Goal: Task Accomplishment & Management: Manage account settings

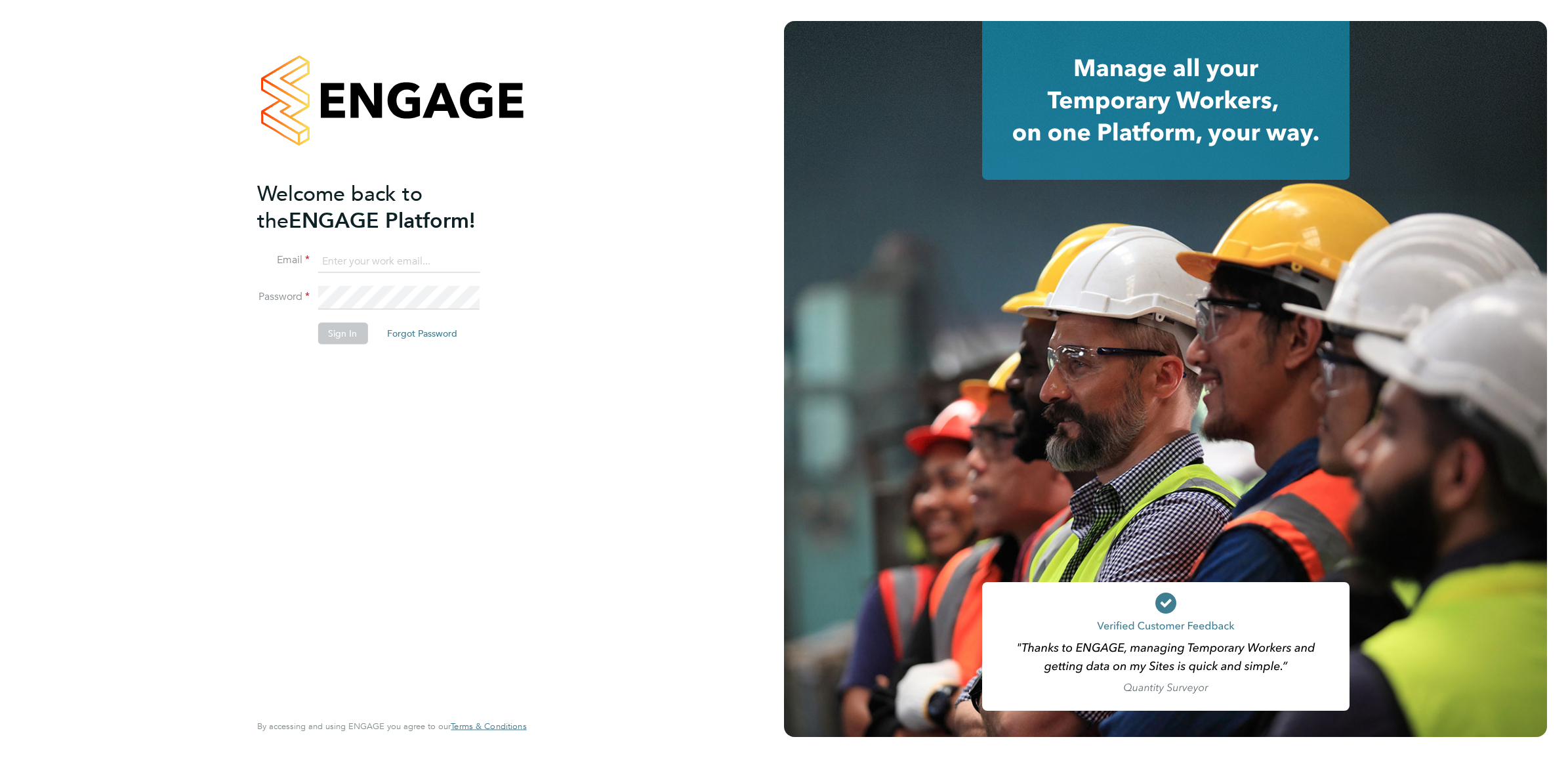
type input "joe.nelson@vistry.co.uk"
click at [355, 328] on button "Sign In" at bounding box center [342, 333] width 50 height 21
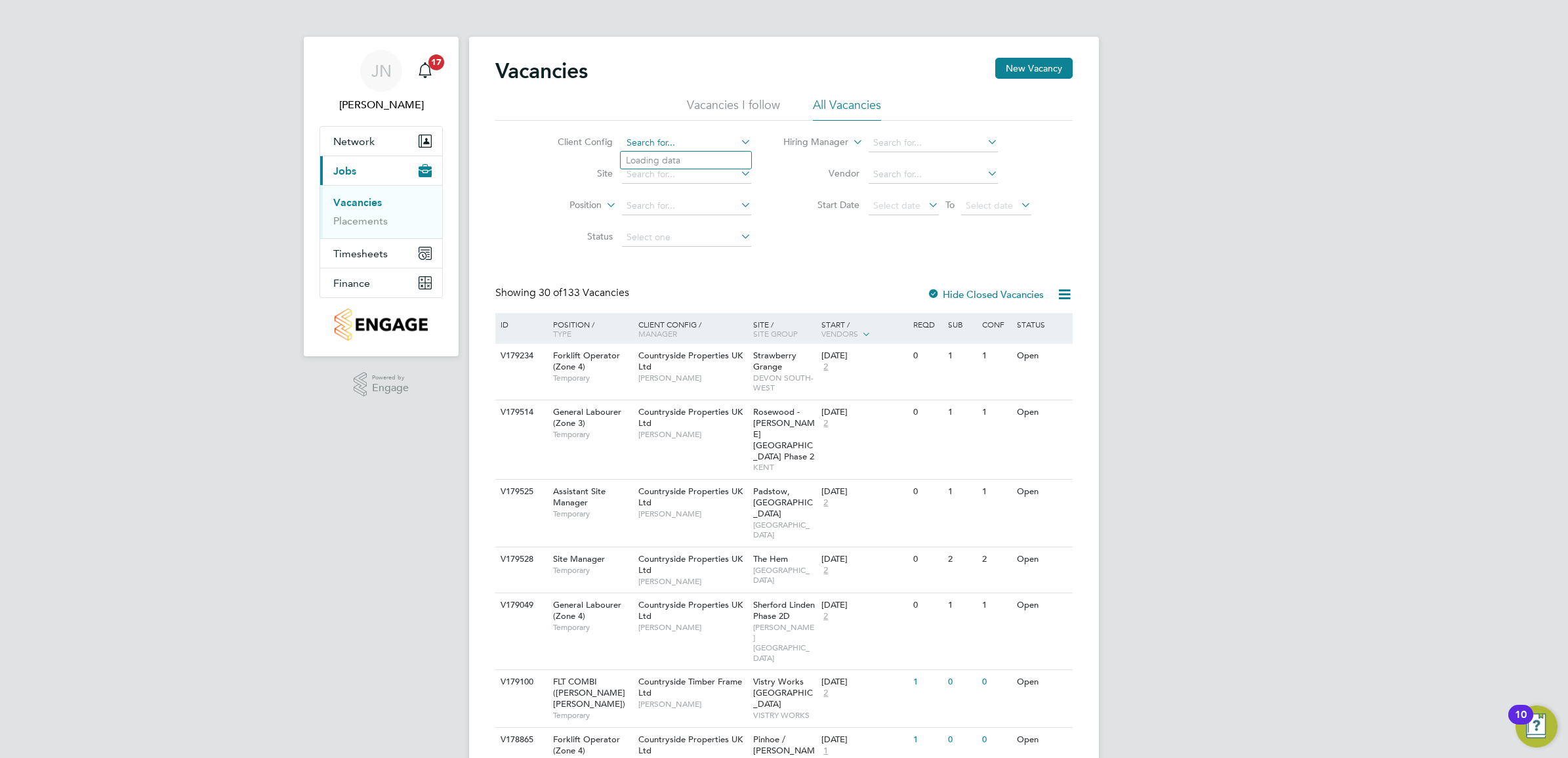
click at [707, 141] on input at bounding box center [687, 142] width 129 height 19
click at [677, 142] on input at bounding box center [687, 142] width 129 height 19
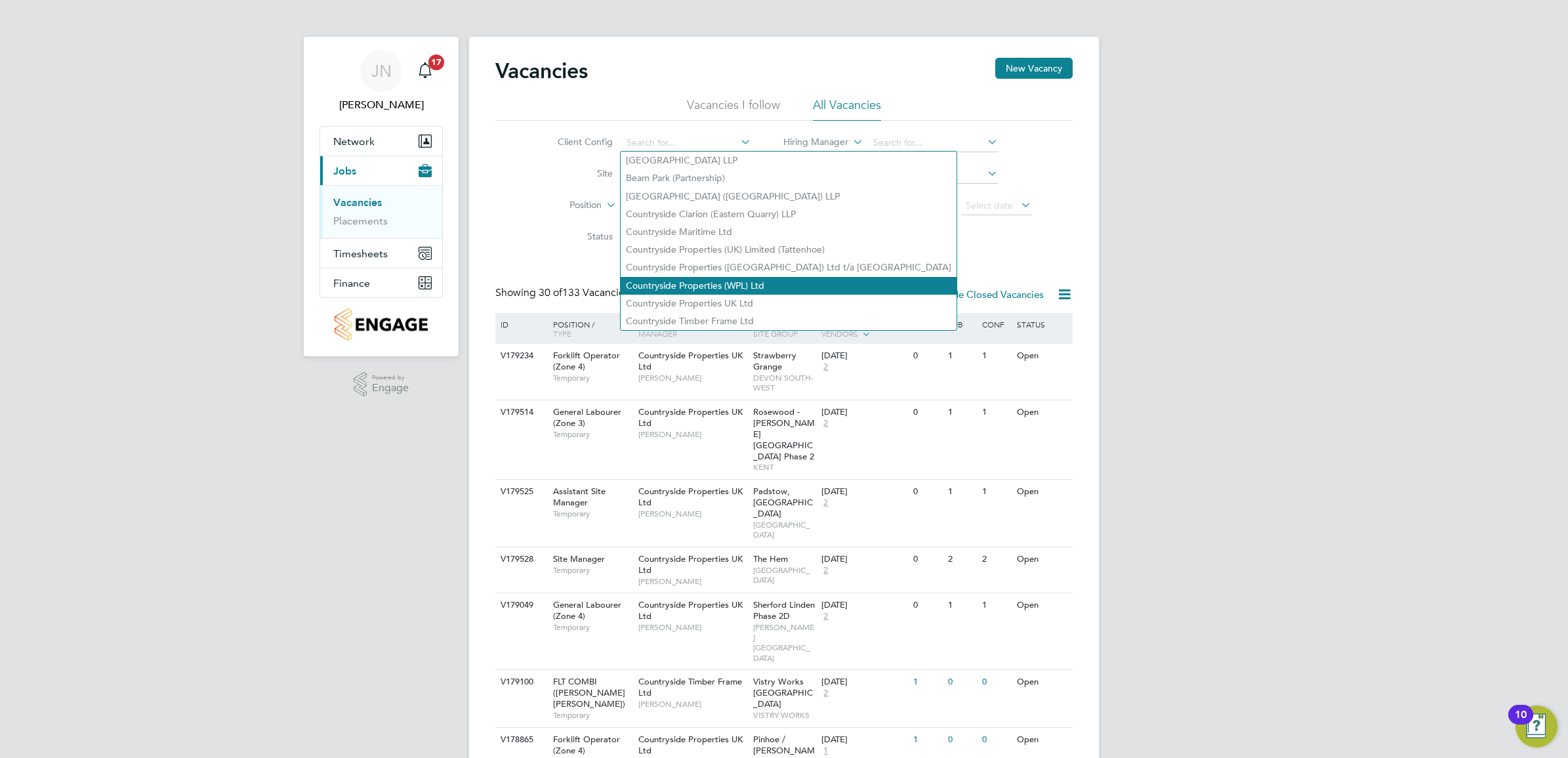
click at [716, 279] on li "Countryside Properties (WPL) Ltd" at bounding box center [788, 286] width 336 height 18
type input "Countryside Properties (WPL) Ltd"
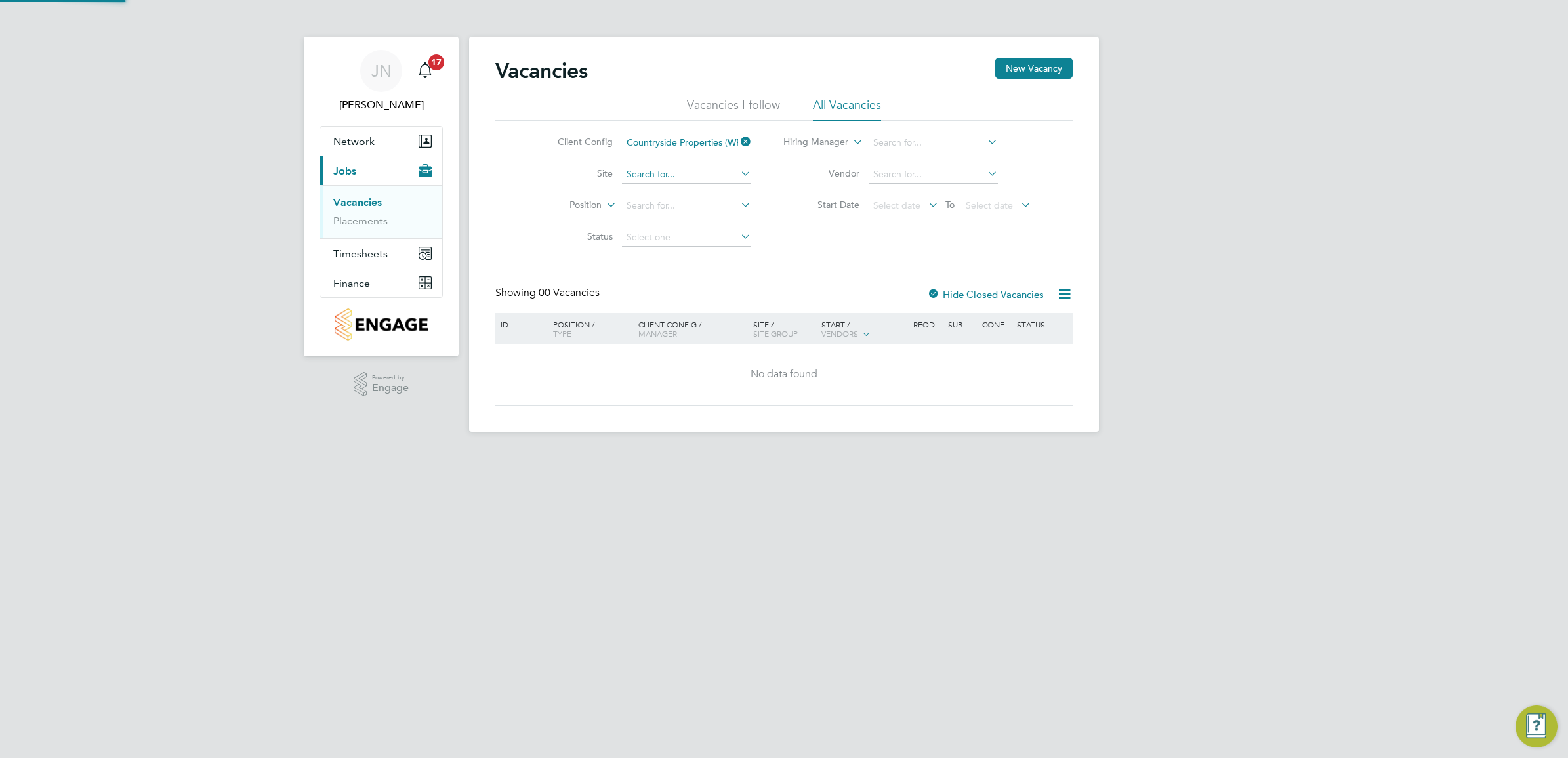
click at [701, 179] on input at bounding box center [687, 174] width 129 height 19
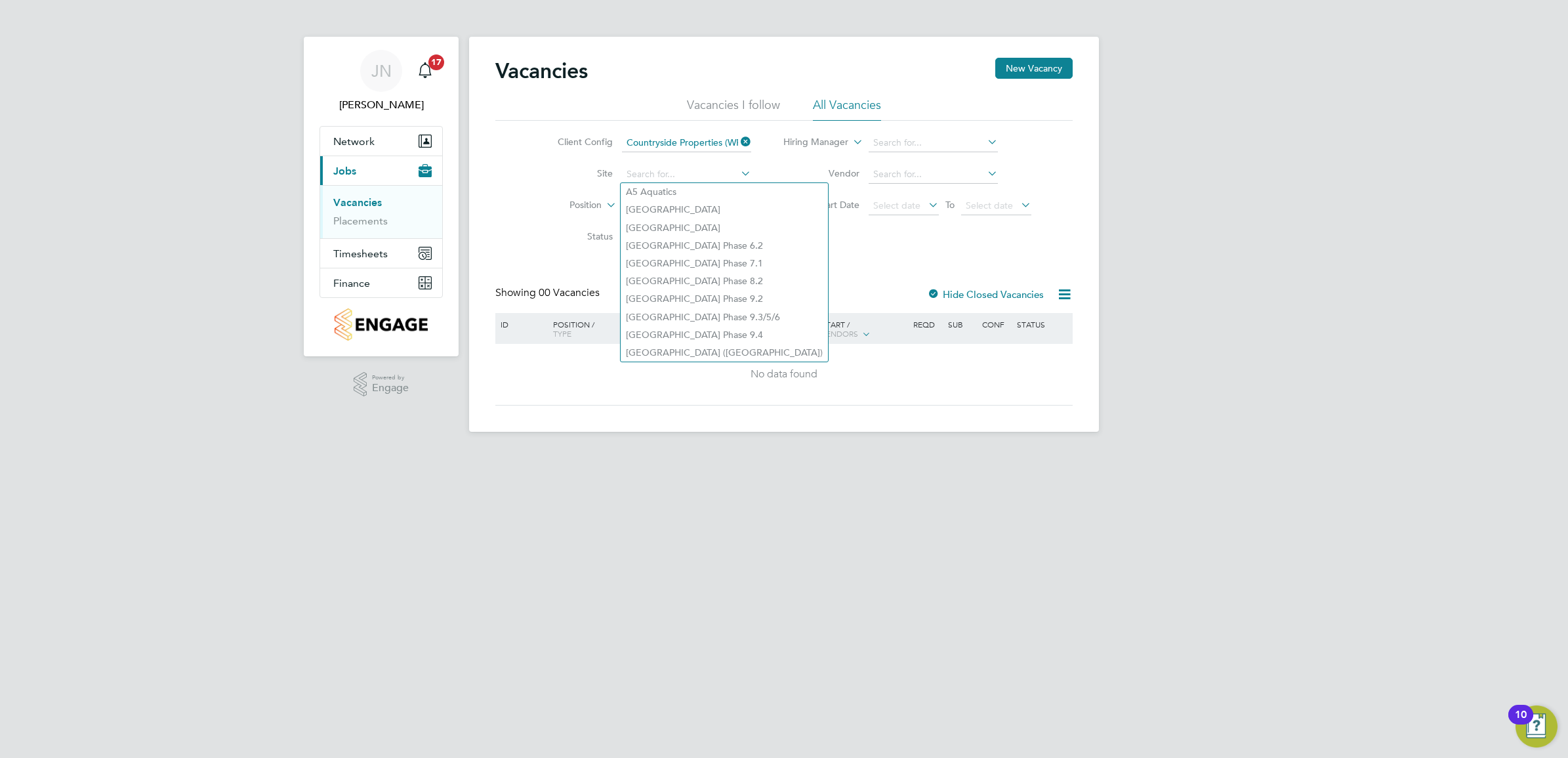
click at [582, 200] on label "Position" at bounding box center [564, 205] width 76 height 13
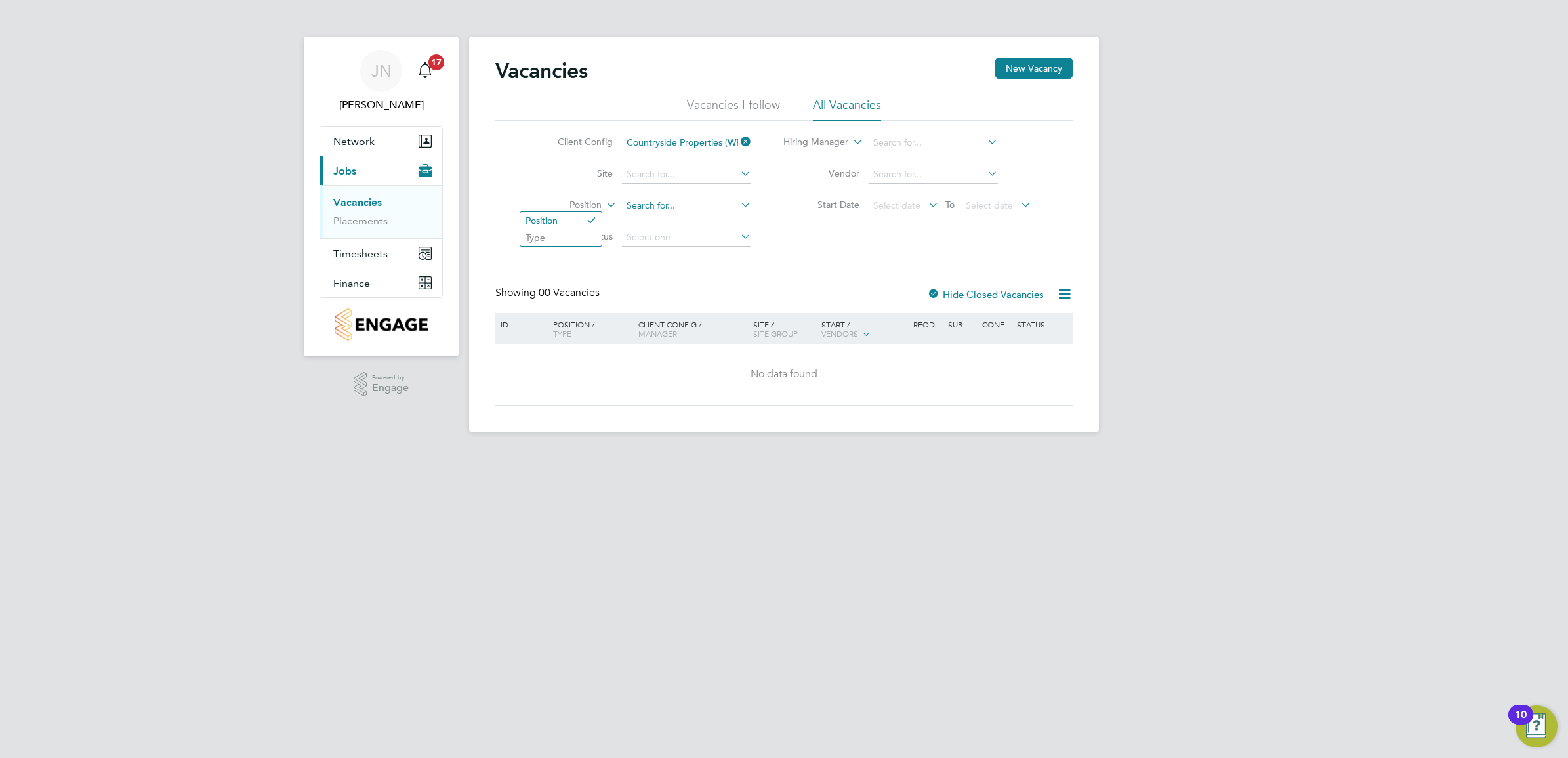
click at [655, 208] on input at bounding box center [687, 205] width 129 height 19
click at [667, 177] on input at bounding box center [687, 174] width 129 height 19
click at [722, 205] on li "Great Had don 1A (VSEM)" at bounding box center [686, 210] width 131 height 18
type input "Great Haddon 1A (VSEM)"
click at [375, 220] on link "Placements" at bounding box center [360, 220] width 54 height 13
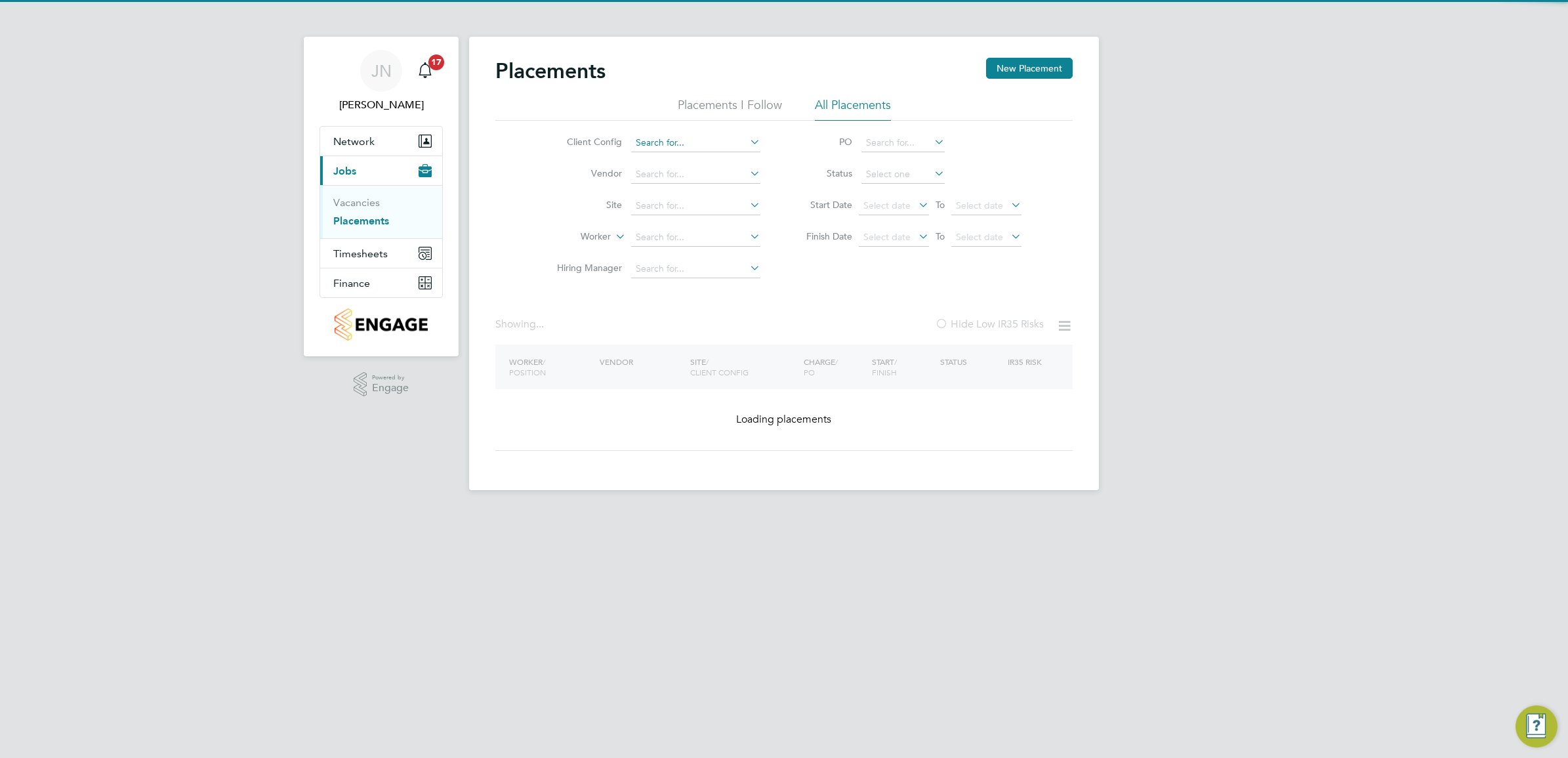
click at [693, 146] on input at bounding box center [696, 142] width 129 height 19
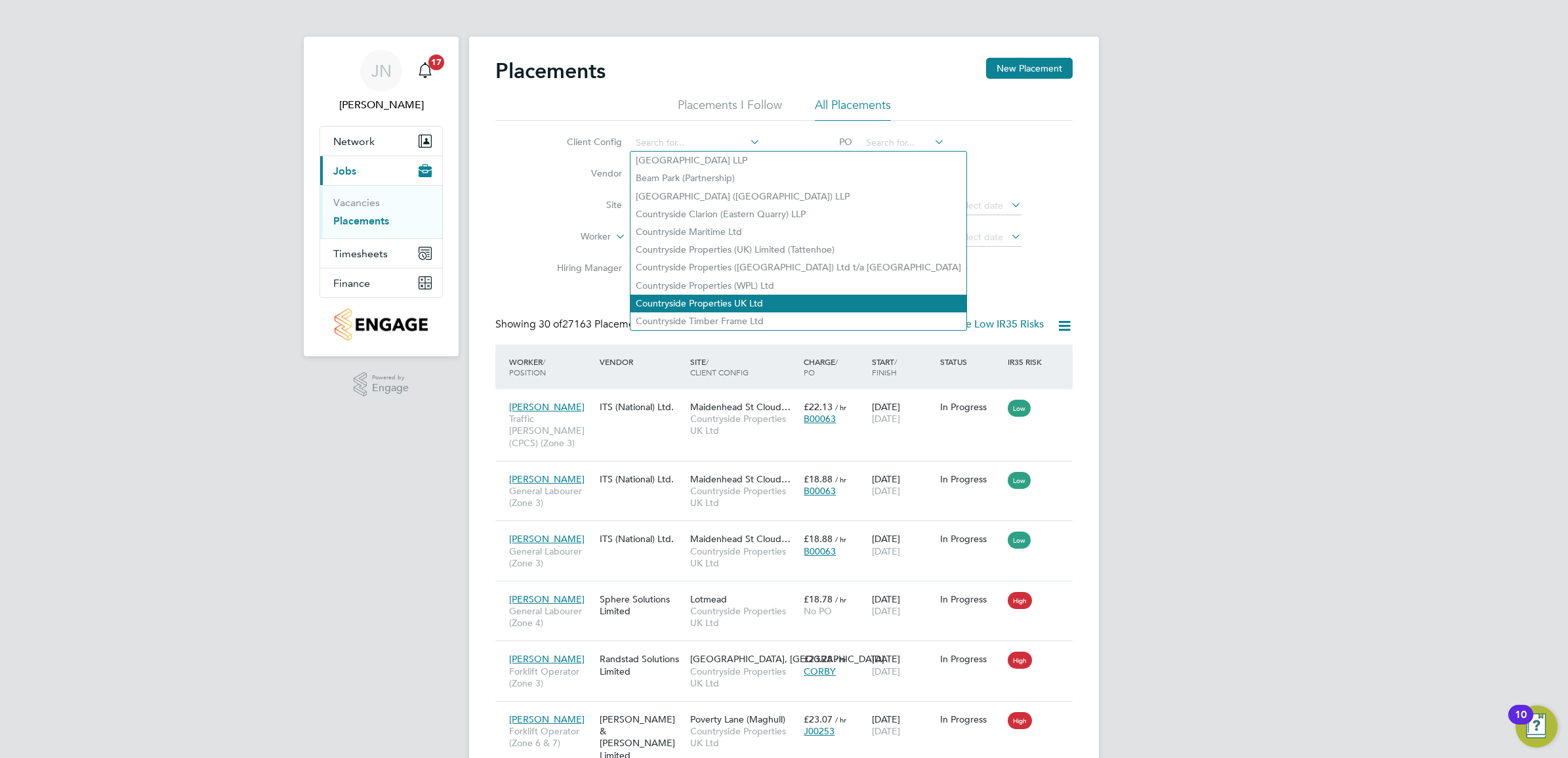
click at [745, 295] on li "Countryside Properties UK Ltd" at bounding box center [798, 303] width 336 height 18
type input "Countryside Properties UK Ltd"
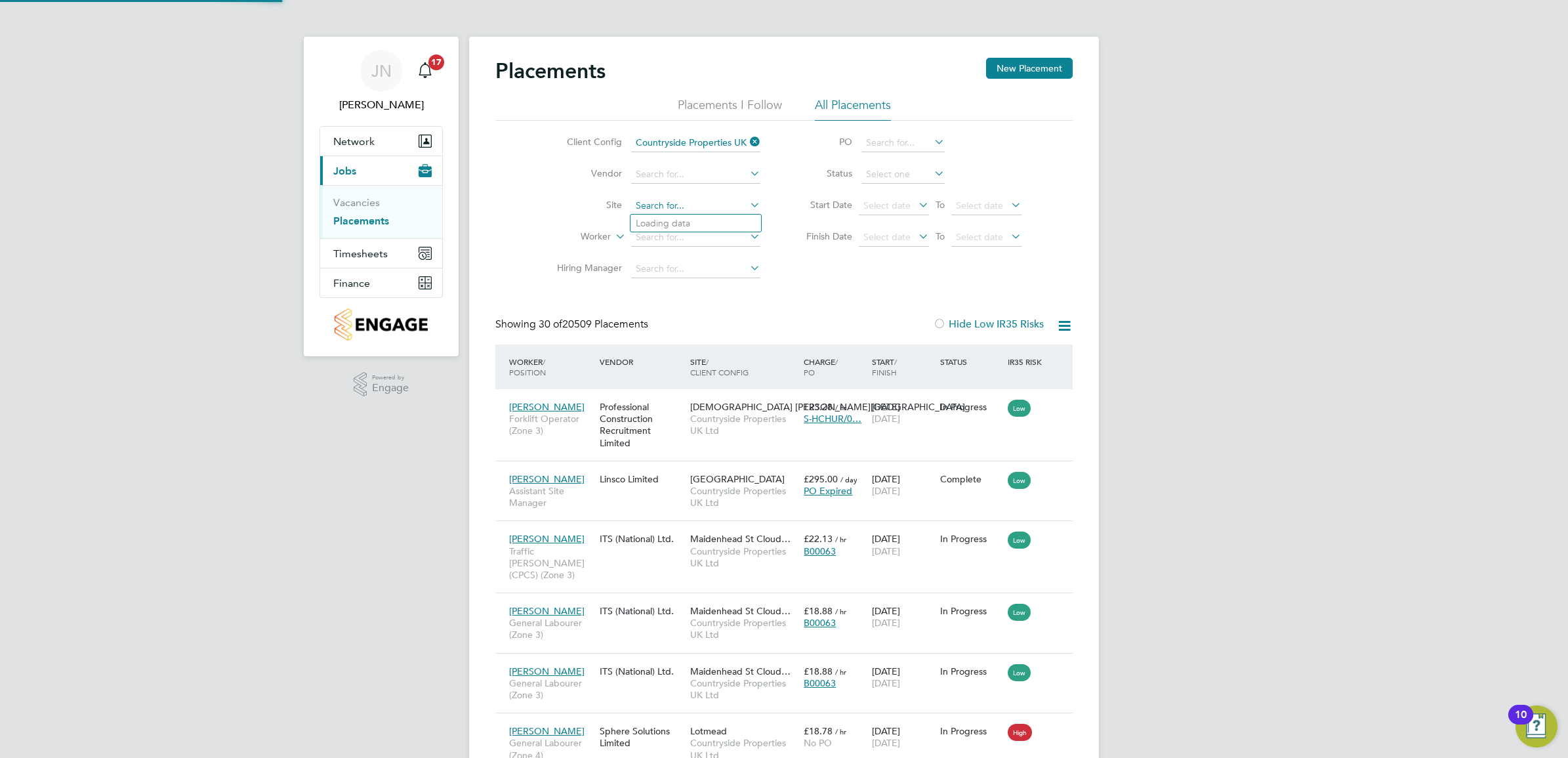
click at [696, 208] on input at bounding box center [696, 205] width 129 height 19
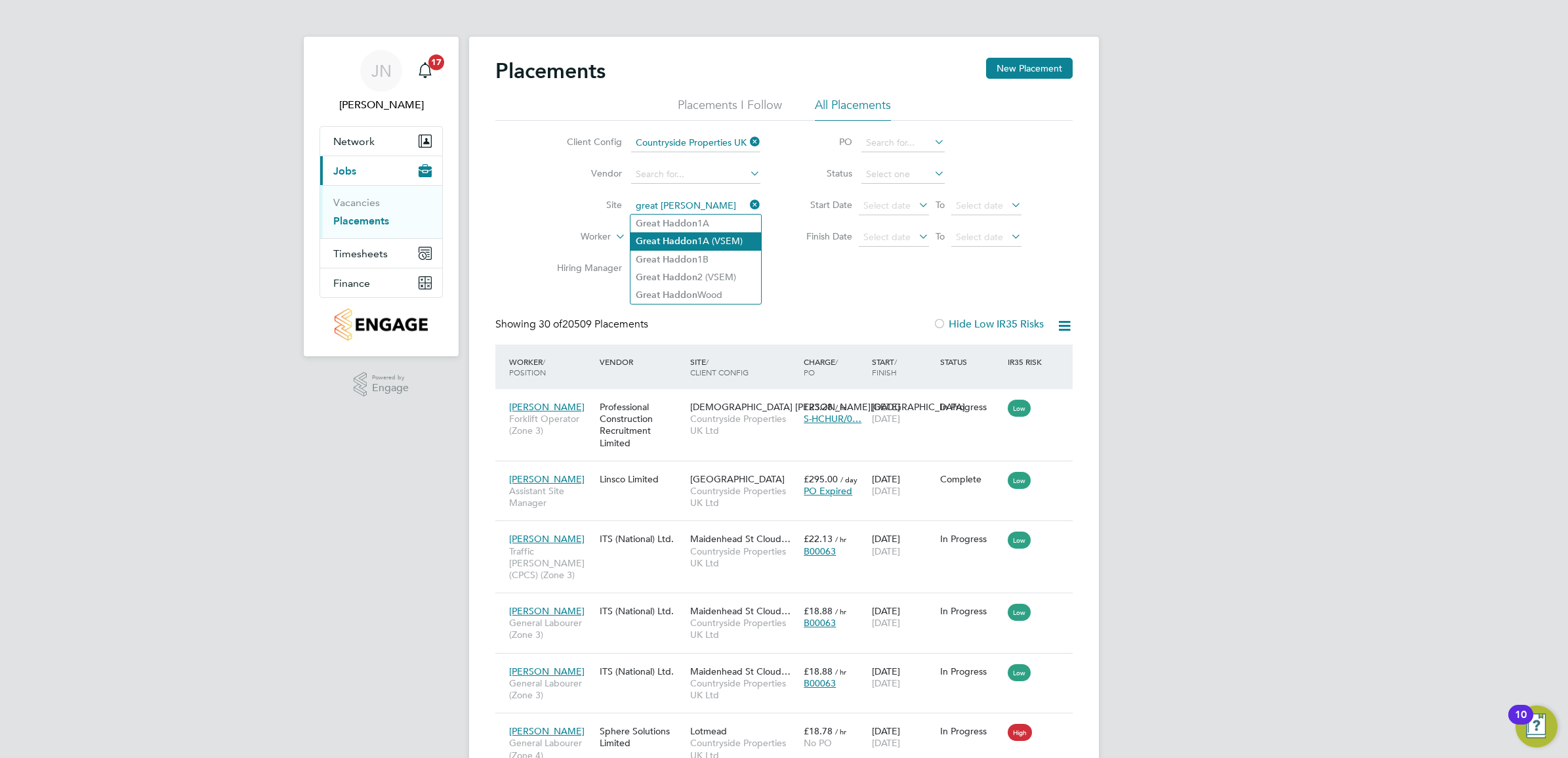
click at [711, 234] on li "Great Haddon 1A (VSEM)" at bounding box center [696, 241] width 131 height 18
type input "Great Haddon 1A (VSEM)"
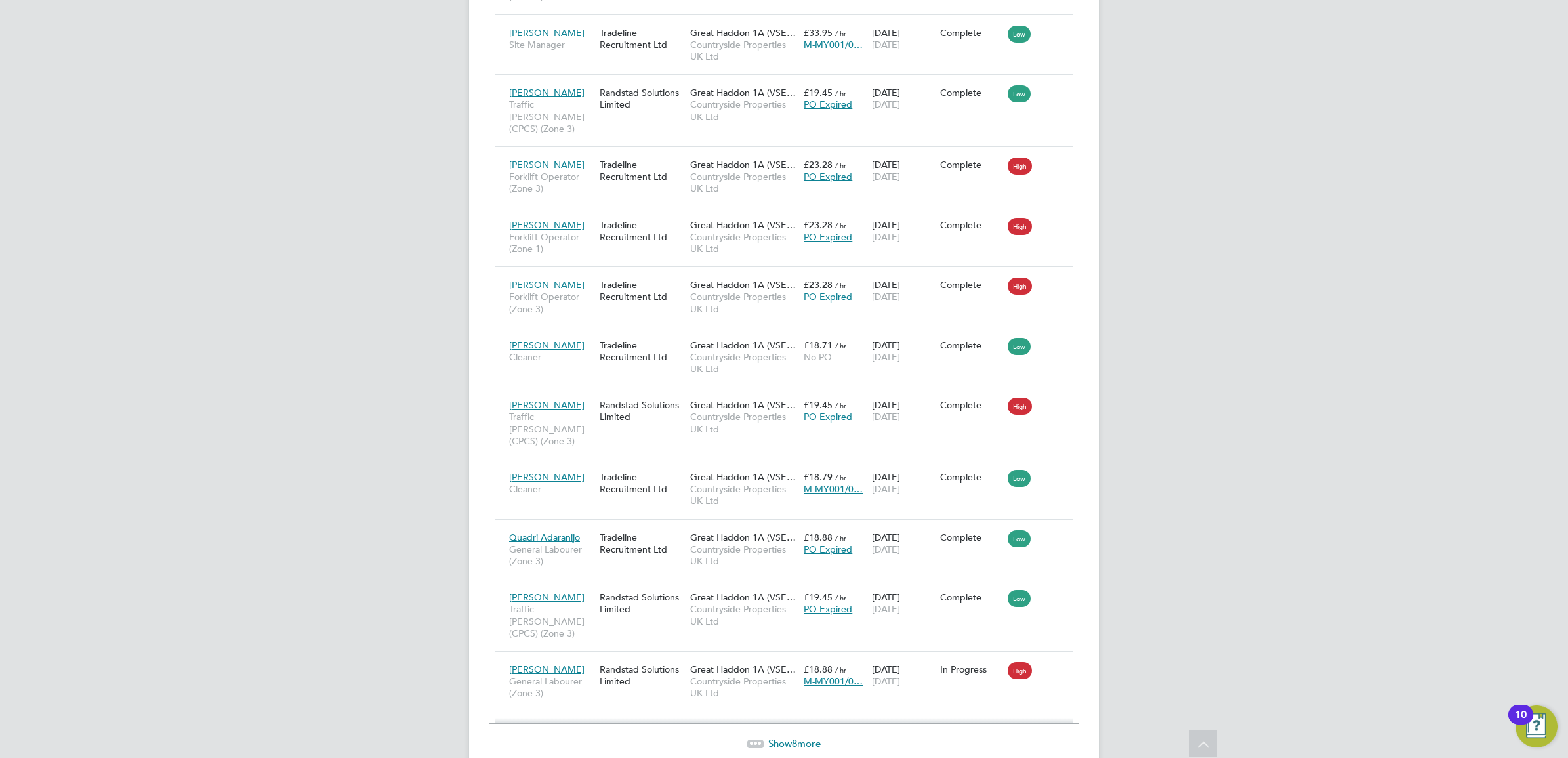
scroll to position [1538, 0]
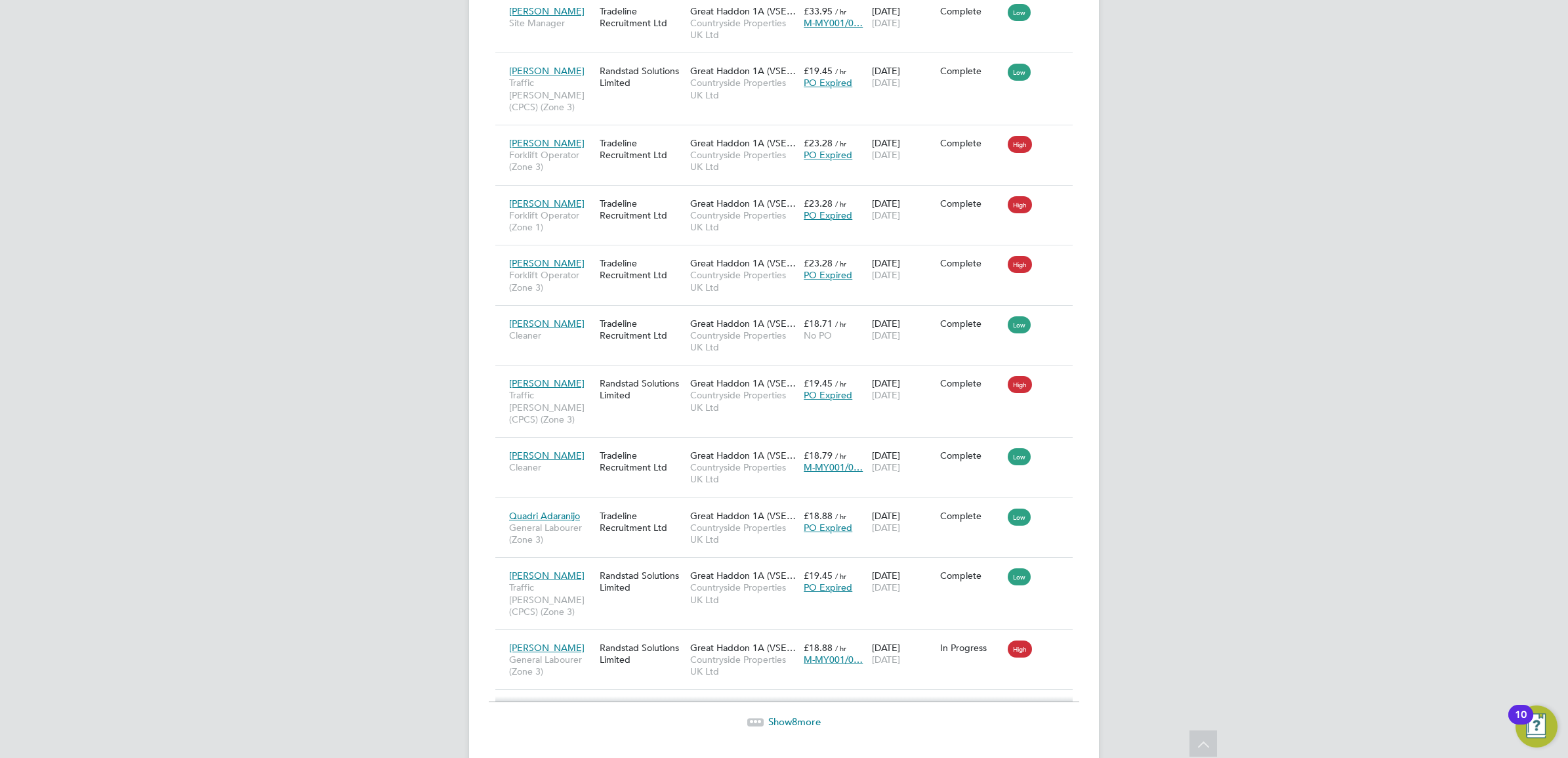
click at [775, 715] on span "Show 8 more" at bounding box center [794, 721] width 53 height 13
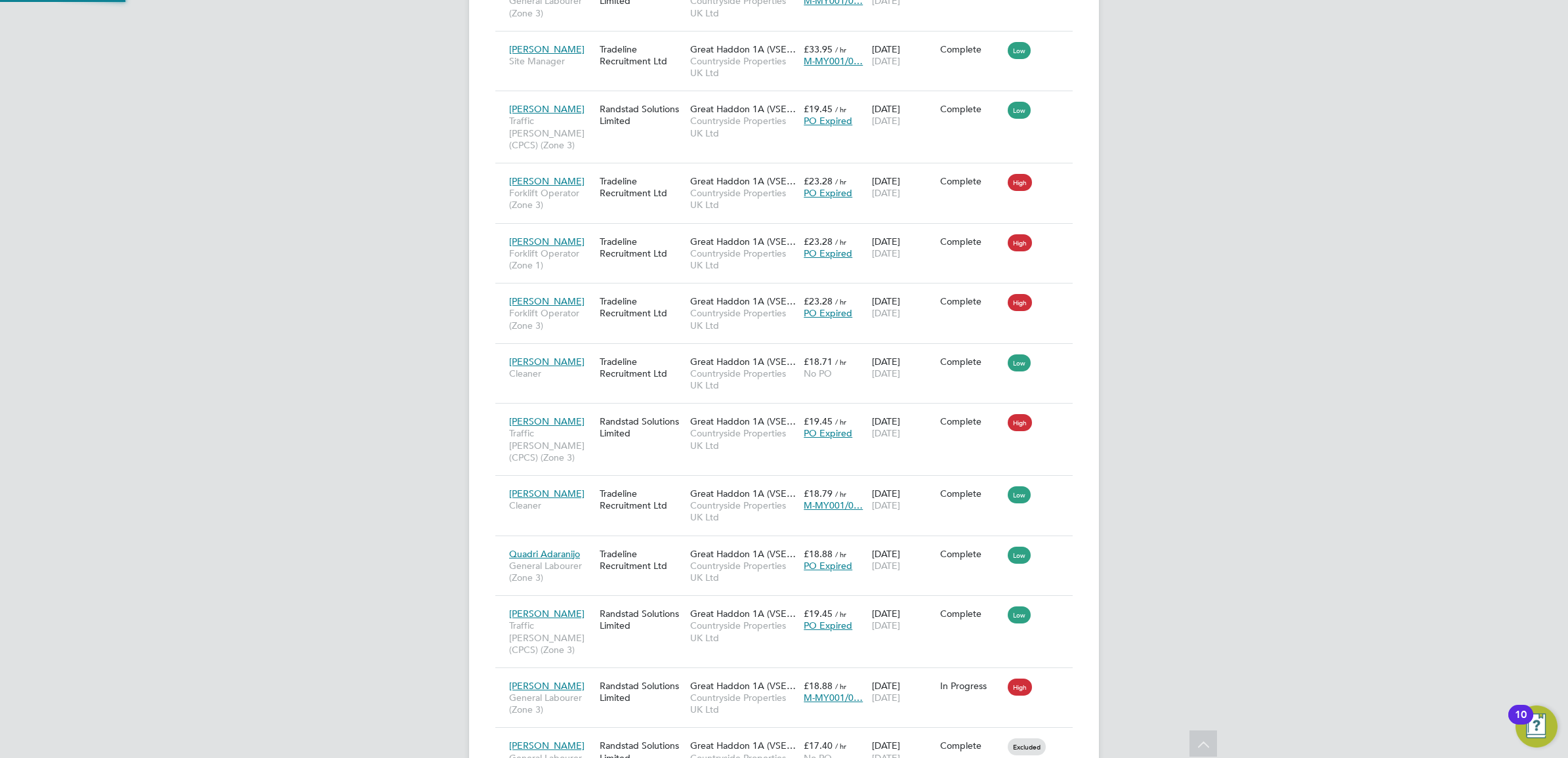
scroll to position [7, 7]
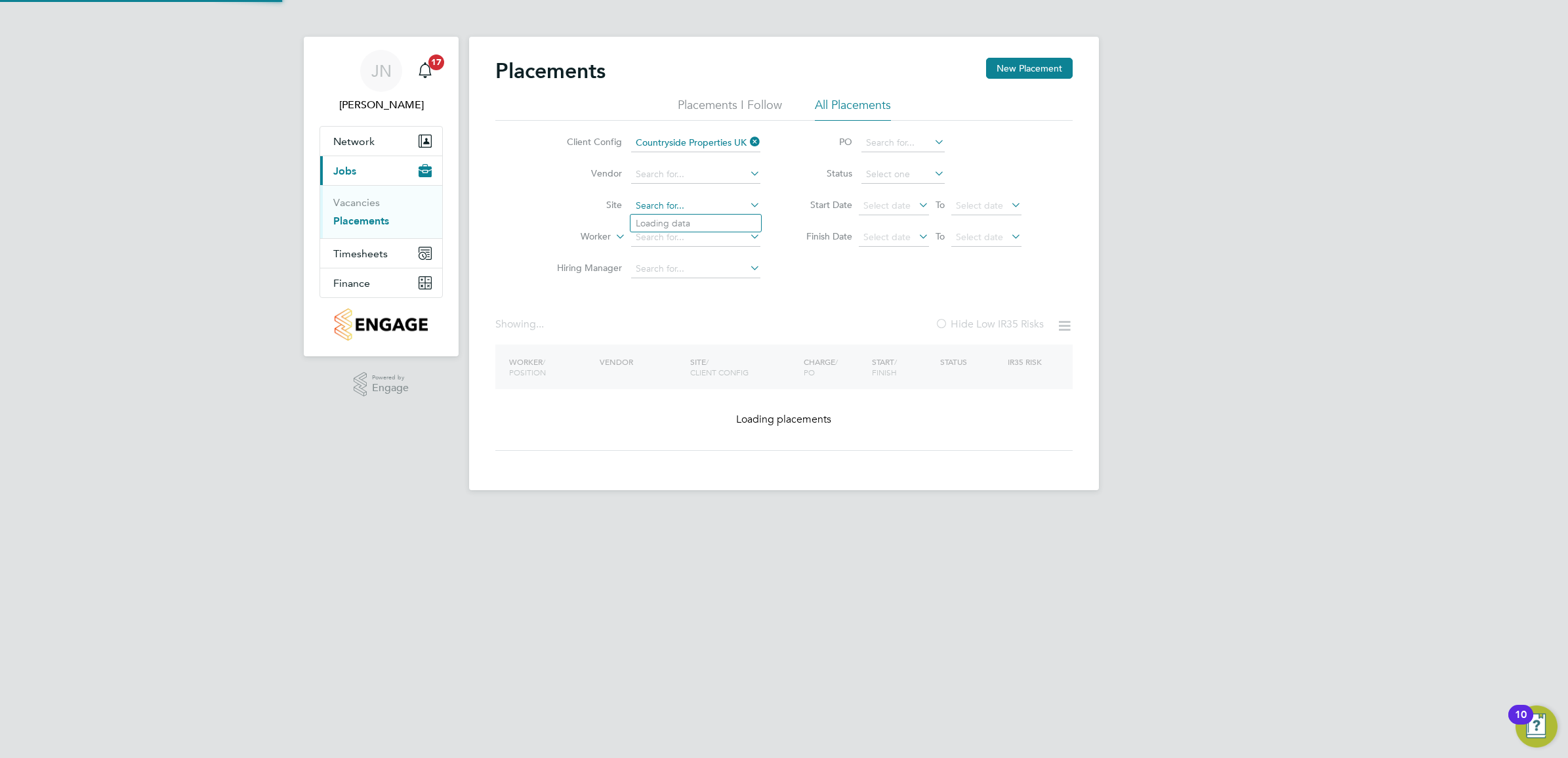
click at [686, 197] on input at bounding box center [696, 205] width 129 height 19
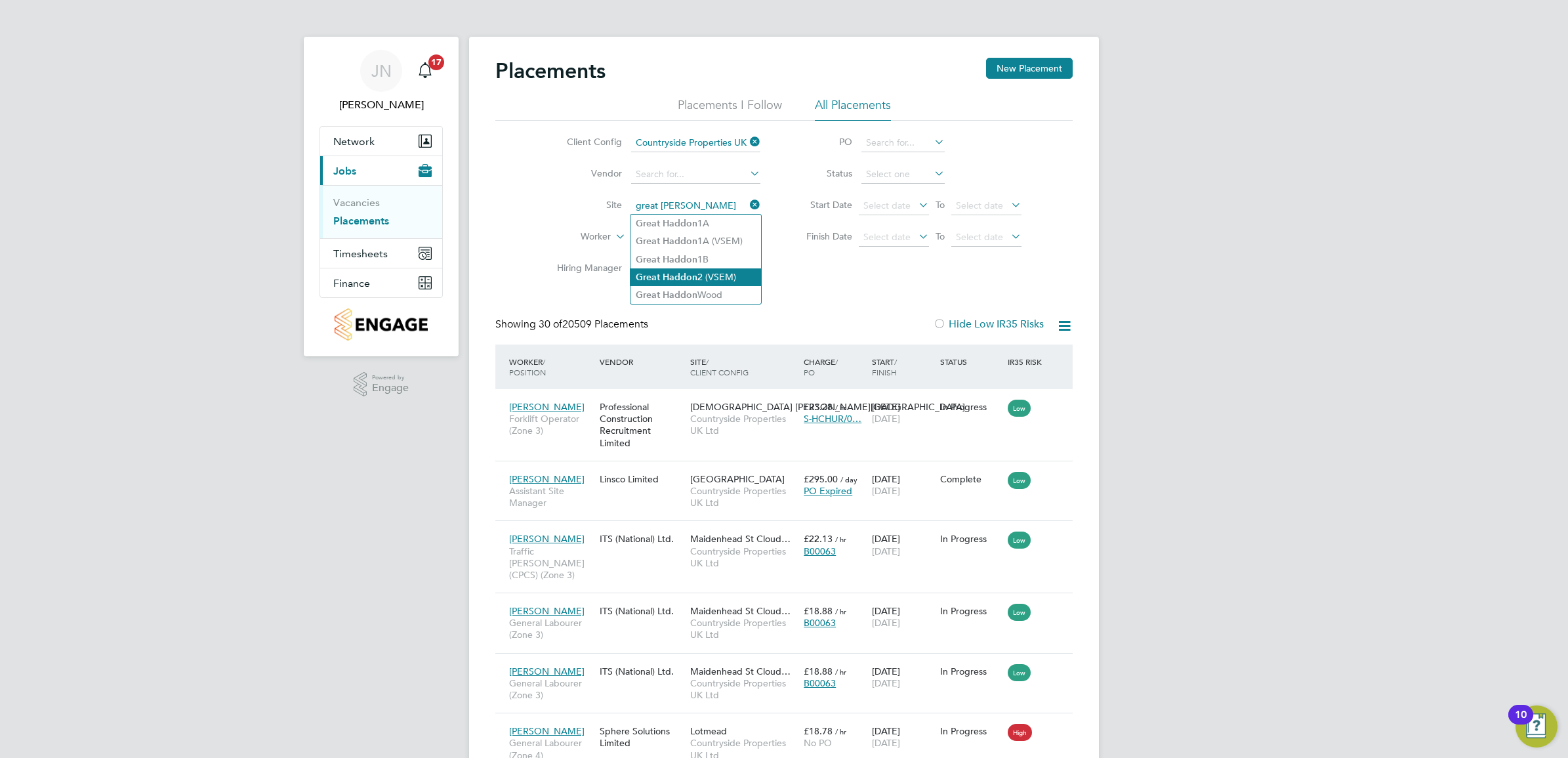
click at [705, 274] on li "Great Haddon 2 (VSEM)" at bounding box center [696, 277] width 131 height 18
type input "Great Haddon 2 (VSEM)"
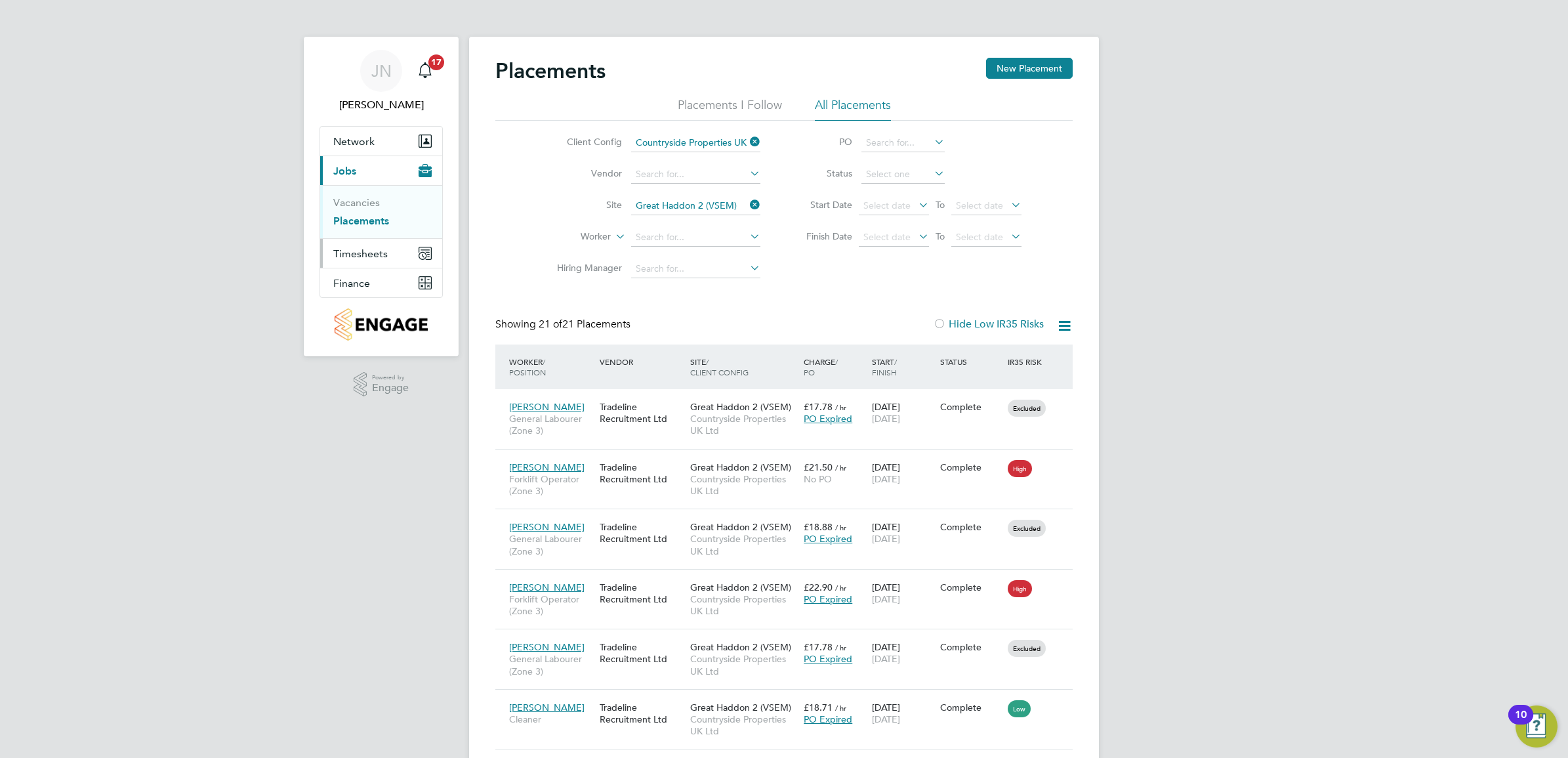
click at [364, 247] on button "Timesheets" at bounding box center [381, 253] width 122 height 29
click at [374, 231] on link "Timesheets" at bounding box center [360, 231] width 54 height 13
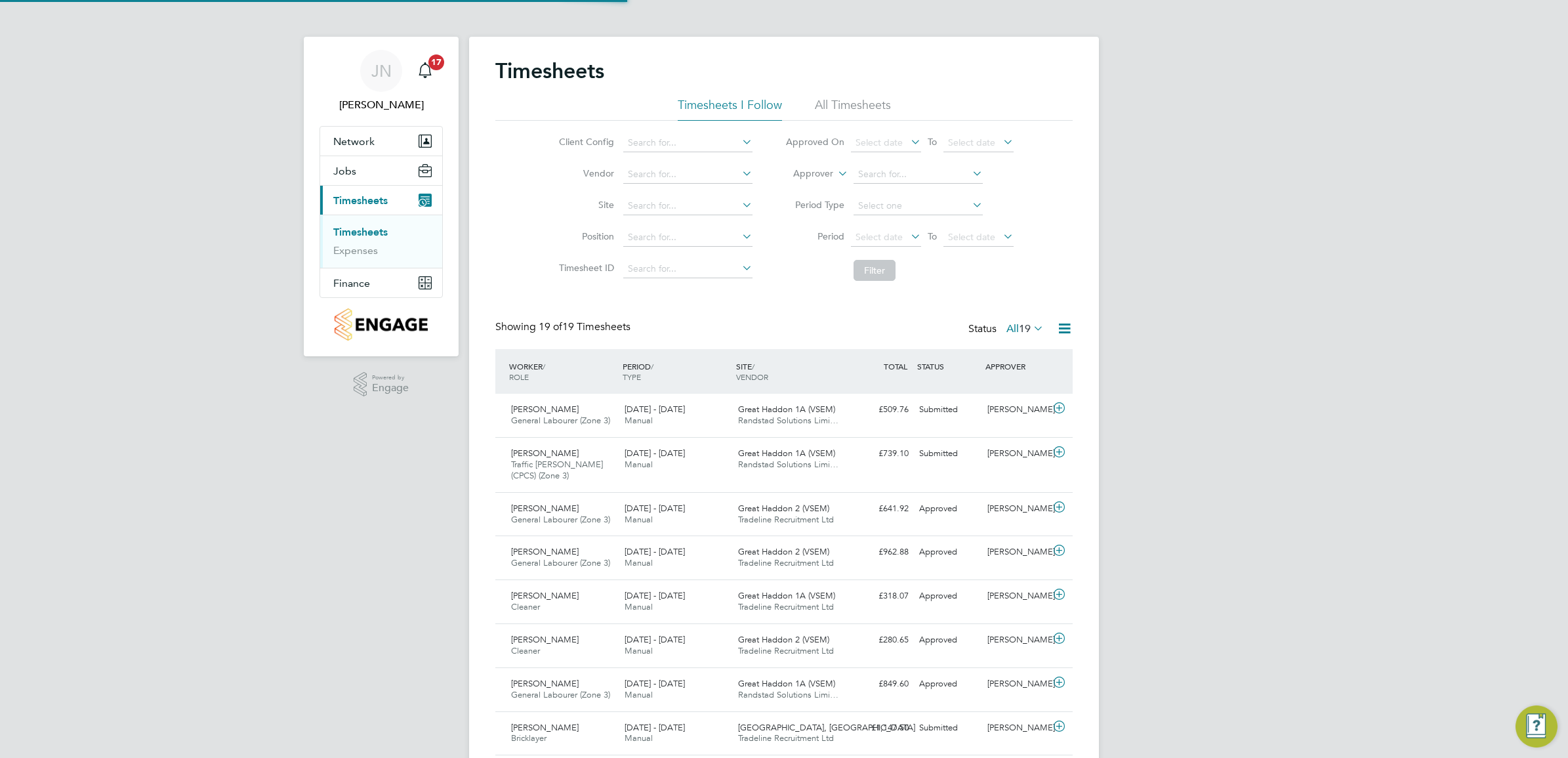
scroll to position [33, 113]
click at [776, 410] on span "Great Haddon 1A (VSEM)" at bounding box center [786, 409] width 97 height 11
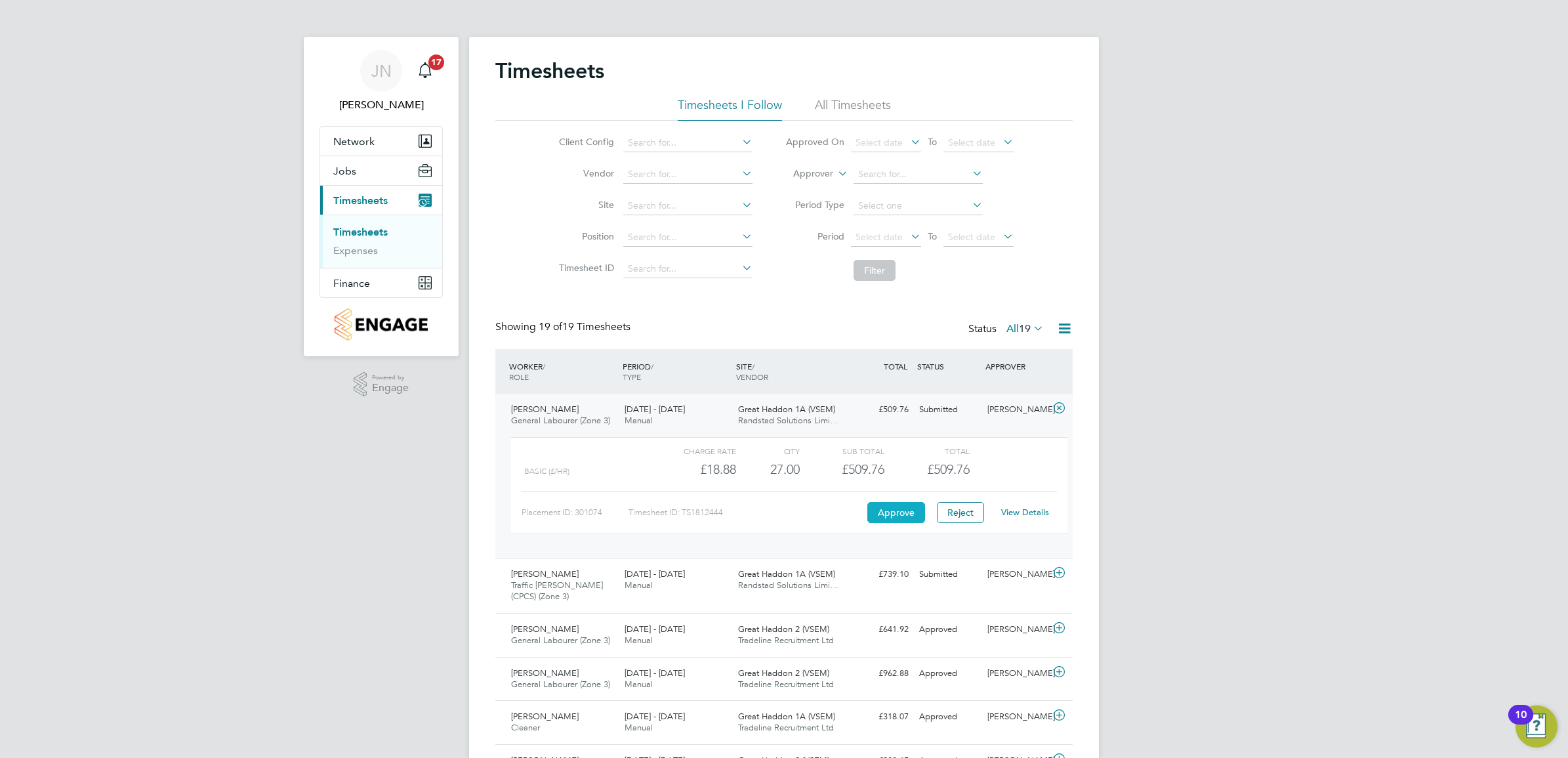
click at [892, 510] on button "Approve" at bounding box center [896, 513] width 58 height 21
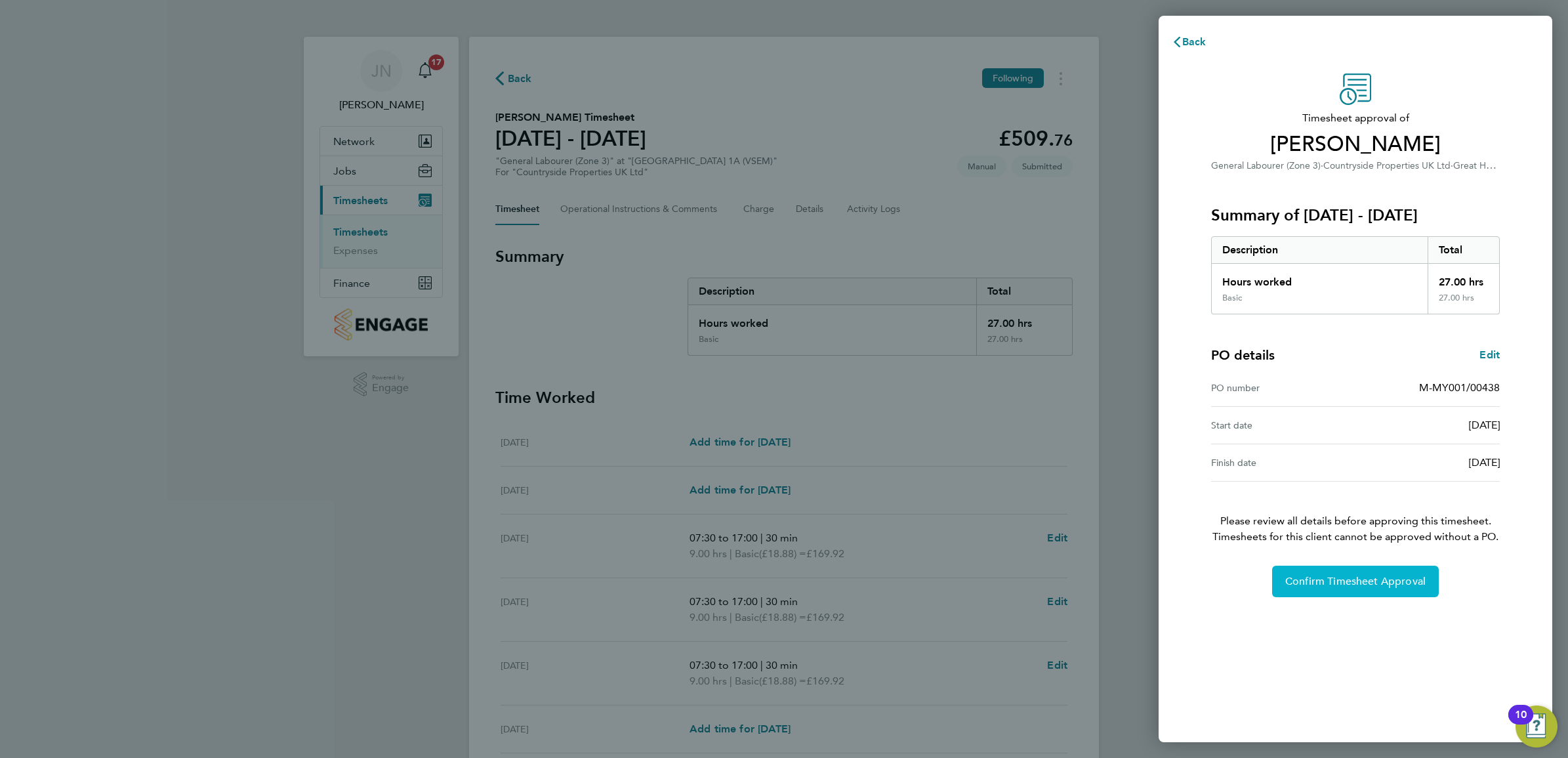
click at [1333, 574] on button "Confirm Timesheet Approval" at bounding box center [1355, 581] width 167 height 31
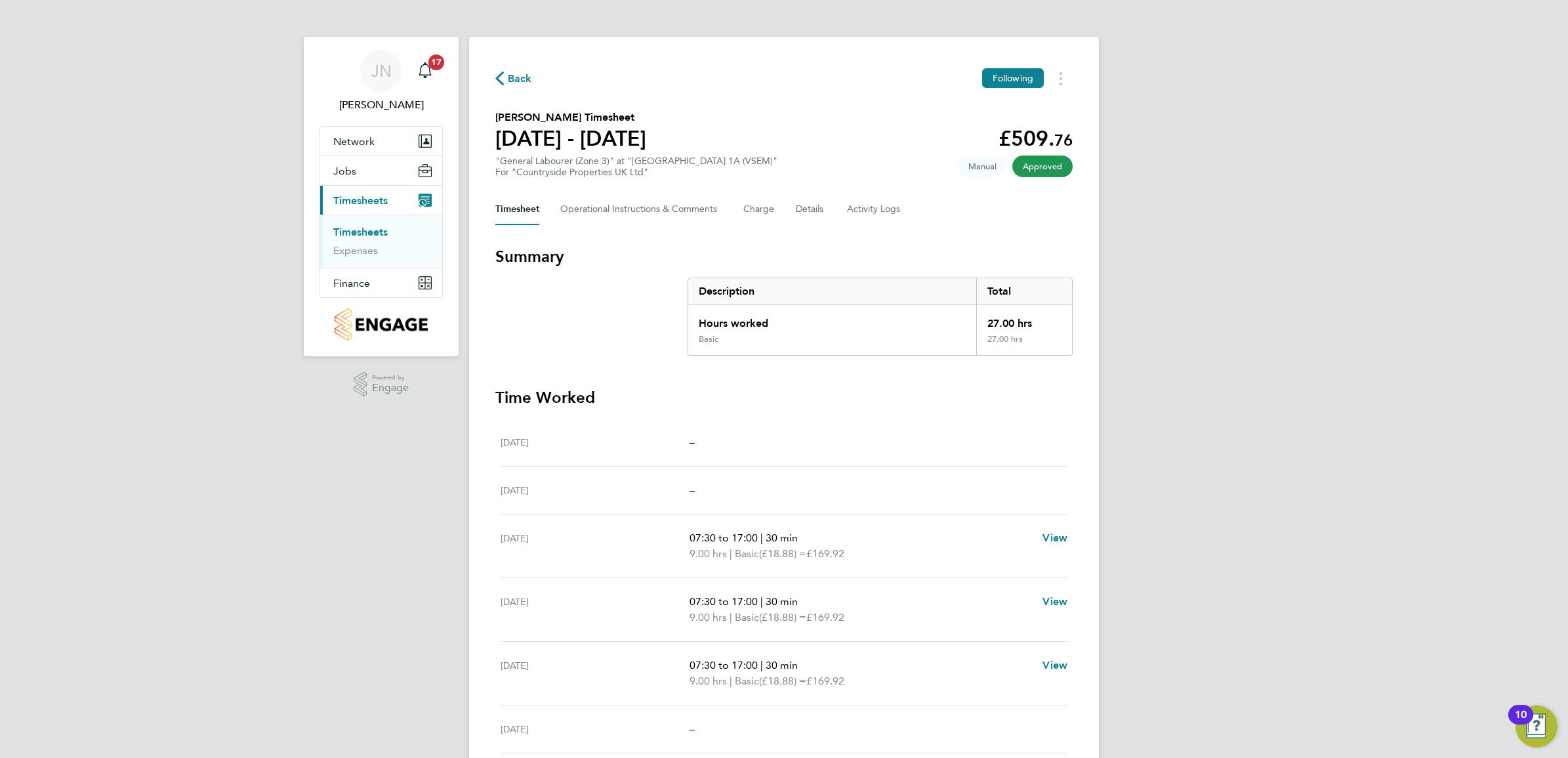
click at [361, 228] on link "Timesheets" at bounding box center [360, 231] width 54 height 13
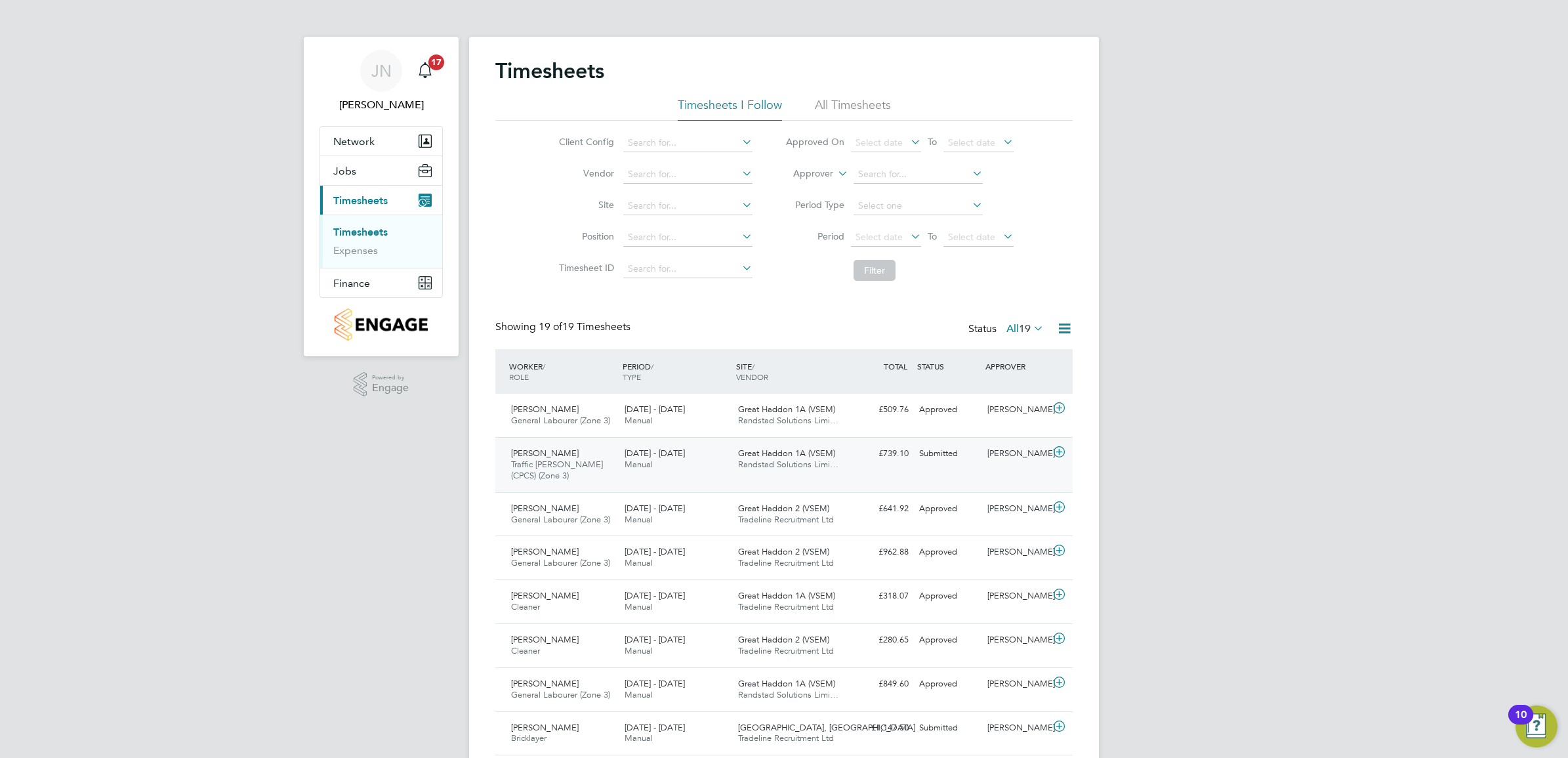
click at [585, 455] on div "Olusheyi Kayode Traffic Marshall (CPCS) (Zone 3) 25 - 31 Aug 2025" at bounding box center [562, 464] width 113 height 44
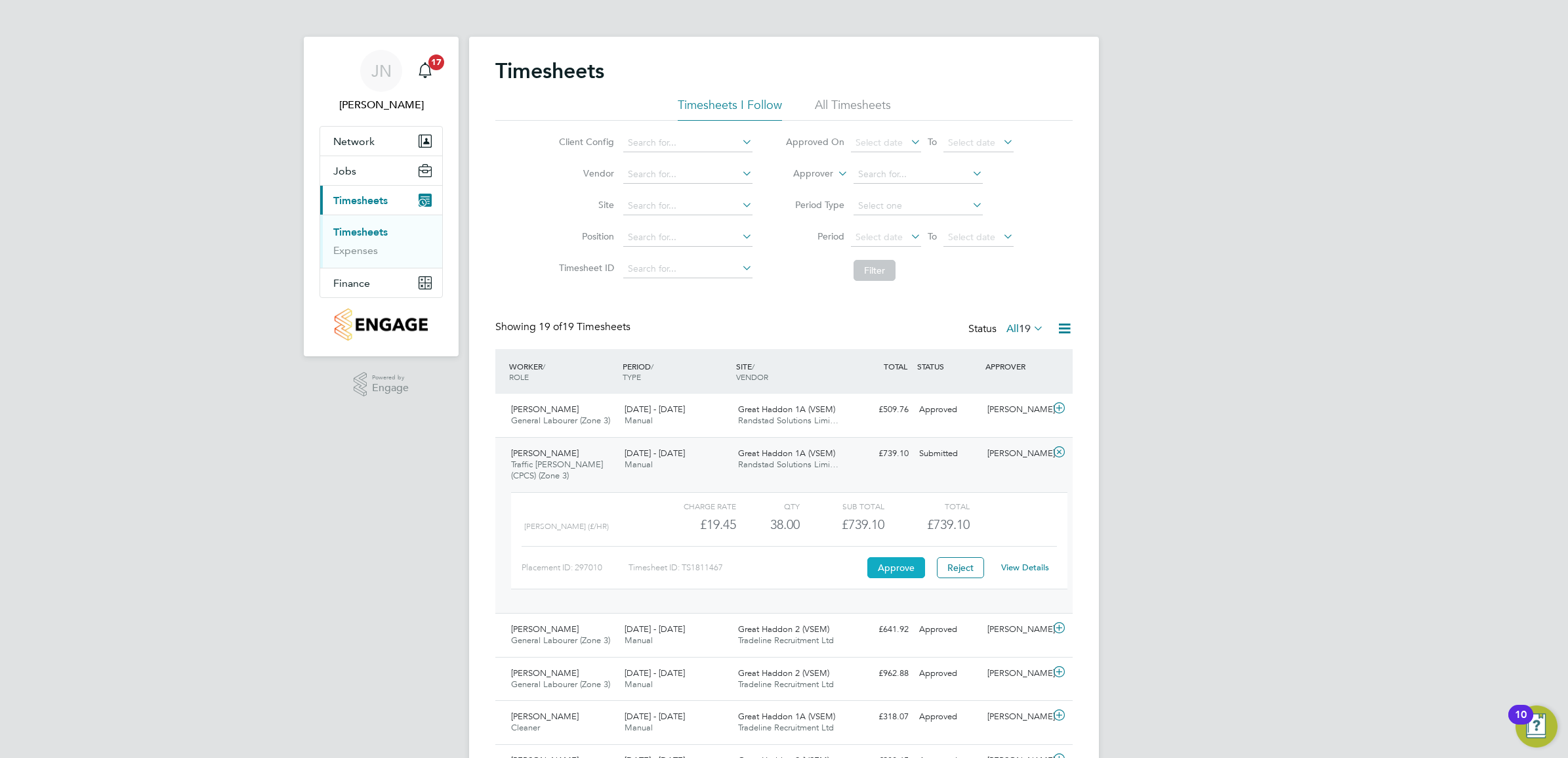
click at [894, 564] on button "Approve" at bounding box center [896, 567] width 58 height 21
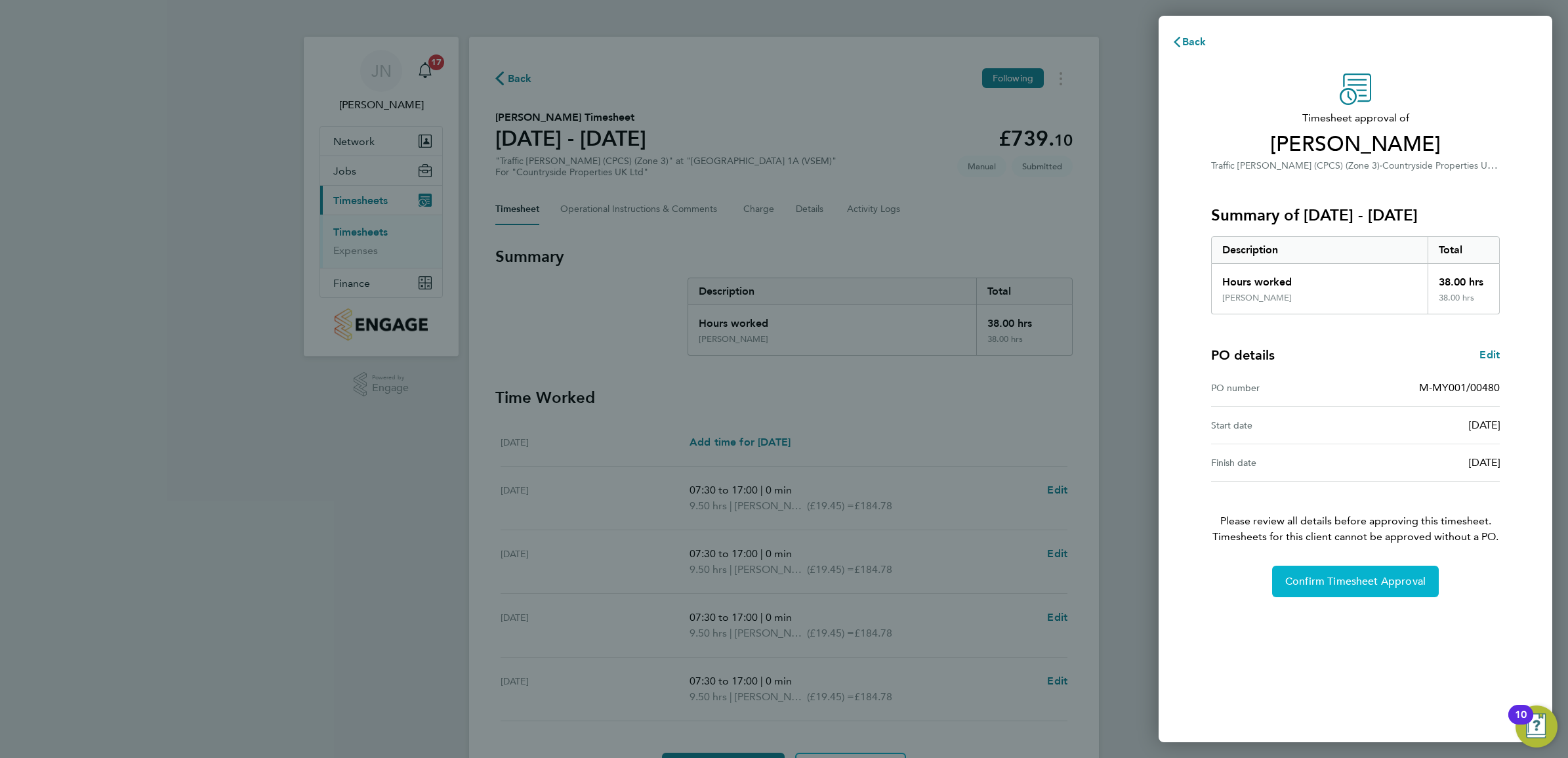
click at [1309, 585] on span "Confirm Timesheet Approval" at bounding box center [1355, 581] width 140 height 13
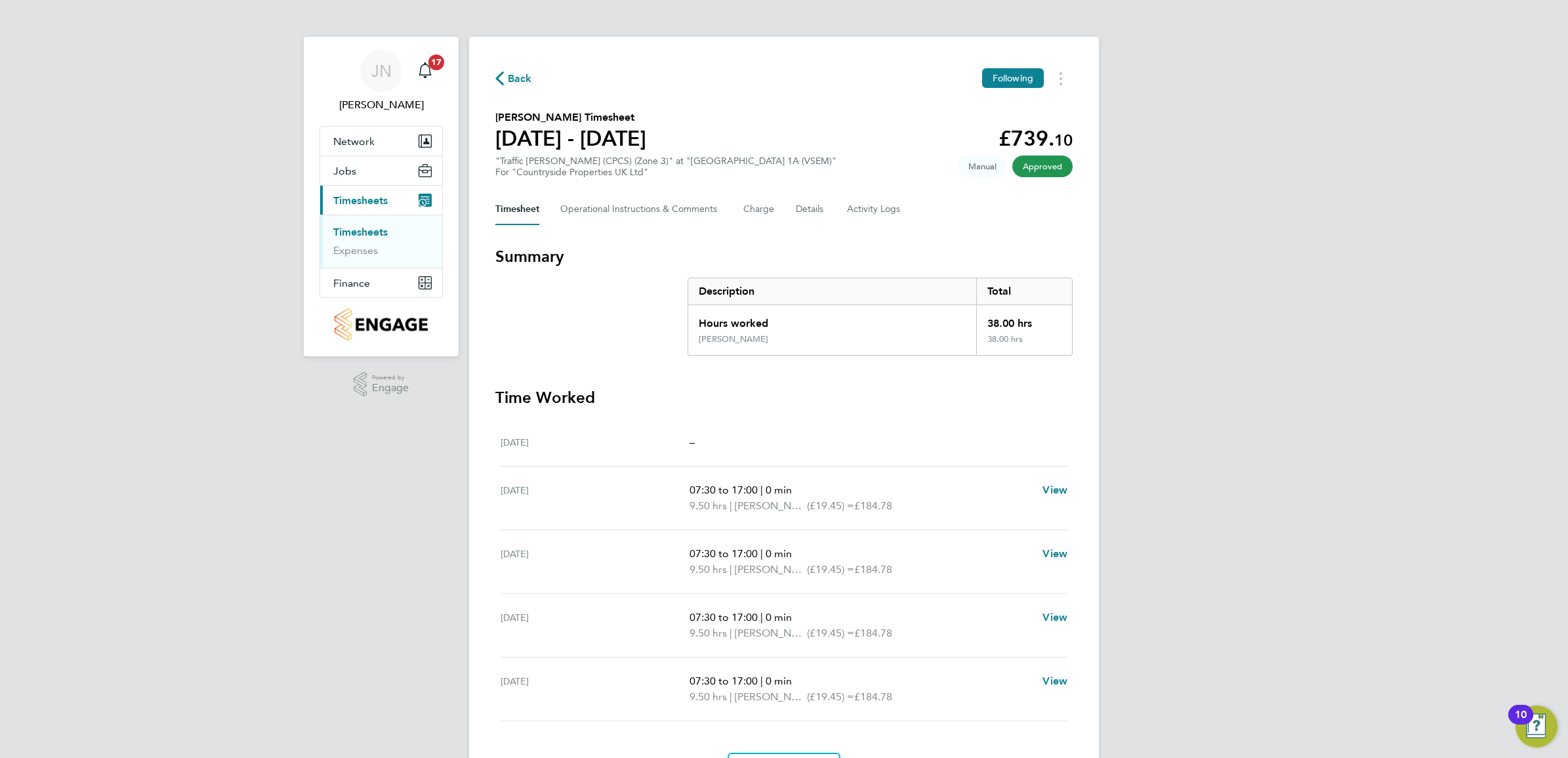
click at [360, 194] on button "Current page: Timesheets" at bounding box center [381, 200] width 122 height 29
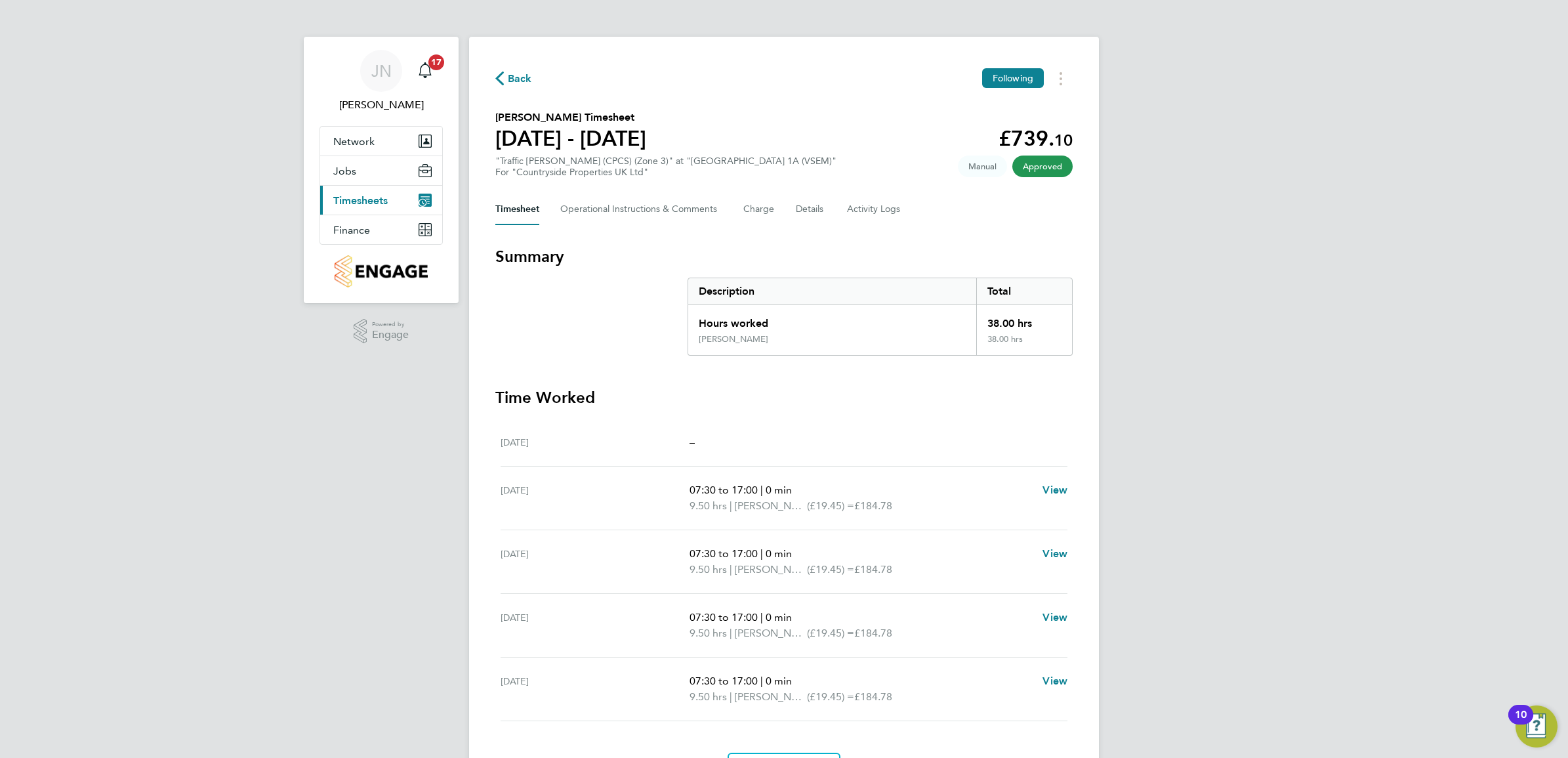
click at [360, 194] on button "Current page: Timesheets" at bounding box center [381, 200] width 122 height 29
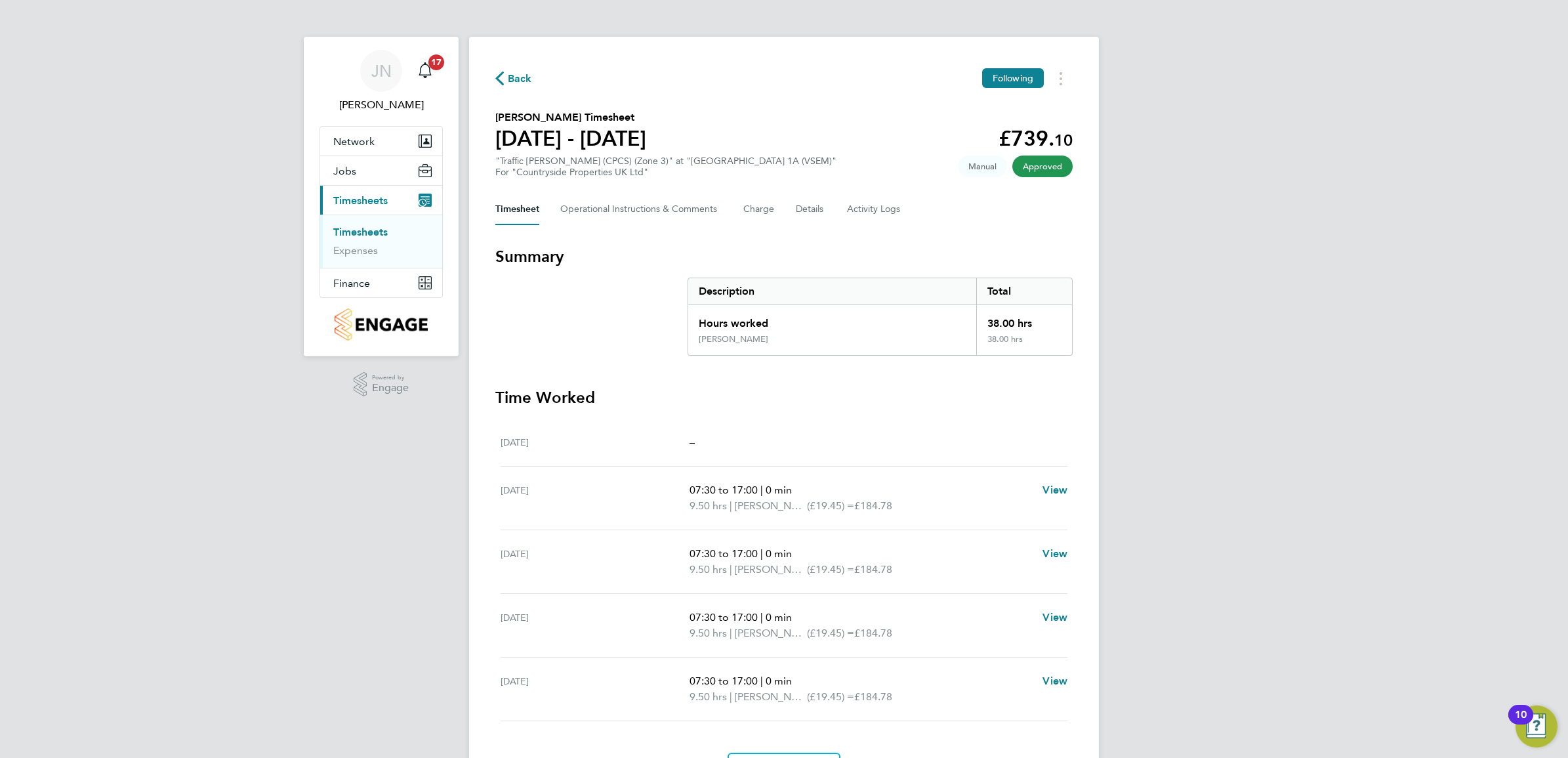
click at [365, 202] on span "Timesheets" at bounding box center [360, 200] width 54 height 13
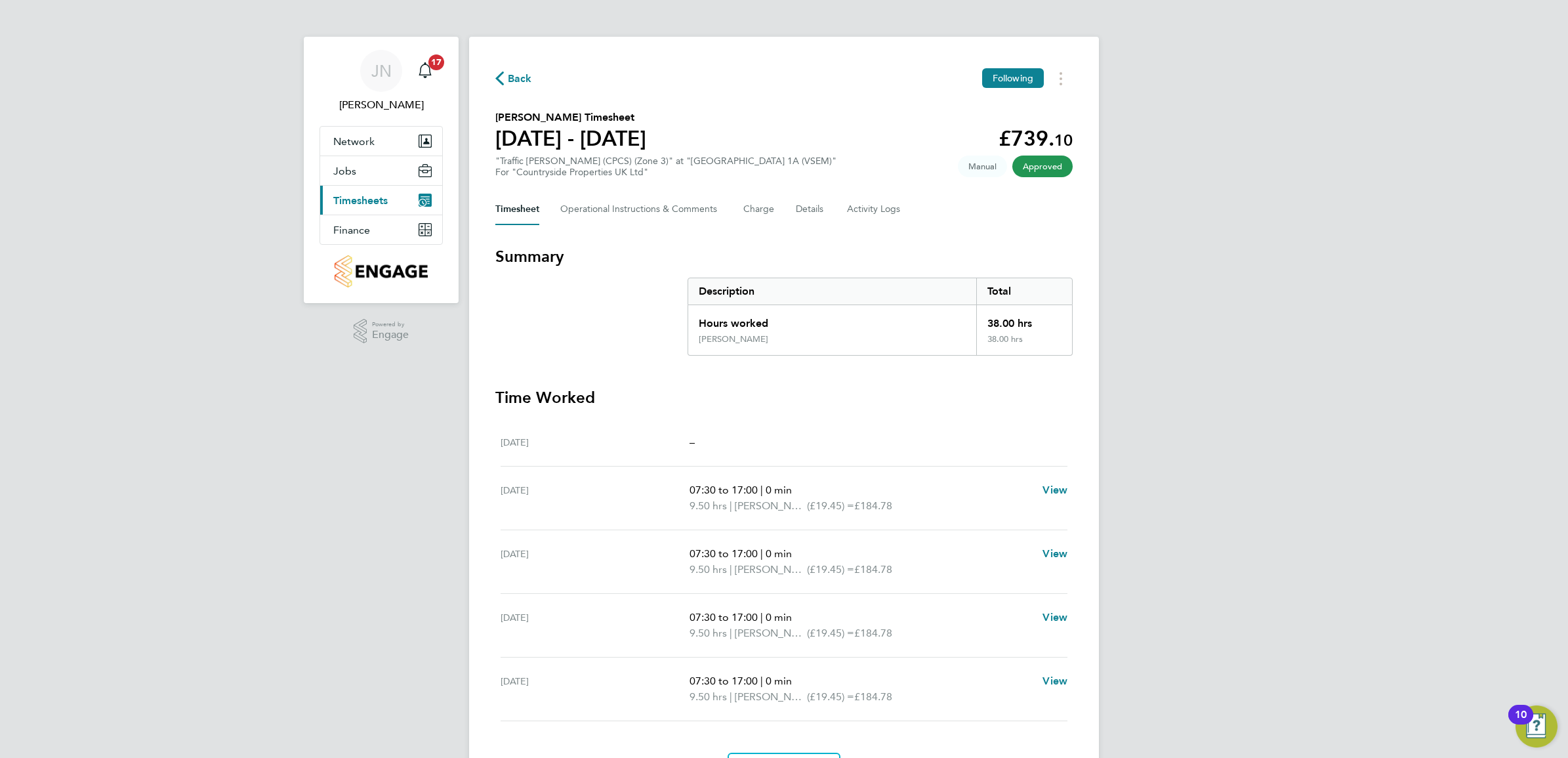
click at [365, 202] on span "Timesheets" at bounding box center [360, 200] width 54 height 13
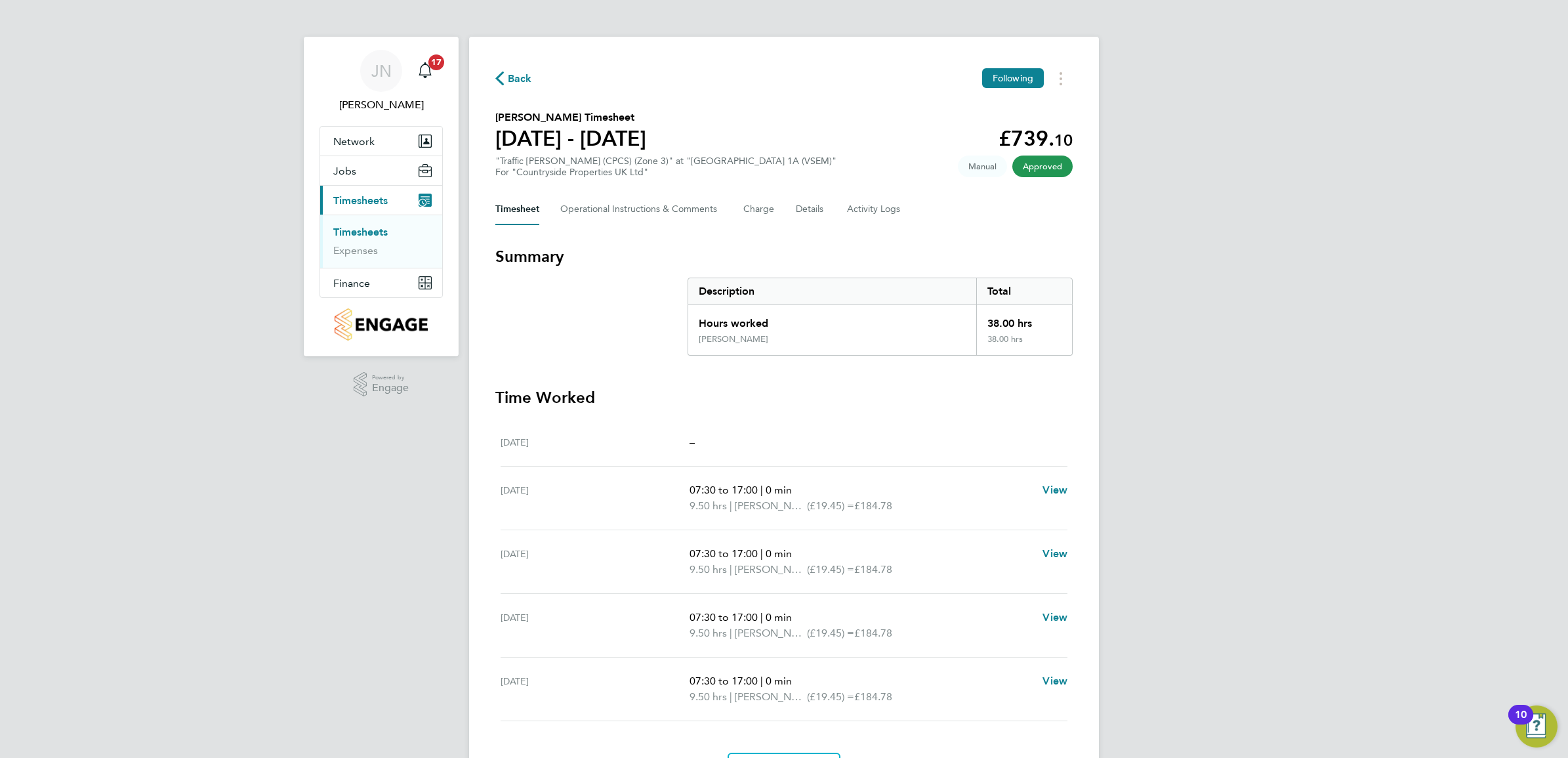
click at [361, 204] on span "Timesheets" at bounding box center [360, 200] width 54 height 13
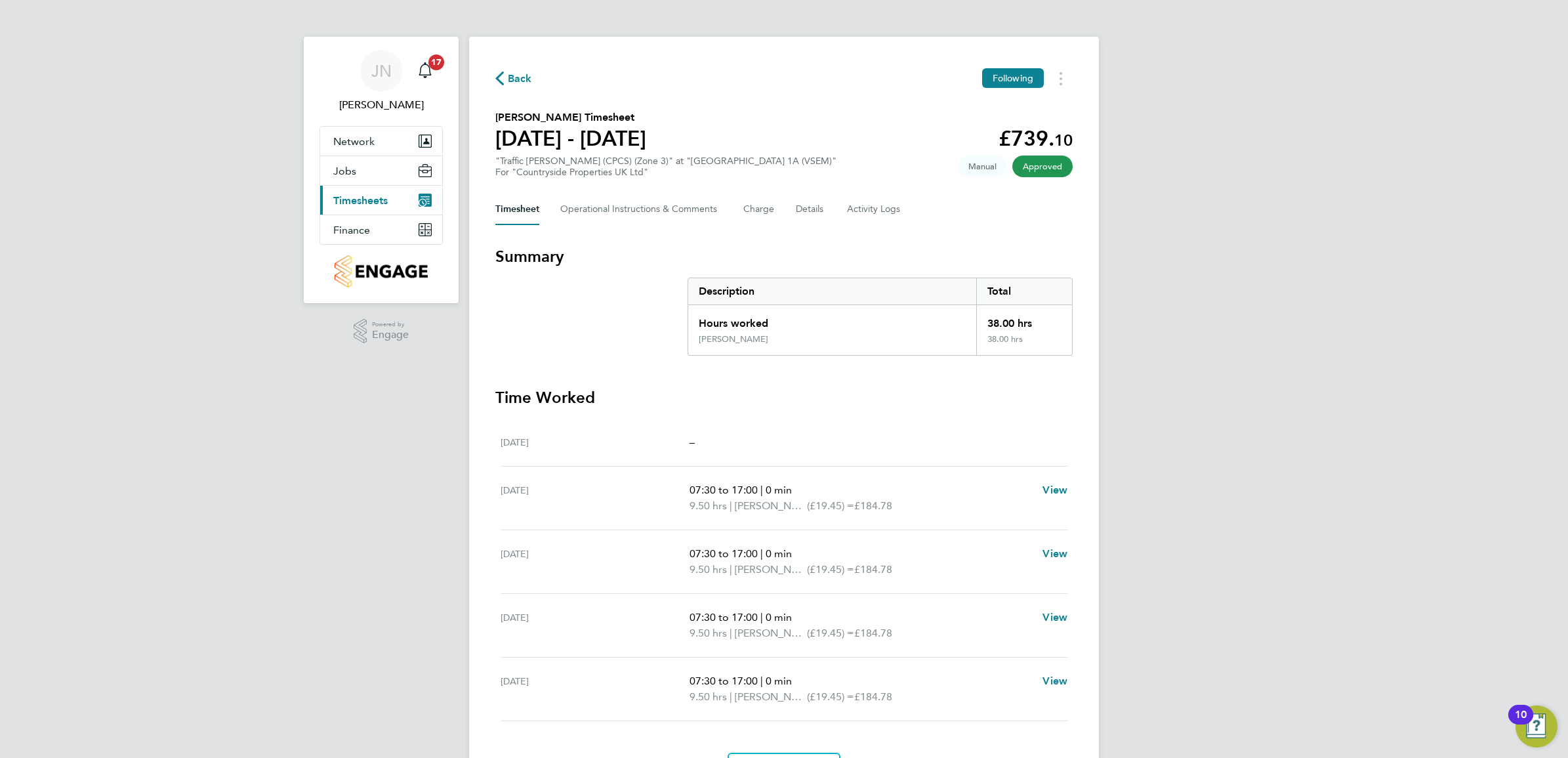
click at [361, 204] on span "Timesheets" at bounding box center [360, 200] width 54 height 13
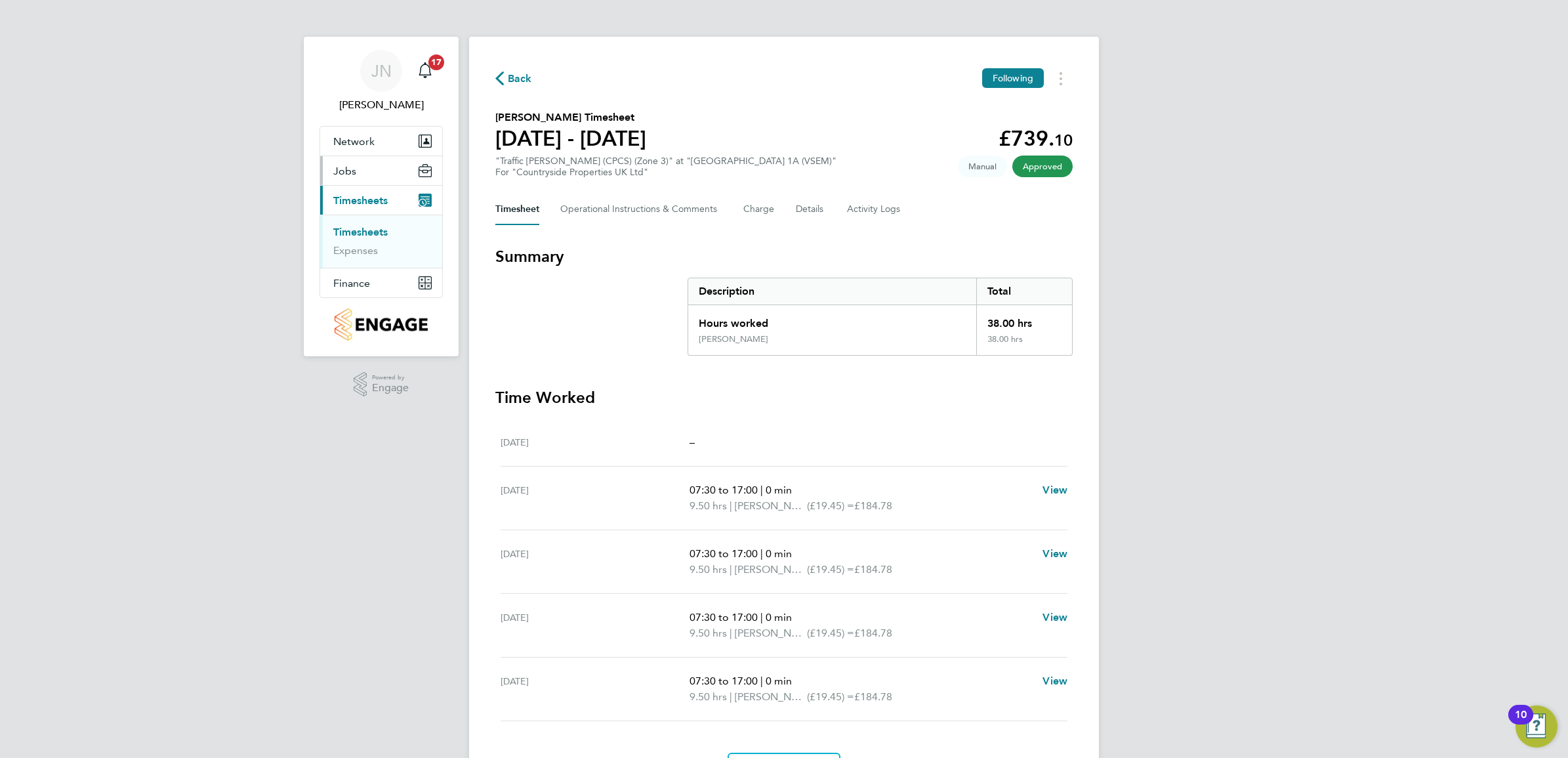
click at [345, 168] on span "Jobs" at bounding box center [344, 171] width 23 height 13
click at [364, 208] on li "Vacancies" at bounding box center [382, 205] width 99 height 19
click at [366, 191] on ul "Vacancies Placements" at bounding box center [381, 211] width 122 height 53
click at [363, 198] on link "Vacancies" at bounding box center [356, 202] width 47 height 13
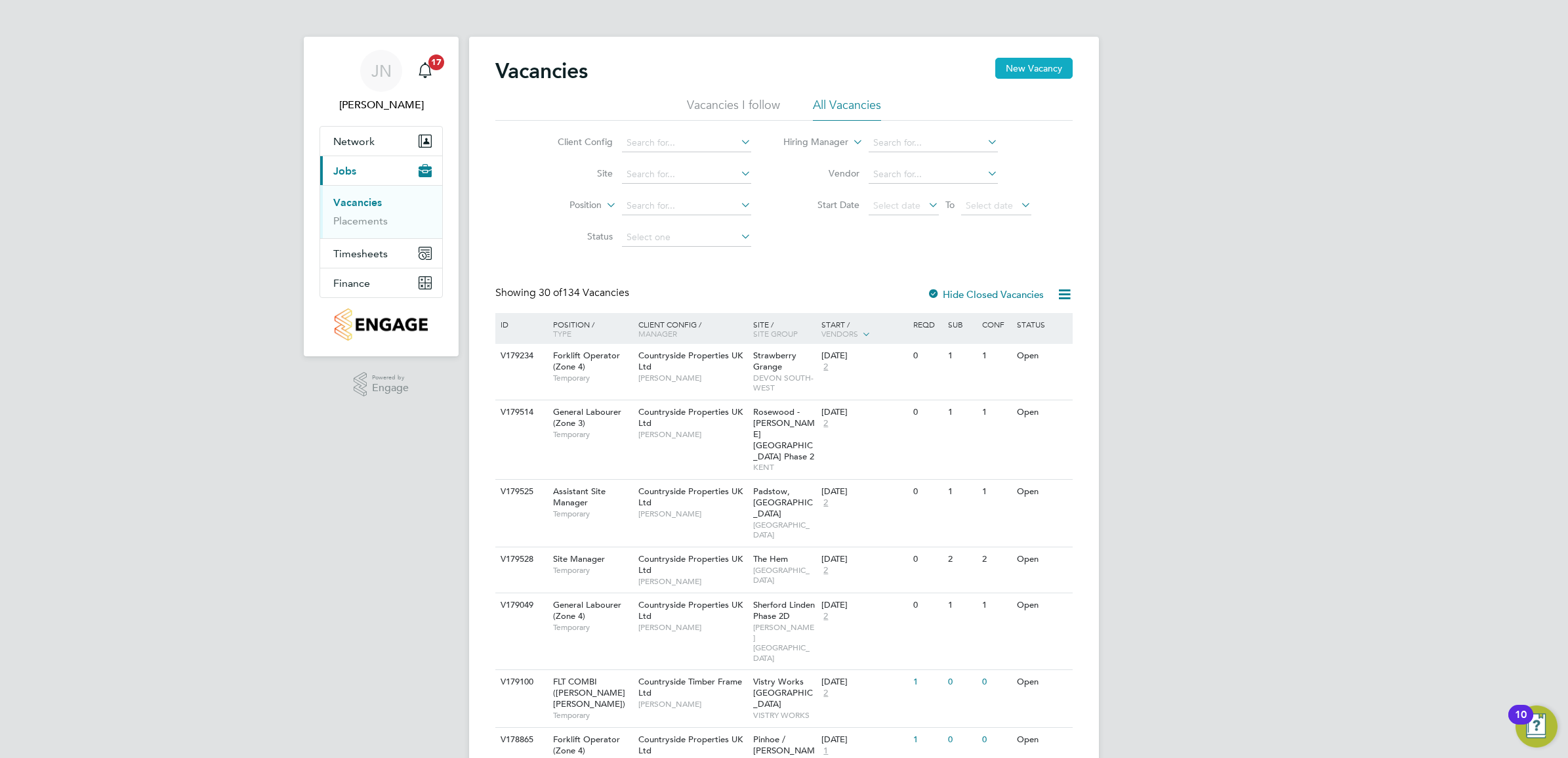
click at [1029, 66] on button "New Vacancy" at bounding box center [1034, 68] width 77 height 21
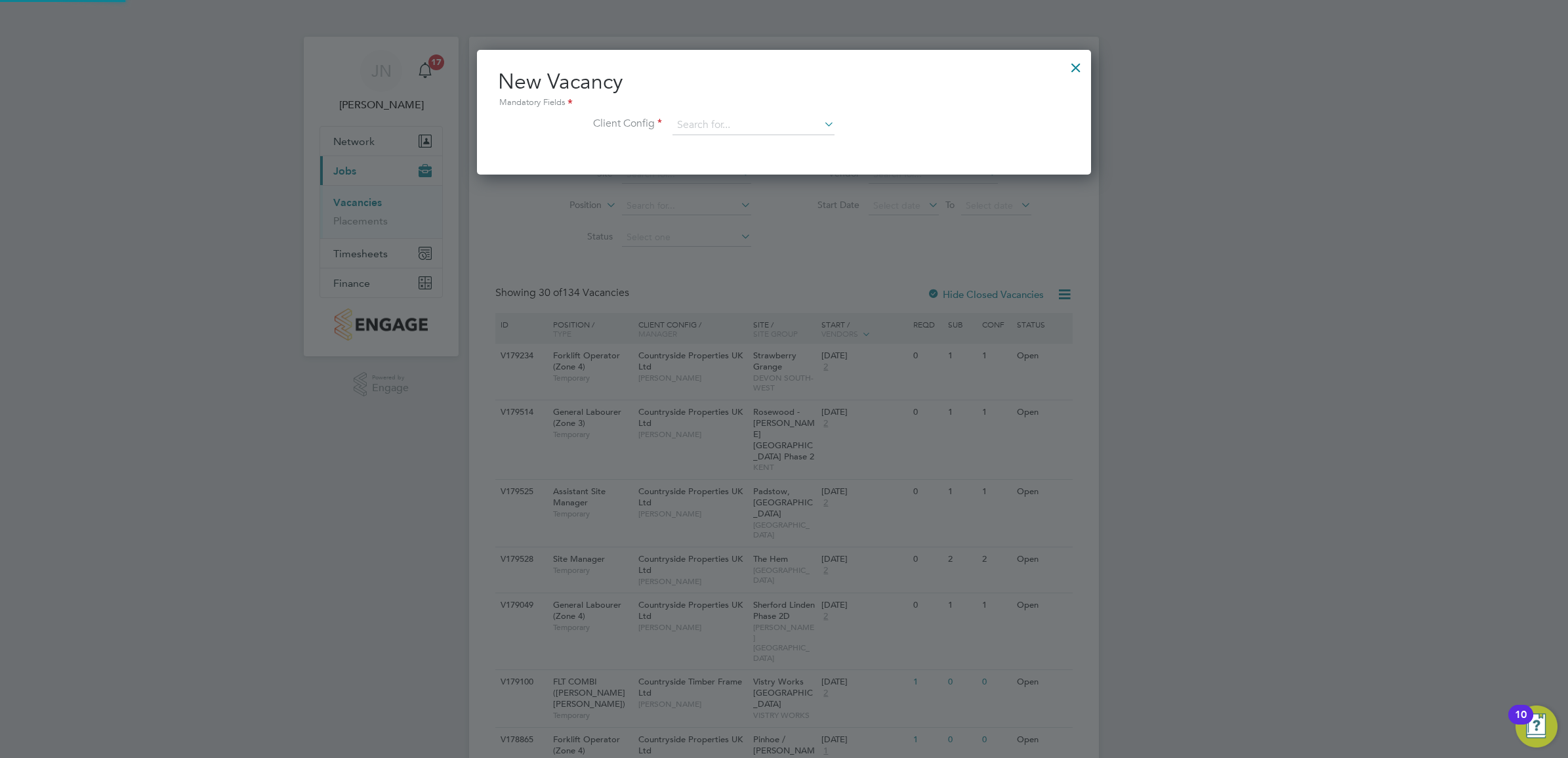
scroll to position [125, 614]
click at [730, 116] on input at bounding box center [754, 125] width 162 height 20
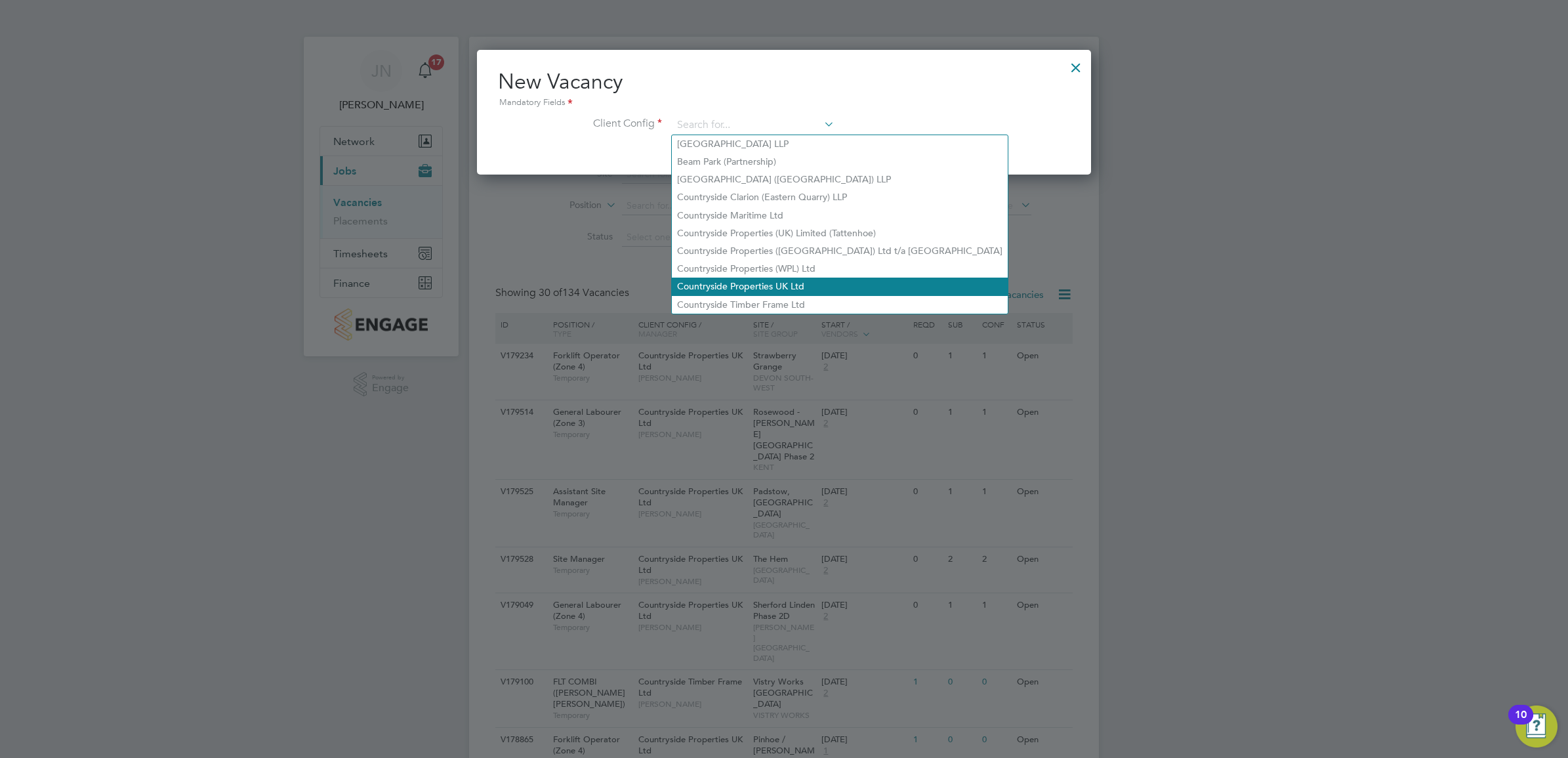
click at [763, 283] on li "Countryside Properties UK Ltd" at bounding box center [840, 286] width 336 height 18
type input "Countryside Properties UK Ltd"
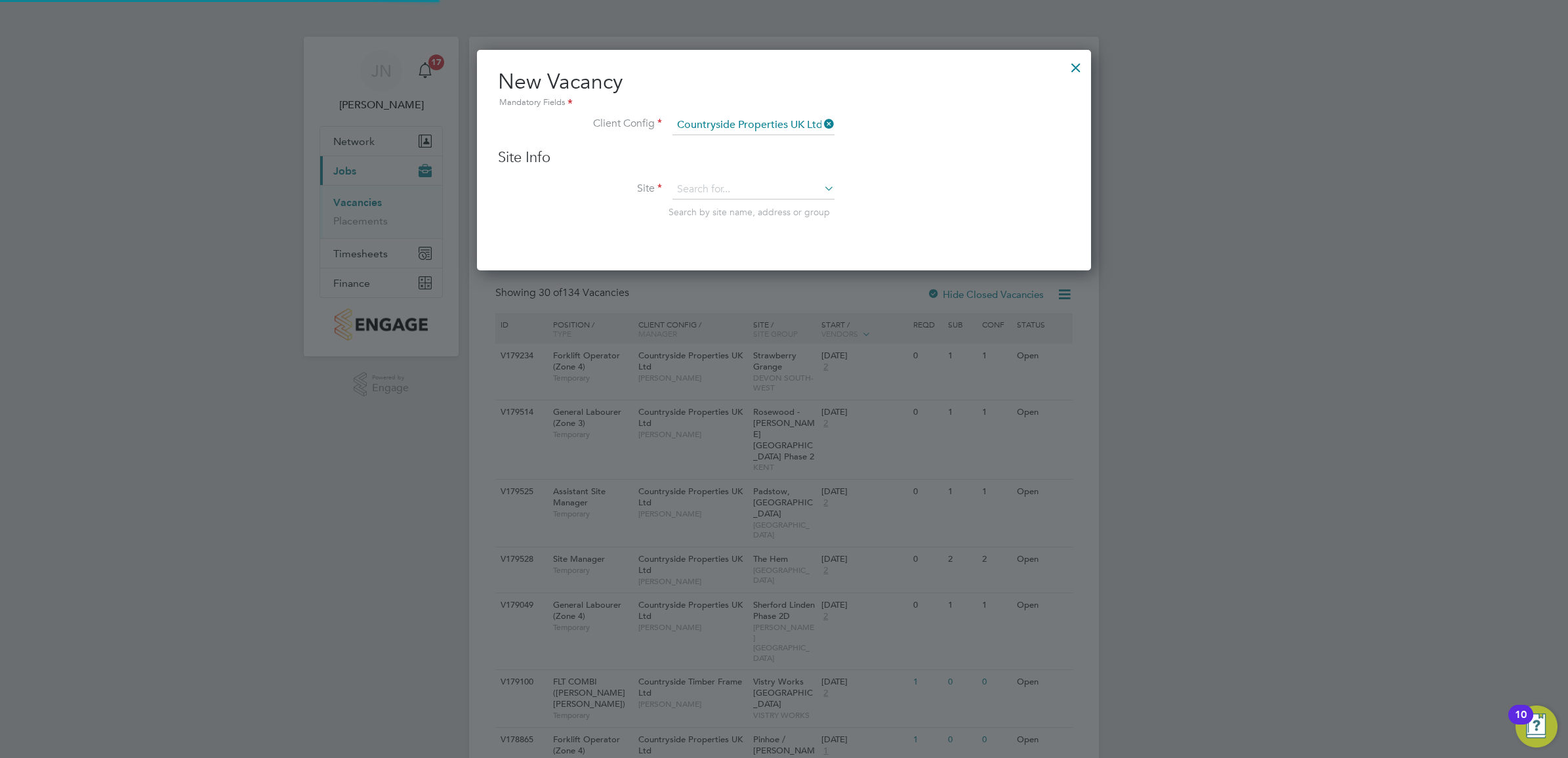
scroll to position [222, 614]
click at [742, 187] on input at bounding box center [754, 189] width 162 height 20
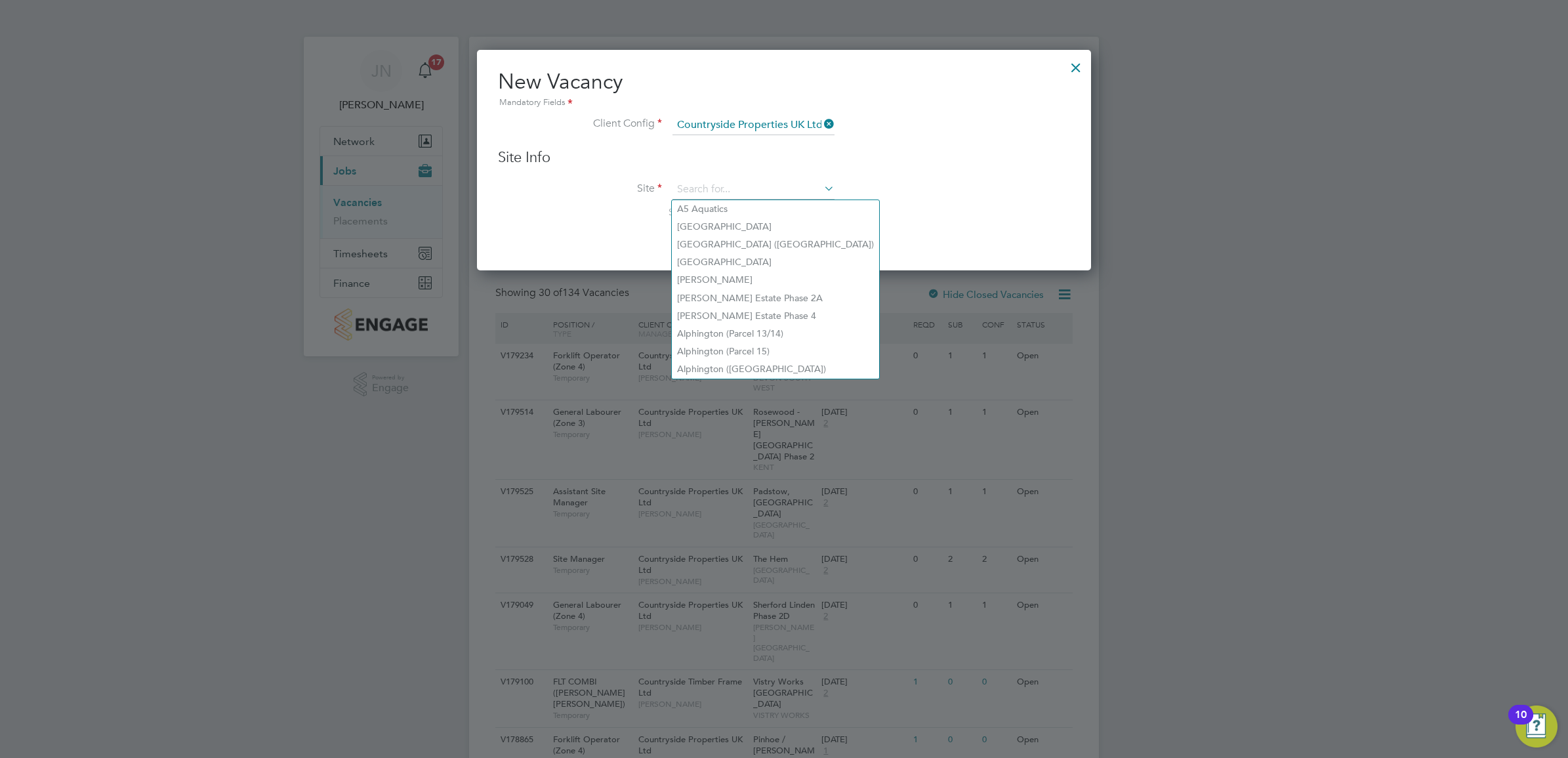
click at [1075, 67] on div at bounding box center [1076, 65] width 24 height 24
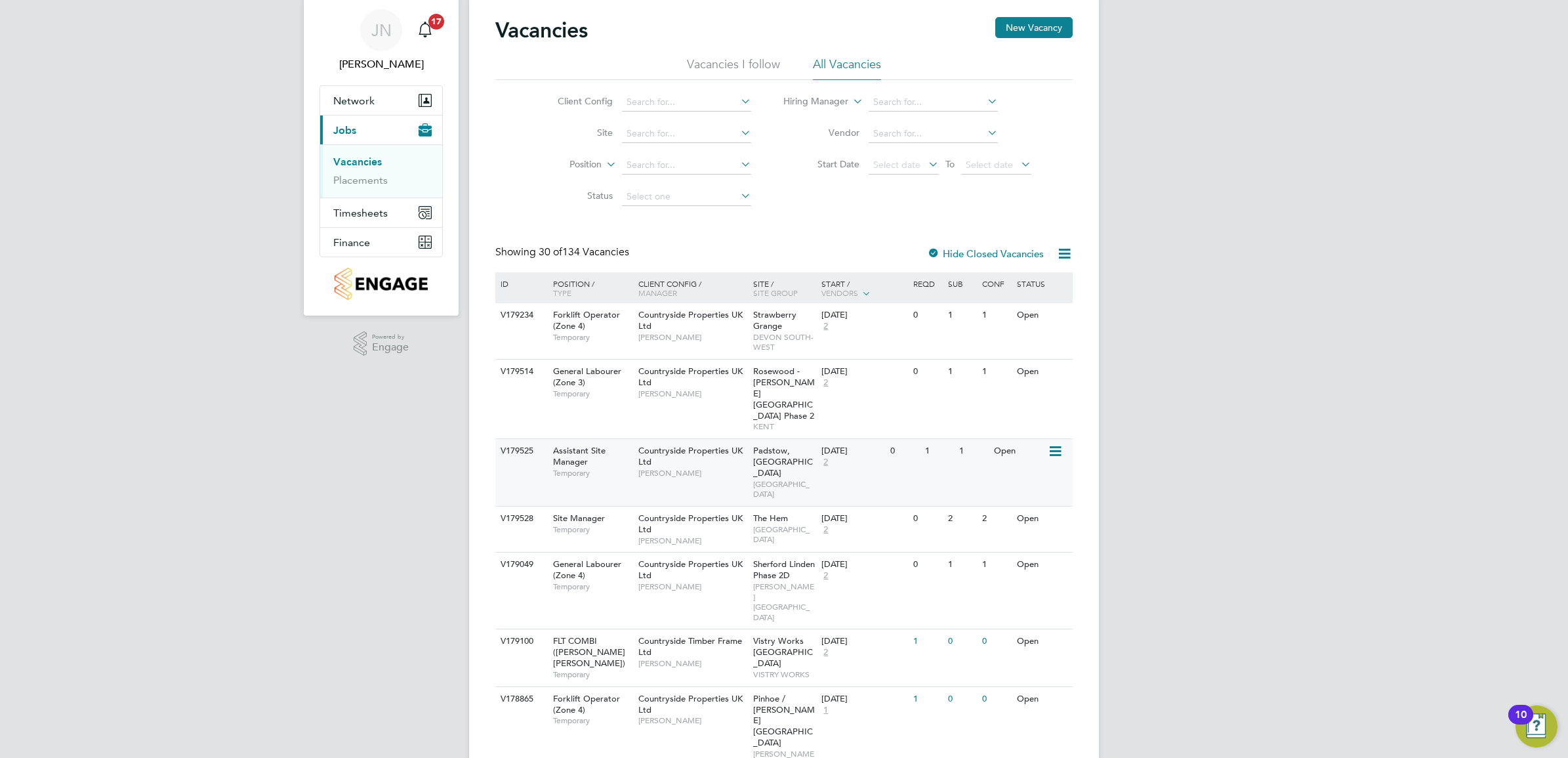
scroll to position [82, 0]
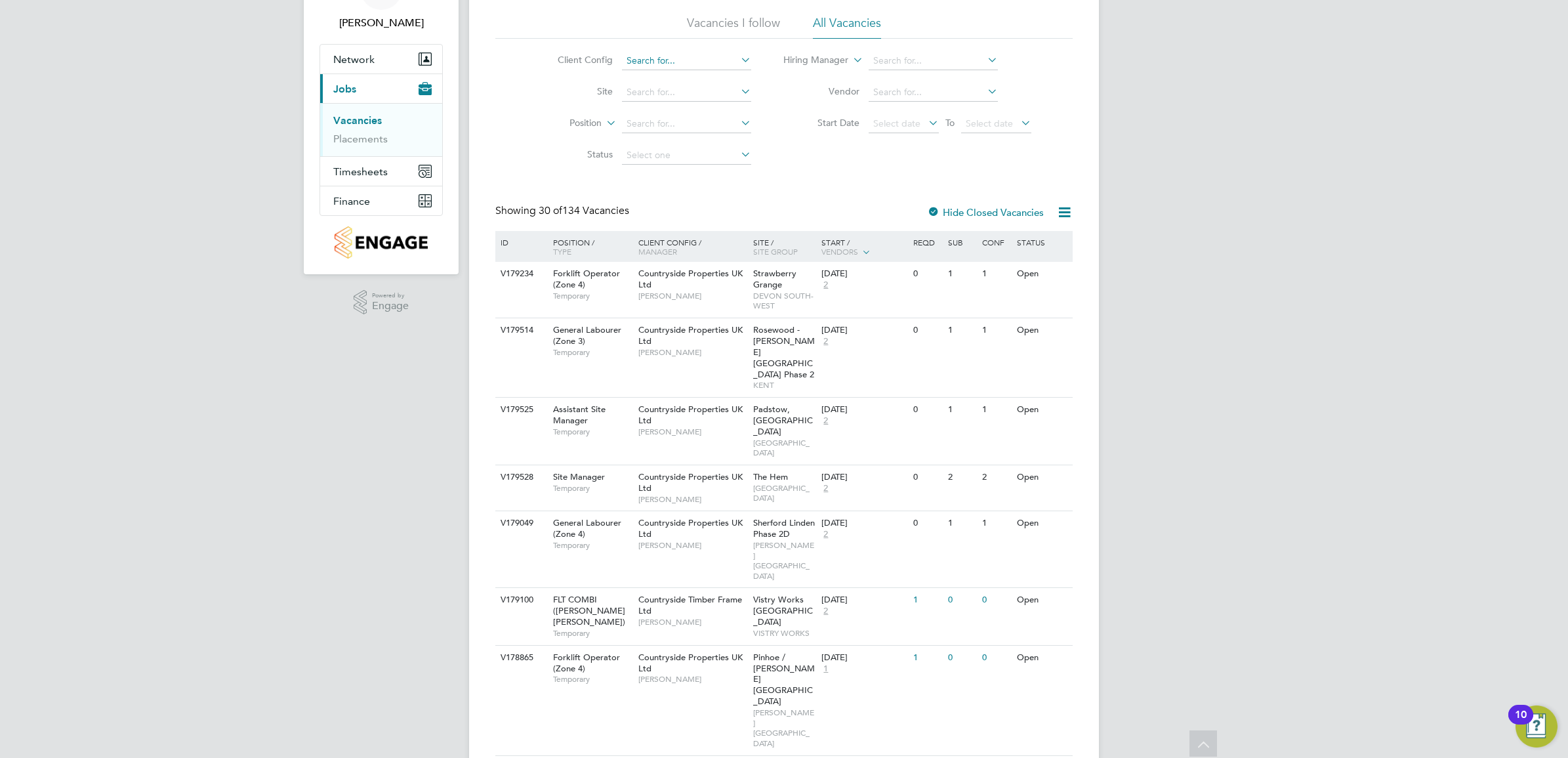
click at [673, 65] on input at bounding box center [687, 61] width 129 height 19
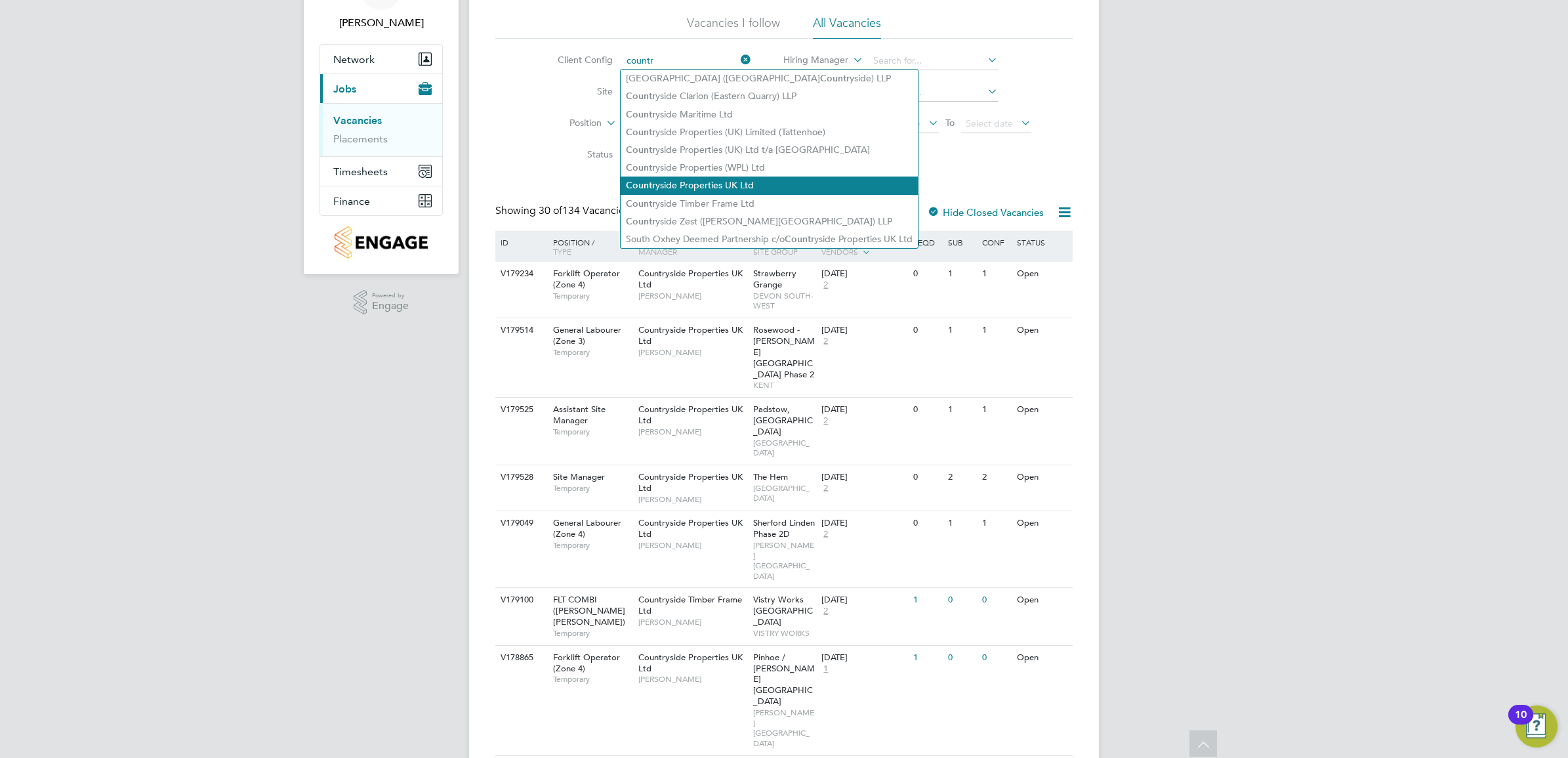
click at [748, 187] on li "Countr yside Properties UK Ltd" at bounding box center [769, 185] width 297 height 18
type input "Countryside Properties UK Ltd"
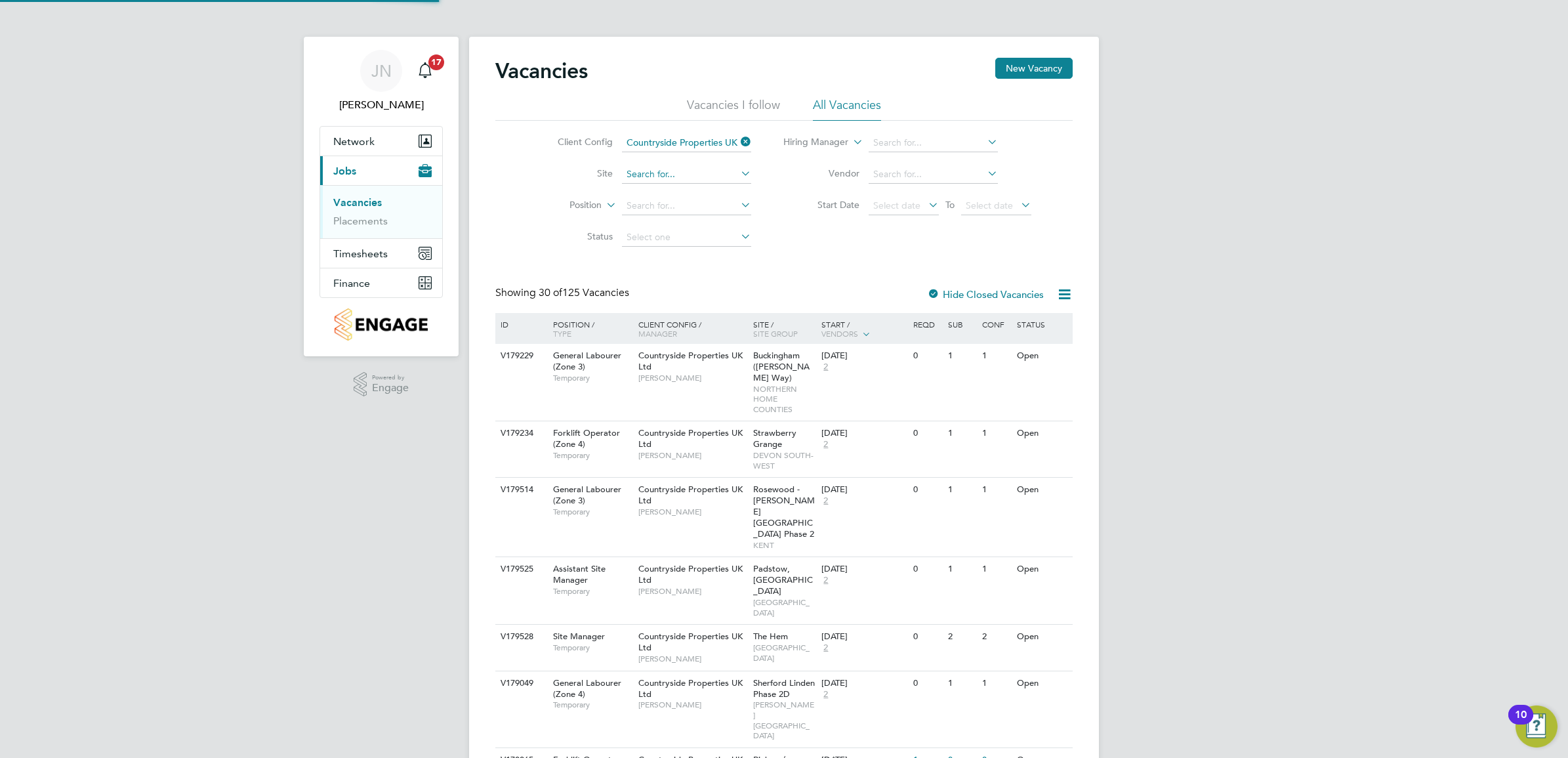
click at [659, 180] on input at bounding box center [687, 174] width 129 height 19
type input "great ha"
click at [685, 168] on input at bounding box center [687, 174] width 129 height 19
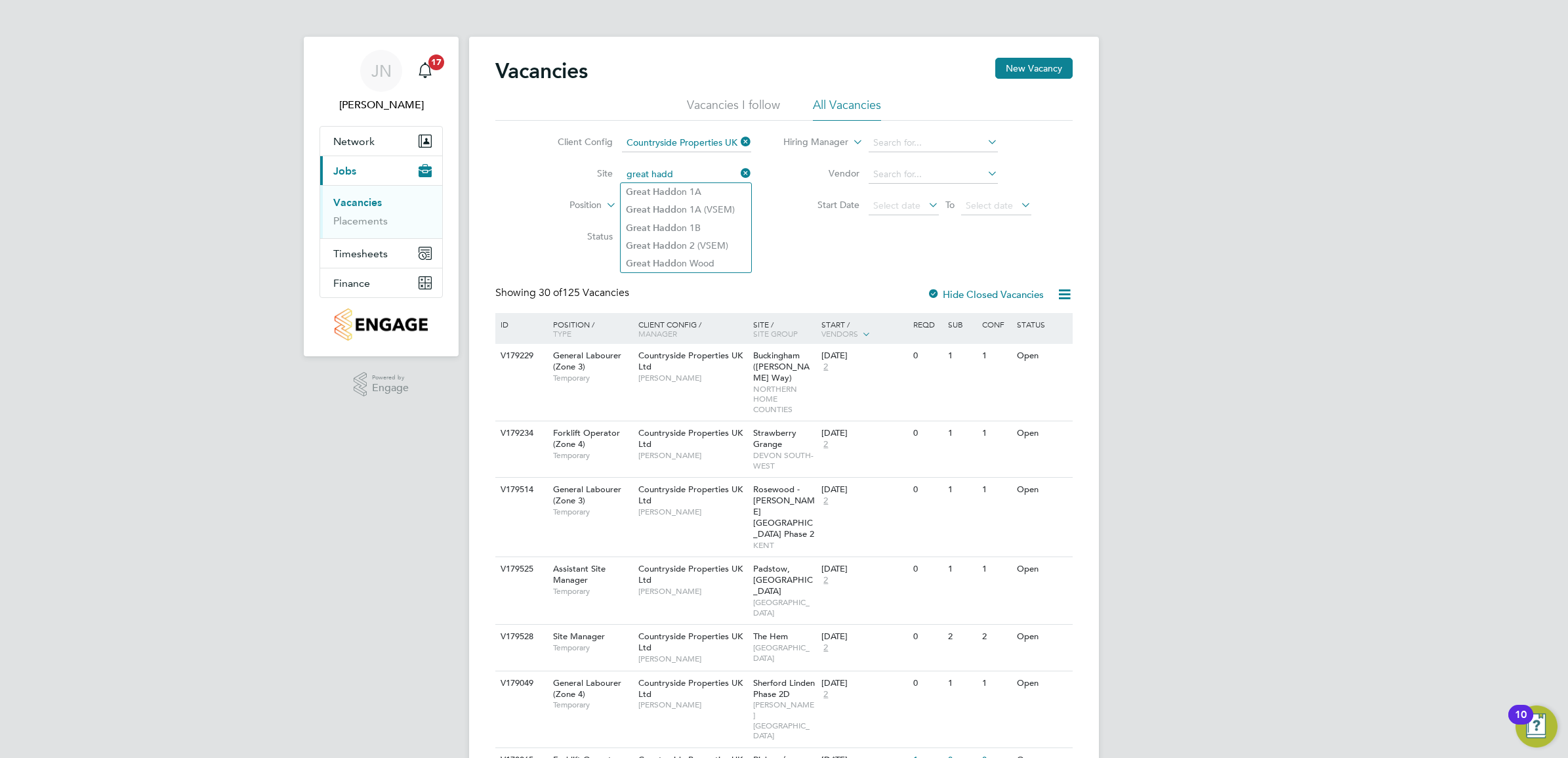
type input "great hadd"
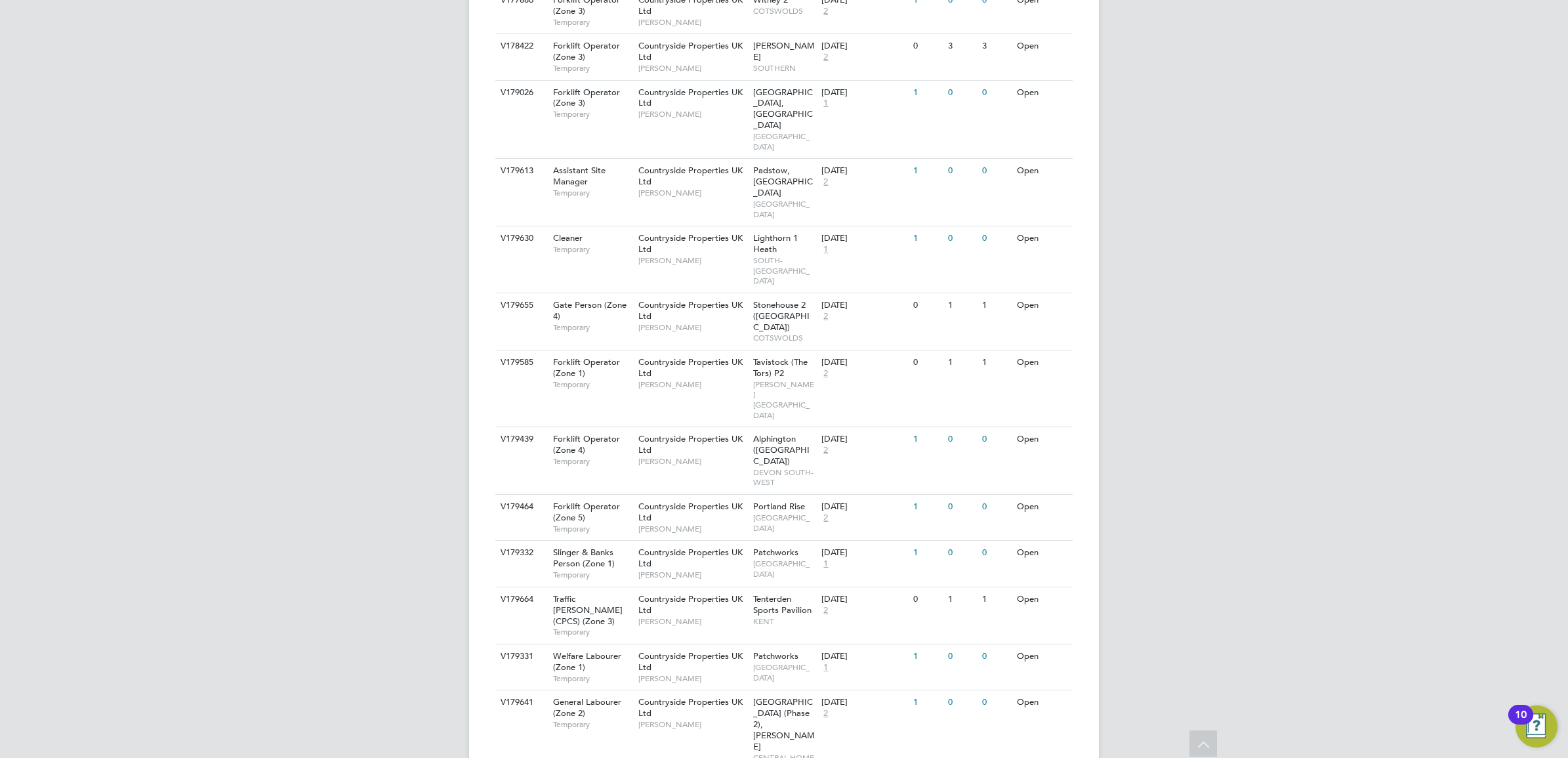
scroll to position [1314, 0]
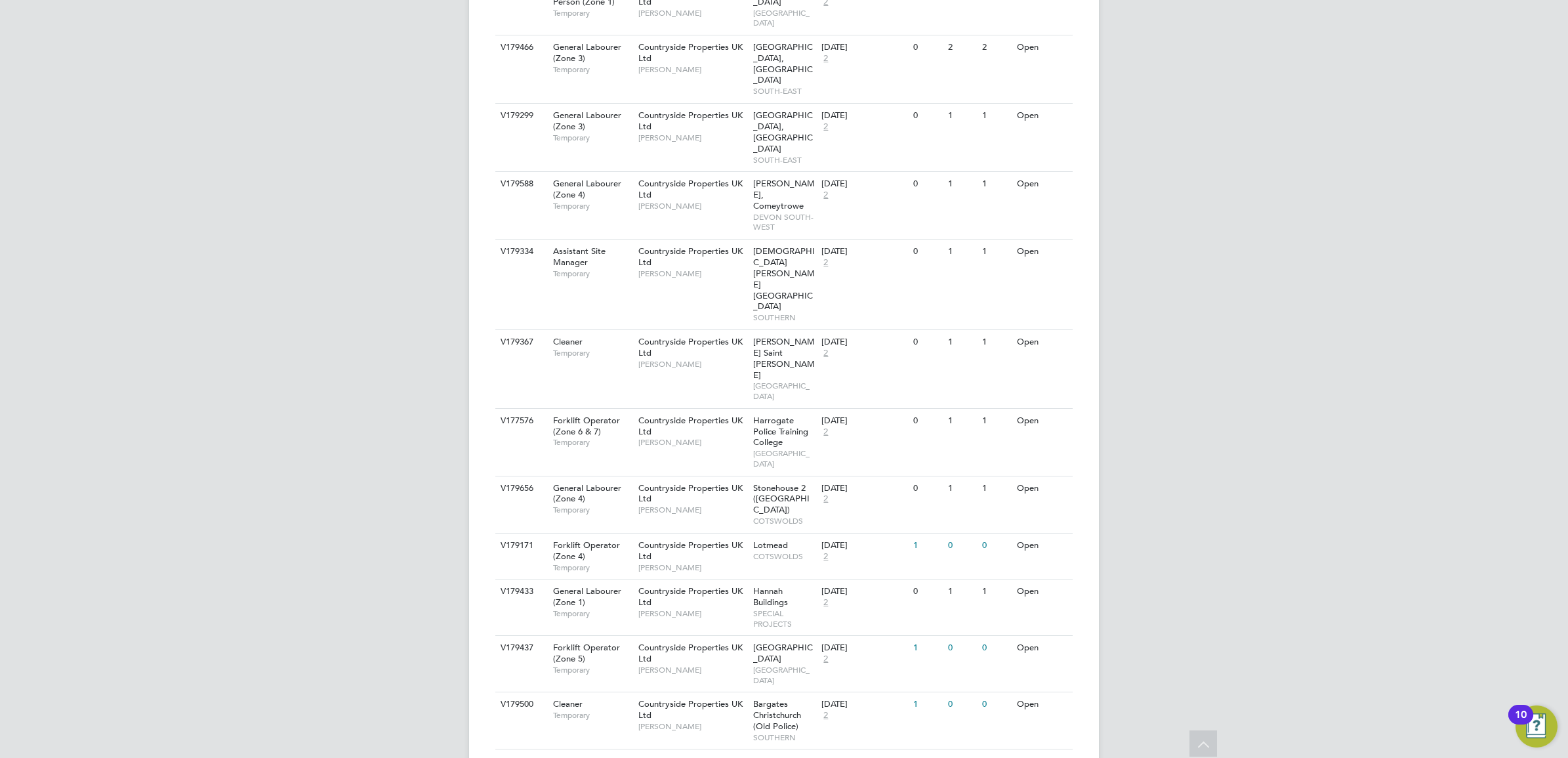
scroll to position [2874, 0]
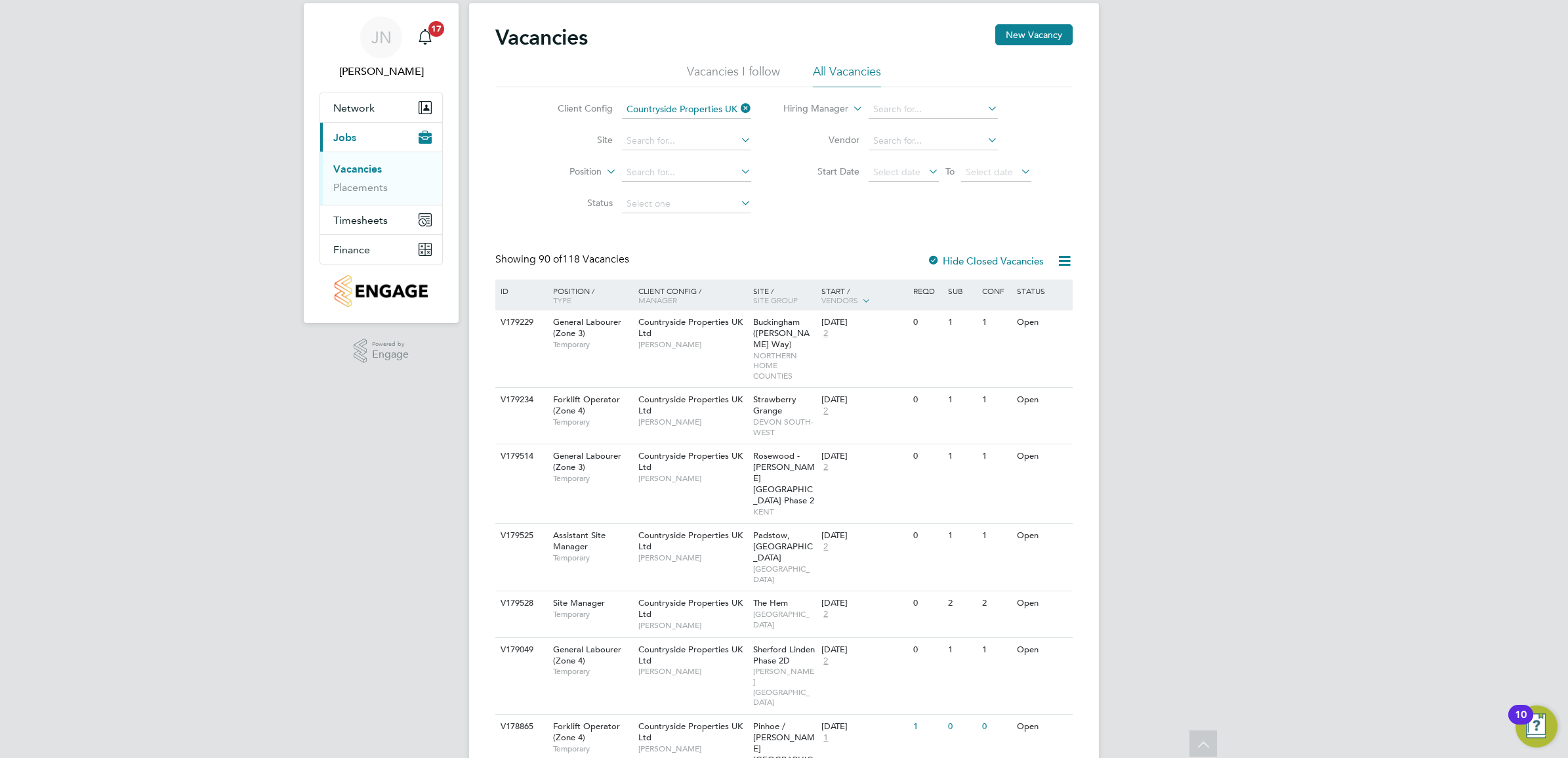
scroll to position [0, 0]
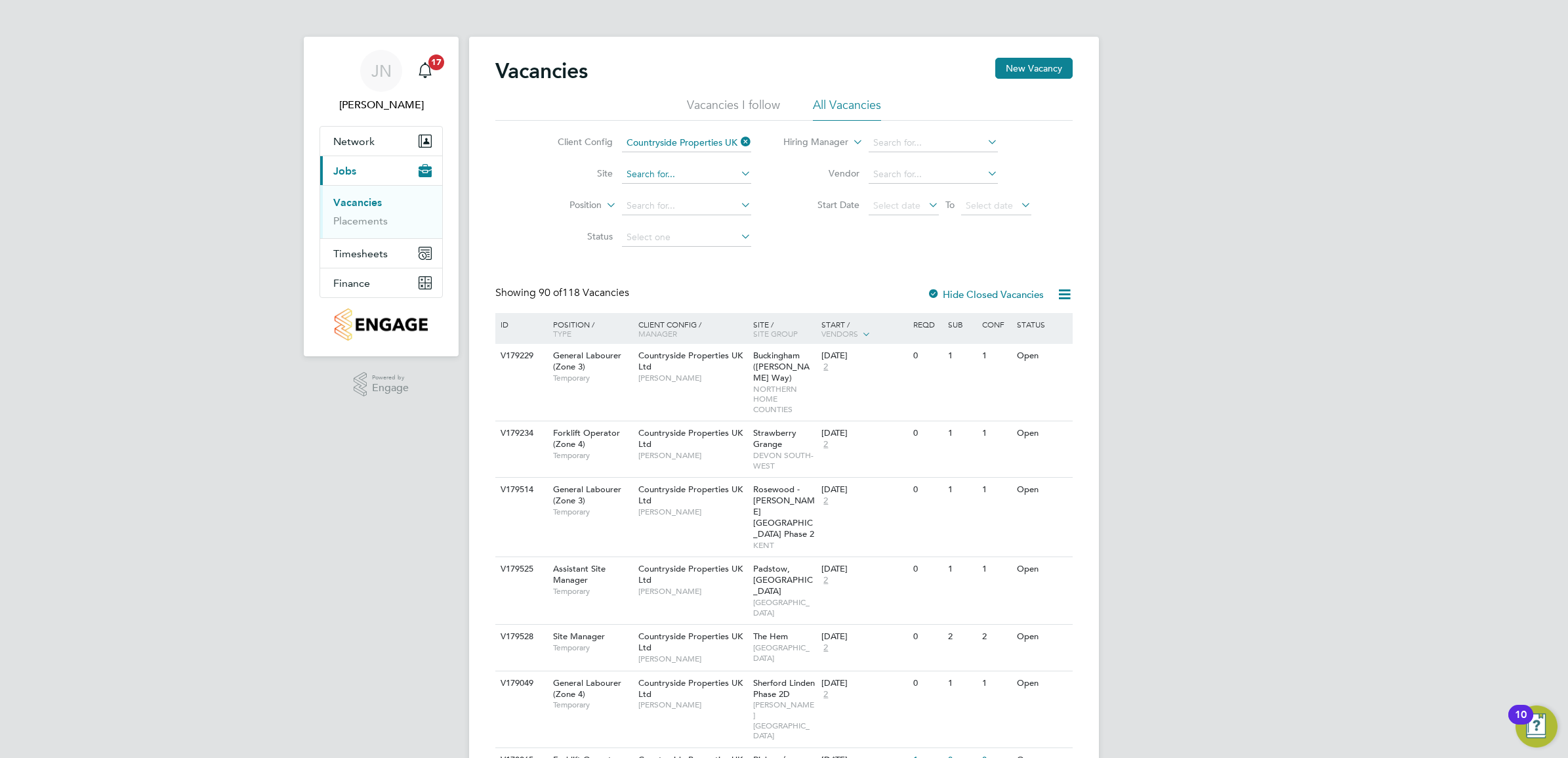
click at [676, 175] on input at bounding box center [687, 174] width 129 height 19
click at [706, 214] on li "Great Ha ddon 1A (VSEM)" at bounding box center [686, 210] width 131 height 18
type input "Great Haddon 1A (VSEM)"
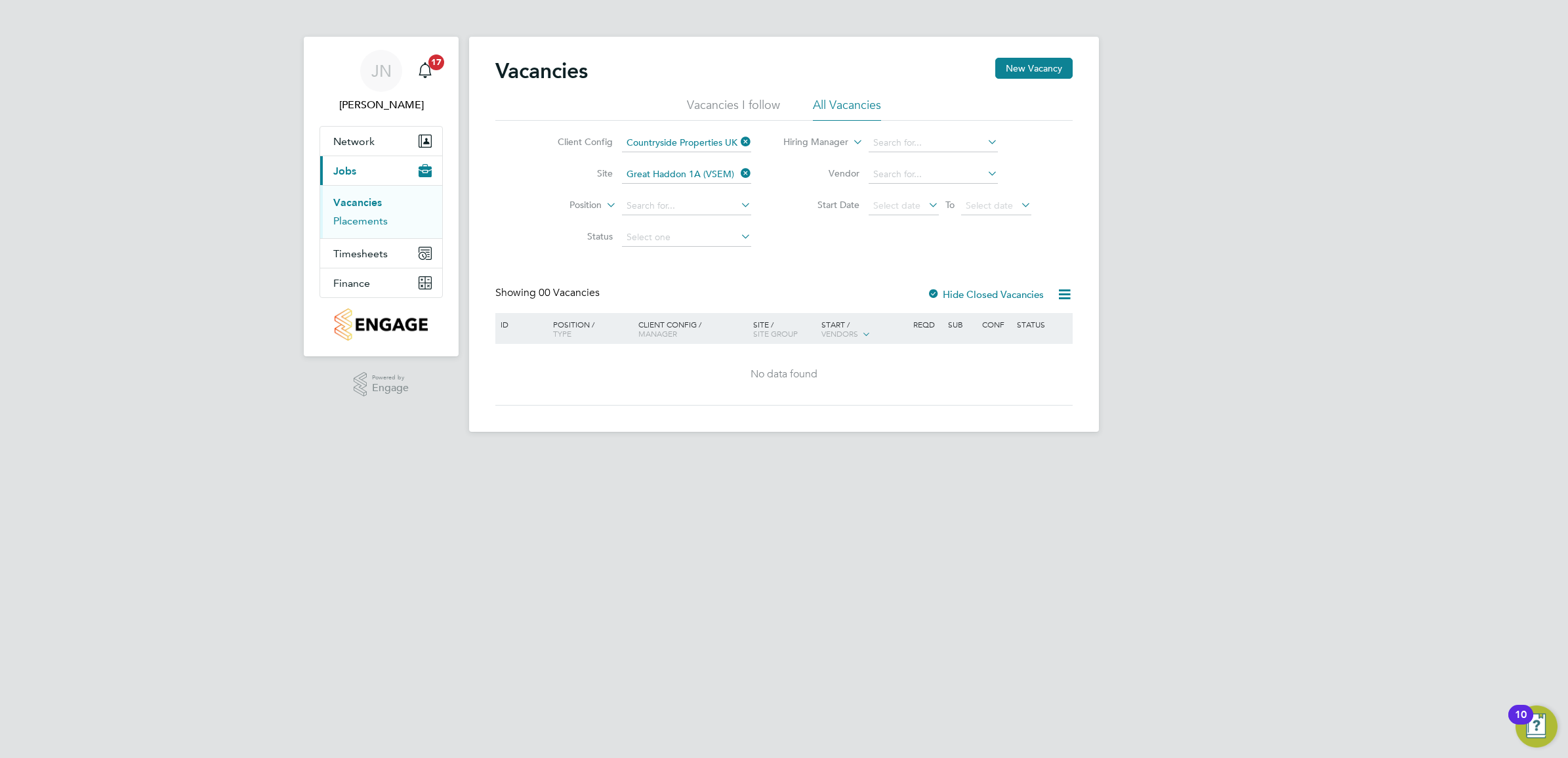
click at [358, 219] on link "Placements" at bounding box center [360, 220] width 54 height 13
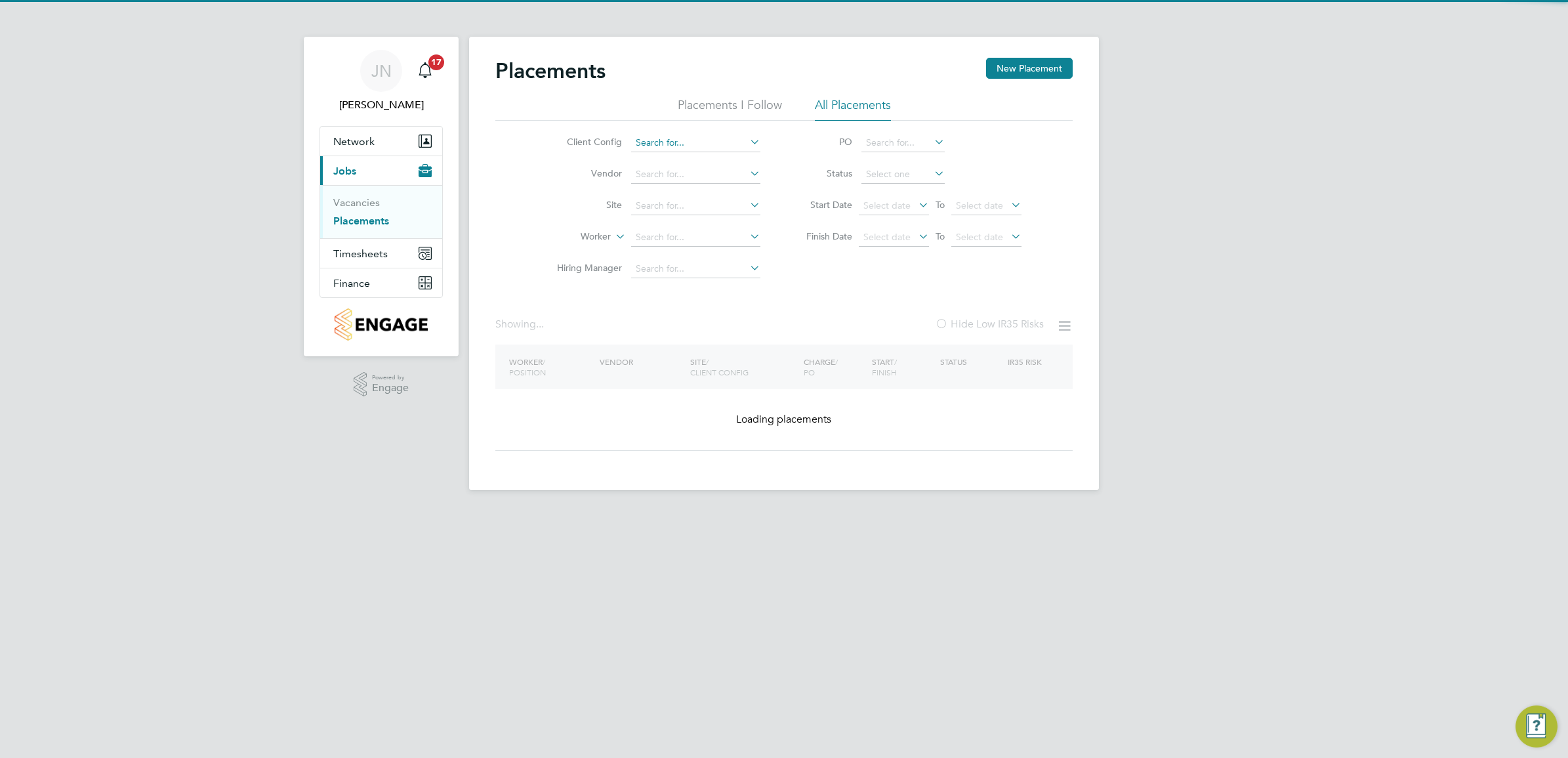
click at [657, 146] on input at bounding box center [696, 142] width 129 height 19
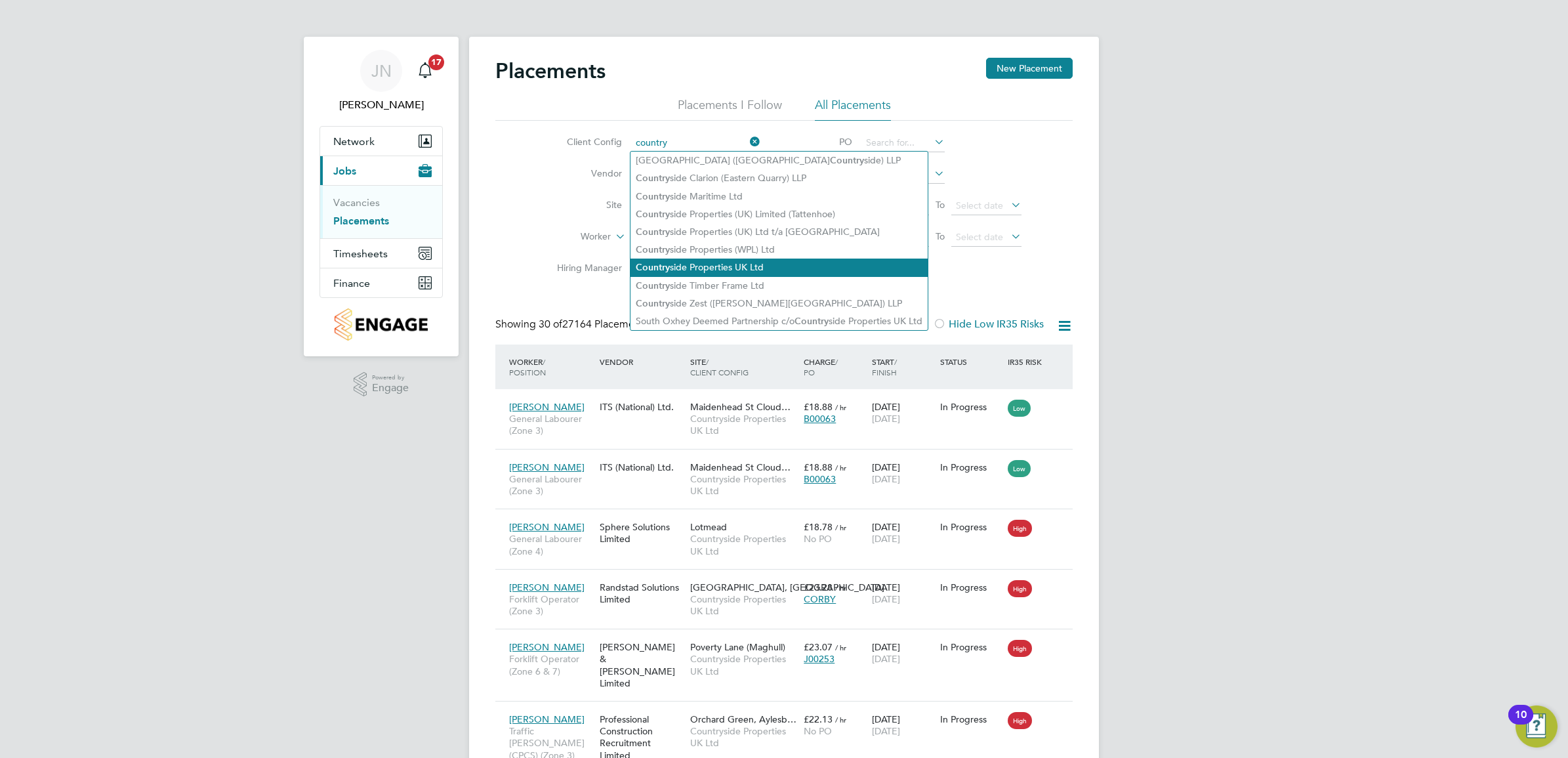
click at [776, 266] on li "Country side Properties UK Ltd" at bounding box center [779, 268] width 297 height 18
type input "Countryside Properties UK Ltd"
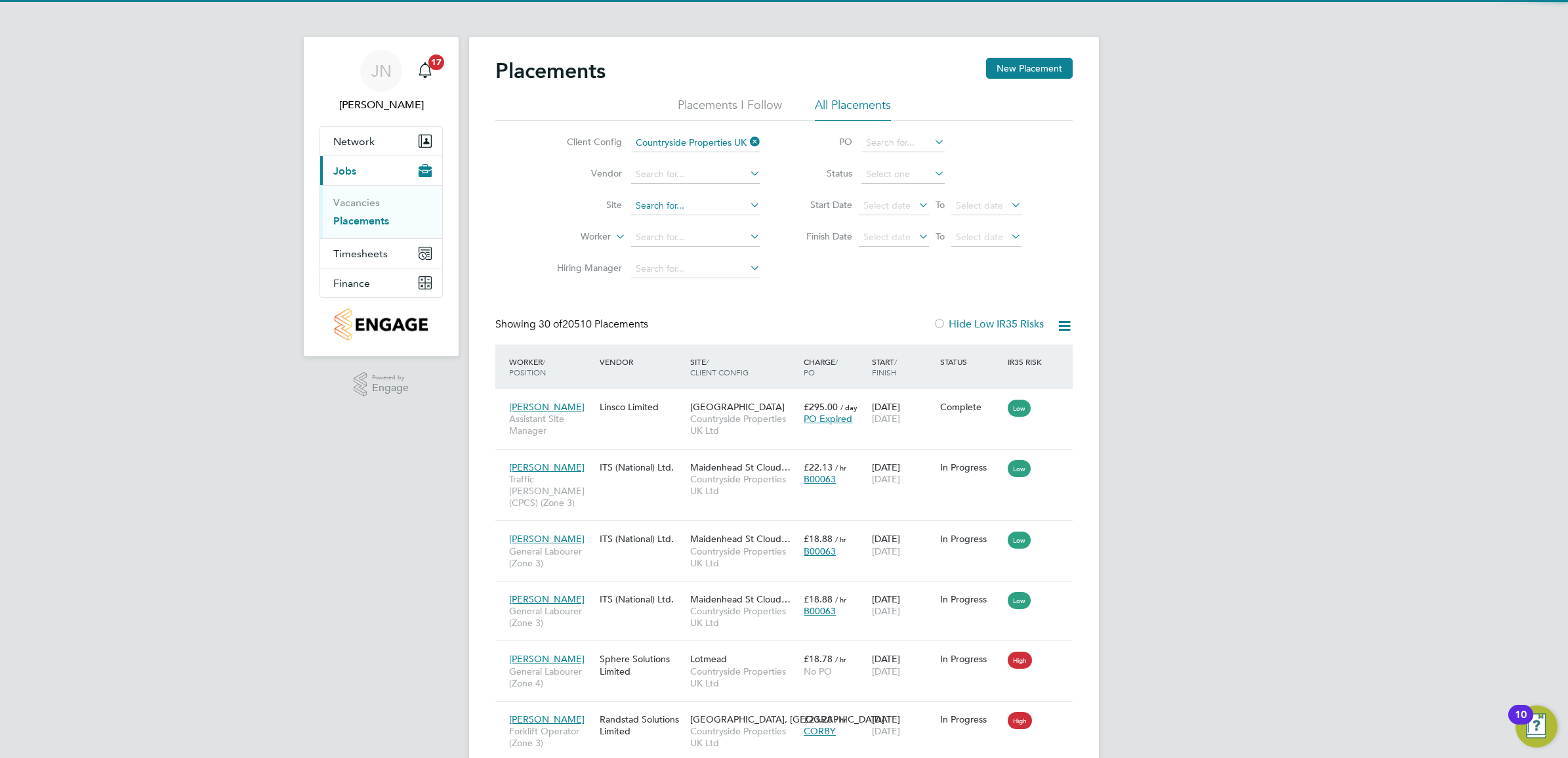
click at [678, 204] on input at bounding box center [696, 205] width 129 height 19
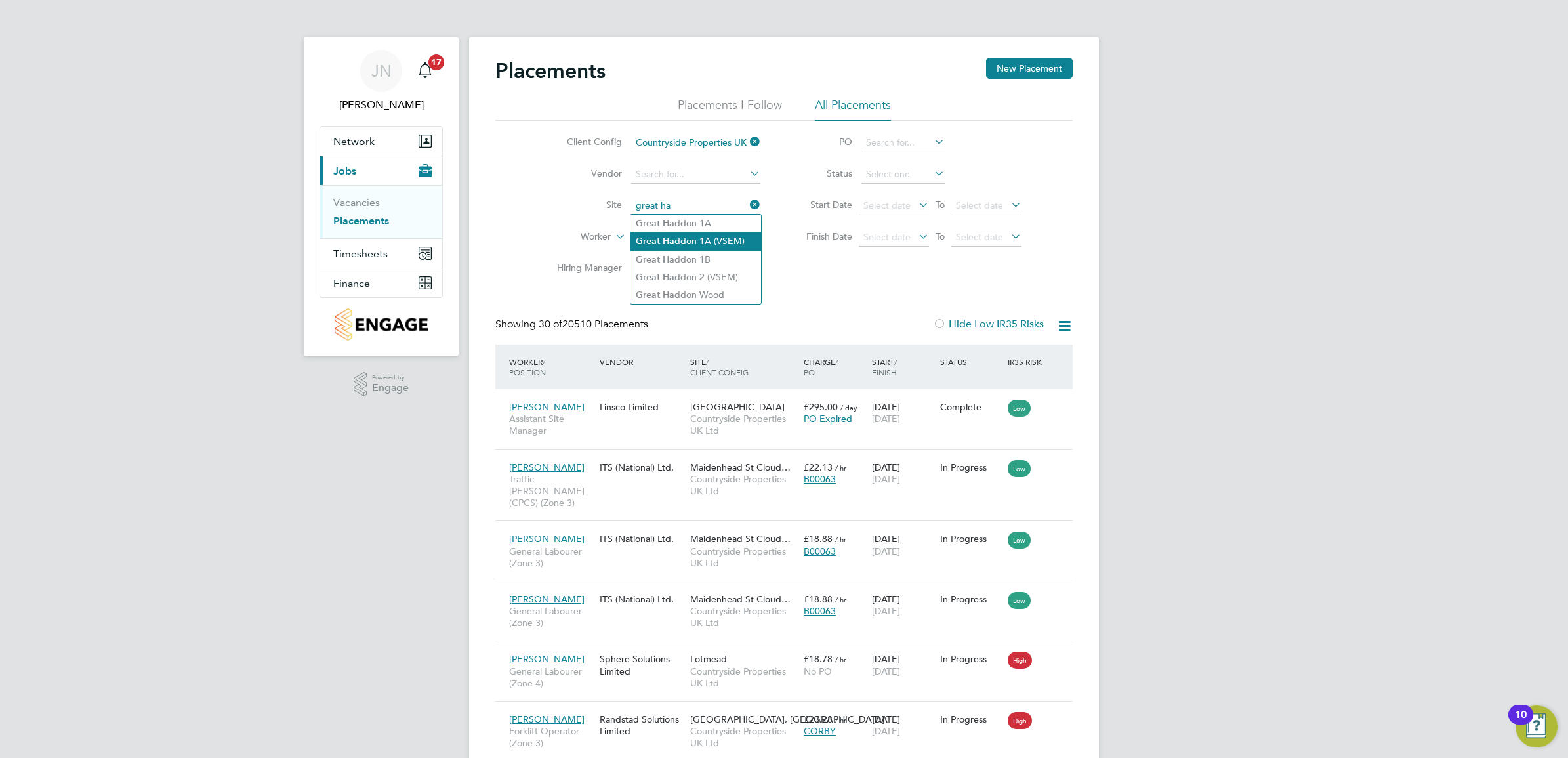
click at [694, 243] on li "Great Ha ddon 1A (VSEM)" at bounding box center [696, 241] width 131 height 18
type input "Great Haddon 1A (VSEM)"
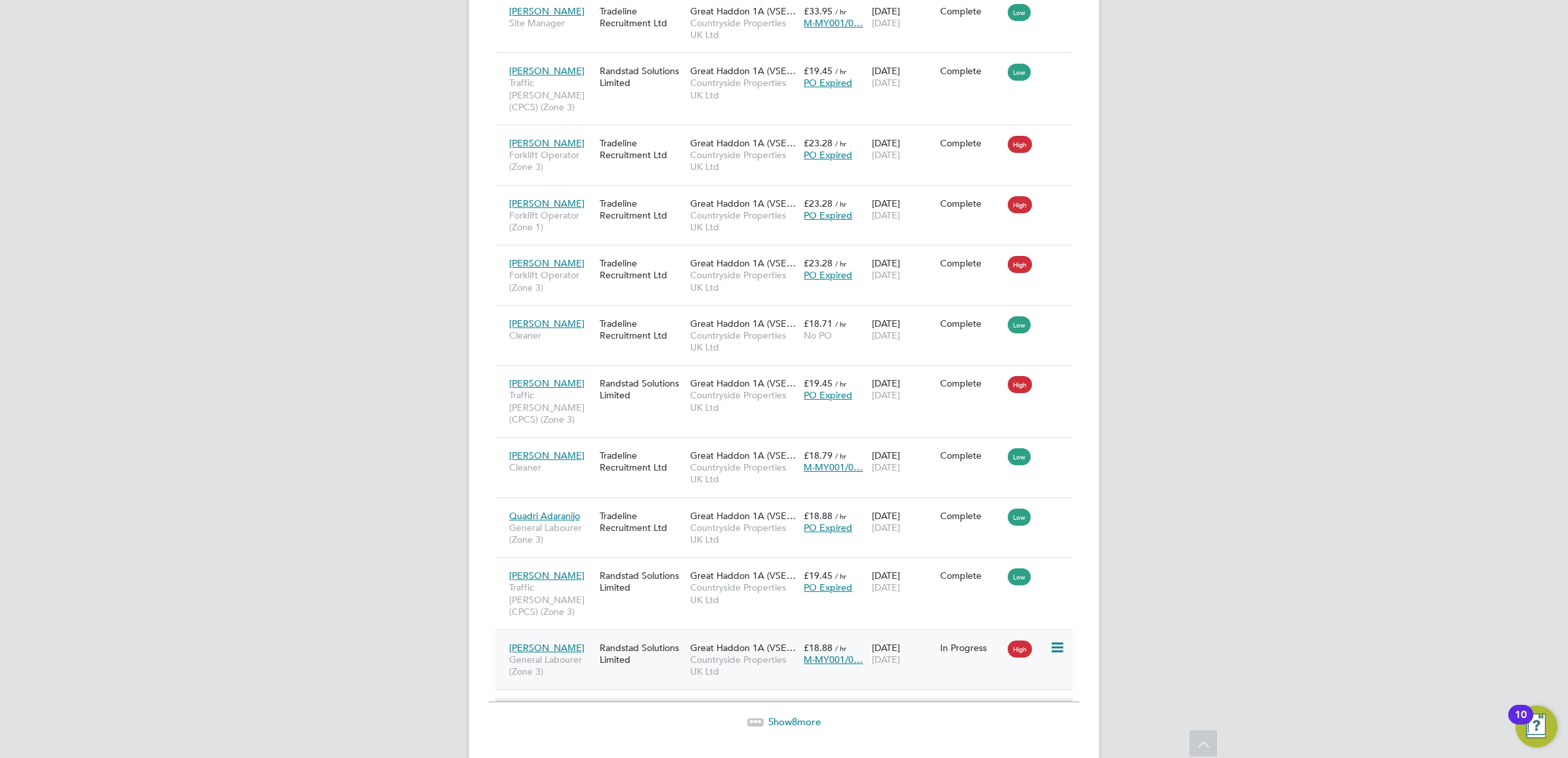
click at [820, 642] on span "£18.88" at bounding box center [818, 647] width 29 height 12
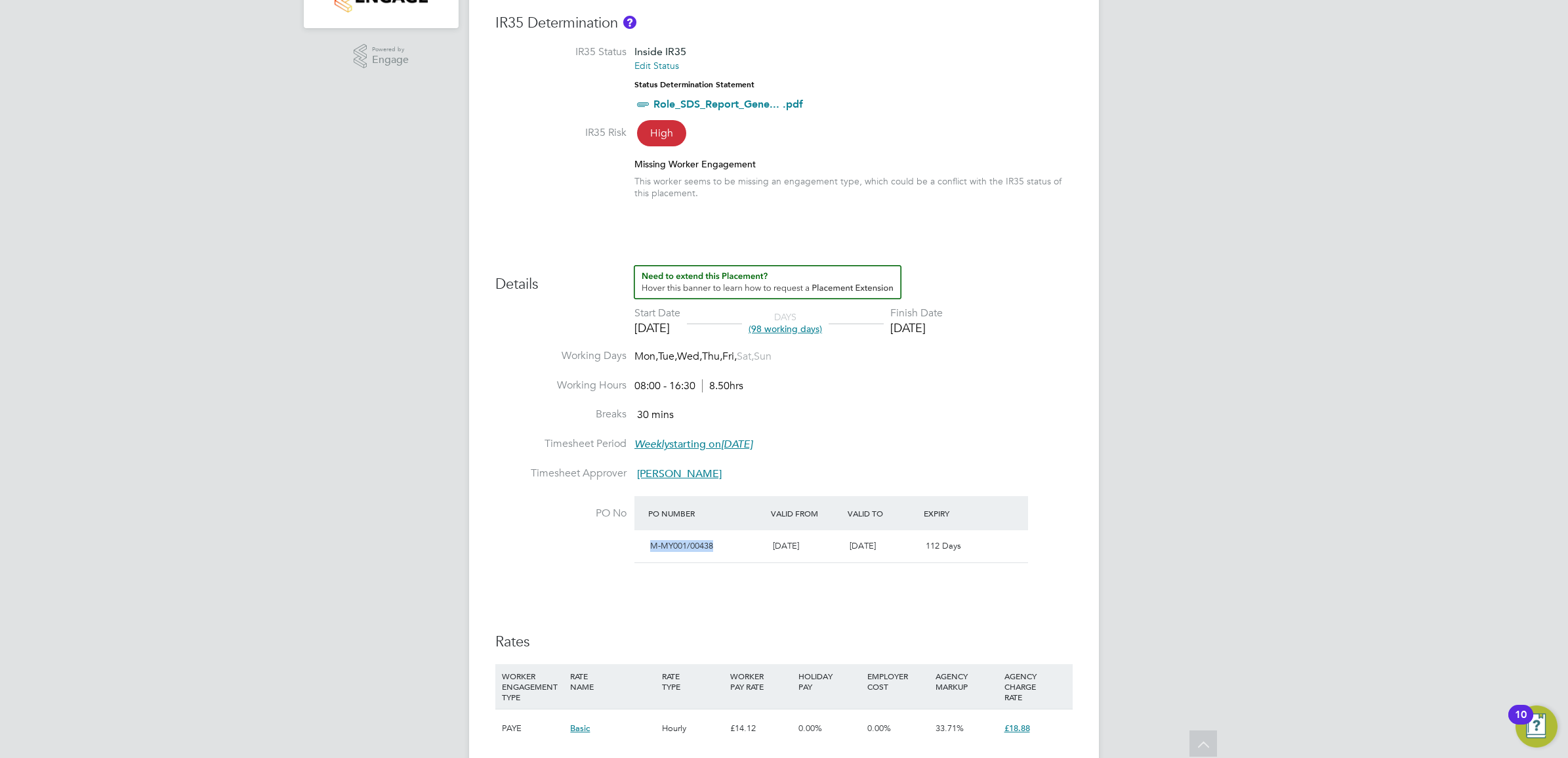
drag, startPoint x: 719, startPoint y: 546, endPoint x: 647, endPoint y: 543, distance: 72.1
click at [647, 543] on div "M-MY001/00438" at bounding box center [706, 546] width 122 height 22
drag, startPoint x: 647, startPoint y: 543, endPoint x: 668, endPoint y: 543, distance: 21.0
copy span "M-MY001/00438"
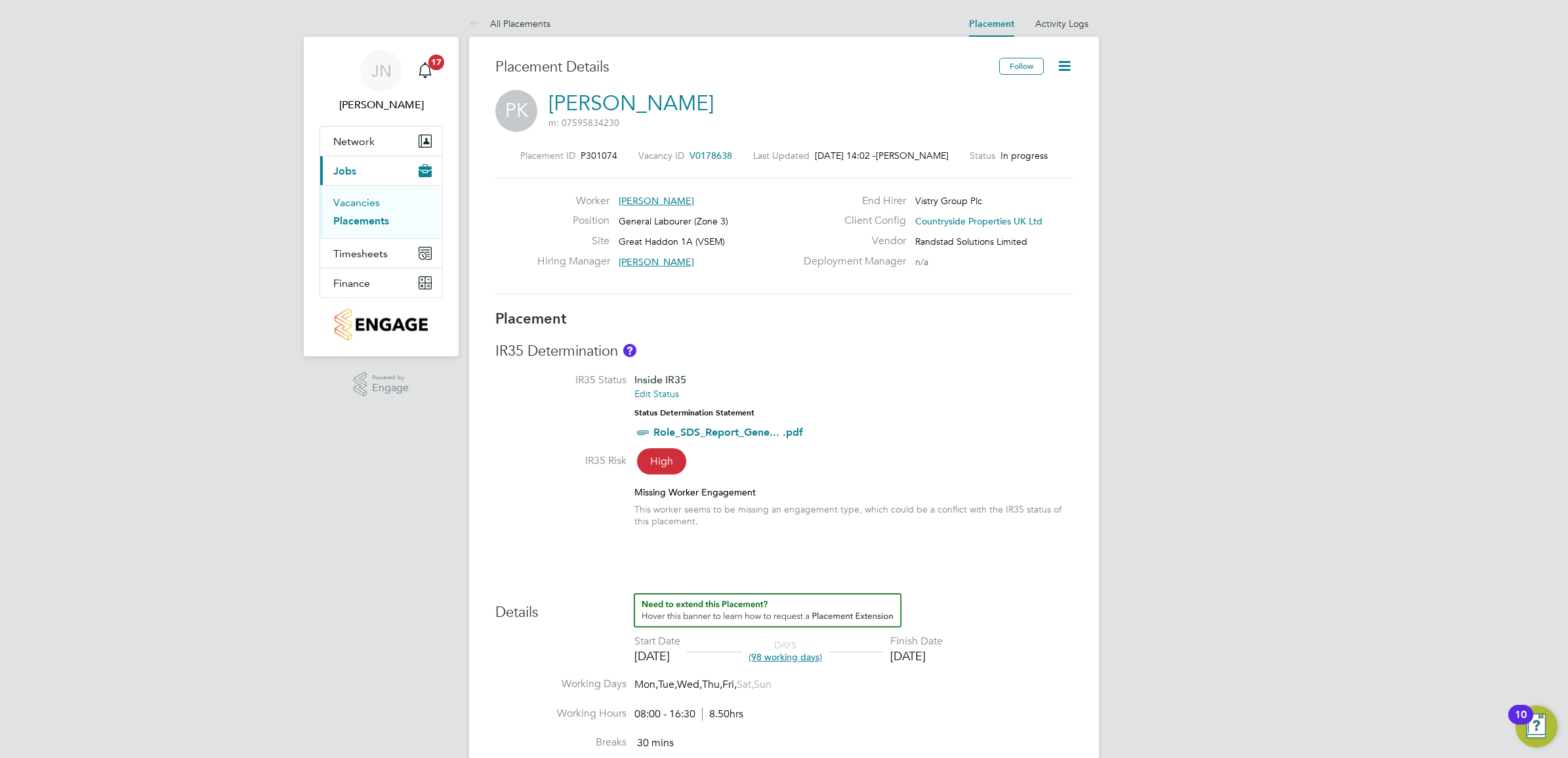
click at [362, 201] on link "Vacancies" at bounding box center [356, 202] width 47 height 13
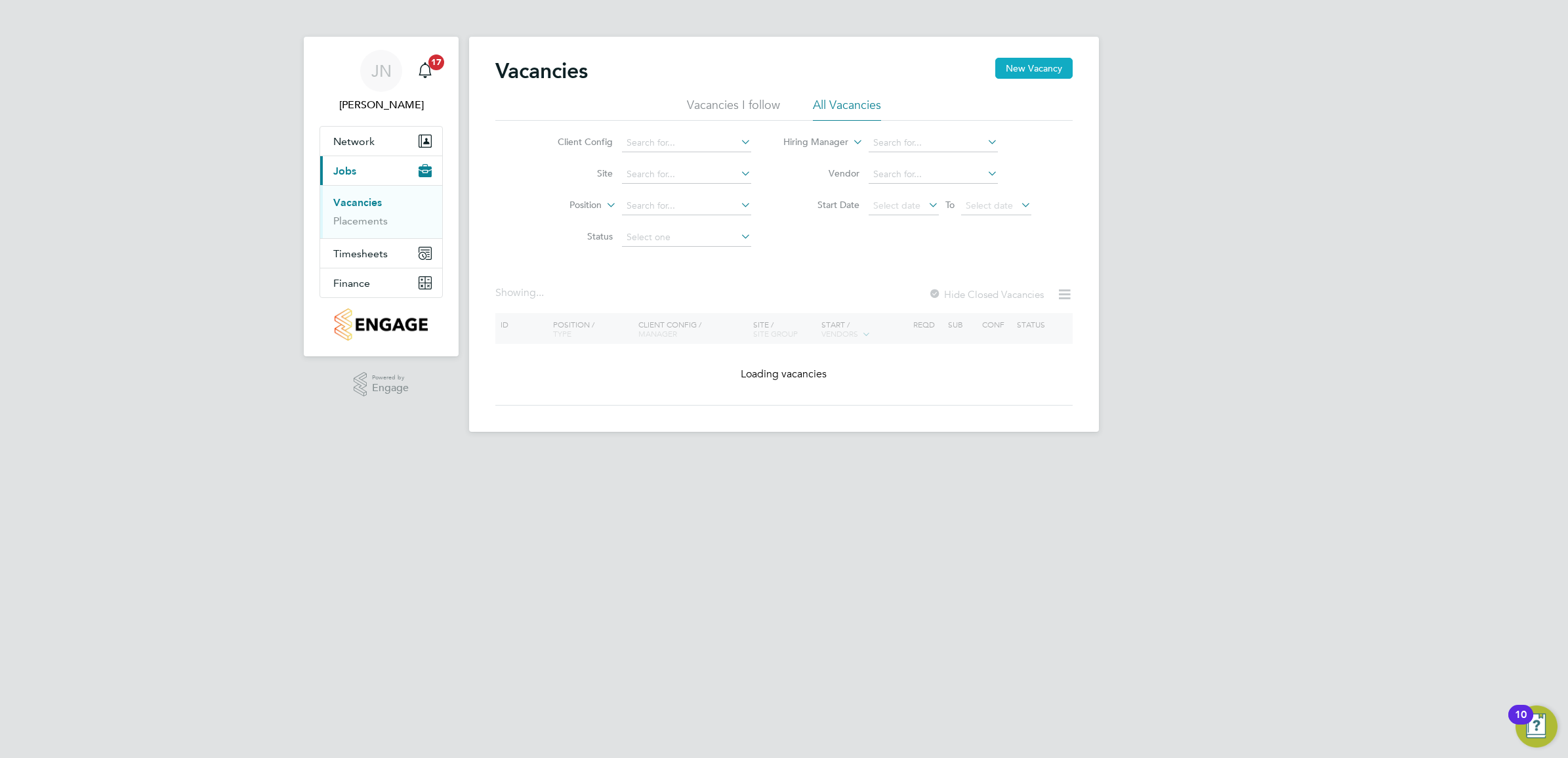
click at [1027, 70] on button "New Vacancy" at bounding box center [1034, 68] width 77 height 21
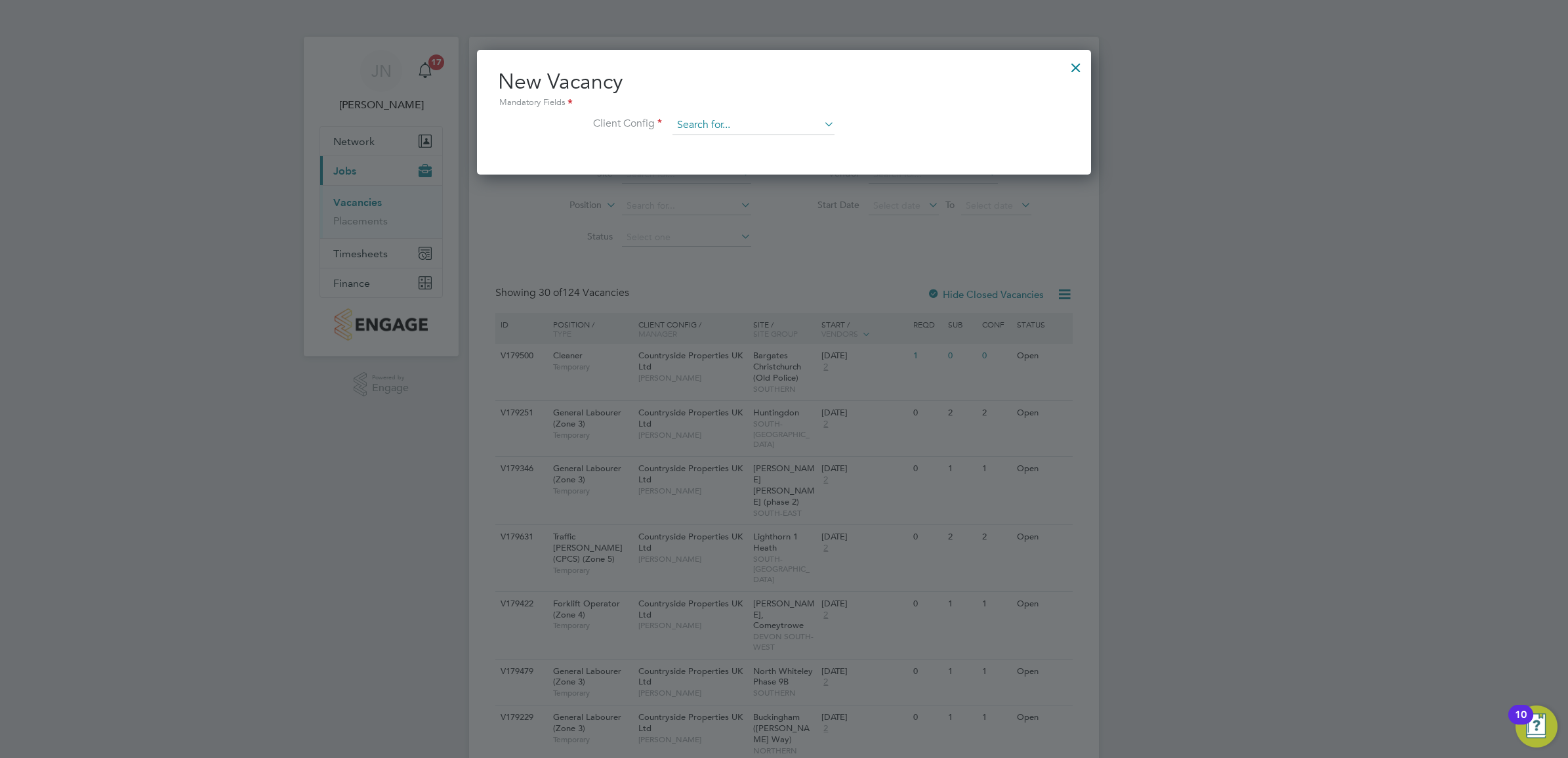
click at [725, 128] on input at bounding box center [754, 125] width 162 height 20
click at [704, 119] on input at bounding box center [754, 125] width 162 height 20
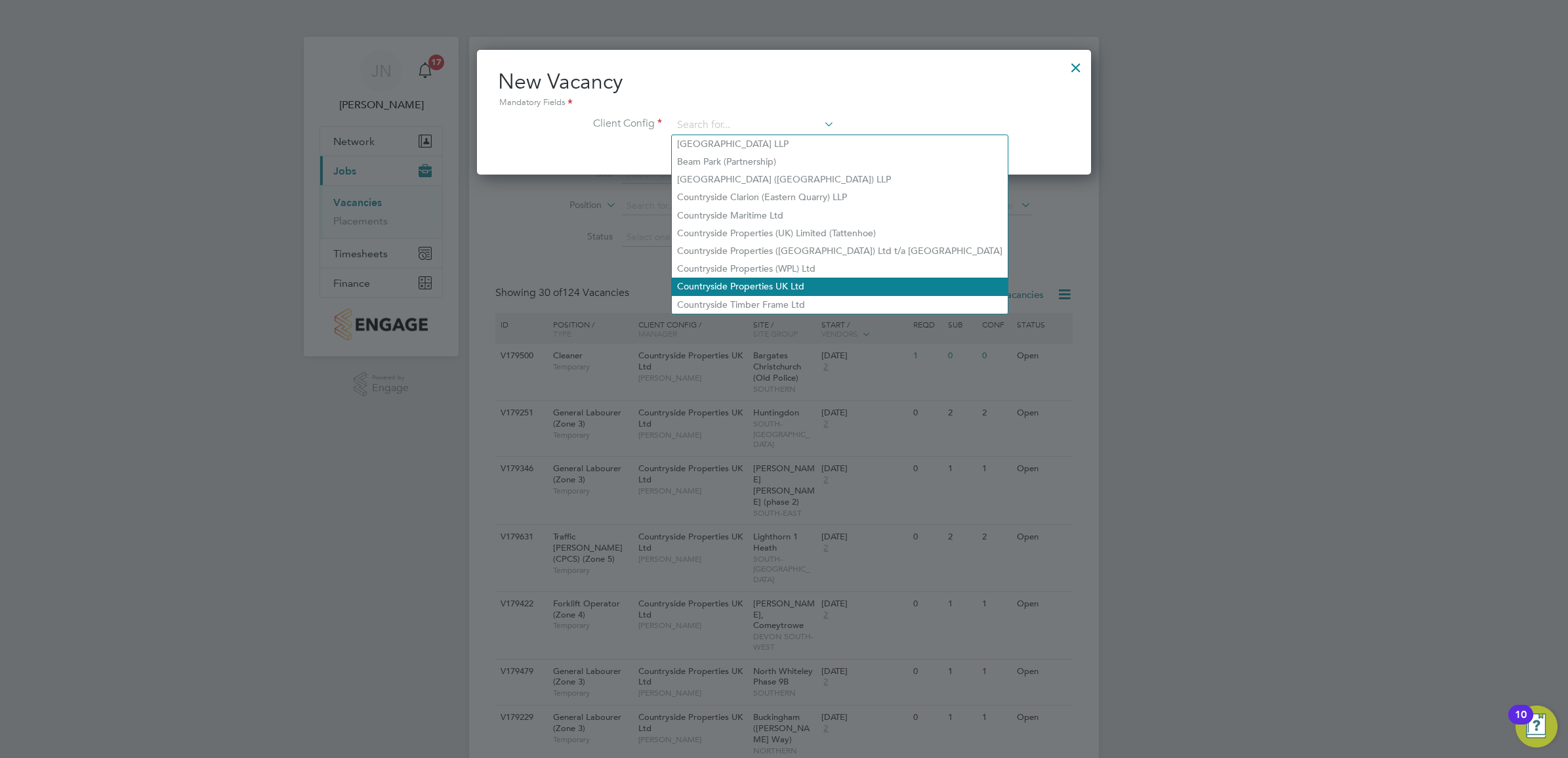
click at [811, 289] on li "Countryside Properties UK Ltd" at bounding box center [840, 286] width 336 height 18
type input "Countryside Properties UK Ltd"
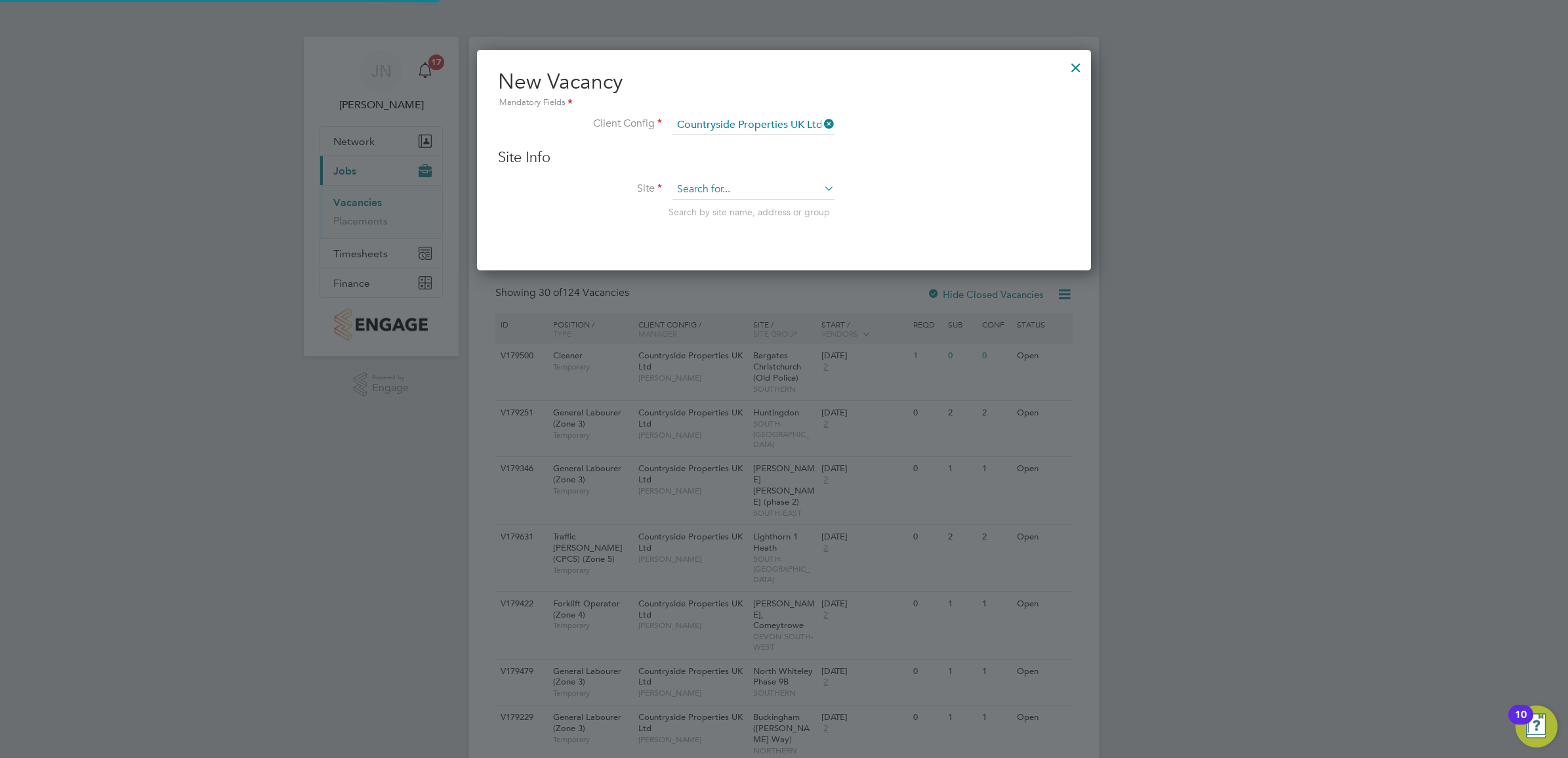
click at [742, 197] on input at bounding box center [754, 189] width 162 height 20
click at [770, 221] on li "Great Haddo n 1A (VSEM)" at bounding box center [754, 227] width 163 height 18
type input "Great Haddon 1A (VSEM)"
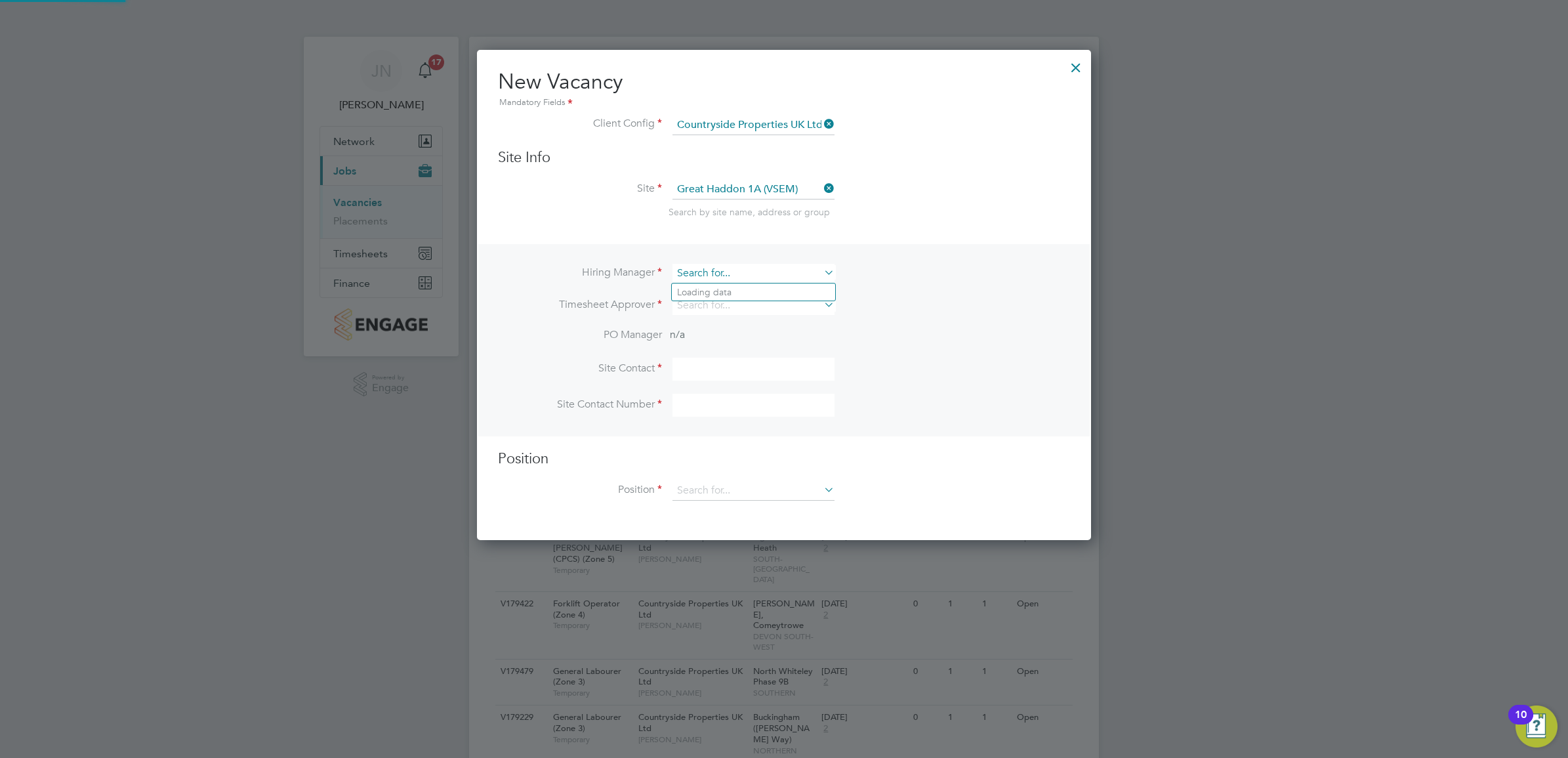
click at [781, 274] on input at bounding box center [754, 274] width 162 height 19
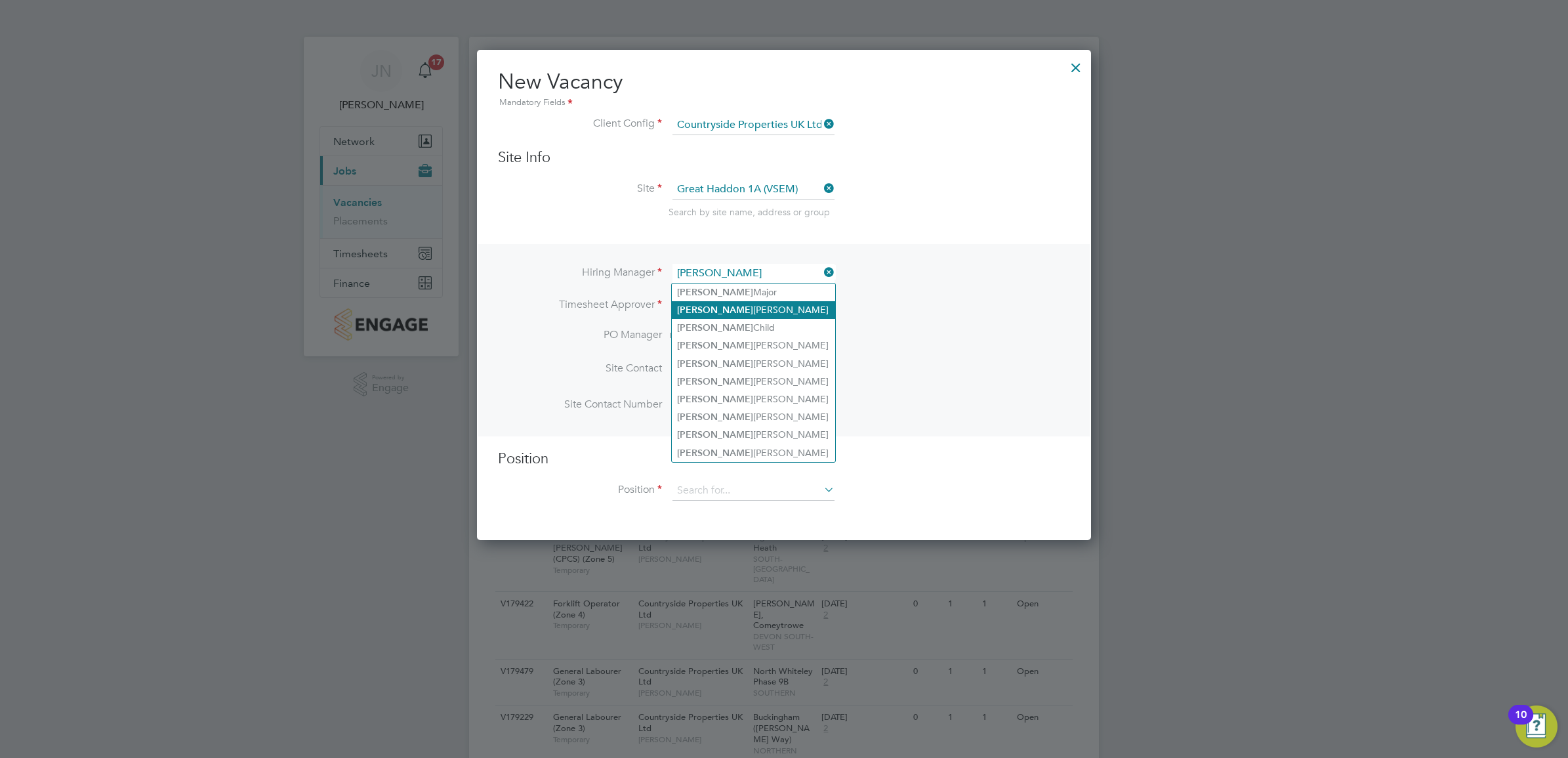
click at [745, 309] on li "[PERSON_NAME]" at bounding box center [754, 310] width 163 height 18
type input "[PERSON_NAME]"
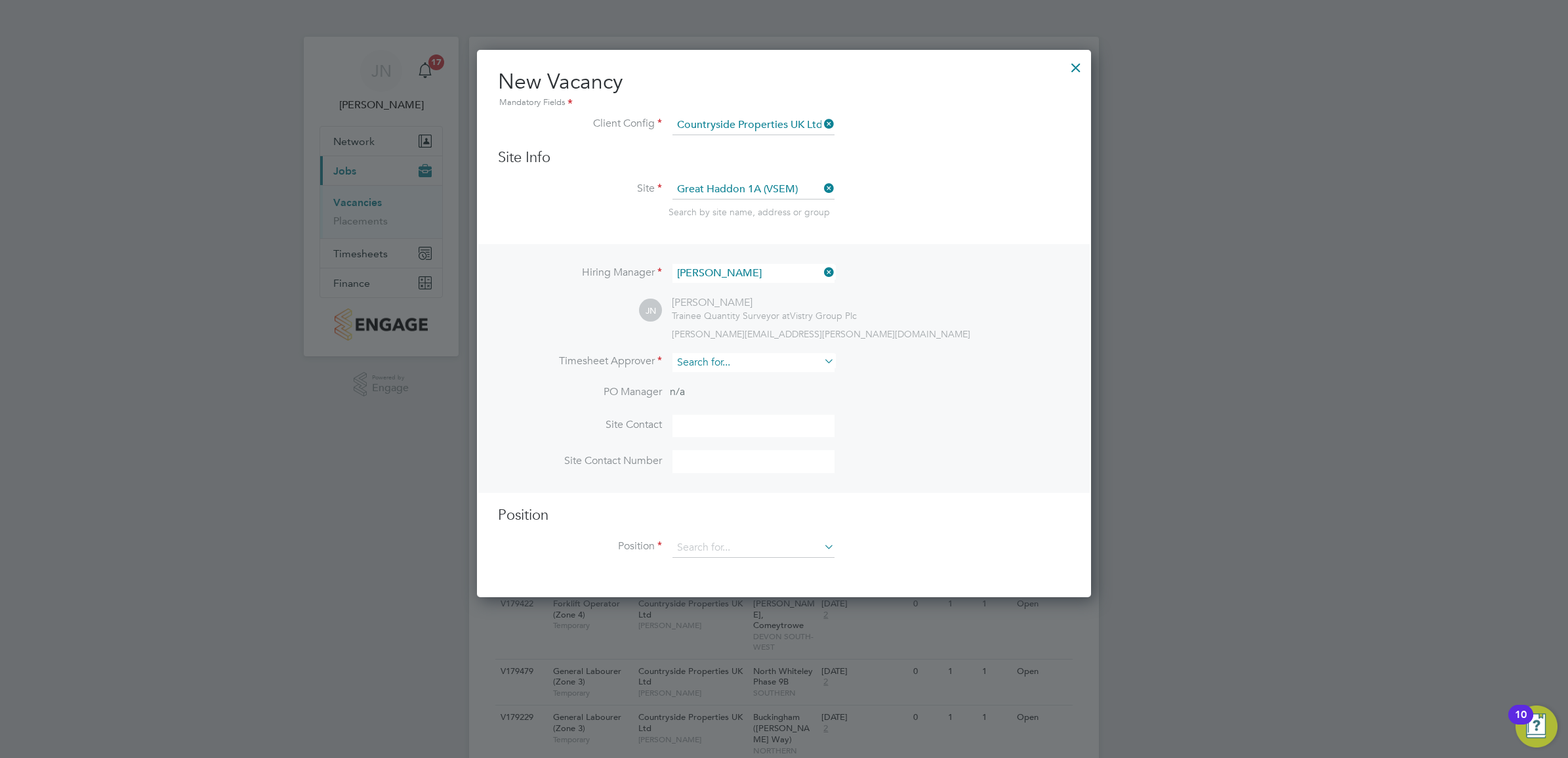
click at [727, 366] on input at bounding box center [754, 363] width 162 height 19
click at [745, 395] on li "[PERSON_NAME]" at bounding box center [755, 400] width 167 height 18
type input "[PERSON_NAME]"
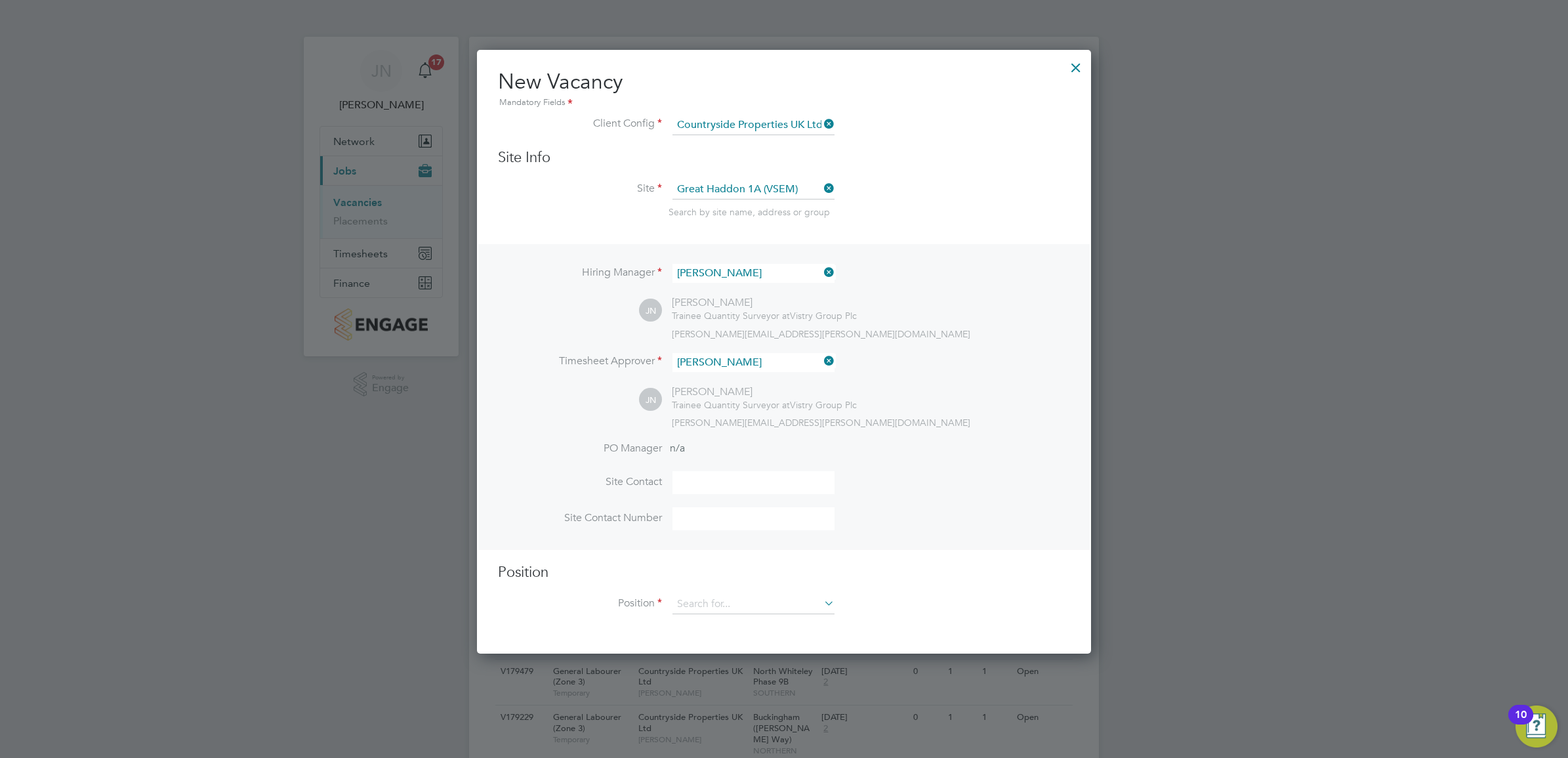
click at [723, 484] on input at bounding box center [754, 482] width 162 height 23
type input "[PERSON_NAME]"
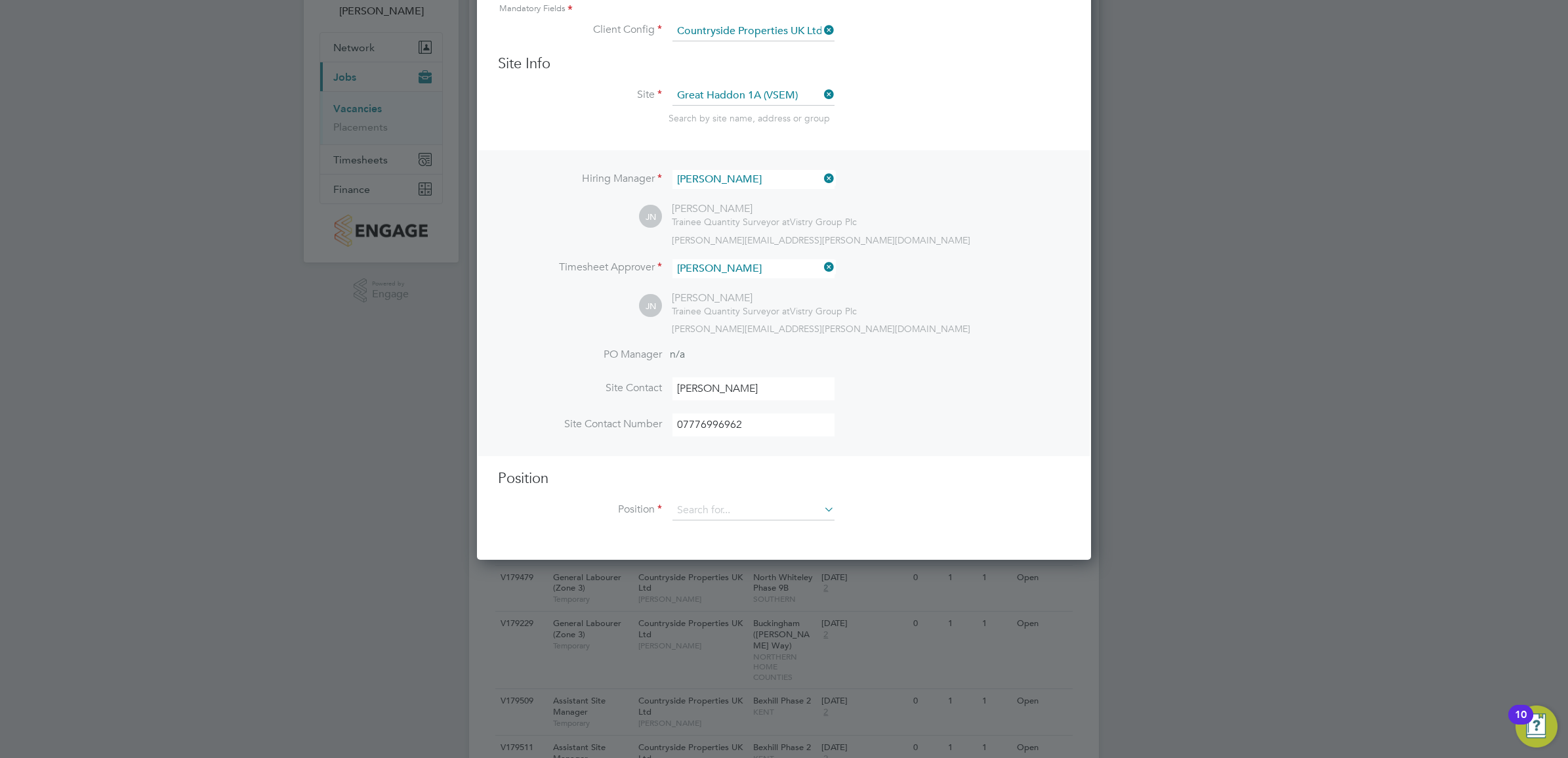
scroll to position [93, 0]
type input "07776996962"
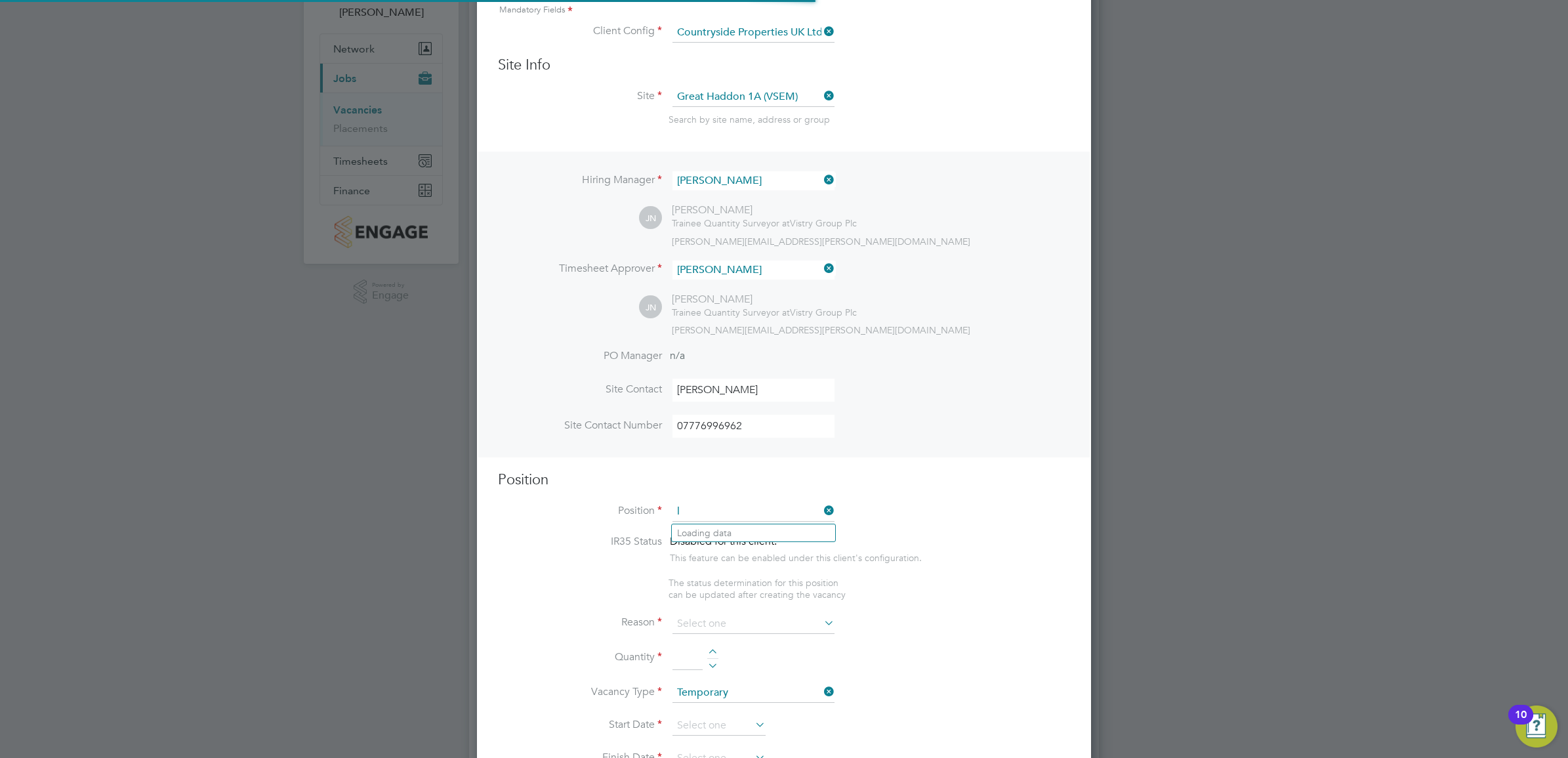
scroll to position [1895, 614]
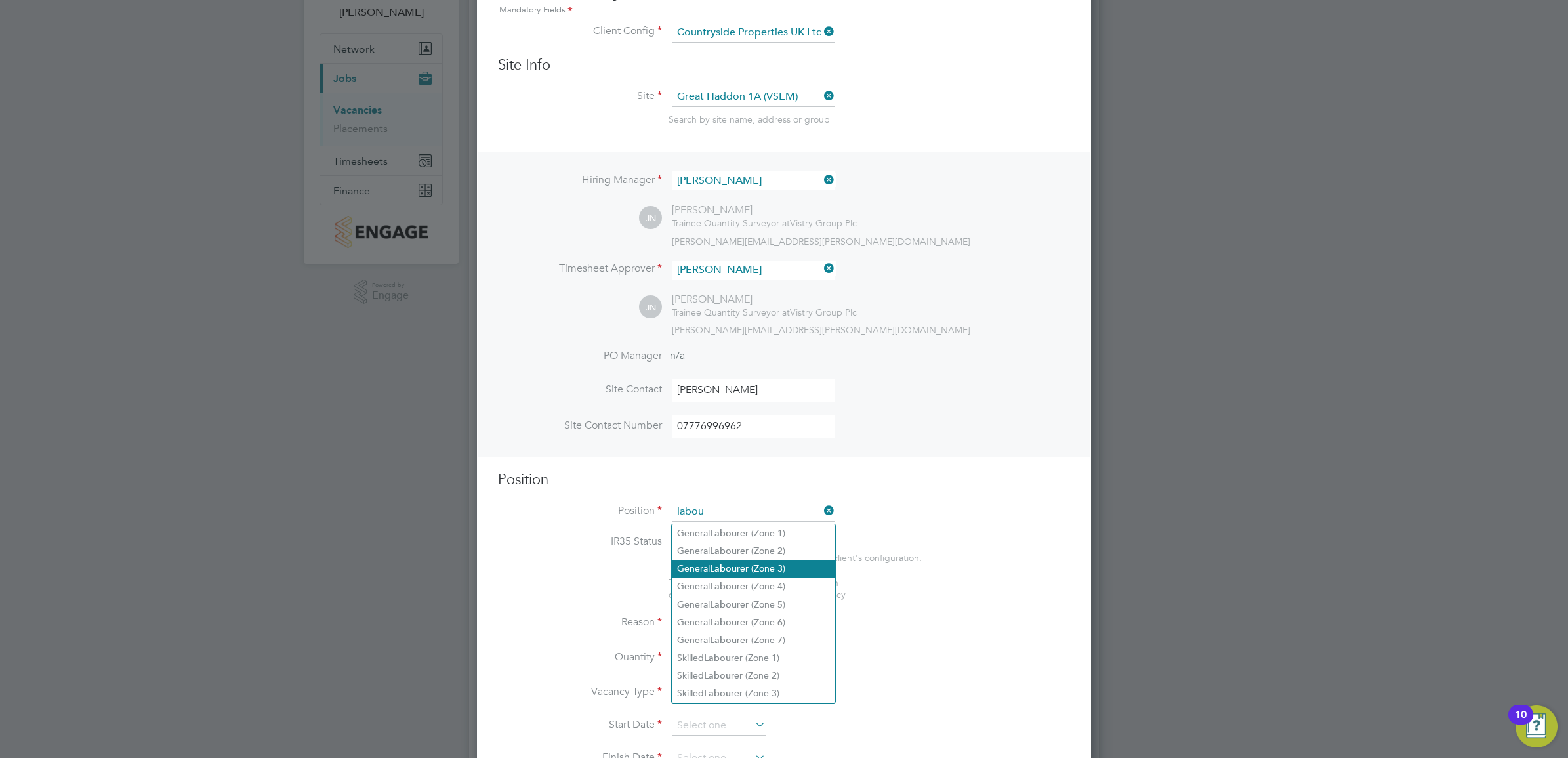
click at [731, 571] on b "Labou" at bounding box center [723, 568] width 27 height 11
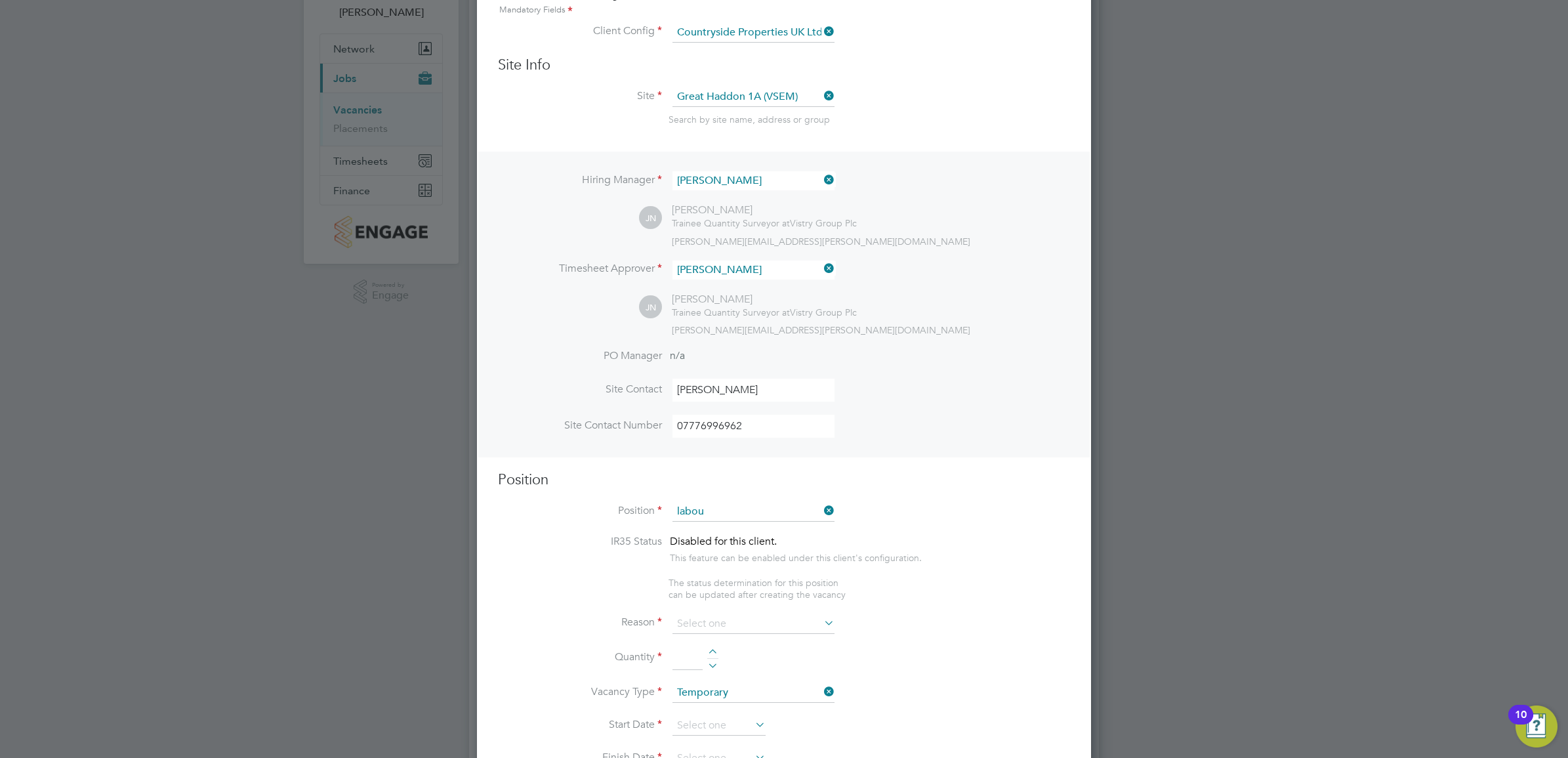
type input "General Labourer (Zone 3)"
type textarea "- General labouring duties - Supporting the trades on site - Moving materials a…"
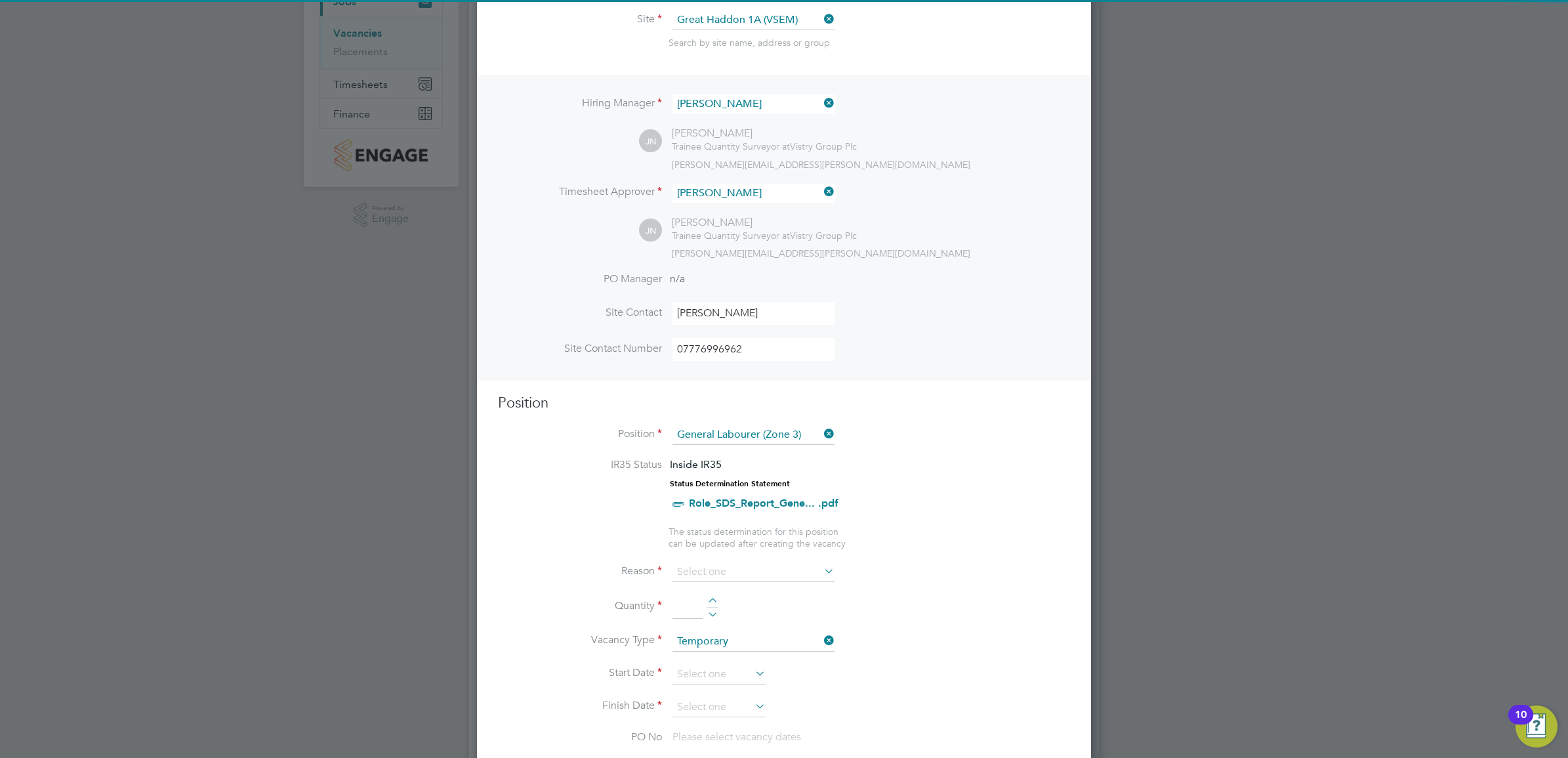
scroll to position [257, 0]
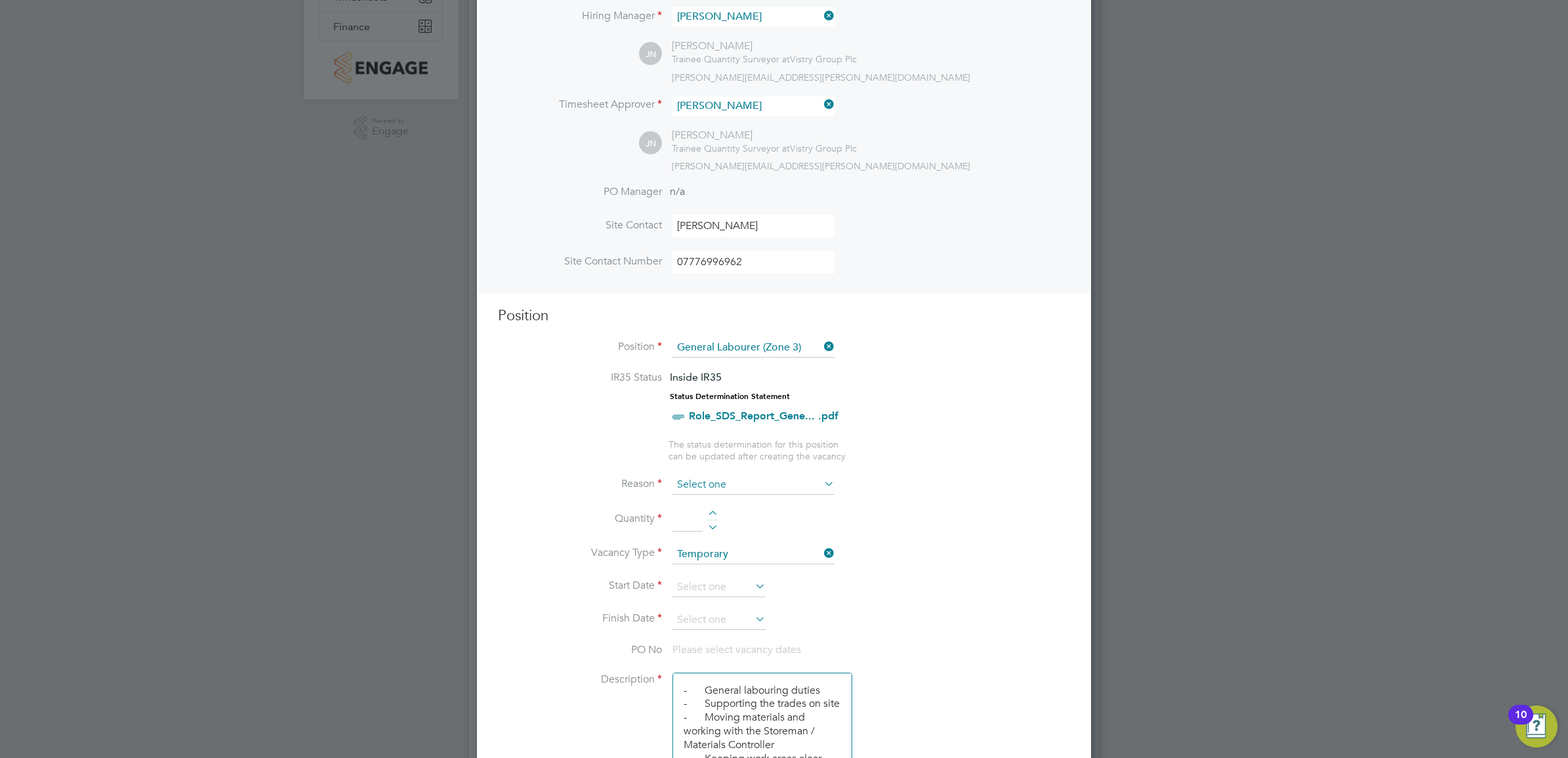
click at [727, 492] on input at bounding box center [754, 484] width 162 height 20
click at [722, 514] on li "Holiday" at bounding box center [754, 522] width 163 height 17
type input "Holiday"
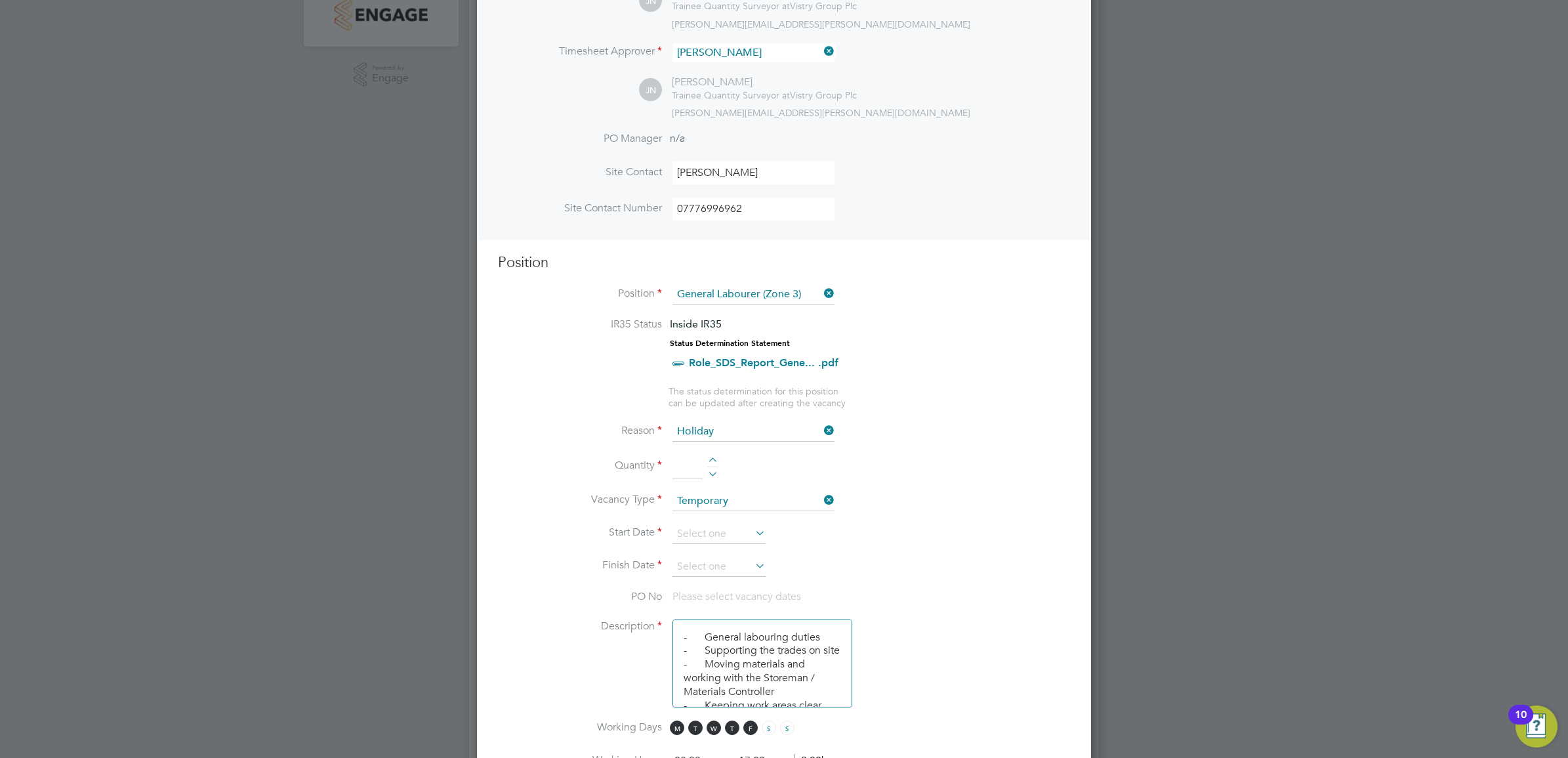
scroll to position [338, 0]
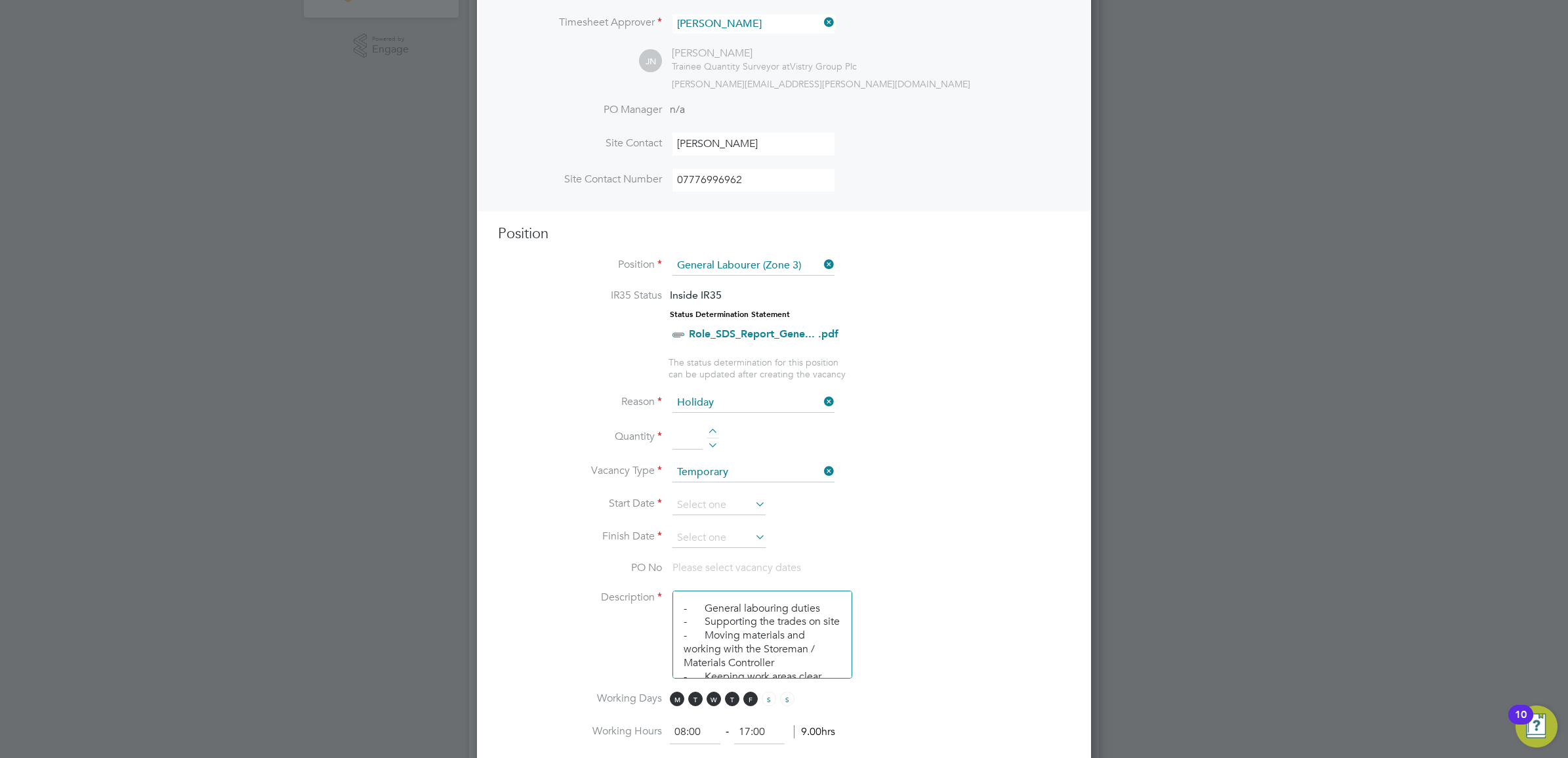
click at [685, 444] on input at bounding box center [688, 438] width 30 height 24
type input "1"
click at [704, 499] on input at bounding box center [719, 505] width 93 height 20
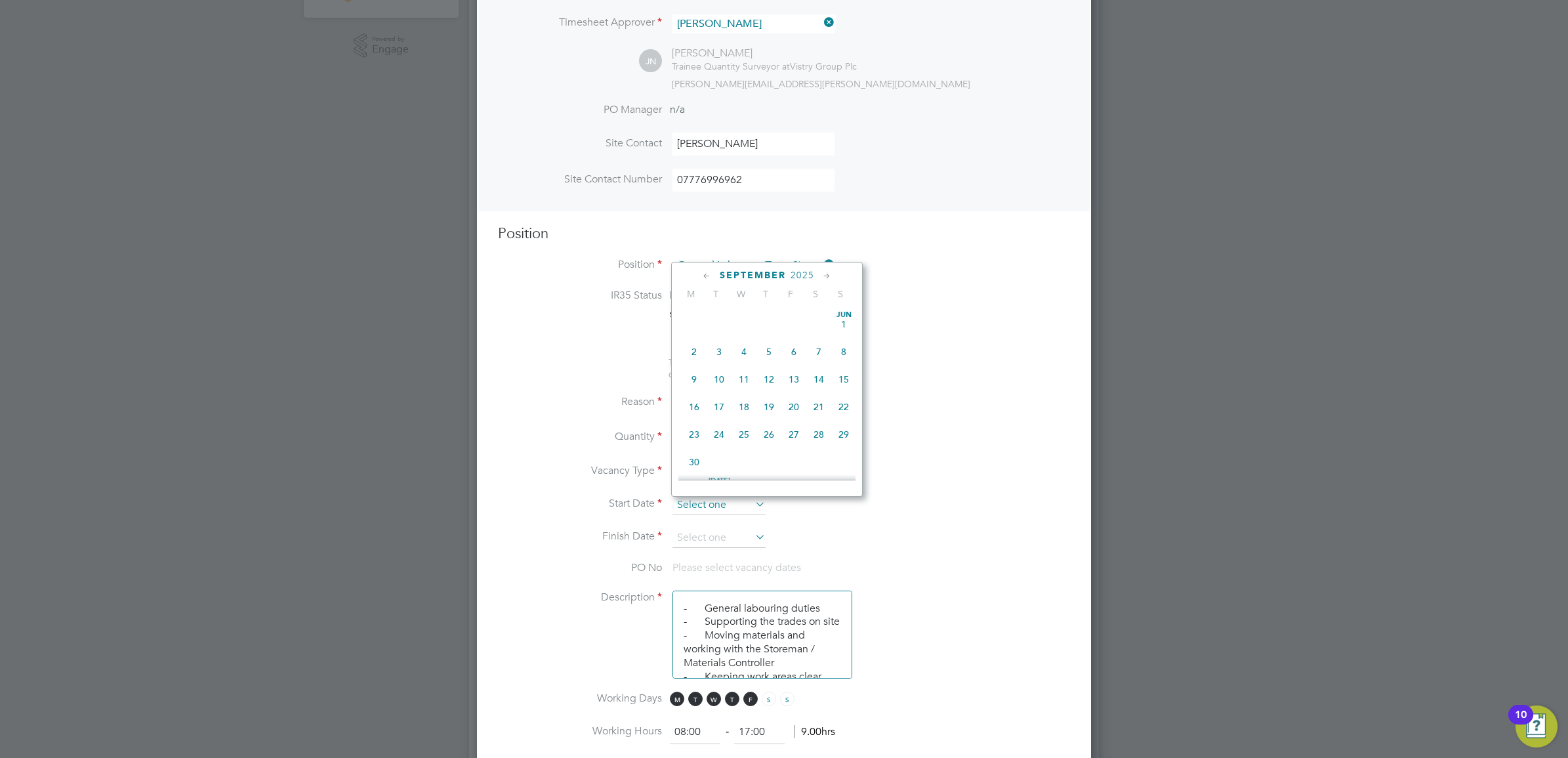
scroll to position [402, 0]
click at [723, 348] on span "26" at bounding box center [719, 337] width 25 height 25
type input "[DATE]"
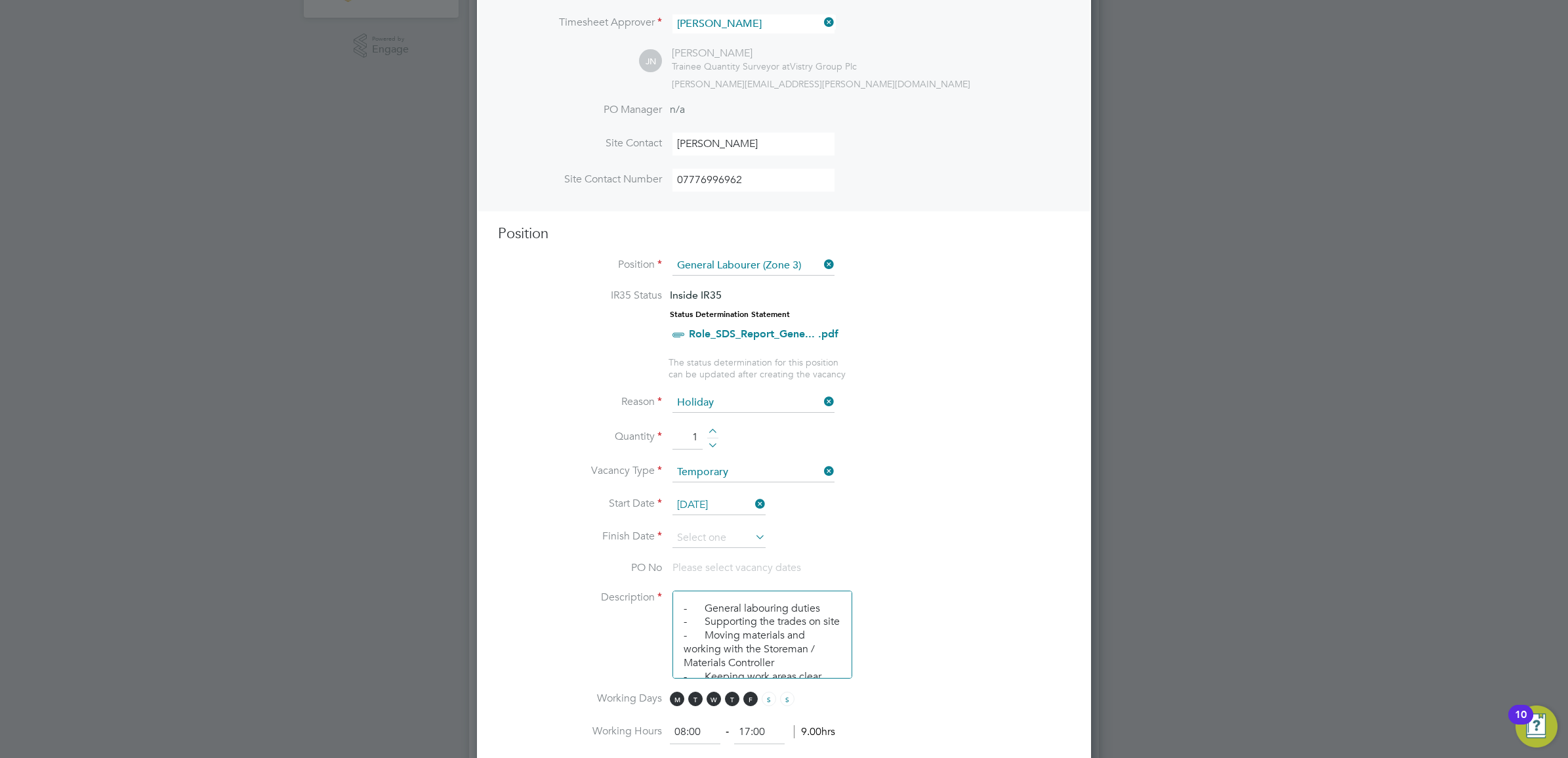
scroll to position [421, 0]
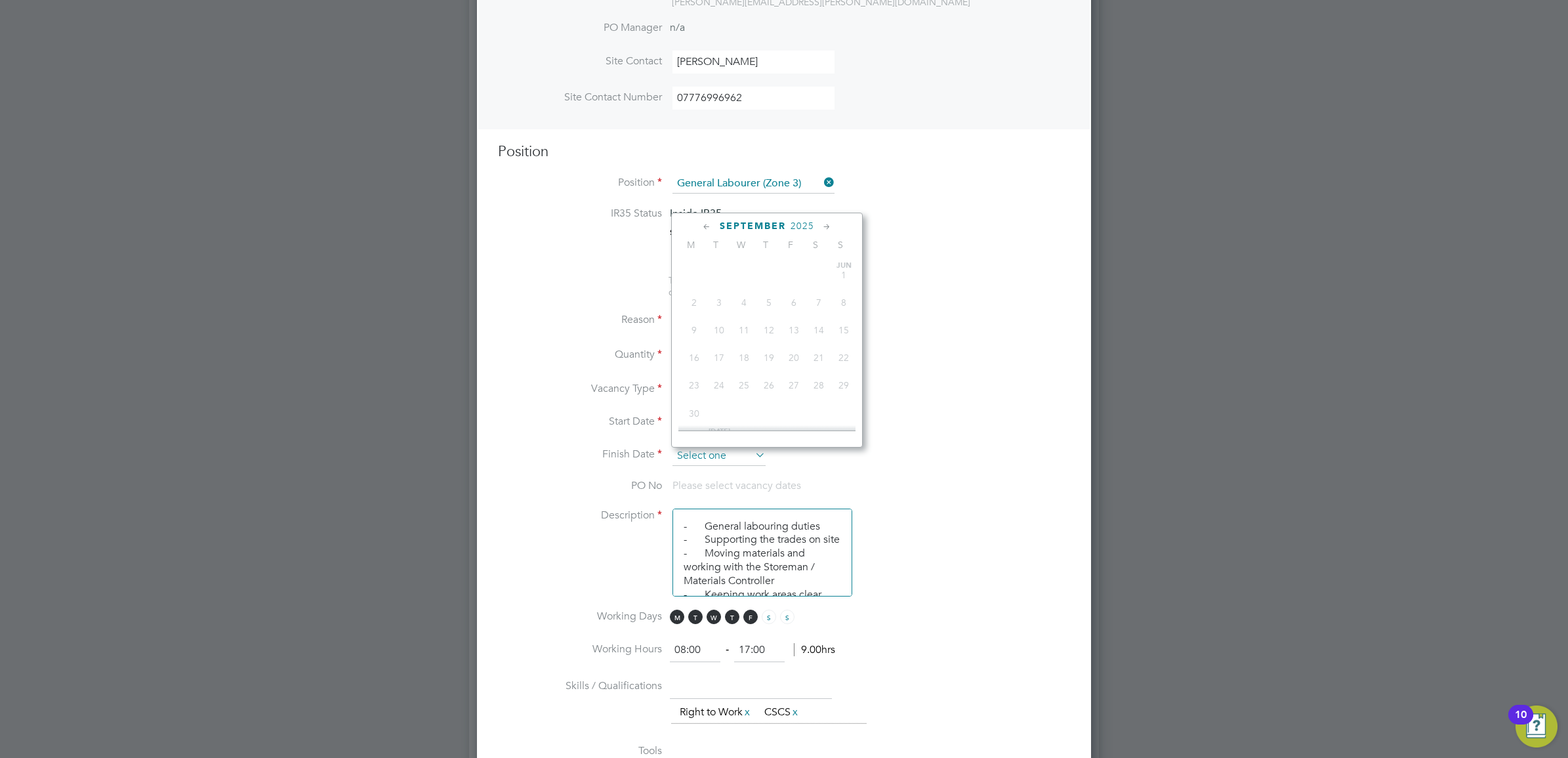
click at [729, 456] on input at bounding box center [719, 456] width 93 height 20
click at [719, 300] on span "26" at bounding box center [719, 289] width 25 height 25
type input "[DATE]"
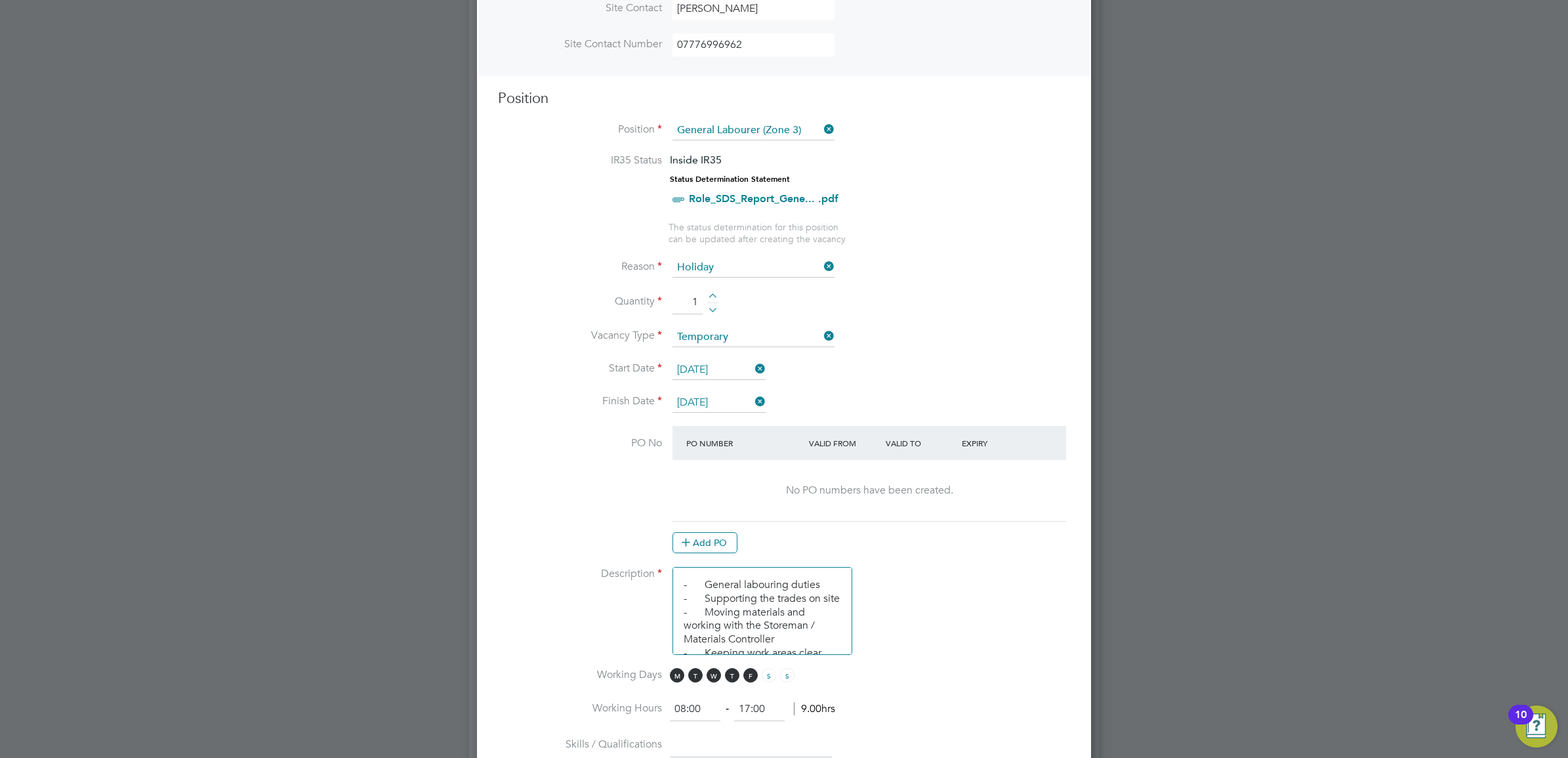
scroll to position [503, 0]
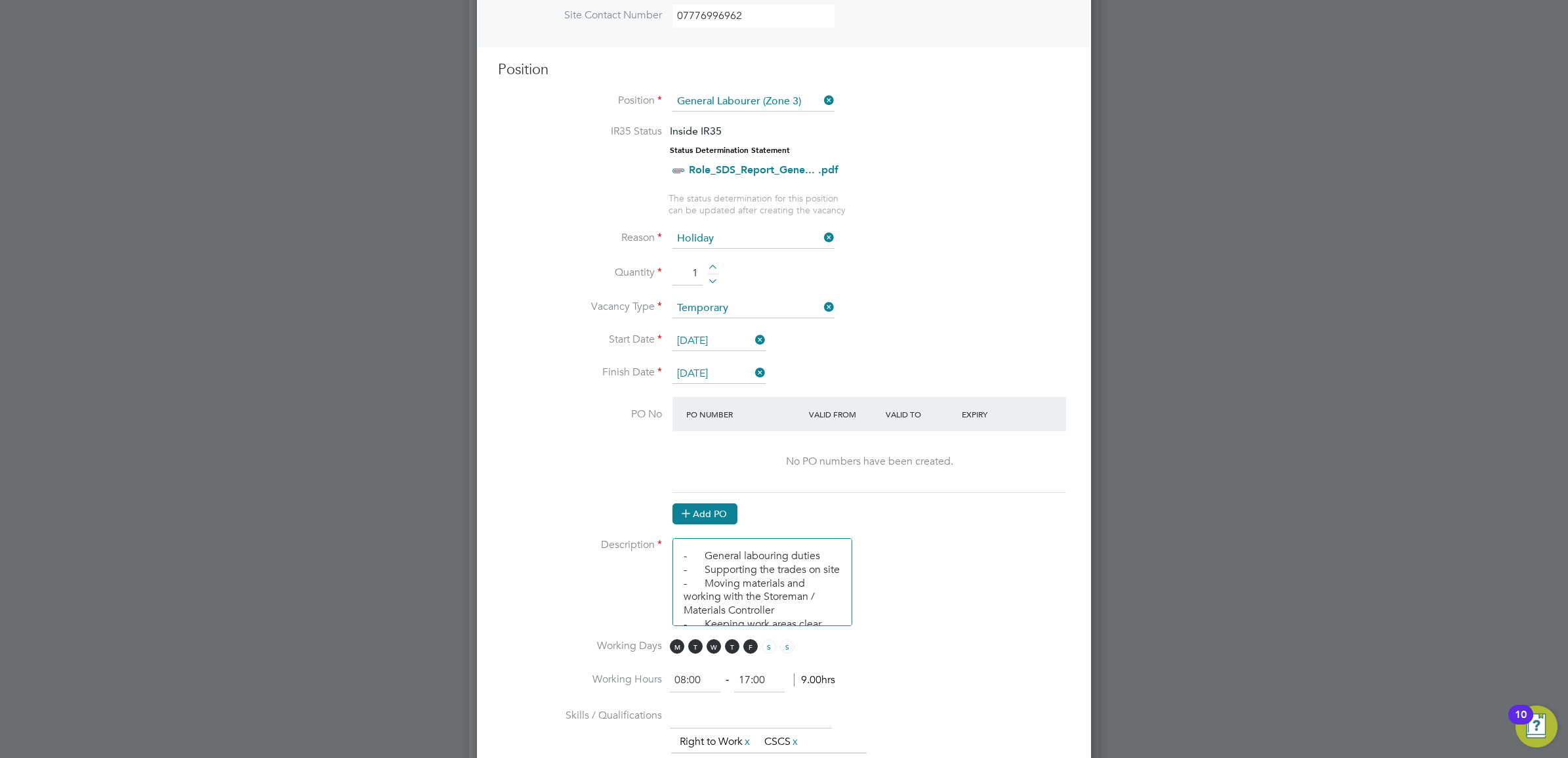
click at [734, 515] on button "Add PO" at bounding box center [705, 514] width 65 height 21
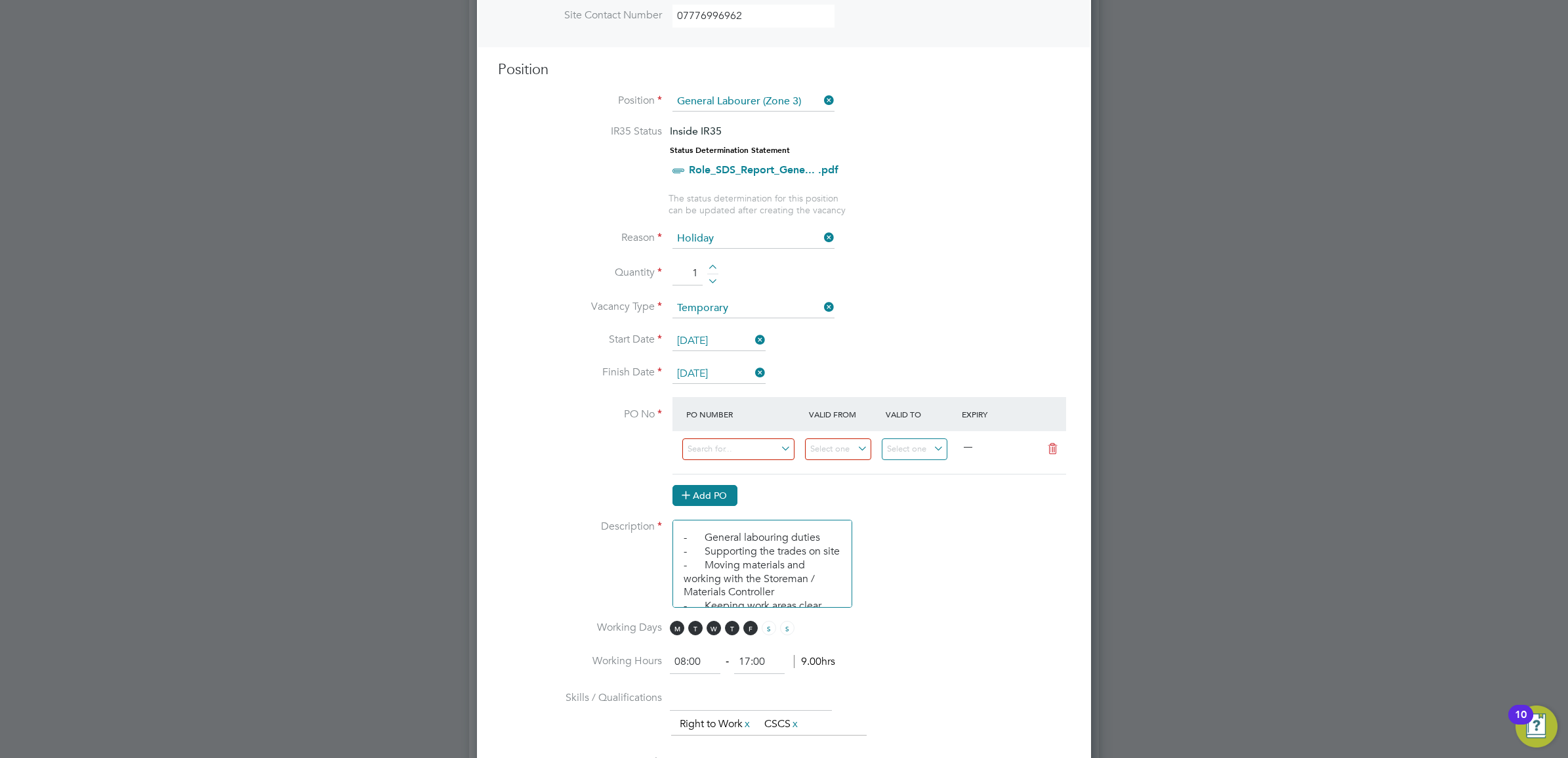
scroll to position [1991, 614]
click at [742, 456] on input at bounding box center [738, 449] width 112 height 22
click at [702, 444] on input at bounding box center [738, 449] width 112 height 22
type input "M-MY001/0438"
click at [847, 453] on input at bounding box center [837, 449] width 66 height 22
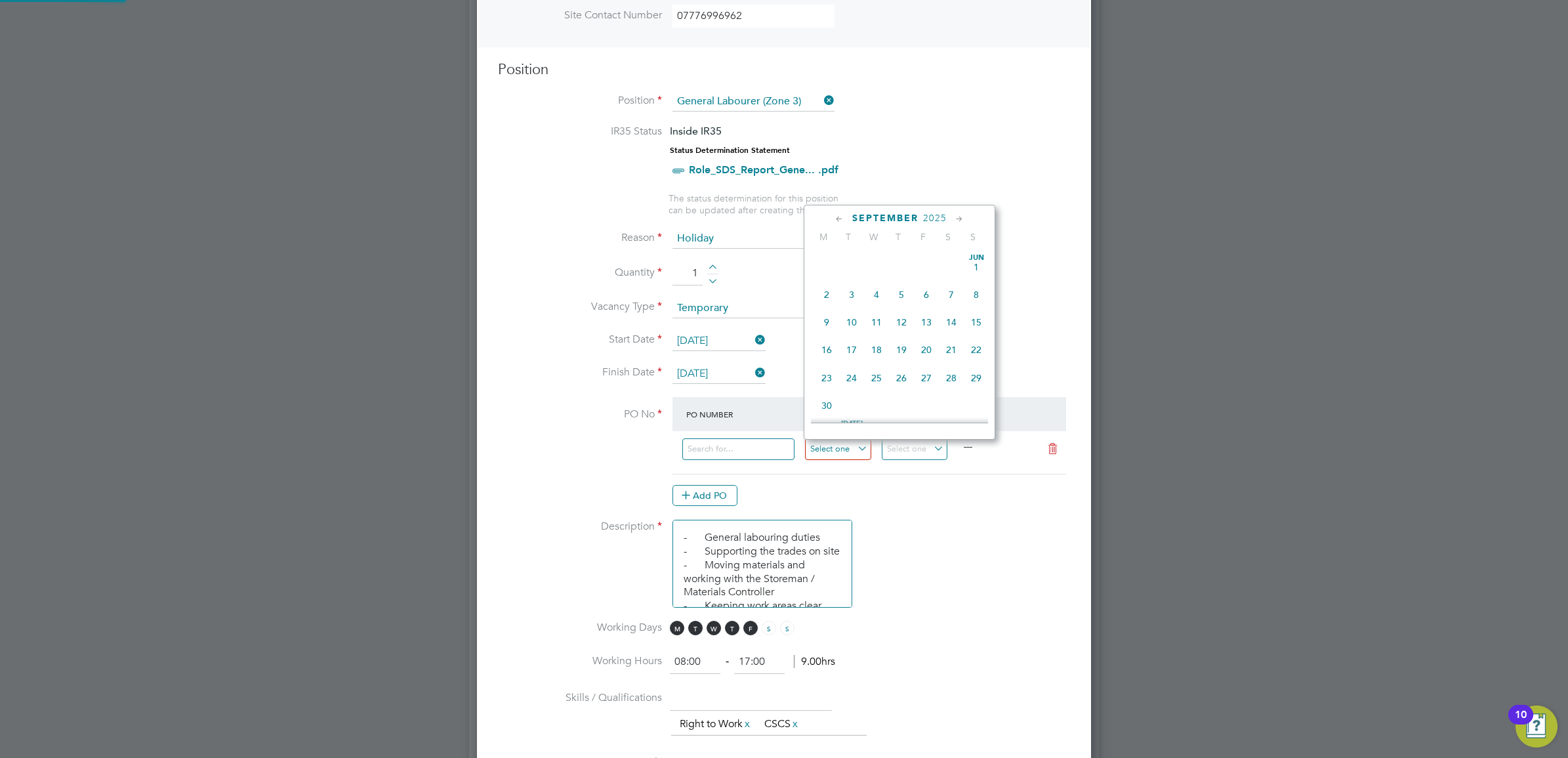
scroll to position [402, 0]
click at [849, 289] on span "26" at bounding box center [851, 280] width 25 height 25
type input "[DATE]"
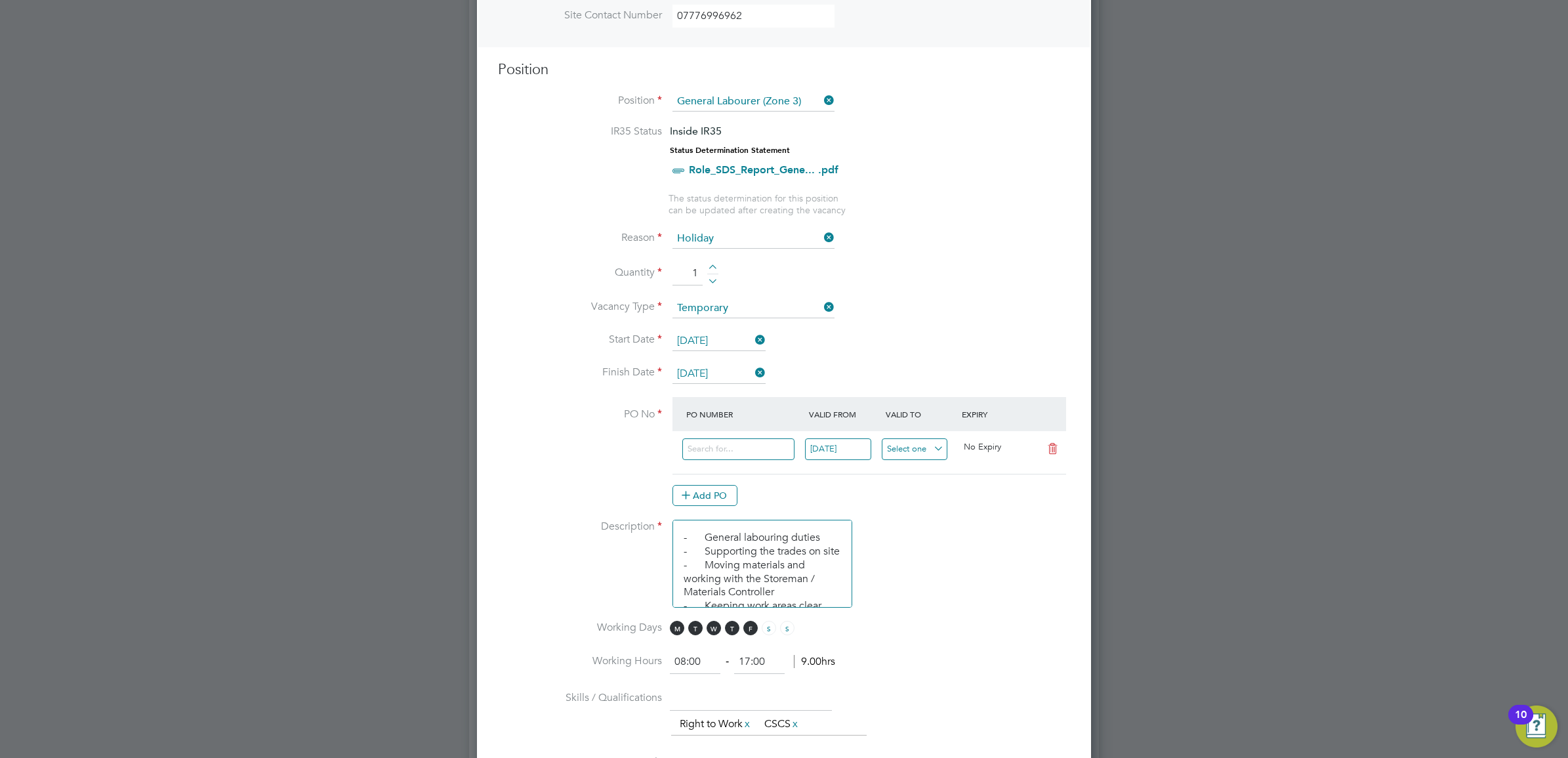
click at [930, 458] on input at bounding box center [915, 449] width 66 height 22
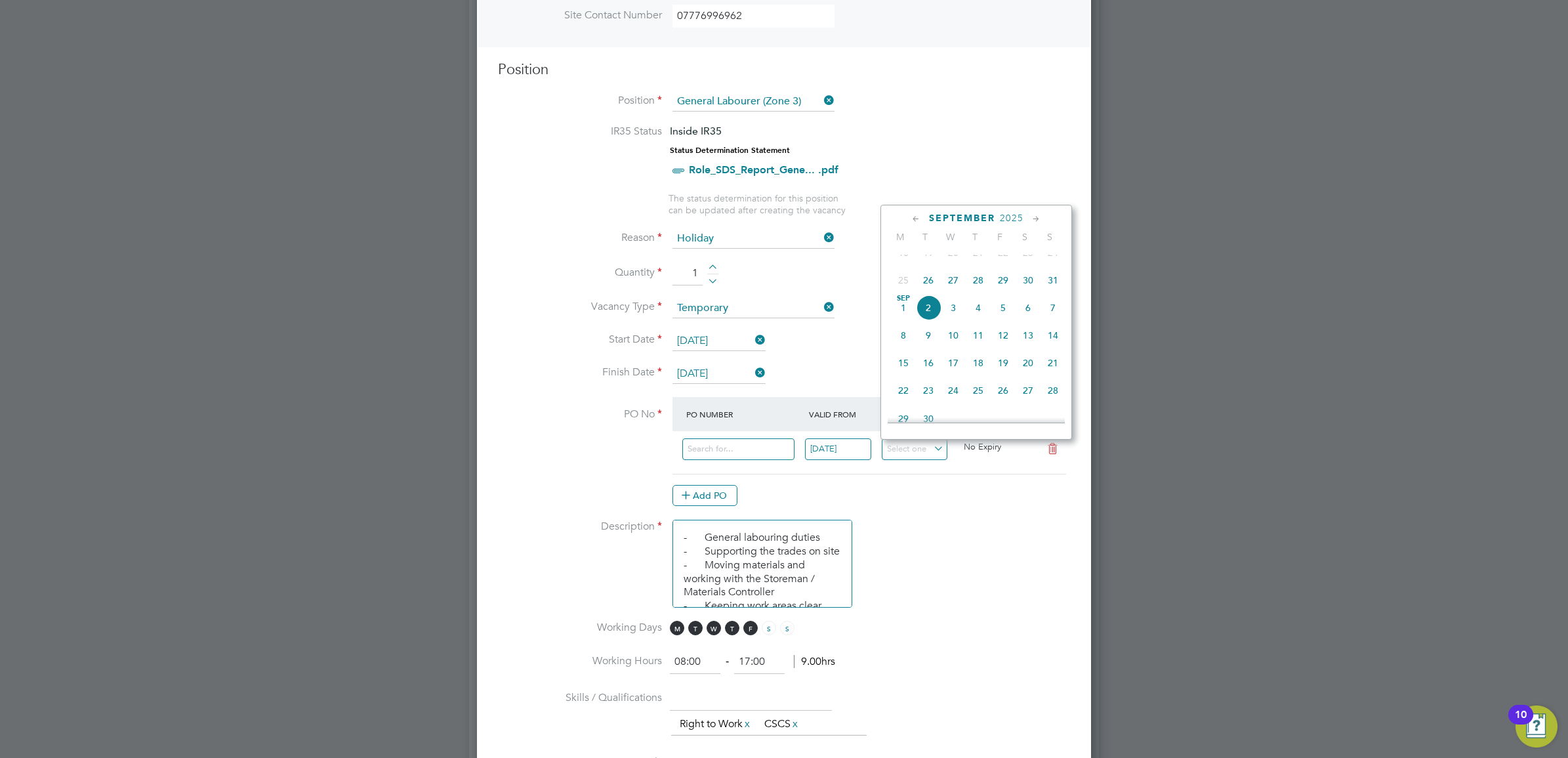
click at [929, 289] on span "26" at bounding box center [929, 280] width 25 height 25
type input "[DATE]"
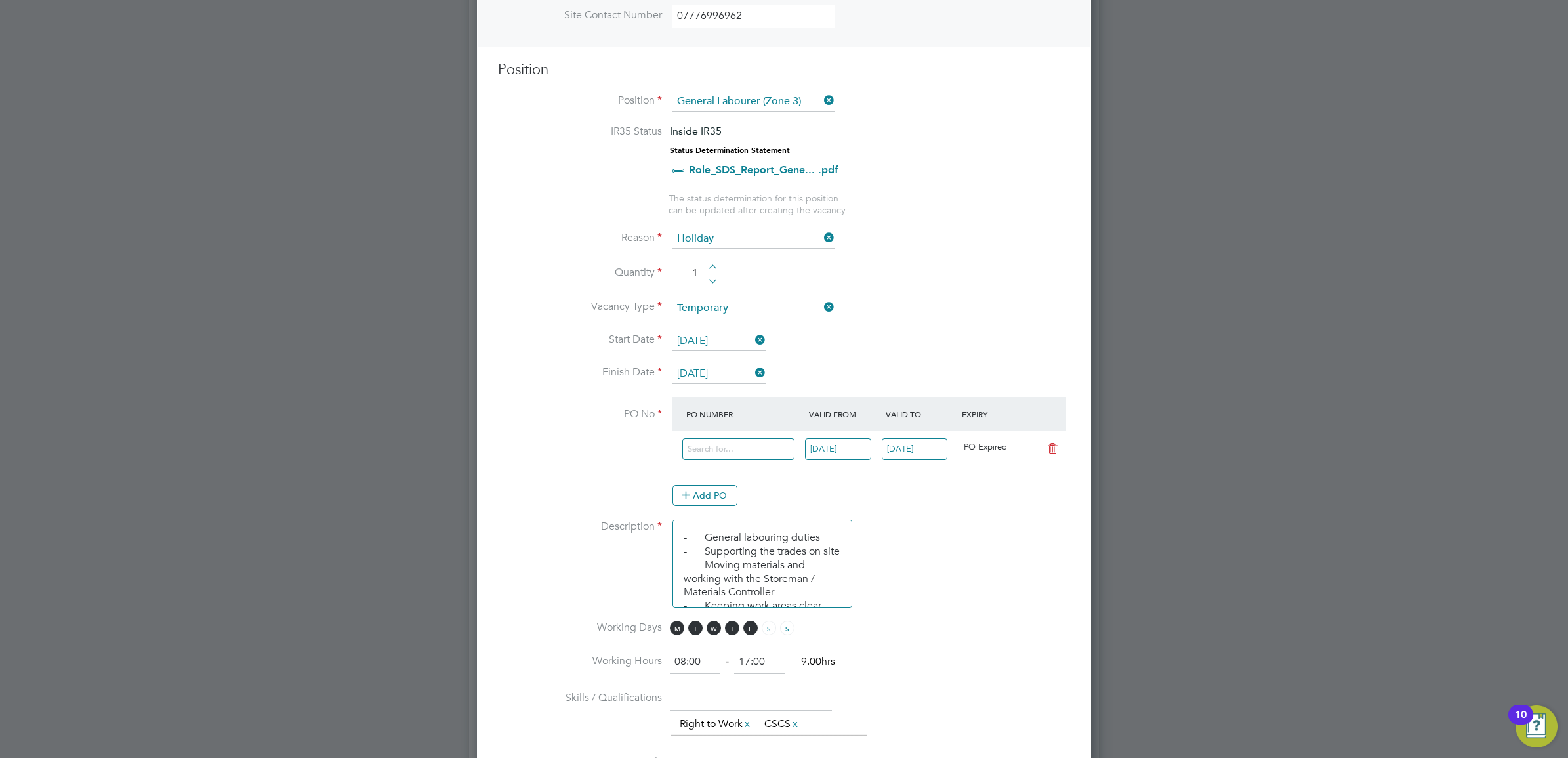
scroll to position [584, 0]
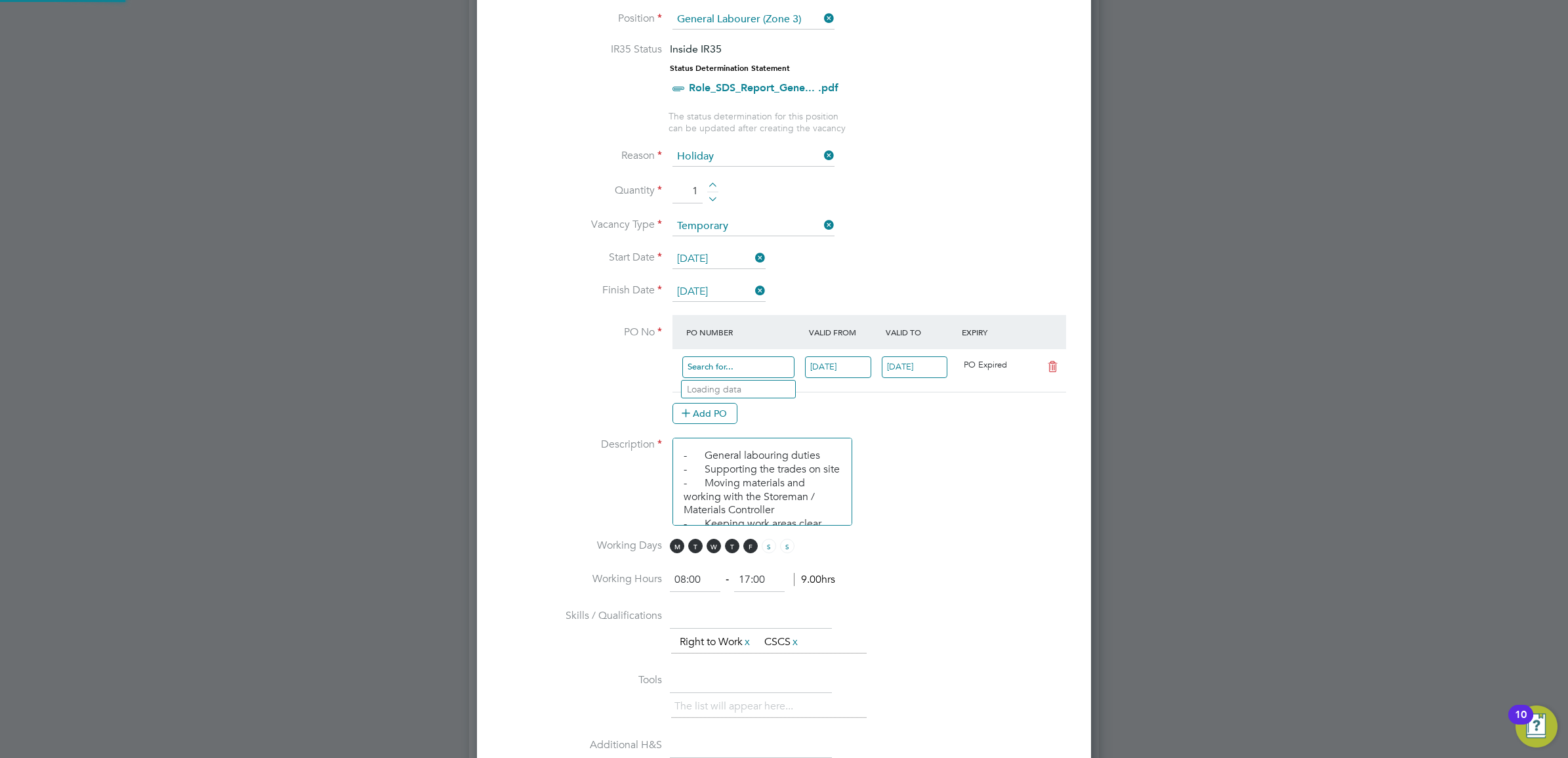
click at [743, 375] on input at bounding box center [738, 366] width 112 height 22
type input "M-MY001/00438"
click at [761, 391] on li "M-MY001/00438" at bounding box center [738, 389] width 113 height 18
type input "14 Apr 2025"
type input "23 Dec 2025"
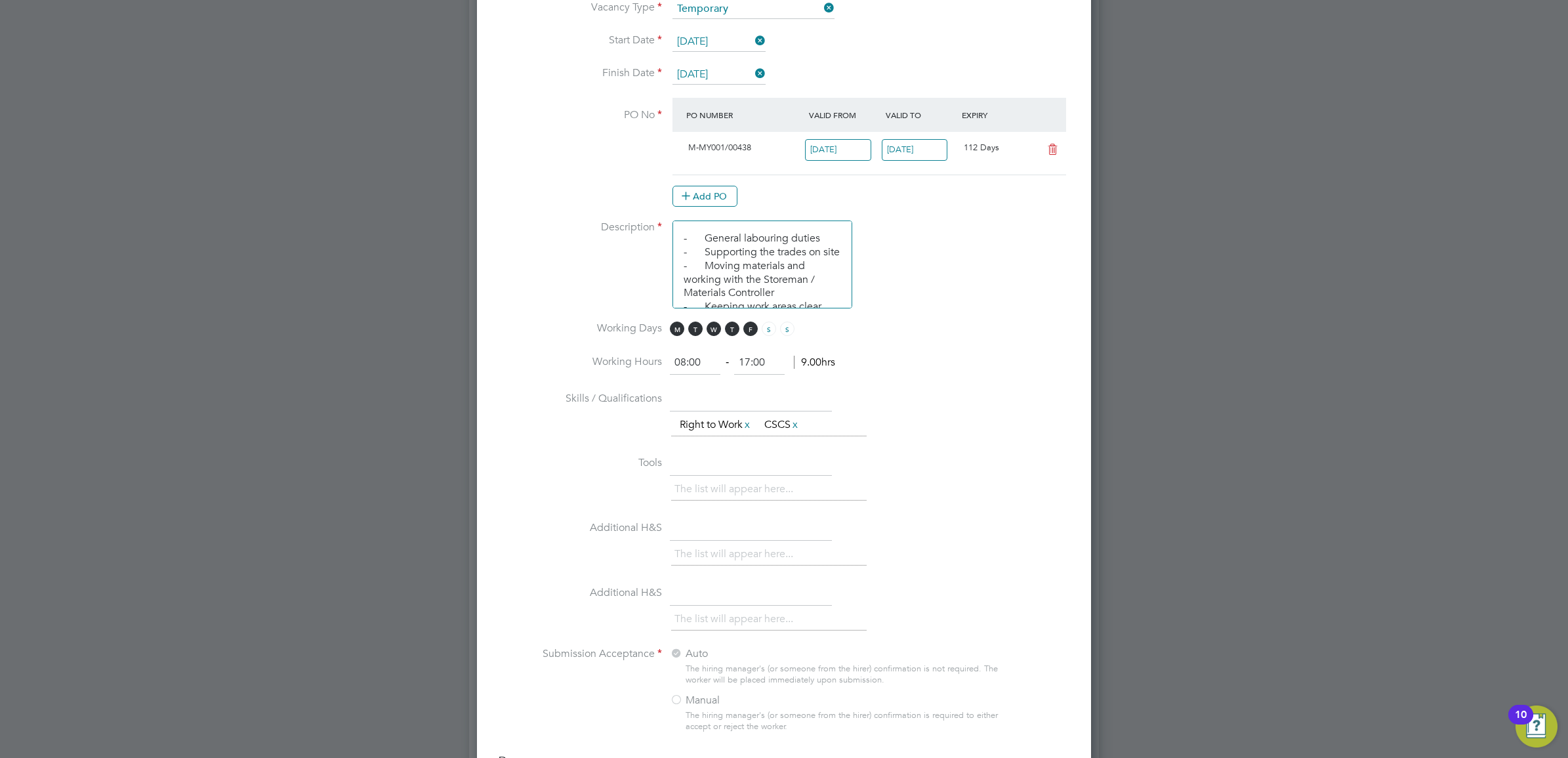
scroll to position [831, 0]
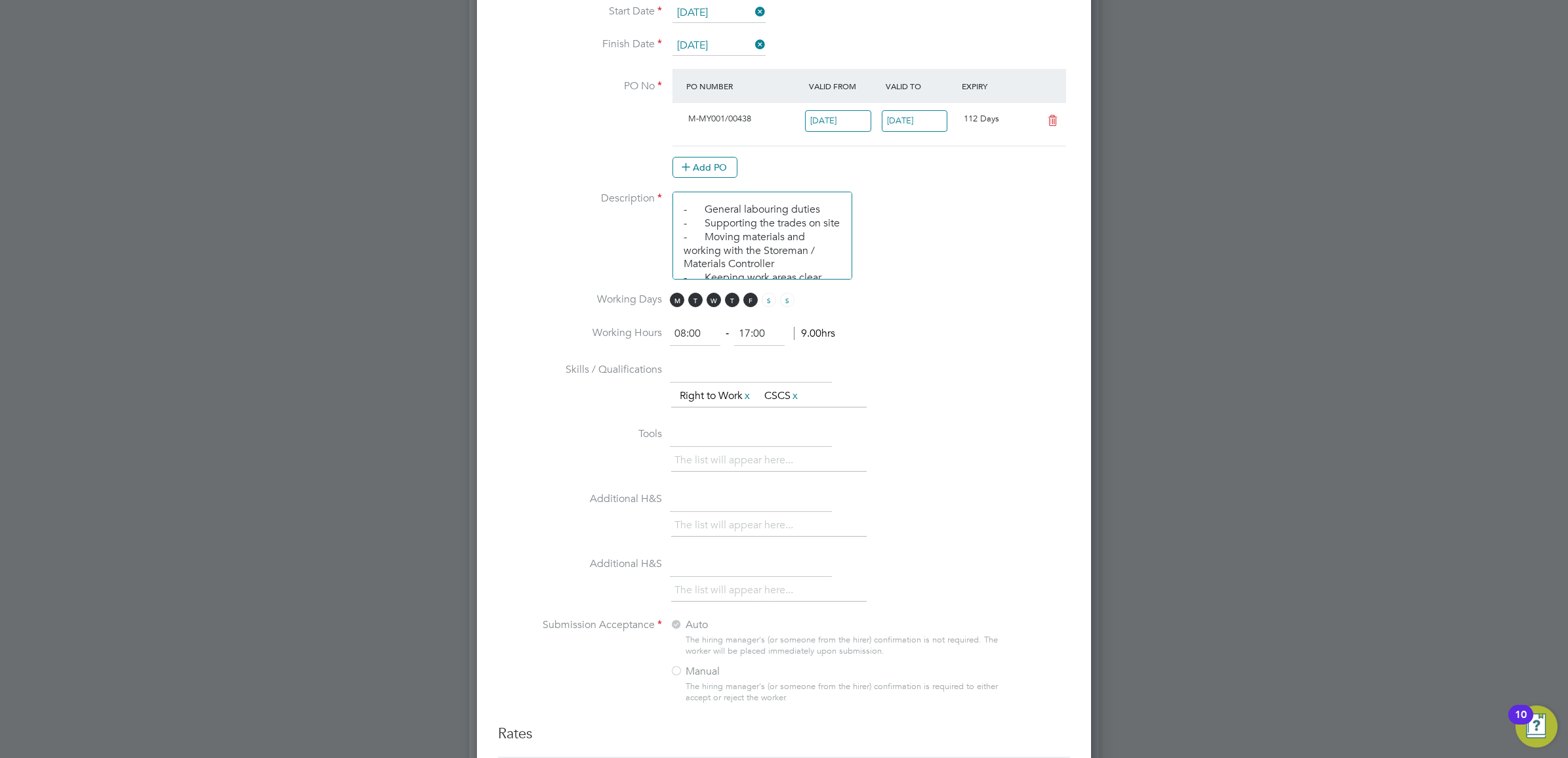
click at [768, 336] on input "17:00" at bounding box center [760, 334] width 50 height 24
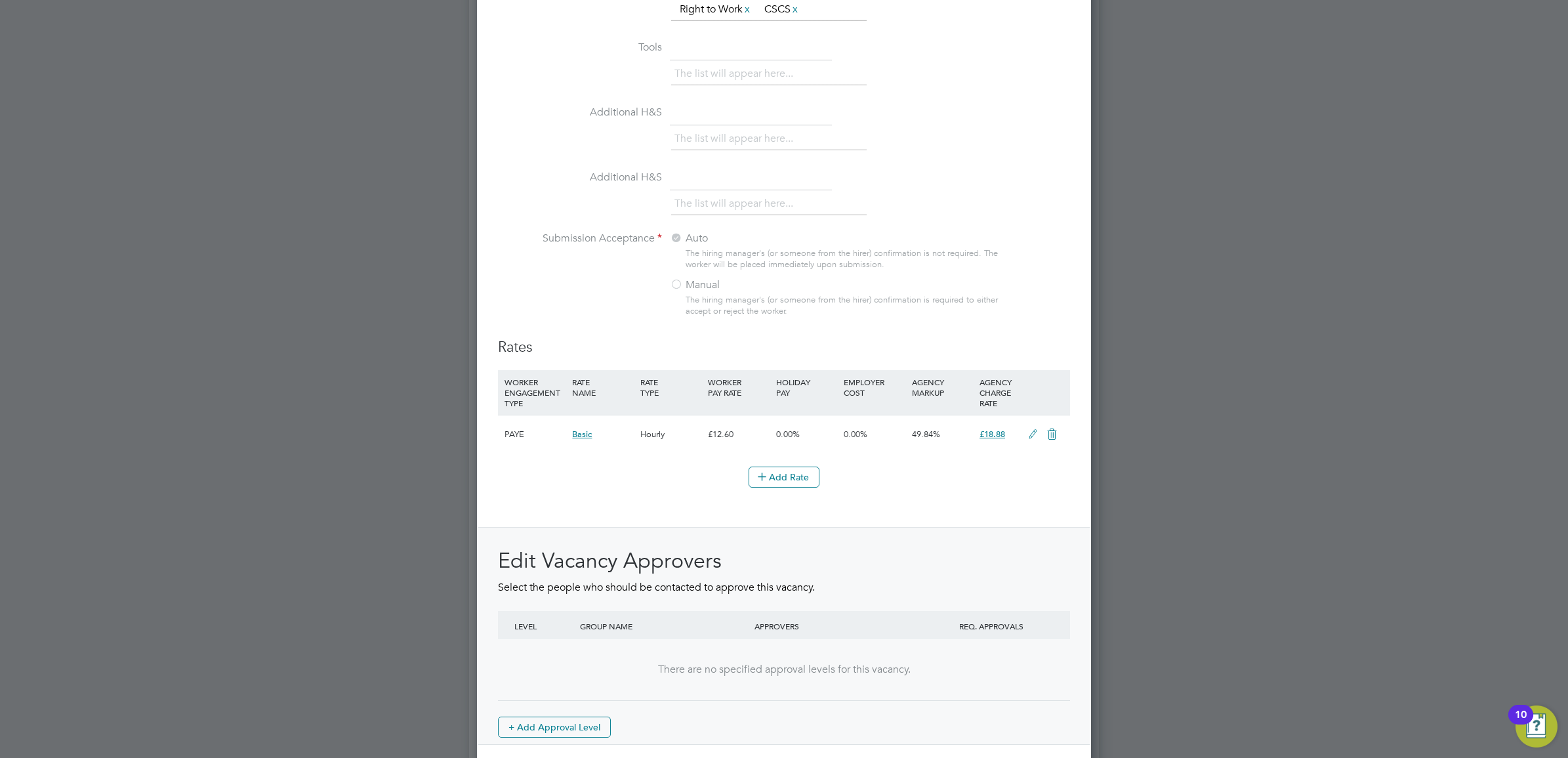
scroll to position [1282, 0]
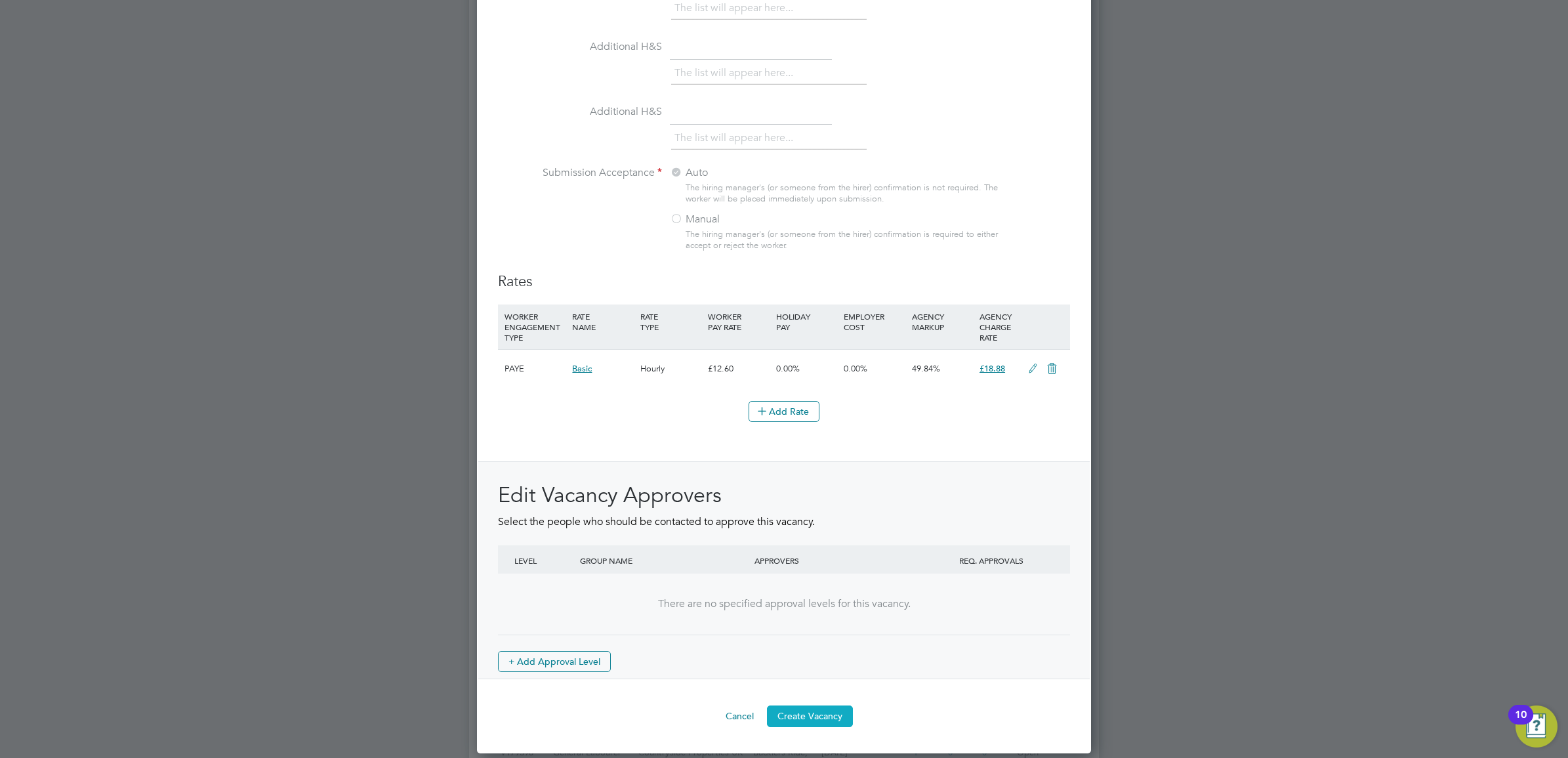
type input "16:30"
click at [820, 716] on button "Create Vacancy" at bounding box center [810, 716] width 86 height 21
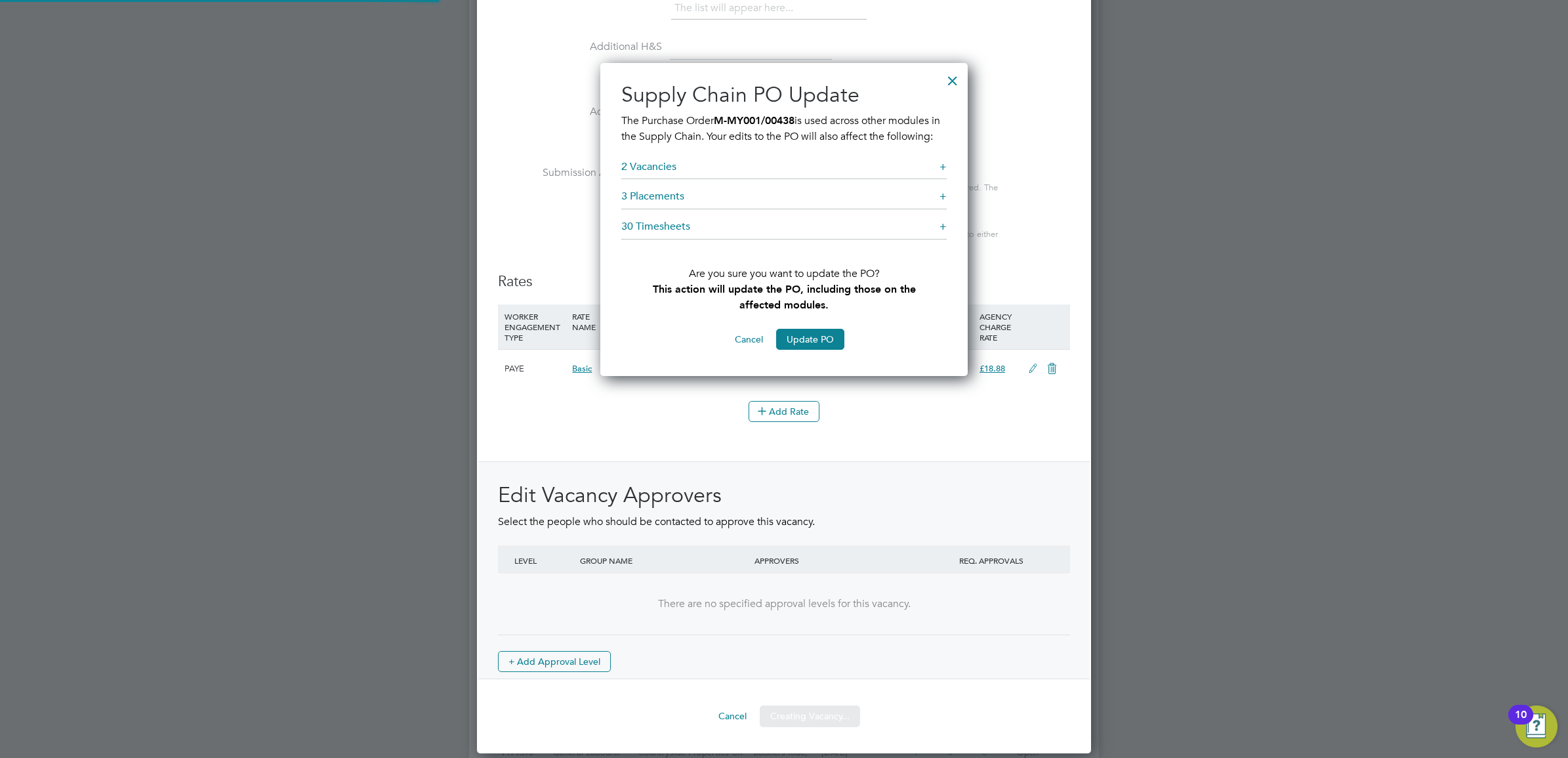
scroll to position [332, 368]
click at [807, 350] on button "Update PO" at bounding box center [811, 339] width 68 height 21
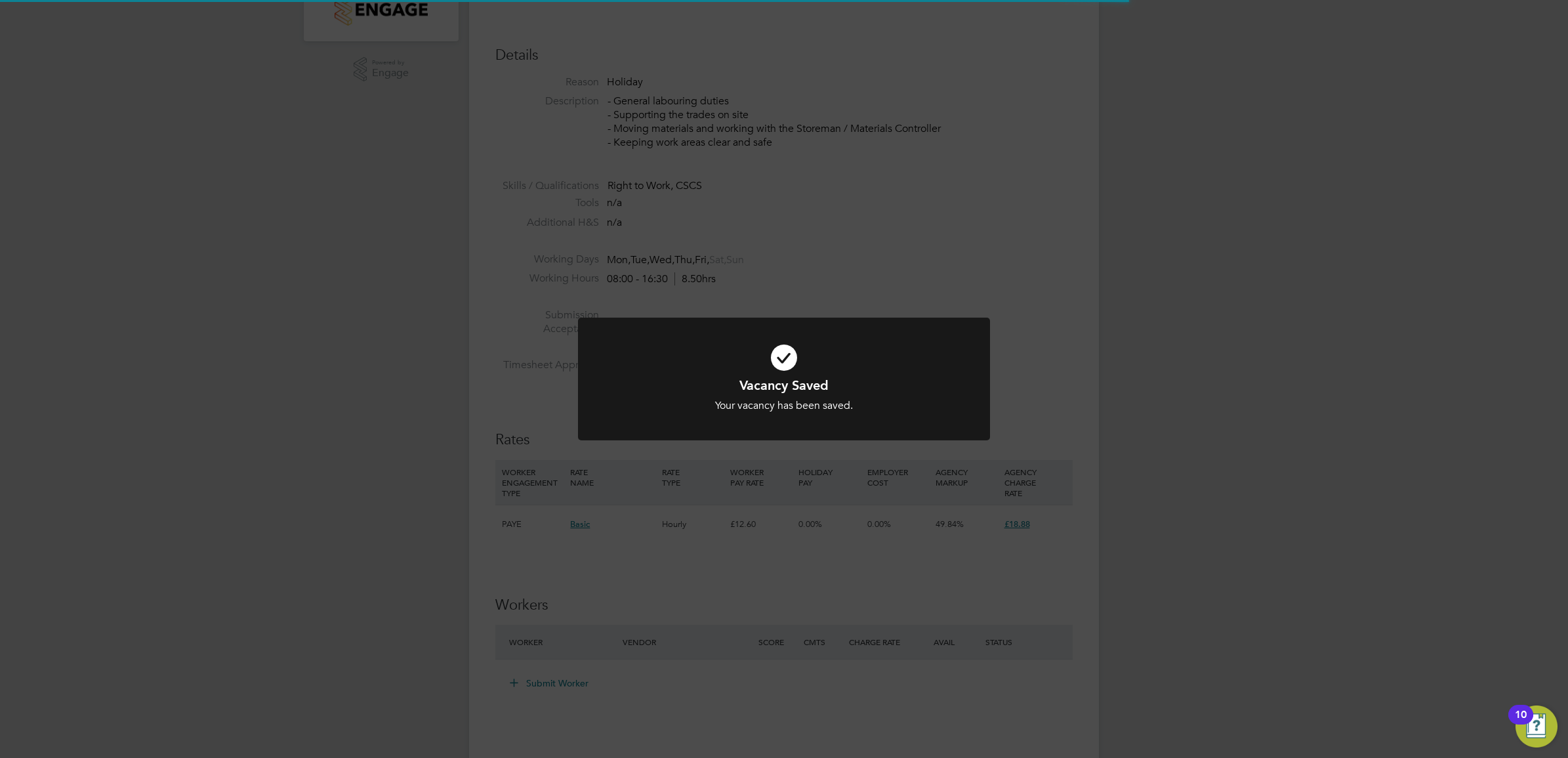
scroll to position [30, 0]
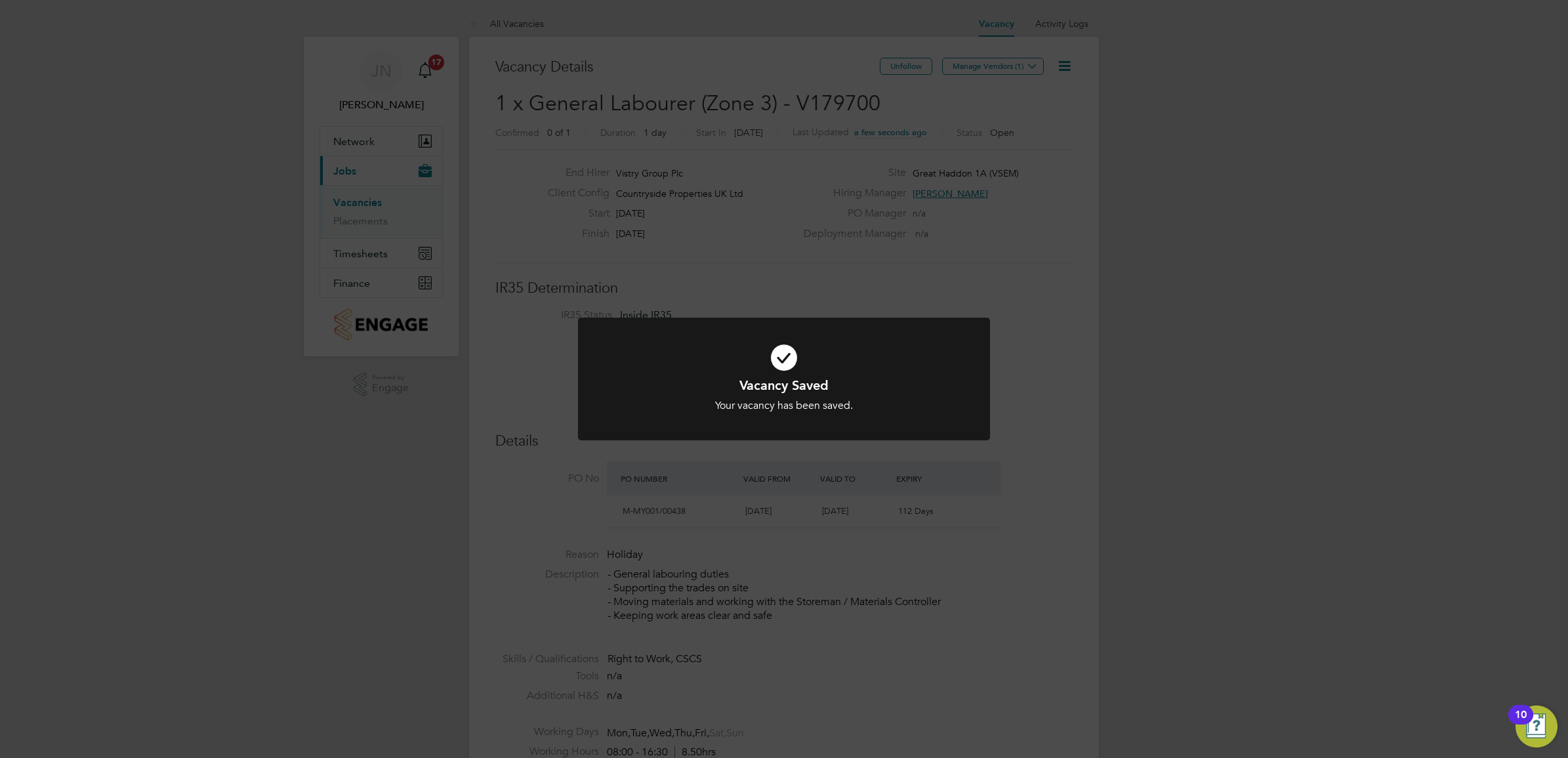
click at [1006, 315] on div "Vacancy Saved Your vacancy has been saved. Cancel Okay" at bounding box center [784, 379] width 1568 height 758
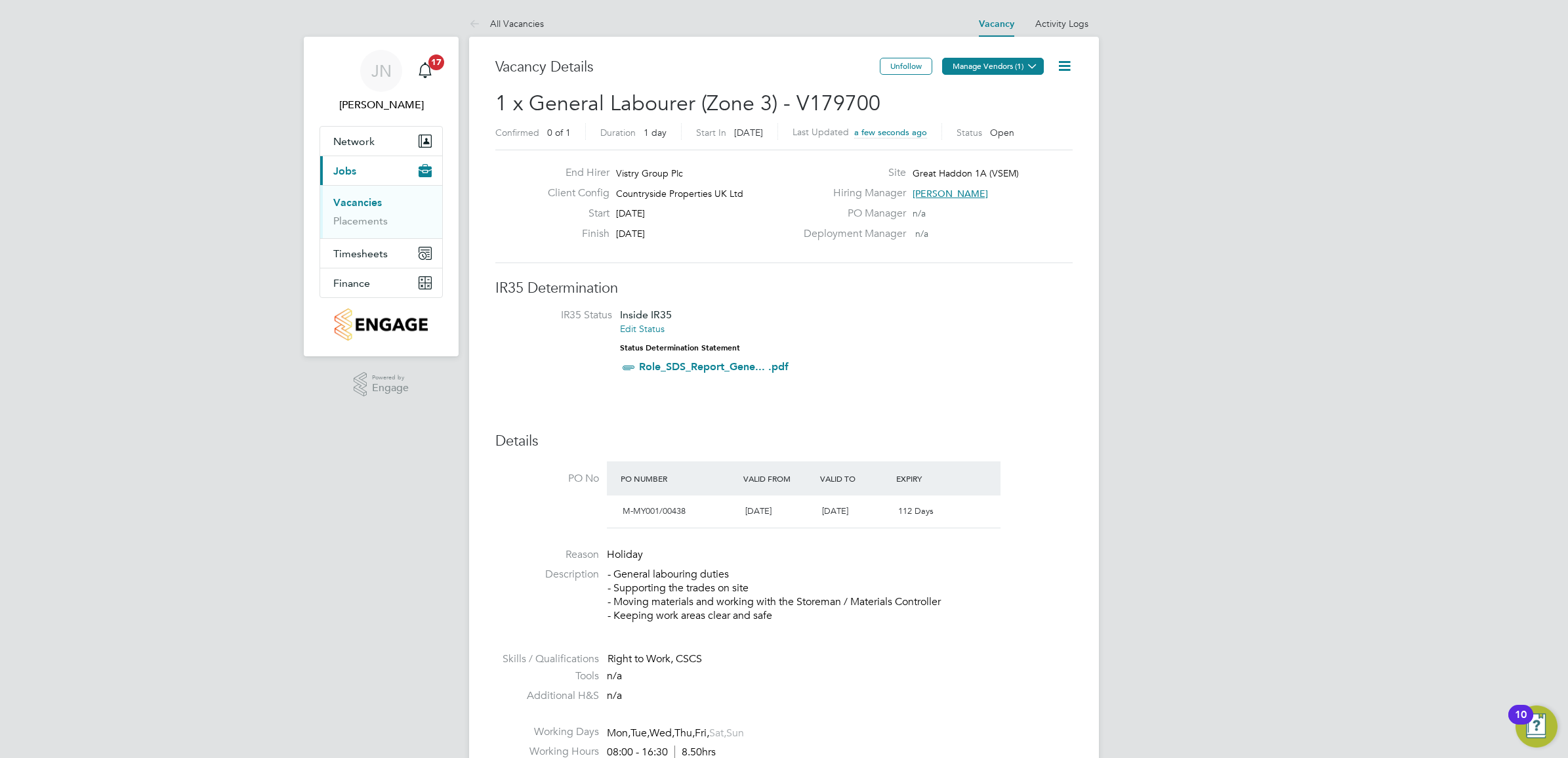
click at [1032, 66] on icon at bounding box center [1032, 65] width 10 height 10
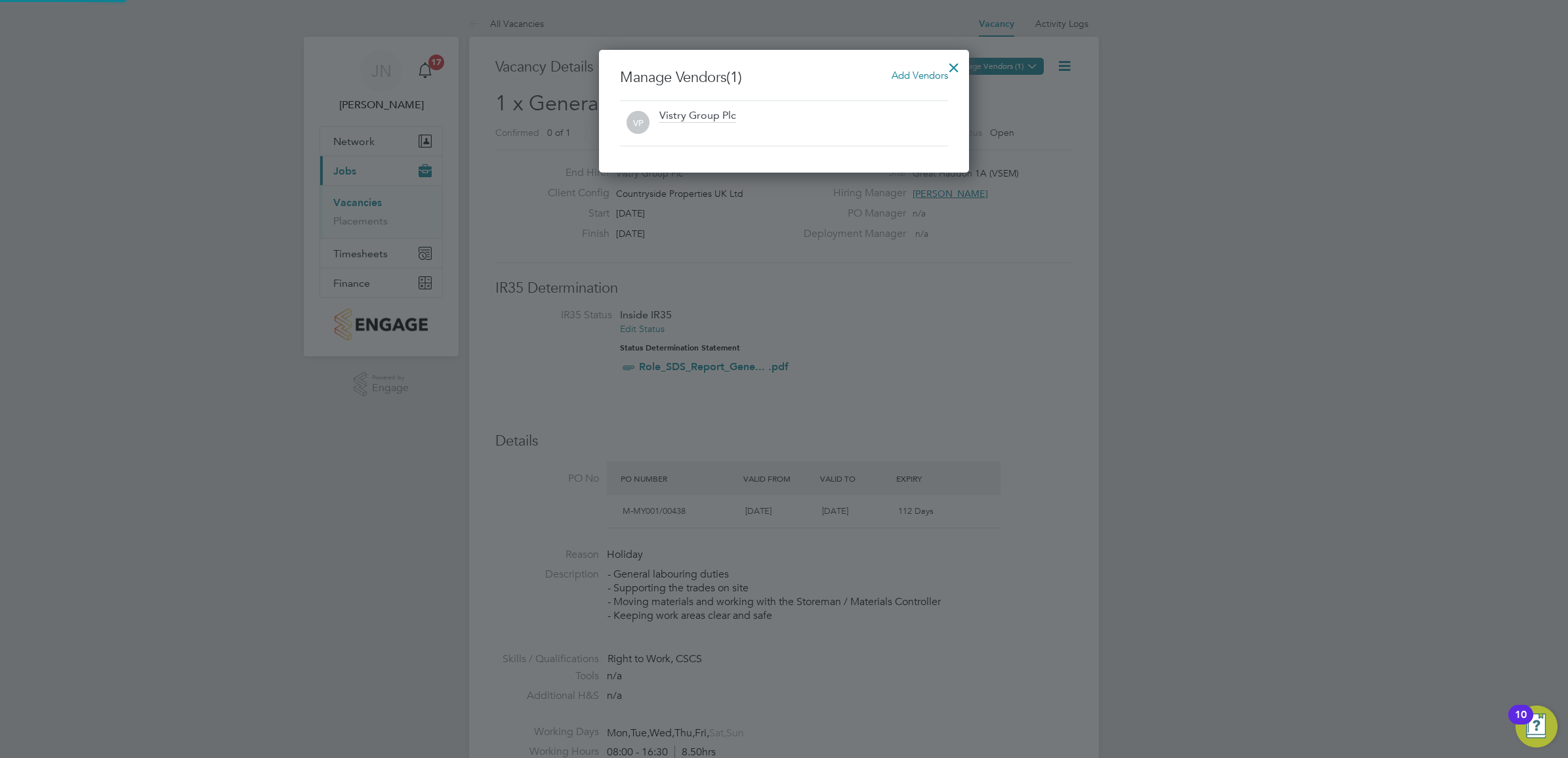
scroll to position [7, 7]
click at [903, 73] on span "Add Vendors" at bounding box center [920, 75] width 56 height 13
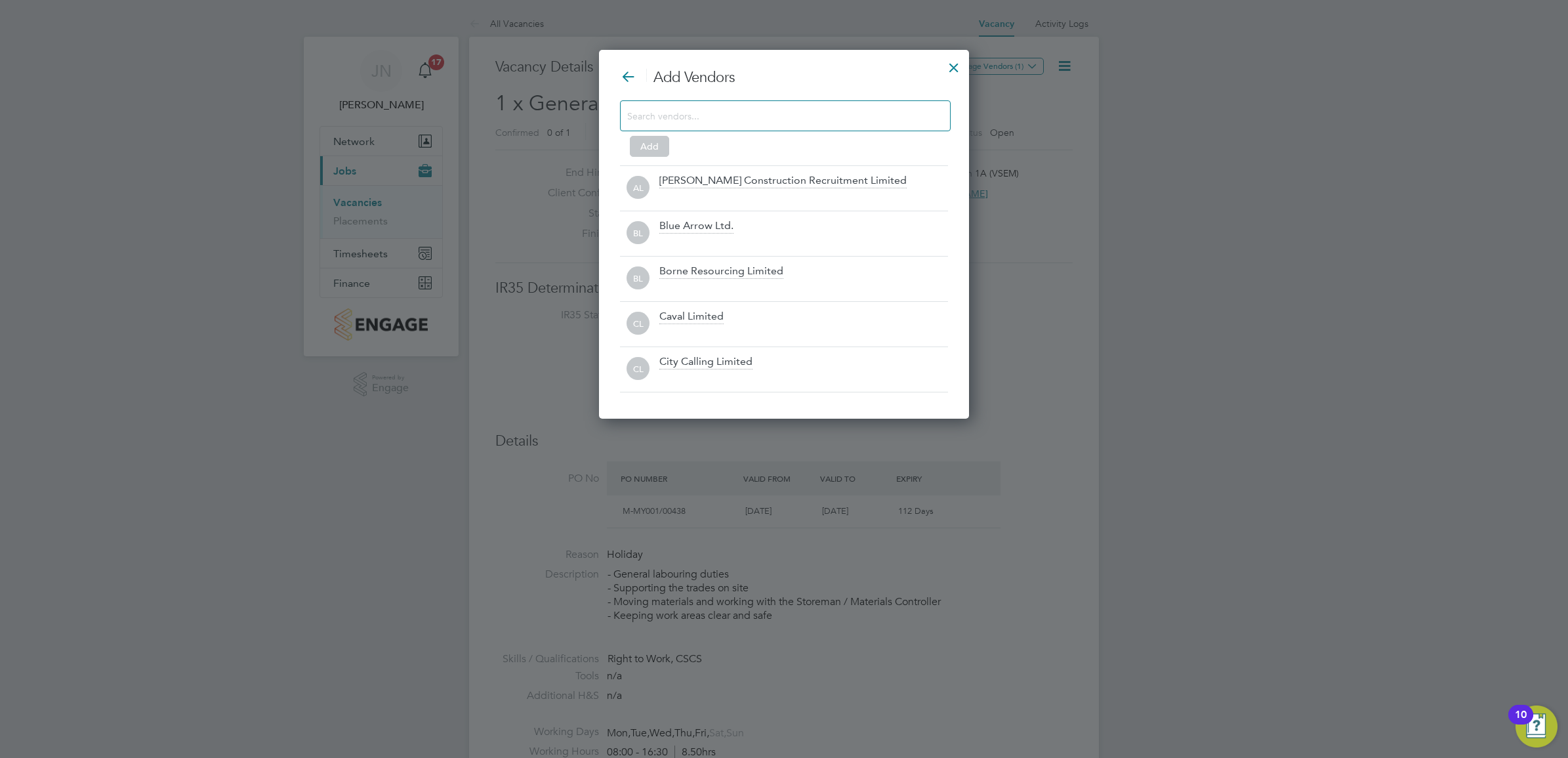
click at [802, 107] on input at bounding box center [775, 115] width 295 height 17
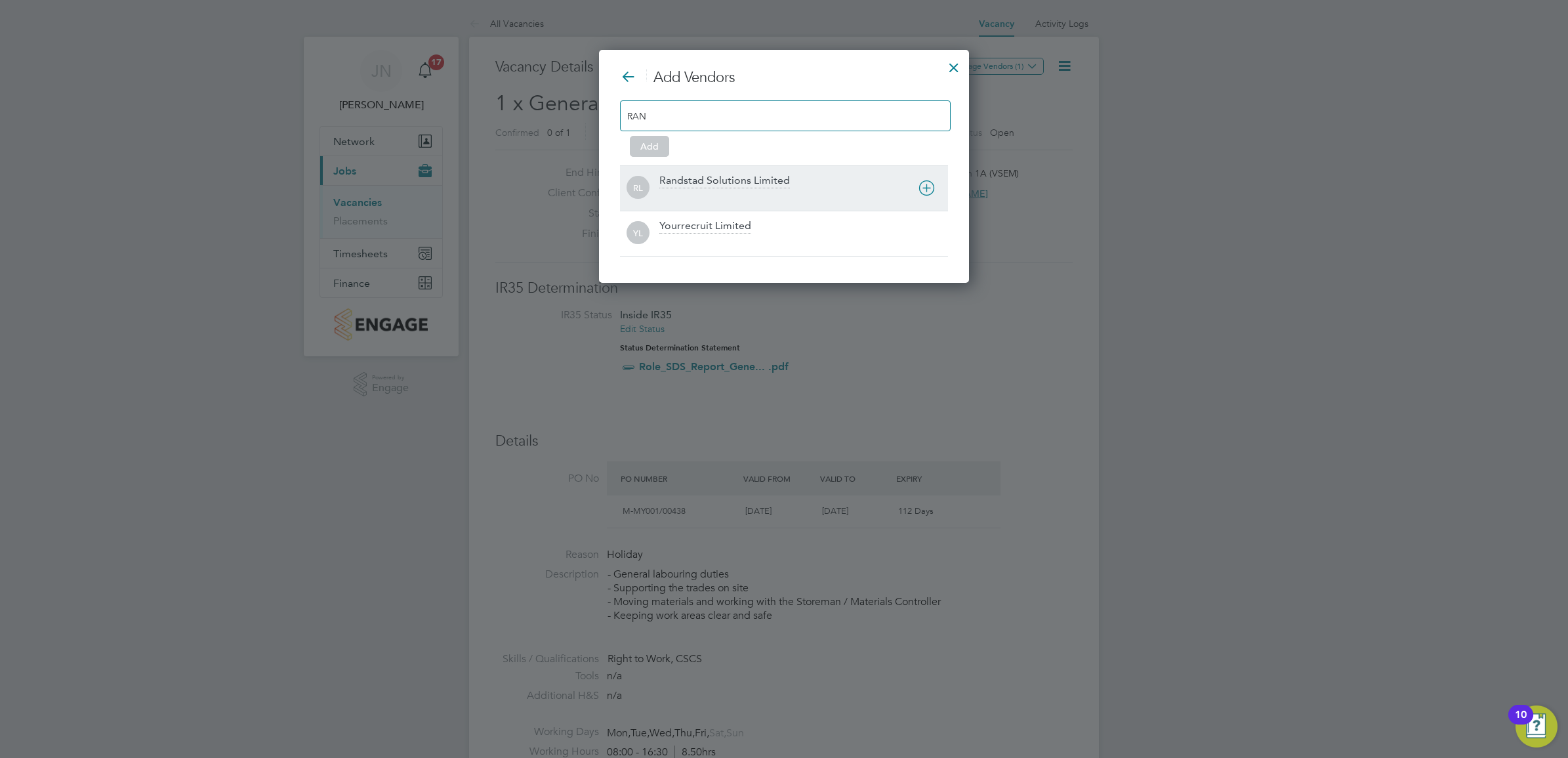
type input "RAN"
click at [733, 188] on div "Randstad Solutions Limited" at bounding box center [725, 180] width 131 height 14
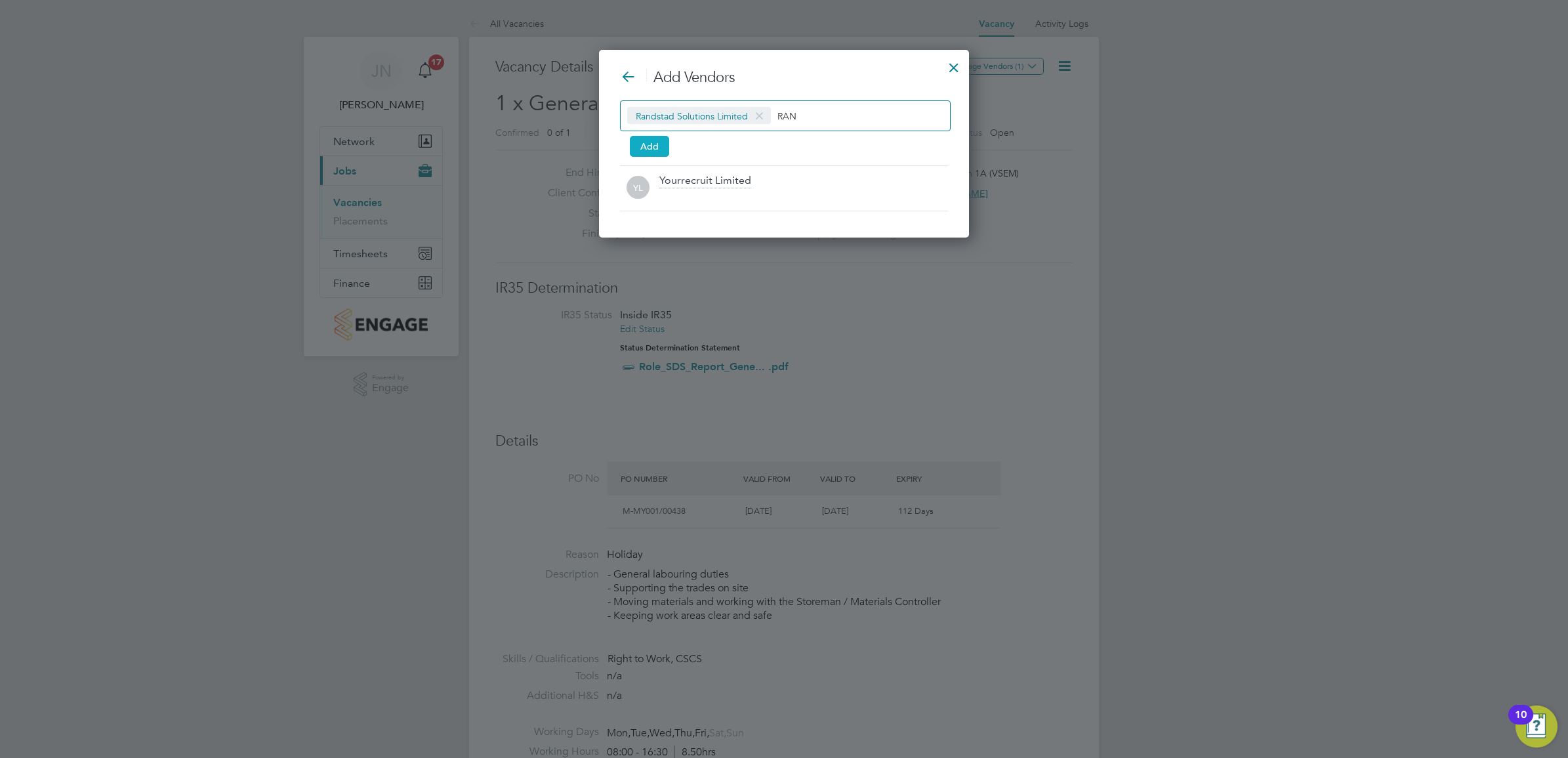
click at [650, 149] on button "Add" at bounding box center [649, 146] width 39 height 21
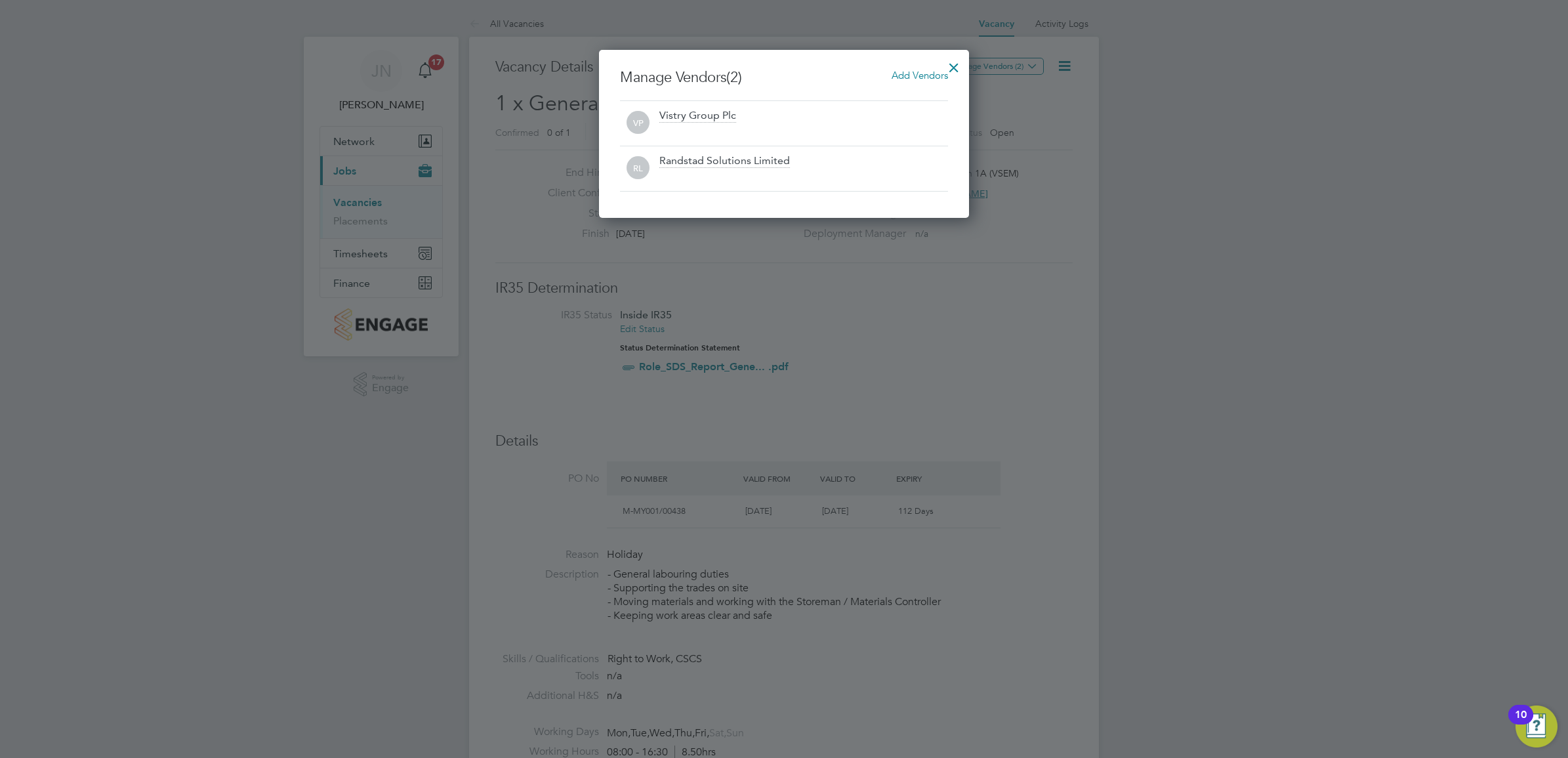
click at [942, 72] on div at bounding box center [954, 65] width 24 height 24
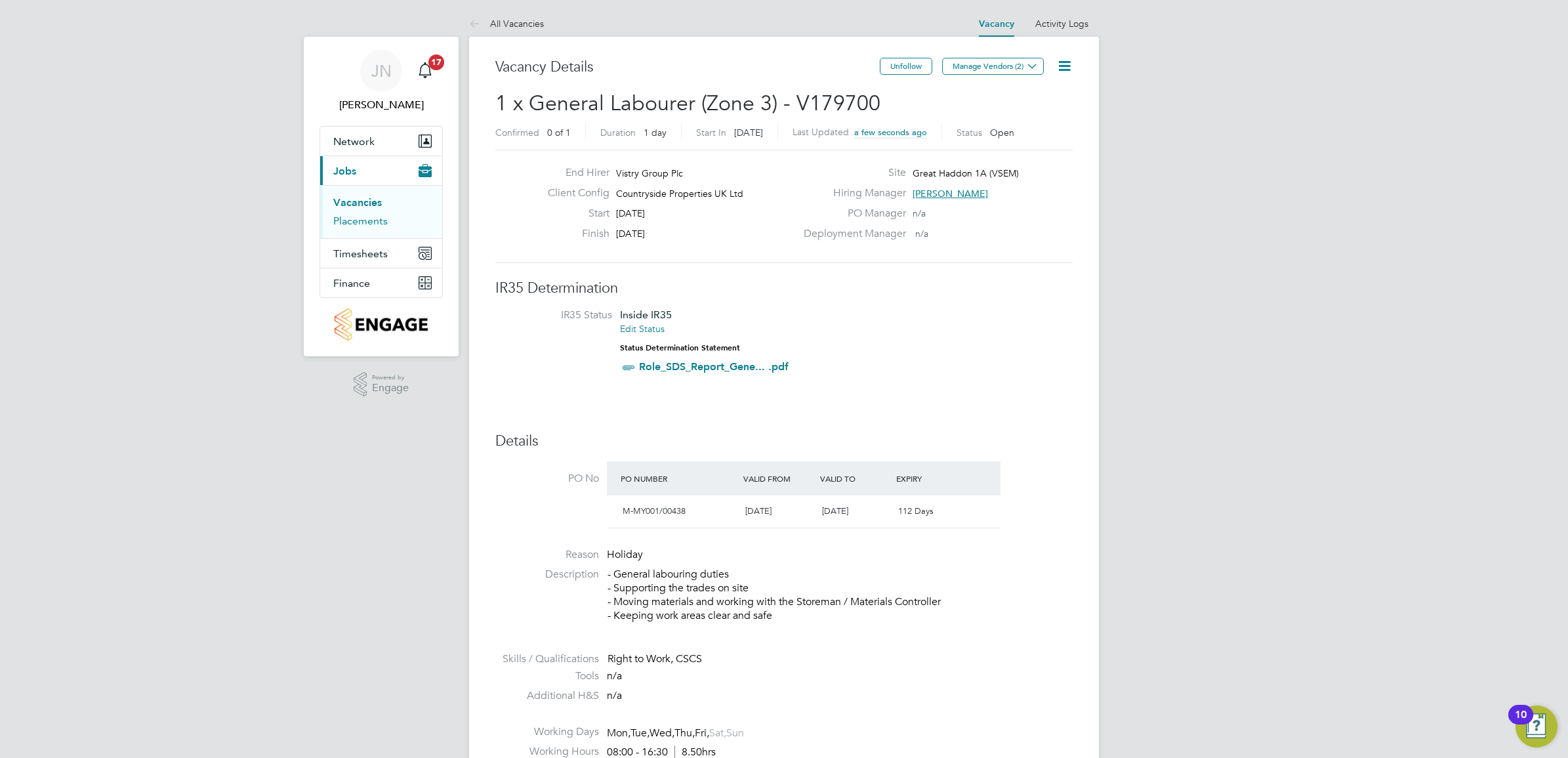
click at [365, 221] on link "Placements" at bounding box center [360, 220] width 54 height 13
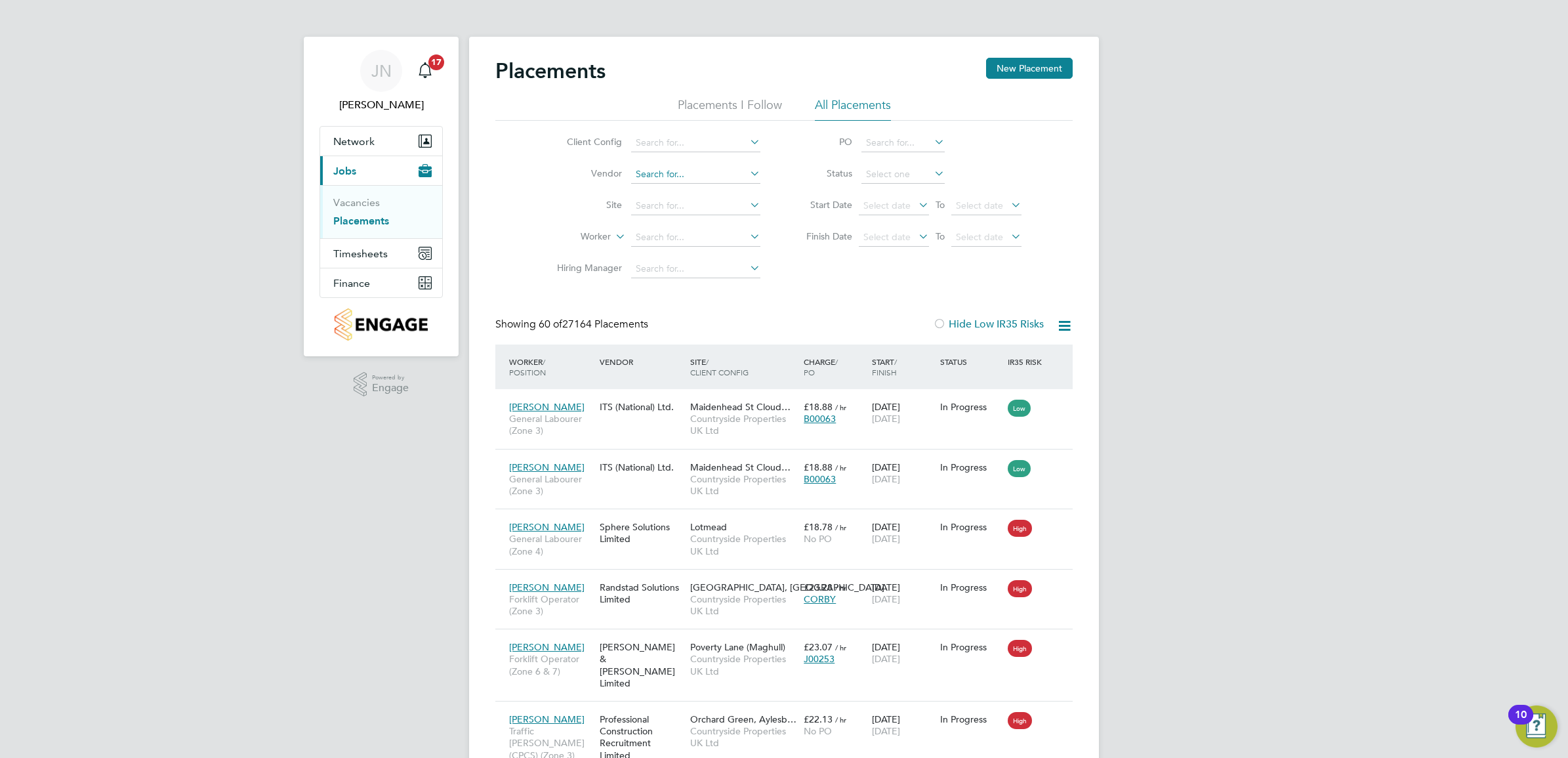
click at [681, 172] on input at bounding box center [696, 174] width 129 height 19
click at [678, 143] on input at bounding box center [696, 142] width 129 height 19
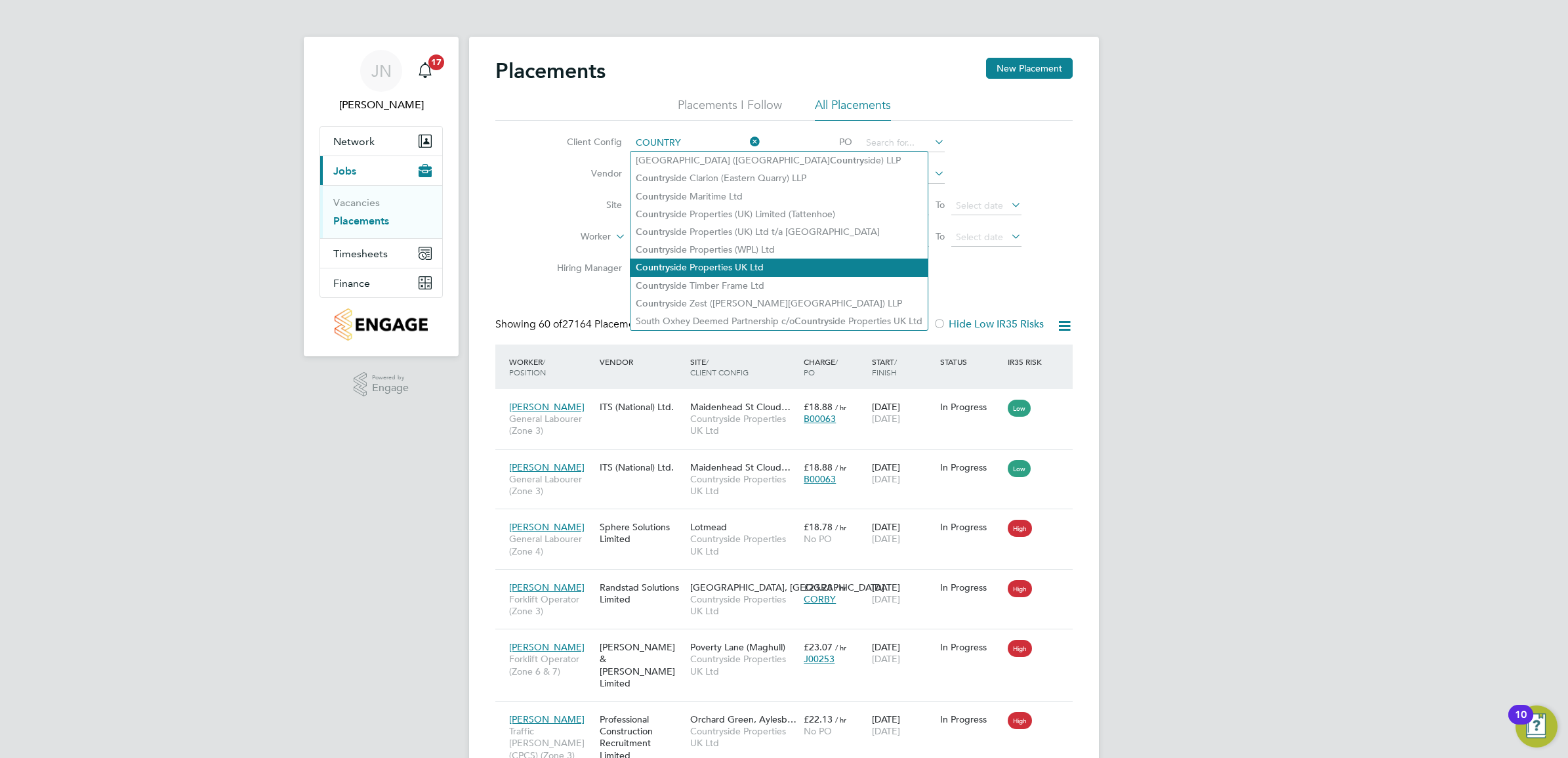
click at [769, 276] on li "Country side Properties UK Ltd" at bounding box center [779, 268] width 297 height 18
type input "Countryside Properties UK Ltd"
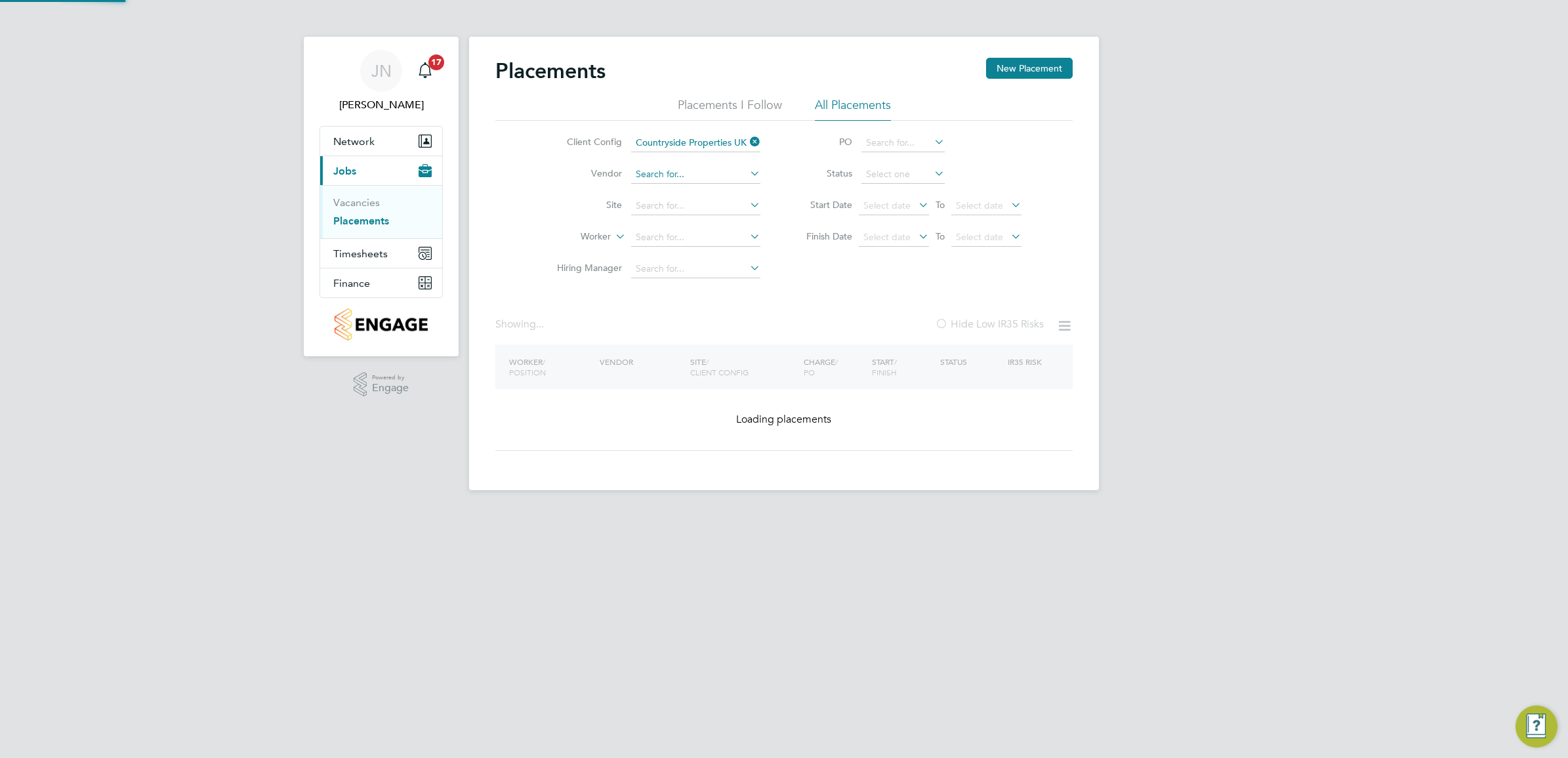
click at [683, 176] on input at bounding box center [696, 174] width 129 height 19
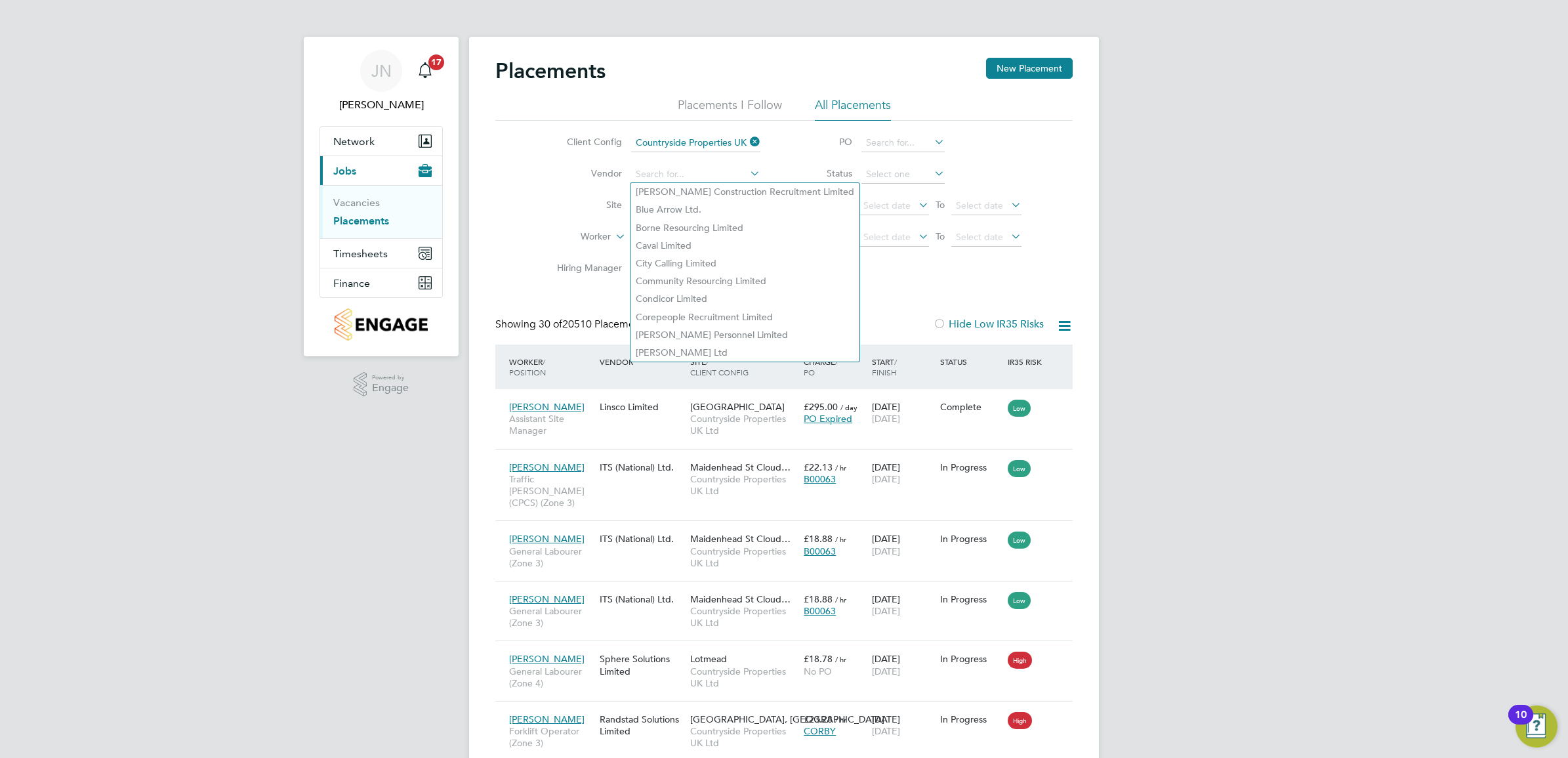
click at [576, 202] on label "Site" at bounding box center [584, 205] width 76 height 12
click at [663, 174] on input at bounding box center [696, 174] width 129 height 19
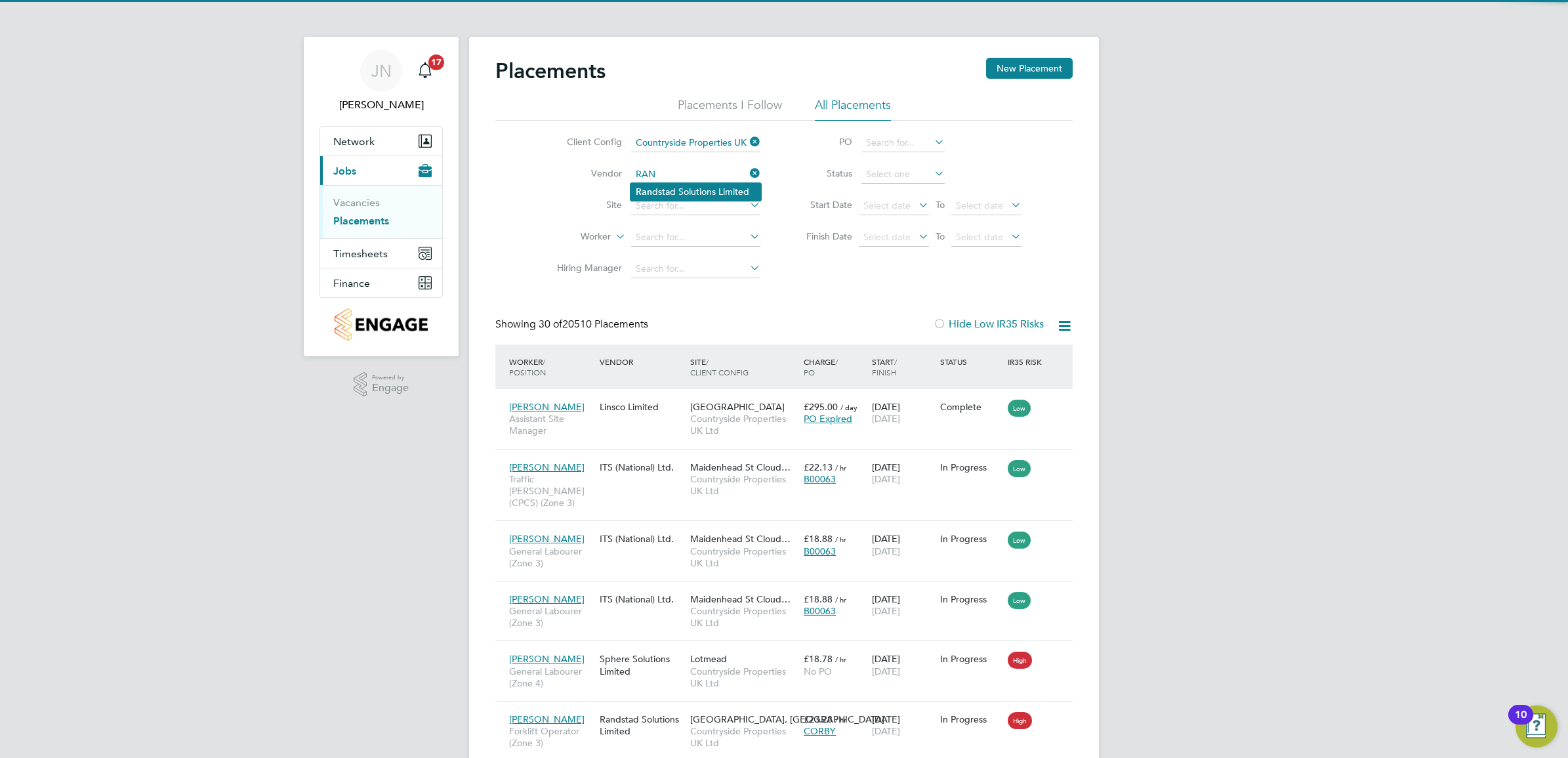
click at [674, 188] on li "Ran dstad Solutions Limited" at bounding box center [696, 192] width 131 height 18
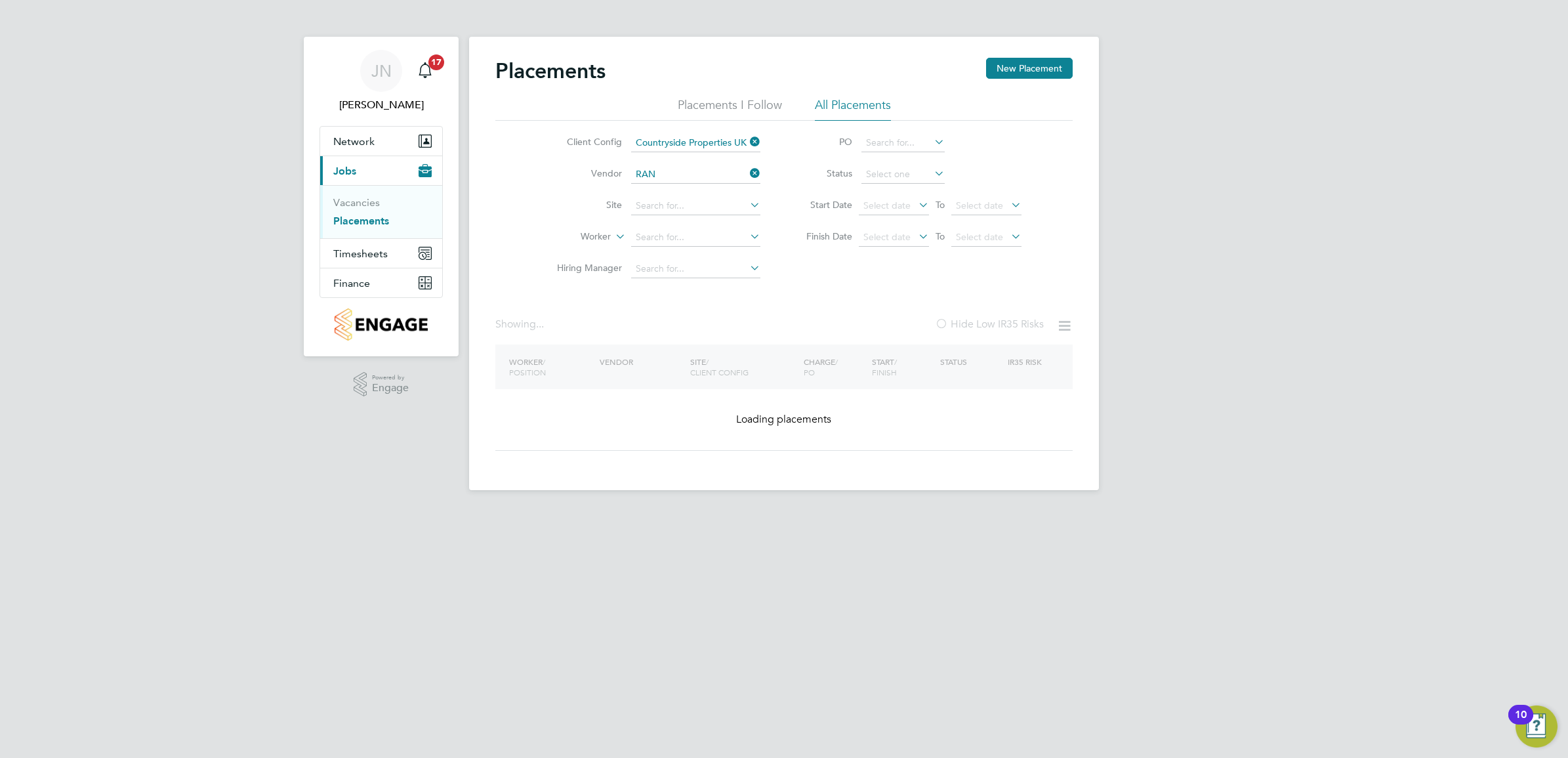
type input "Randstad Solutions Limited"
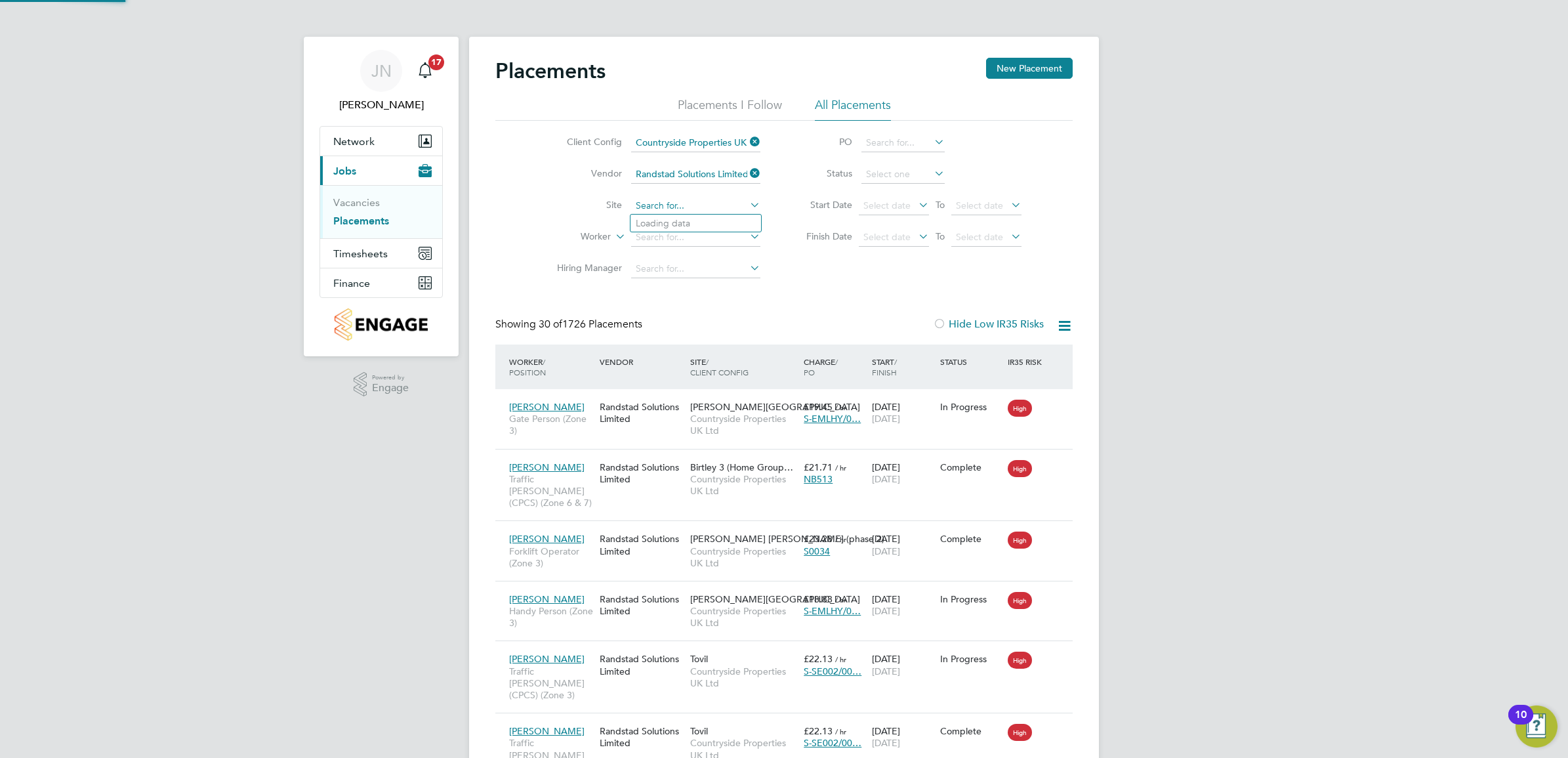
click at [683, 201] on input at bounding box center [696, 205] width 129 height 19
click at [705, 237] on li "Great Hadd on 1A (VSEM)" at bounding box center [696, 241] width 131 height 18
type input "Great Haddon 1A (VSEM)"
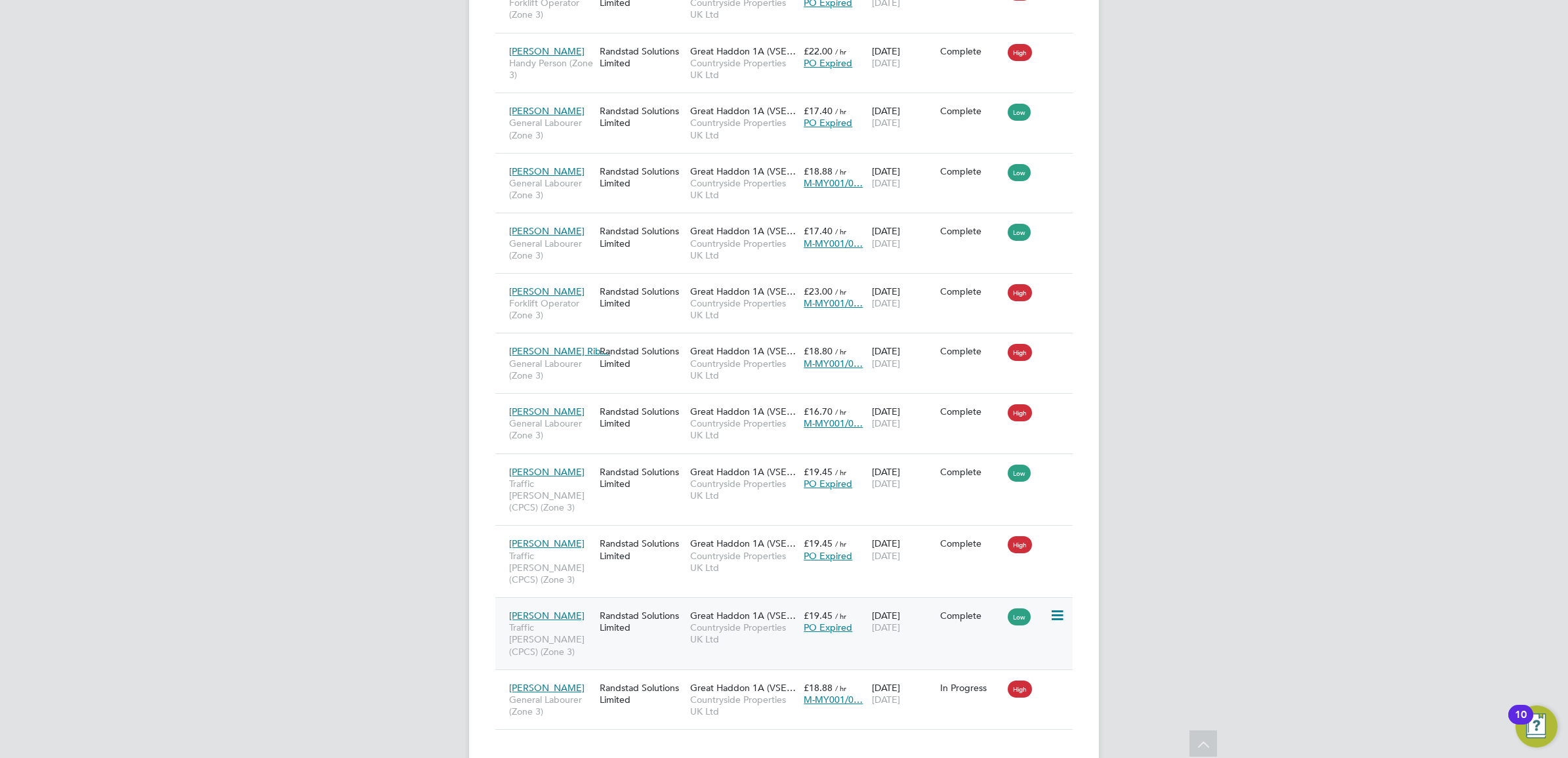
click at [567, 610] on span "[PERSON_NAME]" at bounding box center [547, 616] width 76 height 12
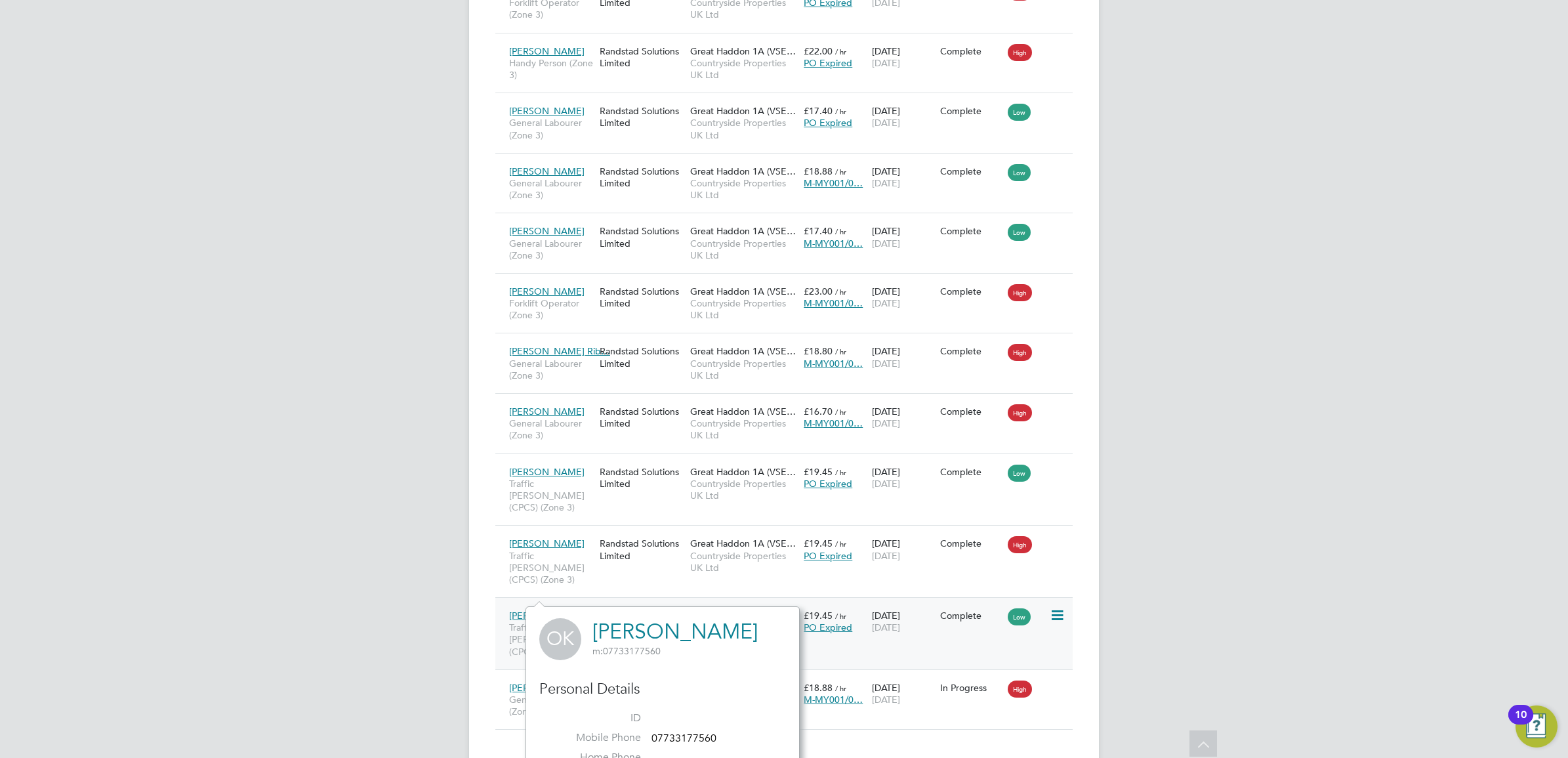
click at [750, 603] on div "Great Haddon 1A (VSE… Countryside Properties UK Ltd" at bounding box center [743, 627] width 113 height 49
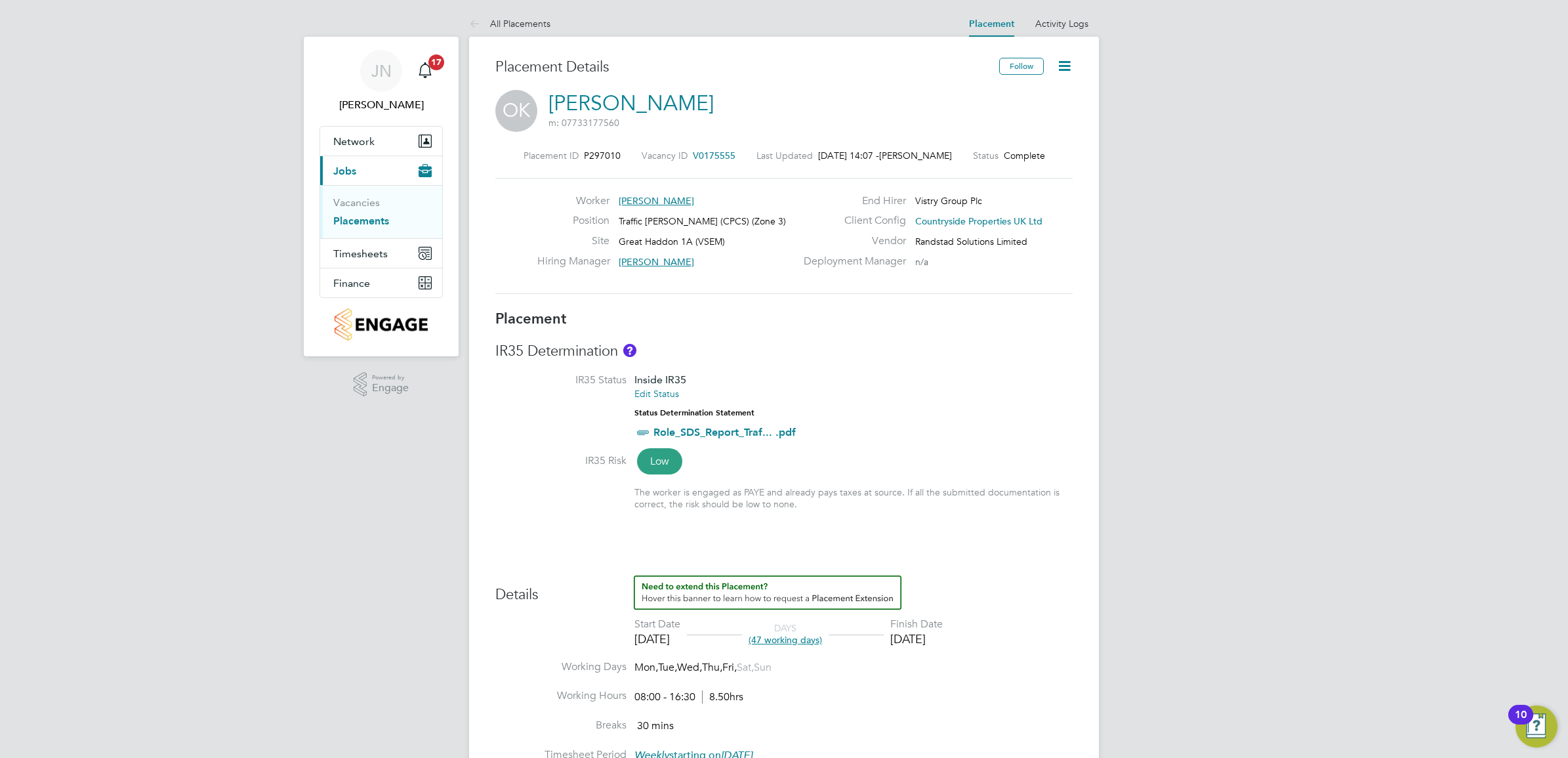
click at [1064, 65] on icon at bounding box center [1064, 66] width 16 height 16
click at [1026, 93] on li "Edit Placement e" at bounding box center [1022, 97] width 96 height 19
type input "[PERSON_NAME]"
type input "[DATE]"
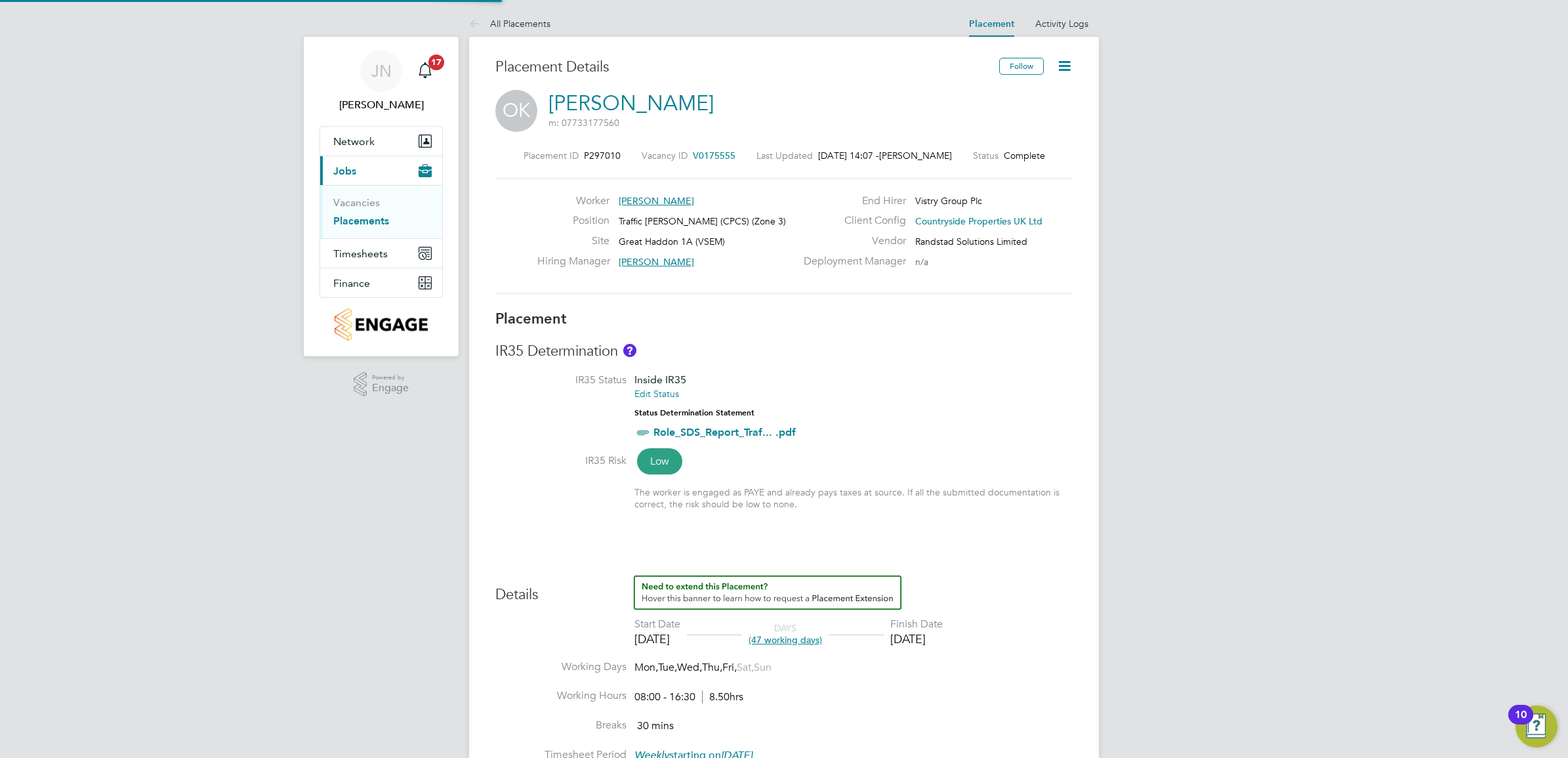
type input "[DATE]"
type input "08:00"
type input "16:30"
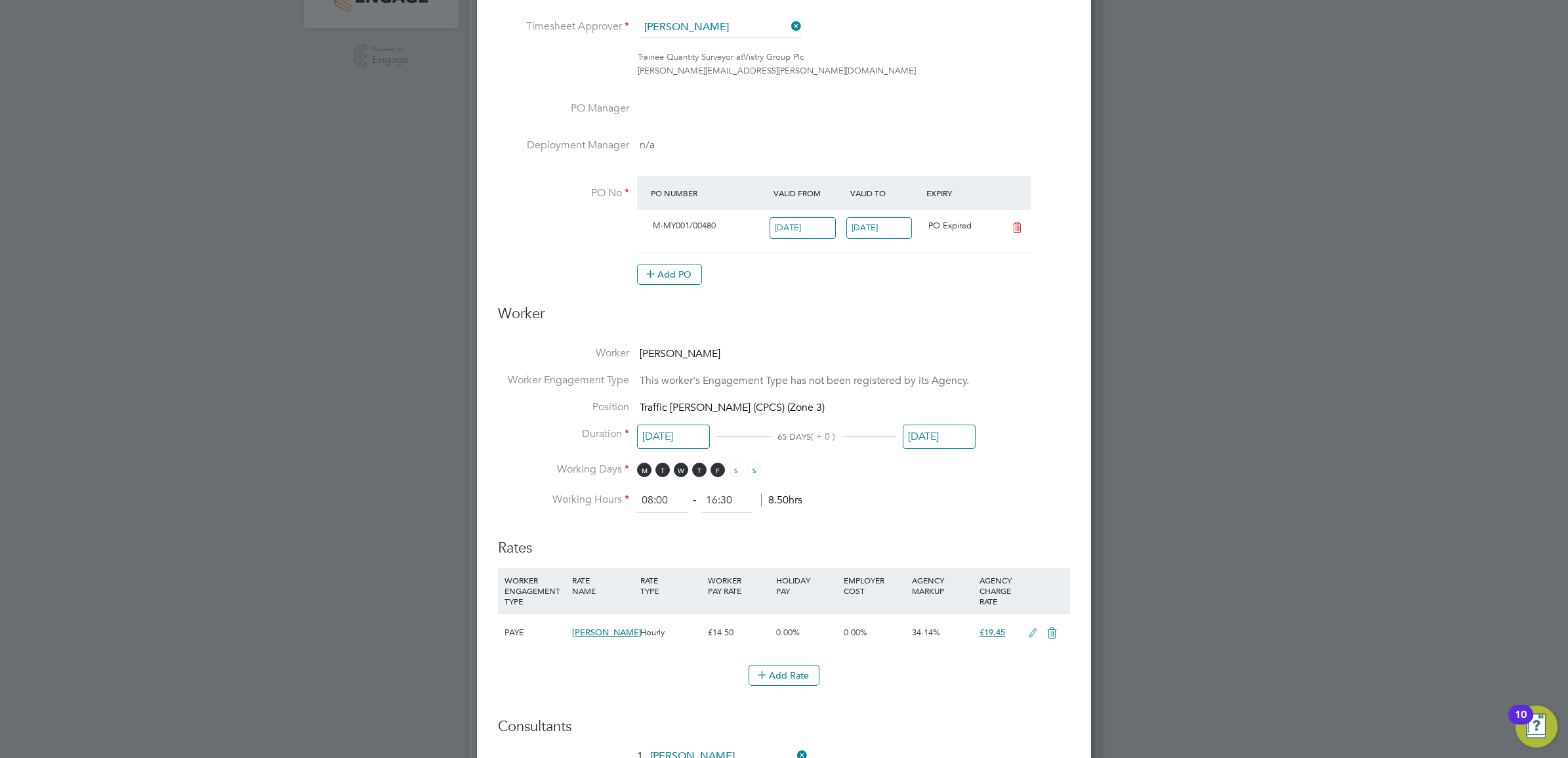
click at [887, 233] on input "[DATE]" at bounding box center [879, 228] width 66 height 22
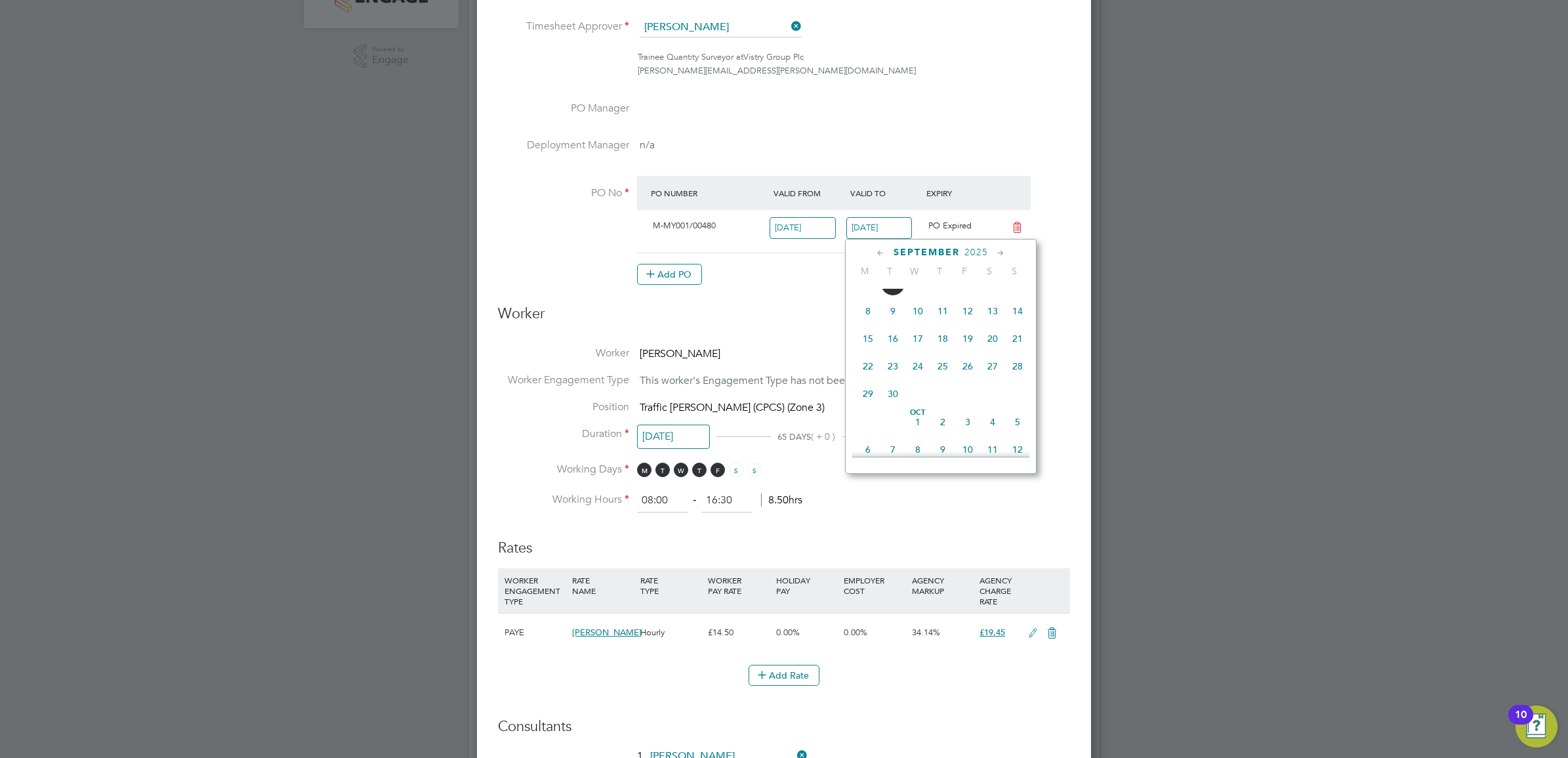
click at [899, 406] on span "30" at bounding box center [893, 394] width 25 height 25
type input "[DATE]"
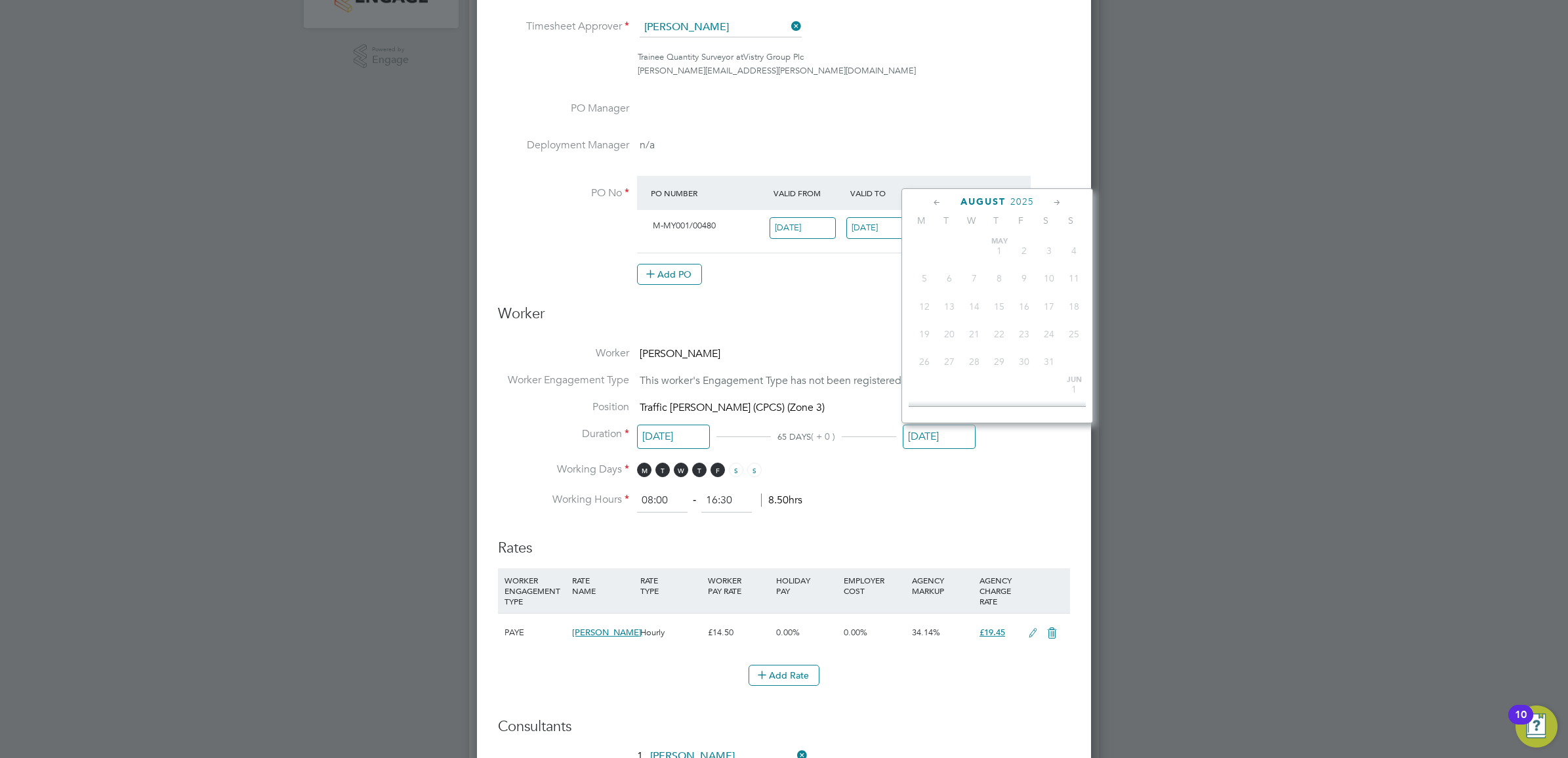
click at [932, 437] on input "[DATE]" at bounding box center [939, 436] width 73 height 24
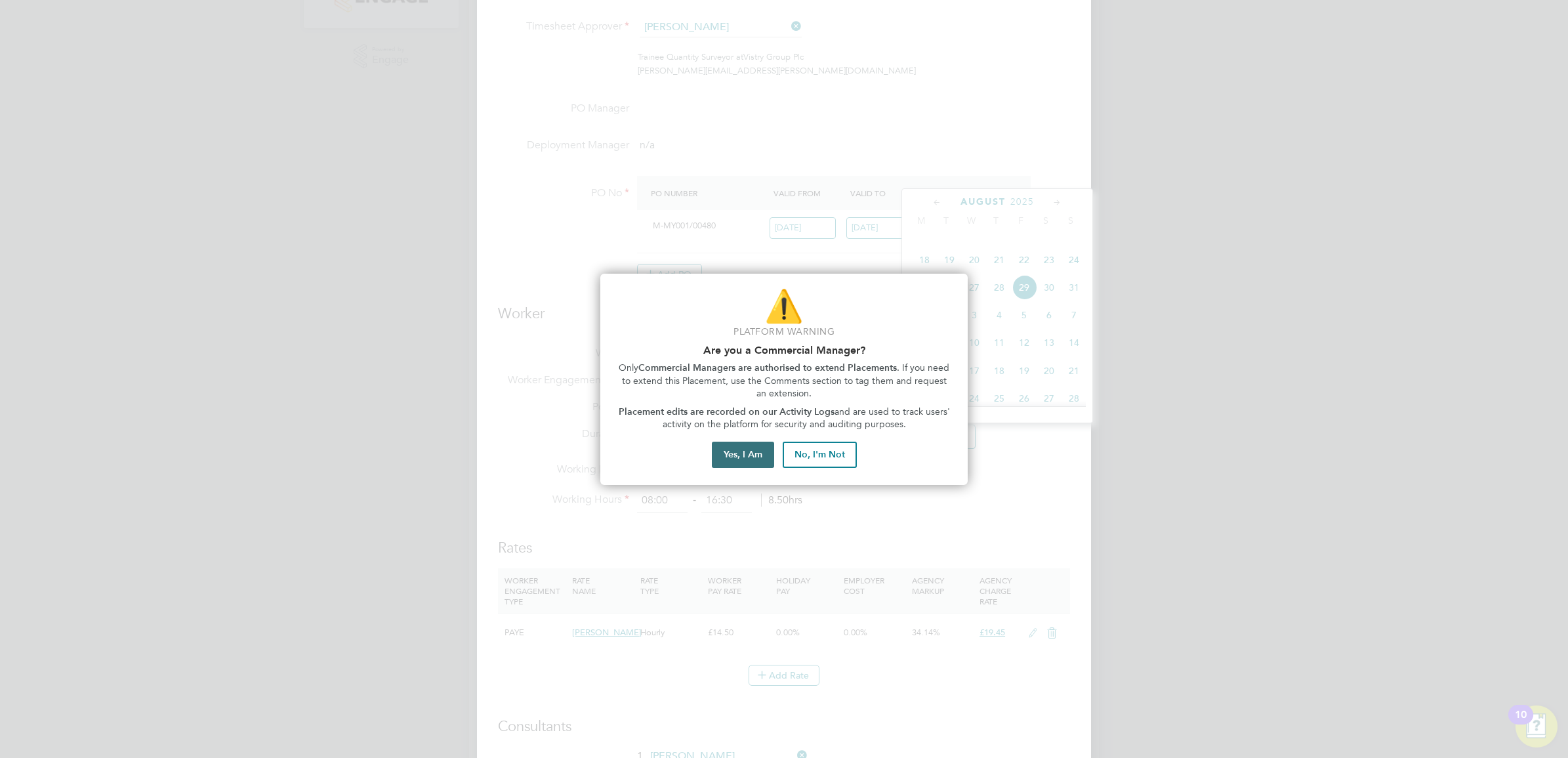
click at [728, 451] on button "Yes, I Am" at bounding box center [743, 454] width 62 height 26
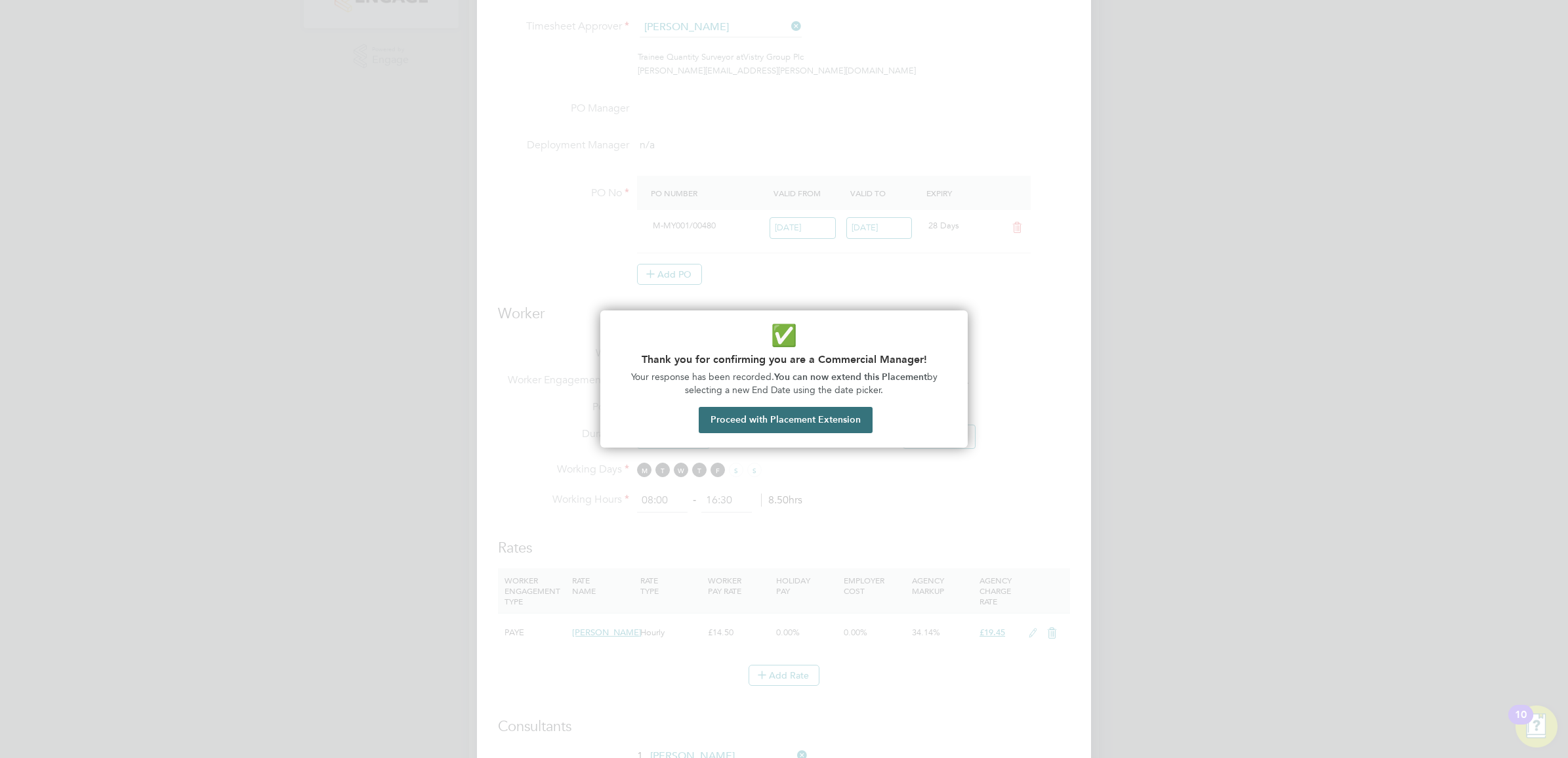
click at [833, 427] on button "Proceed with Placement Extension" at bounding box center [785, 419] width 174 height 26
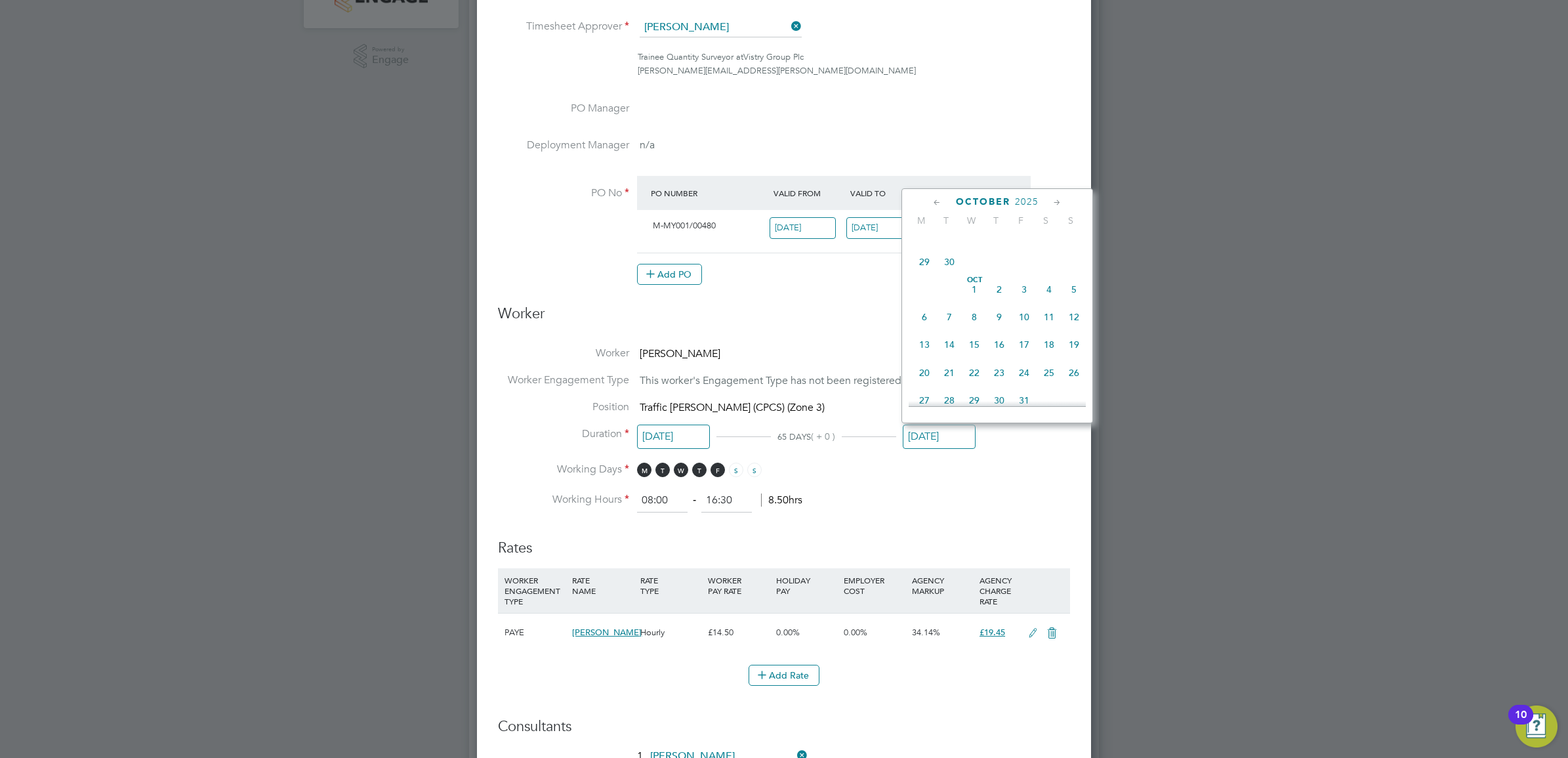
click at [949, 274] on span "30" at bounding box center [949, 262] width 25 height 25
type input "[DATE]"
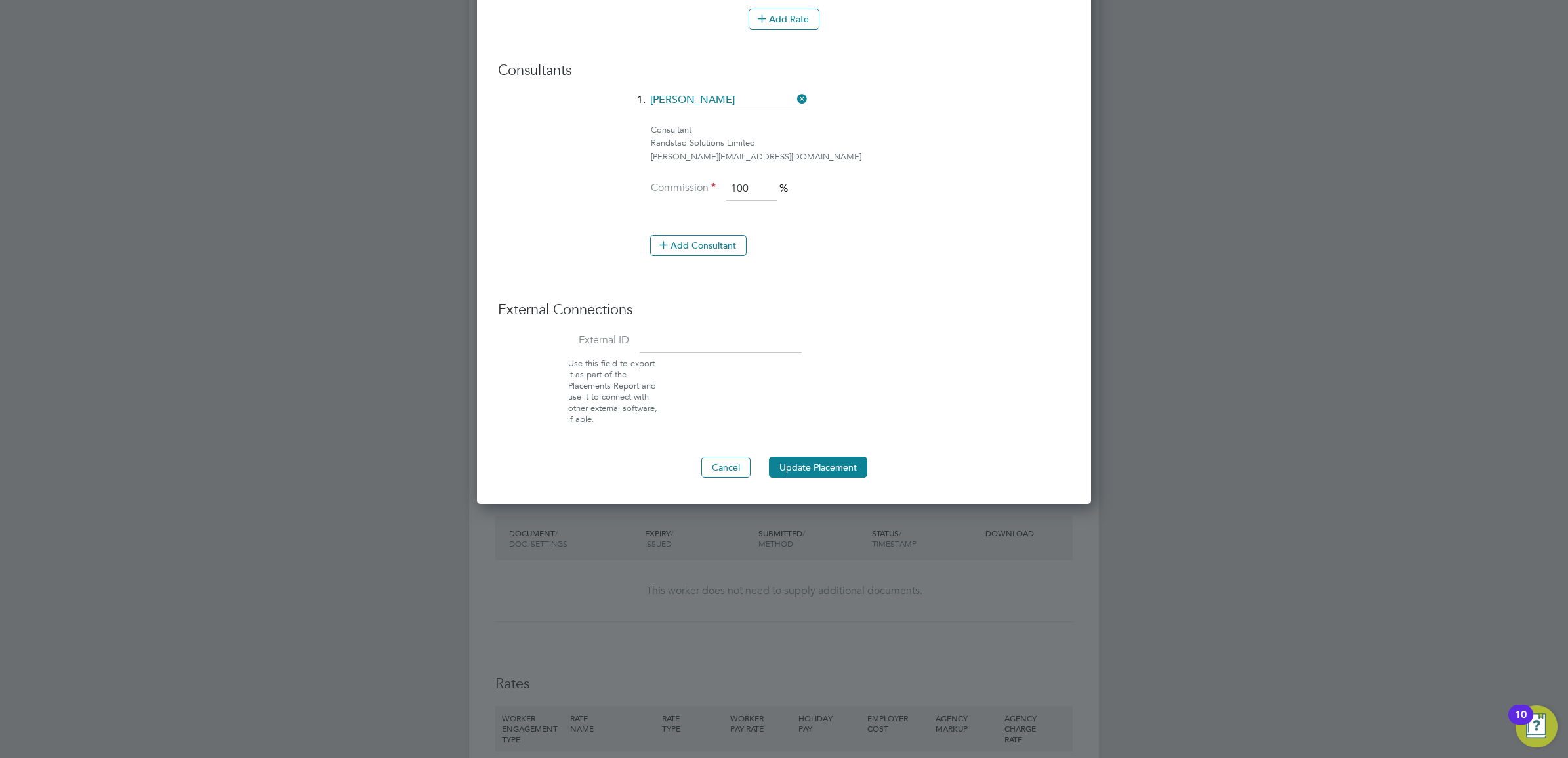
click at [701, 338] on input at bounding box center [721, 342] width 162 height 24
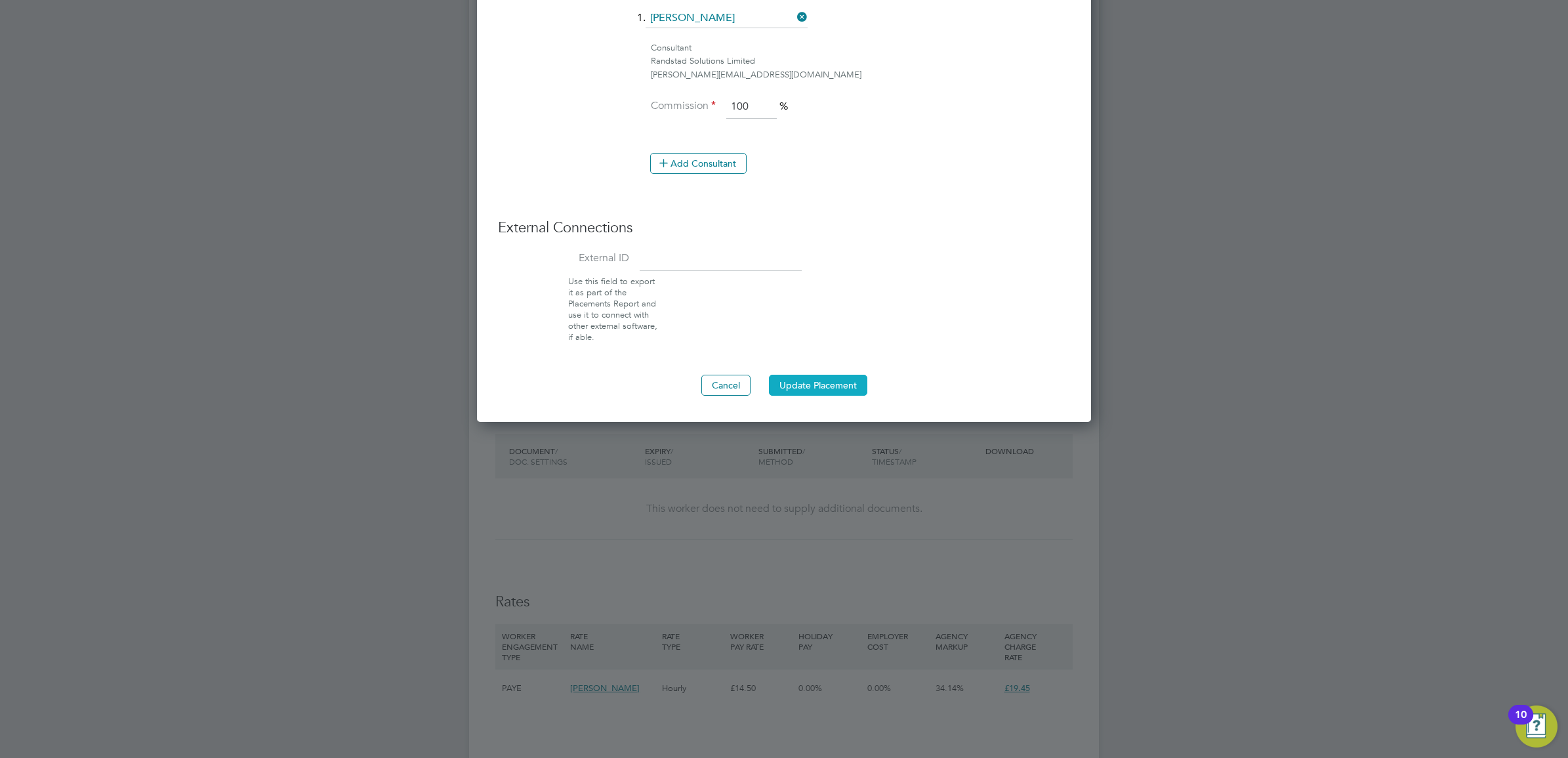
click at [834, 383] on button "Update Placement" at bounding box center [818, 385] width 99 height 21
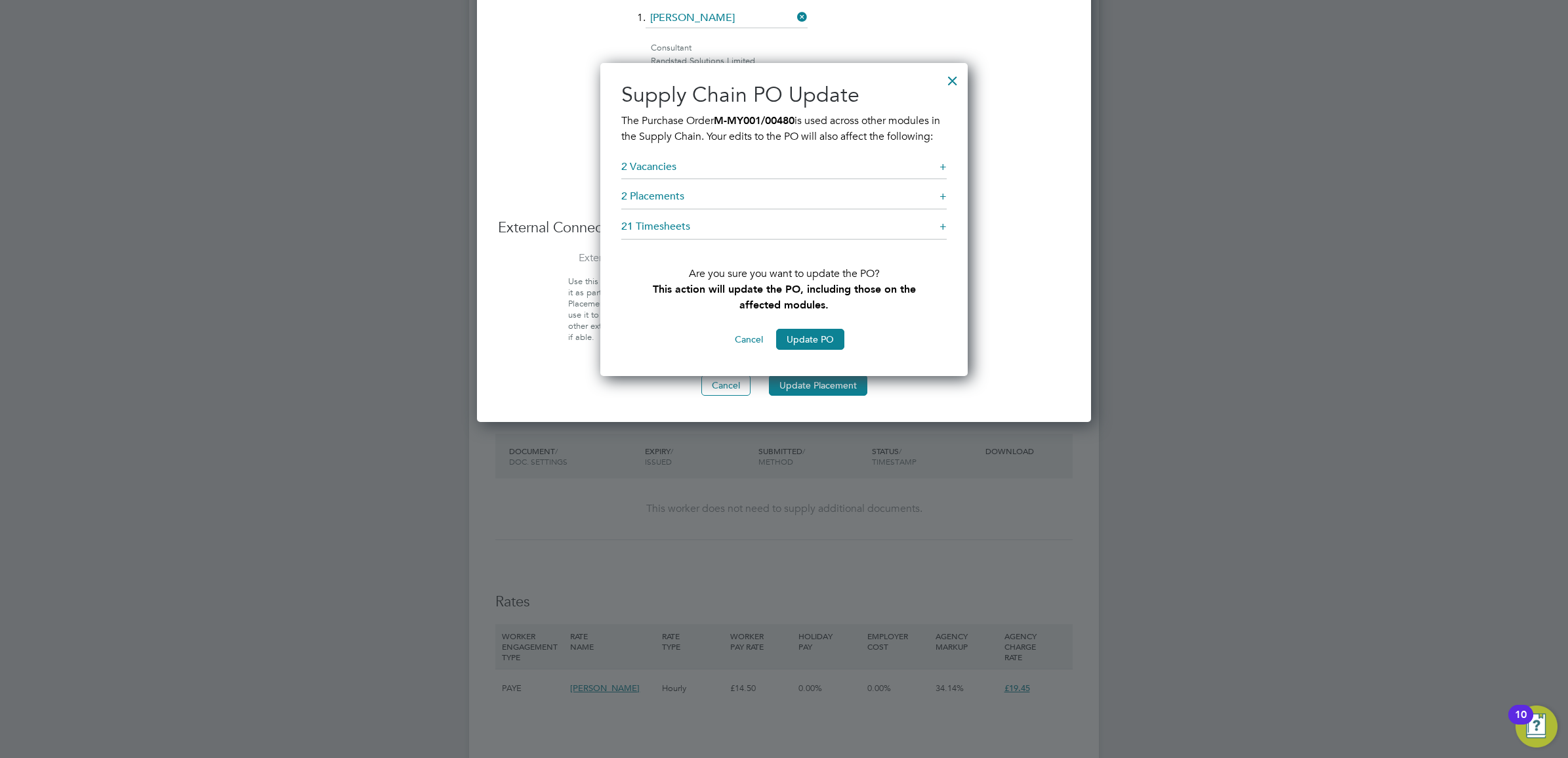
click at [818, 355] on div "All Placements Placement Activity Logs Placement Activity Logs All Placements P…" at bounding box center [784, 48] width 630 height 2208
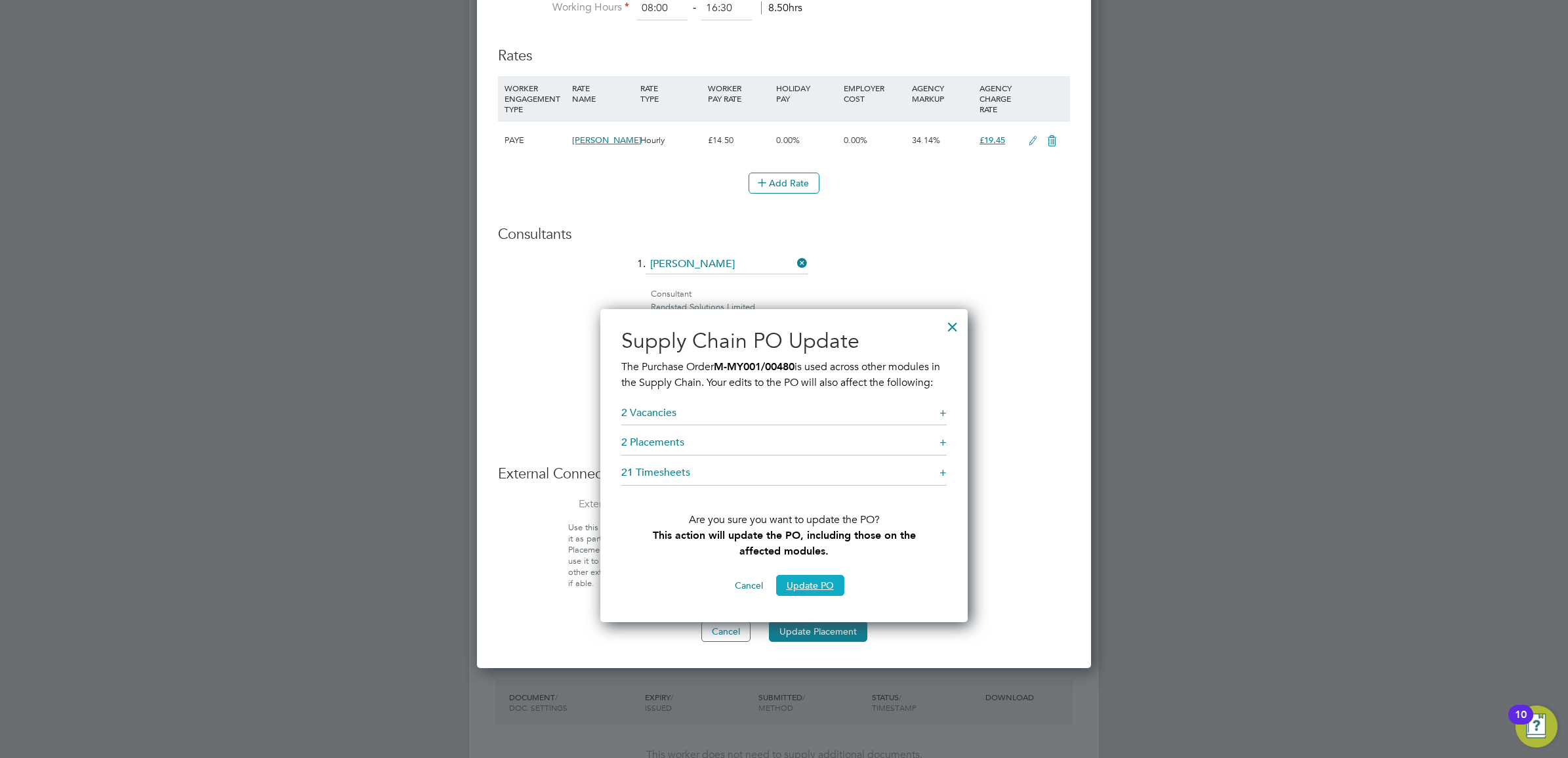
click at [817, 596] on button "Update PO" at bounding box center [811, 585] width 68 height 21
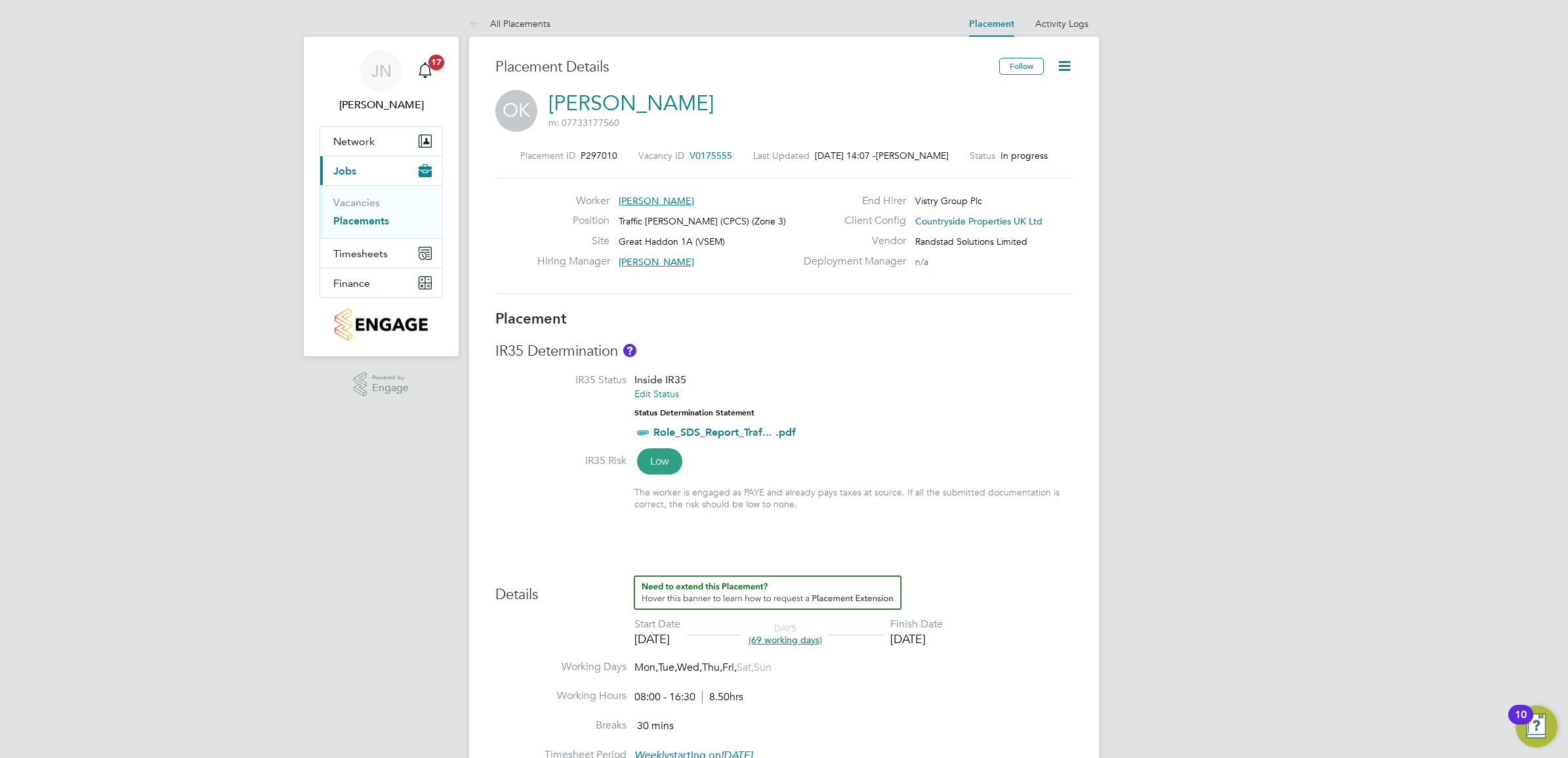
click at [353, 222] on link "Placements" at bounding box center [360, 220] width 56 height 13
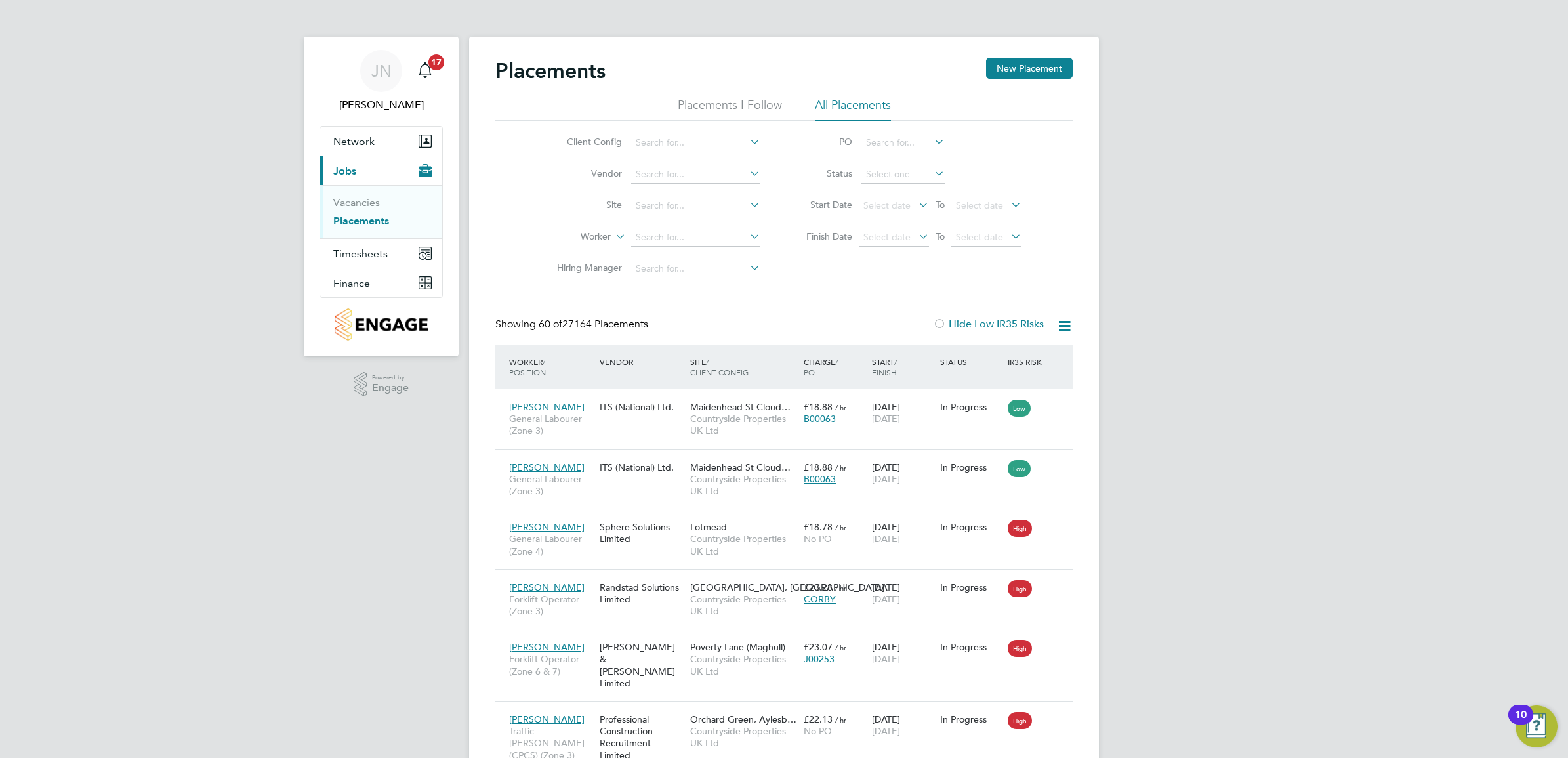
click at [665, 159] on li "Vendor" at bounding box center [653, 174] width 247 height 31
click at [668, 151] on li "Client Config" at bounding box center [653, 143] width 247 height 31
click at [662, 148] on input at bounding box center [696, 142] width 129 height 19
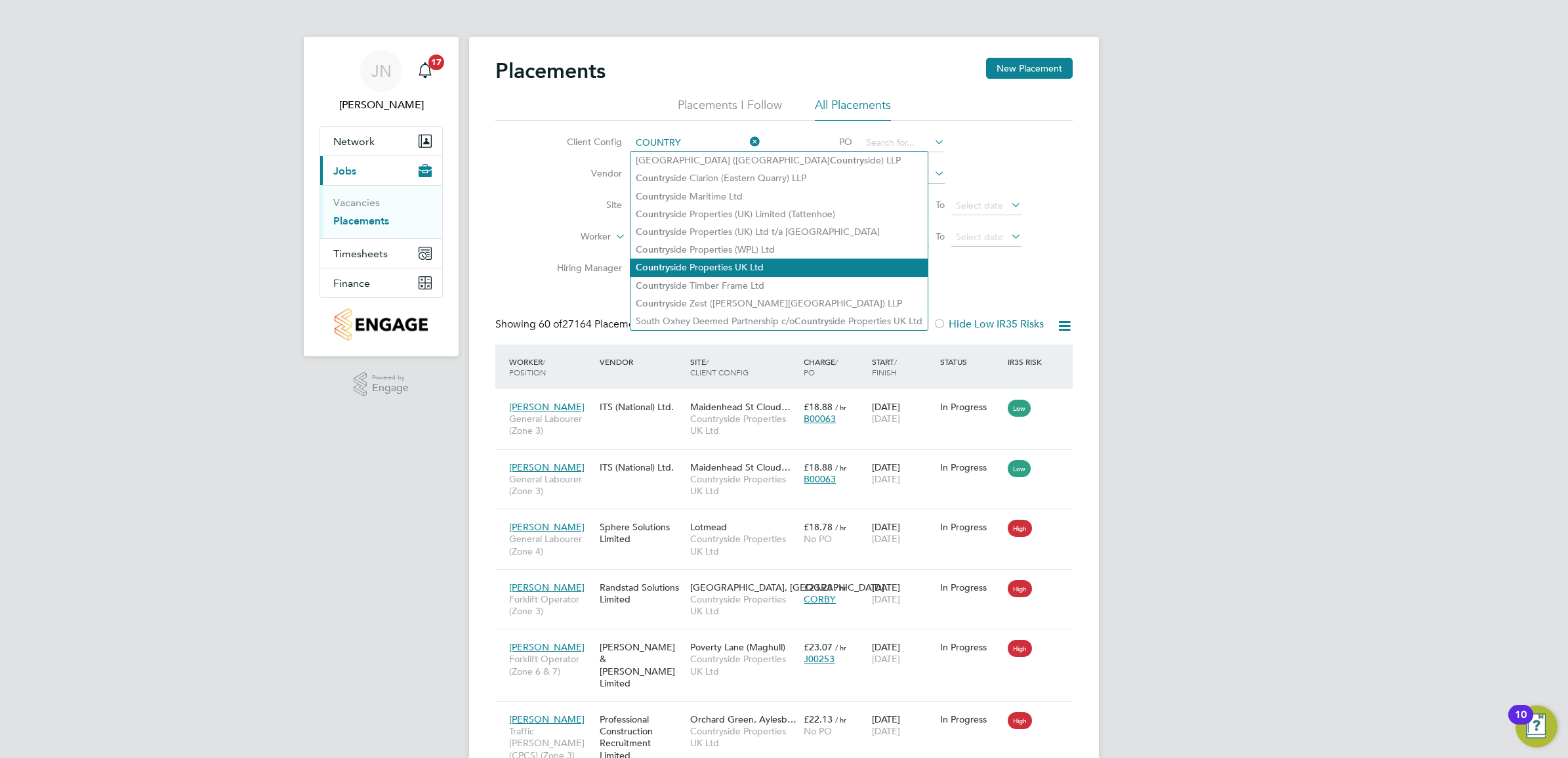
click at [748, 269] on li "Country side Properties UK Ltd" at bounding box center [779, 268] width 297 height 18
type input "Countryside Properties UK Ltd"
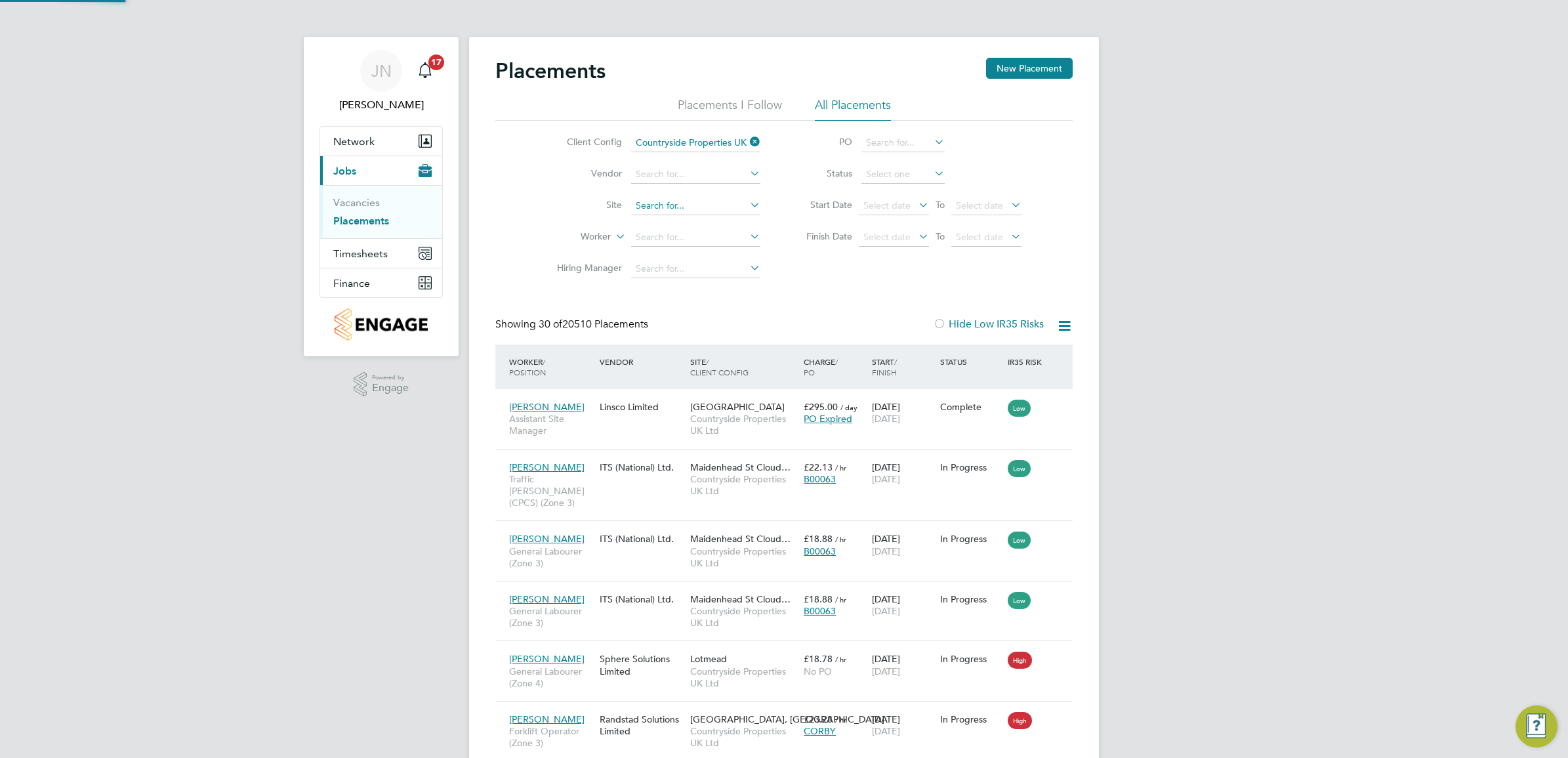
click at [682, 202] on input at bounding box center [696, 205] width 129 height 19
click at [712, 245] on li "Great Ha ddon 1A (VSEM)" at bounding box center [696, 241] width 131 height 18
type input "Great Haddon 1A (VSEM)"
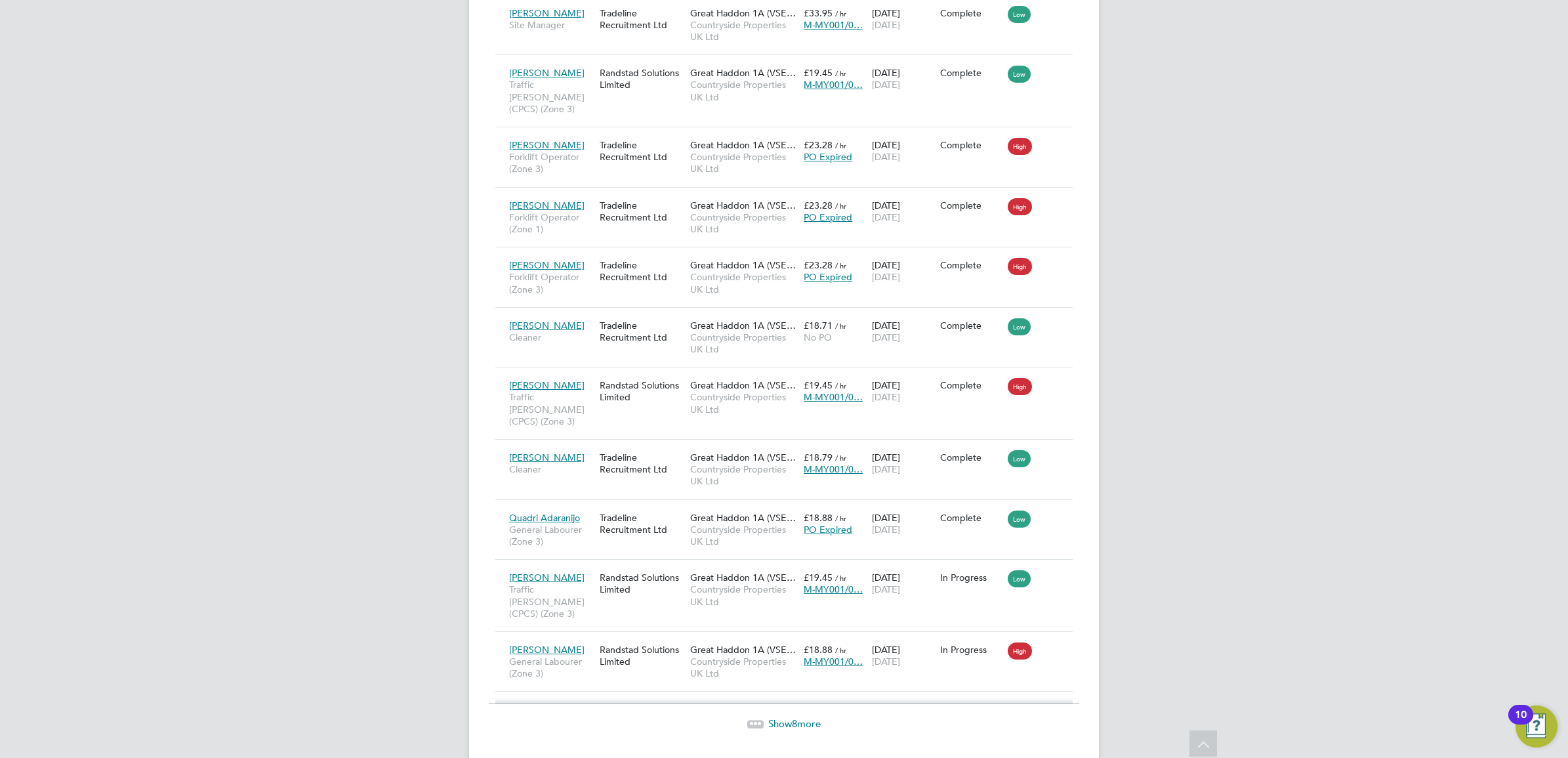
scroll to position [1538, 0]
click at [803, 715] on span "Show 8 more" at bounding box center [794, 721] width 53 height 13
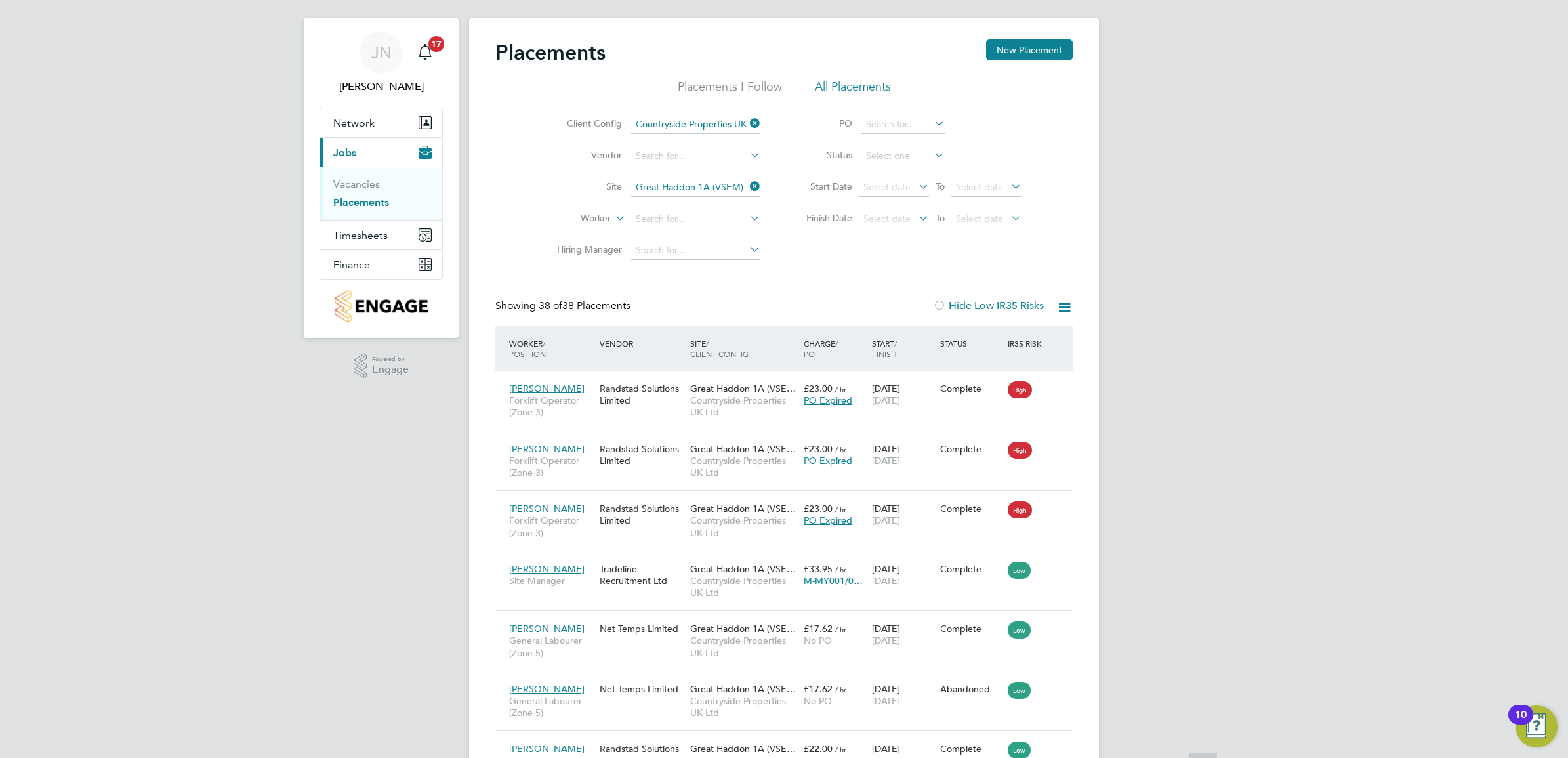
scroll to position [0, 0]
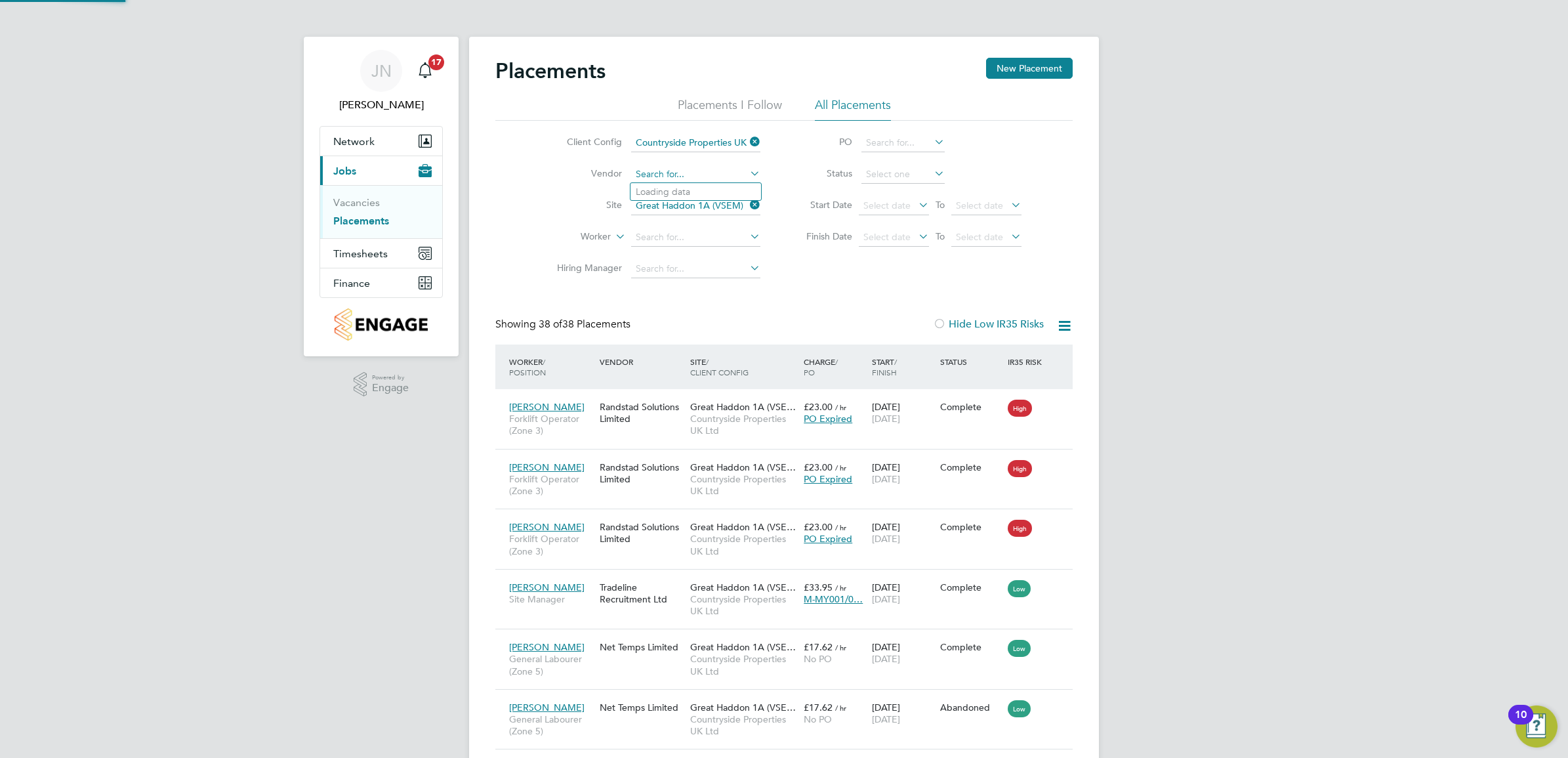
click at [694, 173] on input at bounding box center [696, 174] width 129 height 19
click at [691, 184] on li "Ran dstad Solutions Limited" at bounding box center [696, 192] width 131 height 18
type input "Randstad Solutions Limited"
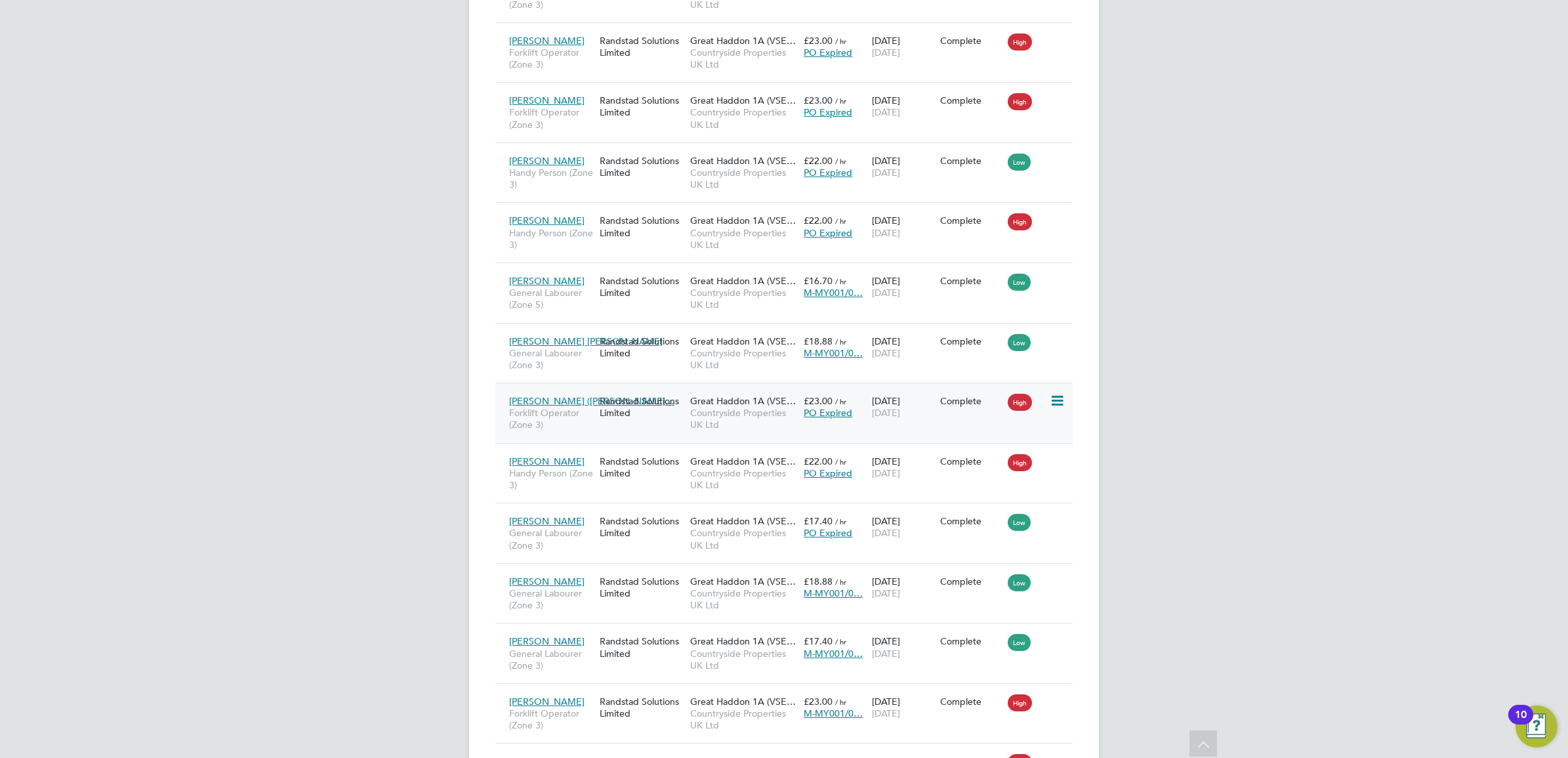
click at [839, 413] on span "PO Expired" at bounding box center [828, 412] width 48 height 12
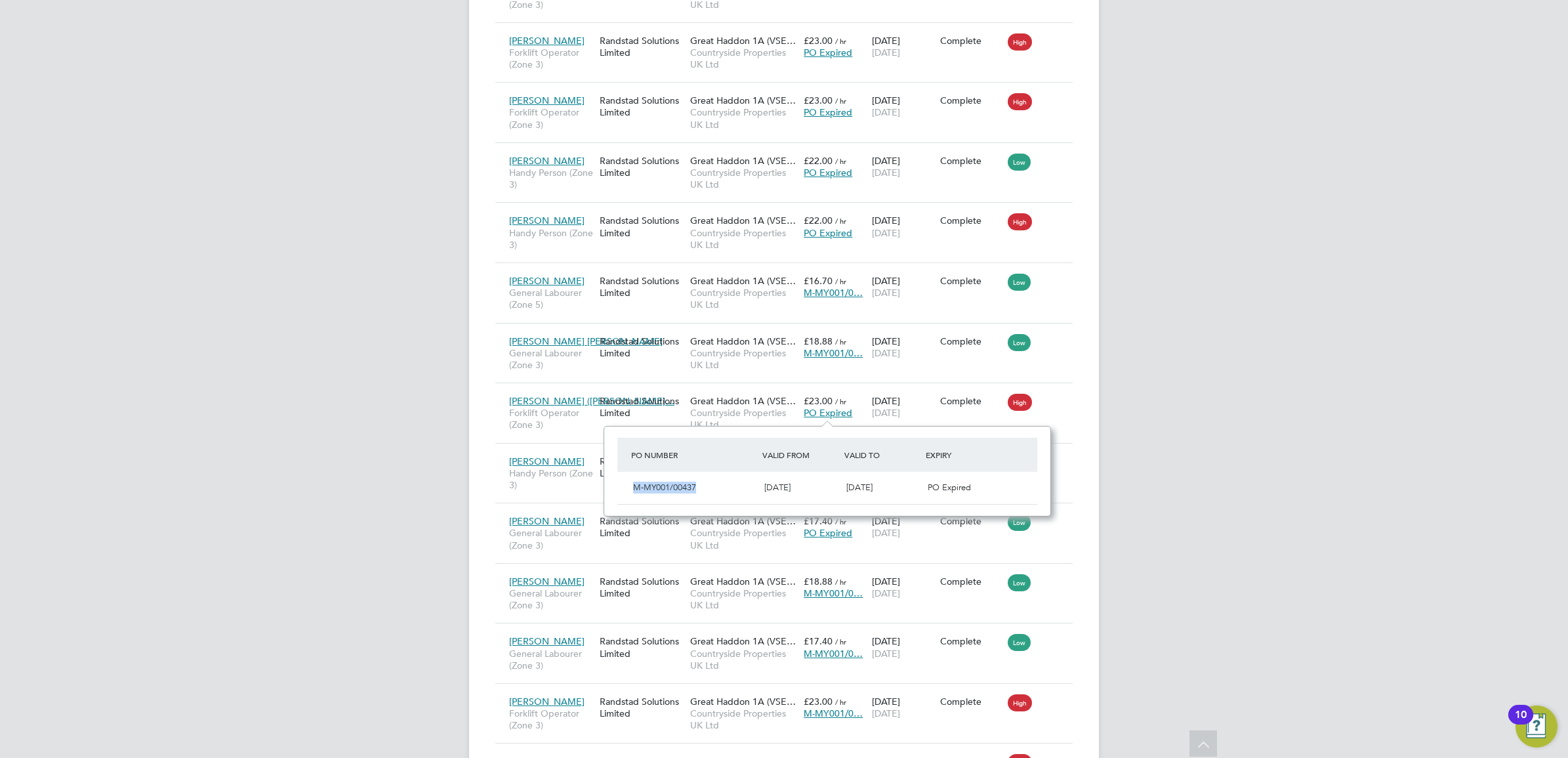
drag, startPoint x: 696, startPoint y: 487, endPoint x: 635, endPoint y: 490, distance: 61.1
click at [635, 490] on span "M-MY001/00437" at bounding box center [665, 487] width 63 height 11
drag, startPoint x: 635, startPoint y: 490, endPoint x: 665, endPoint y: 487, distance: 30.1
copy span "M-MY001/00437"
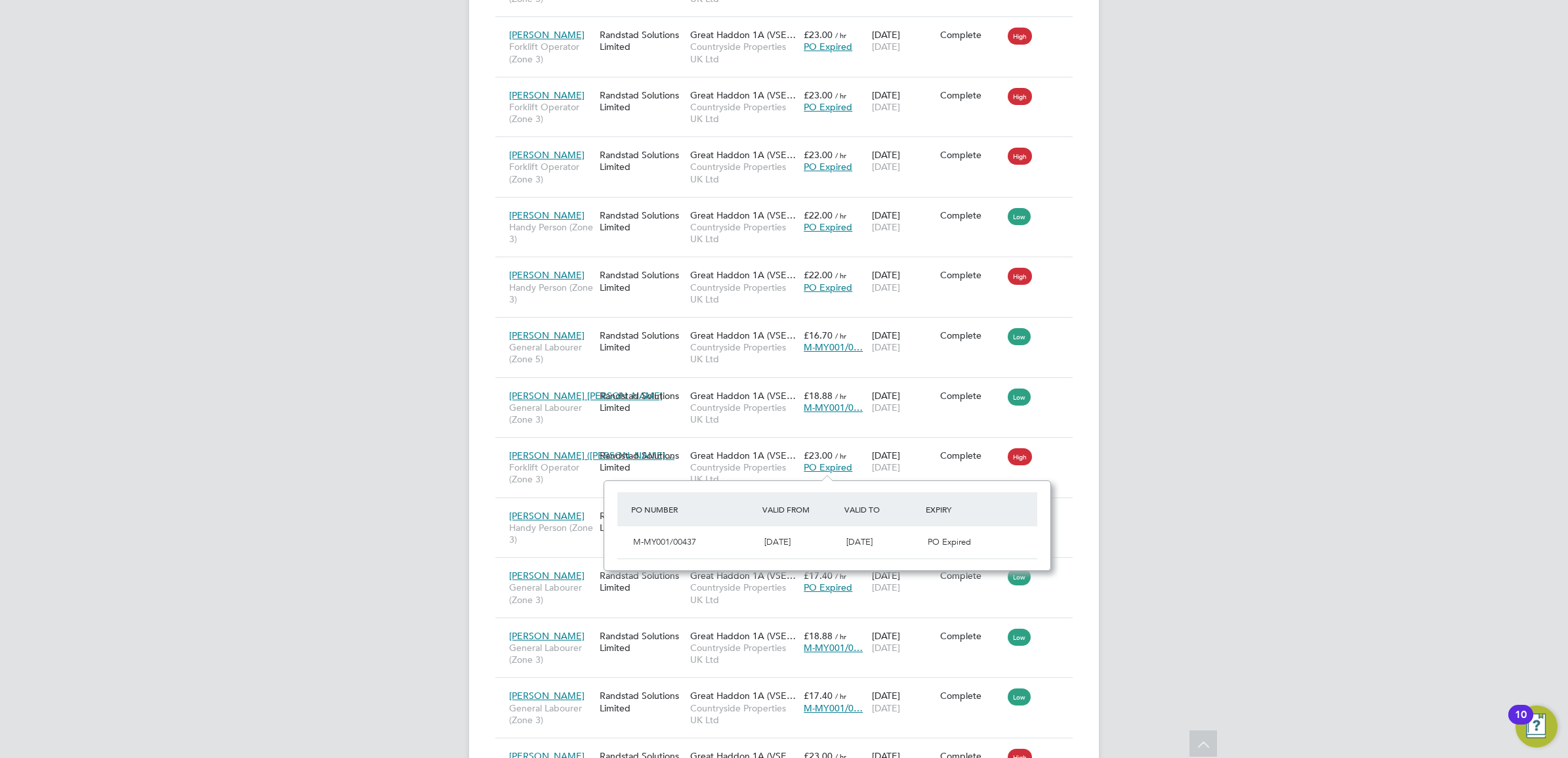
click at [1142, 567] on div "JN Joe Nelson Notifications 17 Applications: Network Team Members Sites Workers…" at bounding box center [784, 381] width 1568 height 1747
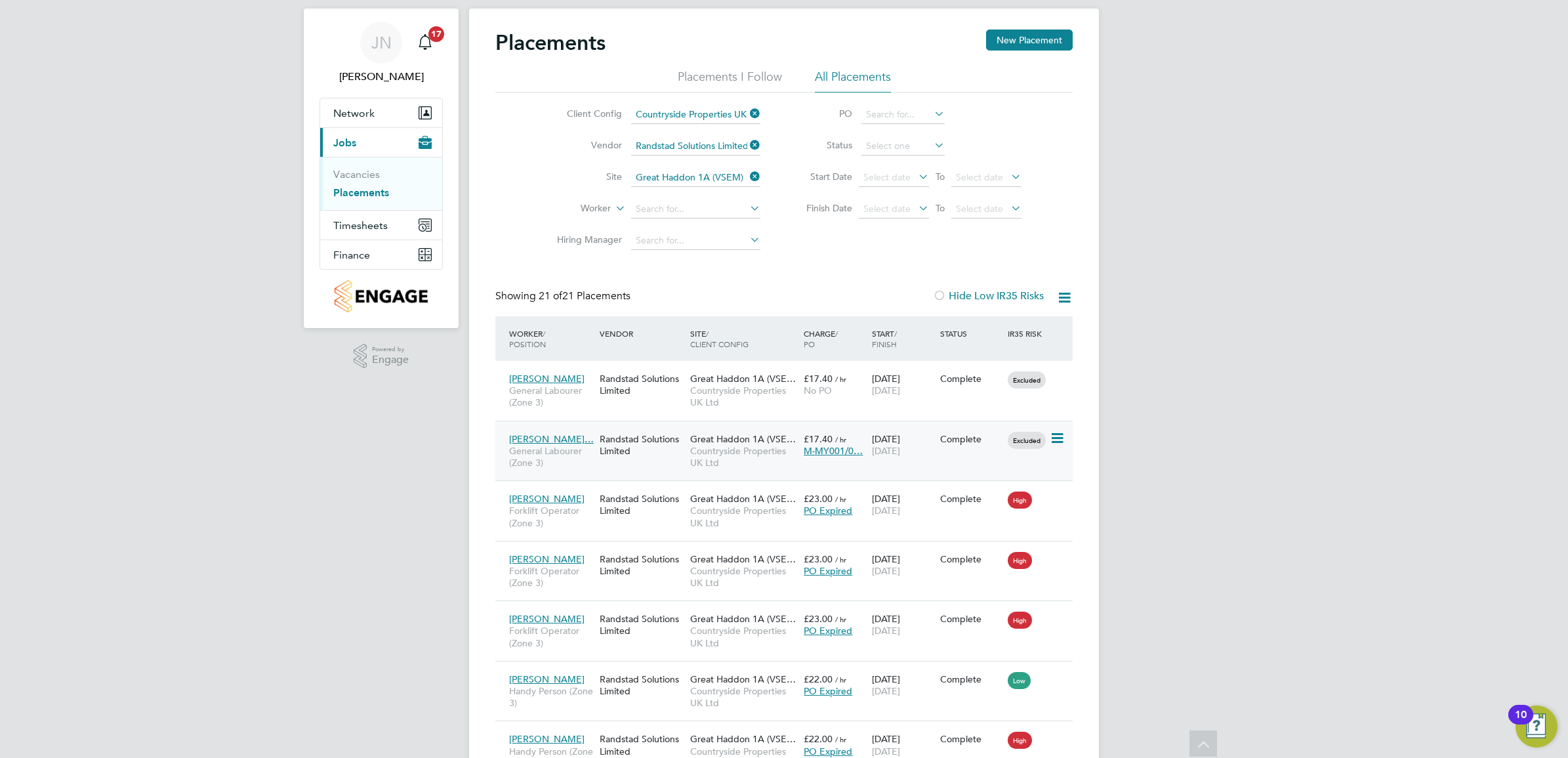
scroll to position [0, 0]
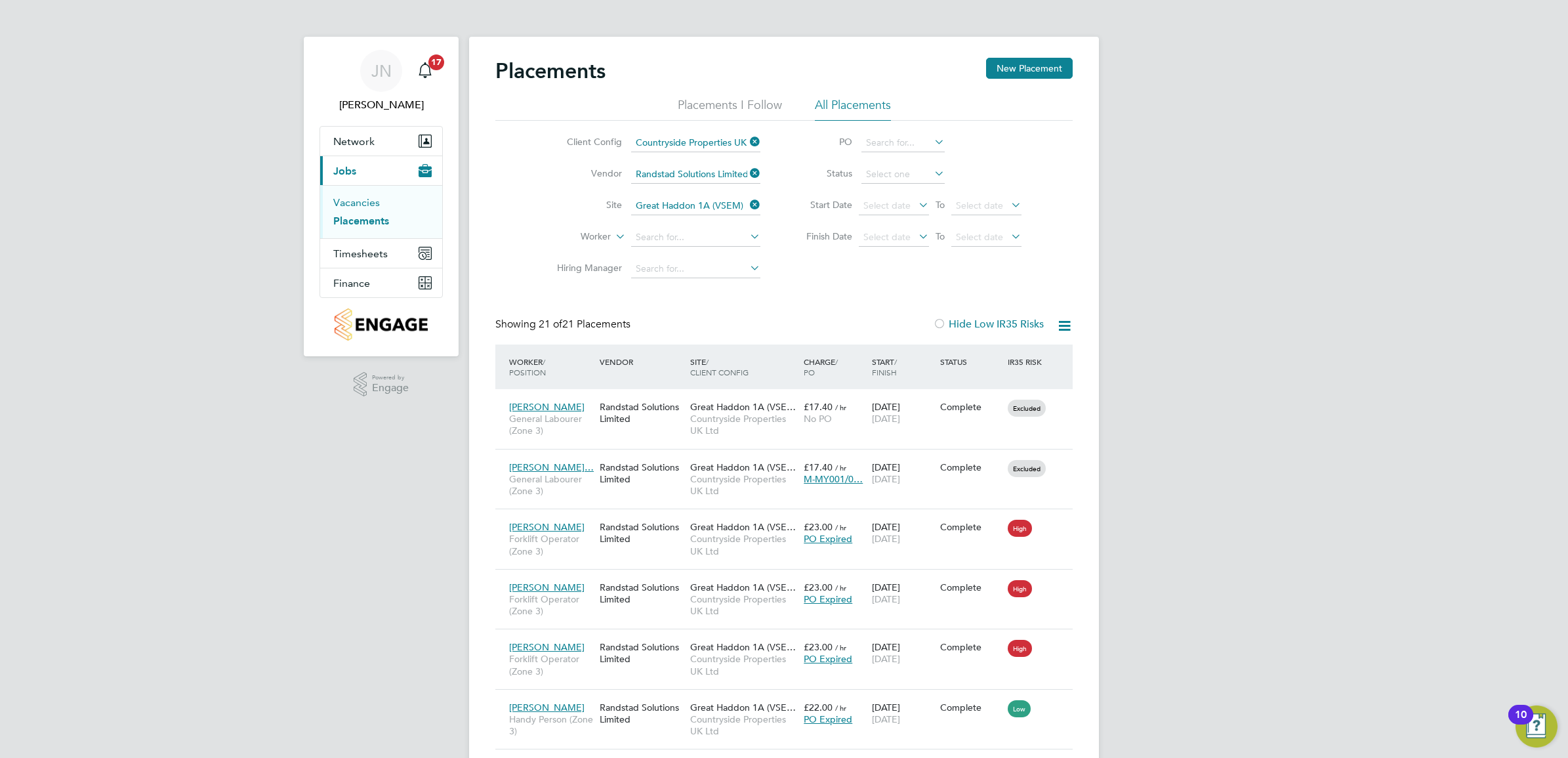
click at [366, 207] on link "Vacancies" at bounding box center [356, 202] width 47 height 13
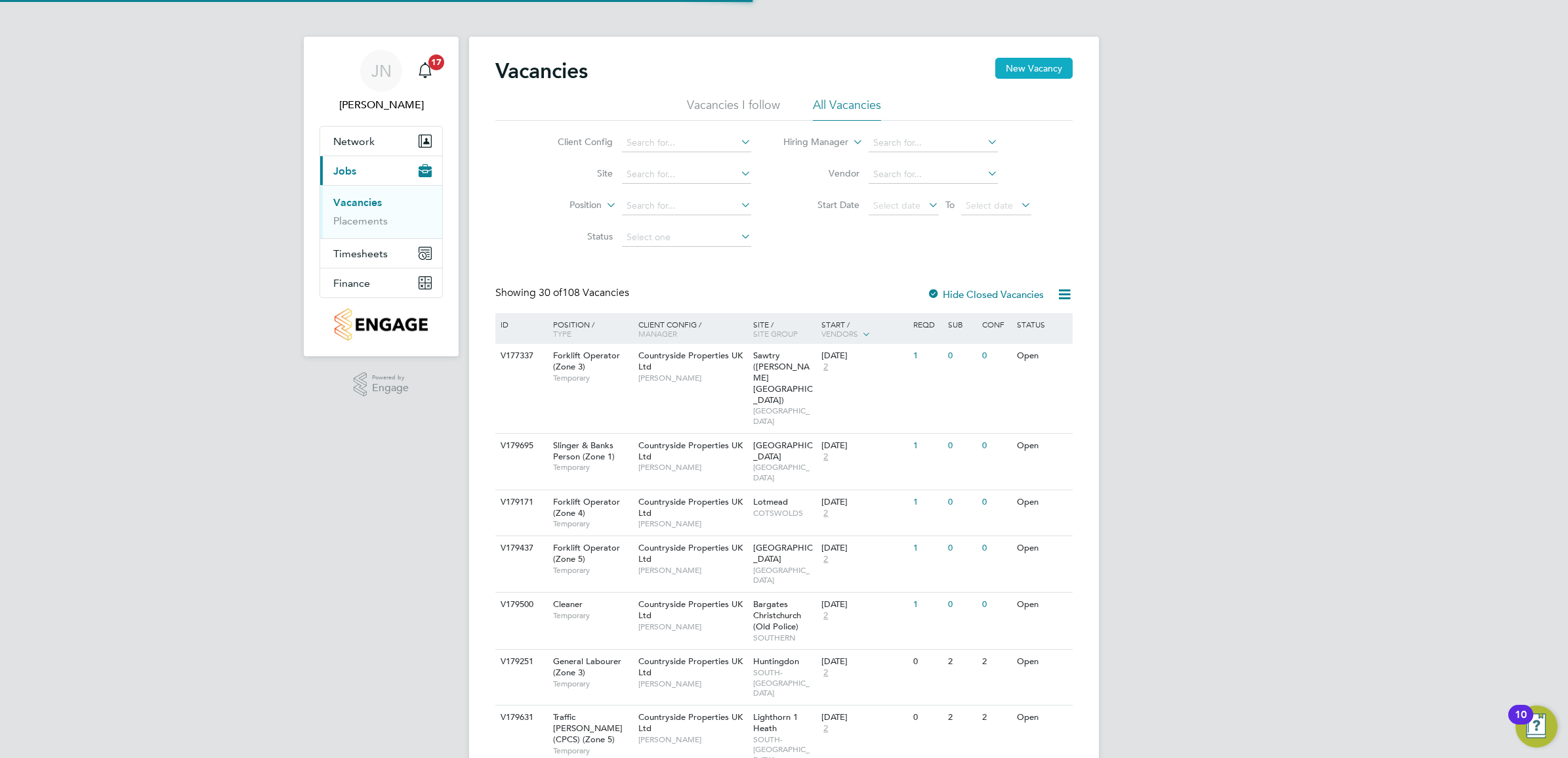
click at [1011, 70] on button "New Vacancy" at bounding box center [1034, 68] width 77 height 21
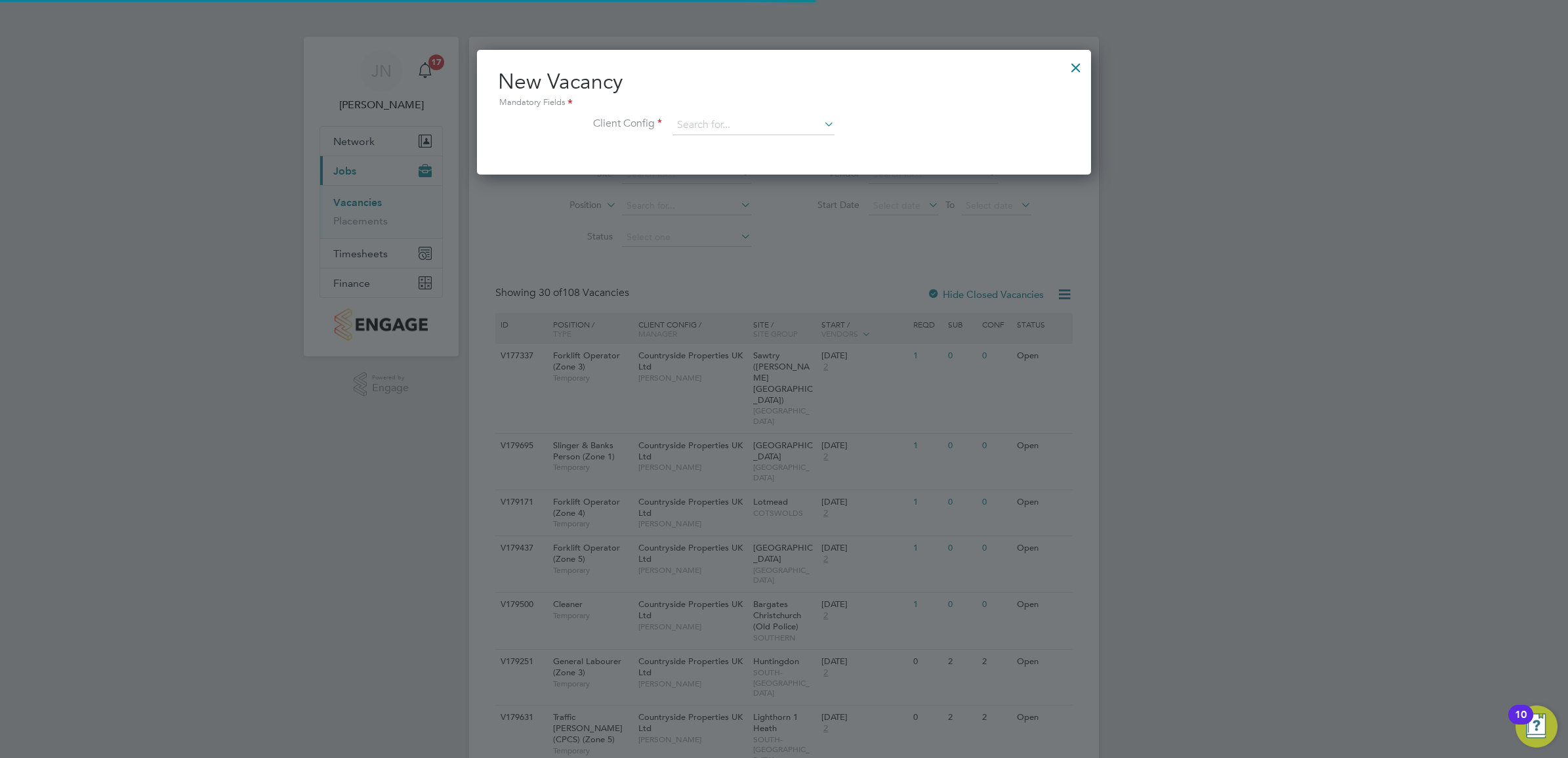
scroll to position [125, 614]
click at [734, 125] on input at bounding box center [754, 125] width 162 height 20
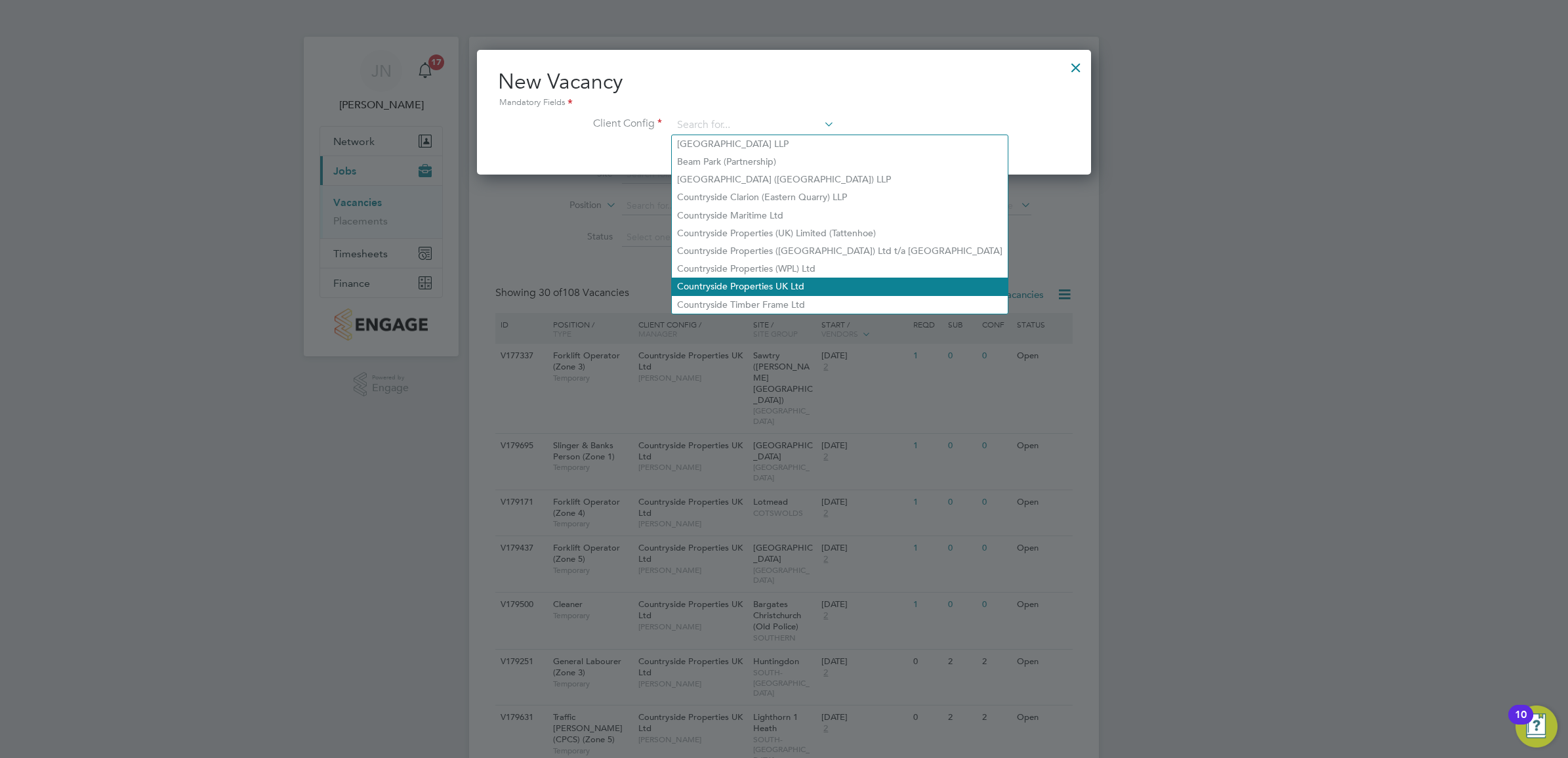
click at [753, 287] on li "Countryside Properties UK Ltd" at bounding box center [840, 286] width 336 height 18
type input "Countryside Properties UK Ltd"
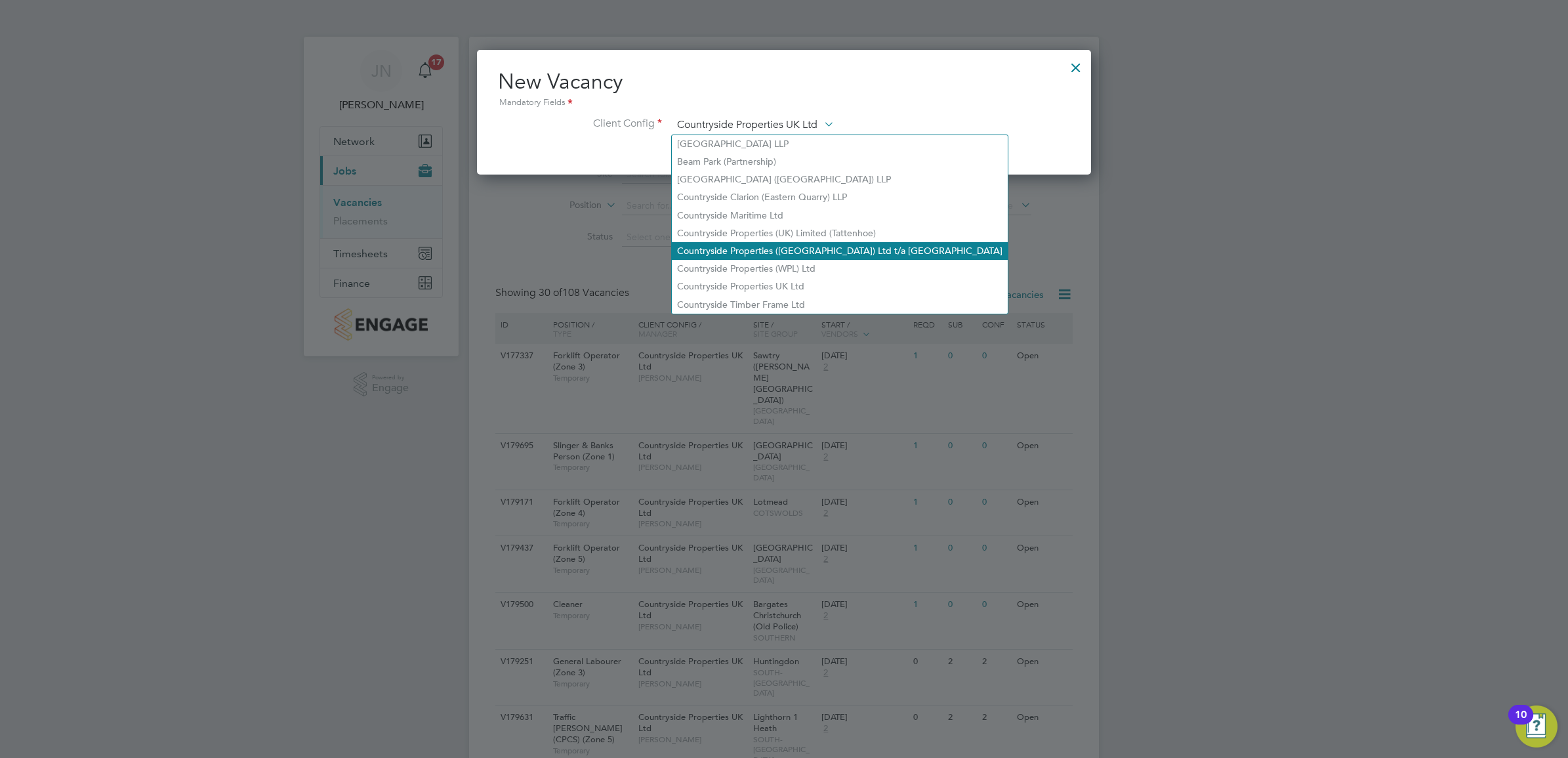
scroll to position [222, 614]
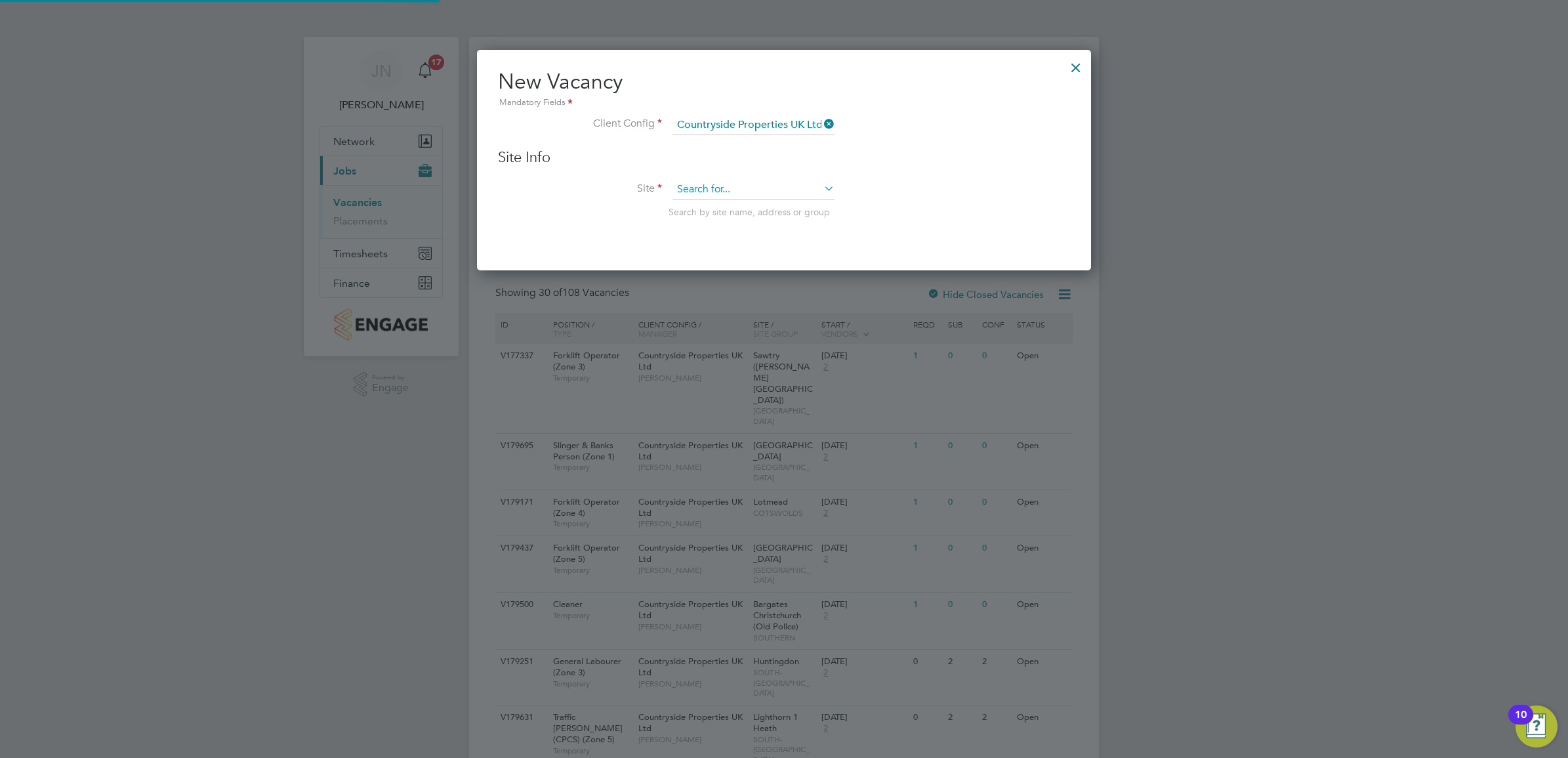
click at [734, 197] on input at bounding box center [754, 189] width 162 height 20
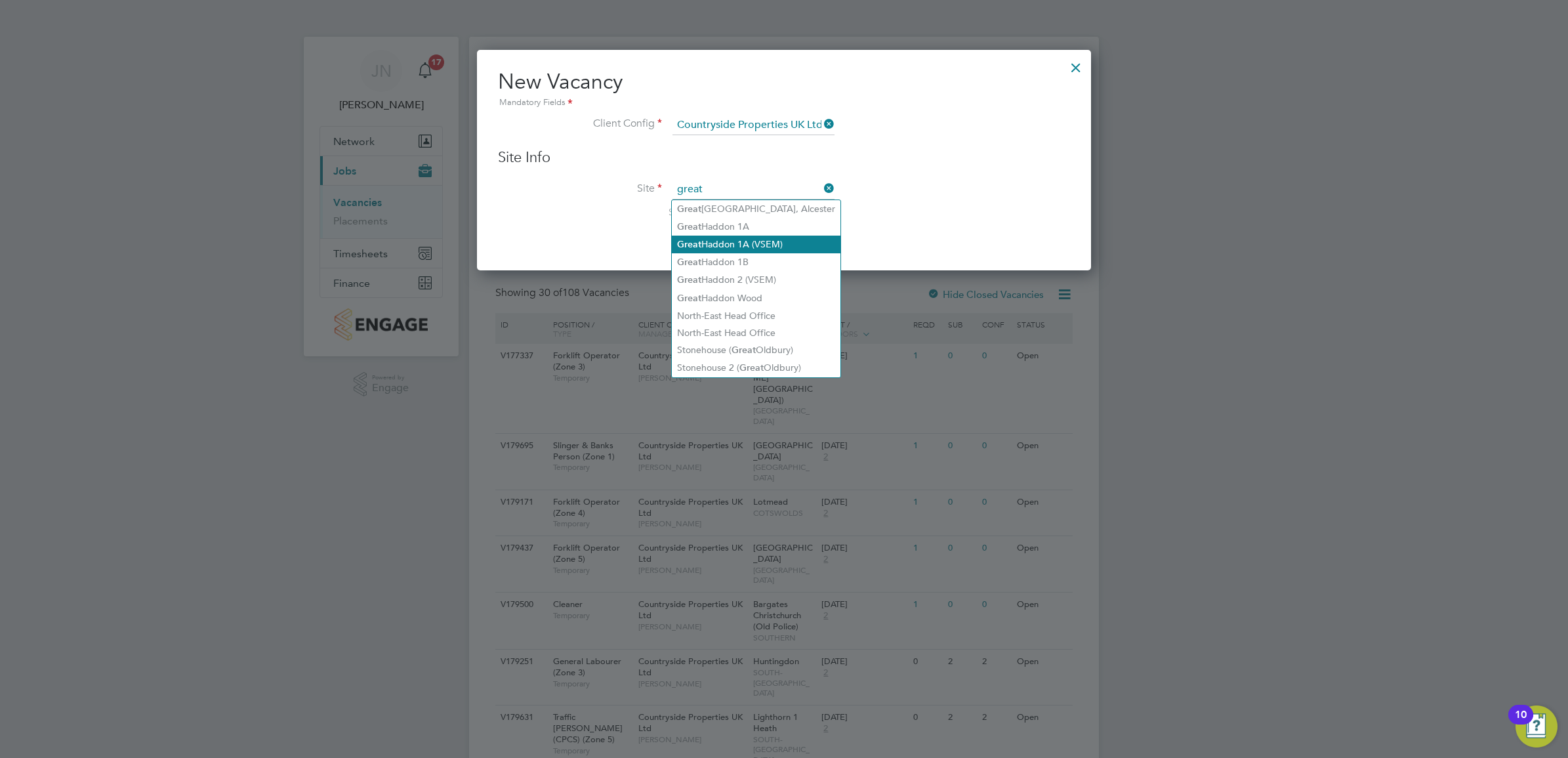
click at [748, 243] on li "Great Haddon 1A (VSEM)" at bounding box center [756, 245] width 168 height 18
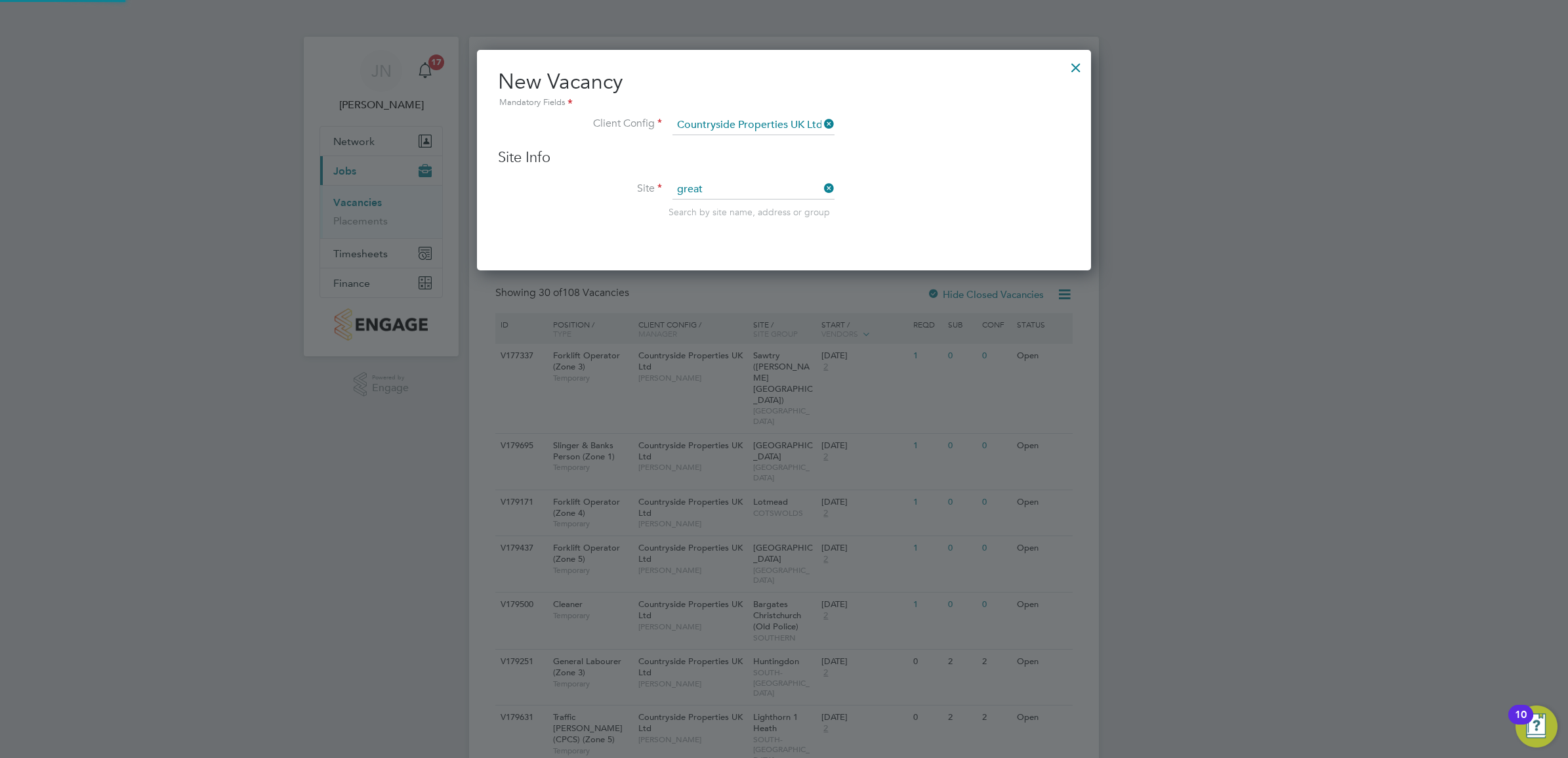
type input "Great Haddon 1A (VSEM)"
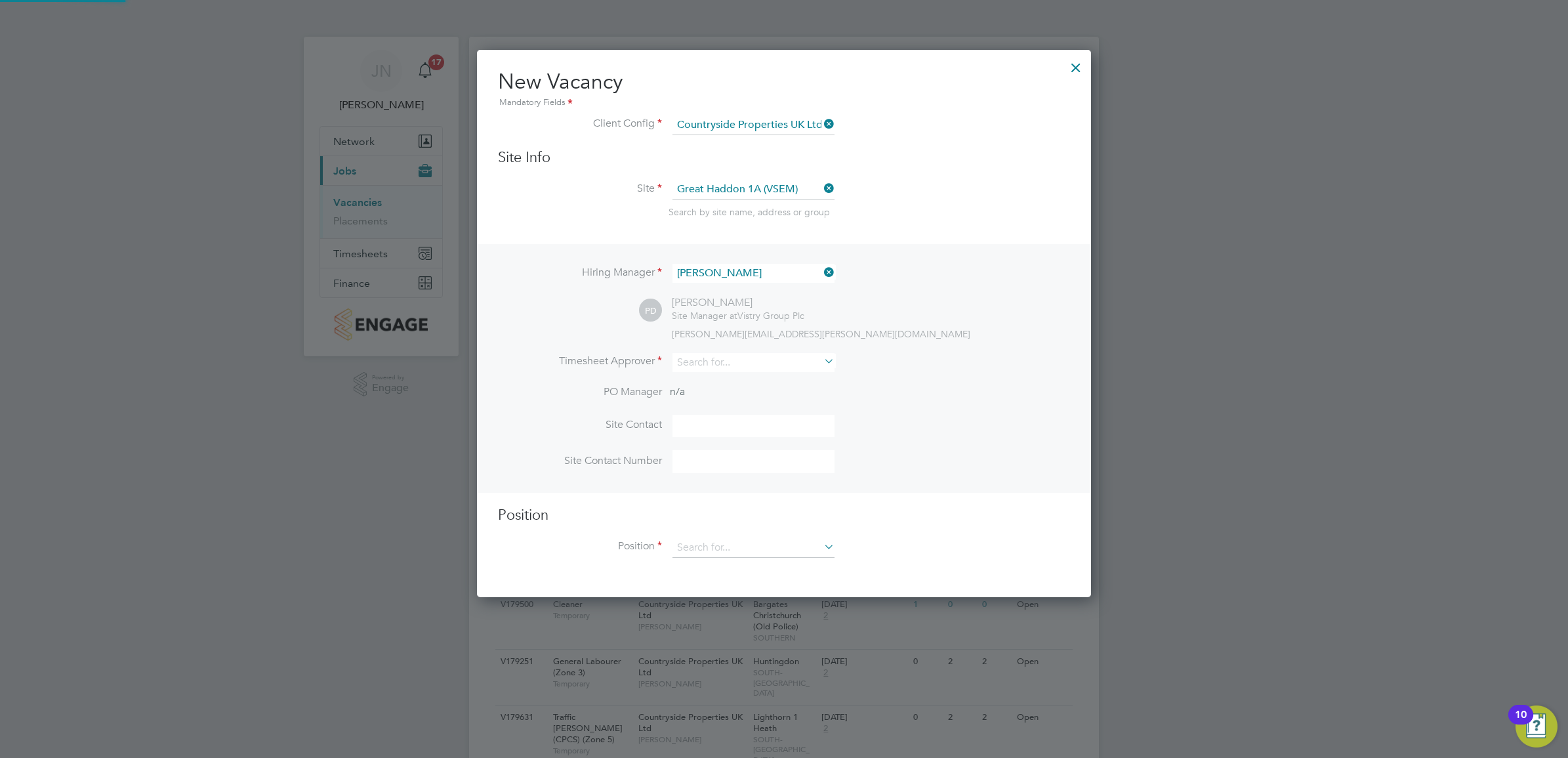
scroll to position [549, 614]
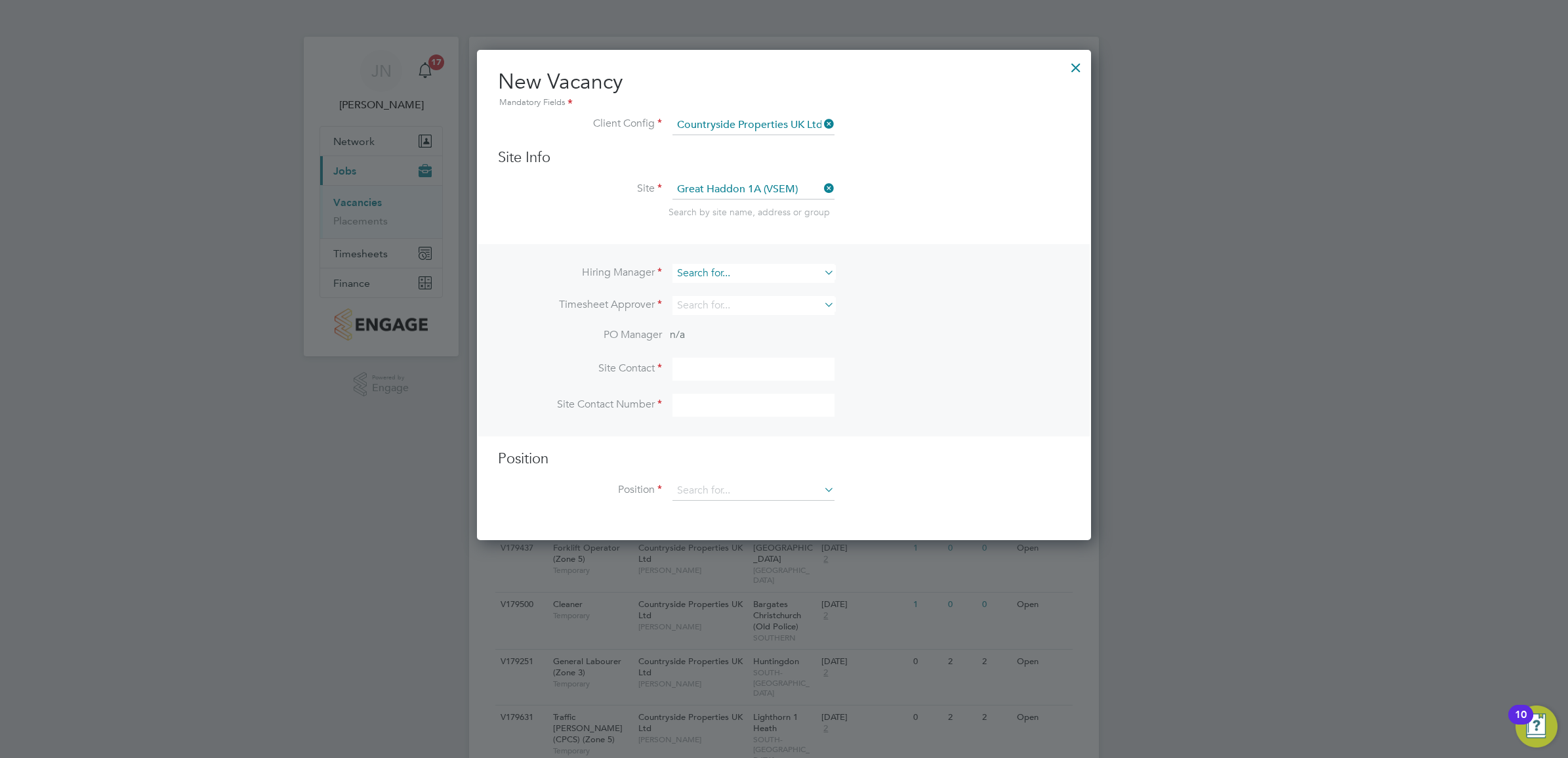
click at [777, 271] on input at bounding box center [754, 274] width 162 height 19
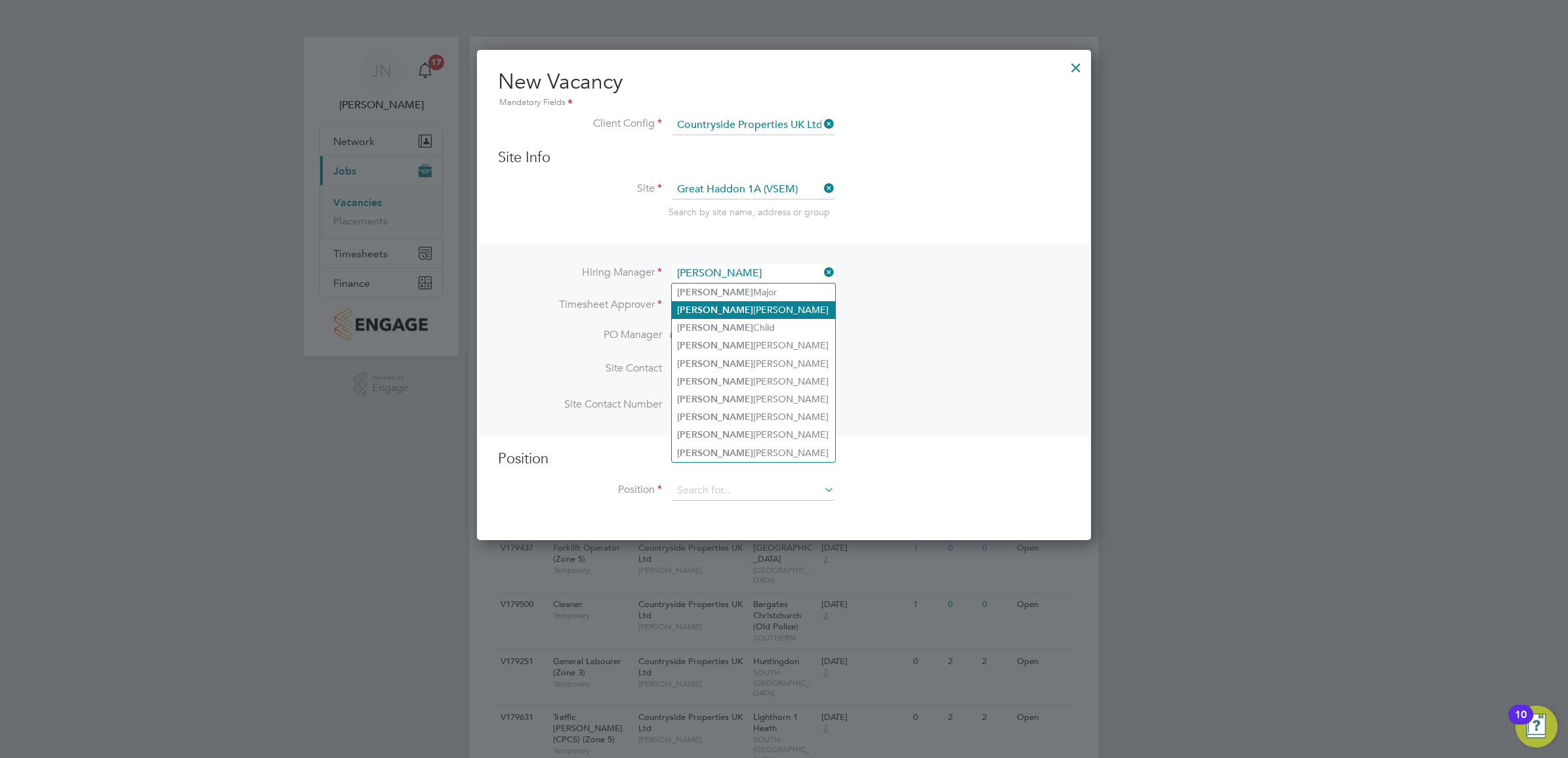
click at [742, 312] on li "Joe Nelson" at bounding box center [754, 310] width 163 height 18
type input "[PERSON_NAME]"
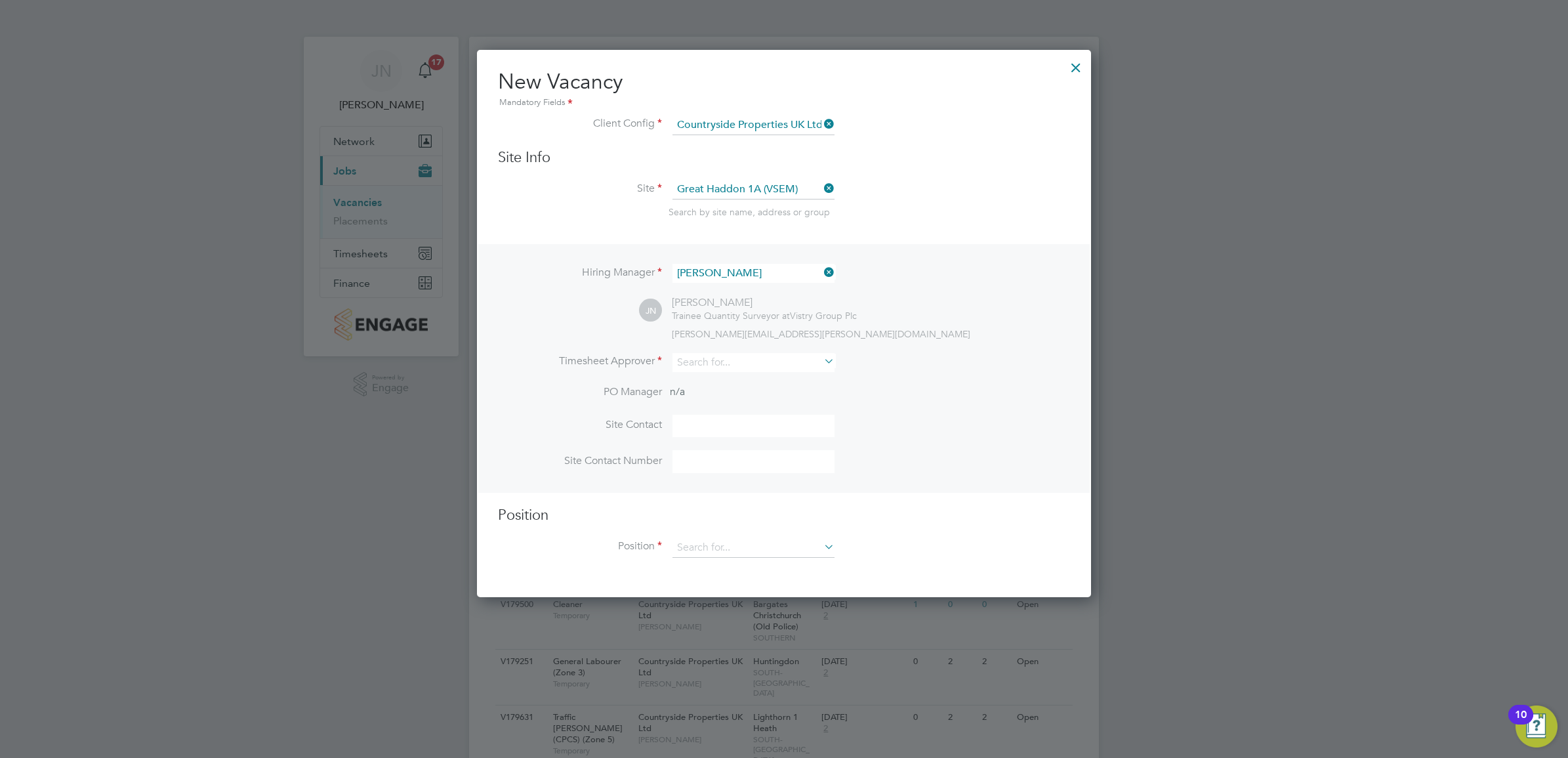
scroll to position [549, 614]
click at [731, 360] on input at bounding box center [754, 363] width 162 height 19
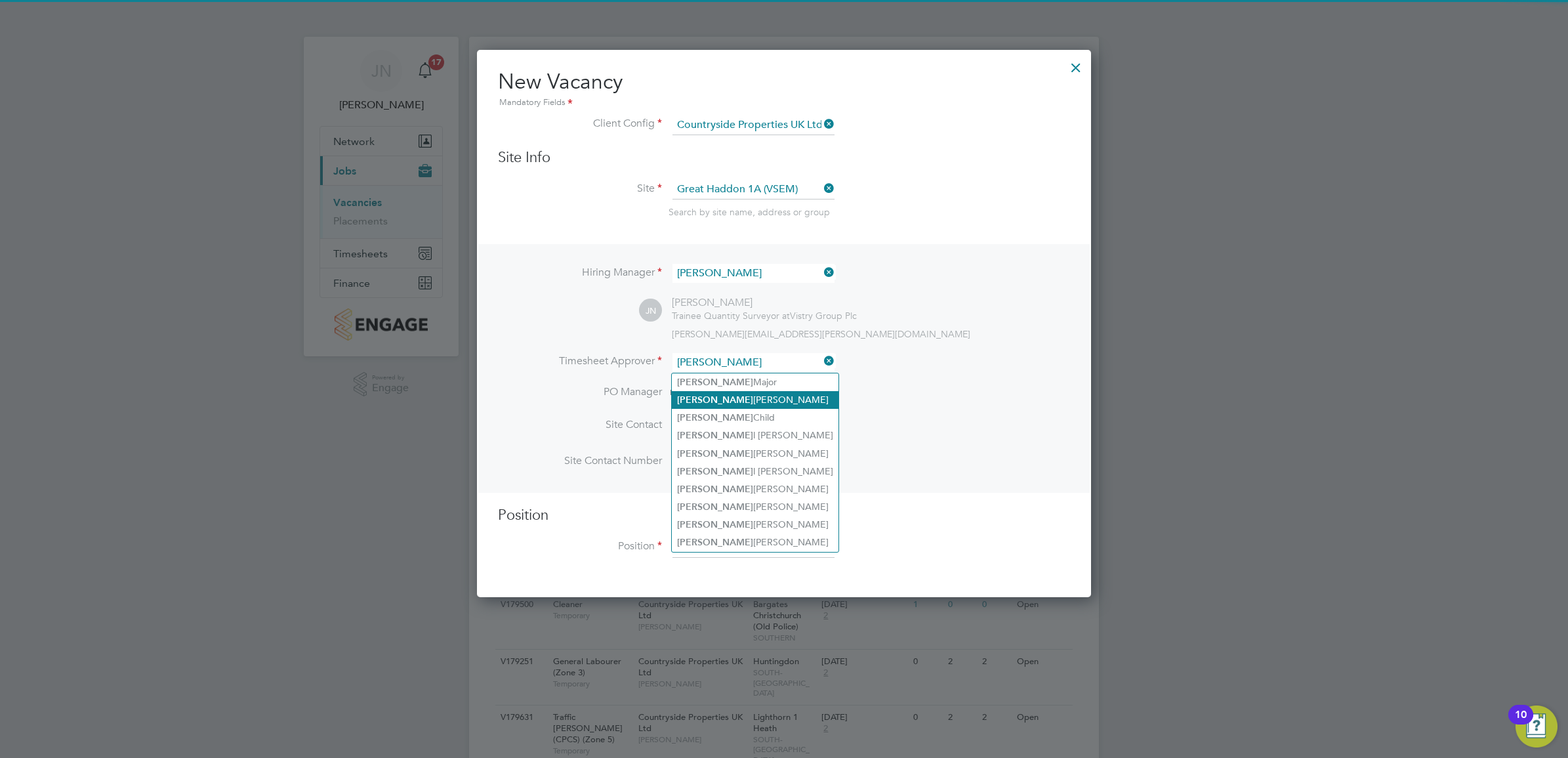
click at [731, 403] on li "Joe Nelson" at bounding box center [755, 400] width 167 height 18
type input "[PERSON_NAME]"
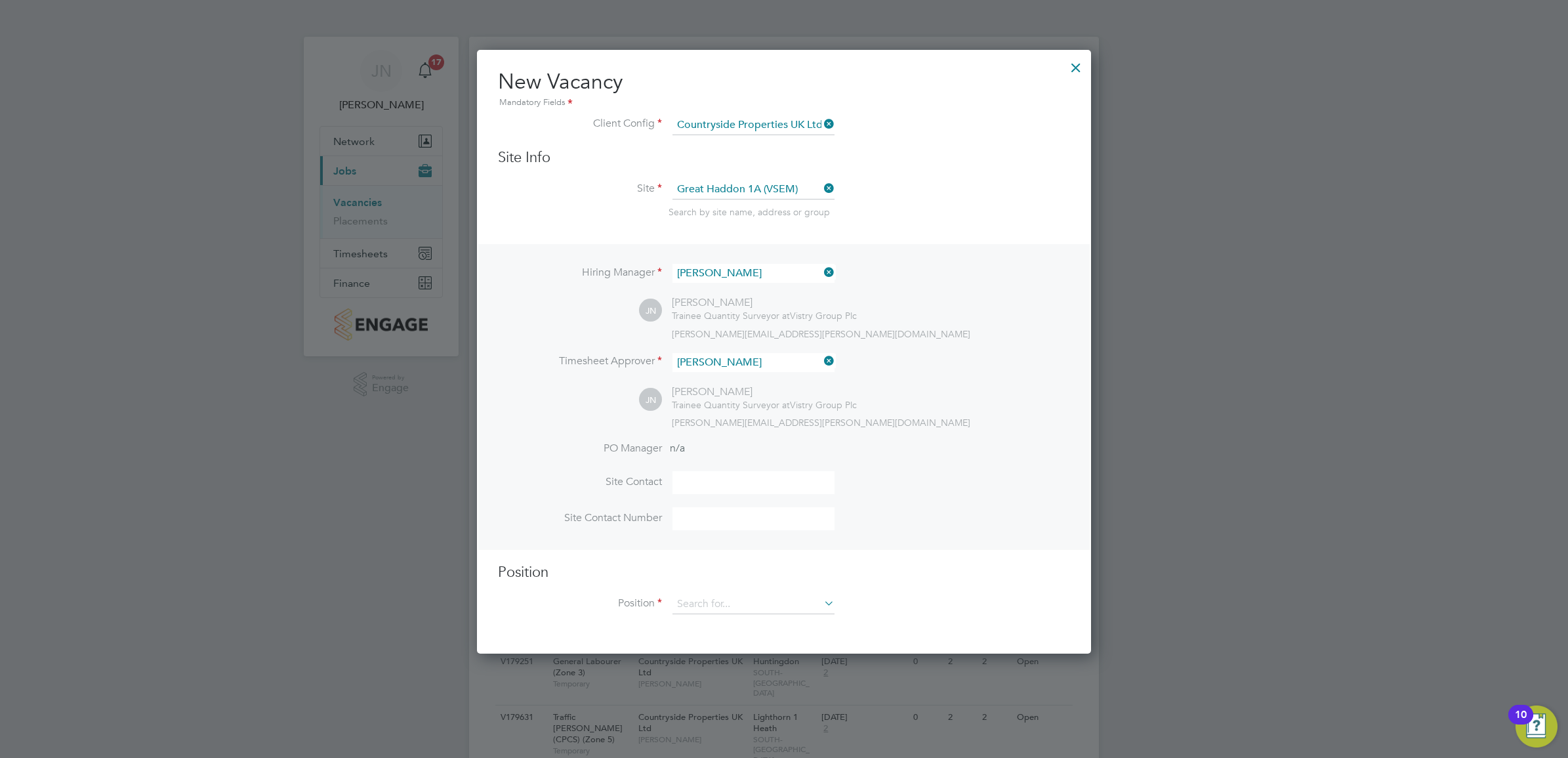
click at [716, 477] on input at bounding box center [754, 482] width 162 height 23
click at [708, 446] on li "PO Manager n/a" at bounding box center [783, 456] width 572 height 30
drag, startPoint x: 700, startPoint y: 469, endPoint x: 703, endPoint y: 484, distance: 15.3
click at [700, 470] on li "PO Manager n/a" at bounding box center [783, 456] width 572 height 30
click at [703, 484] on input at bounding box center [754, 482] width 162 height 23
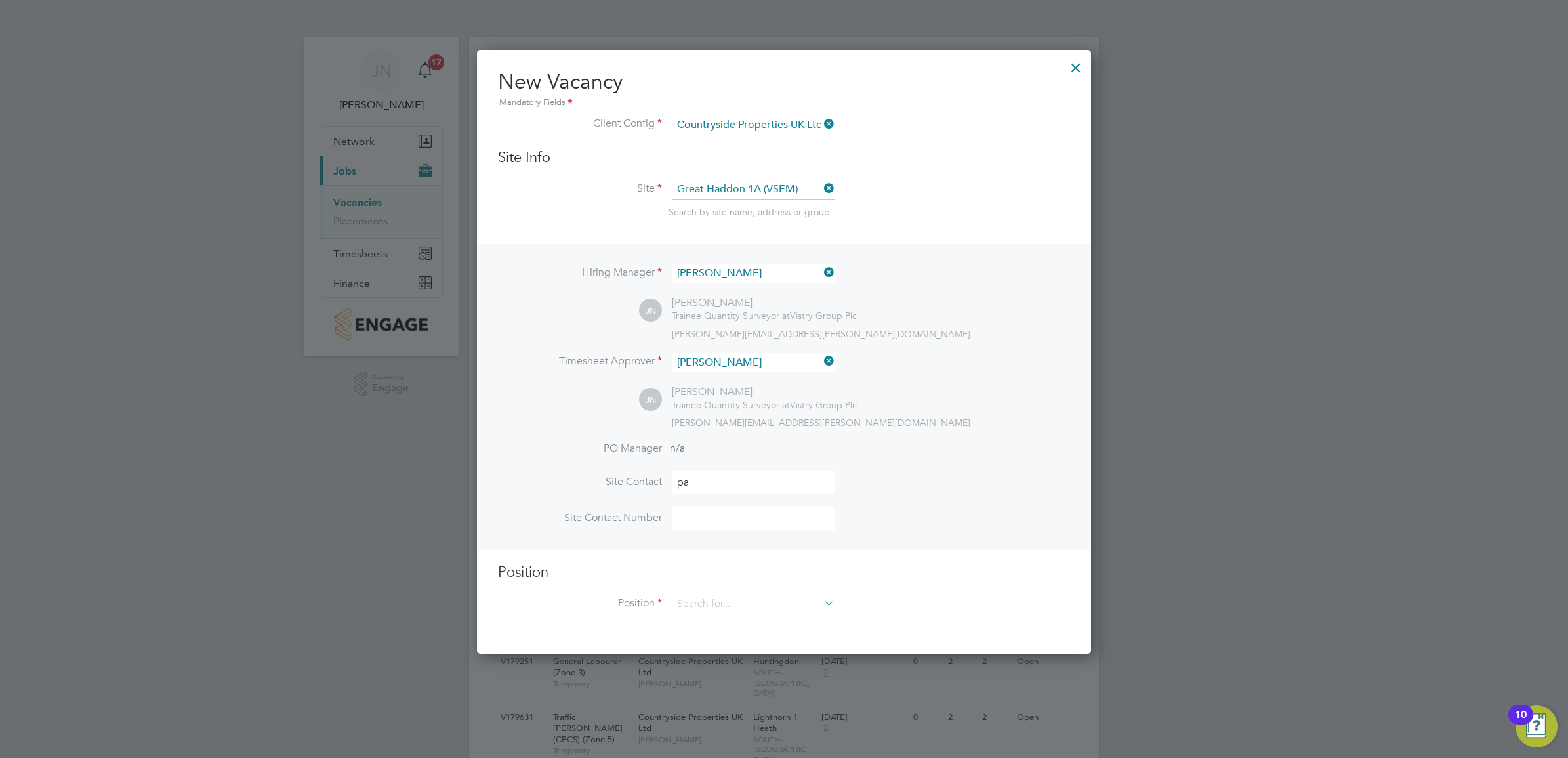
type input "Paul"
type input "07776996962"
type input "General Labourer (Zone 3)"
type input "Paul O Shea"
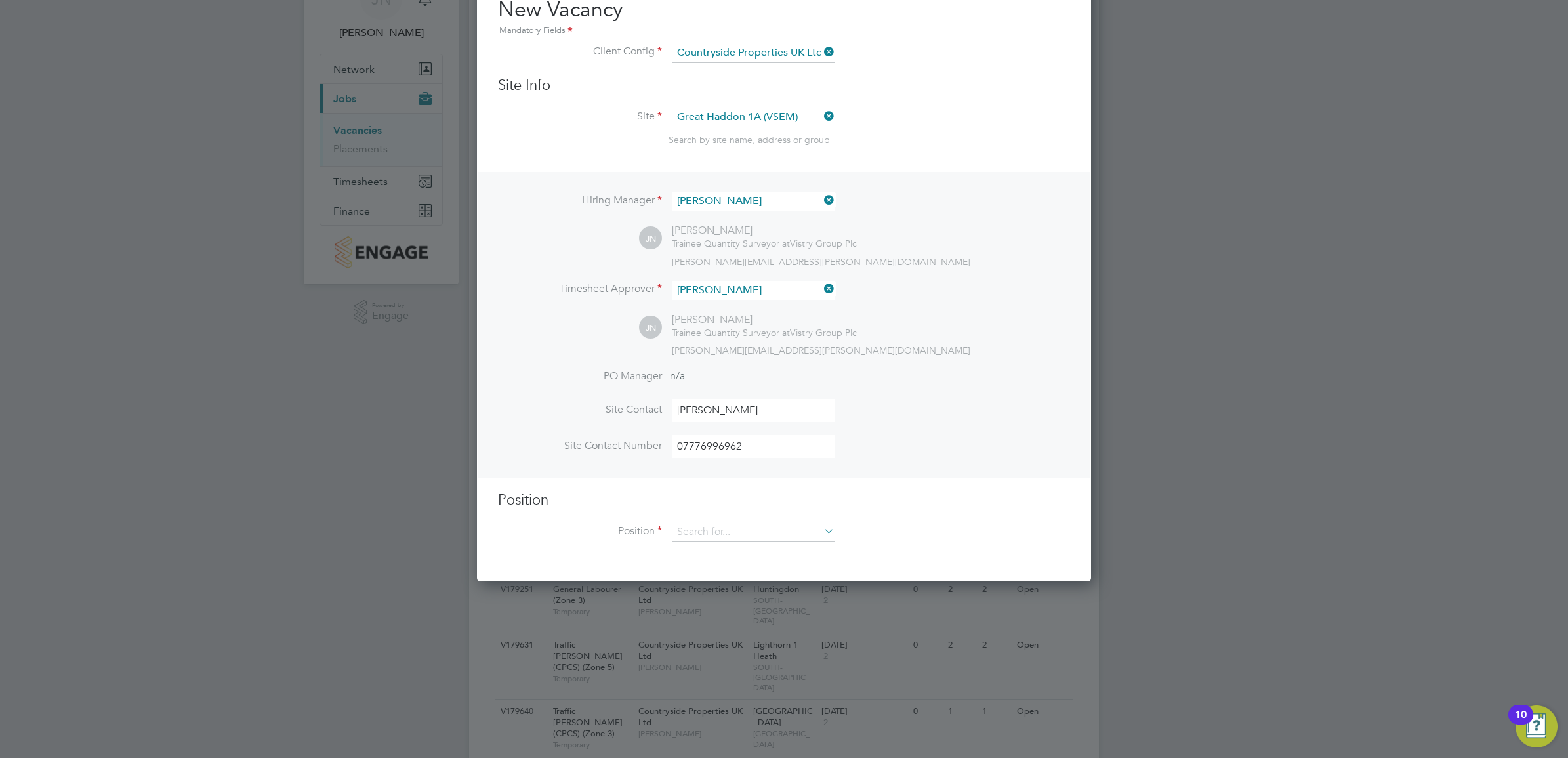
scroll to position [164, 0]
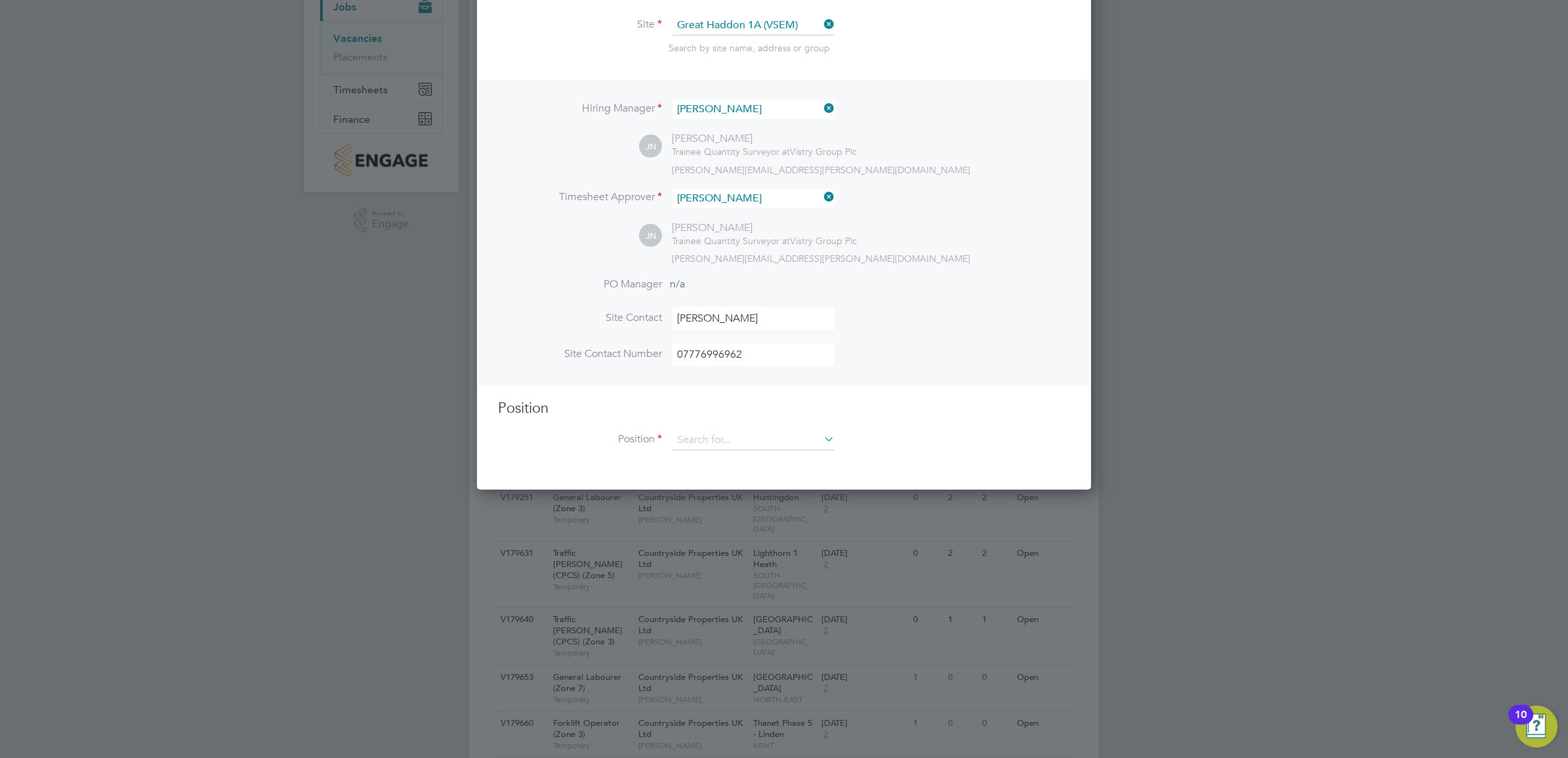
click at [712, 431] on div "Position Position" at bounding box center [783, 432] width 572 height 65
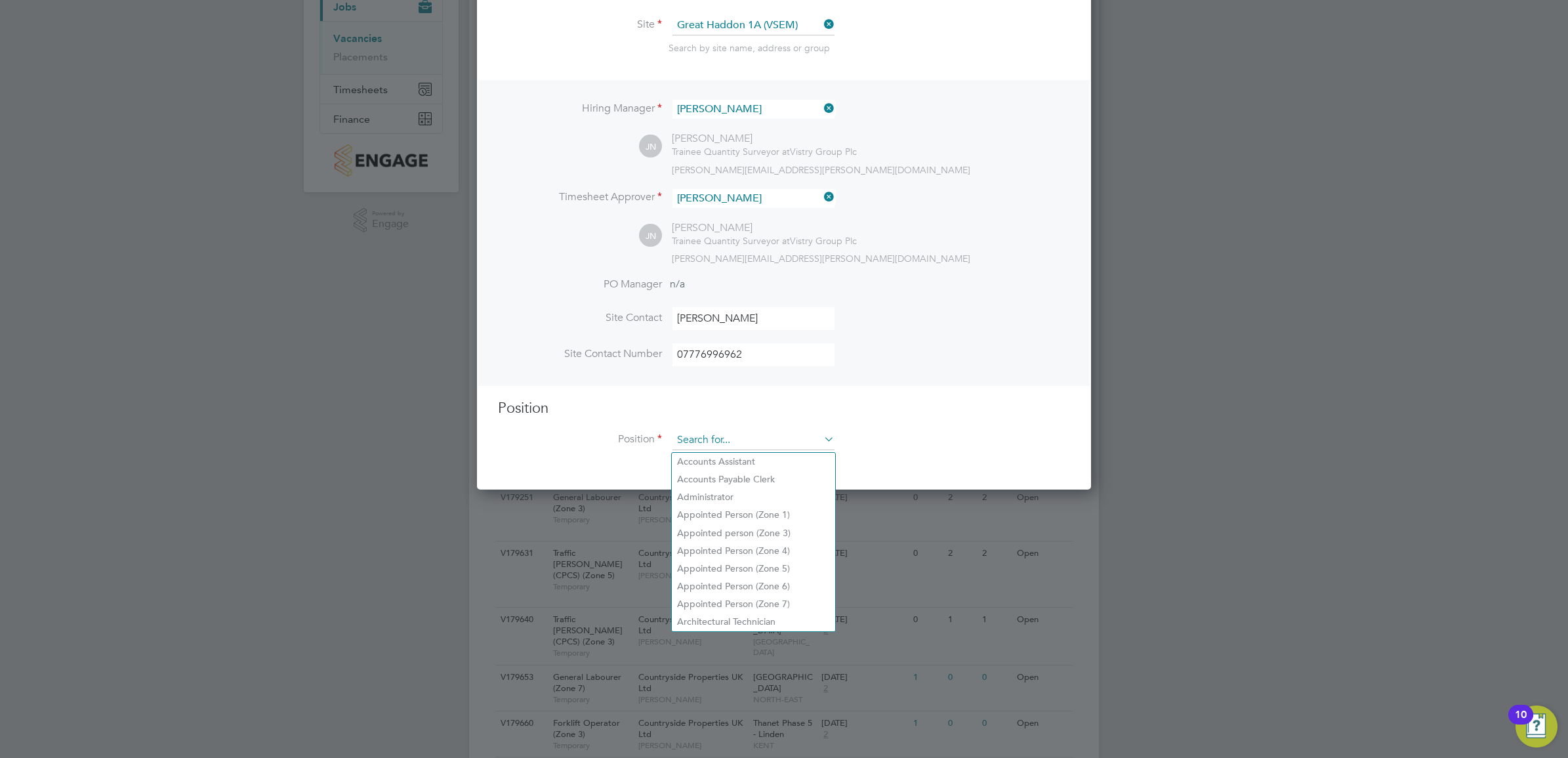
click at [716, 448] on input at bounding box center [754, 440] width 162 height 20
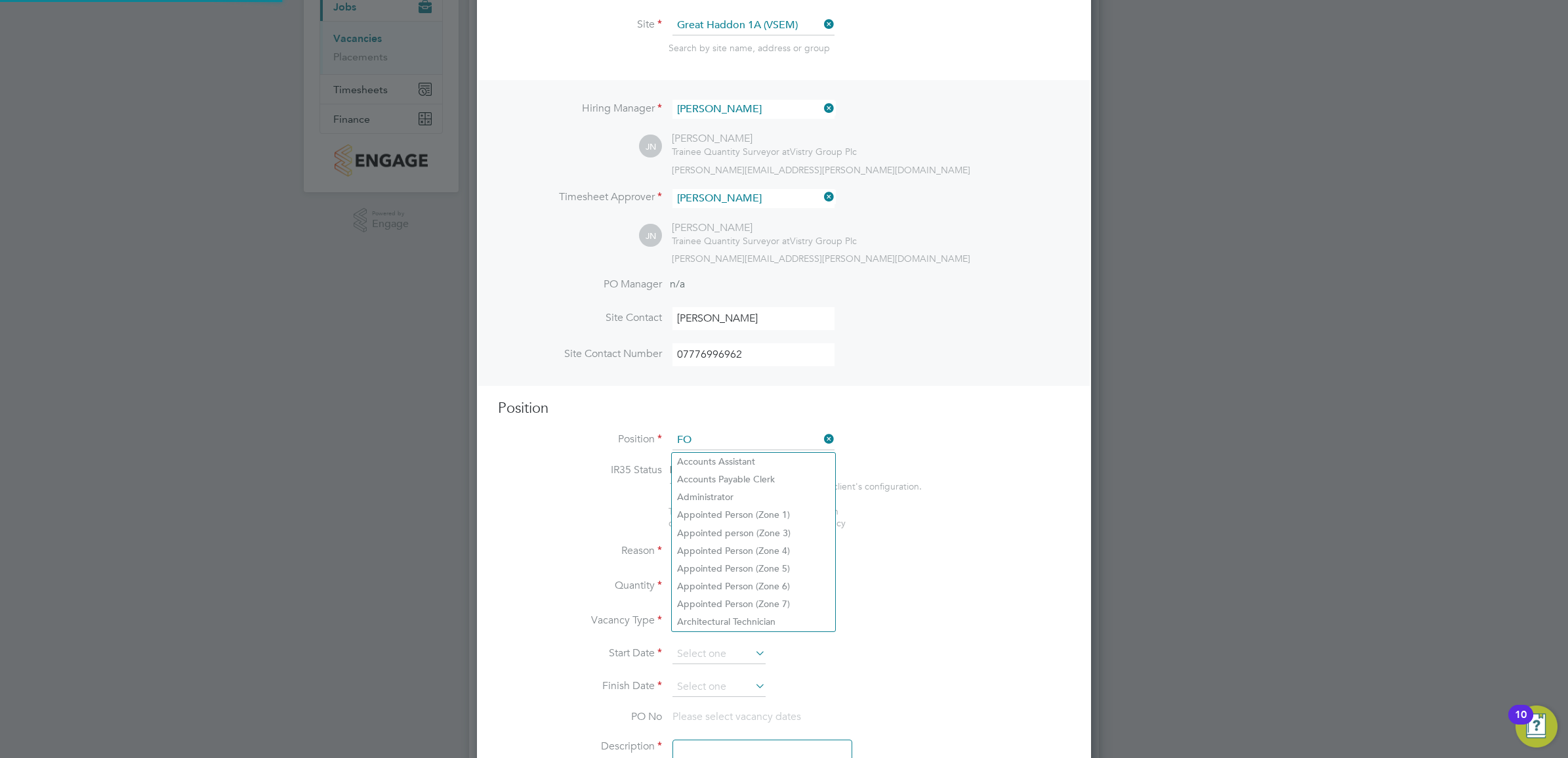
scroll to position [1895, 614]
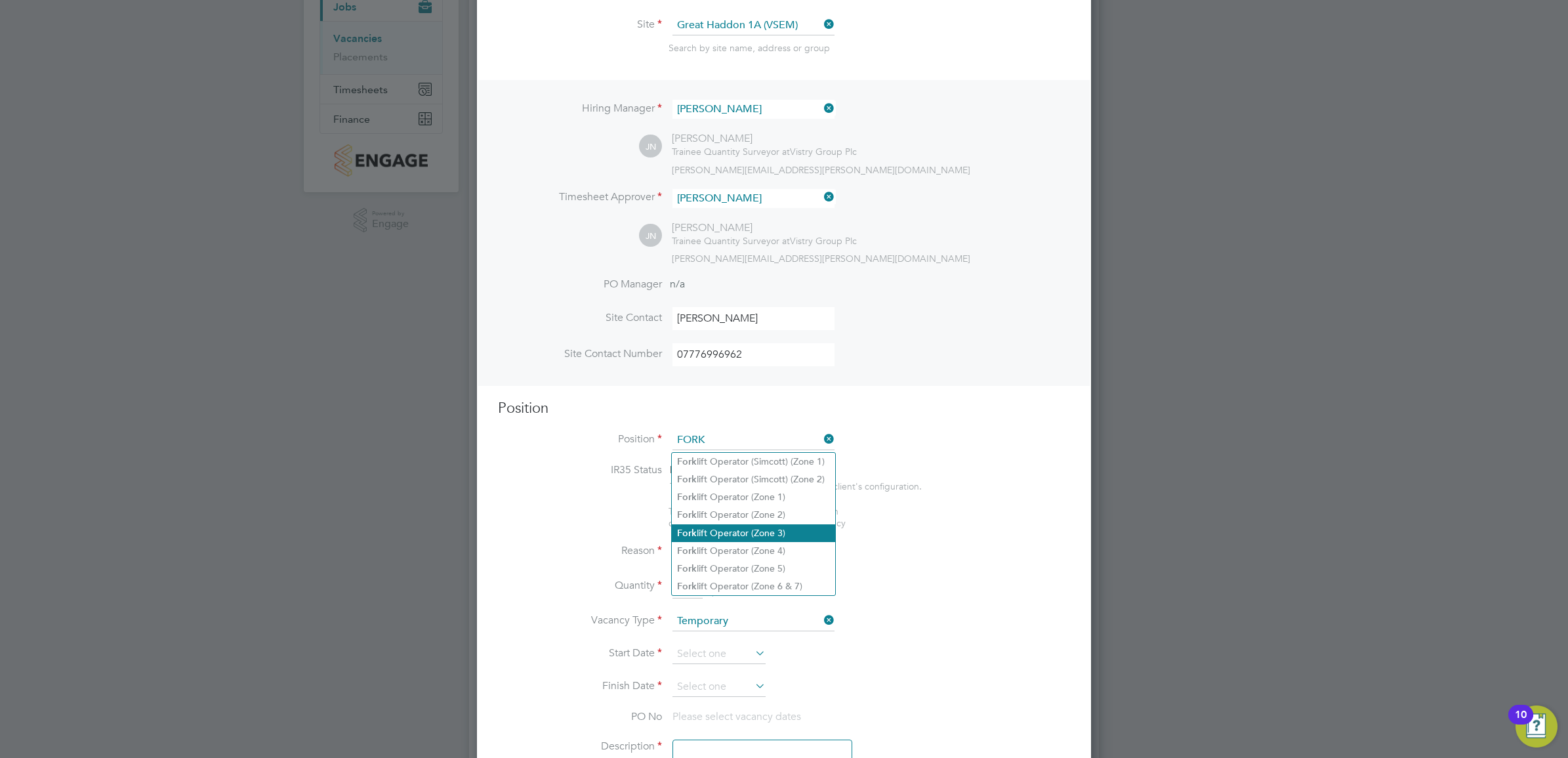
click at [756, 530] on li "Fork lift Operator (Zone 3)" at bounding box center [754, 533] width 163 height 18
type input "Forklift Operator (Zone 3)"
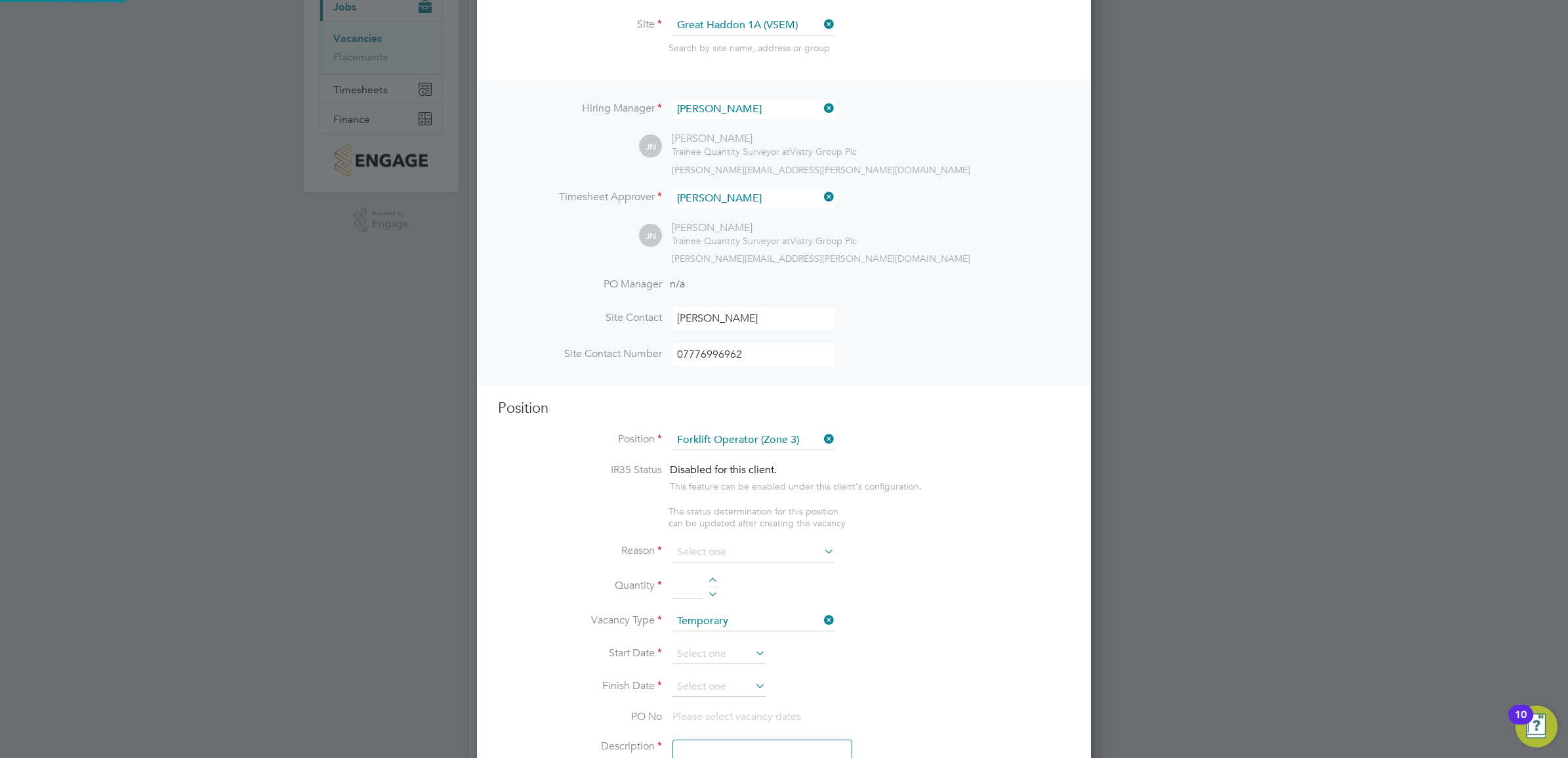
type textarea "• Operate construction machinery • Delivering large quantities of materials to …"
click at [735, 578] on input at bounding box center [754, 577] width 162 height 20
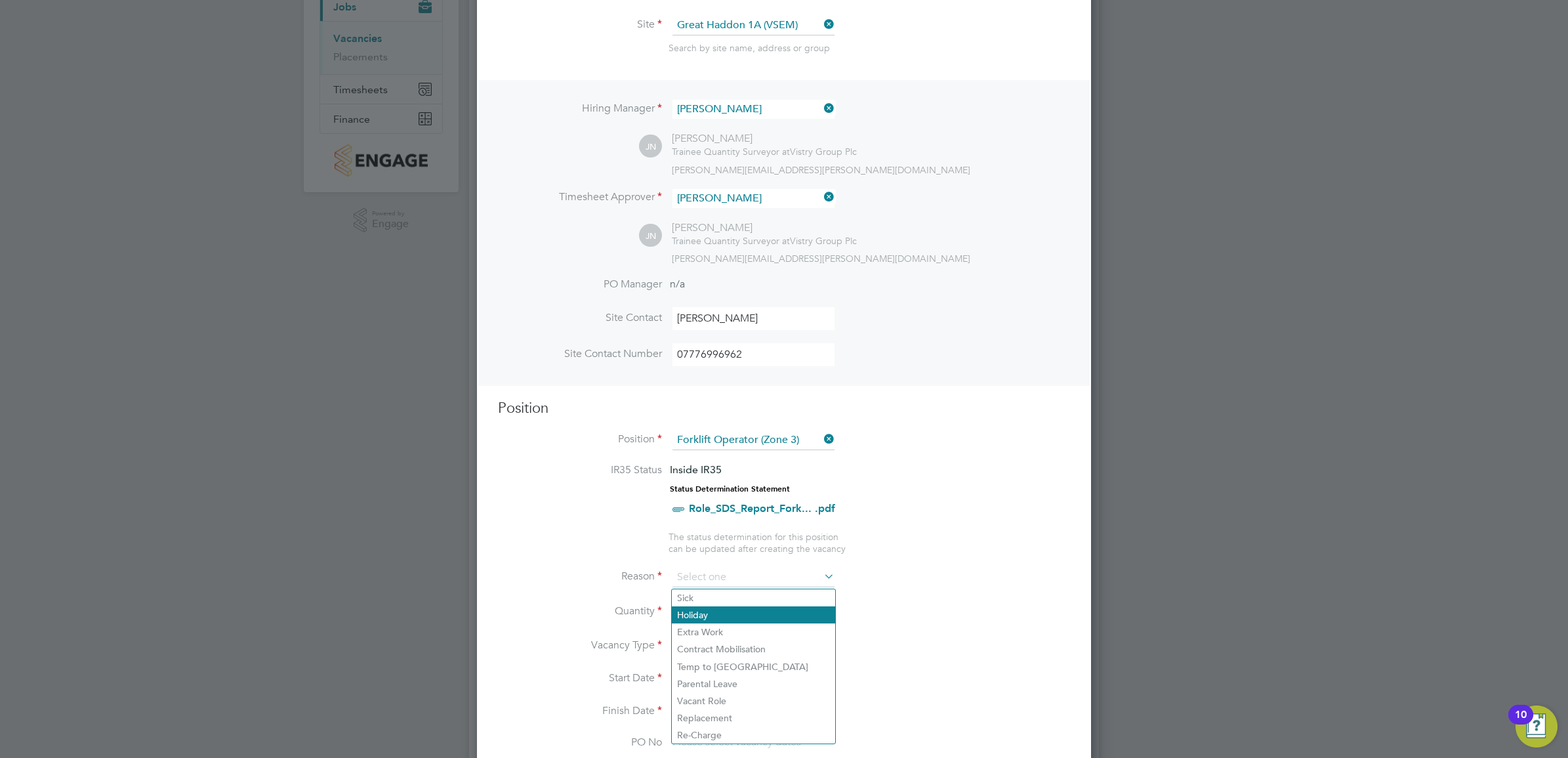
click at [734, 608] on li "Holiday" at bounding box center [754, 614] width 163 height 17
type input "Holiday"
click at [688, 618] on input at bounding box center [688, 612] width 30 height 24
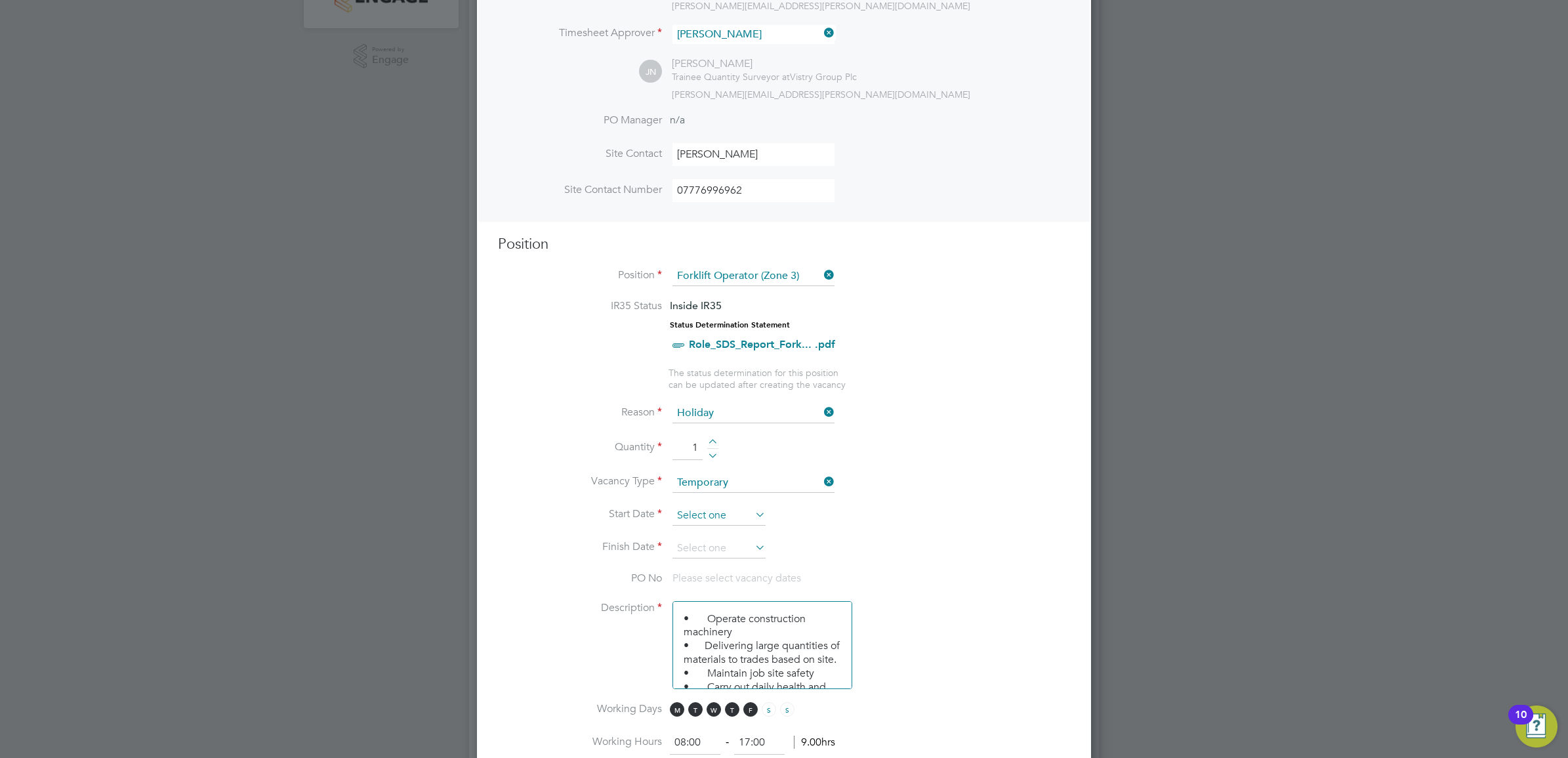
type input "1"
click at [705, 515] on input at bounding box center [719, 515] width 93 height 20
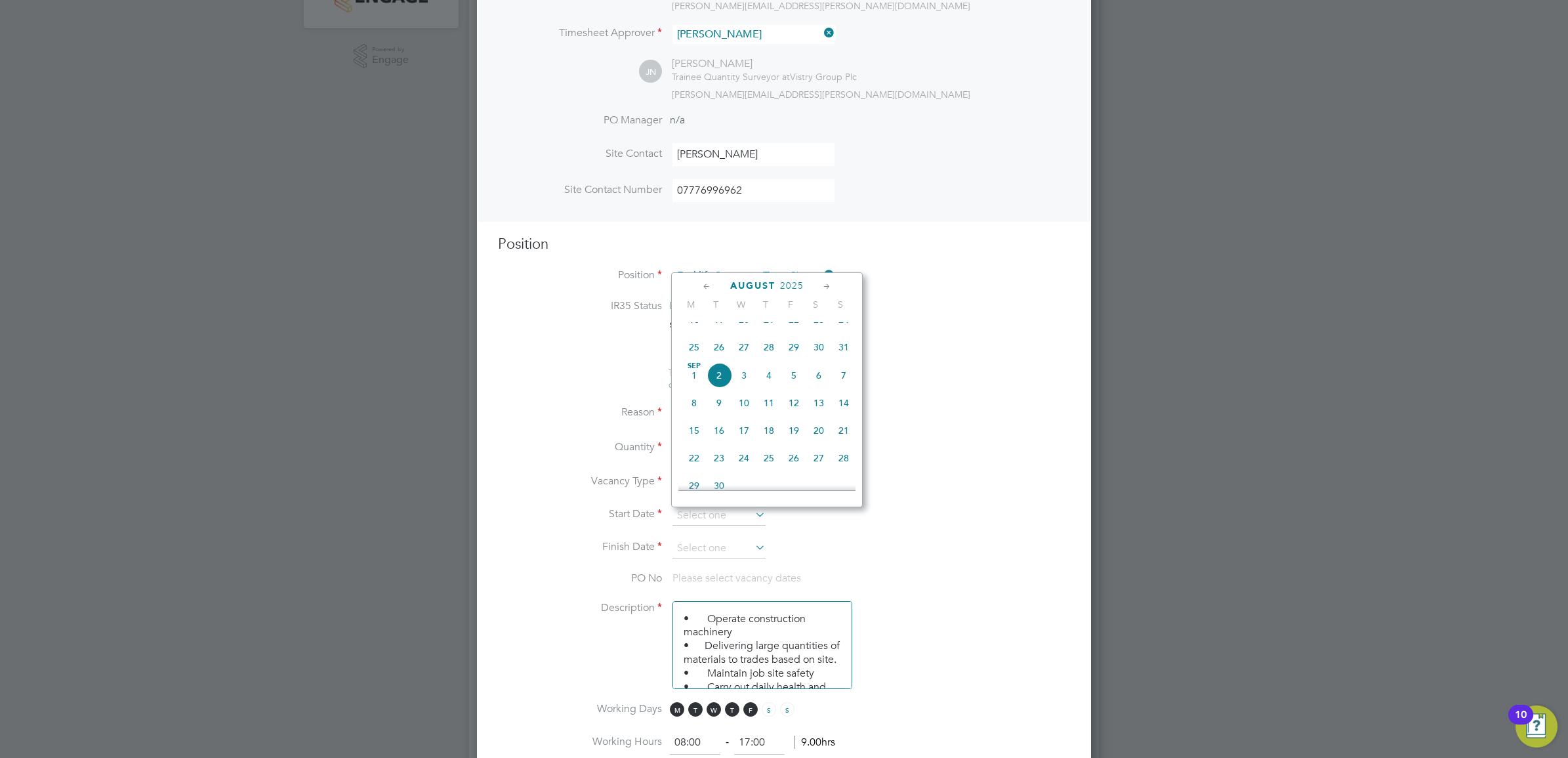
scroll to position [320, 0]
click at [794, 384] on span "15" at bounding box center [794, 374] width 25 height 25
type input "15 Aug 2025"
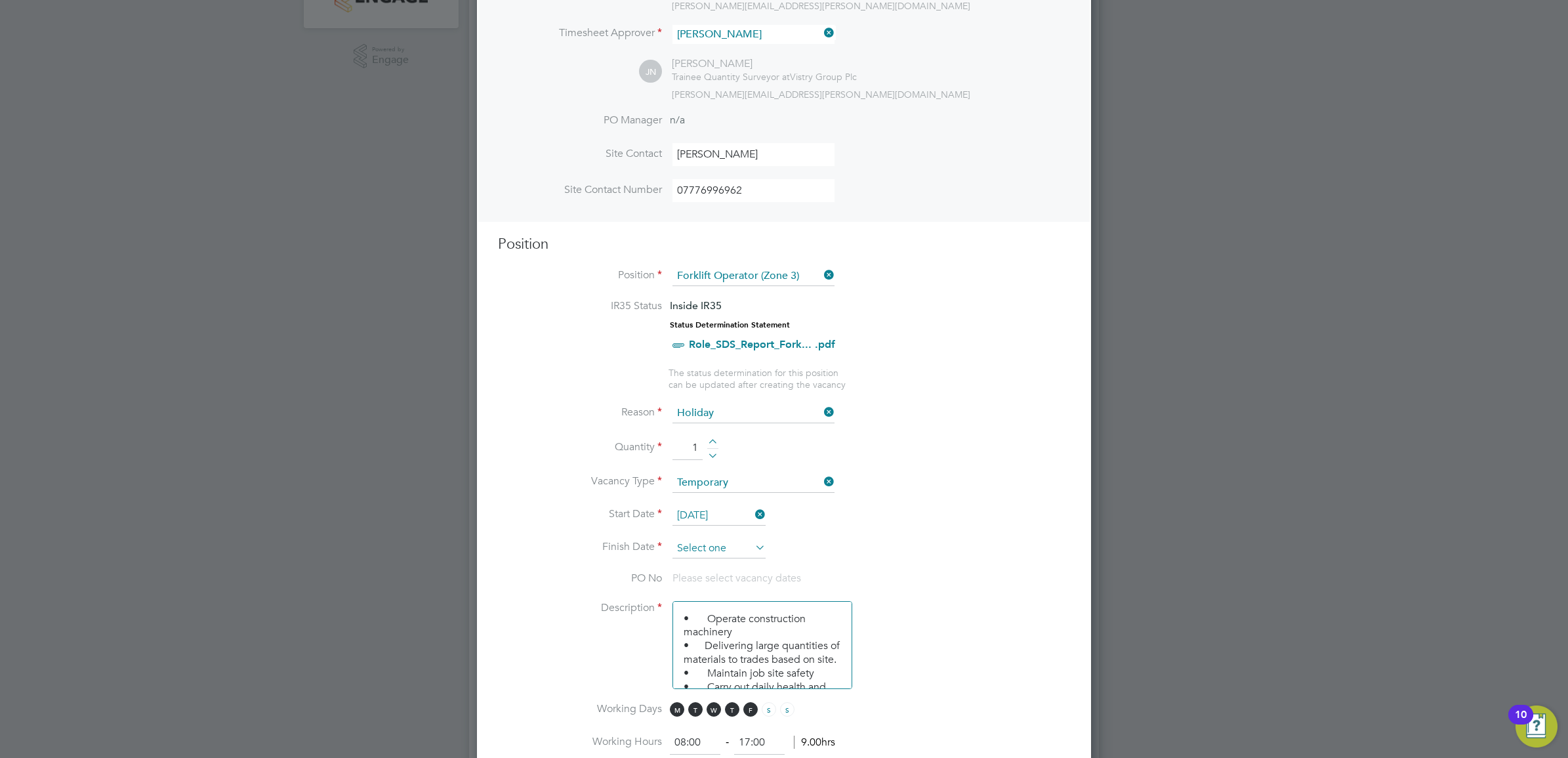
click at [673, 556] on input at bounding box center [719, 548] width 93 height 20
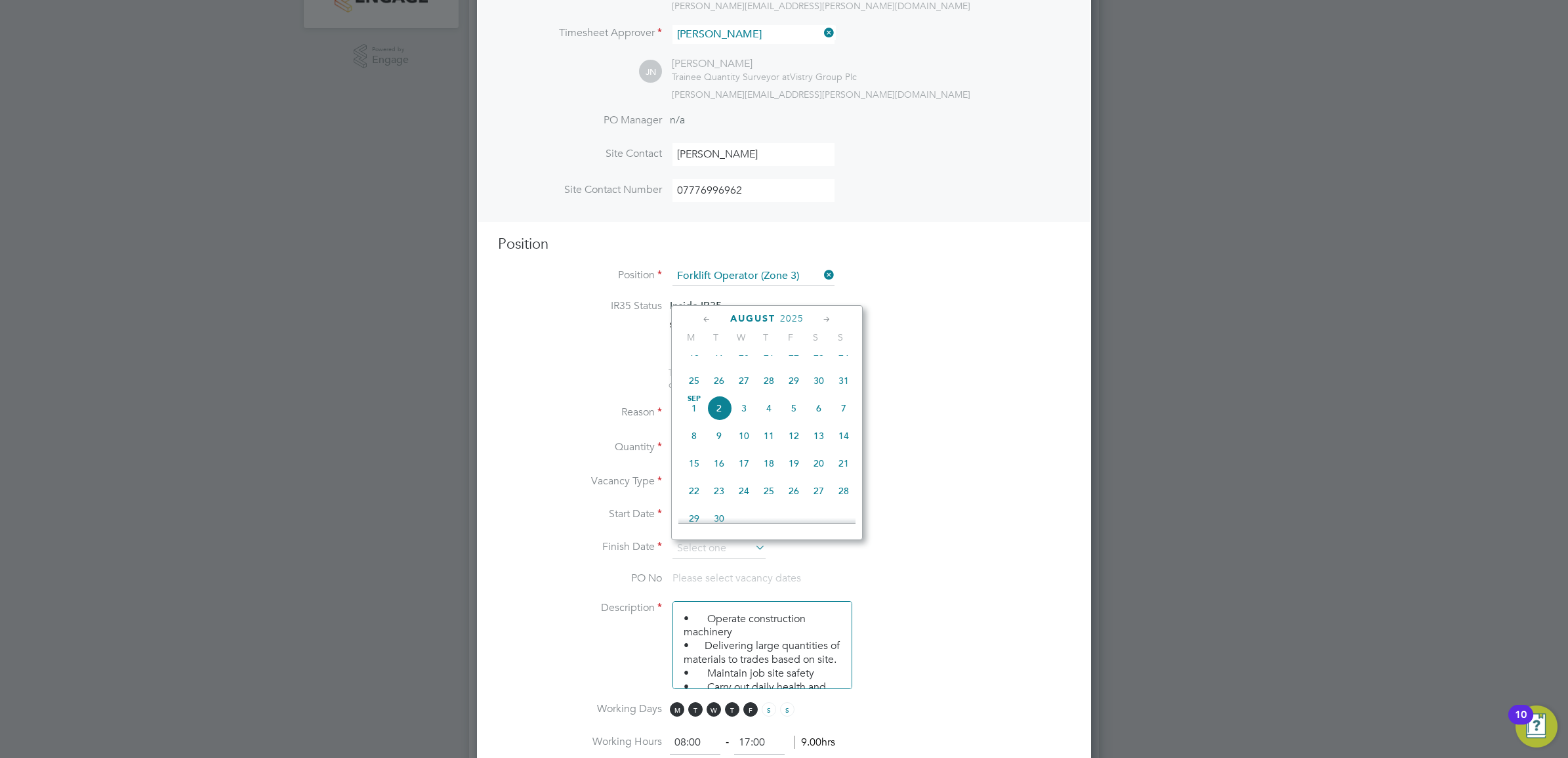
scroll to position [238, 0]
click at [794, 498] on span "15" at bounding box center [794, 489] width 25 height 25
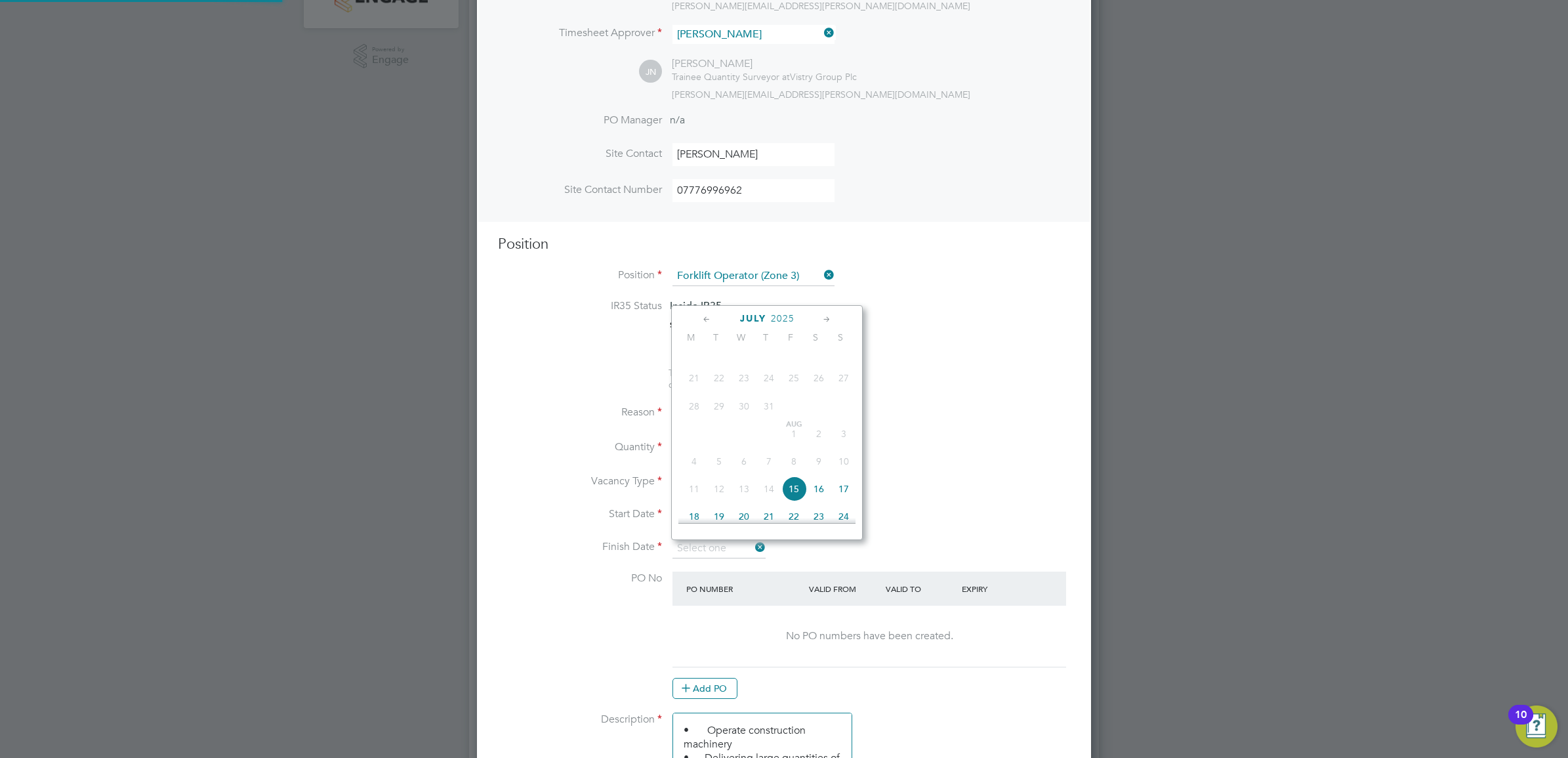
type input "15 Aug 2025"
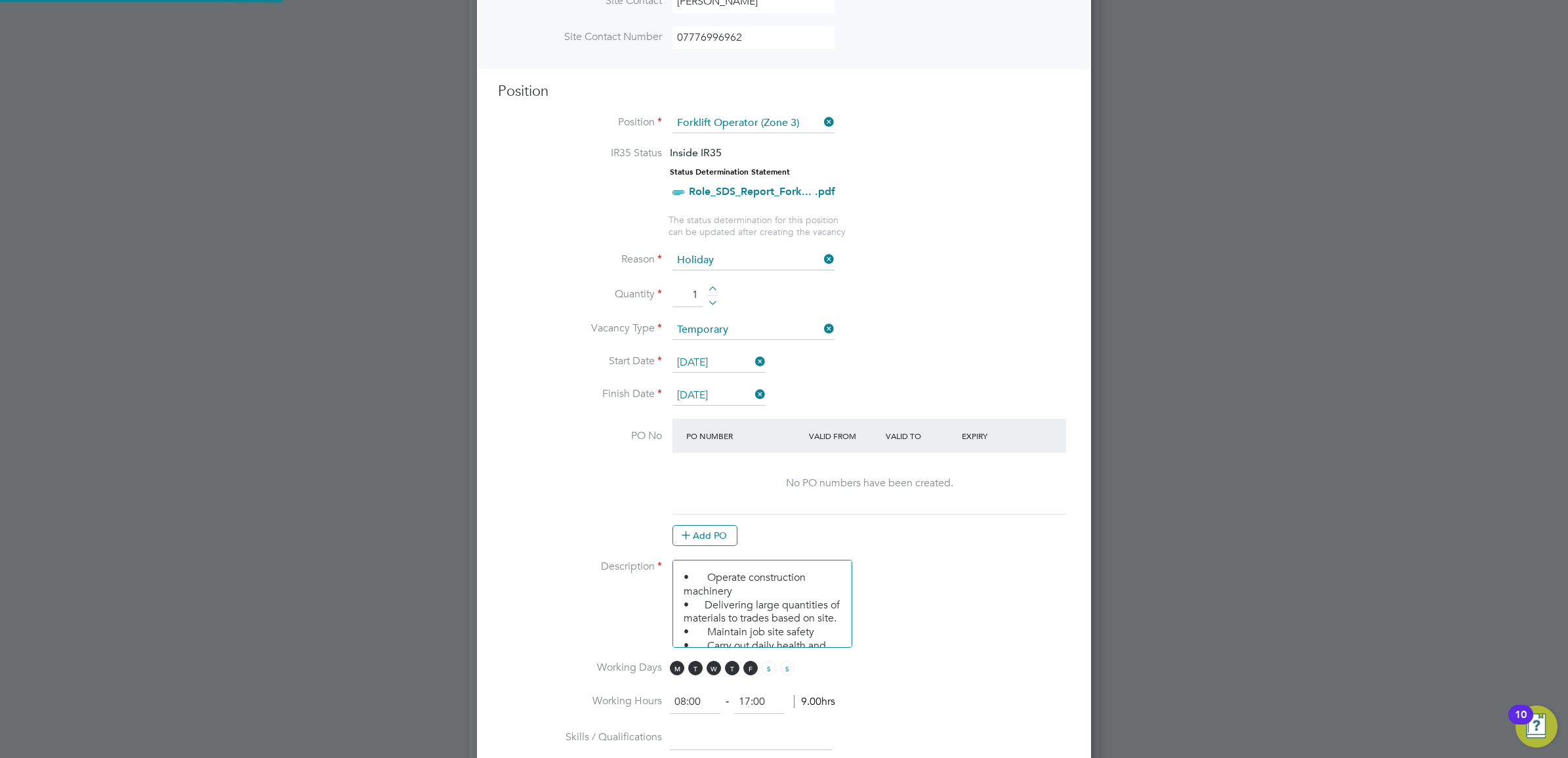
scroll to position [492, 0]
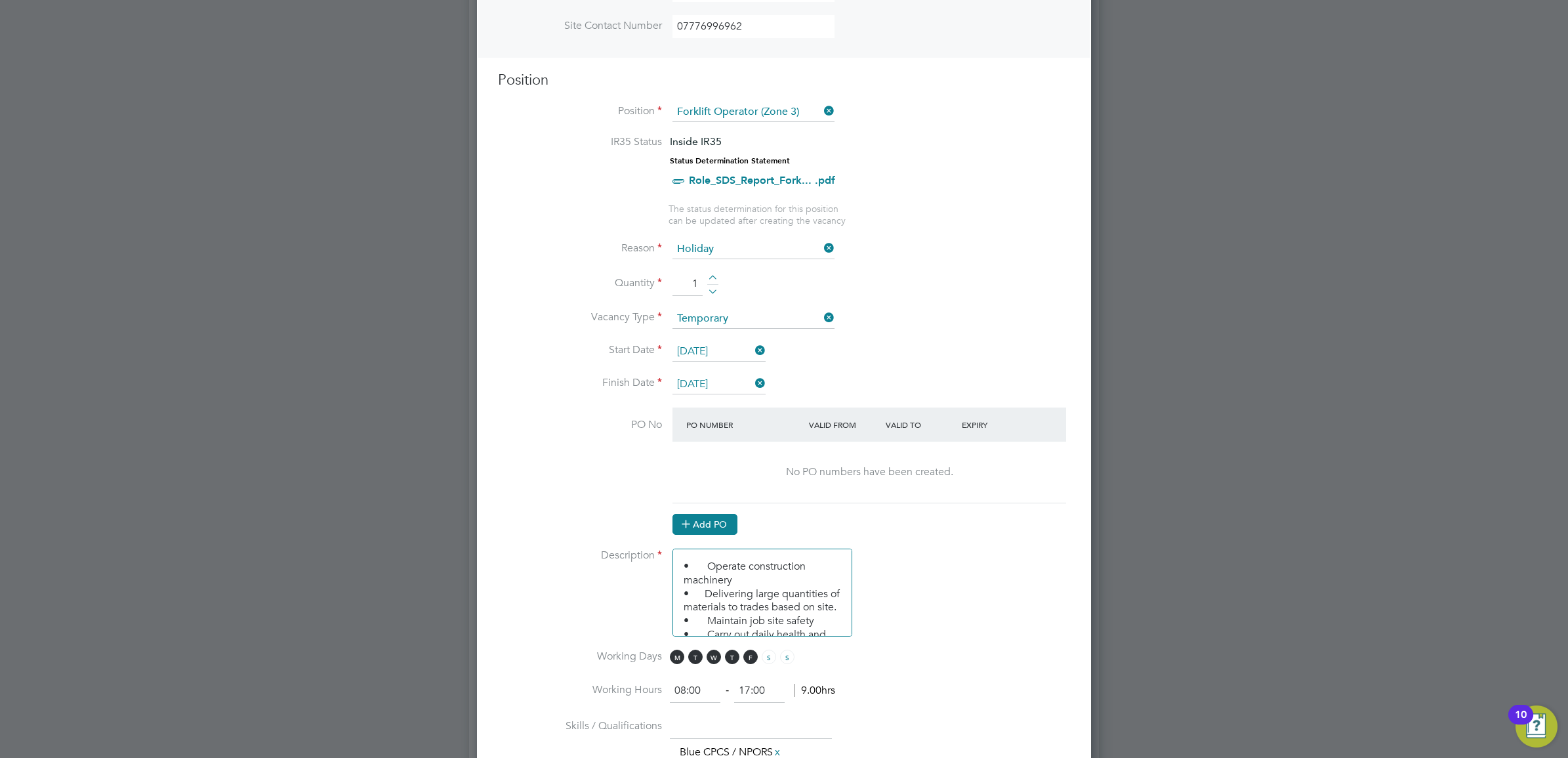
click at [719, 528] on button "Add PO" at bounding box center [705, 524] width 65 height 21
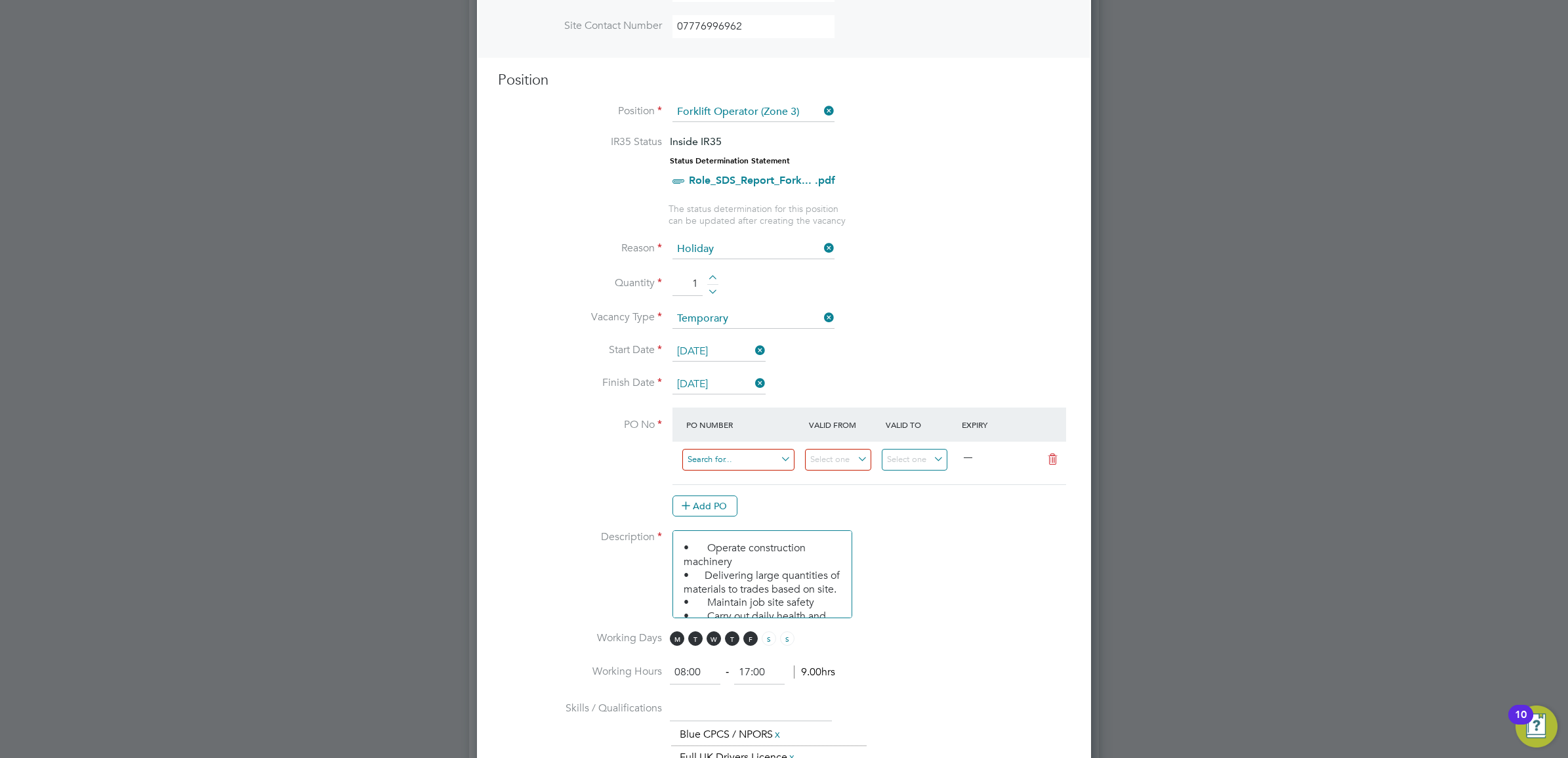
click at [725, 468] on input at bounding box center [738, 459] width 112 height 22
paste input "M-MY001/00437"
type input "M-MY001/00437"
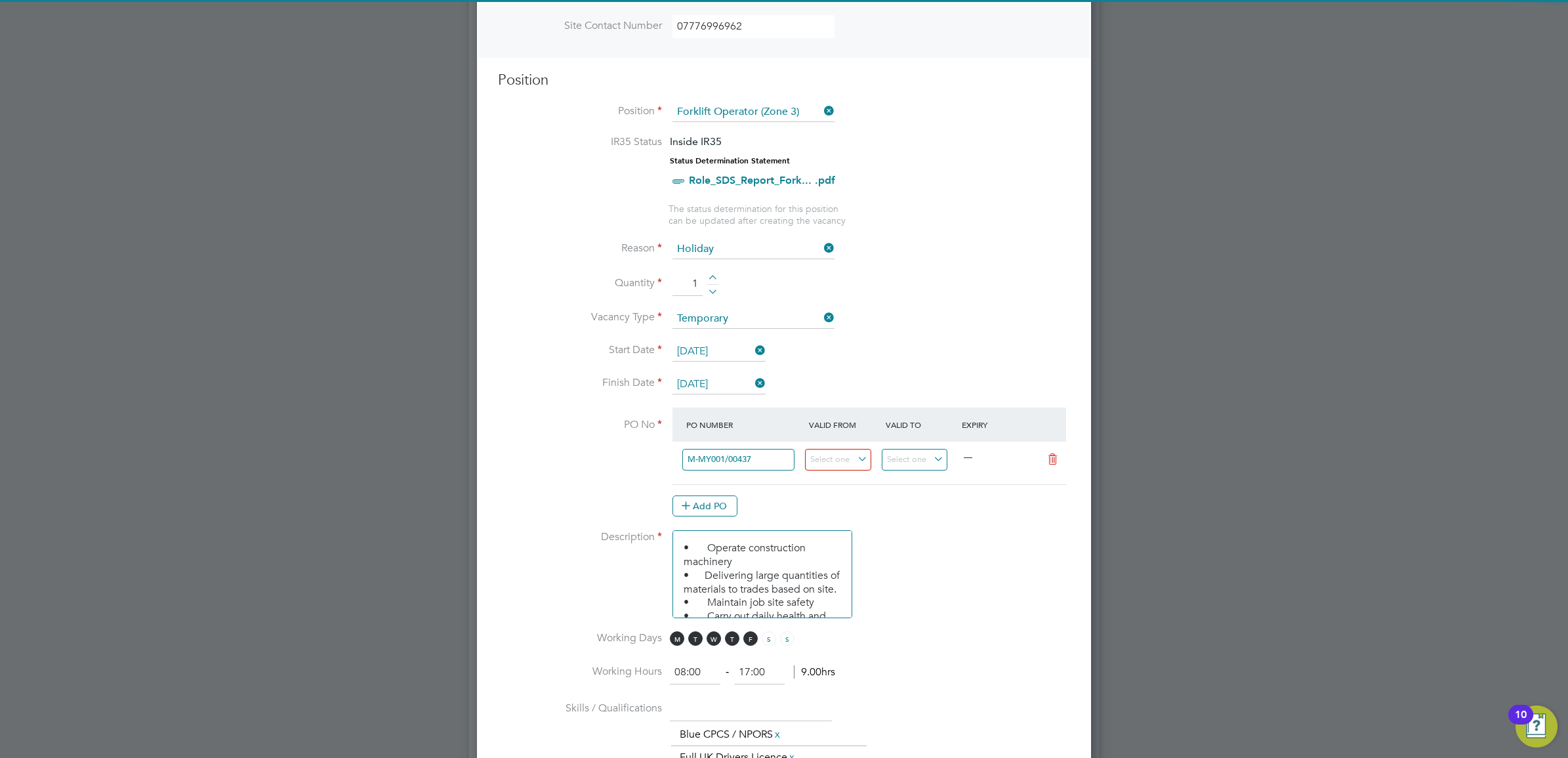
click at [758, 484] on b "M-MY001/00437" at bounding box center [722, 481] width 71 height 11
type input "01 Jan 2025"
type input "01 Apr 2025"
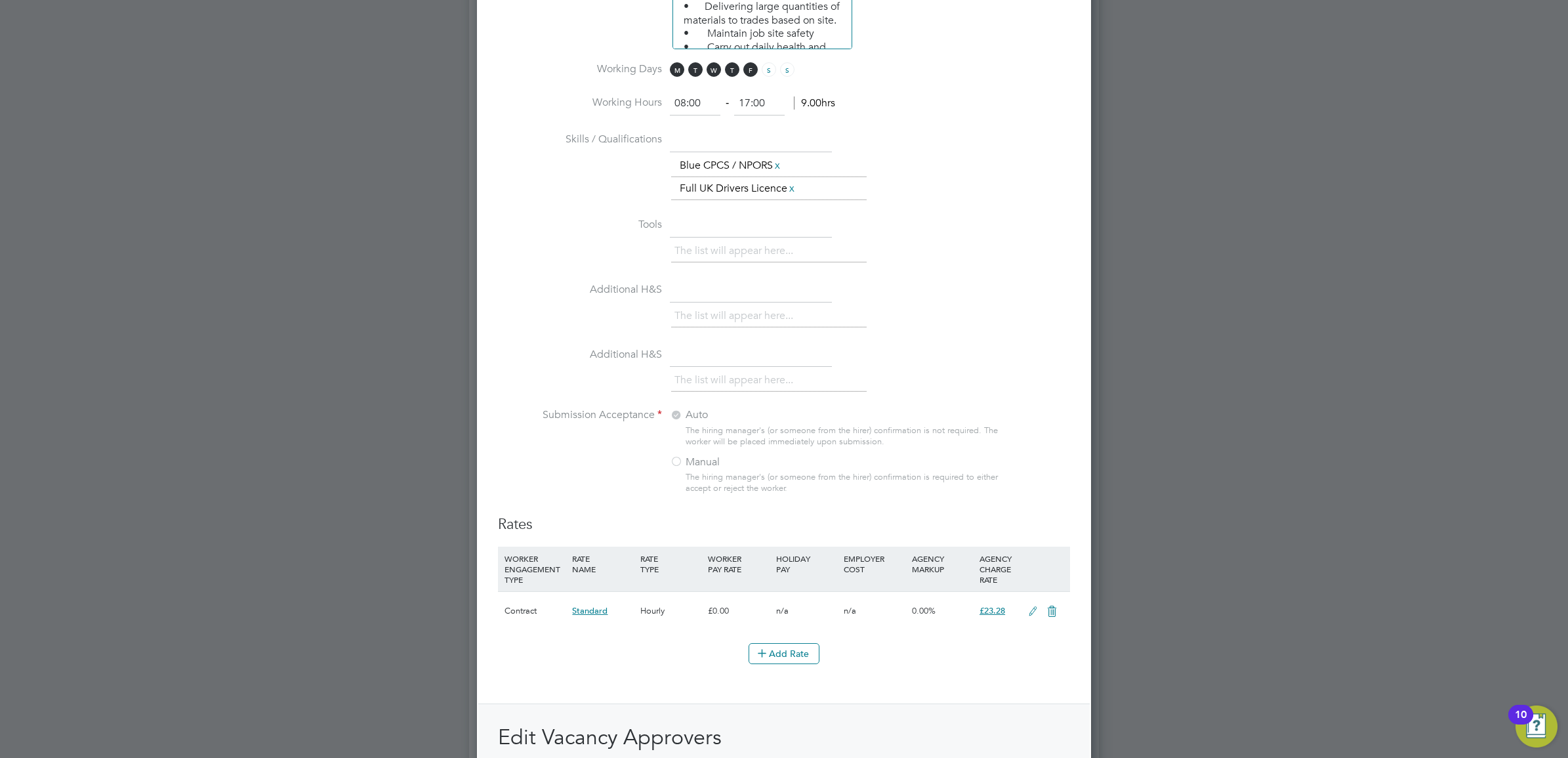
scroll to position [1067, 0]
click at [1032, 611] on icon at bounding box center [1033, 606] width 16 height 10
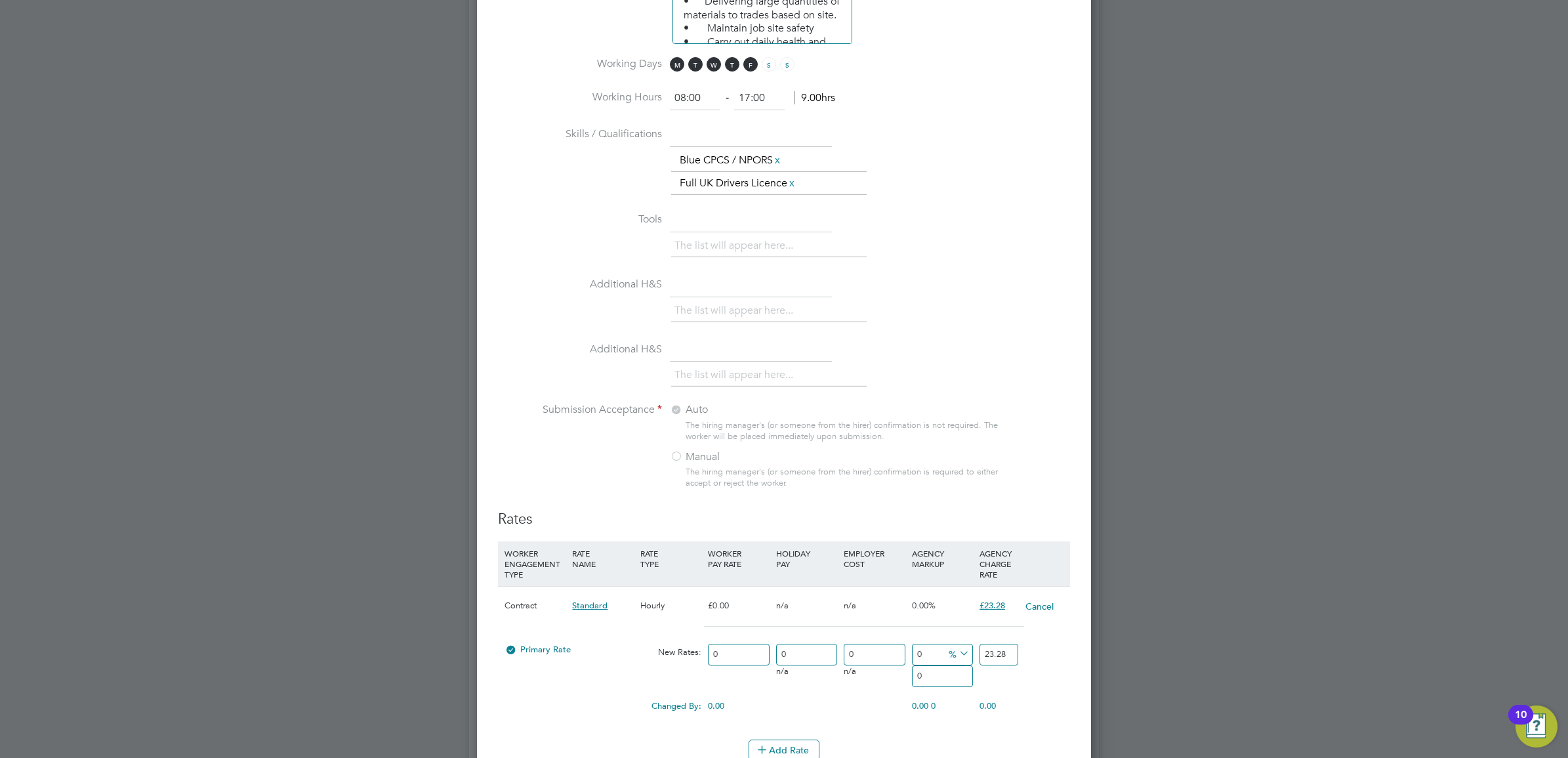
scroll to position [2092, 614]
click at [1015, 658] on input "23.28" at bounding box center [999, 654] width 39 height 22
type input "23.00"
click at [1291, 604] on div at bounding box center [784, 379] width 1568 height 758
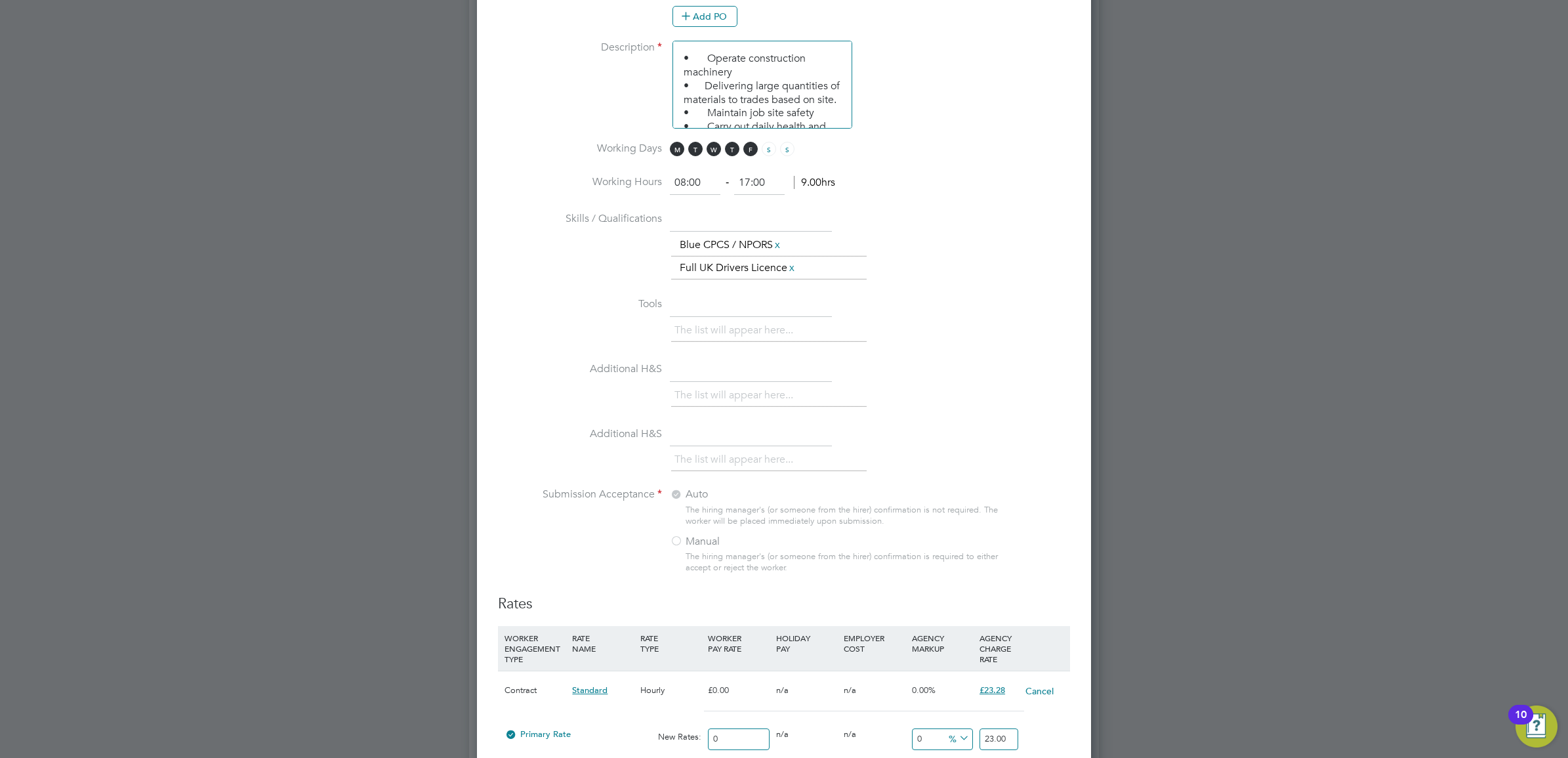
scroll to position [811, 0]
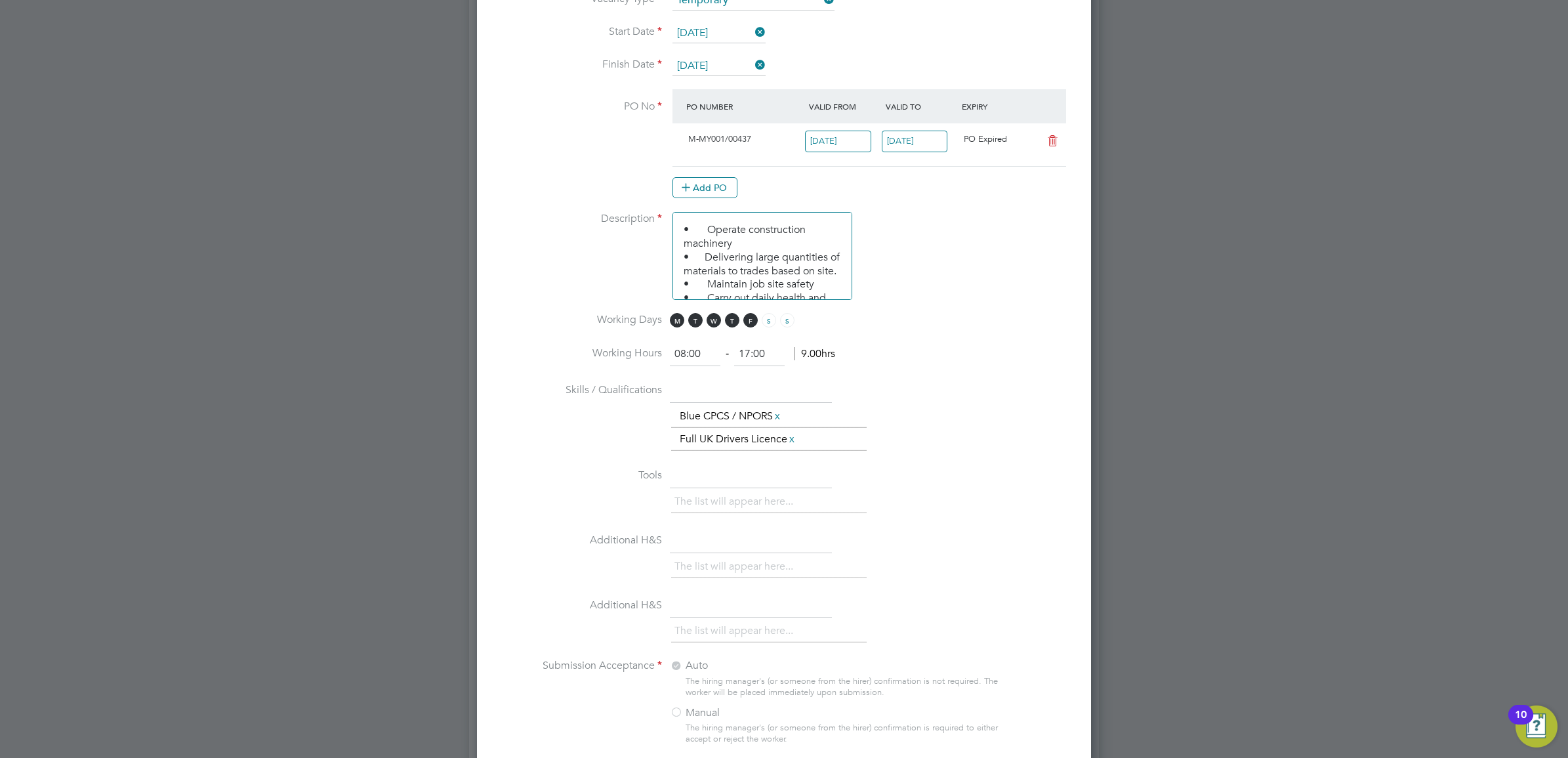
click at [766, 356] on input "17:00" at bounding box center [760, 355] width 50 height 24
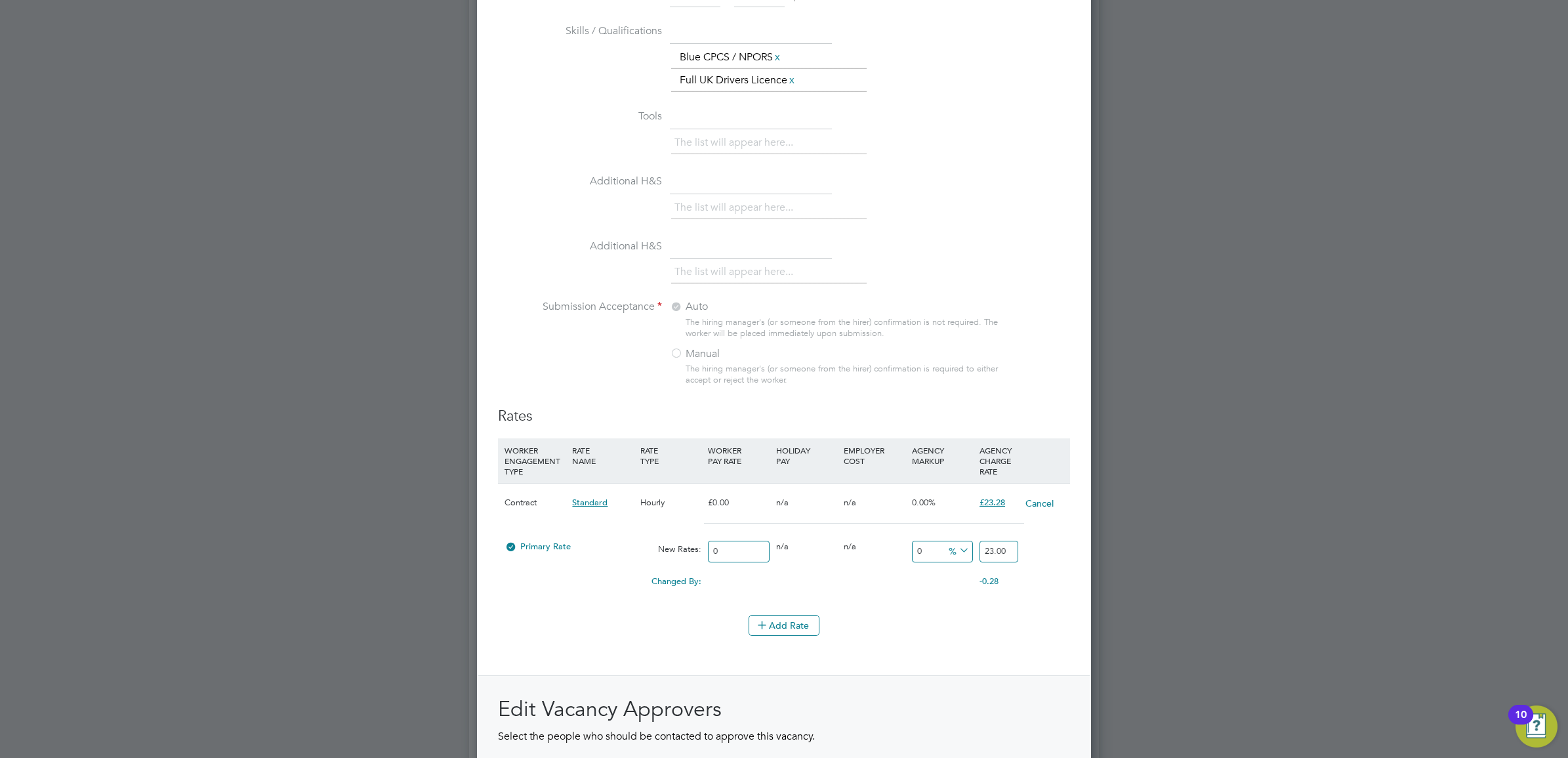
scroll to position [1385, 0]
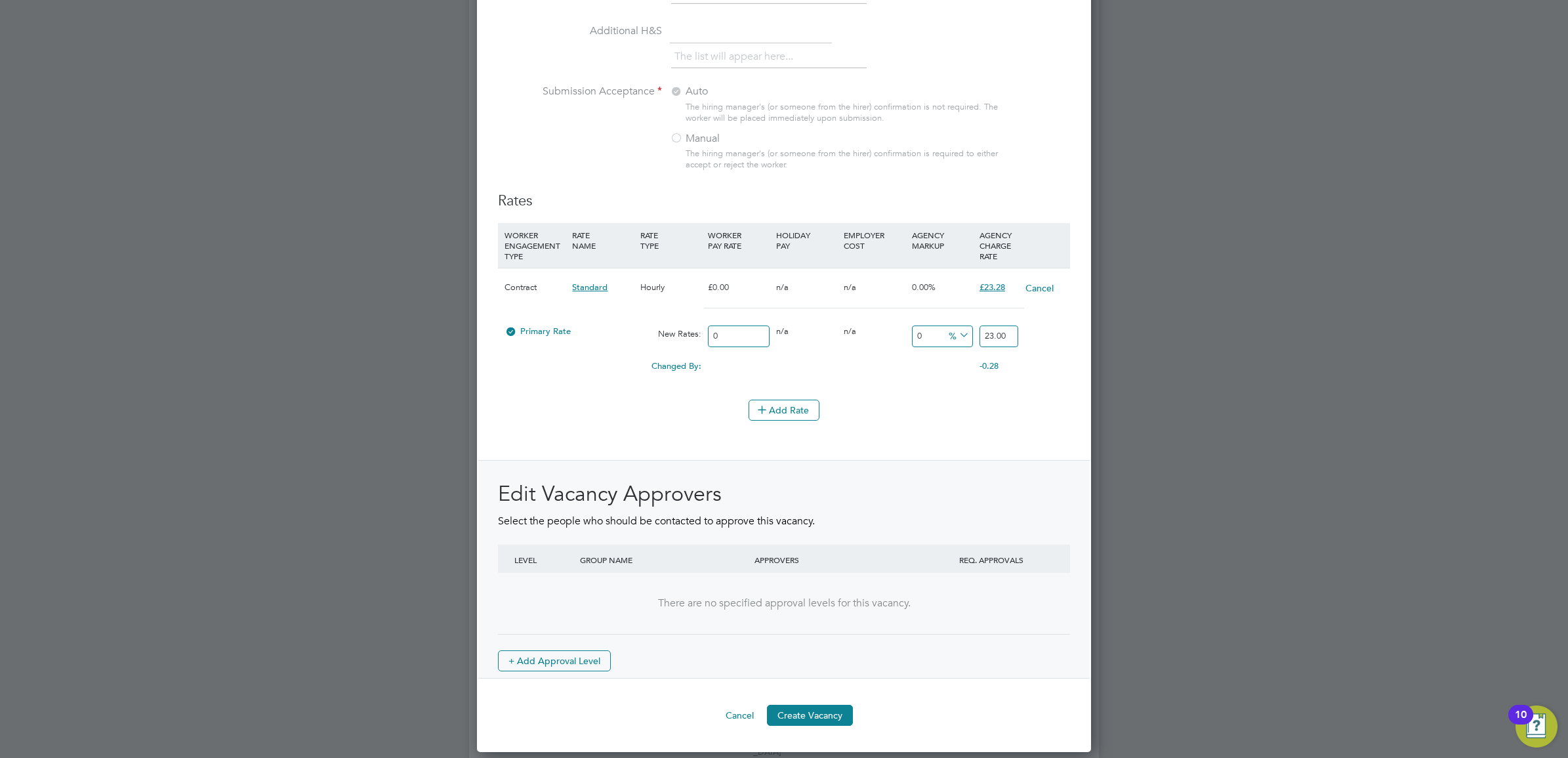
type input "16:30"
click at [1007, 342] on input "23.00" at bounding box center [999, 336] width 39 height 22
type input "23.28"
click at [1044, 333] on div "Primary Rate New Rates: 0 0 n/a 0 n/a 0 0 % 23.28" at bounding box center [783, 336] width 572 height 35
drag, startPoint x: 817, startPoint y: 701, endPoint x: 814, endPoint y: 713, distance: 12.4
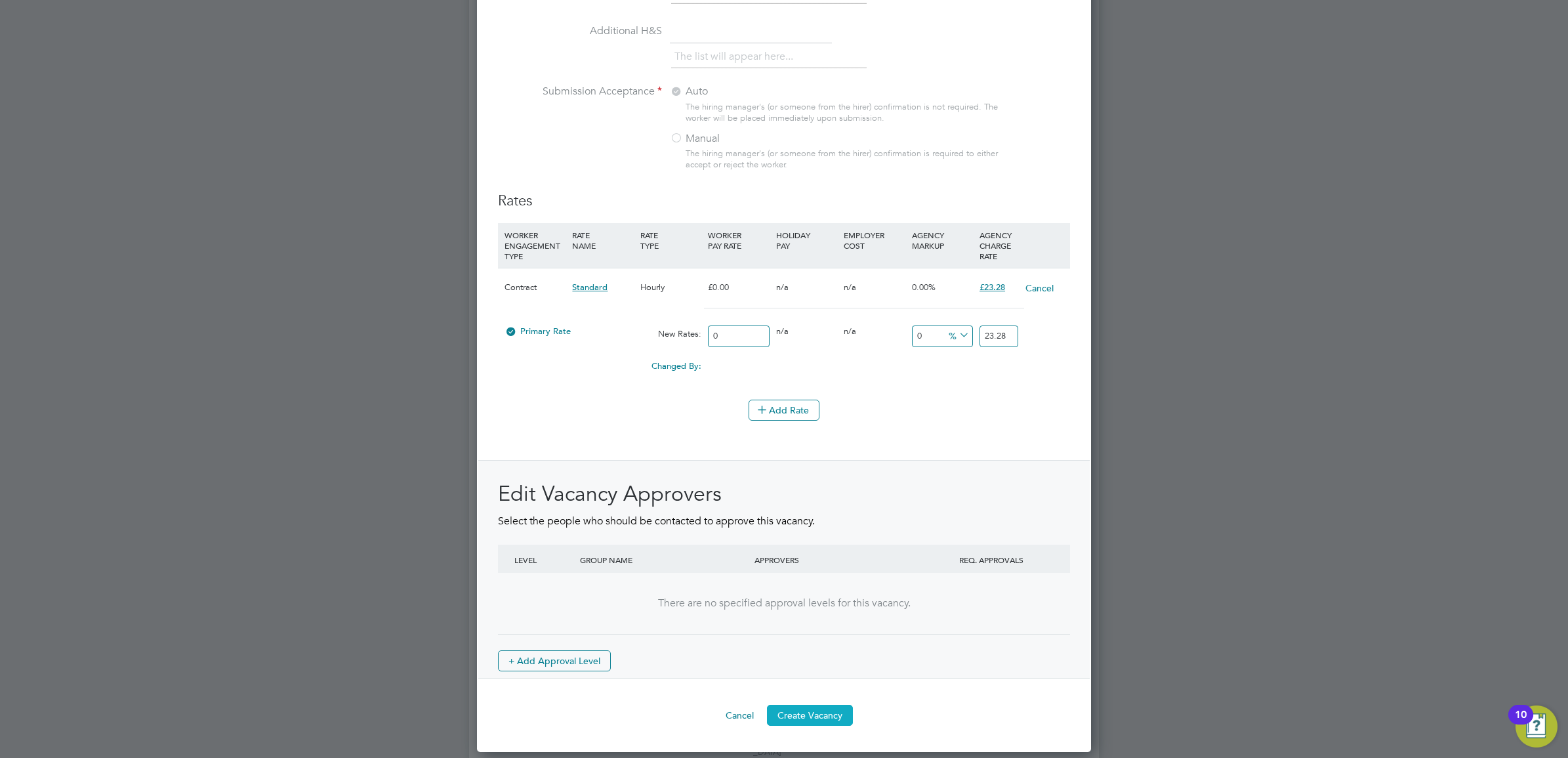
click at [814, 713] on button "Create Vacancy" at bounding box center [810, 715] width 86 height 21
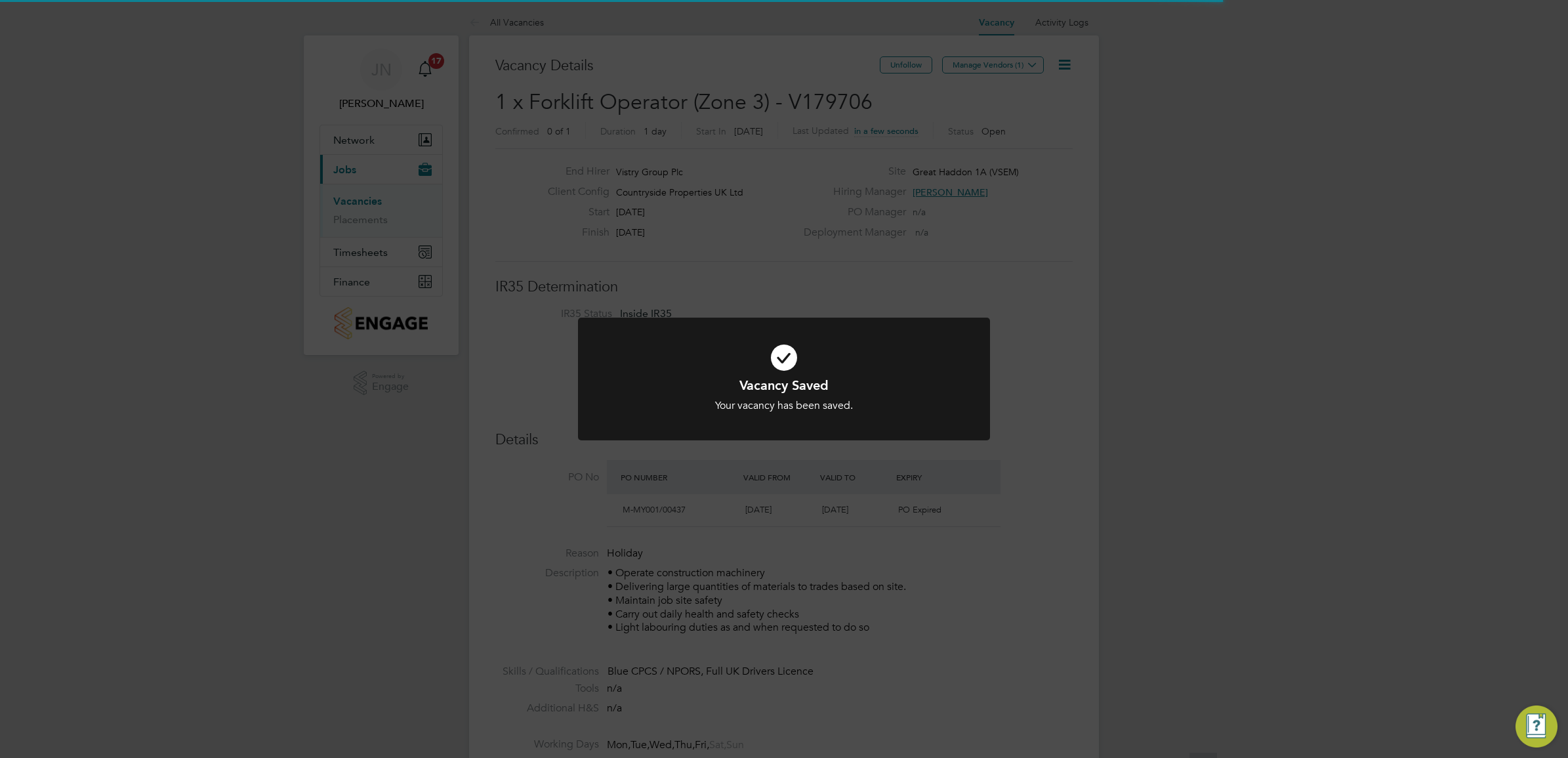
scroll to position [7, 7]
click at [1015, 73] on div "Vacancy Saved Your vacancy has been saved. Cancel Okay" at bounding box center [784, 379] width 1568 height 758
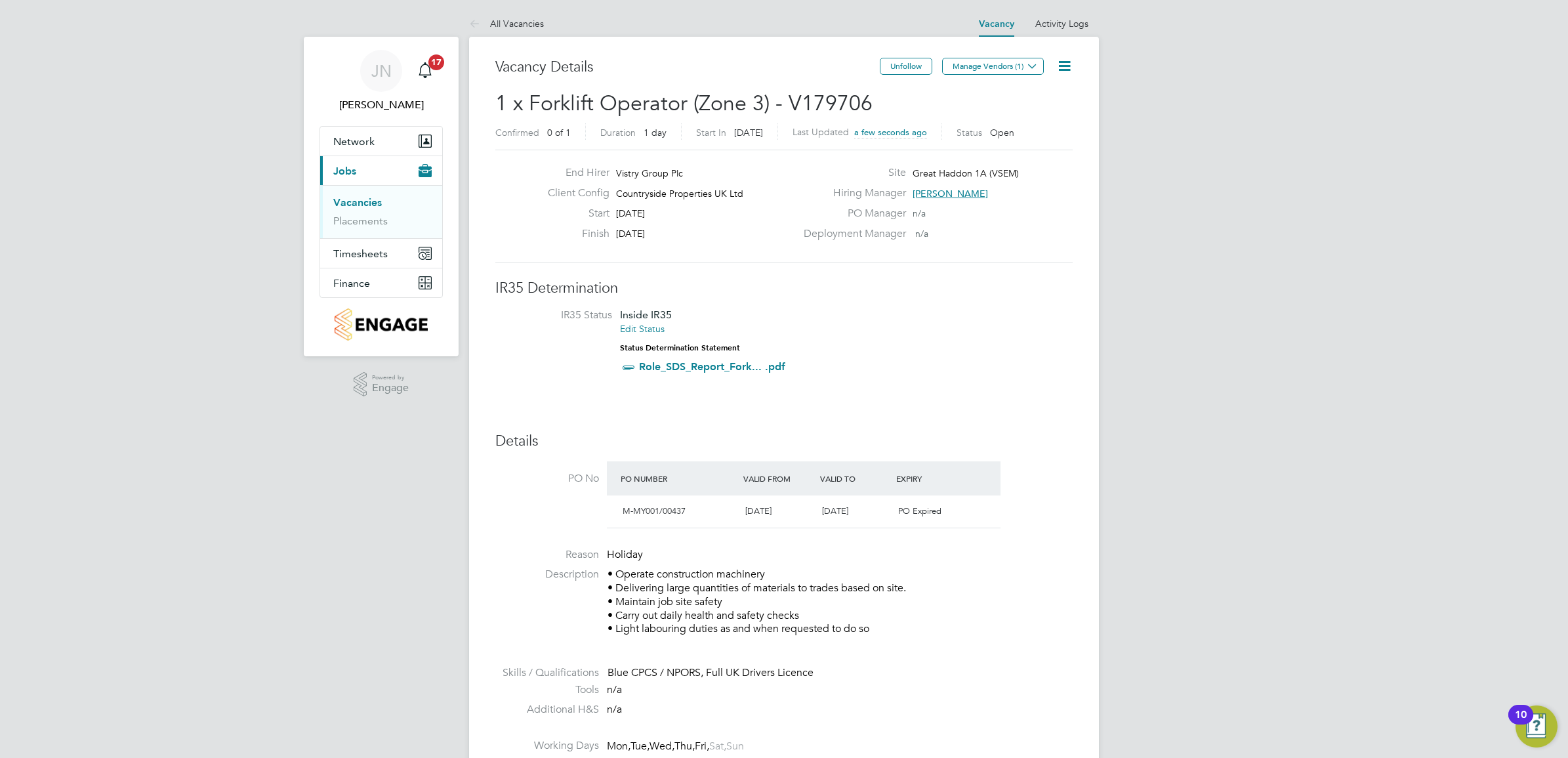
click at [1027, 65] on icon at bounding box center [1032, 65] width 10 height 10
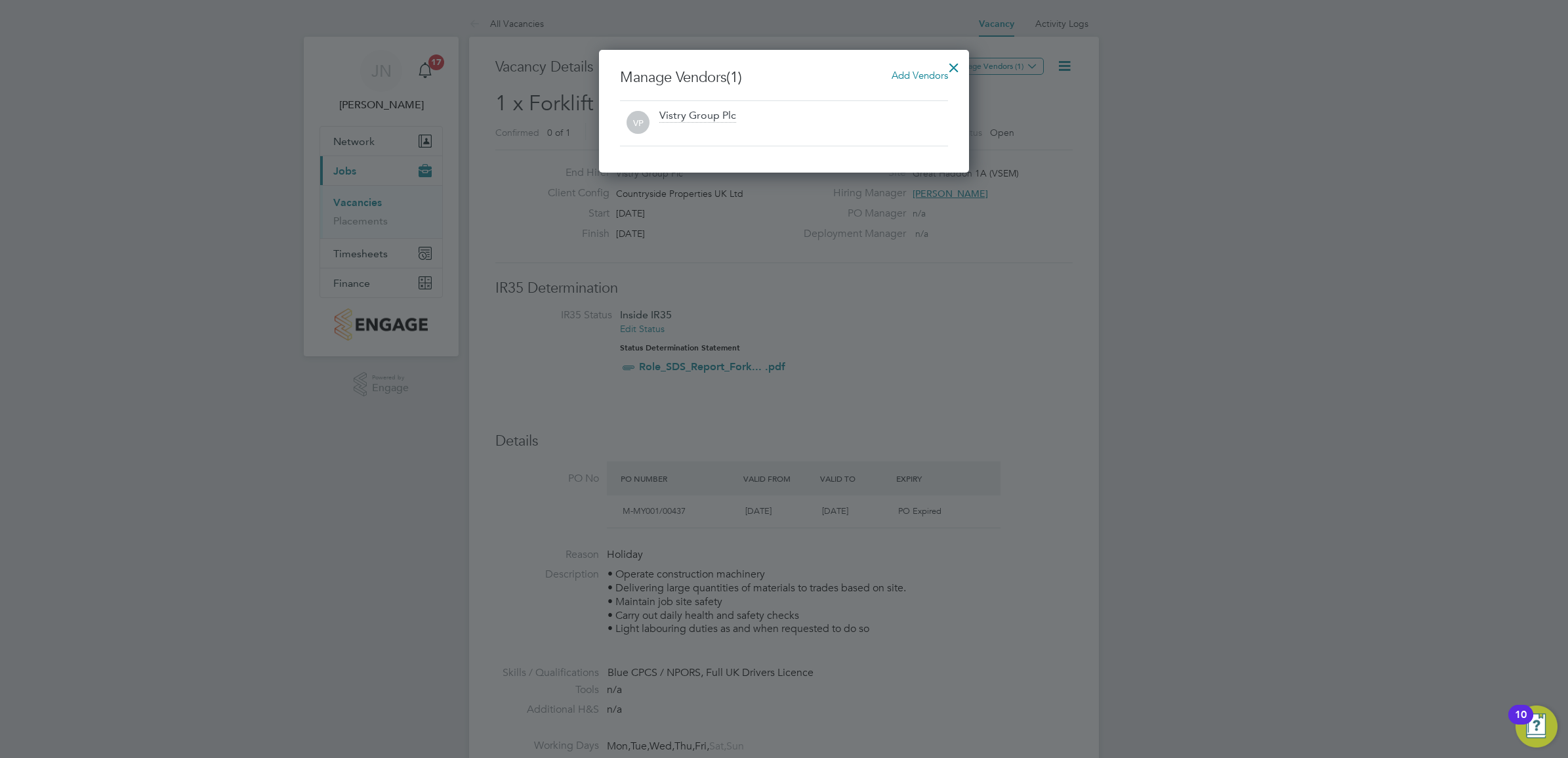
click at [904, 69] on span "Add Vendors" at bounding box center [920, 75] width 56 height 13
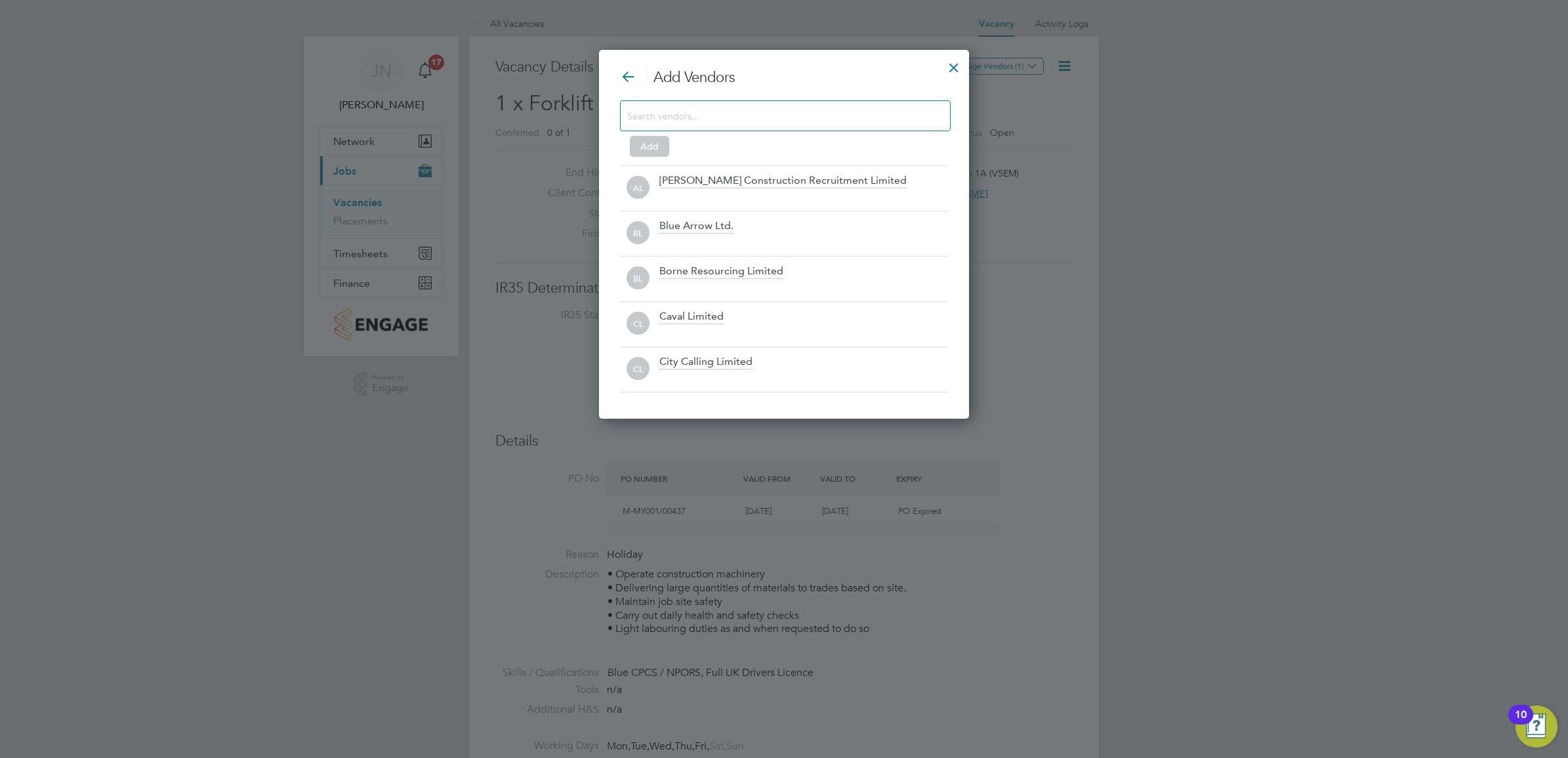
click at [766, 119] on input at bounding box center [775, 115] width 295 height 17
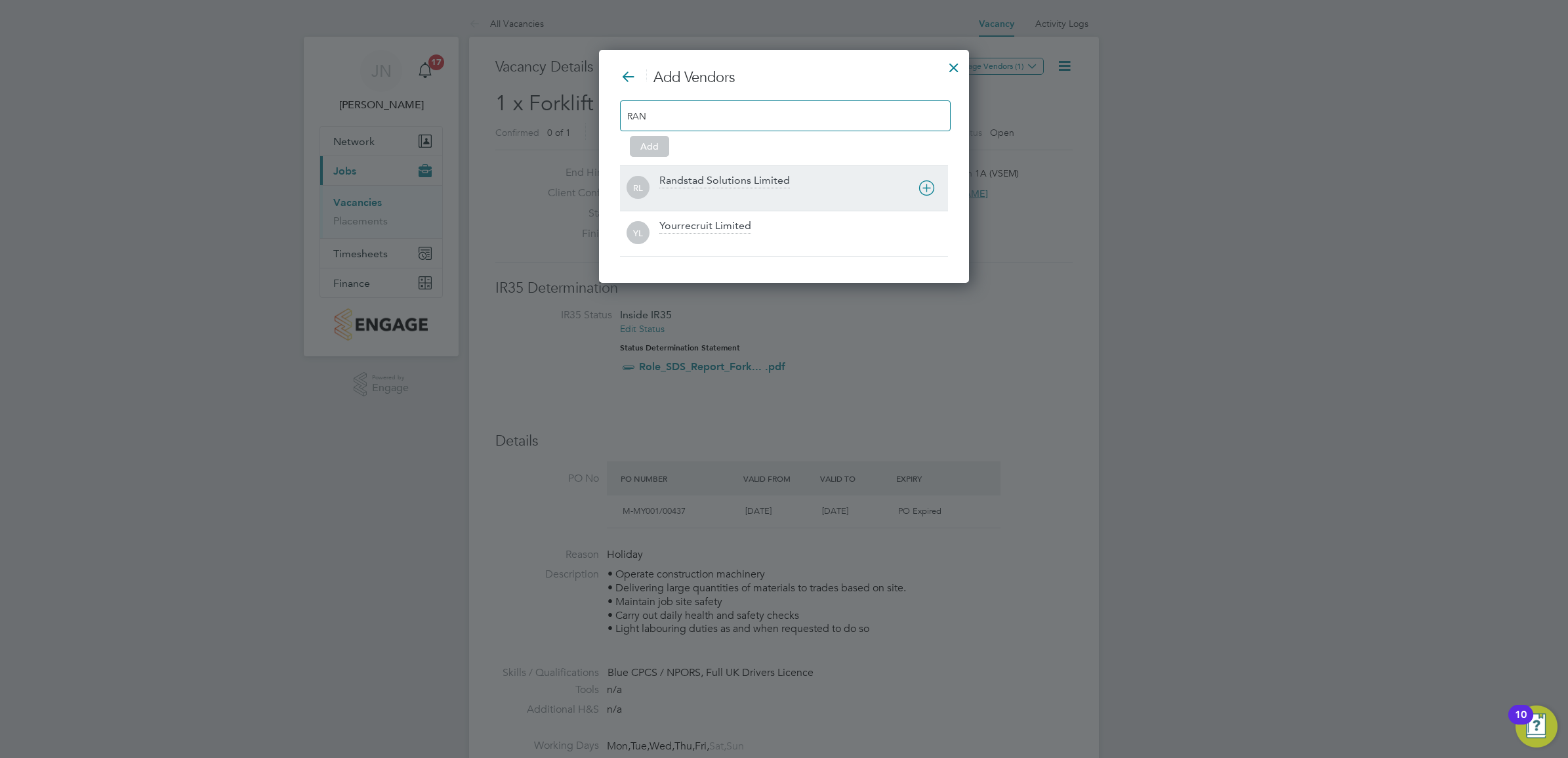
type input "RAN"
click at [757, 172] on div "RL Randstad Solutions Limited" at bounding box center [784, 188] width 328 height 45
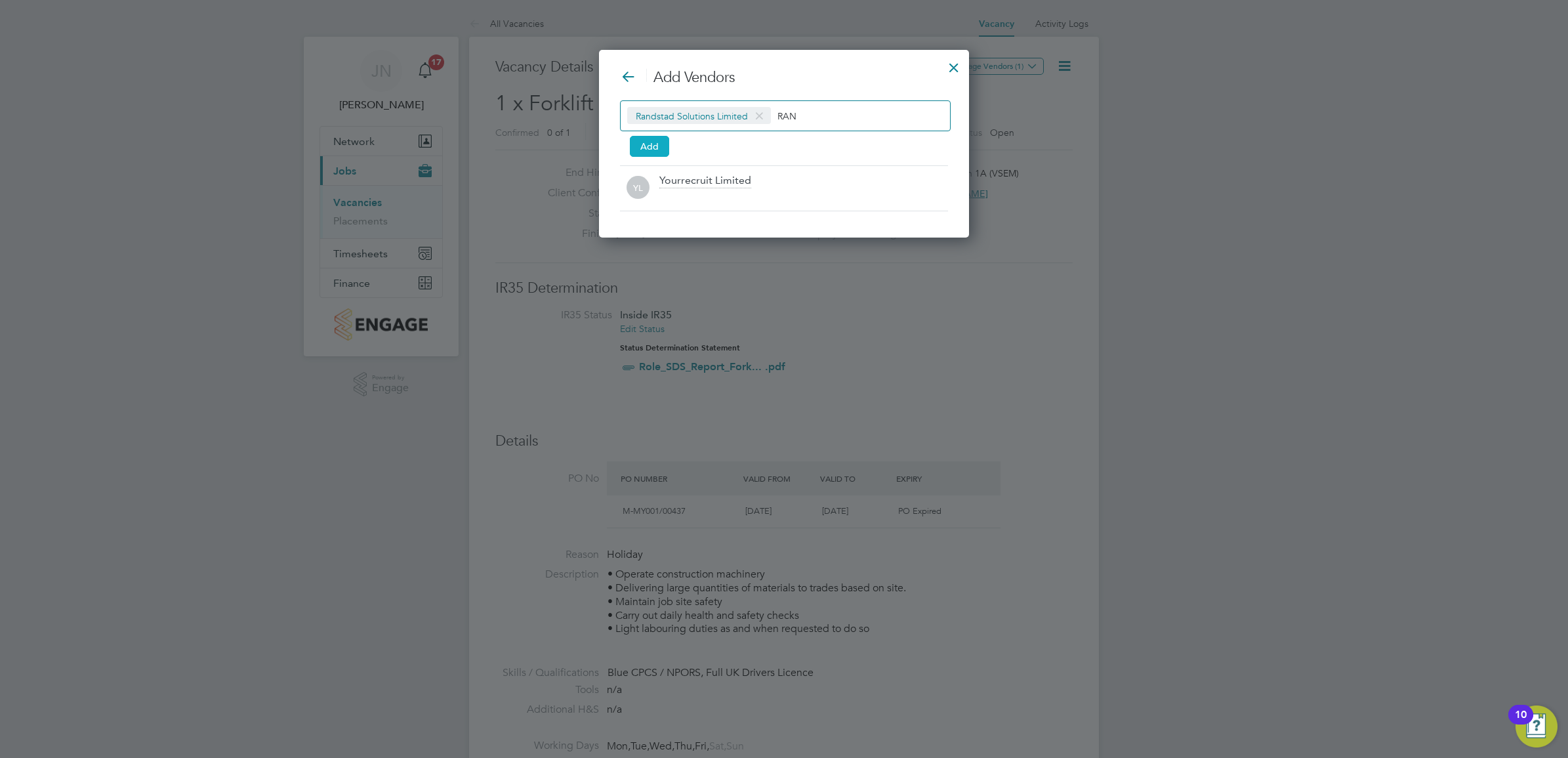
click at [661, 142] on button "Add" at bounding box center [649, 146] width 39 height 21
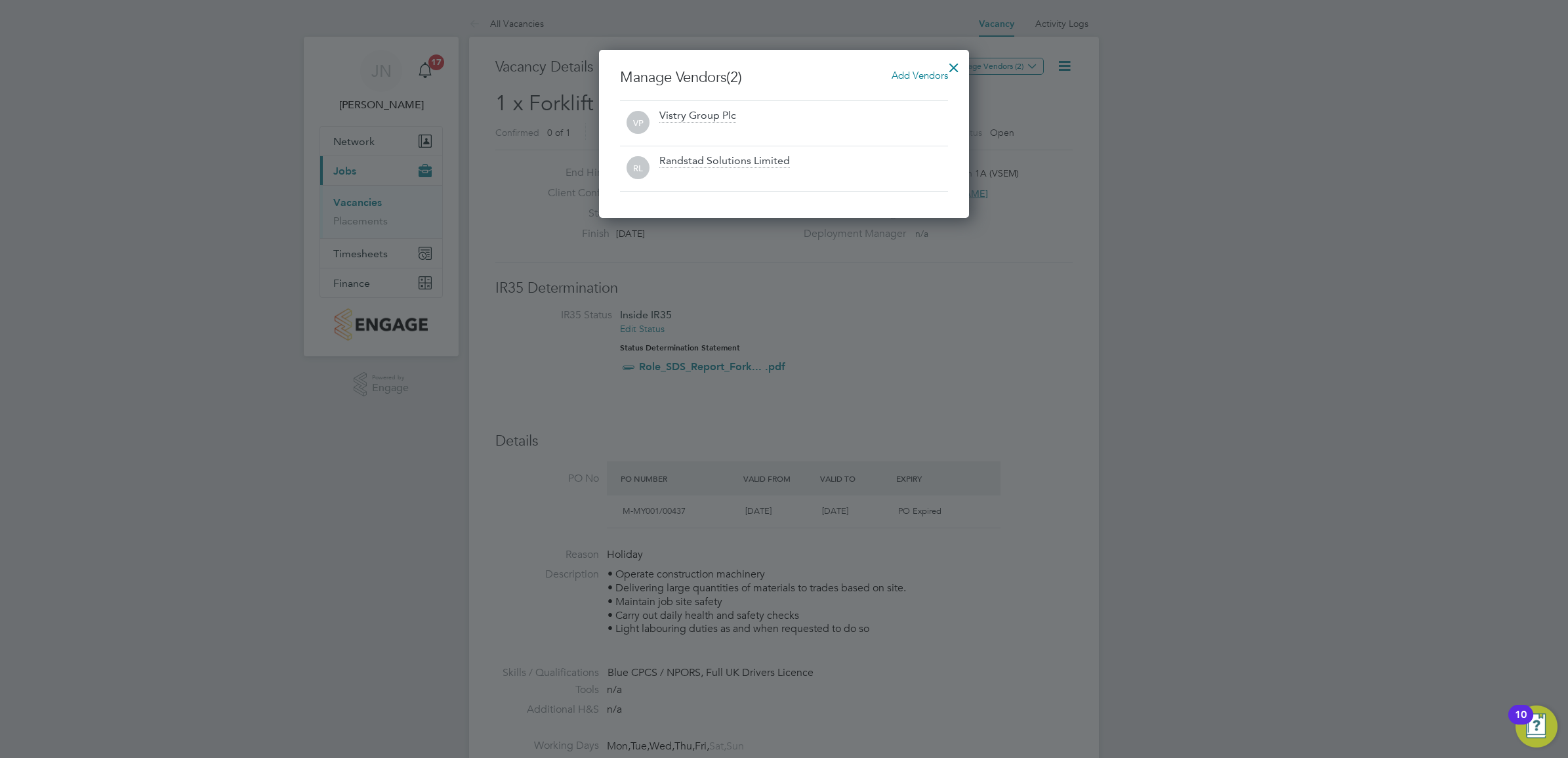
click at [950, 63] on div at bounding box center [954, 65] width 24 height 24
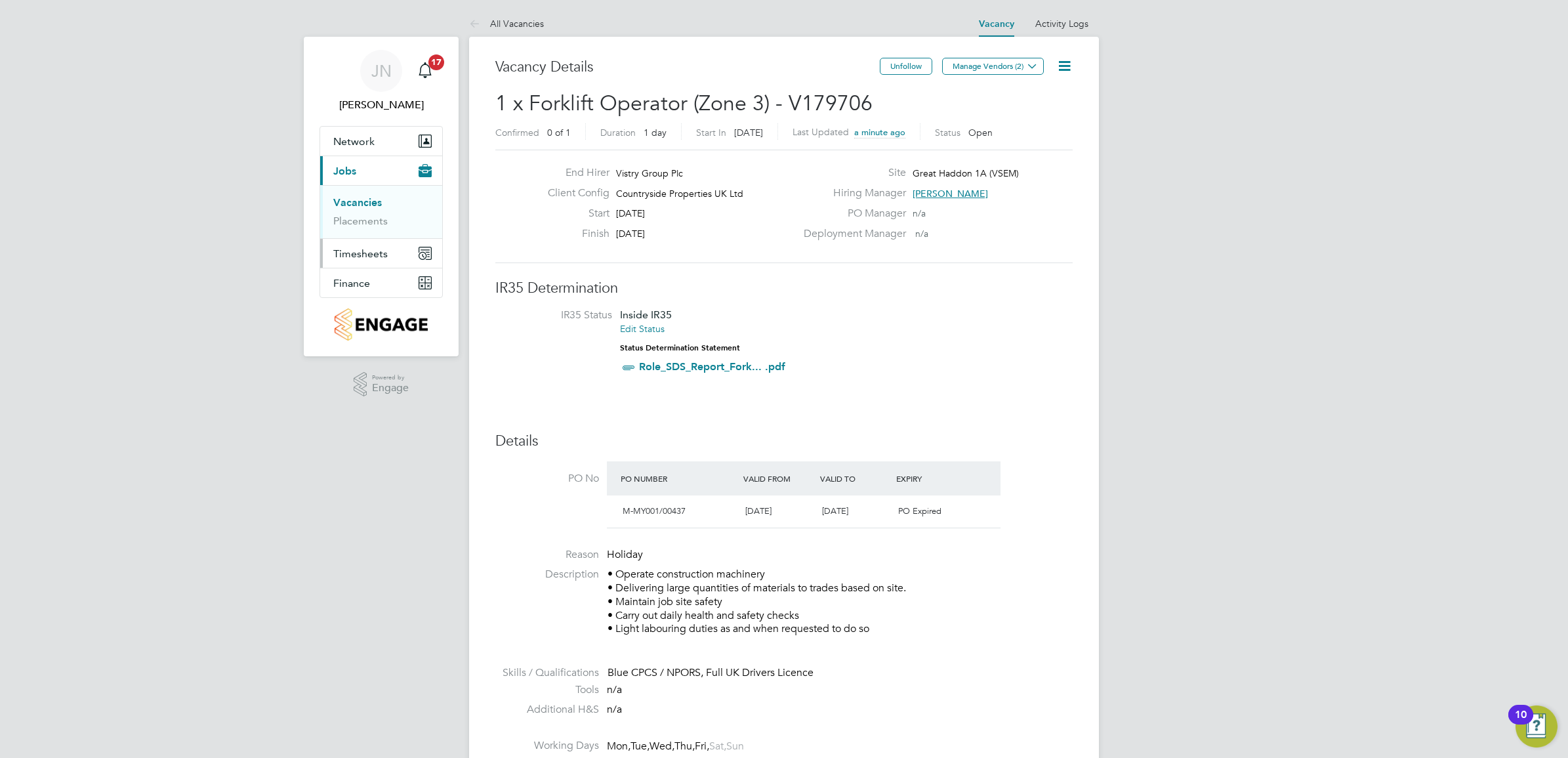
click at [374, 259] on span "Timesheets" at bounding box center [360, 254] width 54 height 13
click at [364, 235] on link "Timesheets" at bounding box center [360, 231] width 54 height 13
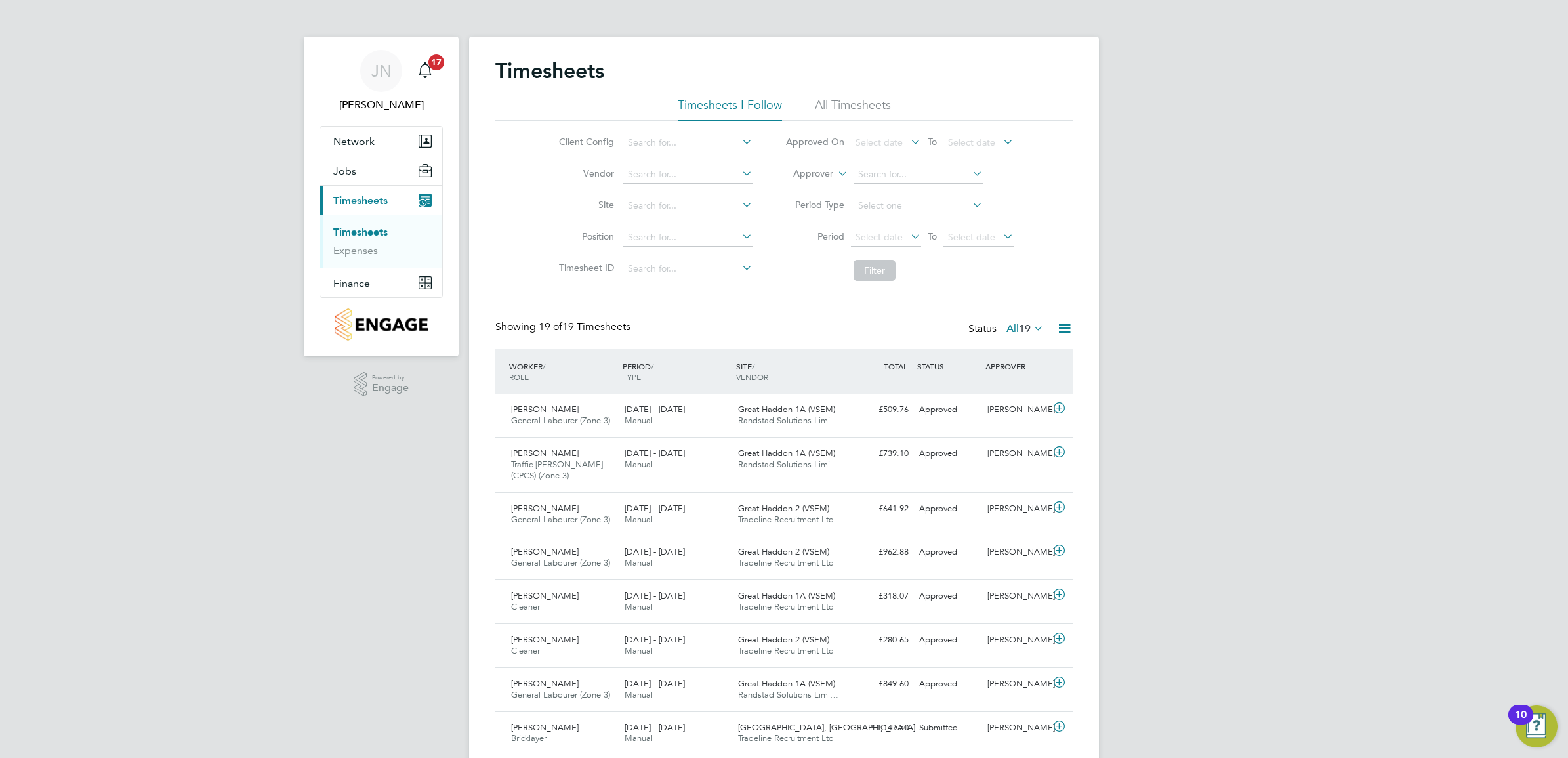
scroll to position [44, 113]
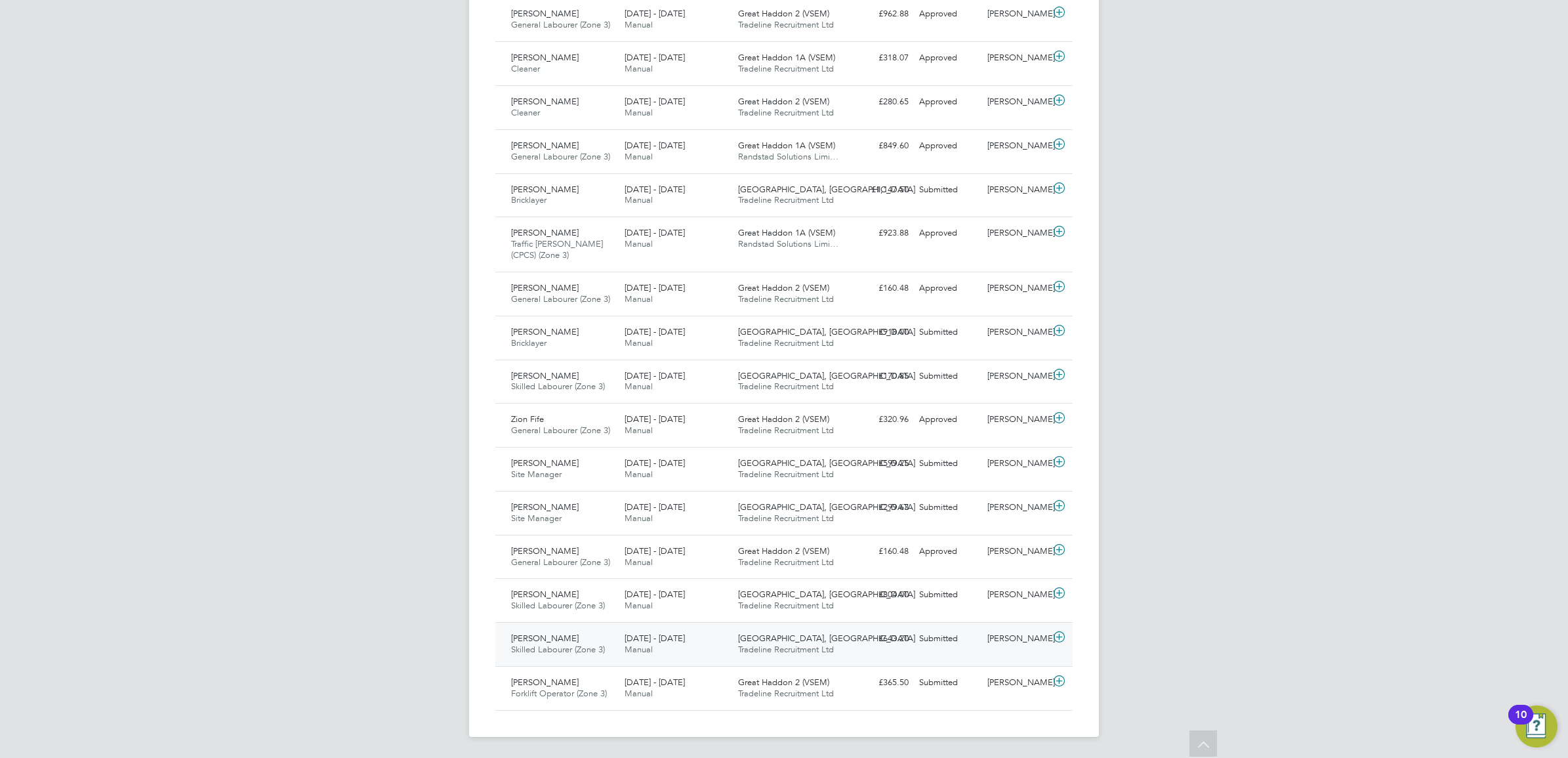
click at [760, 647] on span "Tradeline Recruitment Ltd" at bounding box center [785, 649] width 96 height 11
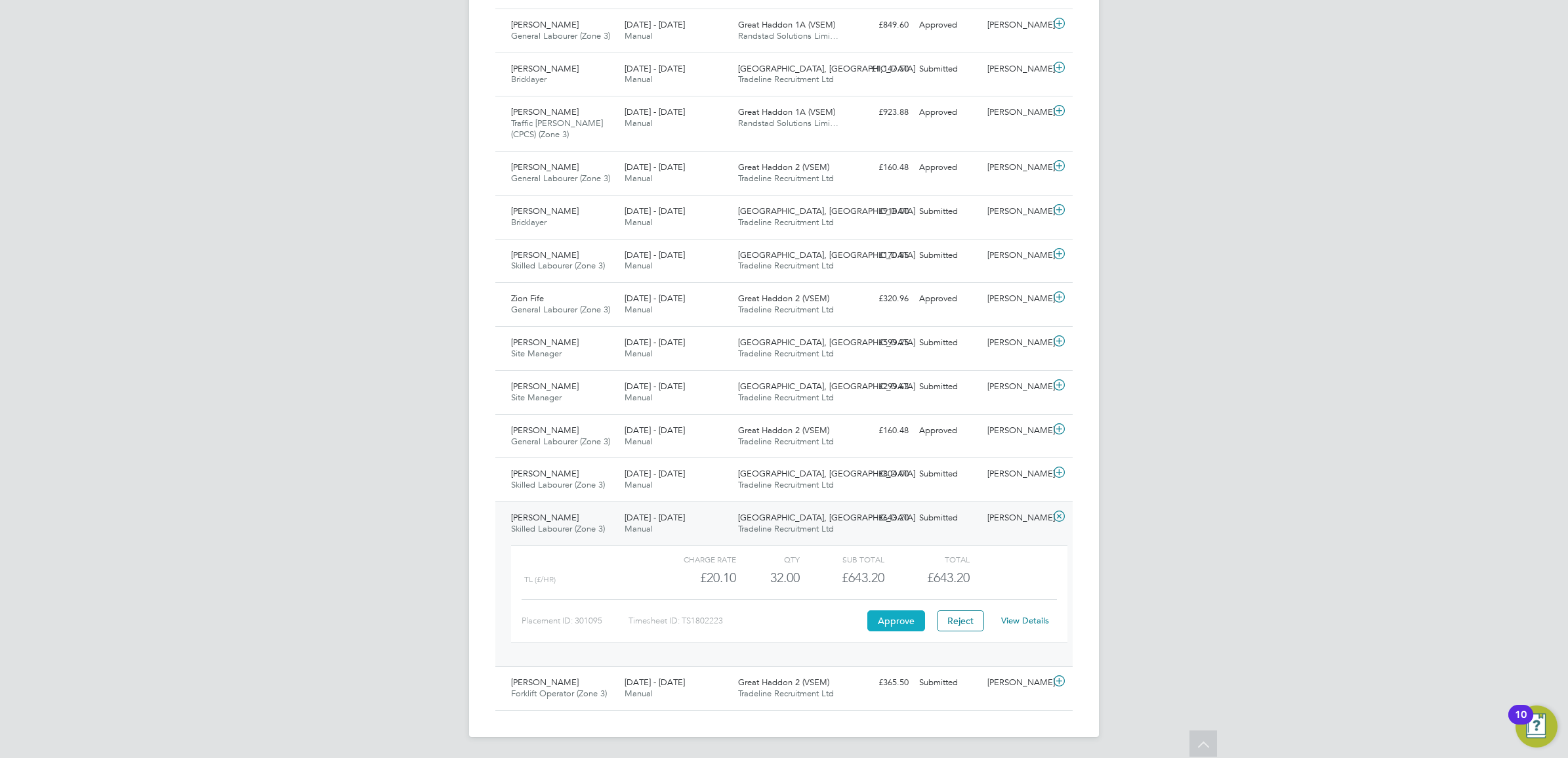
click at [893, 611] on button "Approve" at bounding box center [896, 621] width 58 height 21
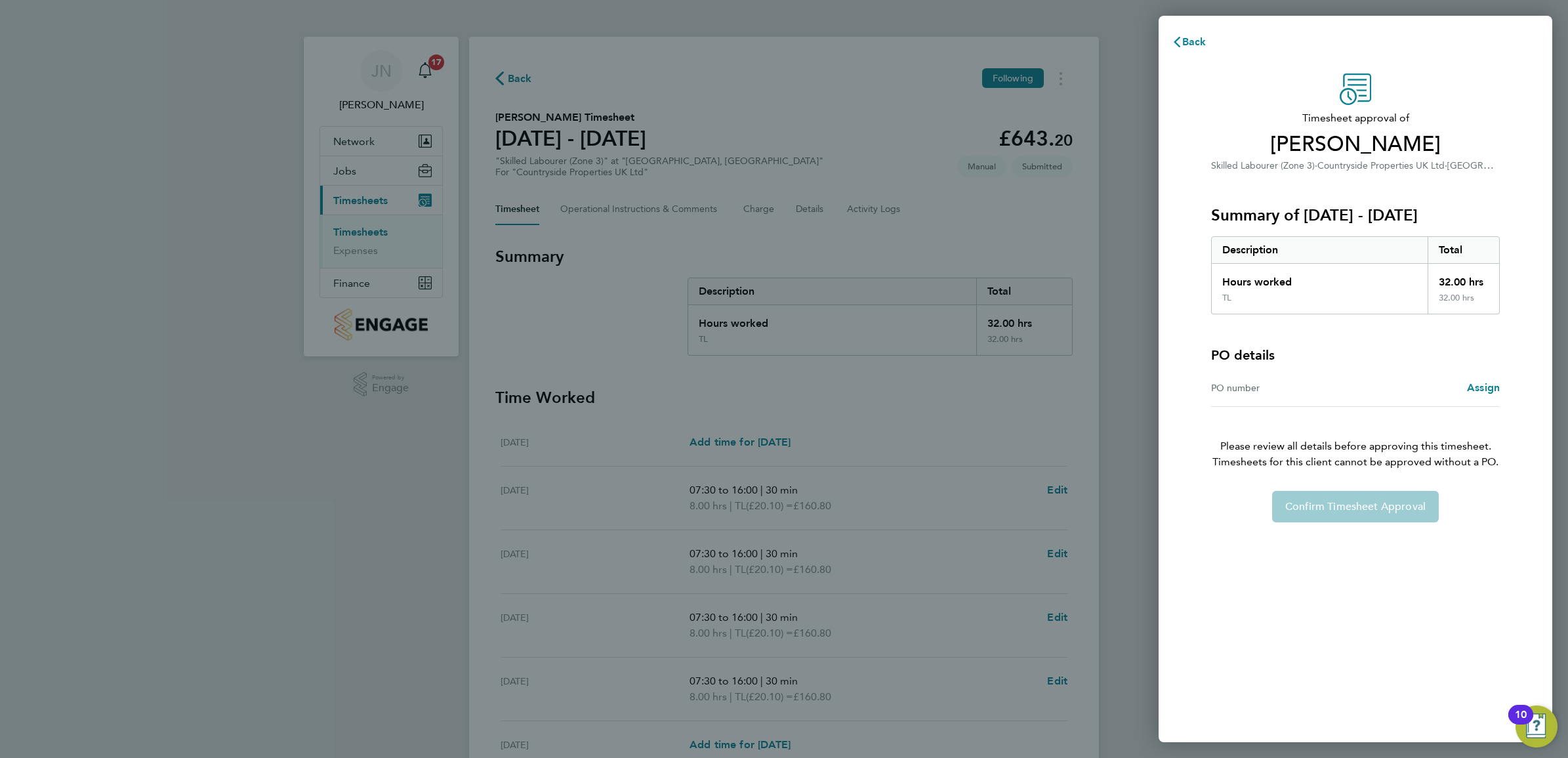
click at [1258, 385] on div "PO number" at bounding box center [1283, 387] width 145 height 16
click at [1477, 389] on span "Assign" at bounding box center [1483, 387] width 33 height 13
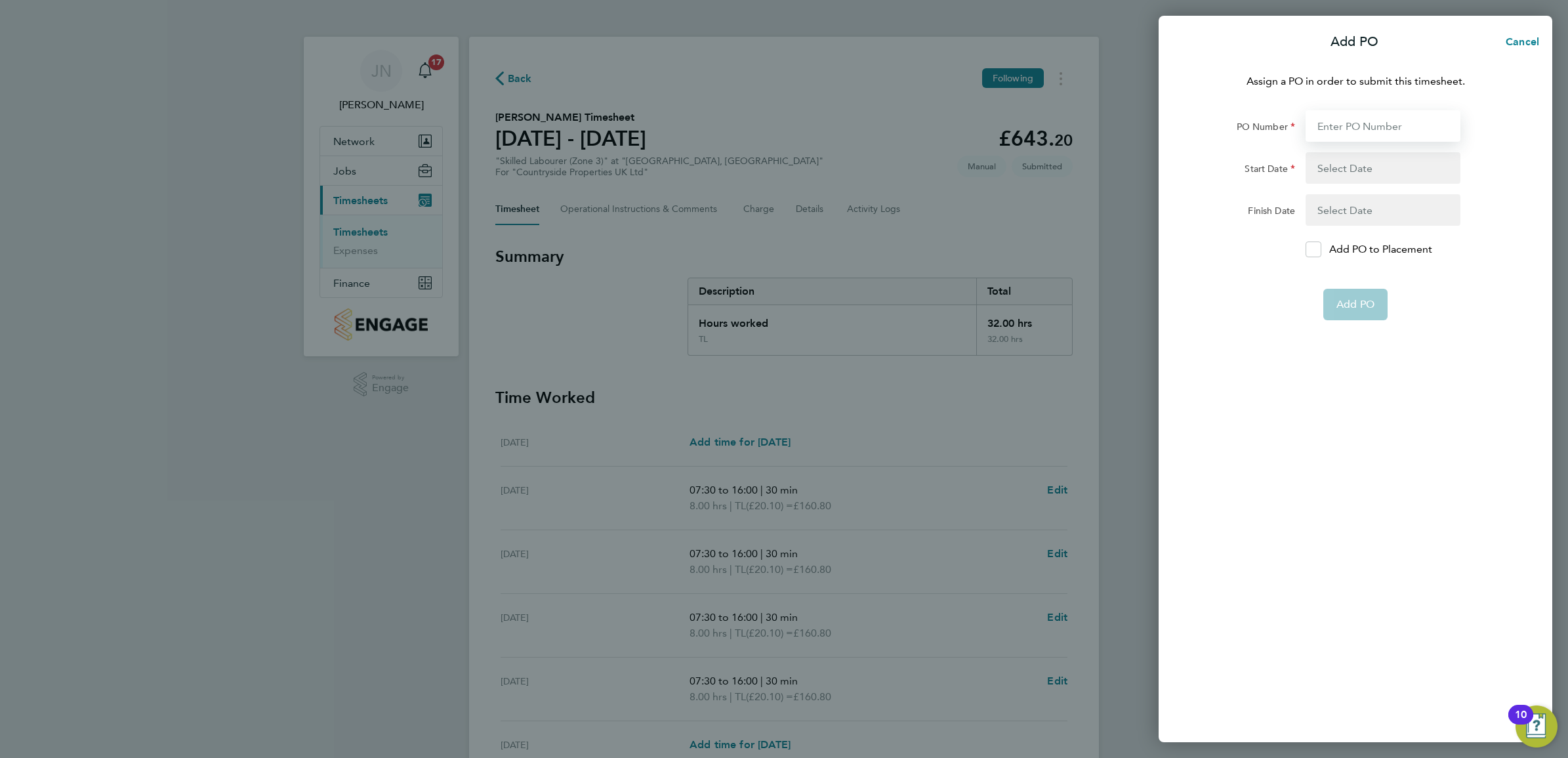
click at [1330, 133] on input "PO Number" at bounding box center [1383, 126] width 155 height 31
click at [1389, 134] on input "PO Number" at bounding box center [1383, 126] width 155 height 31
paste input "M-MZ524/00856"
type input "M-MZ524/00856"
click at [1432, 375] on div "Assign a PO in order to submit this timesheet. PO Number M-MZ524/00856 Start Da…" at bounding box center [1355, 400] width 394 height 685
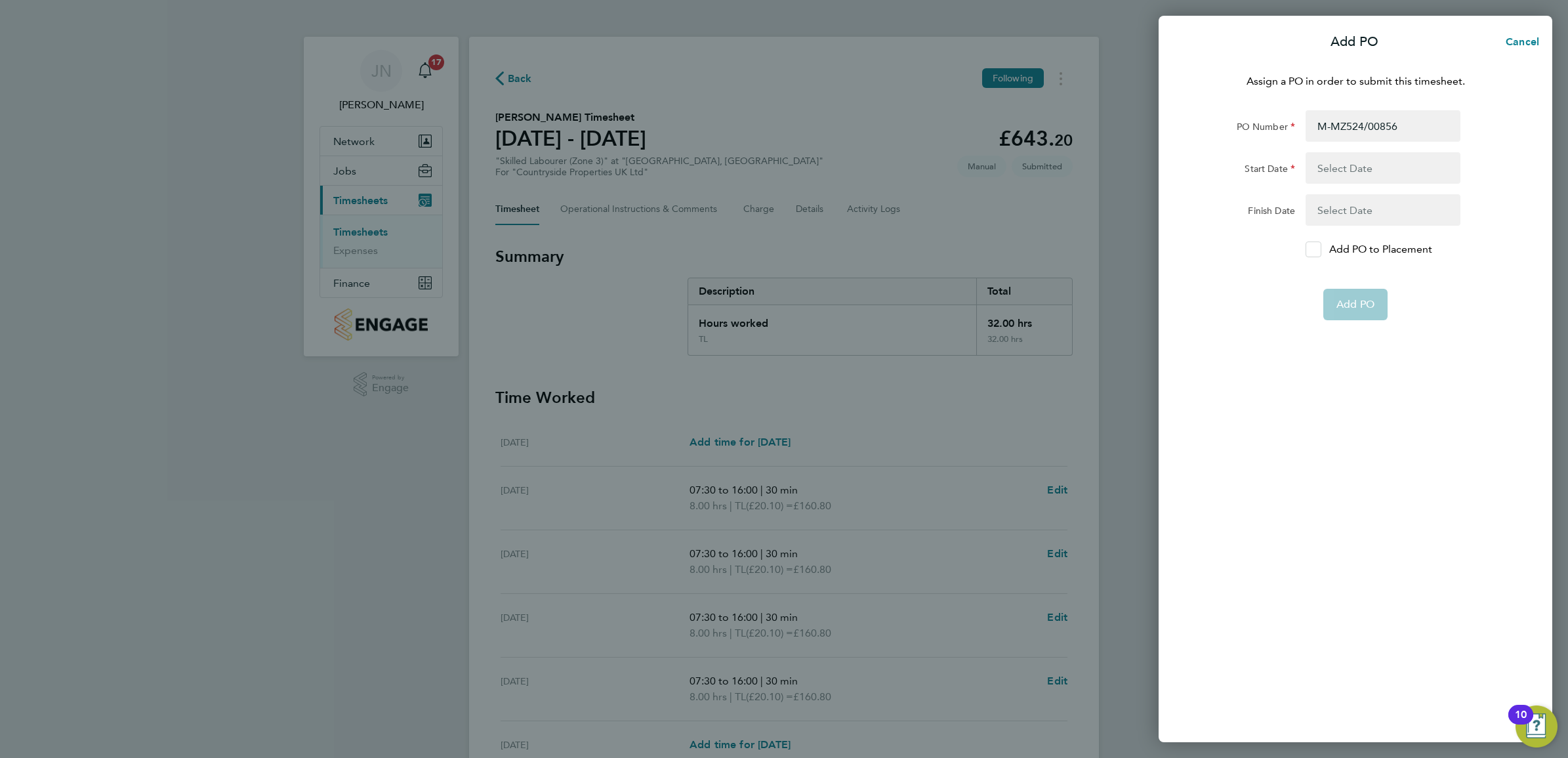
click at [1322, 245] on label "Add PO to Placement" at bounding box center [1383, 249] width 155 height 16
click at [1318, 249] on input "Add PO to Placement" at bounding box center [1318, 249] width 0 height 0
click at [1358, 305] on app-form-button "Add PO" at bounding box center [1355, 304] width 65 height 31
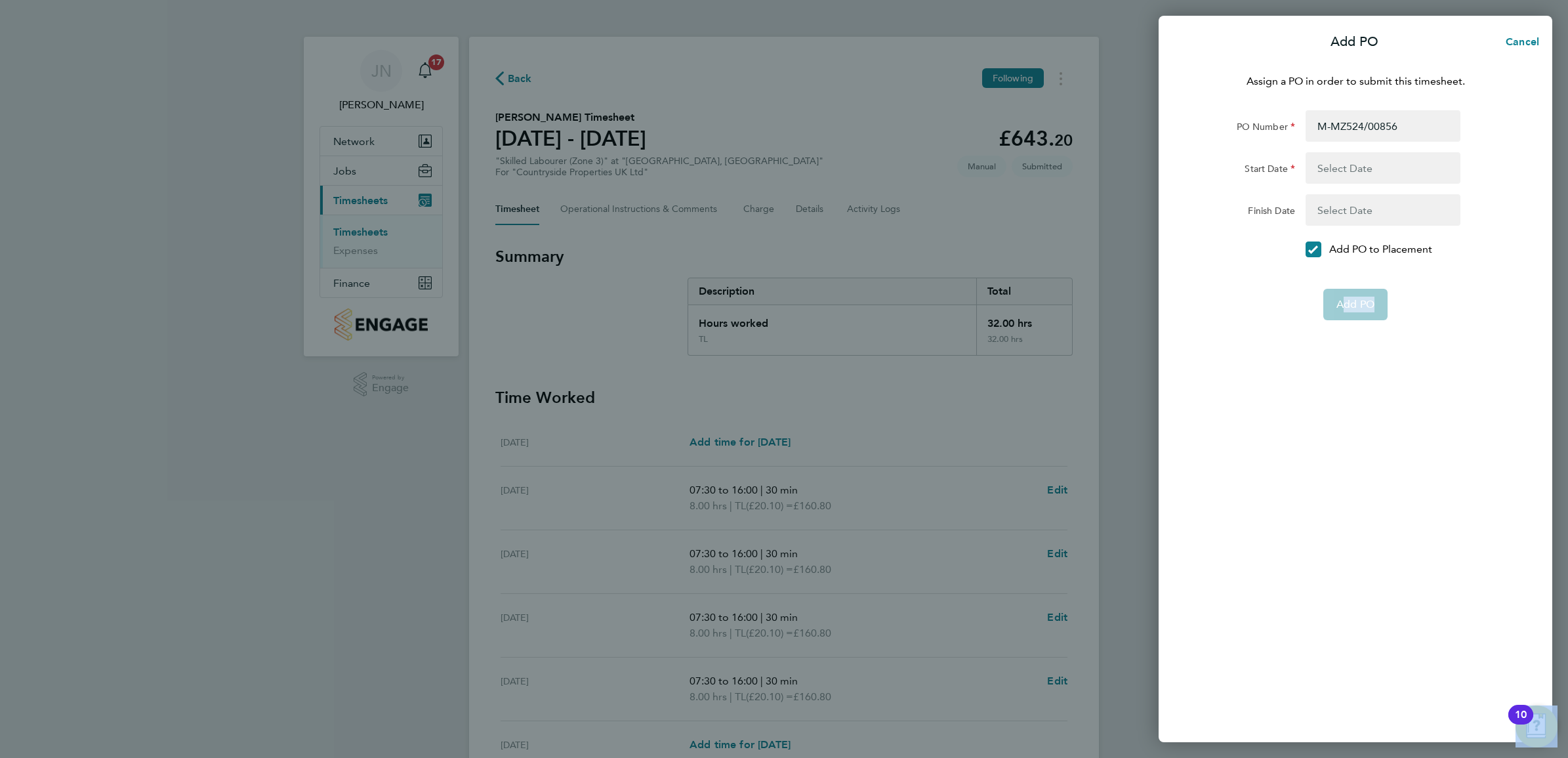
click at [1358, 305] on app-form-button "Add PO" at bounding box center [1355, 304] width 65 height 31
click at [1371, 165] on button "button" at bounding box center [1383, 168] width 155 height 31
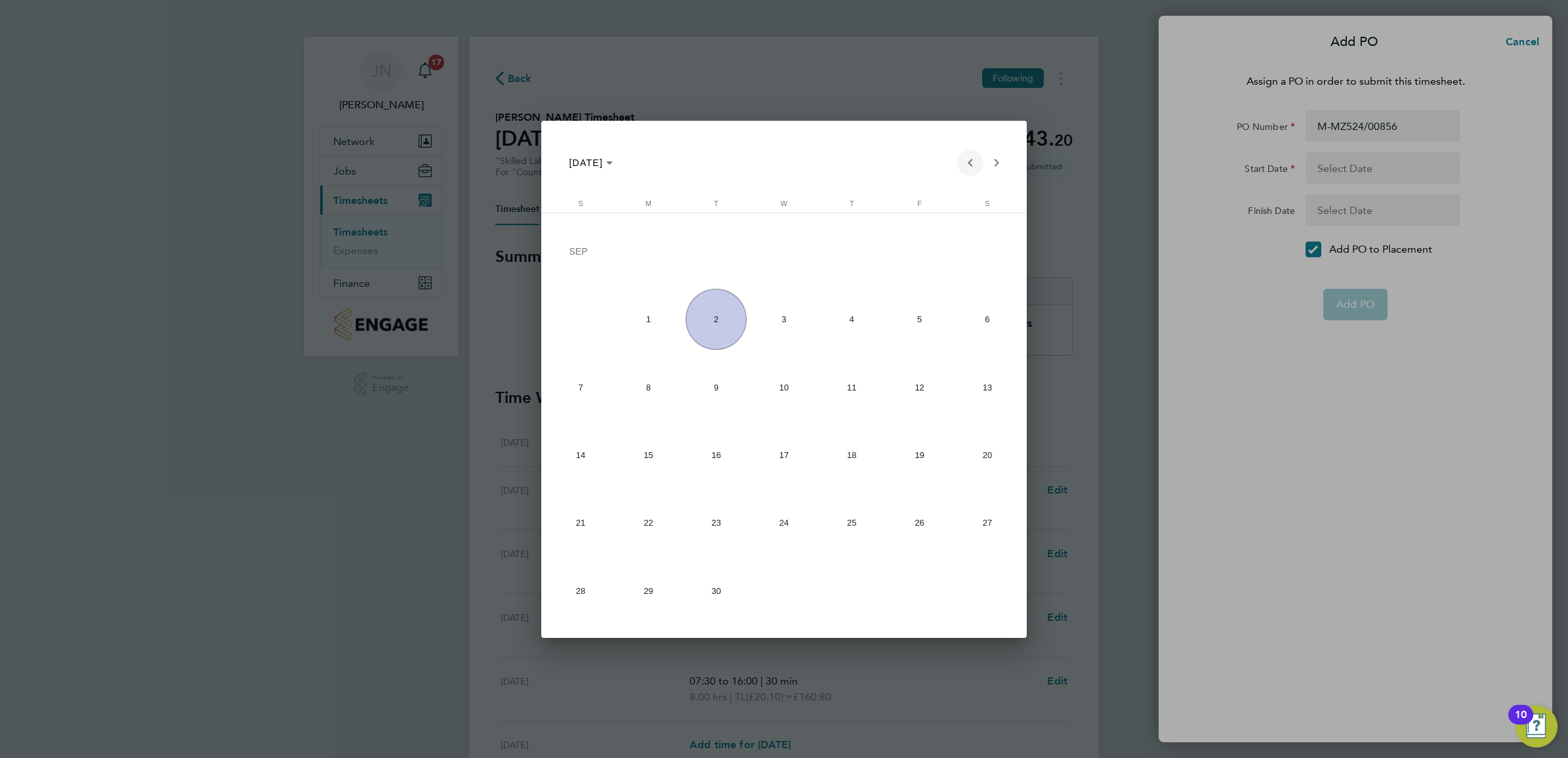
click at [969, 168] on span "Previous month" at bounding box center [970, 162] width 26 height 26
click at [644, 406] on span "11" at bounding box center [648, 391] width 61 height 61
type input "11 Aug 25"
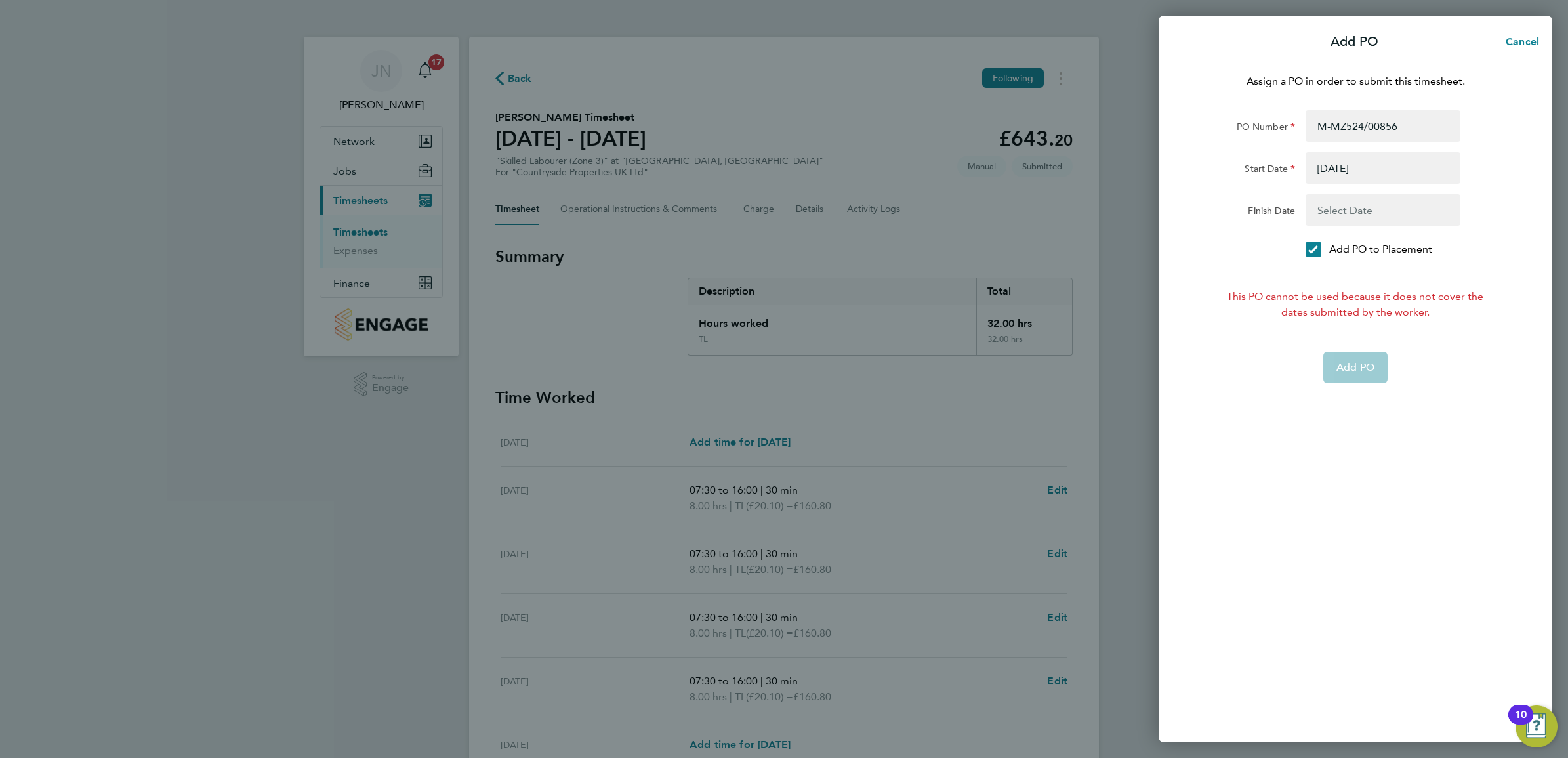
click at [1392, 204] on button "button" at bounding box center [1383, 210] width 155 height 31
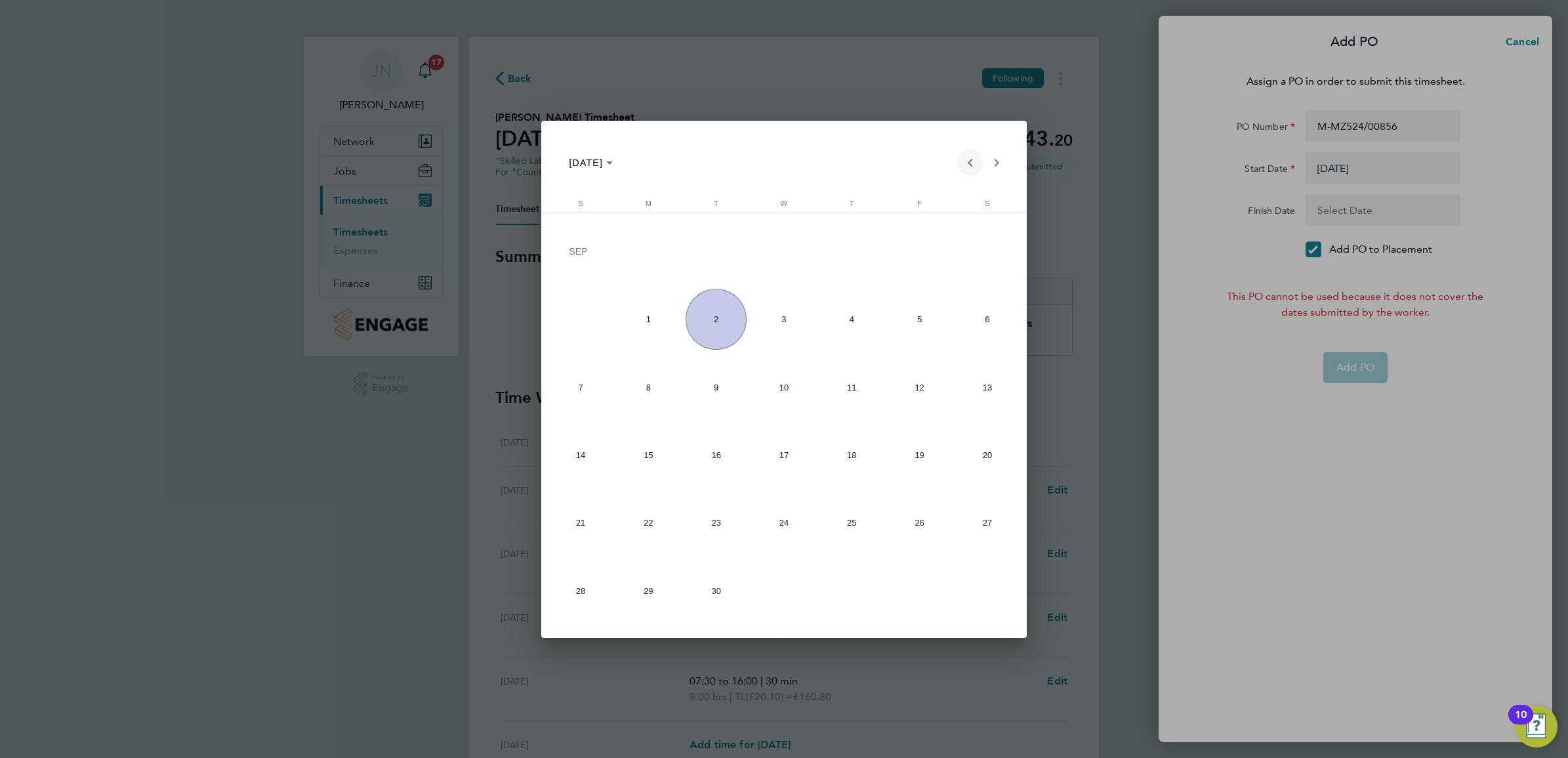
click at [960, 165] on span "Previous month" at bounding box center [970, 162] width 26 height 26
click at [930, 398] on span "15" at bounding box center [920, 391] width 61 height 61
type input "15 Aug 25"
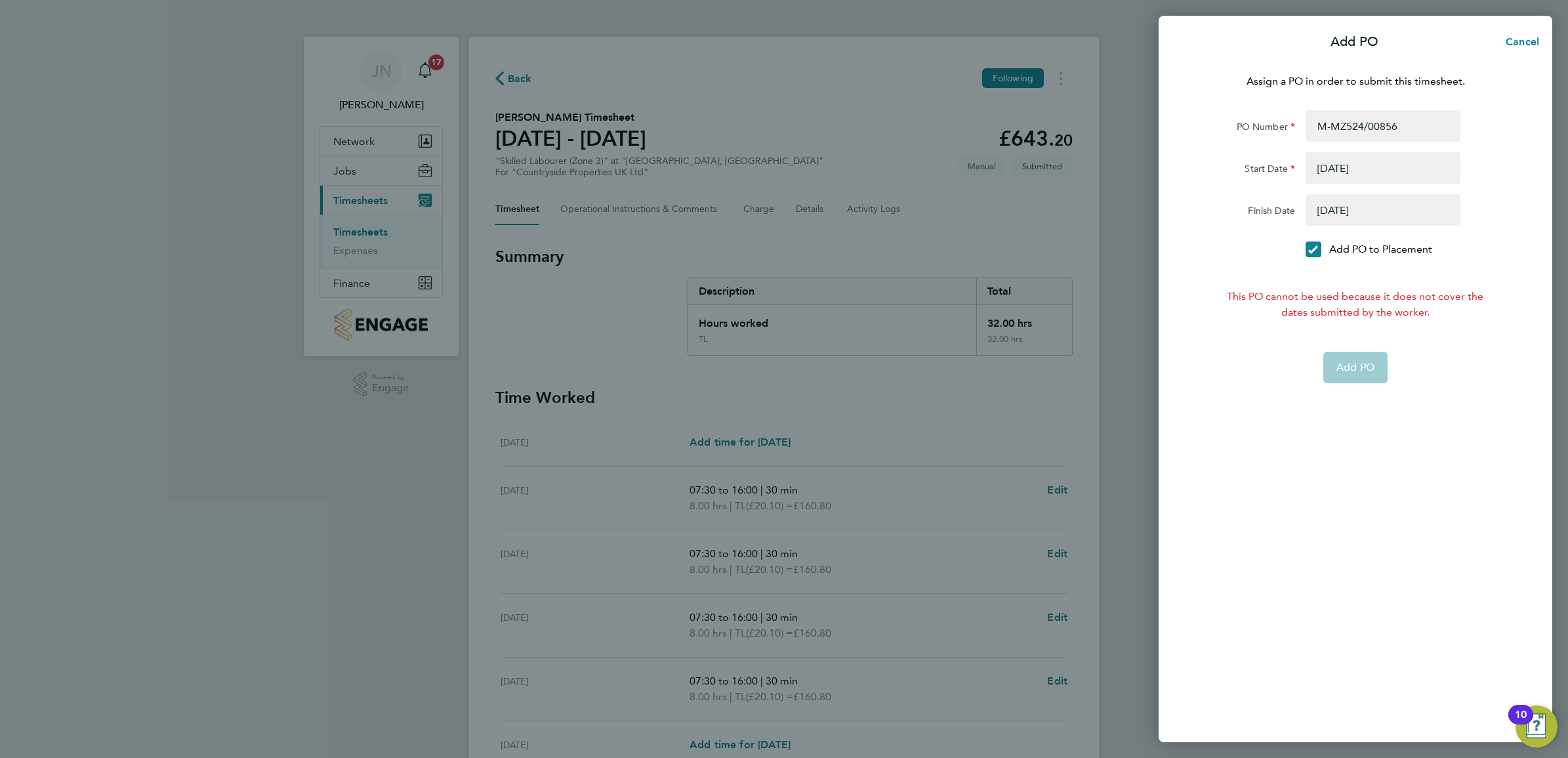
click at [1374, 426] on div "Assign a PO in order to submit this timesheet. PO Number M-MZ524/00856 Start Da…" at bounding box center [1355, 400] width 394 height 685
click at [965, 208] on div "Add PO Cancel Assign a PO in order to submit this timesheet. PO Number M-MZ524/…" at bounding box center [784, 379] width 1568 height 758
click at [1526, 42] on span "Cancel" at bounding box center [1521, 42] width 37 height 13
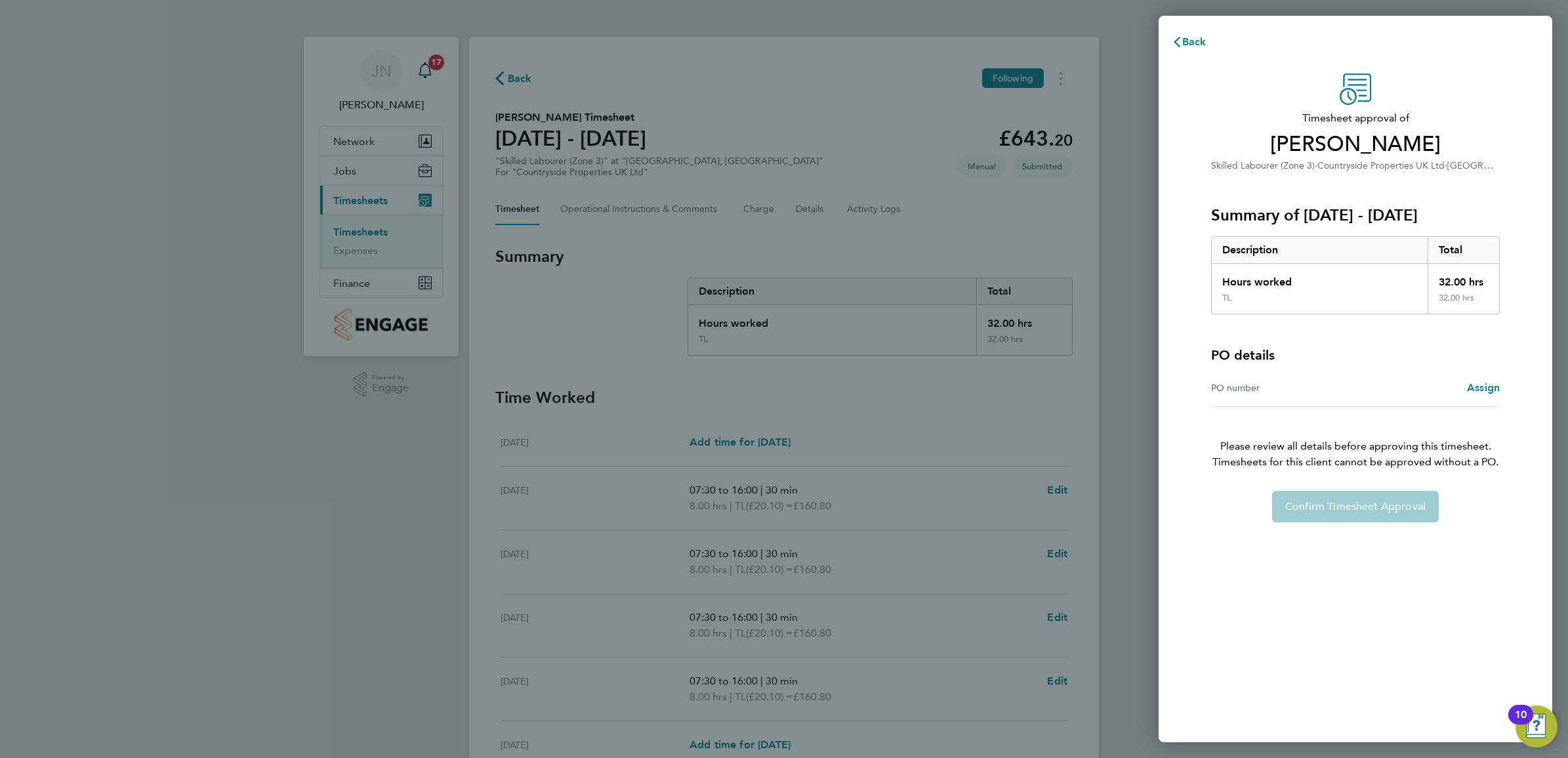
click at [1014, 244] on div "Back Timesheet approval of Andrew Weir Skilled Labourer (Zone 3) · Countryside …" at bounding box center [784, 379] width 1568 height 758
click at [1203, 39] on span "Back" at bounding box center [1194, 42] width 24 height 13
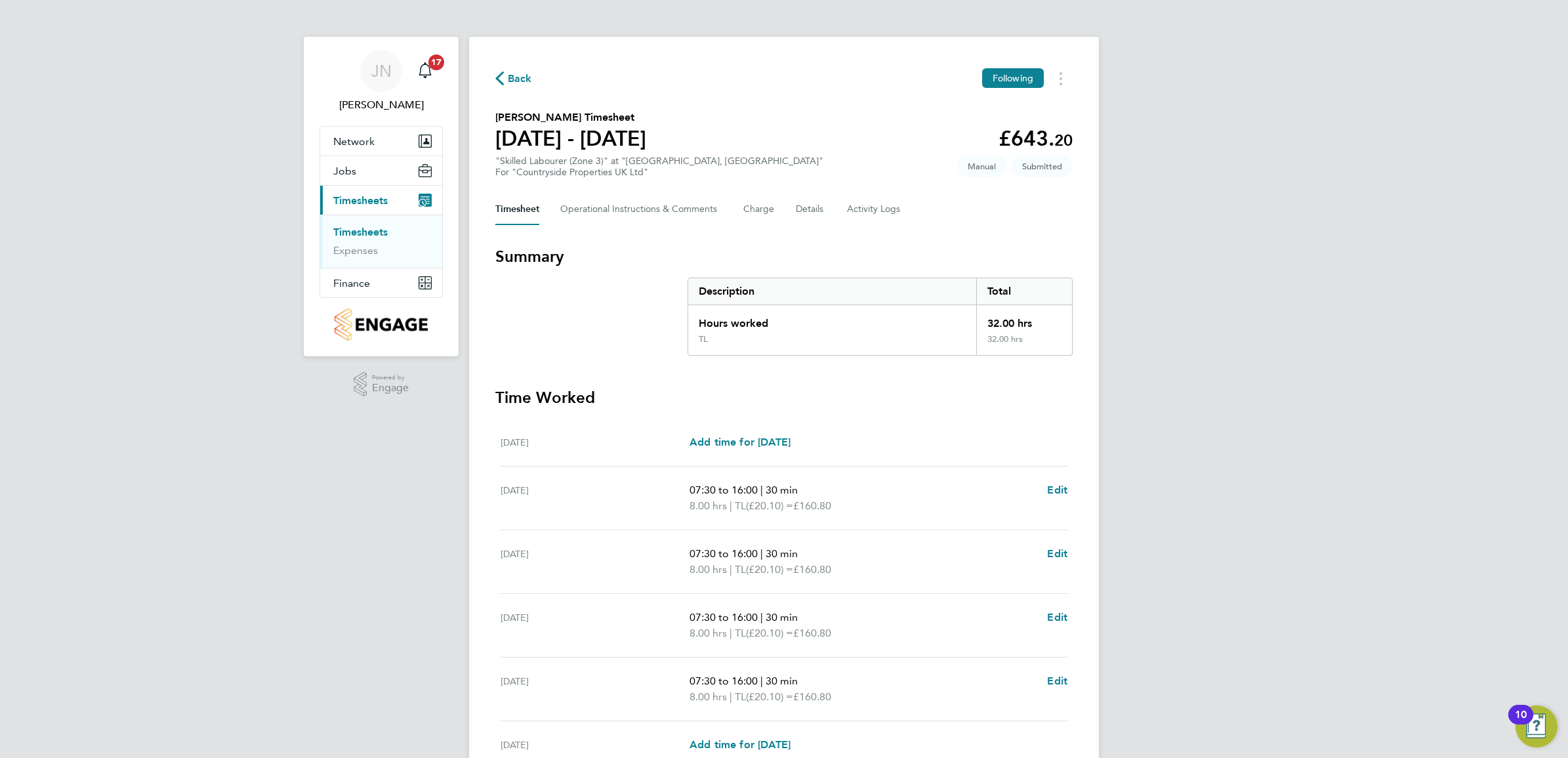
click at [388, 227] on link "Timesheets" at bounding box center [360, 231] width 54 height 13
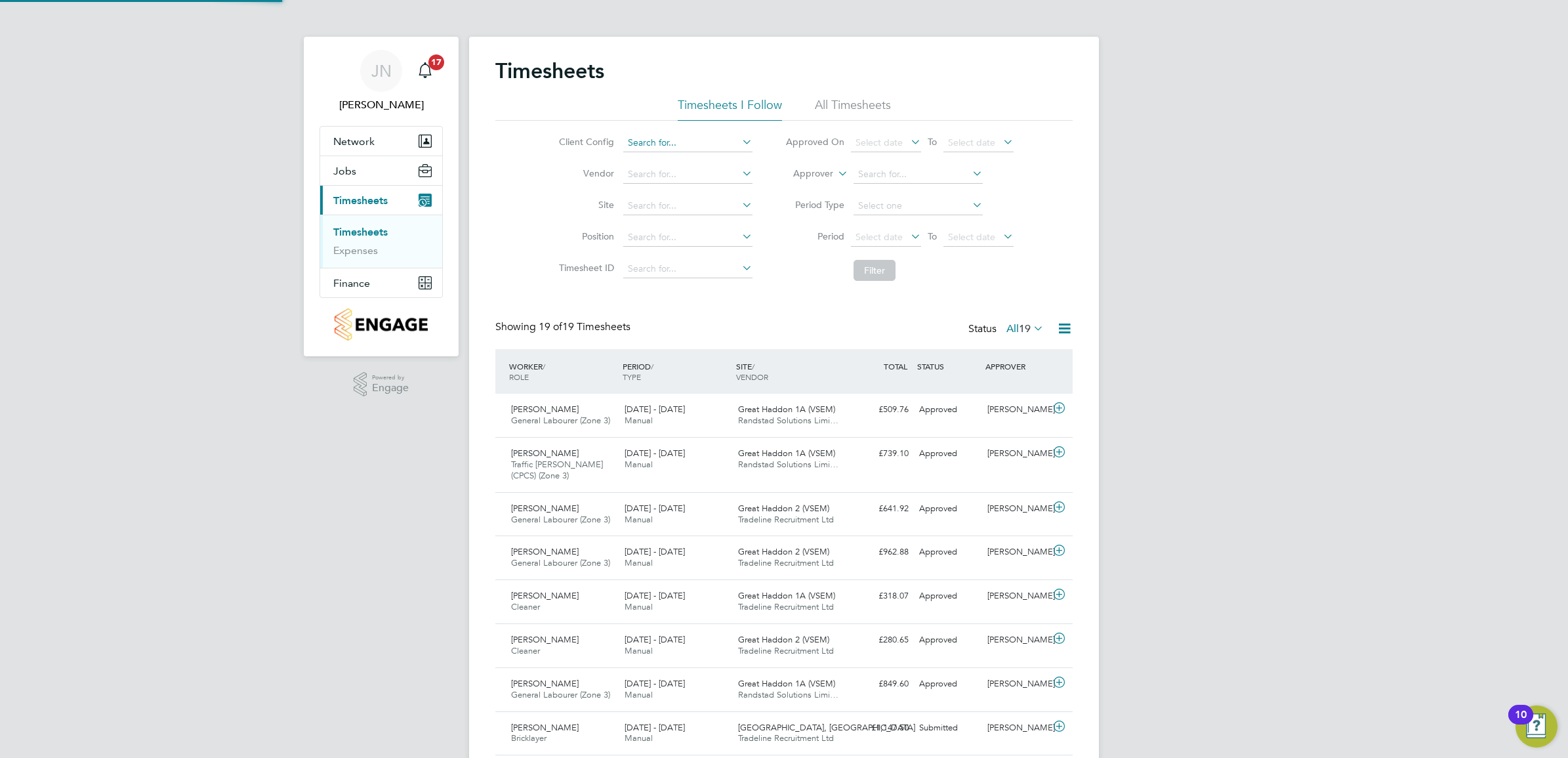
click at [666, 139] on input at bounding box center [688, 142] width 129 height 19
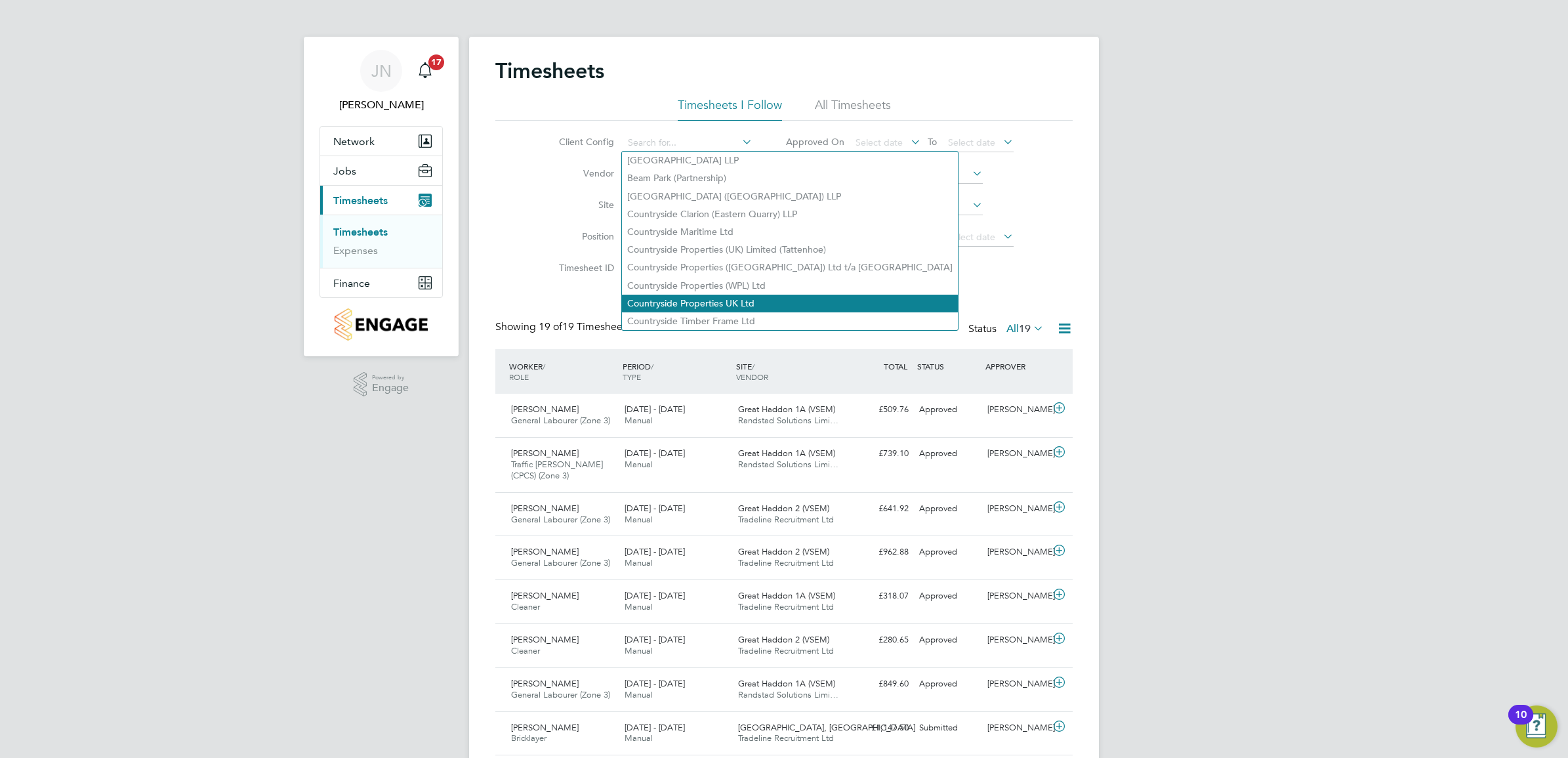
click at [742, 303] on li "Countryside Properties UK Ltd" at bounding box center [790, 303] width 336 height 18
type input "Countryside Properties UK Ltd"
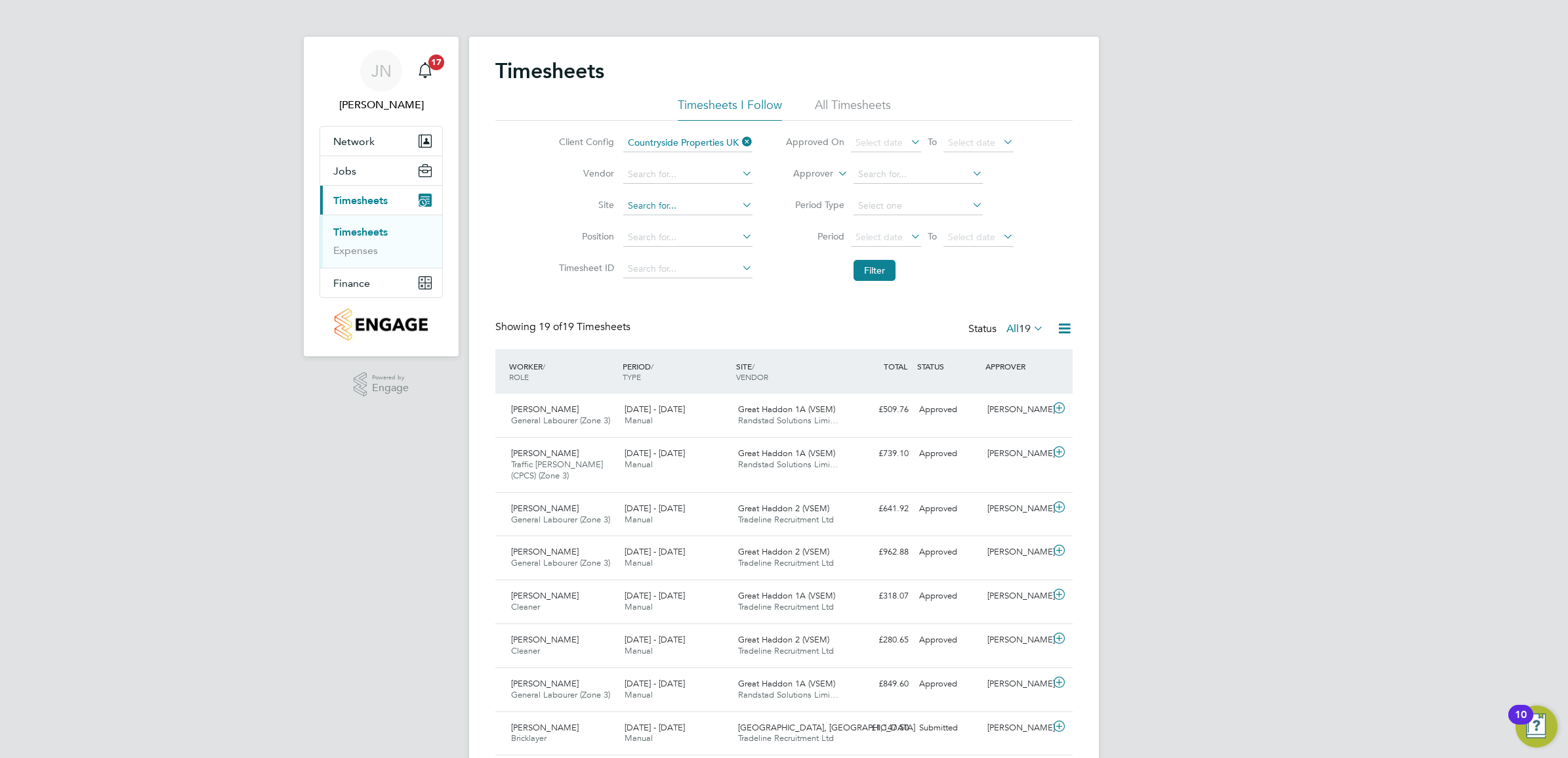
click at [676, 204] on input at bounding box center [688, 205] width 129 height 19
click at [684, 222] on li "Uffington Road, Stamf ord" at bounding box center [696, 223] width 147 height 18
type input "[GEOGRAPHIC_DATA], [GEOGRAPHIC_DATA]"
click at [320, 185] on button "Current page: Timesheets" at bounding box center [381, 200] width 122 height 29
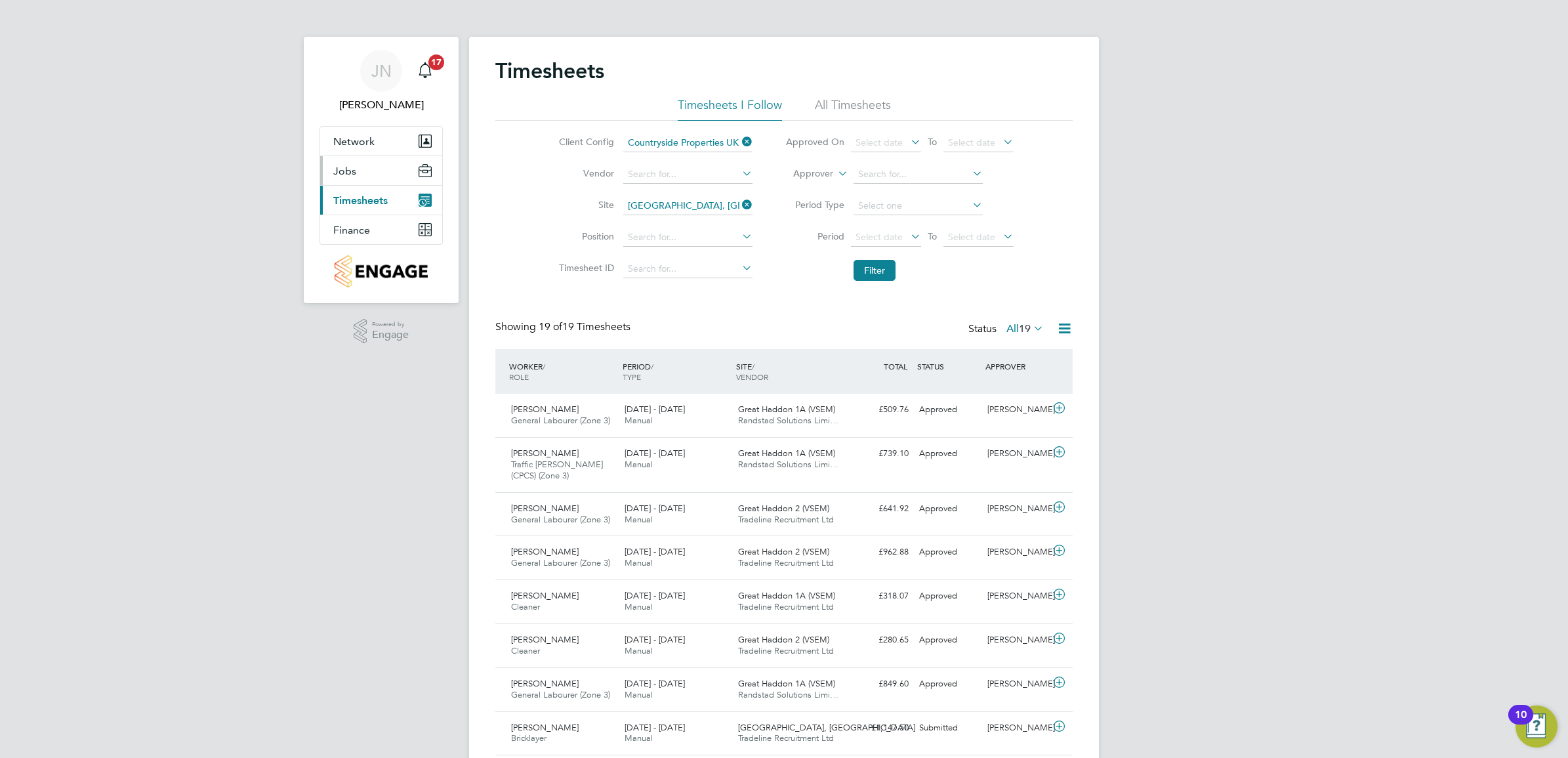
click at [338, 171] on span "Jobs" at bounding box center [344, 171] width 23 height 13
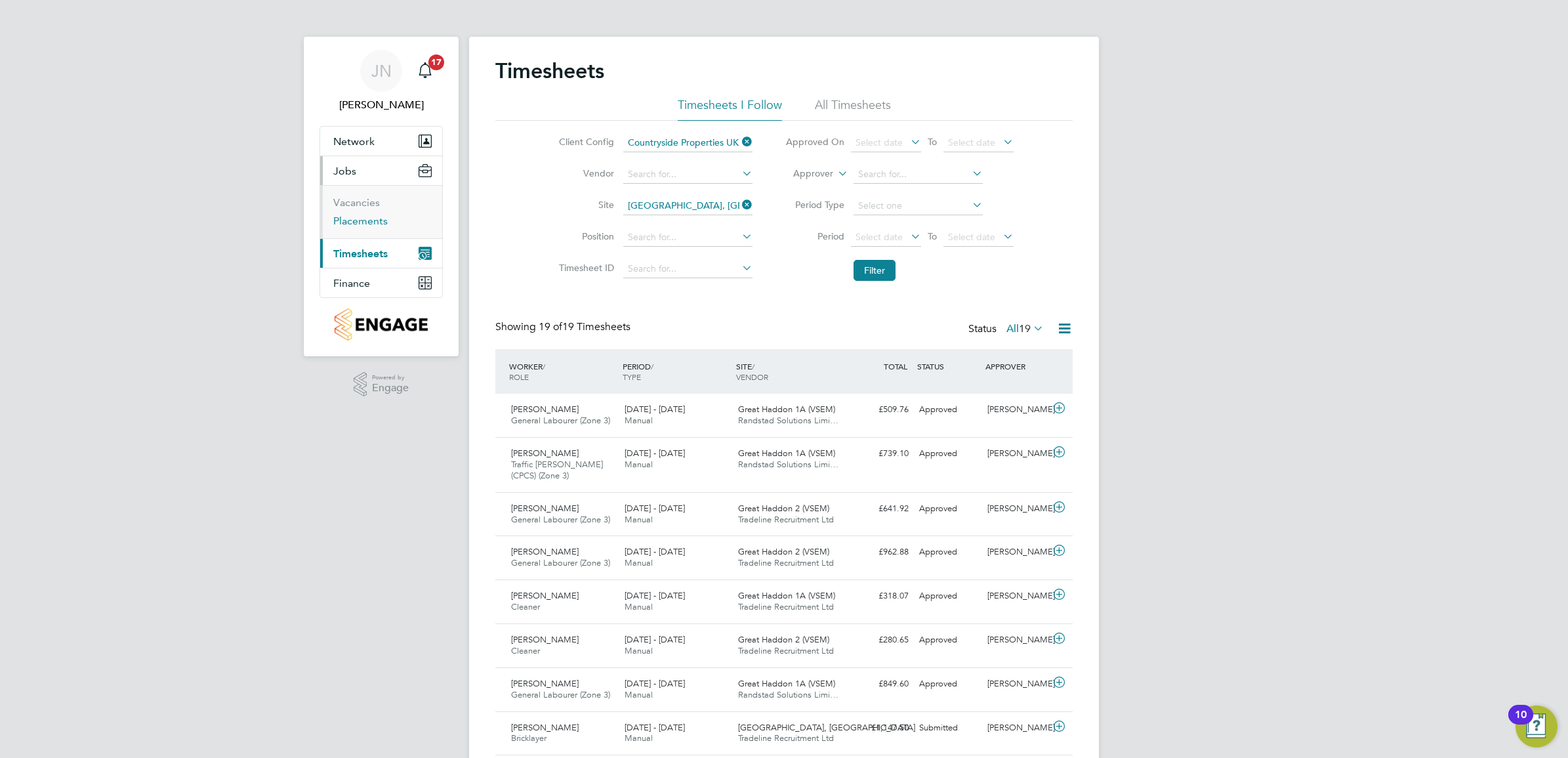
click at [375, 224] on link "Placements" at bounding box center [360, 220] width 54 height 13
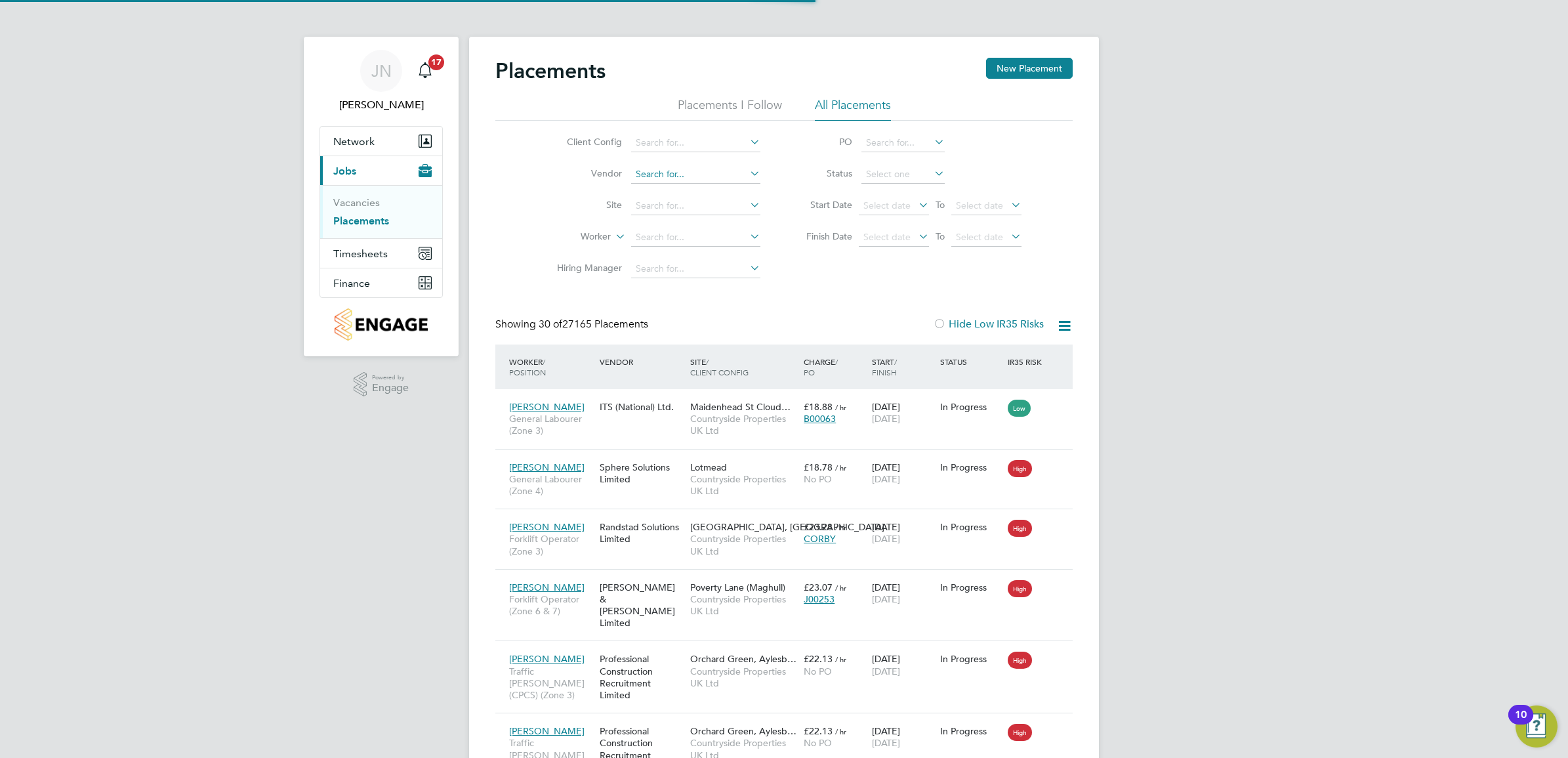
click at [674, 171] on input at bounding box center [696, 174] width 129 height 19
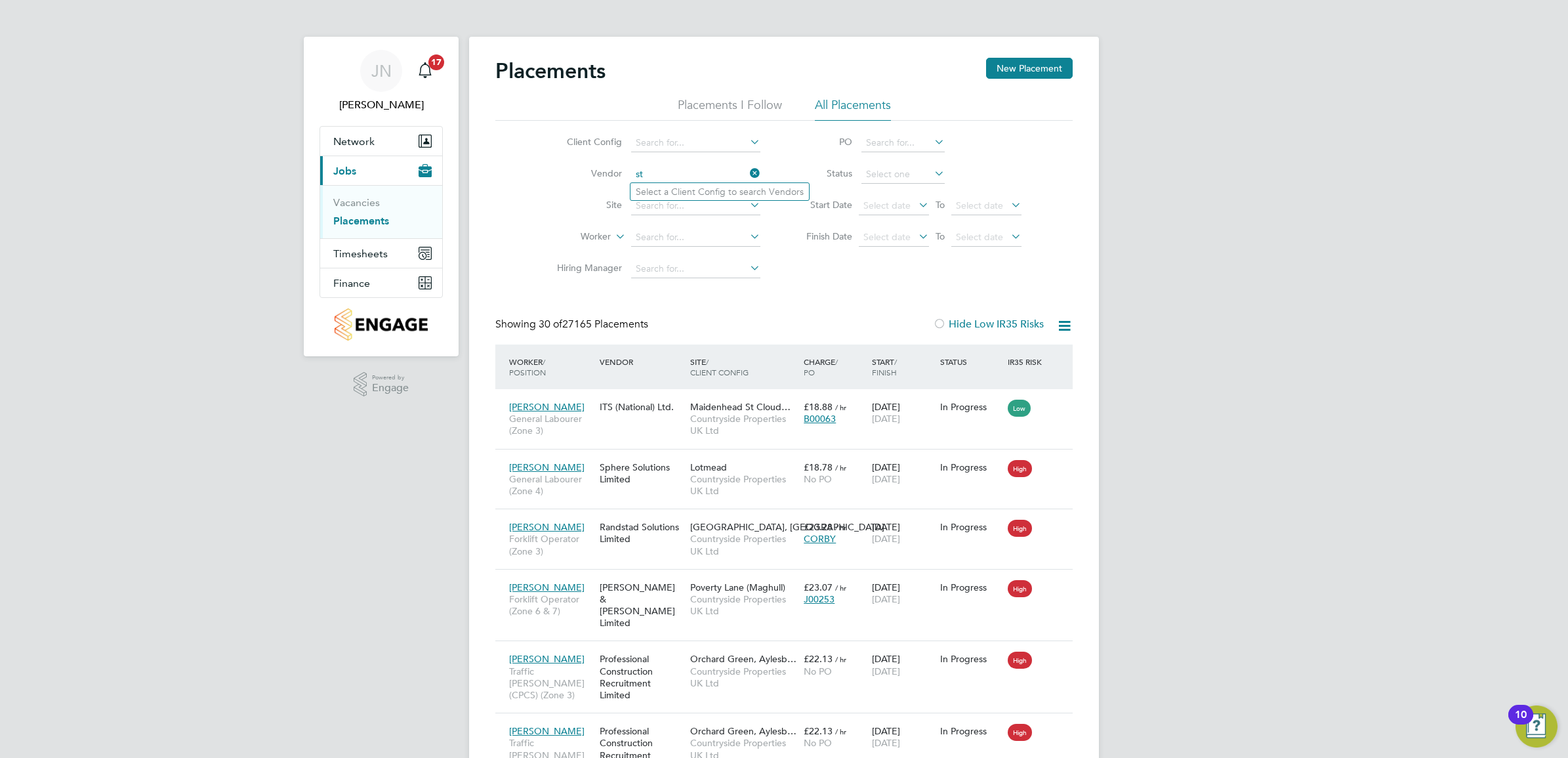
type input "s"
click at [662, 138] on input at bounding box center [696, 142] width 129 height 19
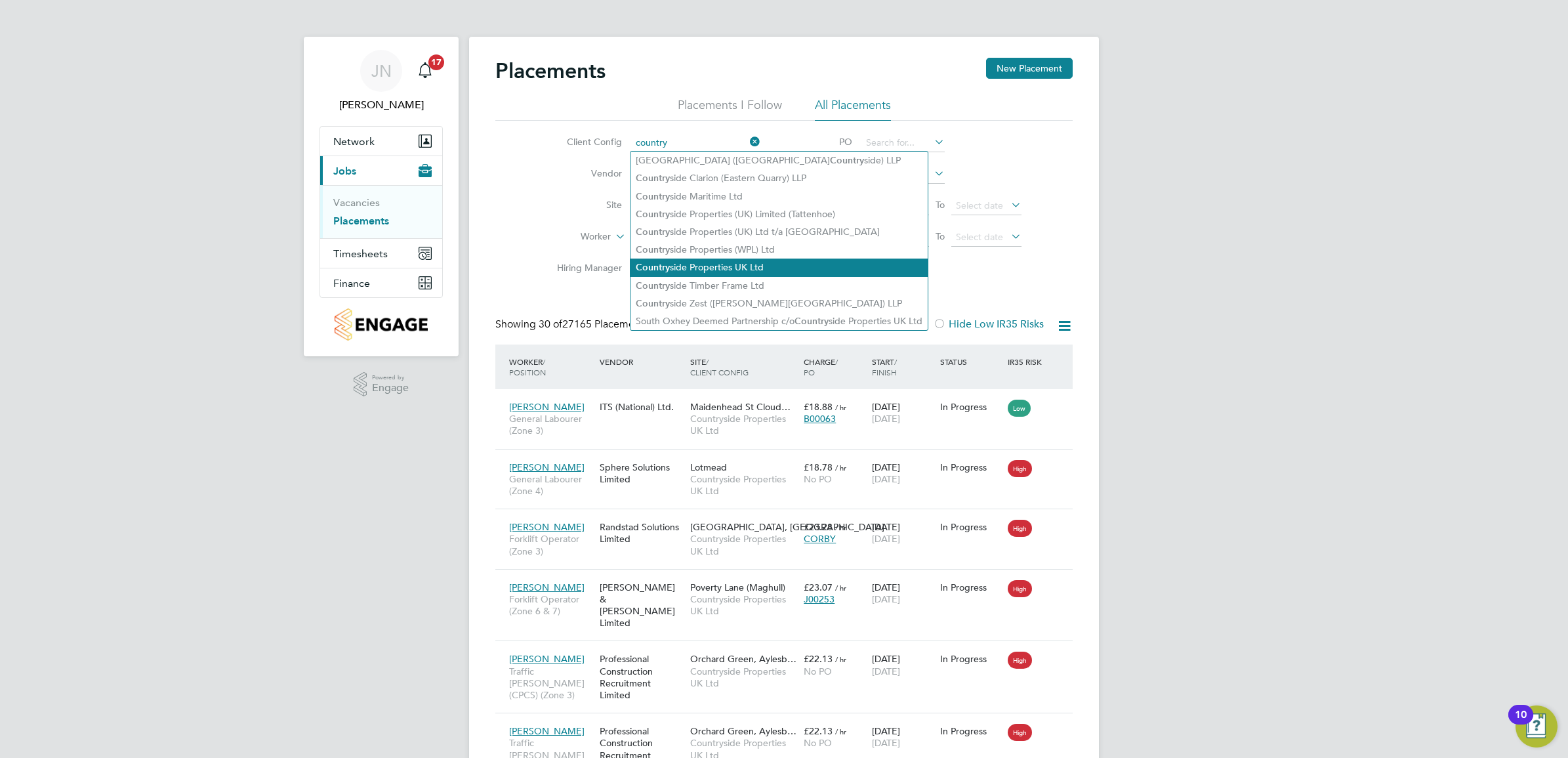
click at [758, 273] on li "Country side Properties UK Ltd" at bounding box center [779, 268] width 297 height 18
type input "Countryside Properties UK Ltd"
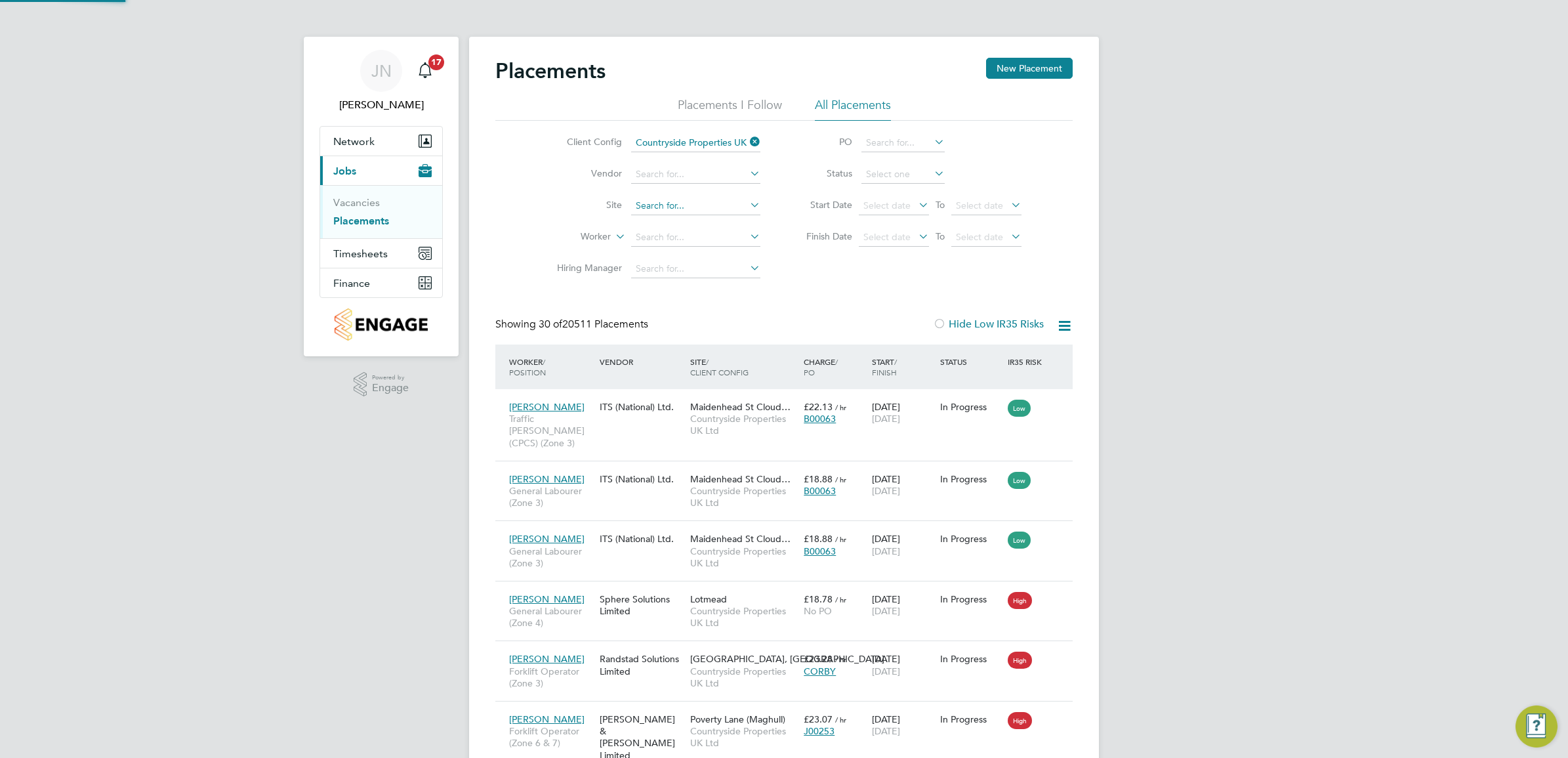
click at [685, 208] on input at bounding box center [696, 205] width 129 height 19
click at [690, 217] on li "Uffington Road, Stamfor d" at bounding box center [704, 223] width 148 height 18
type input "[GEOGRAPHIC_DATA], [GEOGRAPHIC_DATA]"
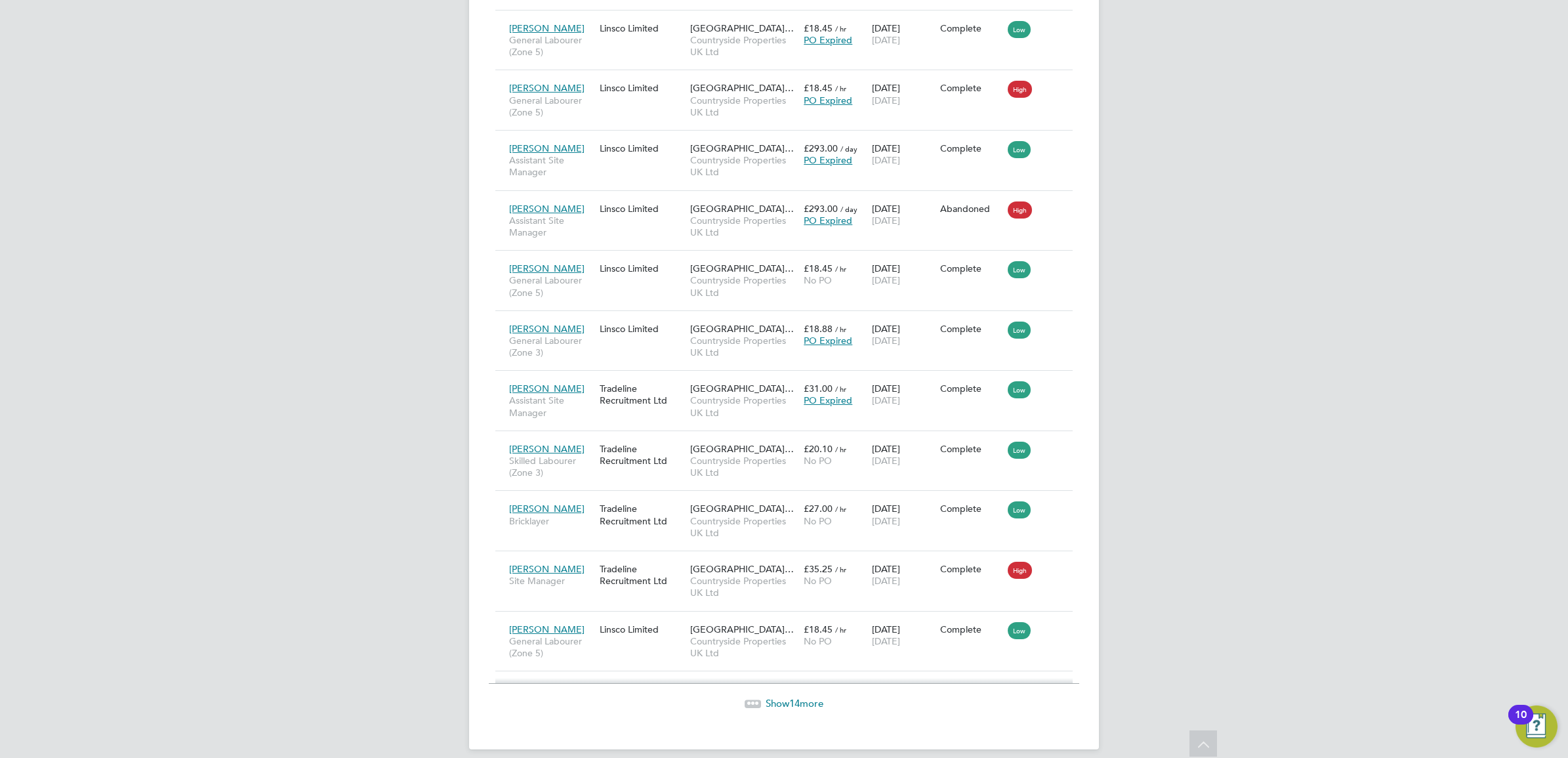
scroll to position [1538, 0]
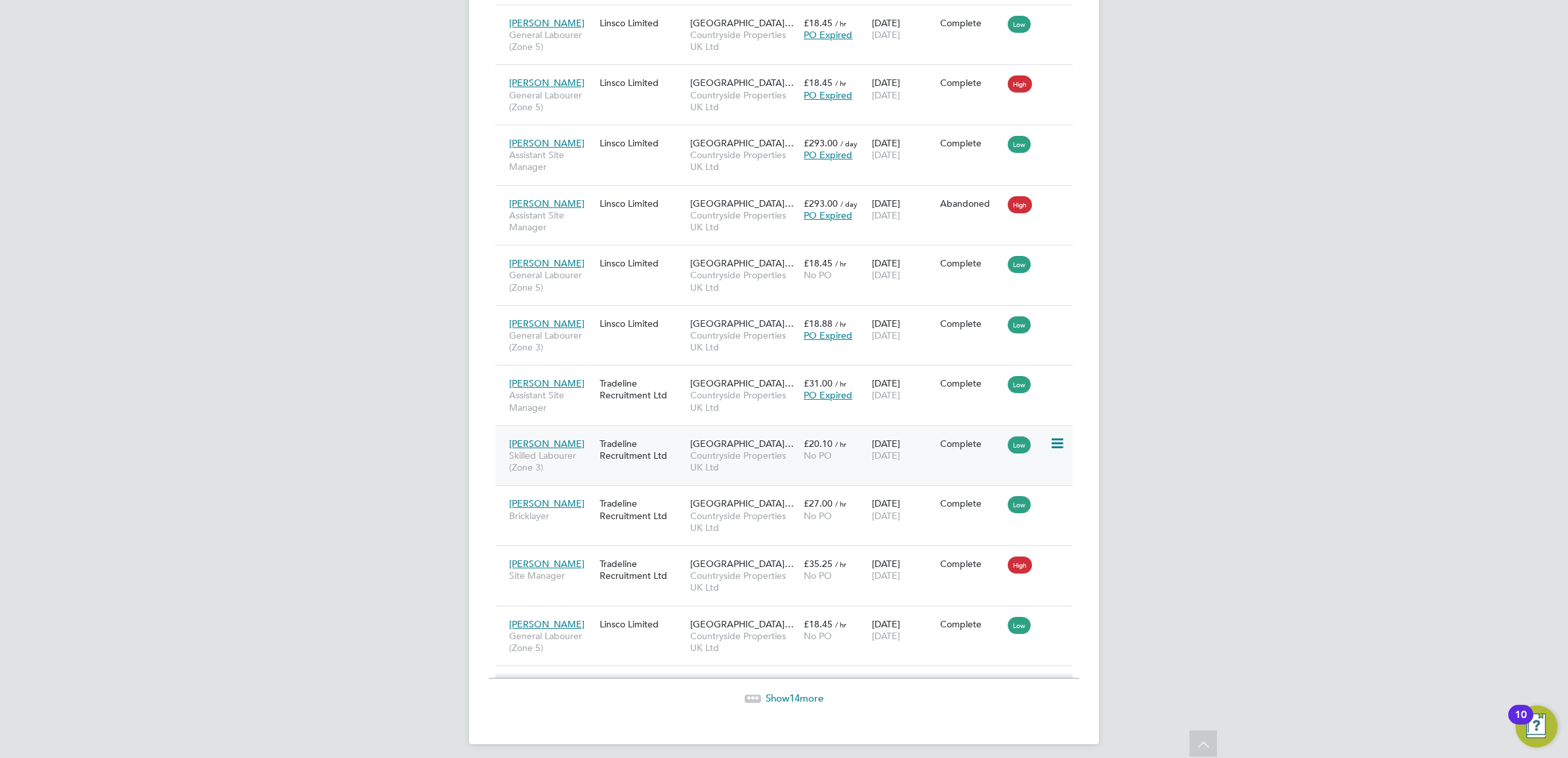
click at [640, 435] on div "Tradeline Recruitment Ltd" at bounding box center [642, 449] width 90 height 37
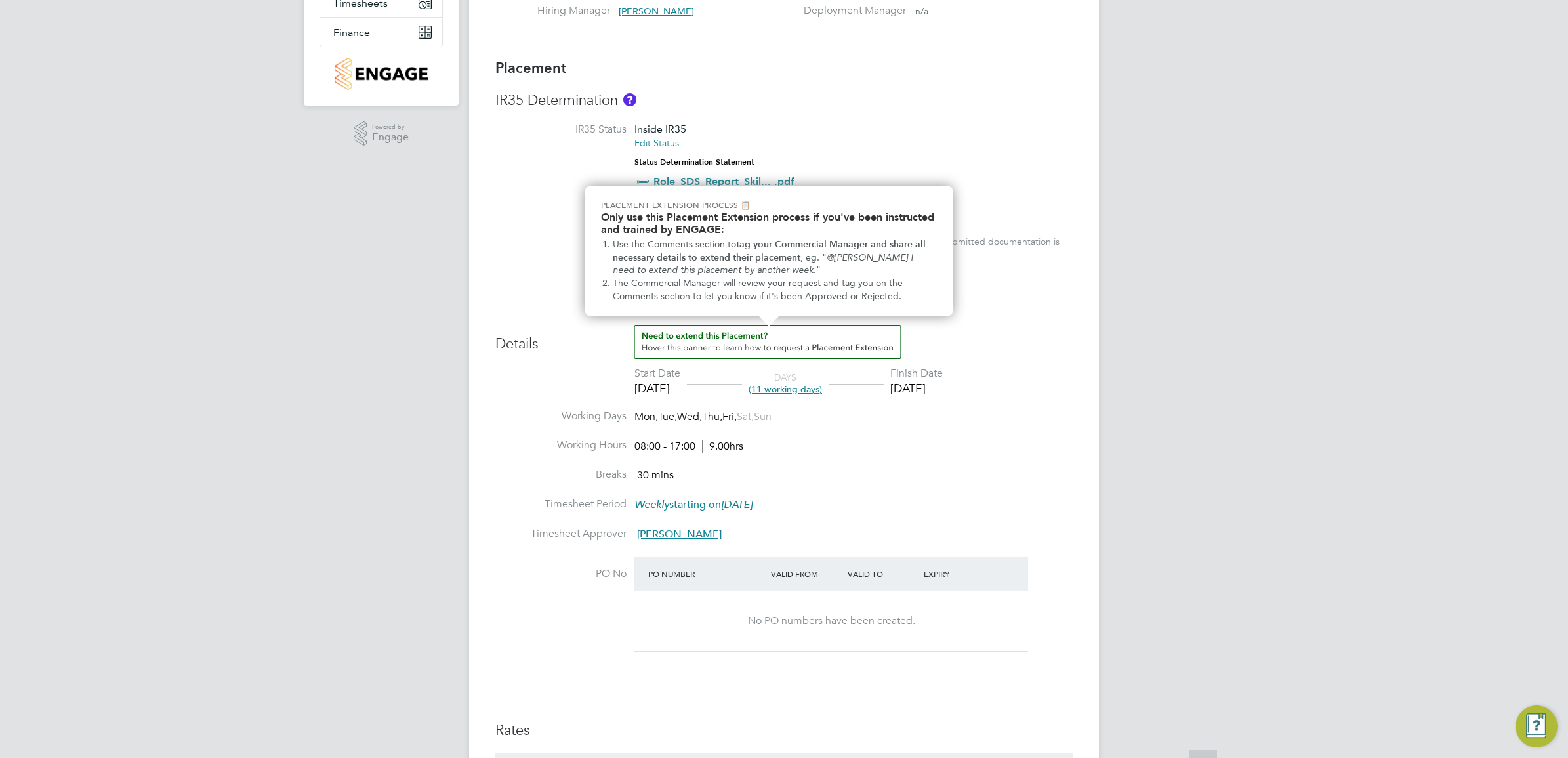
scroll to position [410, 0]
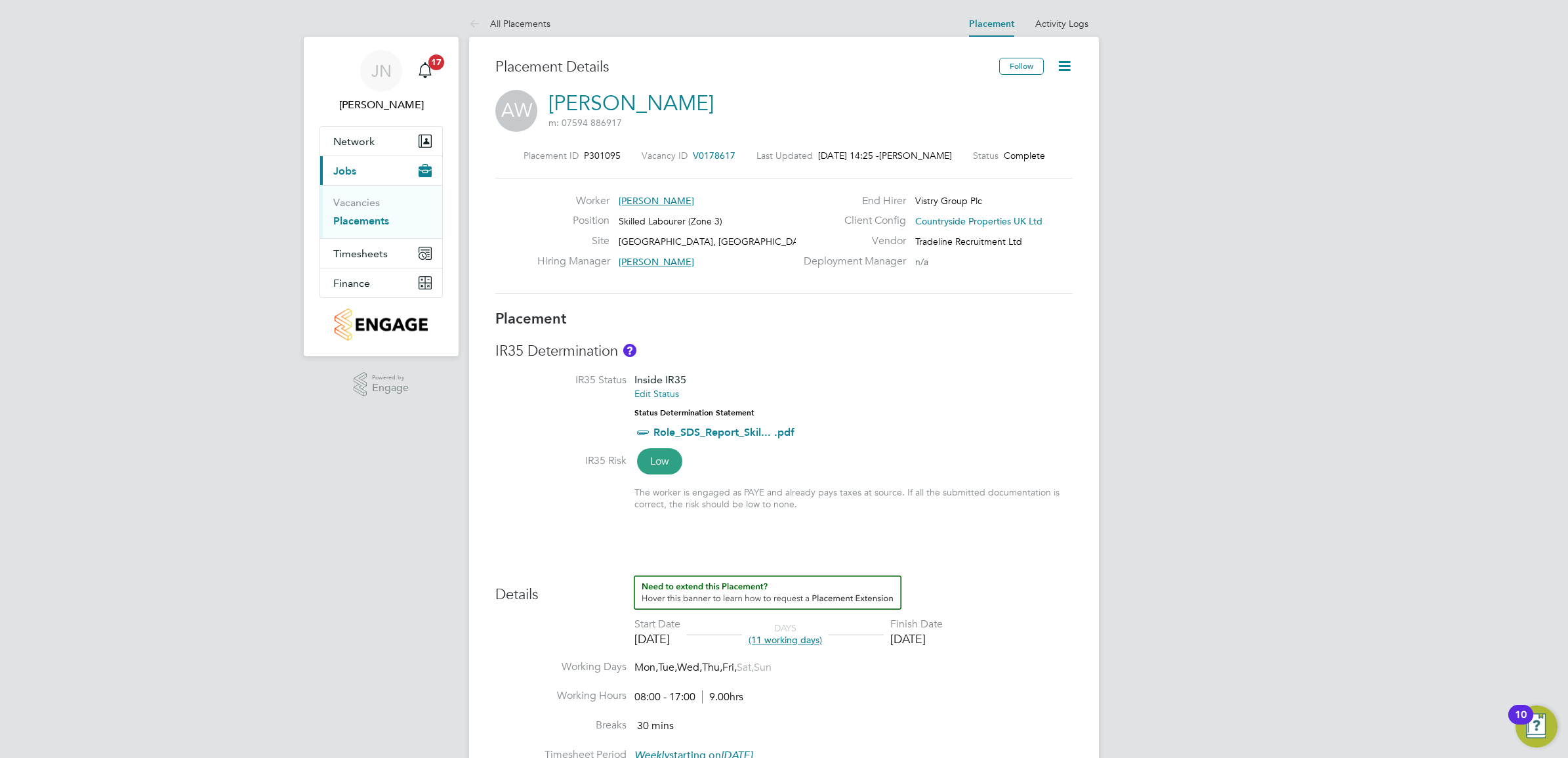
click at [1067, 74] on icon at bounding box center [1064, 66] width 16 height 16
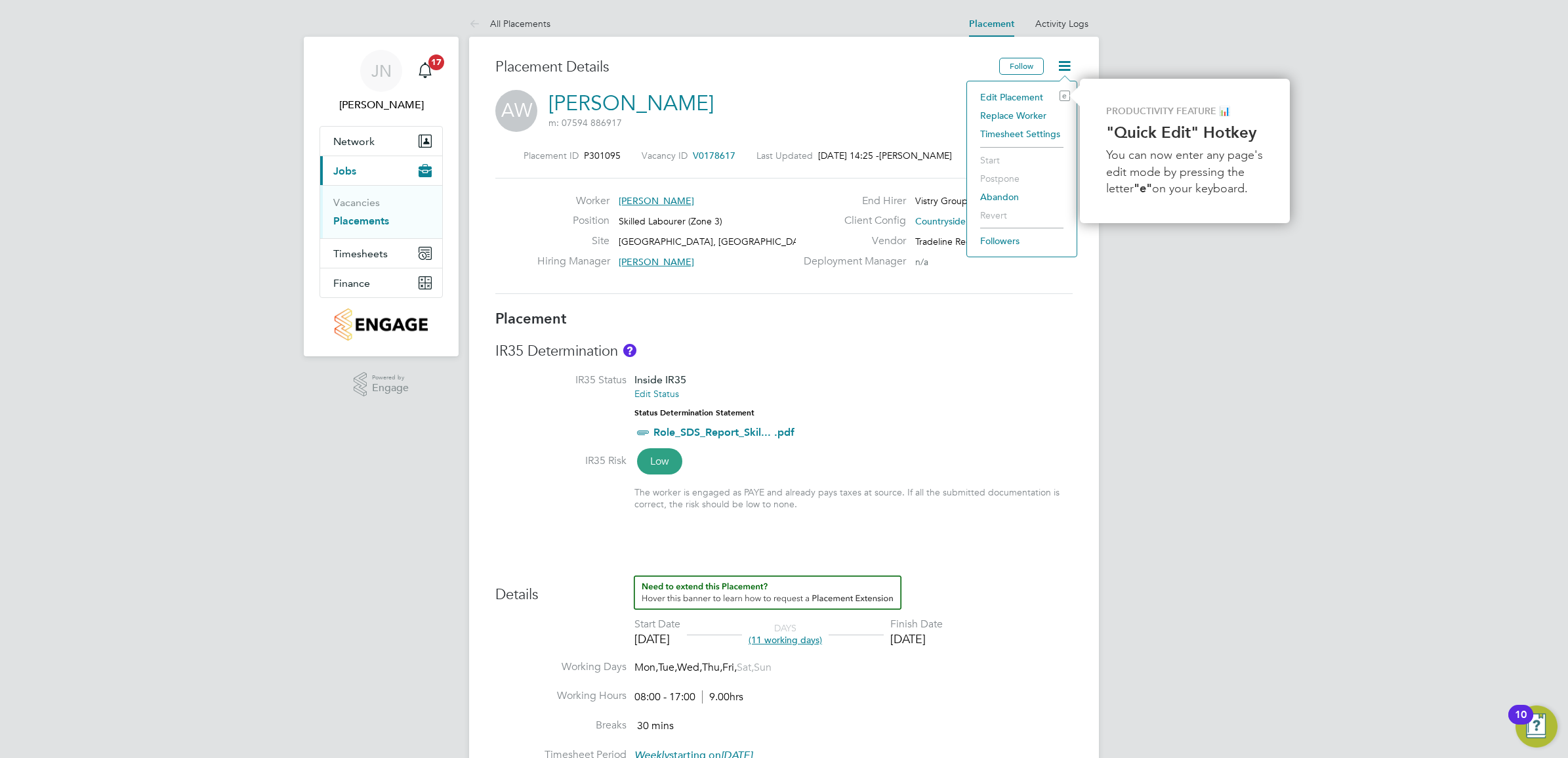
click at [992, 96] on li "Edit Placement e" at bounding box center [1022, 97] width 96 height 19
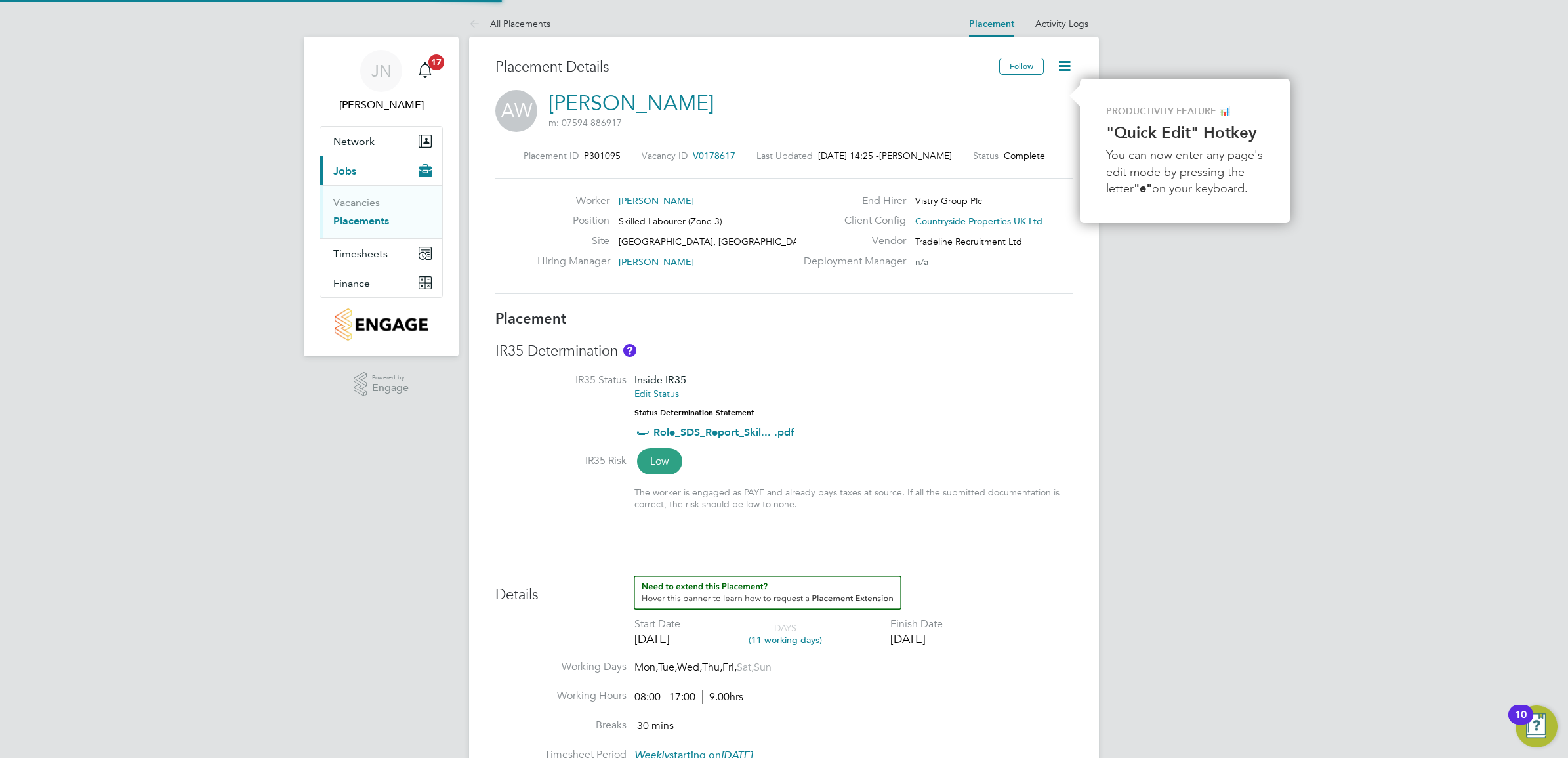
type input "[PERSON_NAME]"
type input "[DATE]"
type input "08:00"
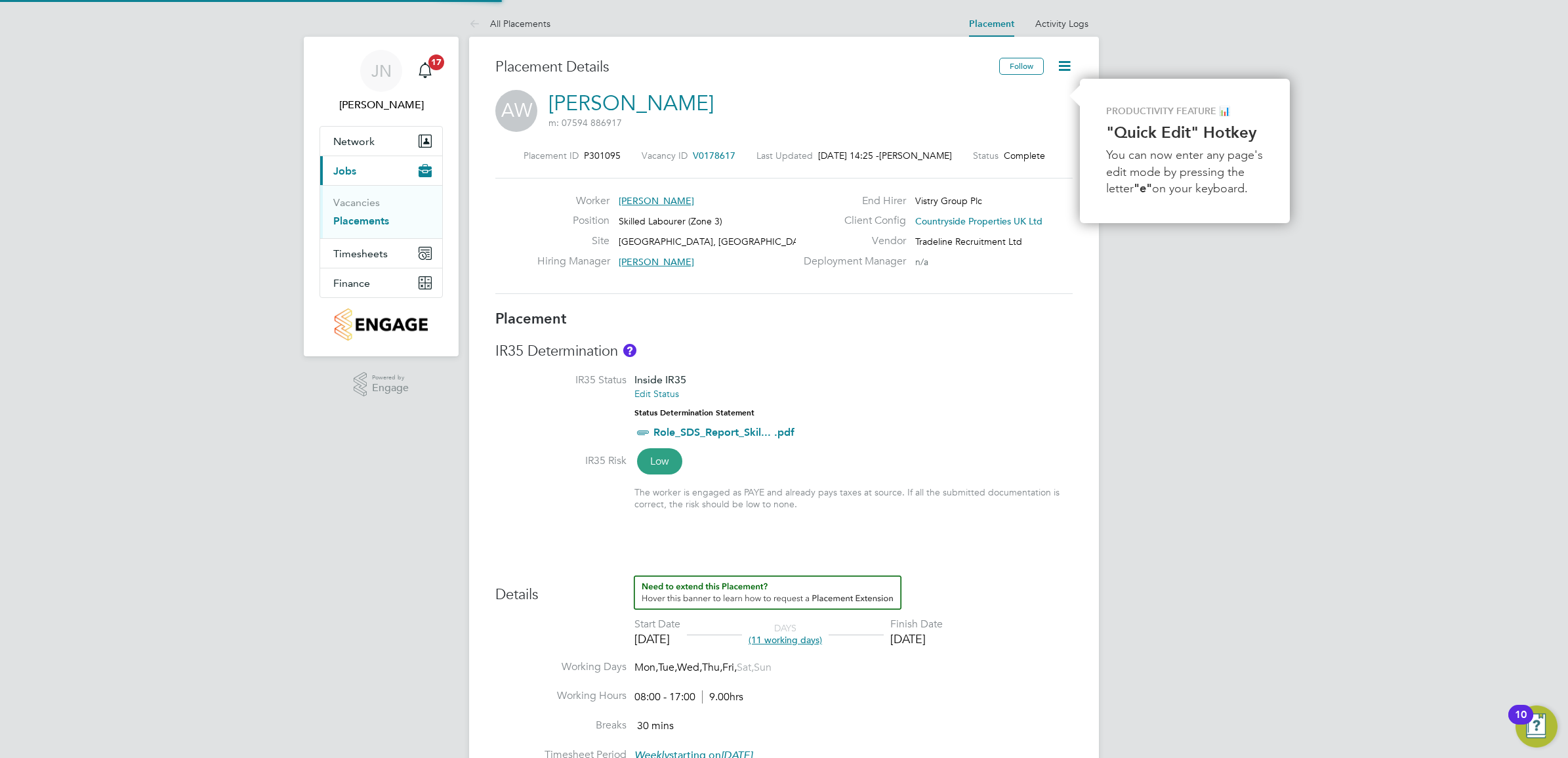
type input "17:00"
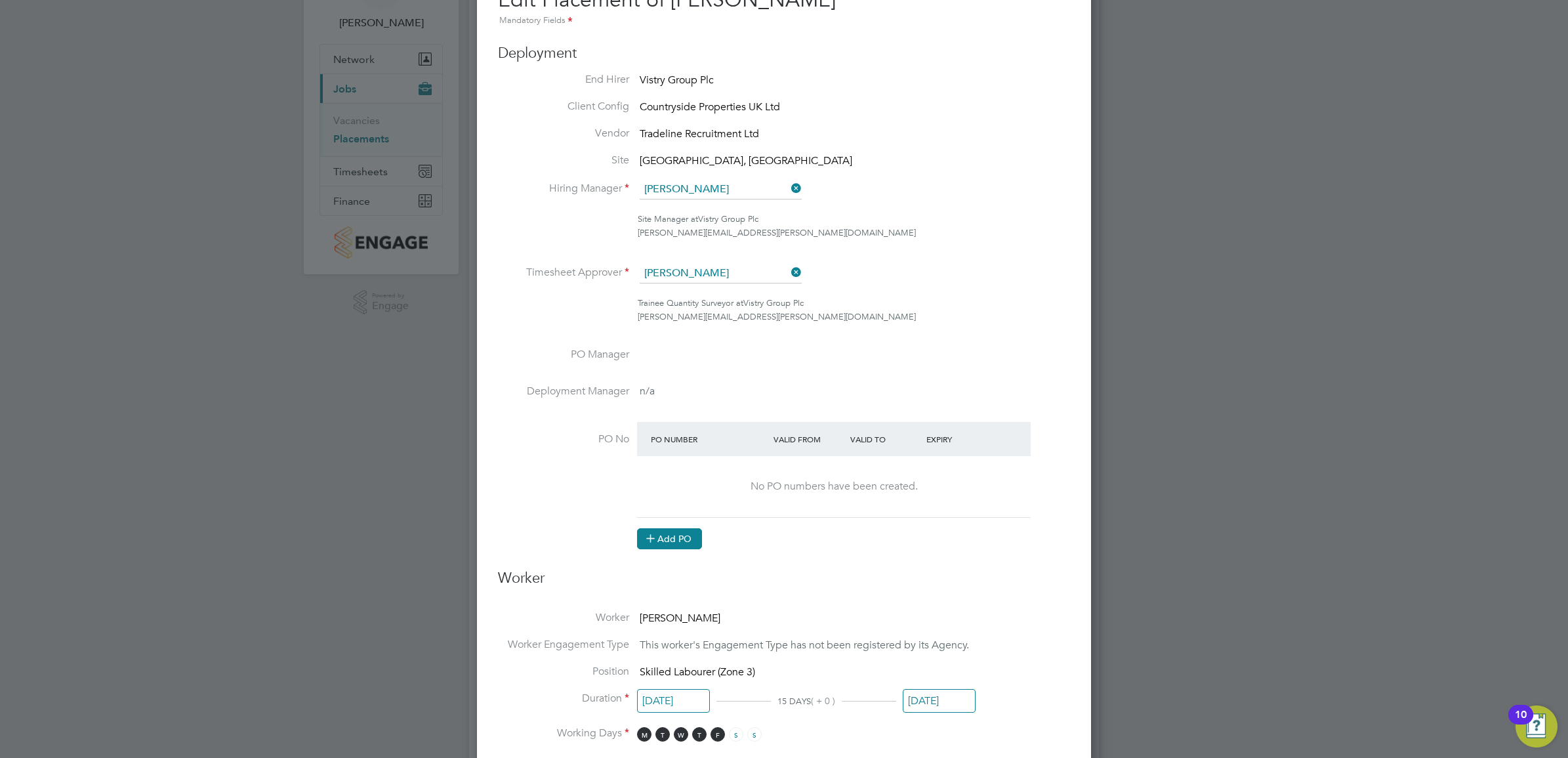
click at [696, 542] on button "Add PO" at bounding box center [670, 538] width 65 height 21
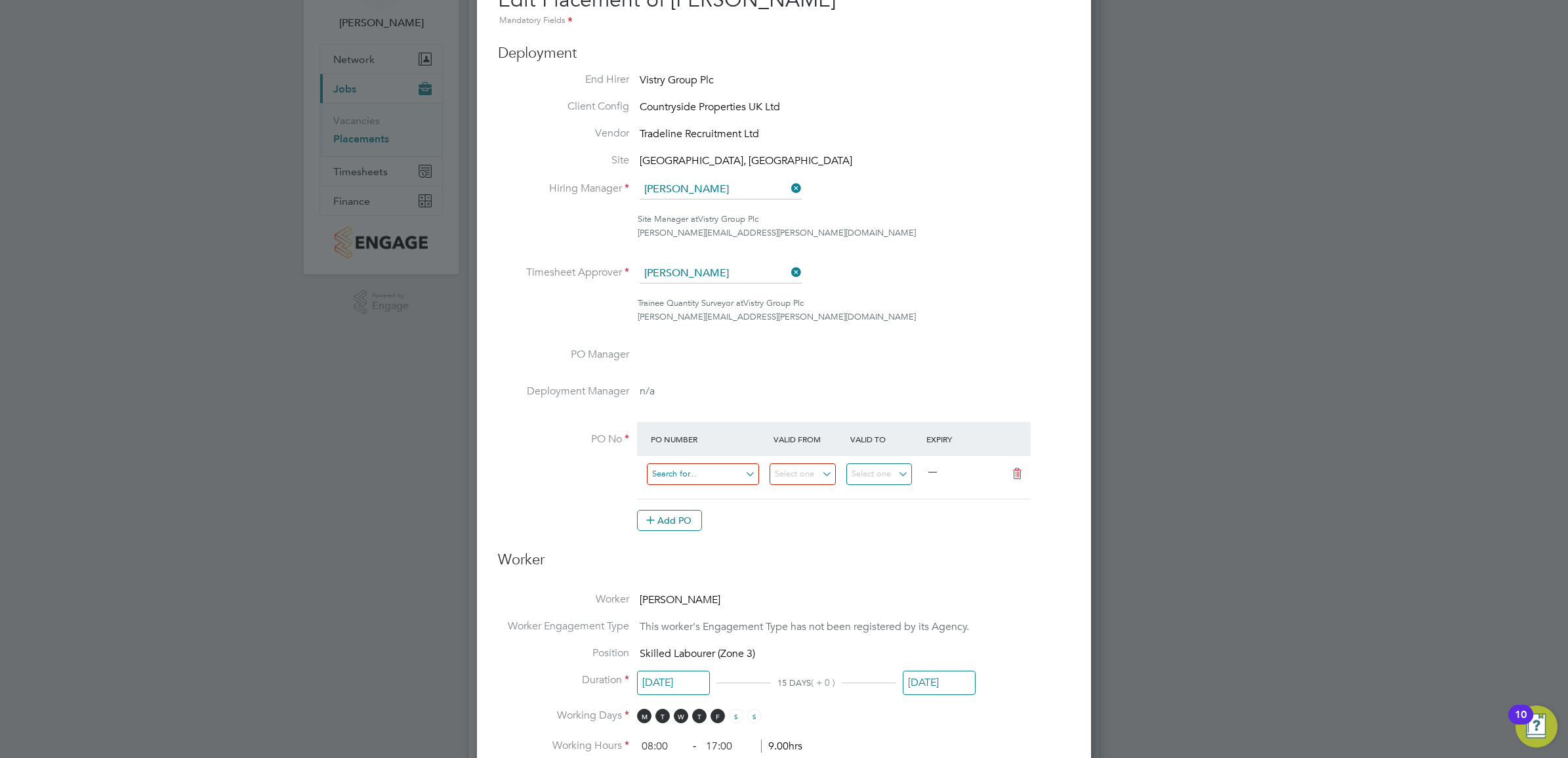
click at [711, 473] on input at bounding box center [702, 474] width 112 height 22
click at [409, 422] on div at bounding box center [784, 379] width 1568 height 758
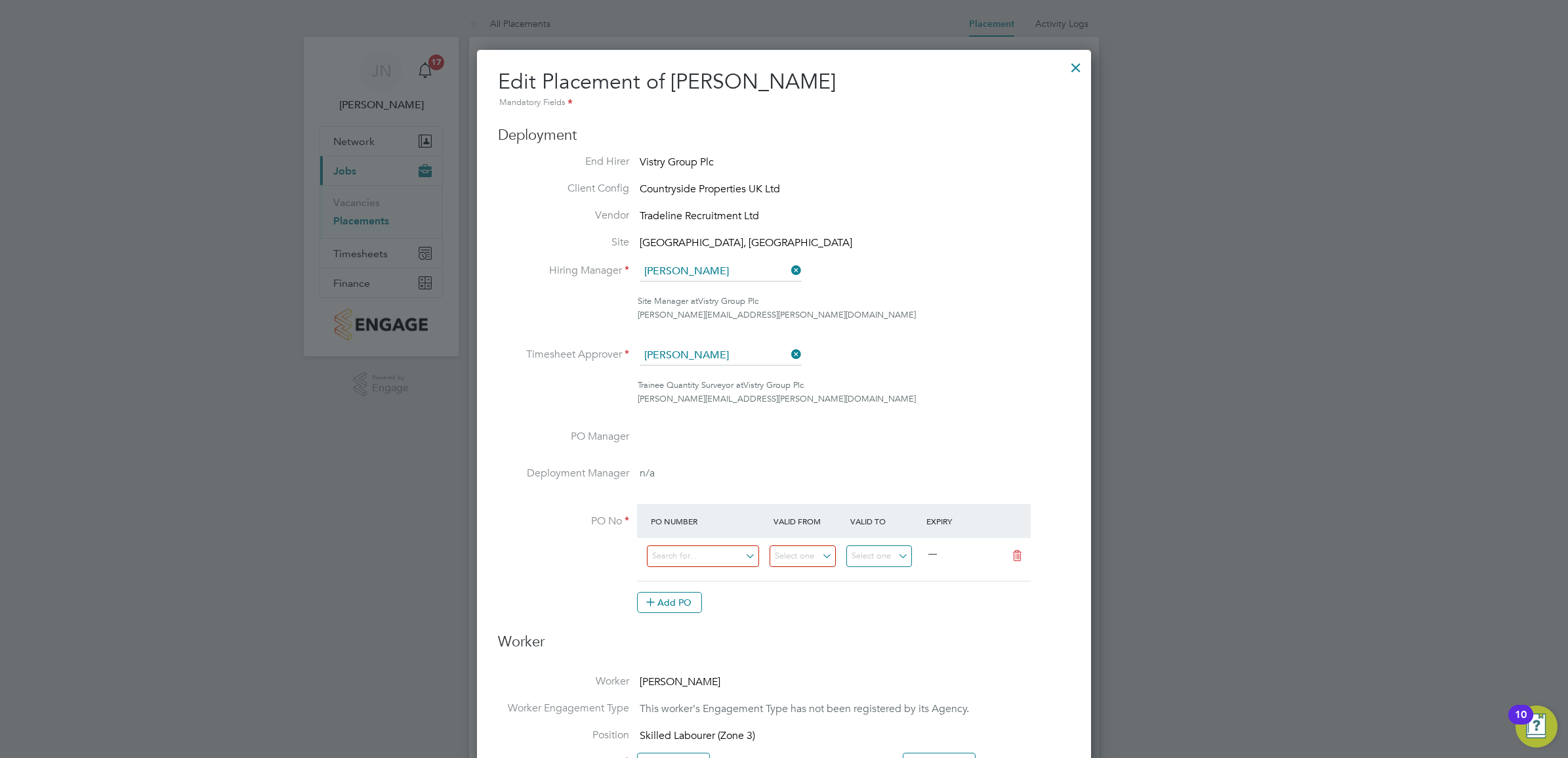
click at [1077, 57] on div at bounding box center [1076, 65] width 24 height 24
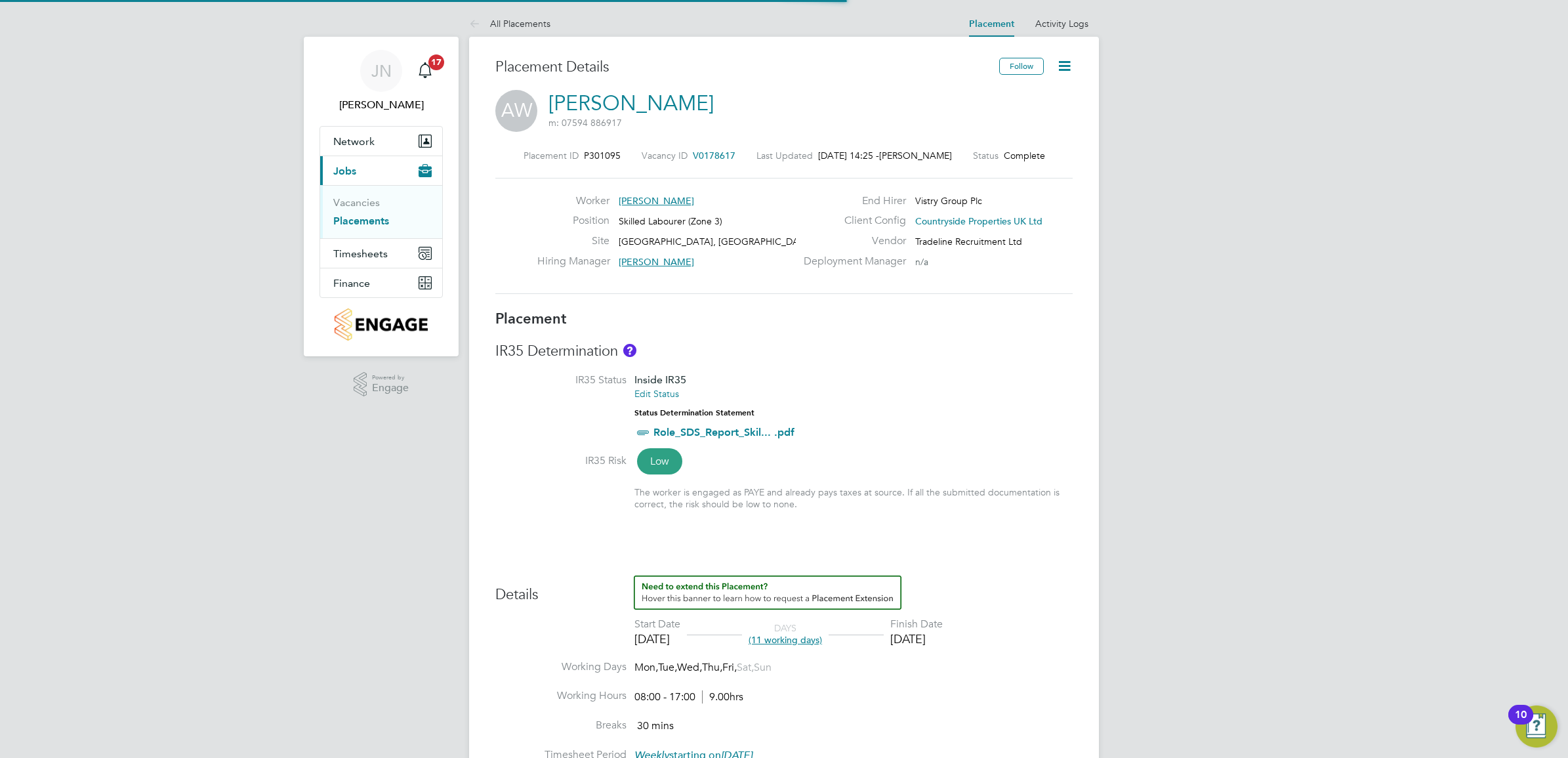
scroll to position [38, 92]
click at [362, 202] on link "Vacancies" at bounding box center [356, 202] width 47 height 13
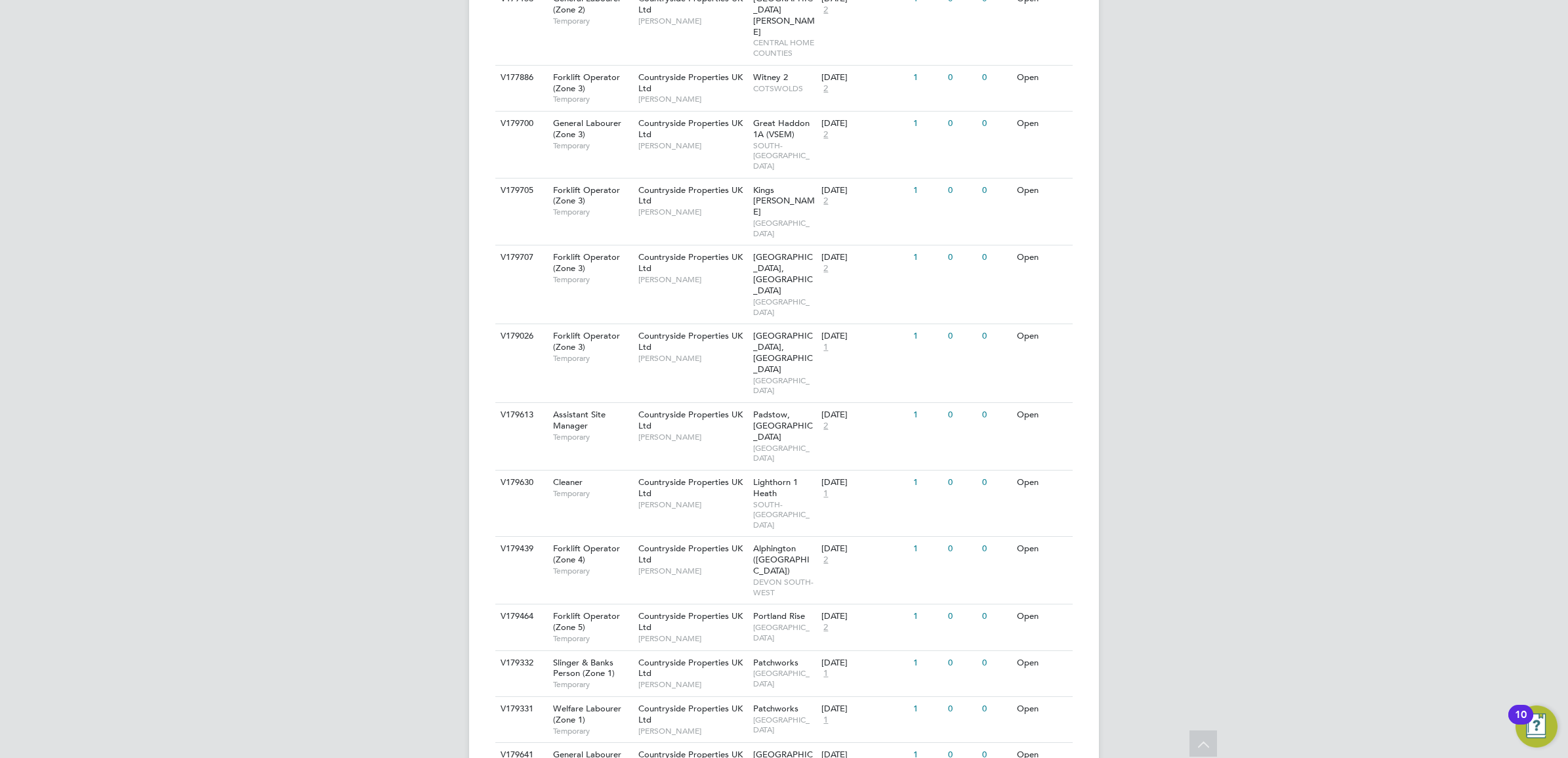
scroll to position [1219, 0]
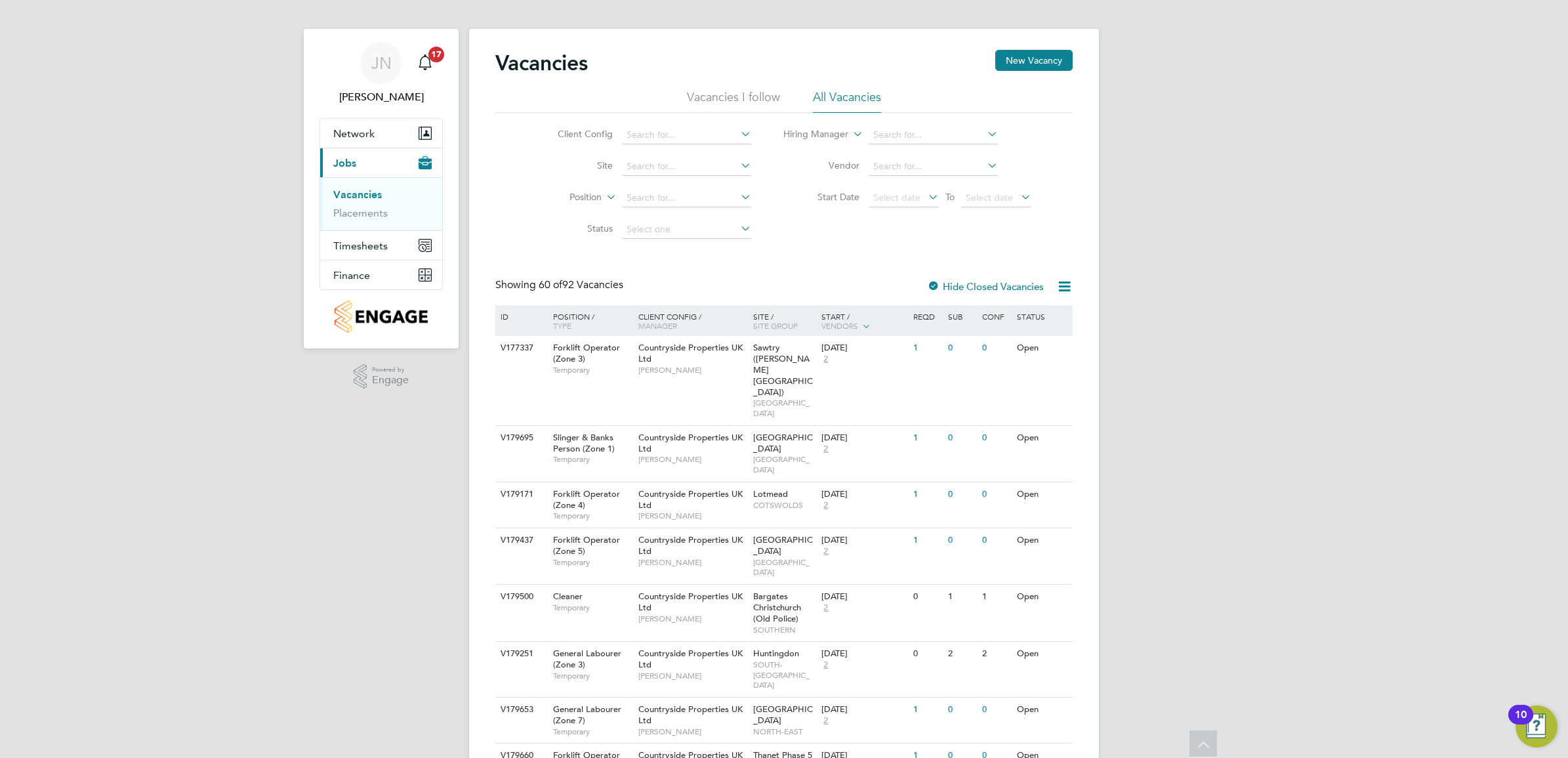
scroll to position [0, 0]
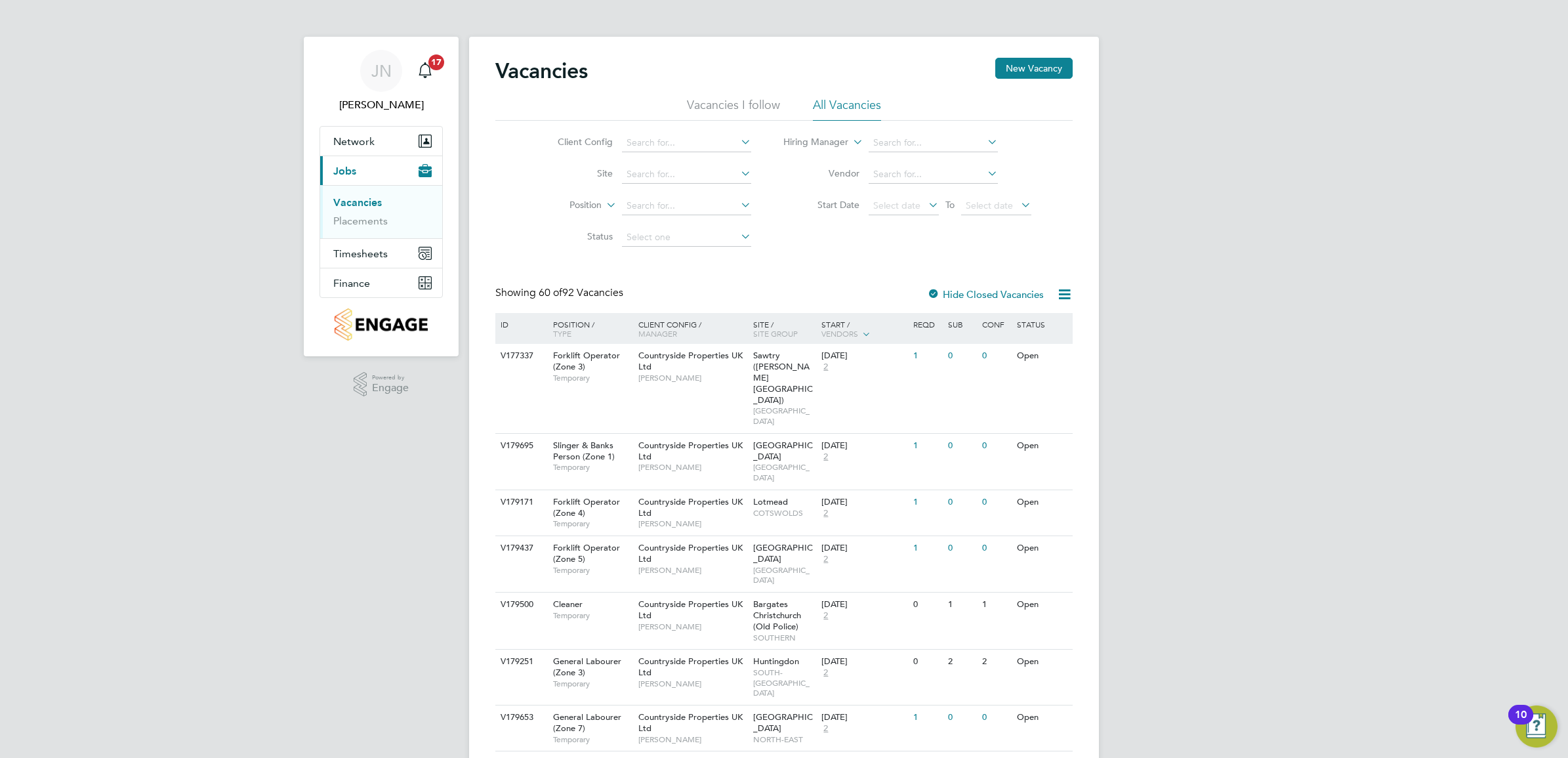
click at [663, 157] on li "Client Config" at bounding box center [644, 143] width 247 height 31
click at [662, 135] on input at bounding box center [687, 142] width 129 height 19
click at [763, 300] on li "Countryside Properties UK Ltd" at bounding box center [788, 303] width 336 height 18
type input "Countryside Properties UK Ltd"
click at [699, 174] on input at bounding box center [687, 174] width 129 height 19
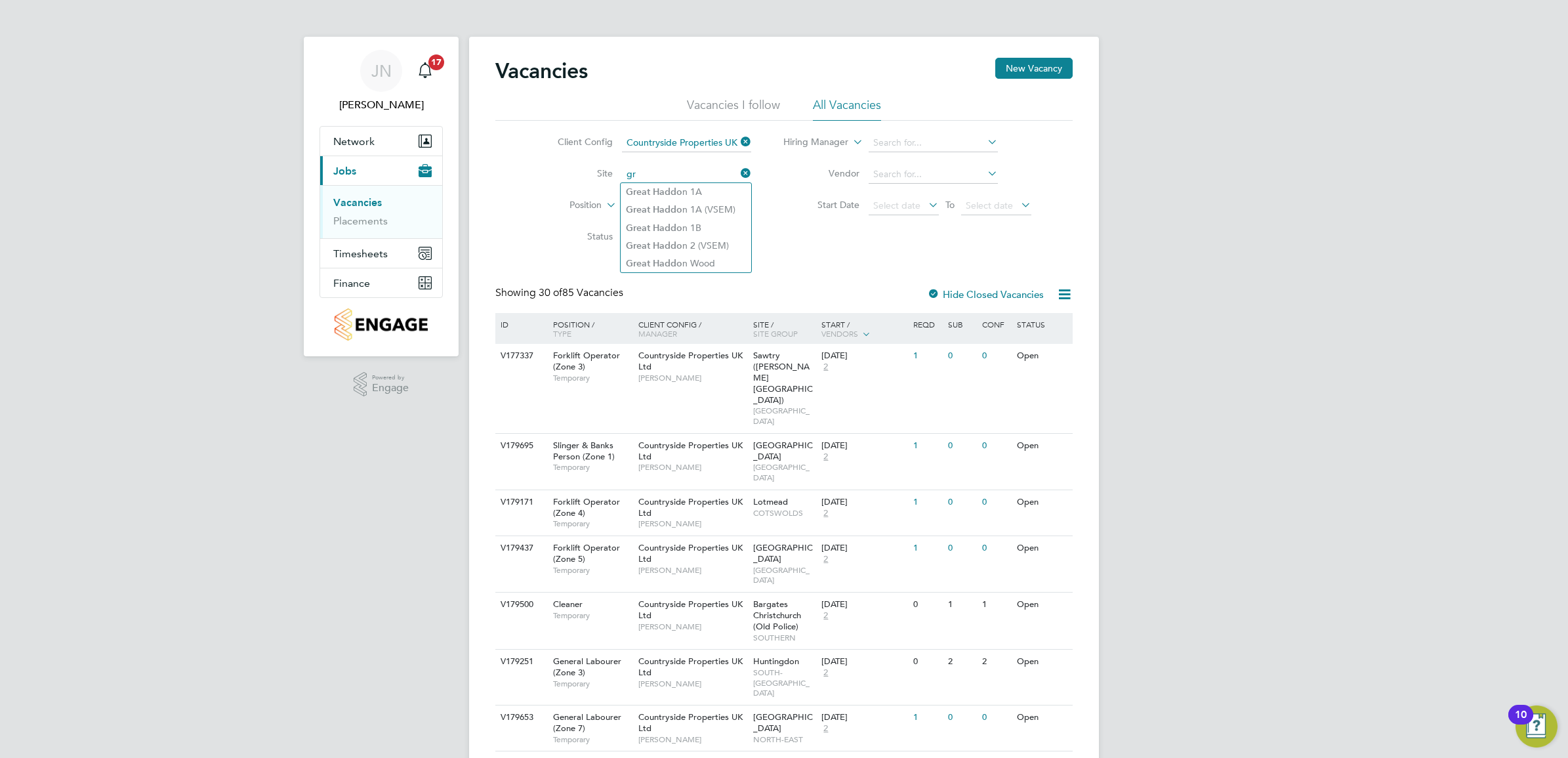
type input "g"
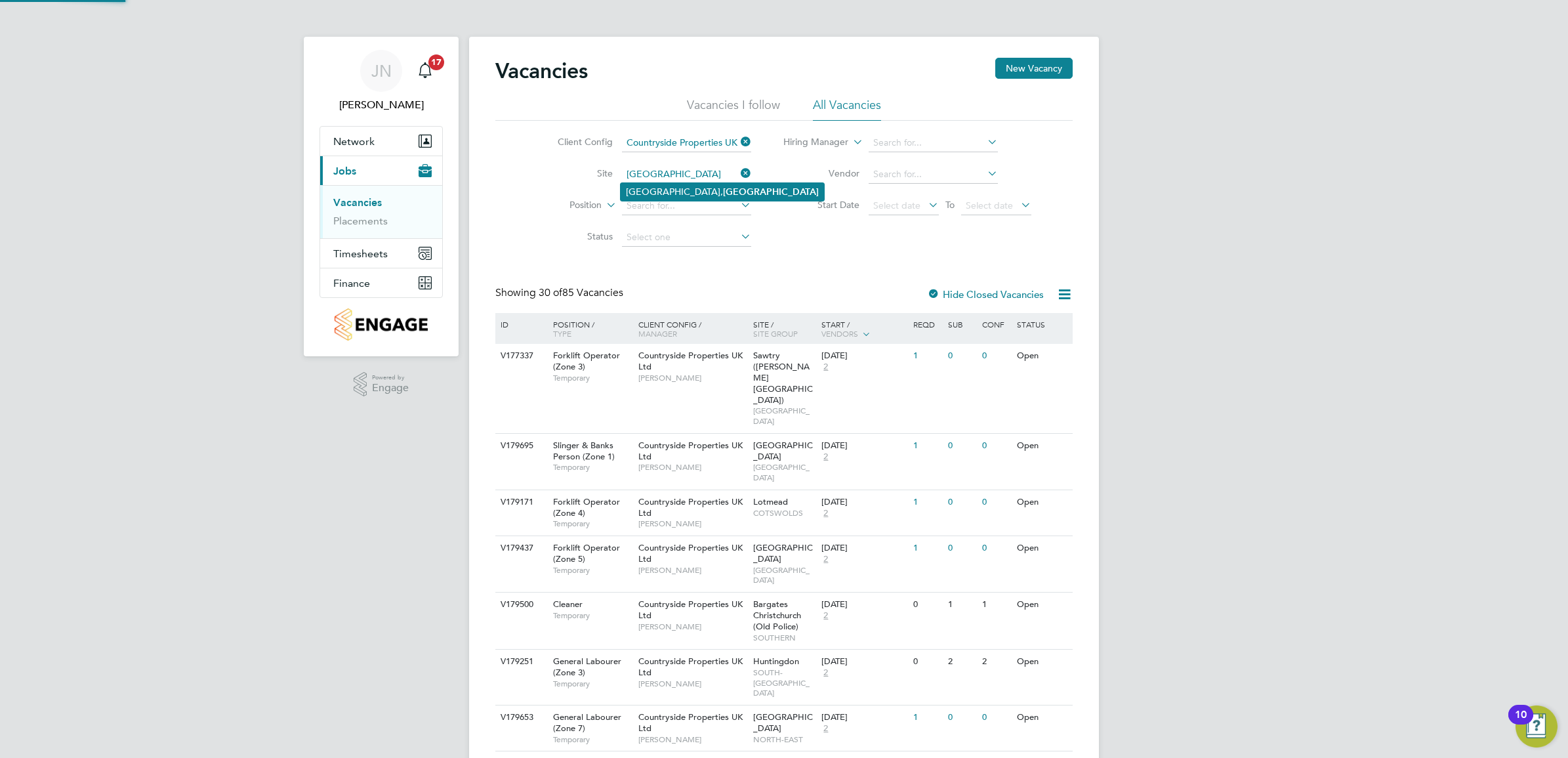
click at [685, 188] on li "[GEOGRAPHIC_DATA], [GEOGRAPHIC_DATA]" at bounding box center [722, 192] width 203 height 18
type input "[GEOGRAPHIC_DATA], [GEOGRAPHIC_DATA]"
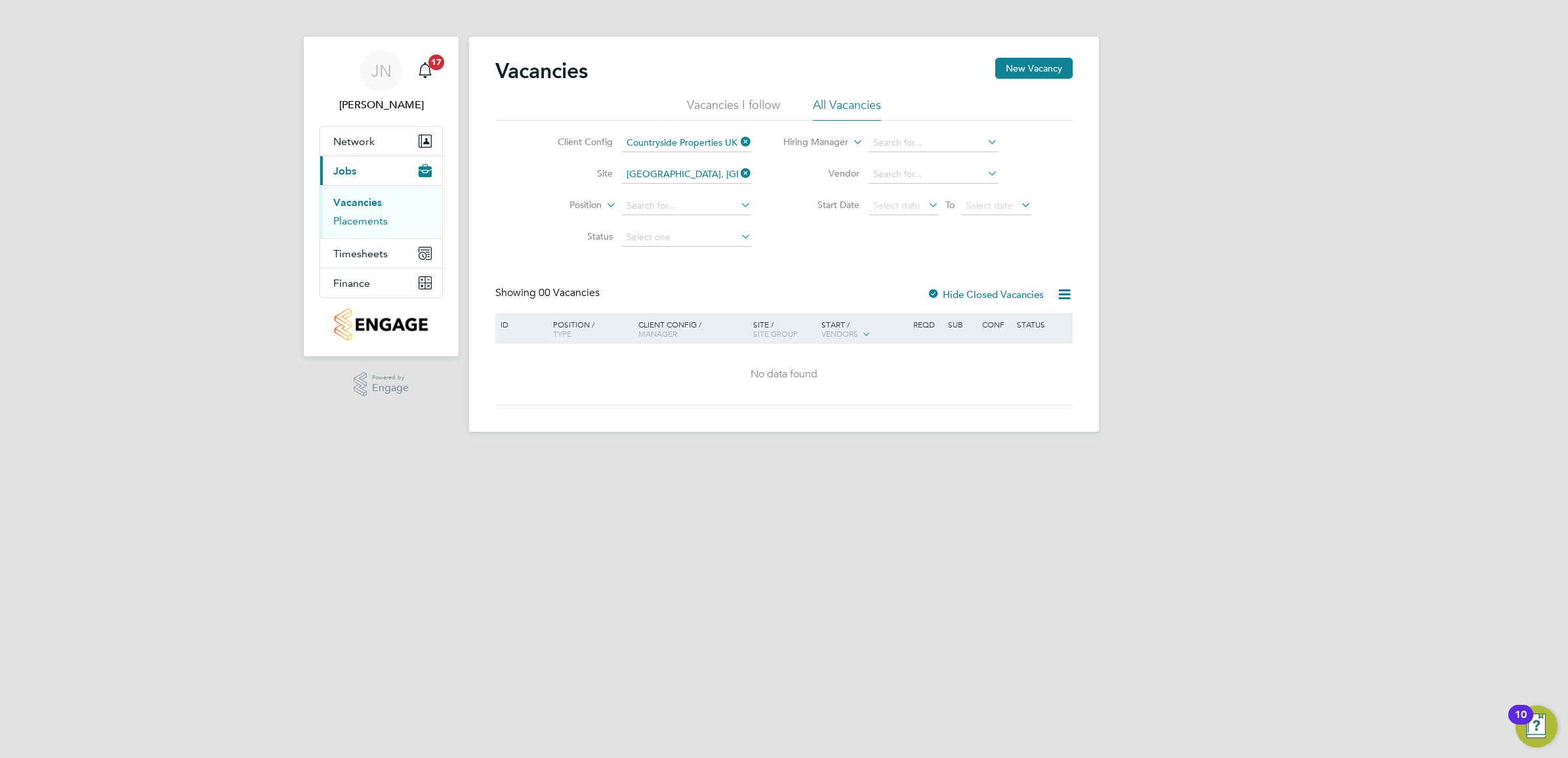
click at [363, 225] on link "Placements" at bounding box center [360, 220] width 54 height 13
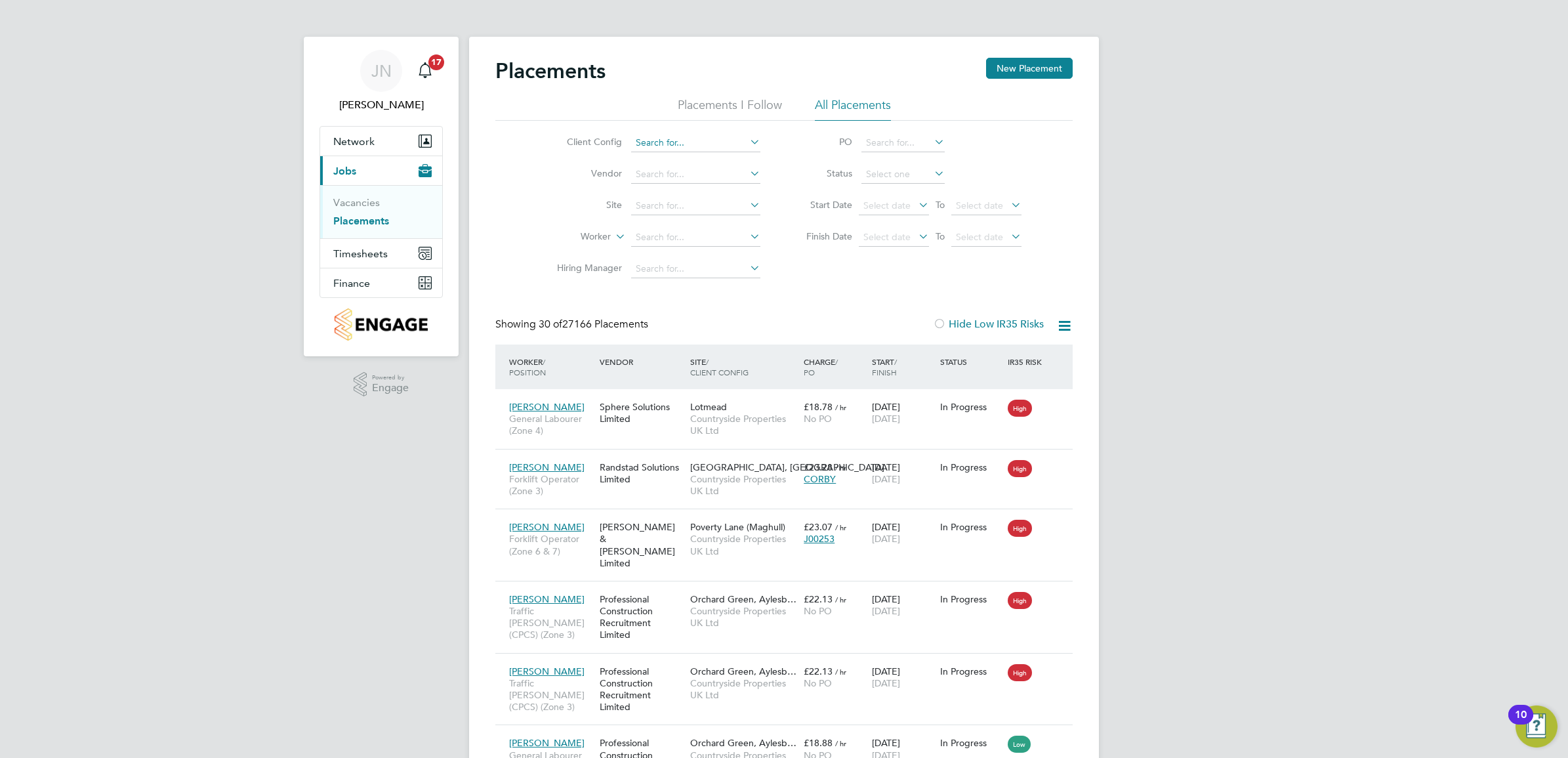
scroll to position [13, 61]
click at [669, 145] on input at bounding box center [696, 142] width 129 height 19
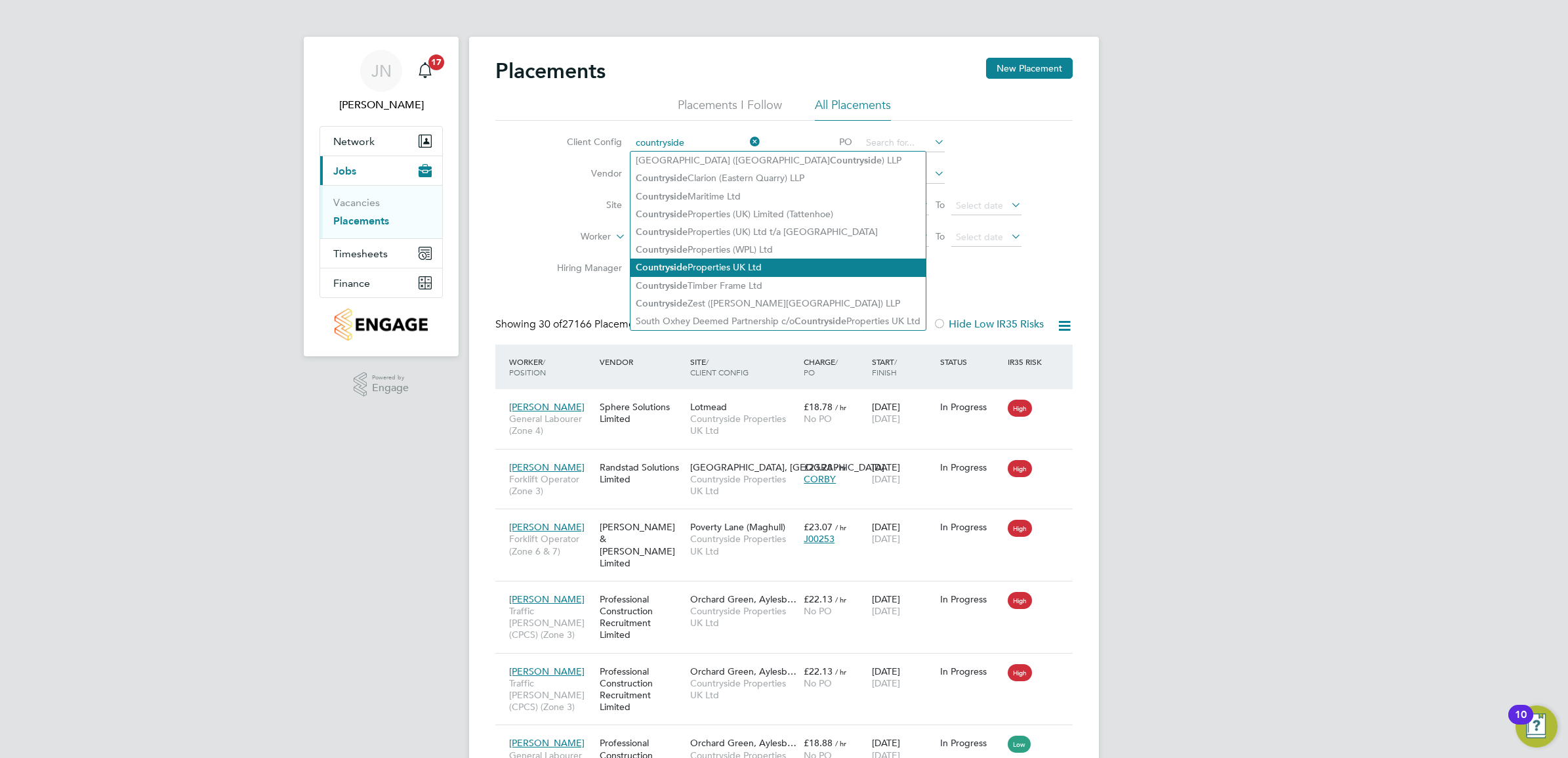
click at [742, 268] on li "Countryside Properties UK Ltd" at bounding box center [778, 268] width 295 height 18
type input "Countryside Properties UK Ltd"
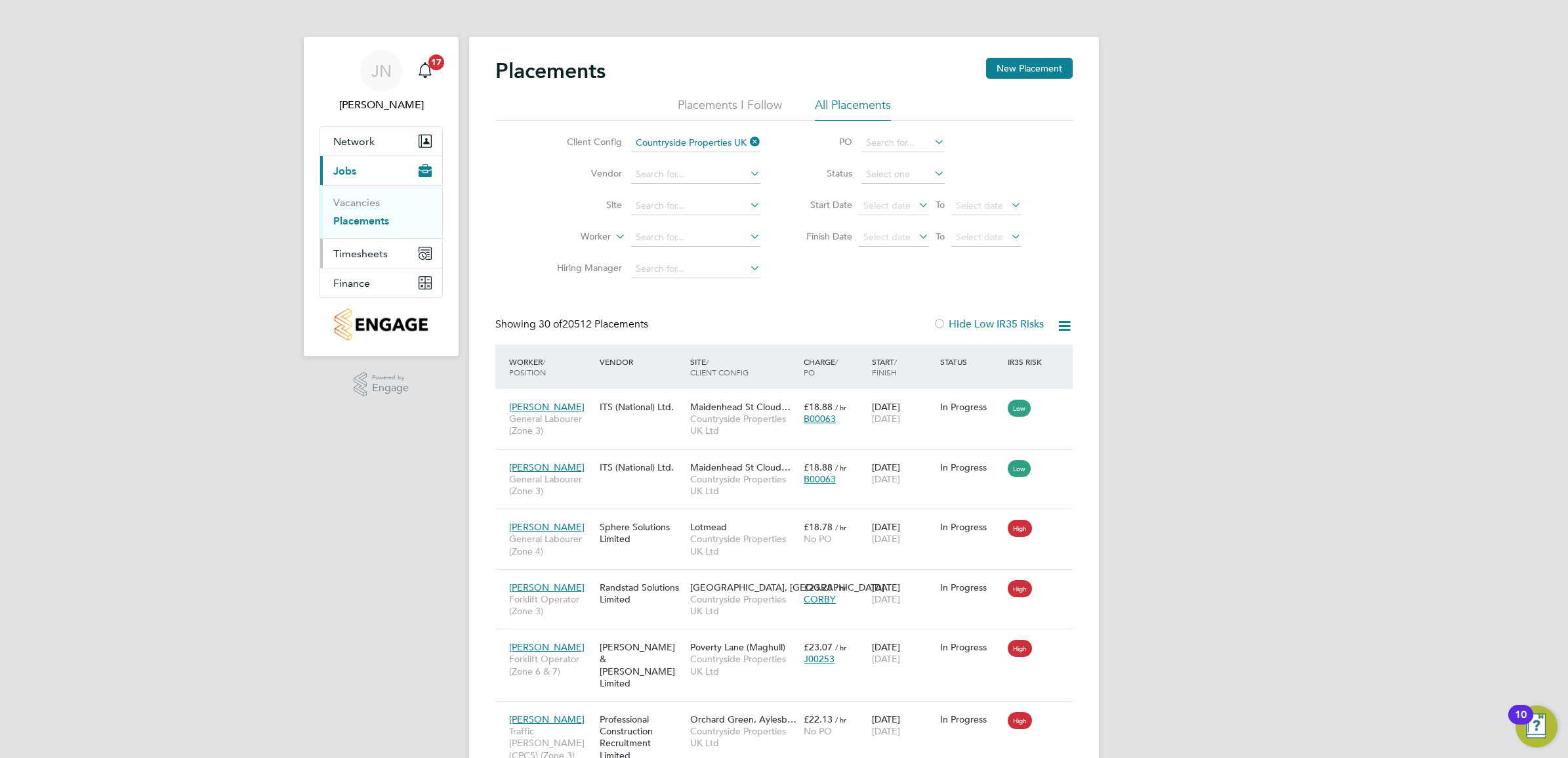
click at [366, 256] on span "Timesheets" at bounding box center [360, 254] width 54 height 13
click at [358, 228] on link "Timesheets" at bounding box center [360, 231] width 54 height 13
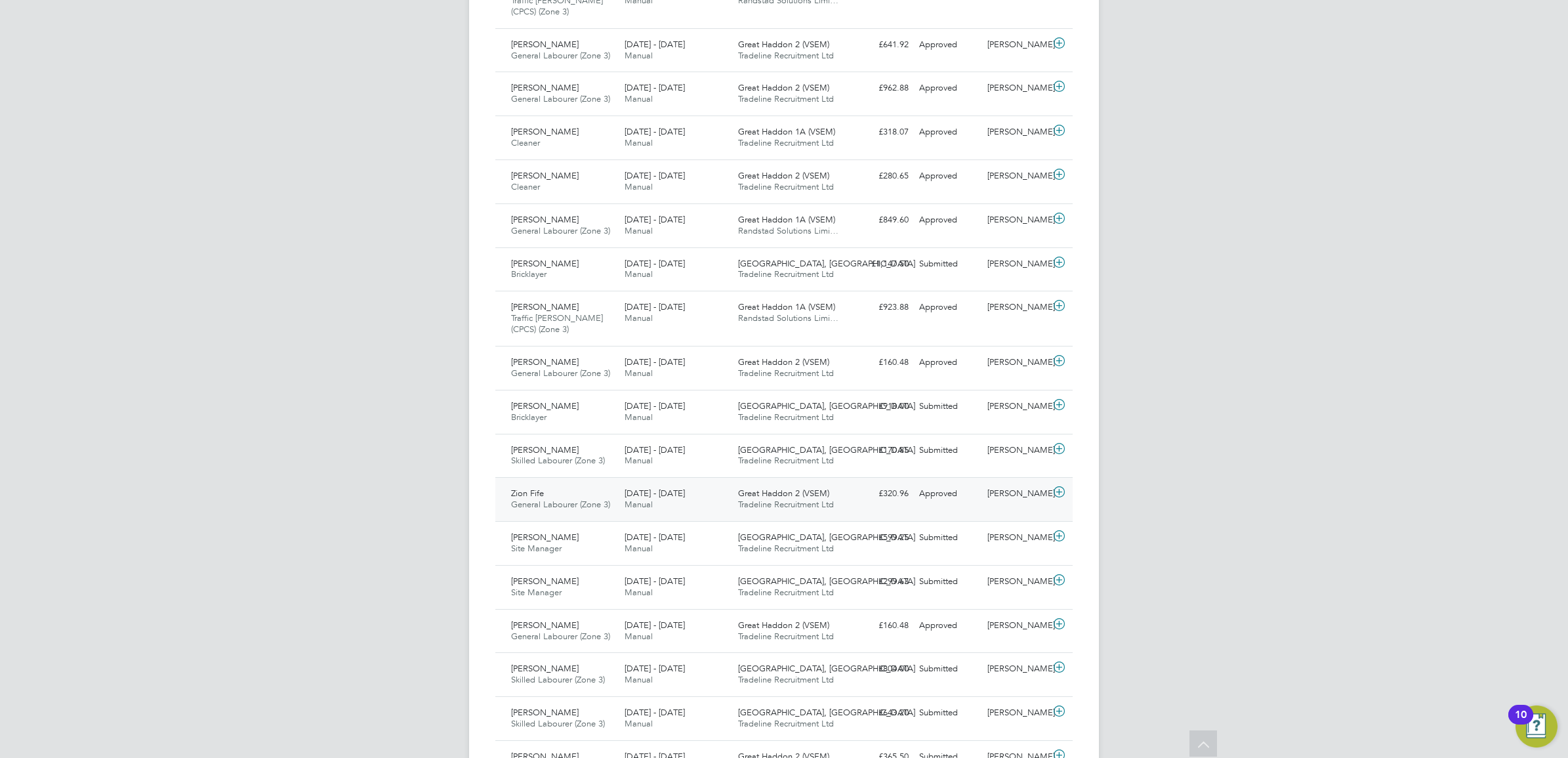
scroll to position [540, 0]
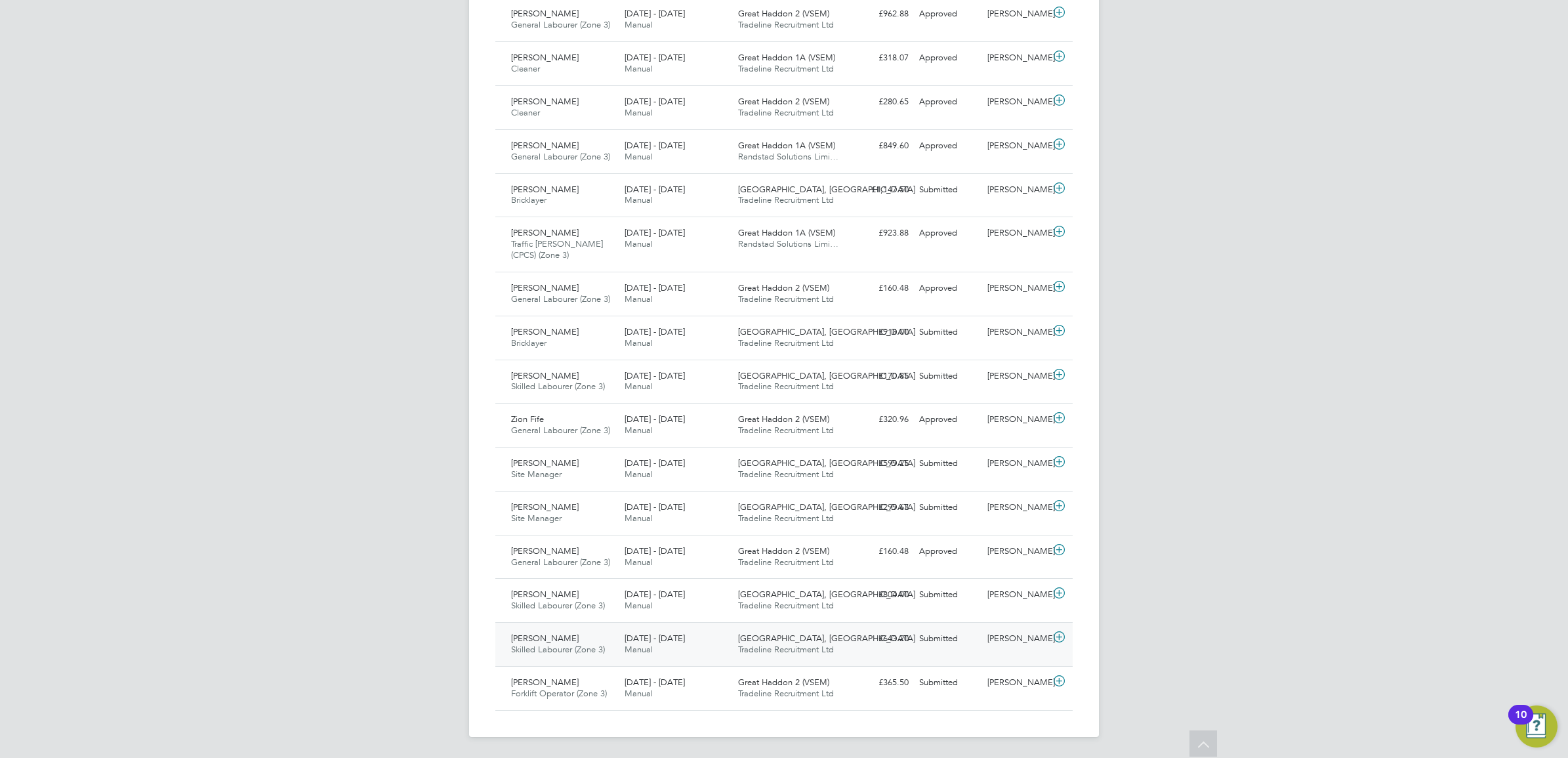
click at [559, 647] on span "Skilled Labourer (Zone 3)" at bounding box center [558, 649] width 94 height 11
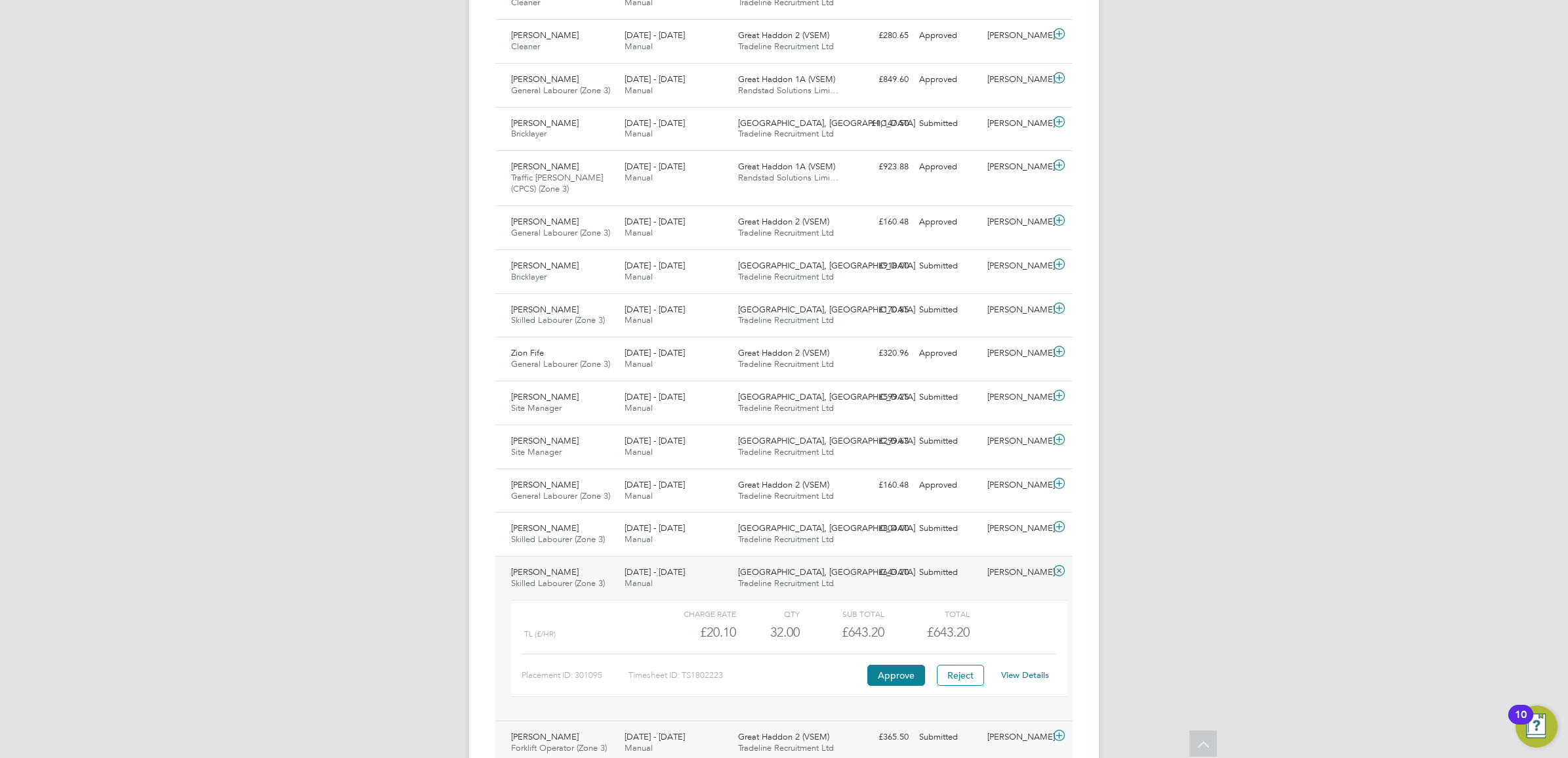
scroll to position [662, 0]
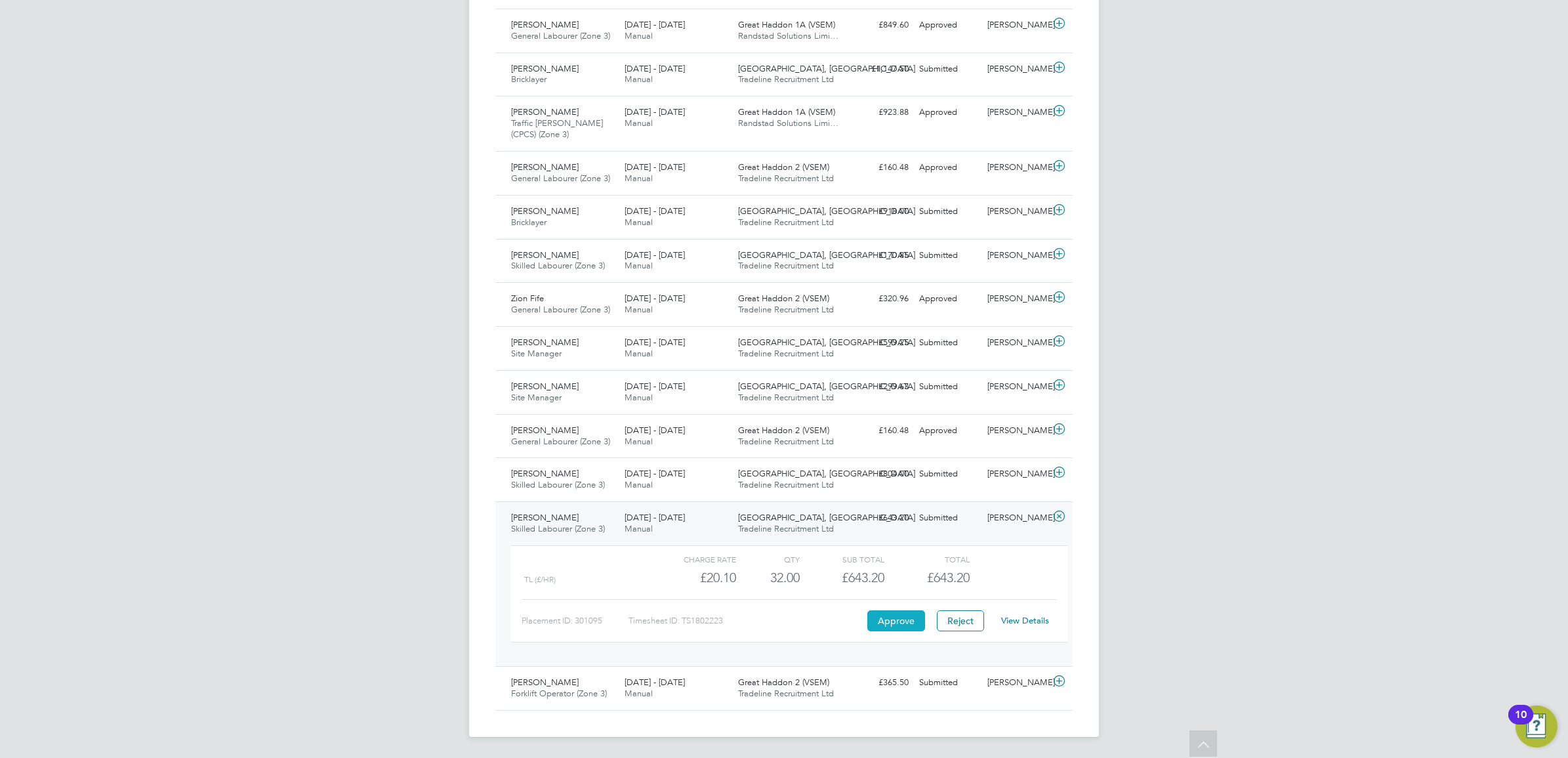
click at [878, 620] on button "Approve" at bounding box center [896, 621] width 58 height 21
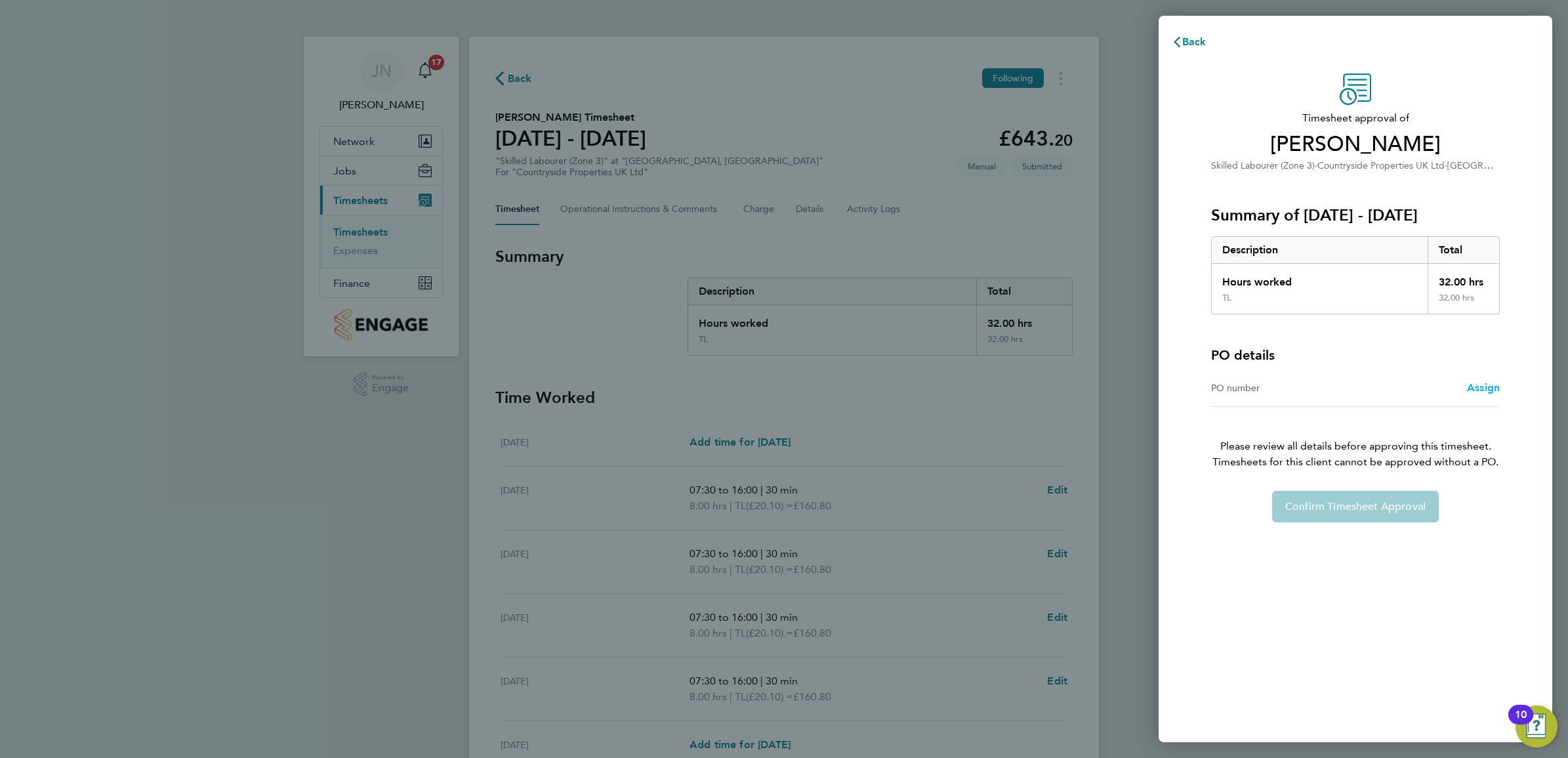
click at [1491, 390] on span "Assign" at bounding box center [1483, 387] width 33 height 13
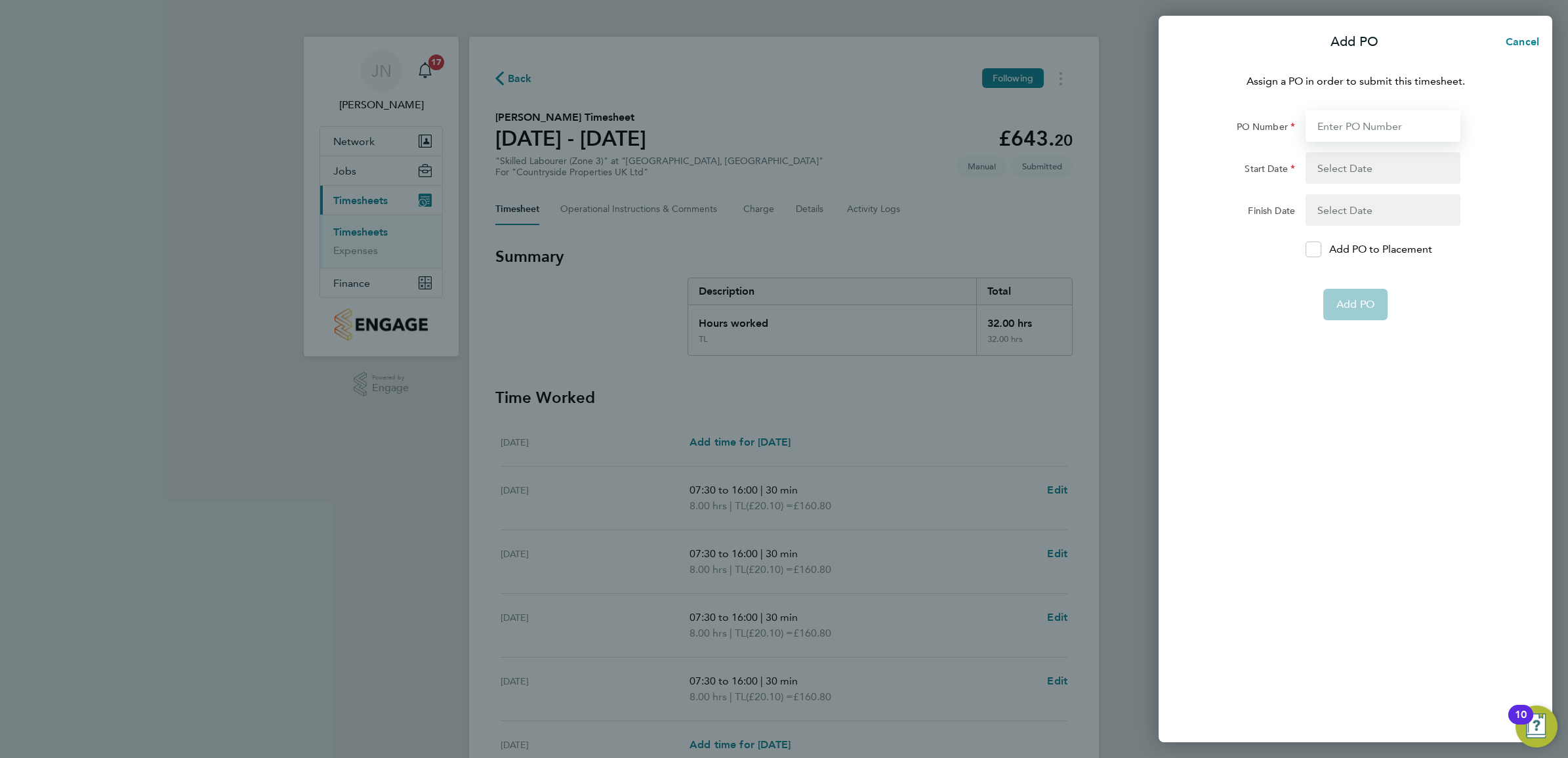
click at [1355, 129] on input "PO Number" at bounding box center [1383, 126] width 155 height 31
click at [1351, 123] on input "PO Number" at bounding box center [1383, 126] width 155 height 31
paste input "M-MZ524/00856."
type input "M-MZ524/00856."
click at [1360, 159] on button "button" at bounding box center [1383, 168] width 155 height 31
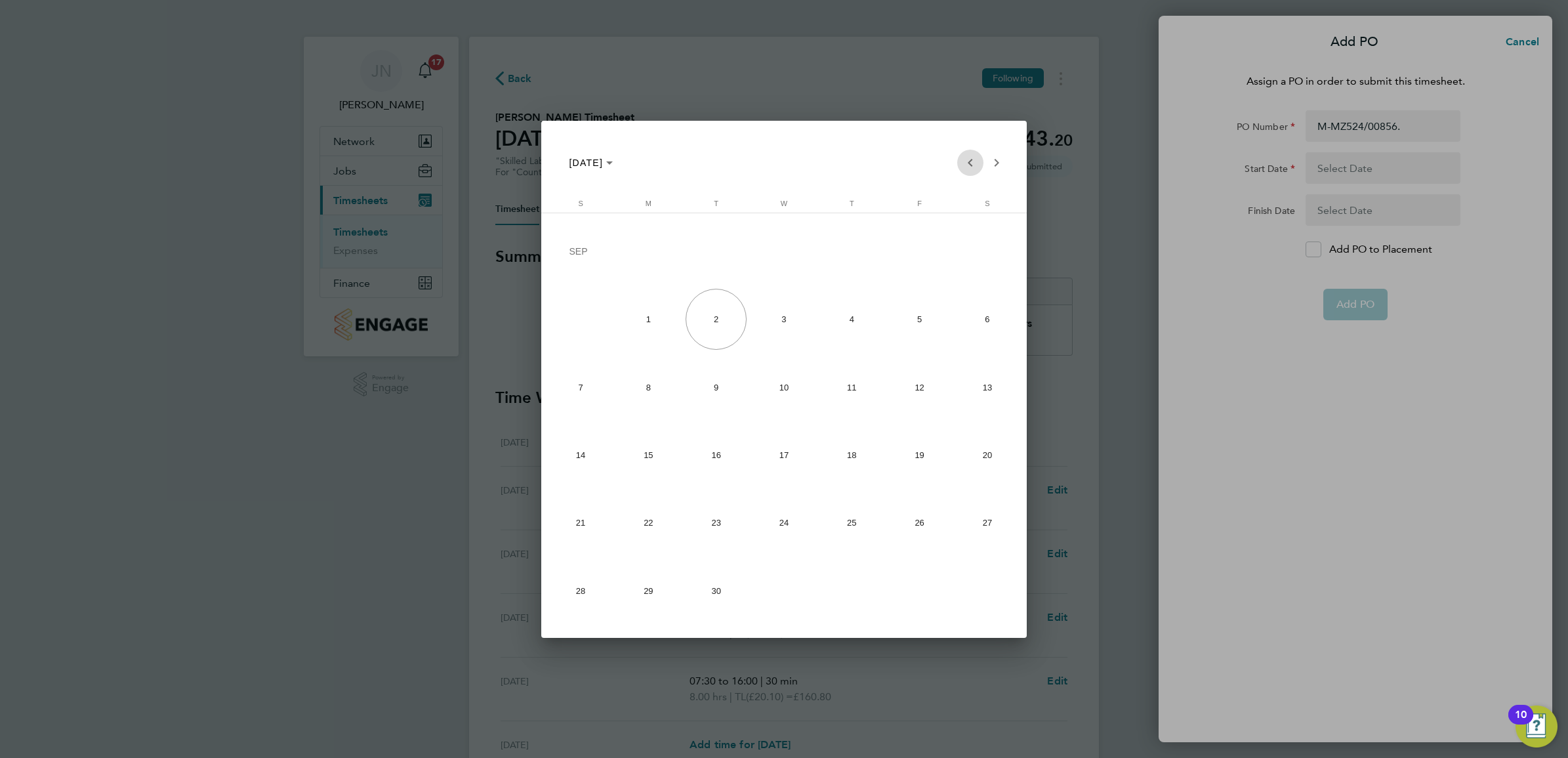
click at [966, 164] on span "Previous month" at bounding box center [970, 162] width 26 height 26
click at [966, 162] on span "Previous month" at bounding box center [970, 162] width 26 height 26
drag, startPoint x: 657, startPoint y: 600, endPoint x: 738, endPoint y: 572, distance: 85.7
click at [657, 601] on span "28" at bounding box center [648, 590] width 61 height 61
type input "[DATE]"
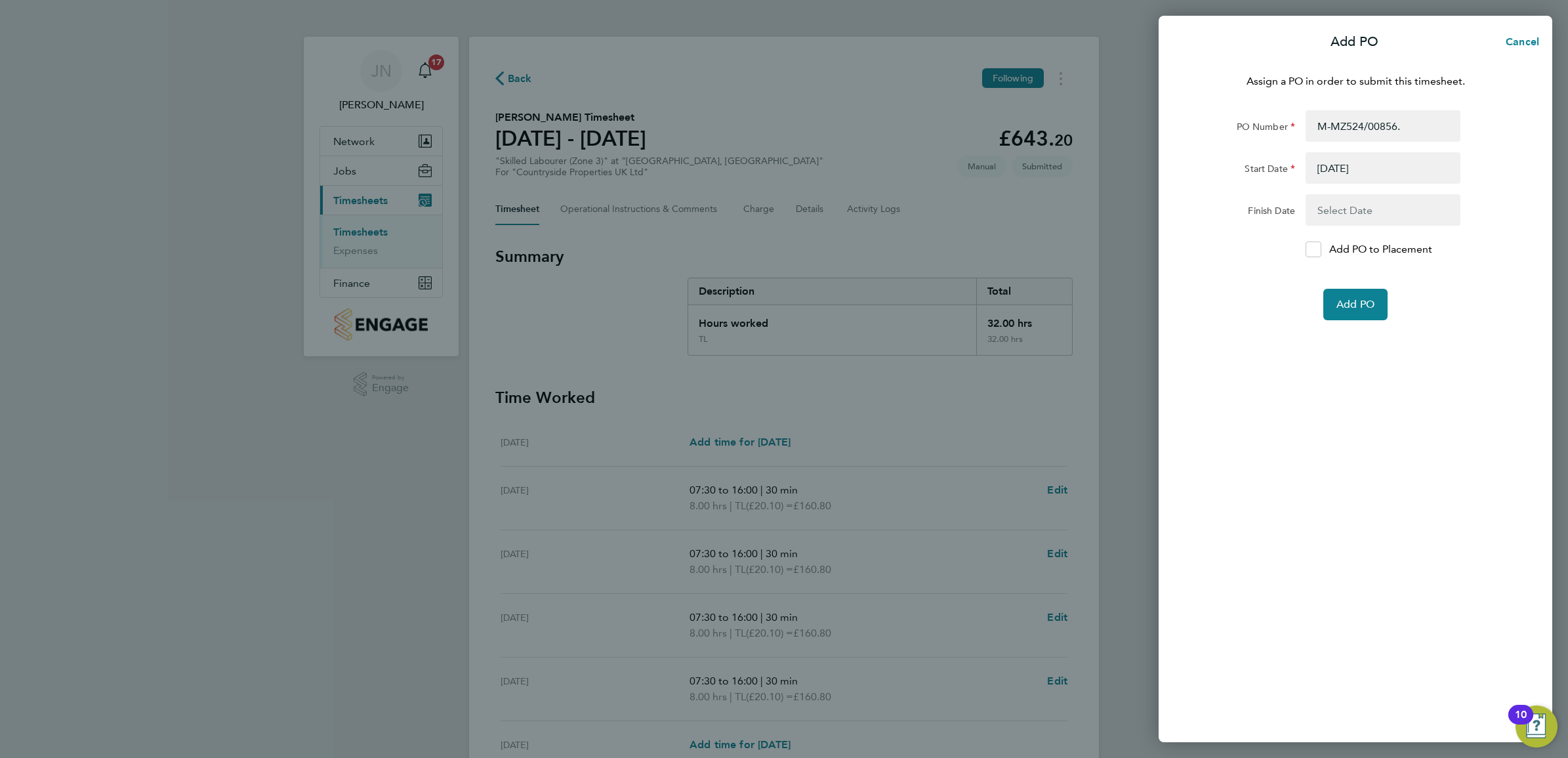
click at [1337, 208] on button "button" at bounding box center [1383, 210] width 155 height 31
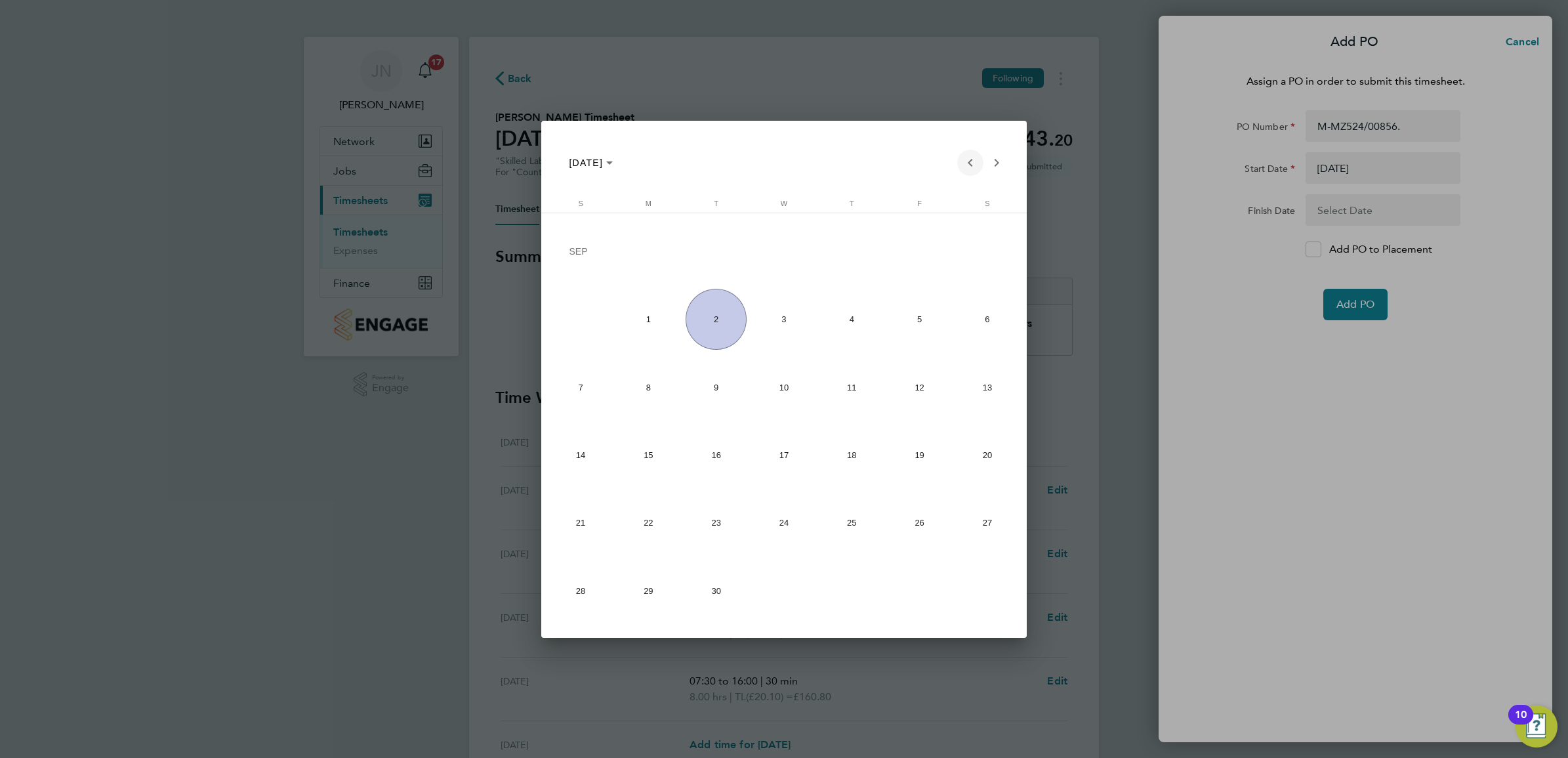
click at [975, 159] on span "Previous month" at bounding box center [970, 162] width 26 height 26
click at [920, 515] on span "29" at bounding box center [920, 526] width 61 height 61
type input "[DATE]"
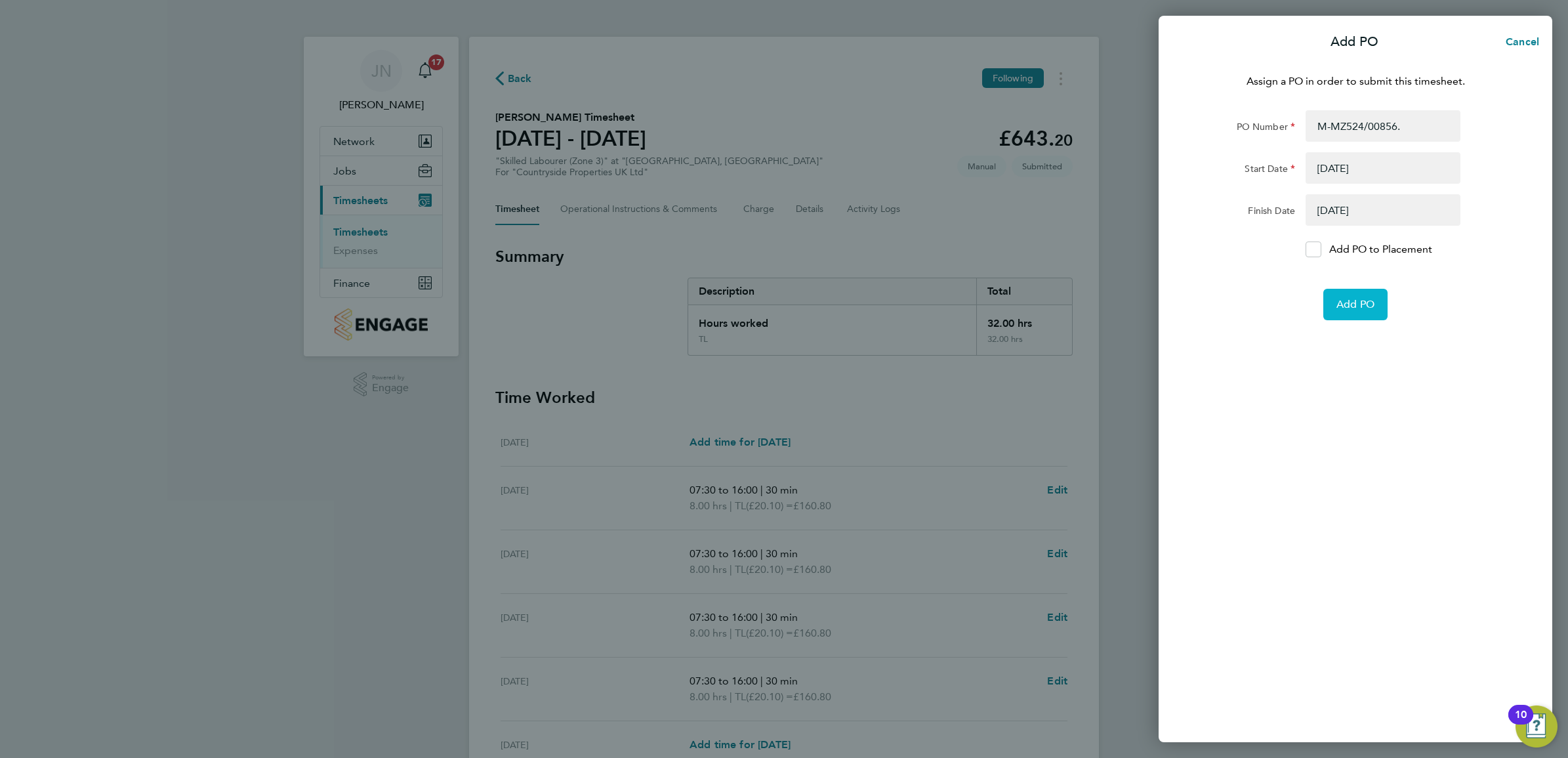
click at [1371, 299] on span "Add PO" at bounding box center [1355, 305] width 38 height 13
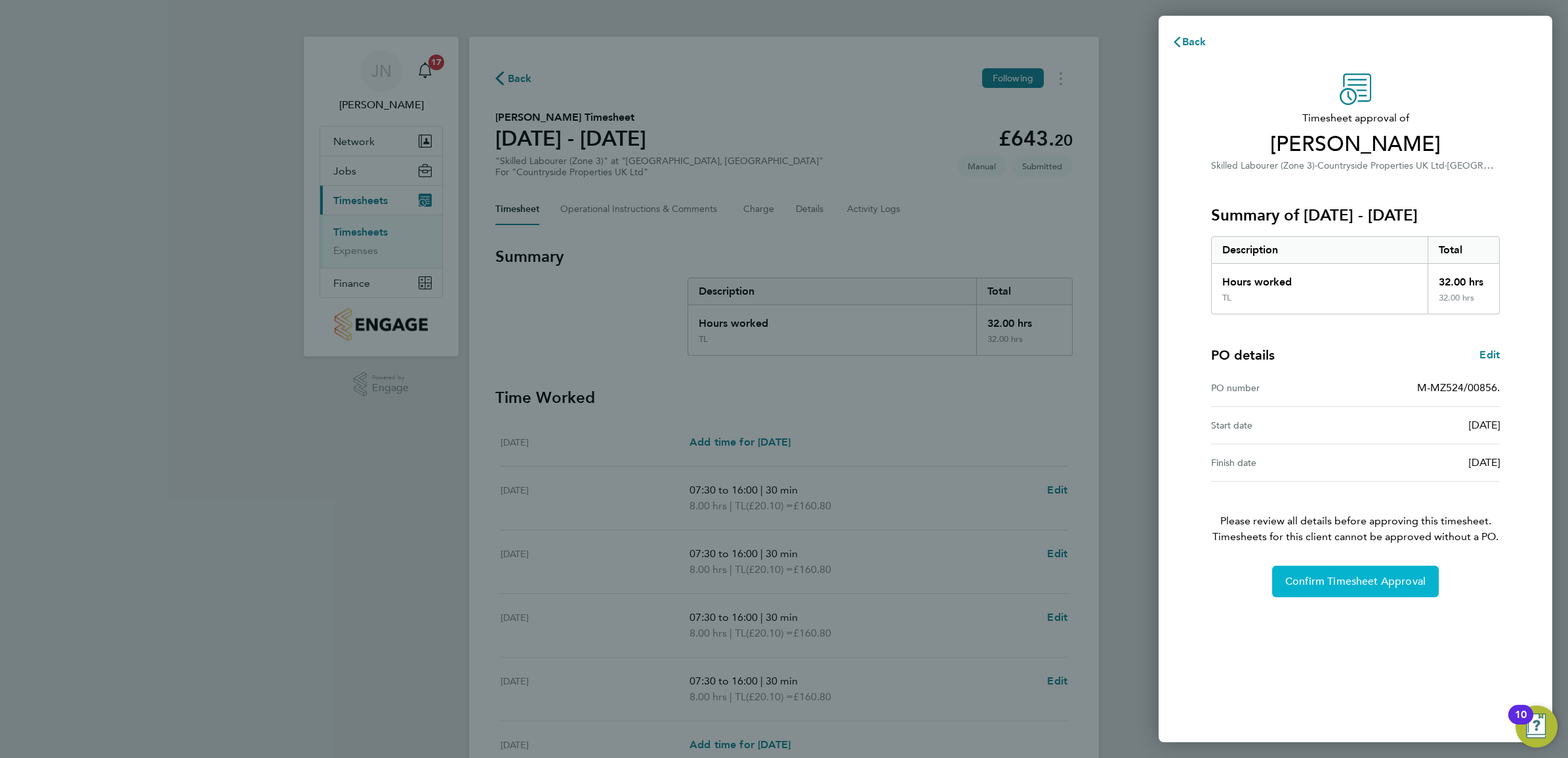
click at [1374, 584] on span "Confirm Timesheet Approval" at bounding box center [1355, 581] width 140 height 13
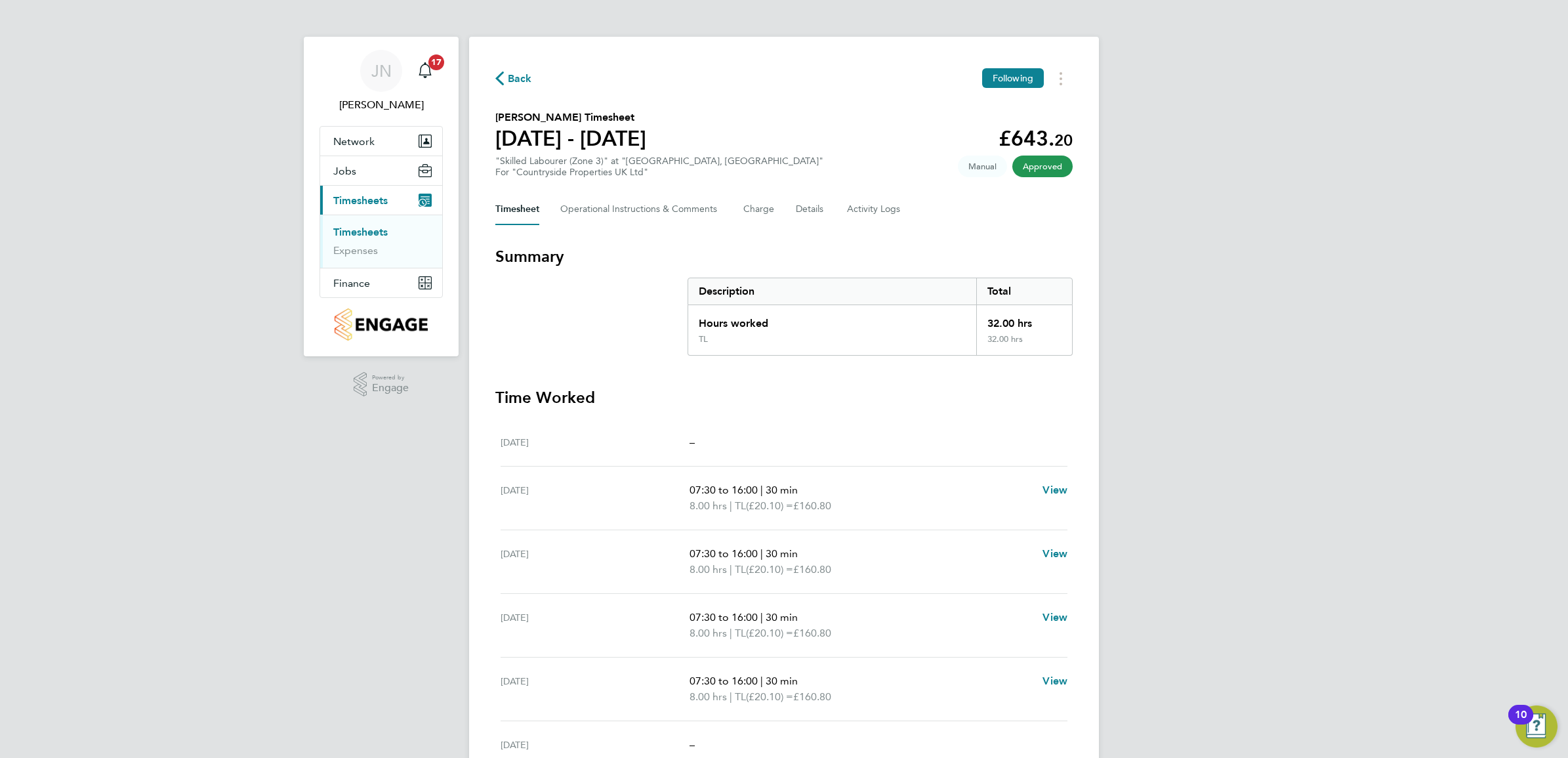
click at [366, 233] on link "Timesheets" at bounding box center [360, 231] width 54 height 13
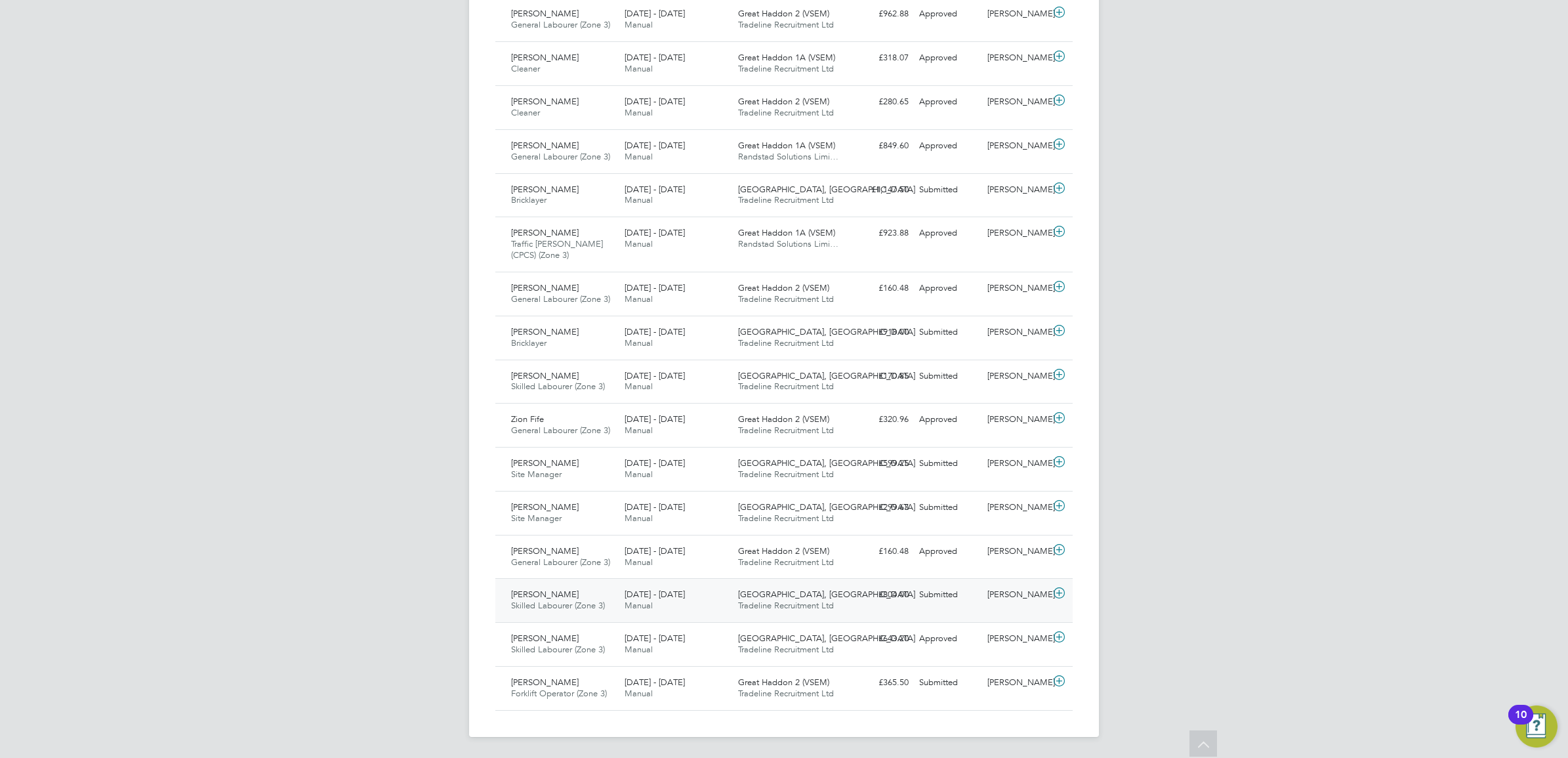
click at [637, 597] on span "[DATE] - [DATE]" at bounding box center [654, 594] width 60 height 11
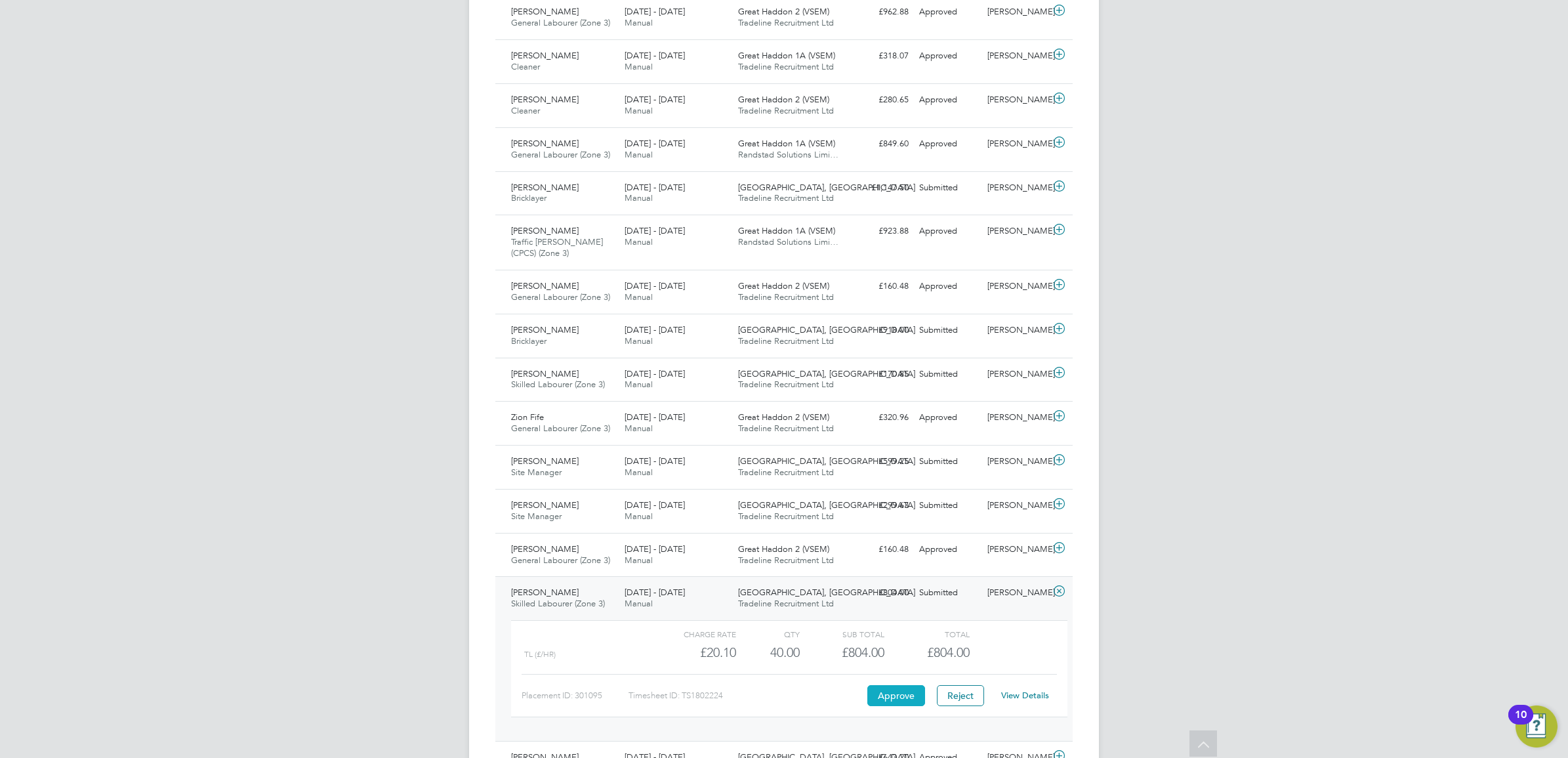
click at [907, 692] on button "Approve" at bounding box center [896, 696] width 58 height 21
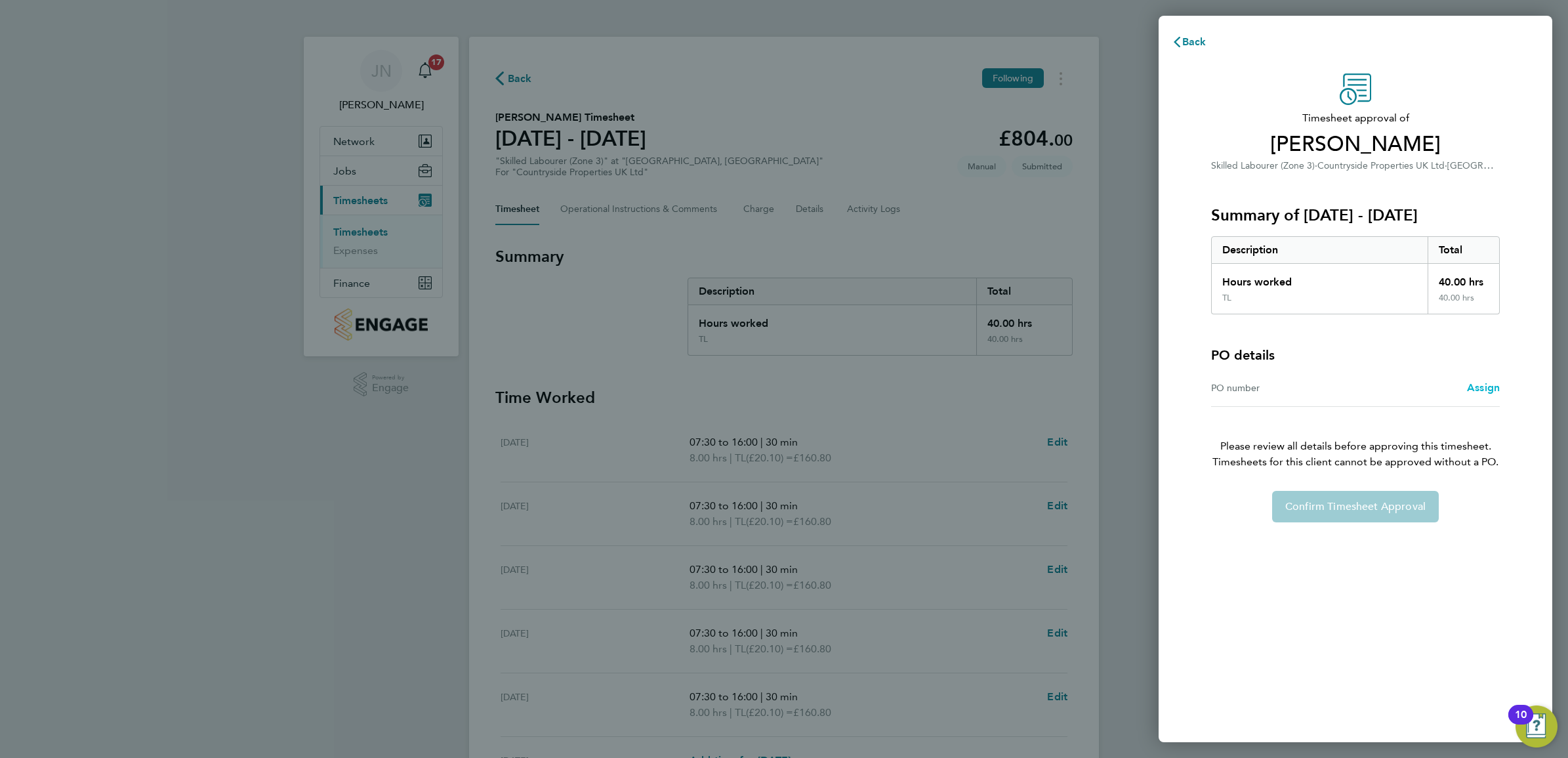
click at [1478, 386] on span "Assign" at bounding box center [1483, 387] width 33 height 13
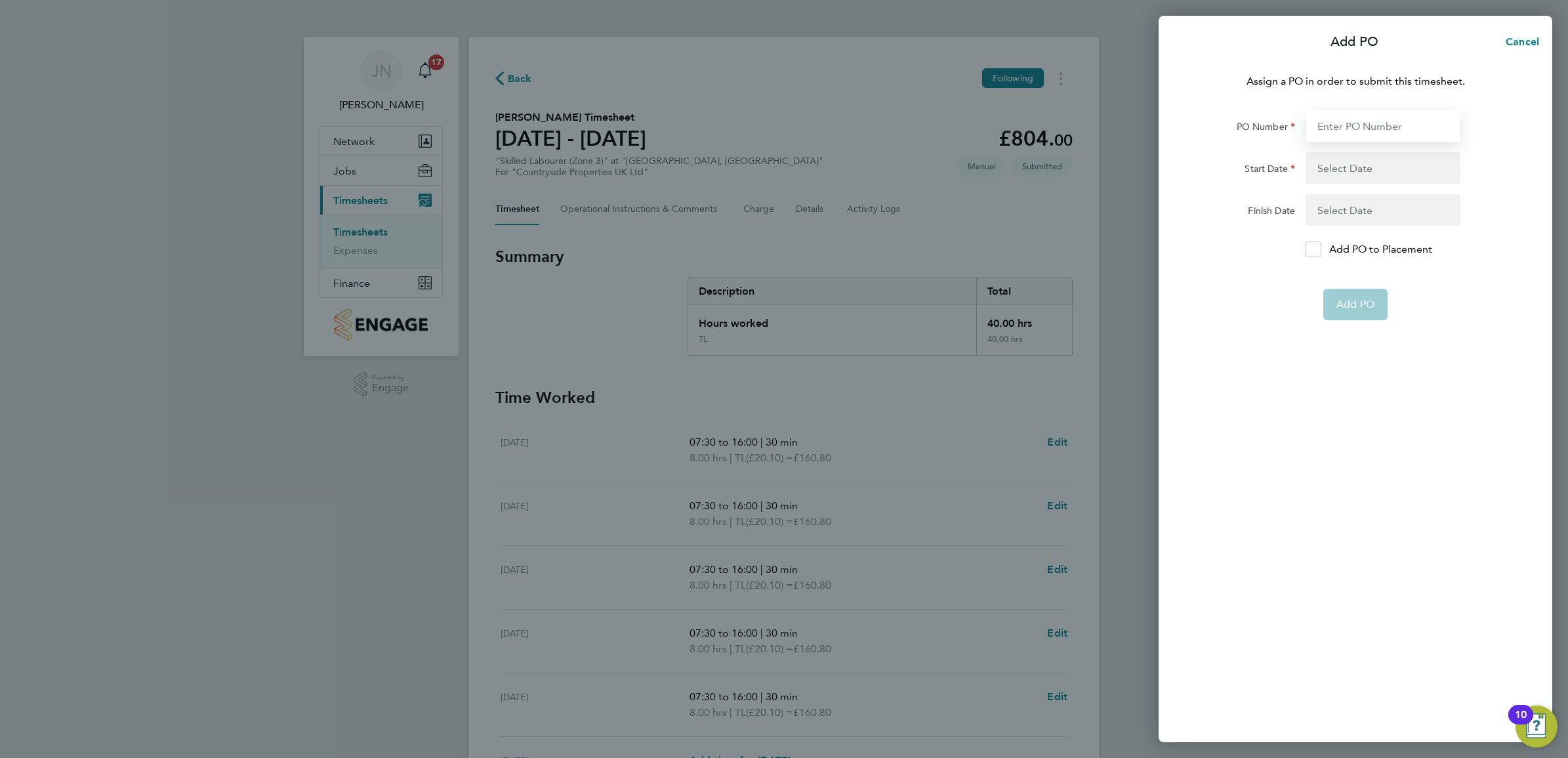
click at [1352, 119] on input "PO Number" at bounding box center [1383, 126] width 155 height 31
paste input "M-MZ524/00856."
type input "M-MZ524/00856."
click at [1440, 305] on div "Add PO" at bounding box center [1356, 304] width 331 height 31
click at [1358, 168] on button "button" at bounding box center [1383, 168] width 155 height 31
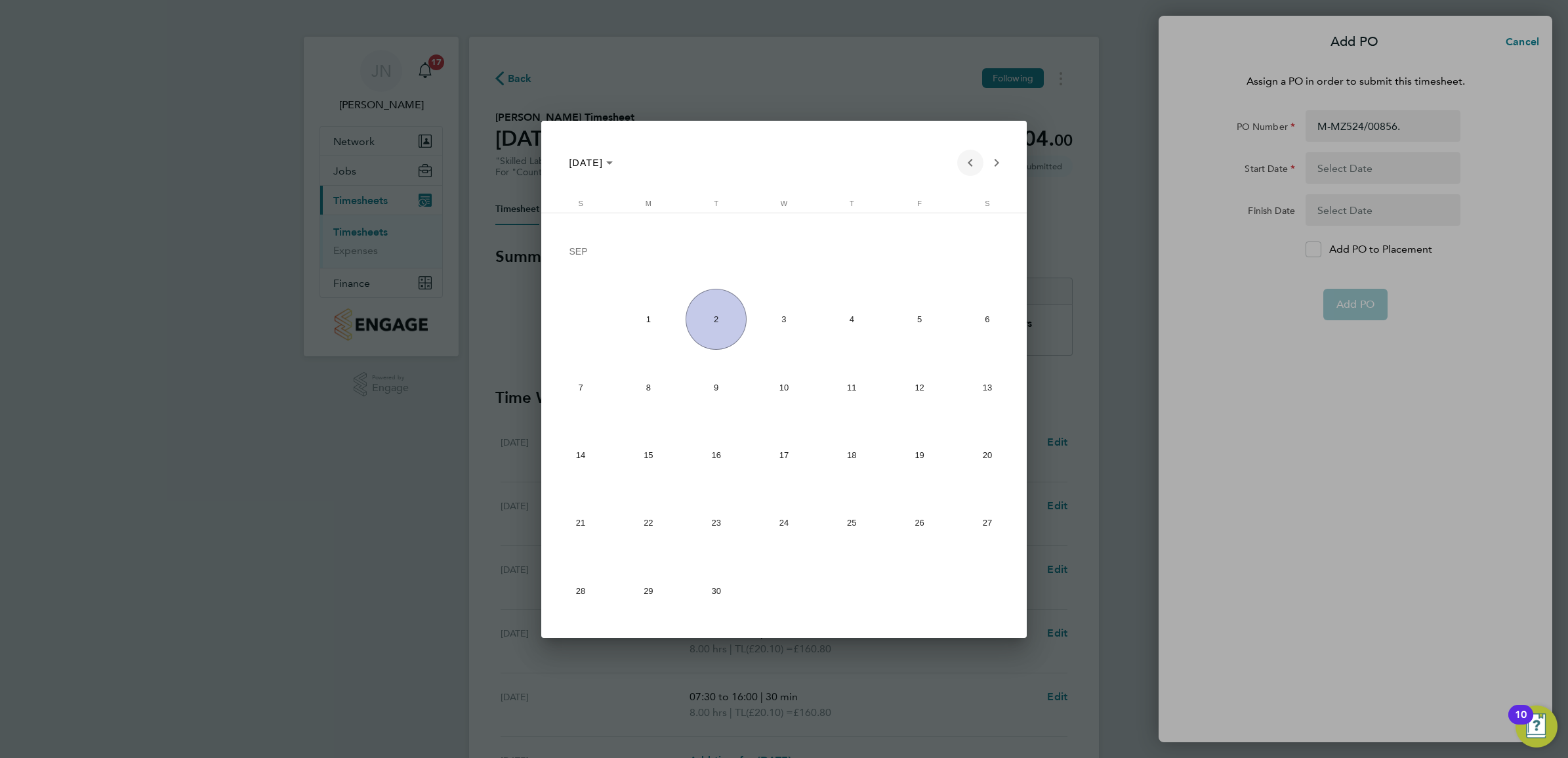
click at [972, 156] on span "Previous month" at bounding box center [970, 162] width 26 height 26
click at [668, 599] on span "28" at bounding box center [648, 590] width 61 height 61
type input "[DATE]"
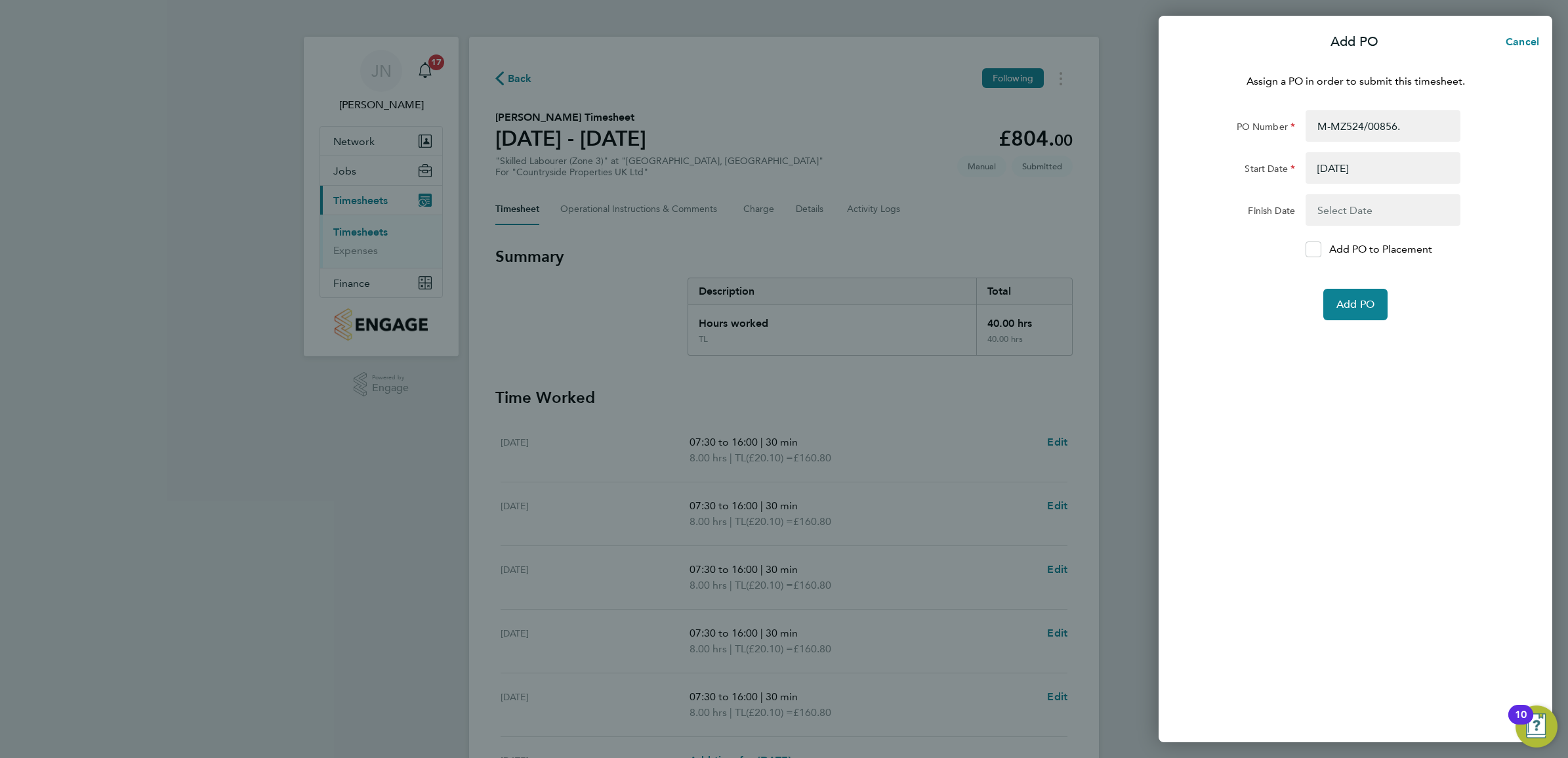
click at [1357, 194] on button "button" at bounding box center [1383, 210] width 155 height 31
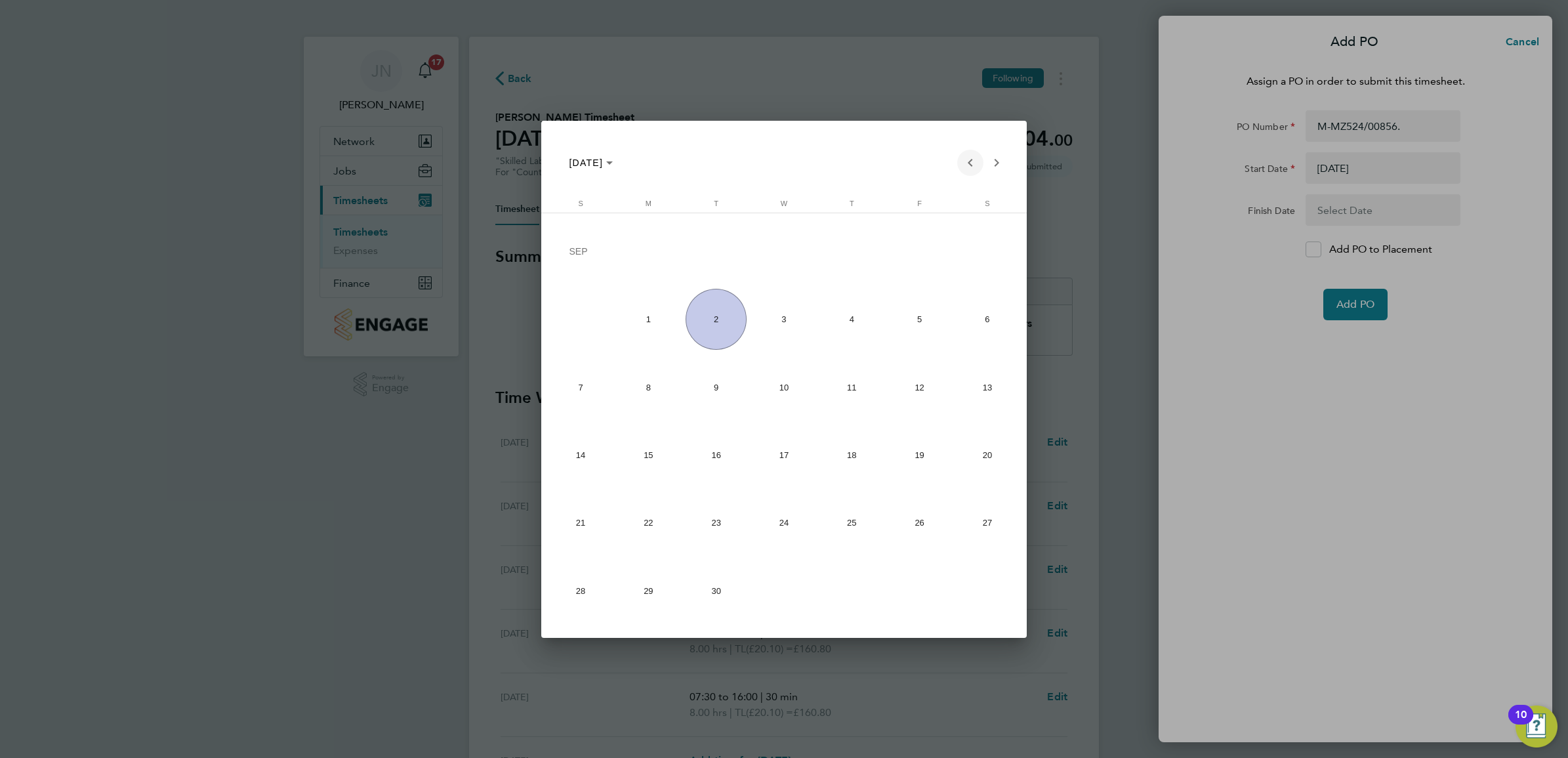
click at [965, 161] on span "Previous month" at bounding box center [970, 162] width 26 height 26
click at [895, 510] on span "29" at bounding box center [920, 526] width 61 height 61
type input "[DATE]"
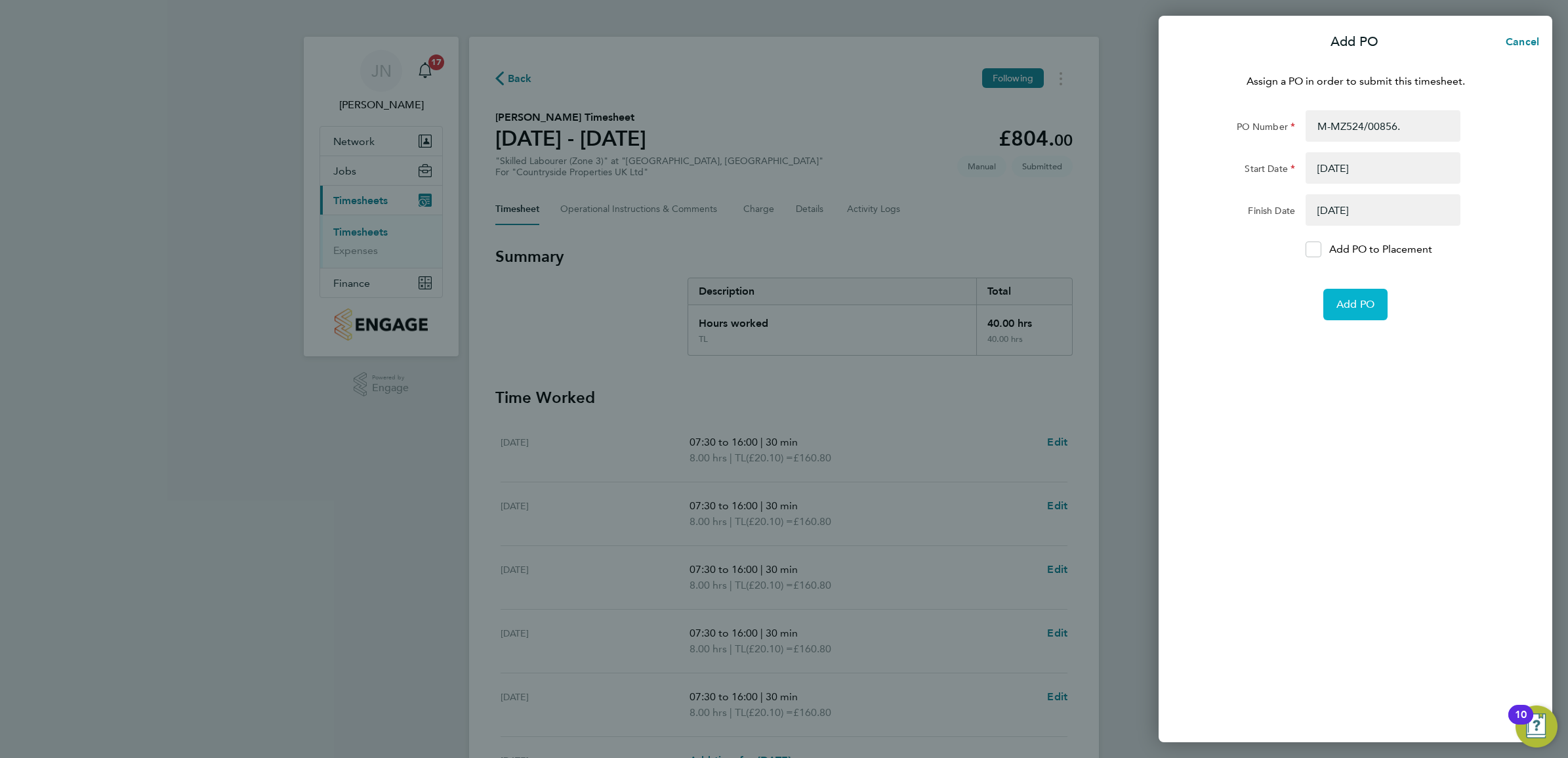
click at [1373, 307] on span "Add PO" at bounding box center [1355, 305] width 38 height 13
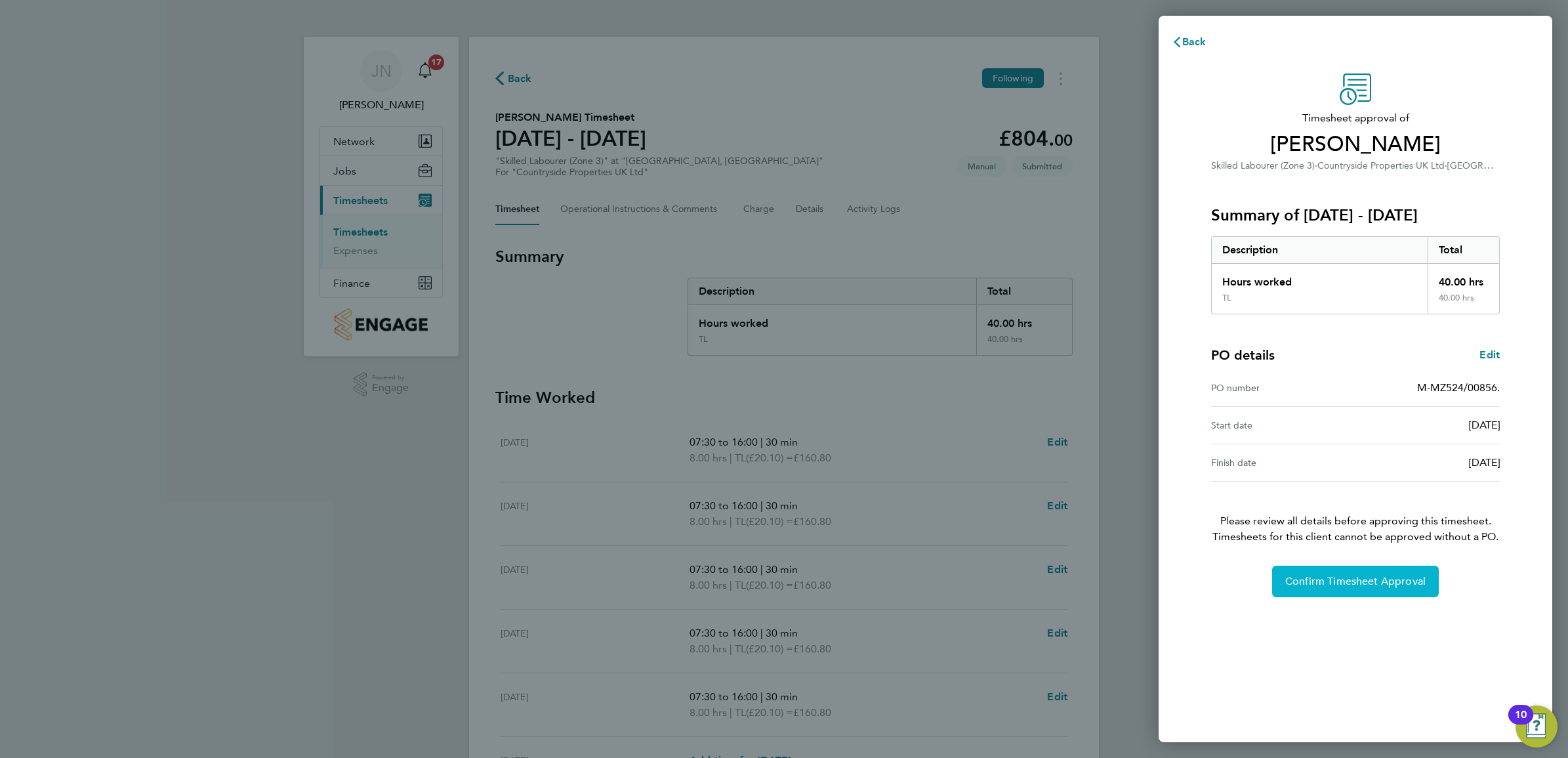
click at [1375, 576] on span "Confirm Timesheet Approval" at bounding box center [1355, 581] width 140 height 13
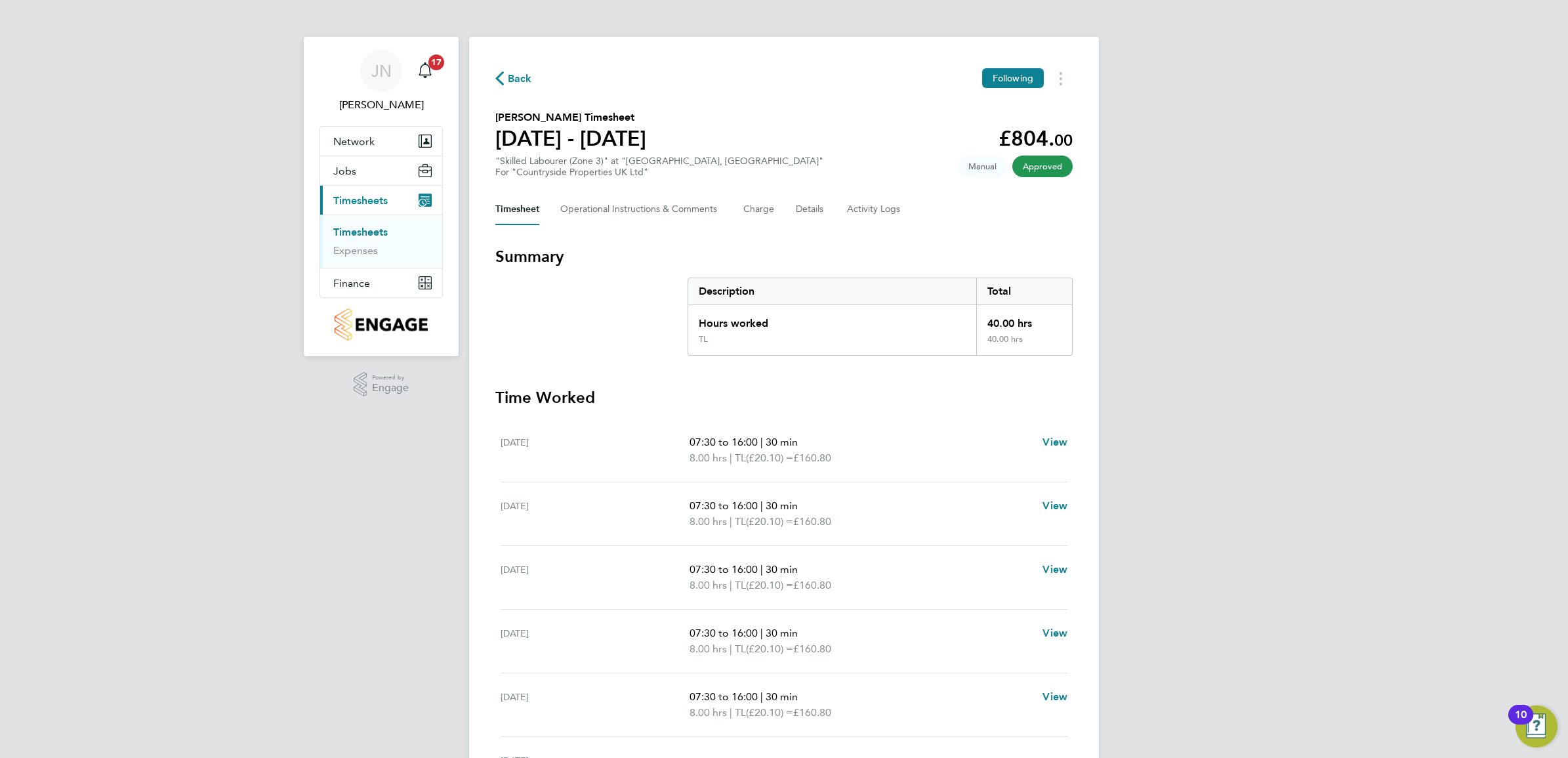
click at [348, 231] on link "Timesheets" at bounding box center [360, 231] width 54 height 13
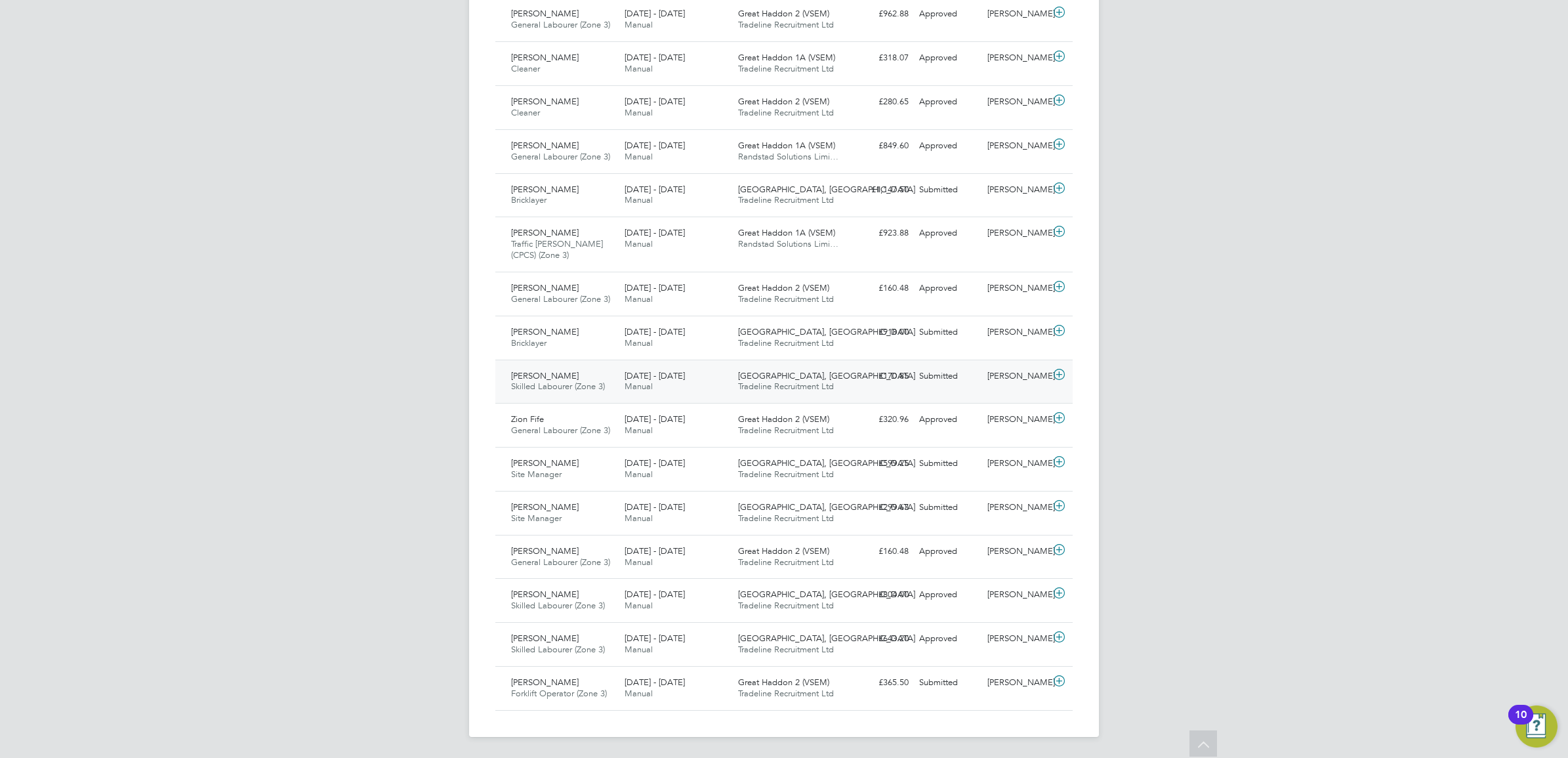
click at [572, 369] on div "[PERSON_NAME] Skilled Labourer (Zone 3) [DATE] - [DATE]" at bounding box center [562, 382] width 113 height 33
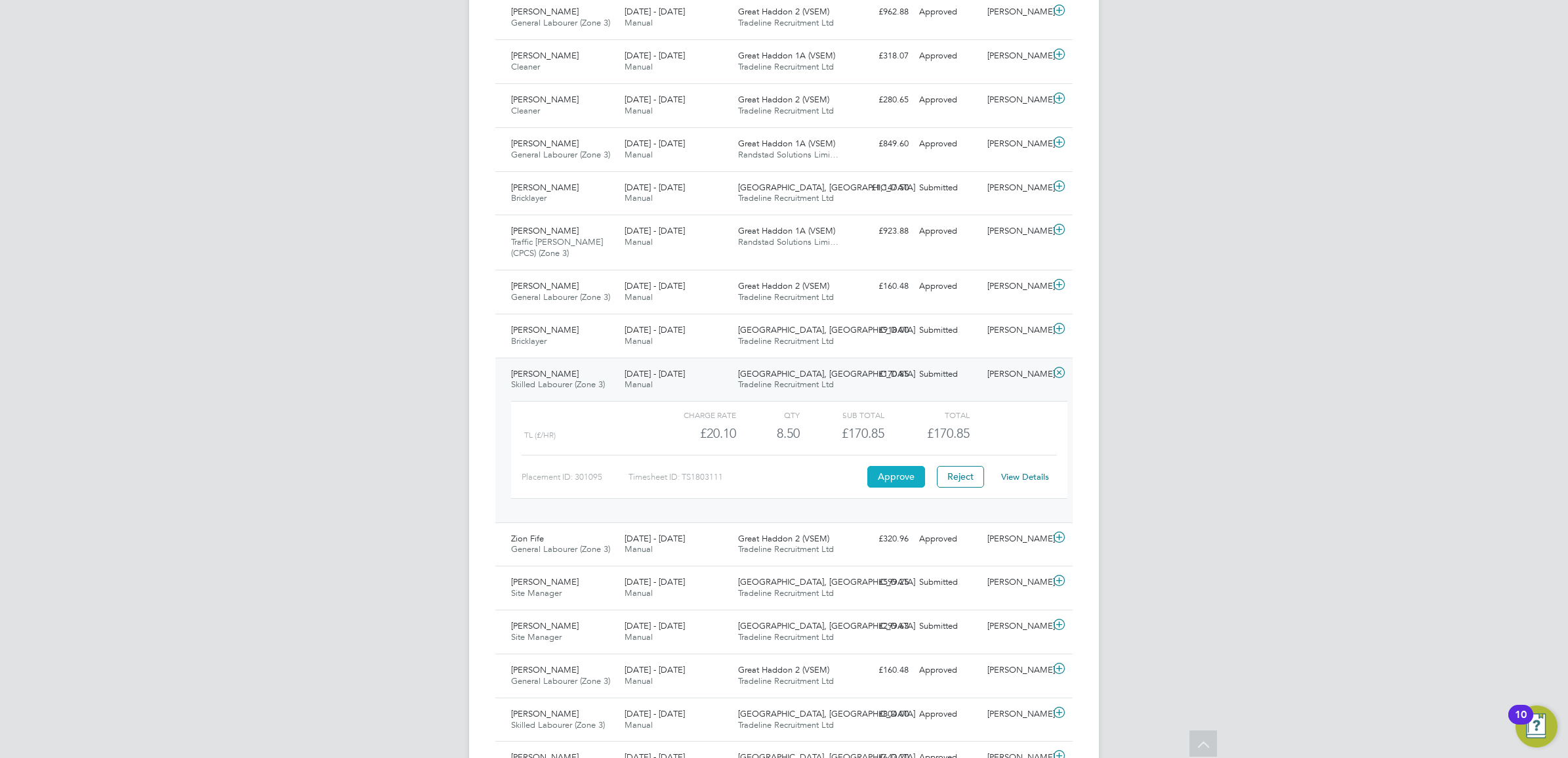
click at [917, 475] on button "Approve" at bounding box center [896, 476] width 58 height 21
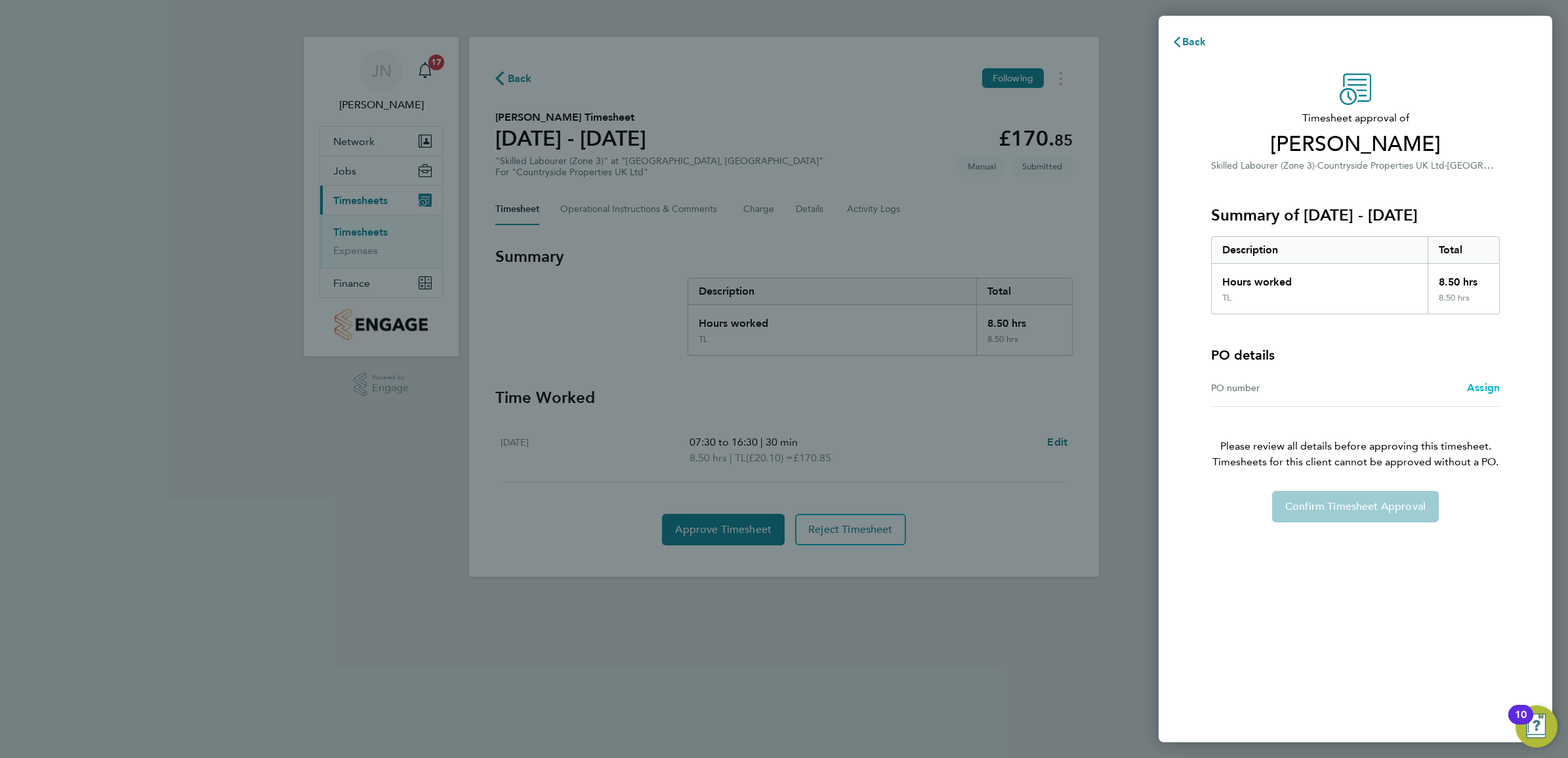
click at [1480, 385] on span "Assign" at bounding box center [1483, 387] width 33 height 13
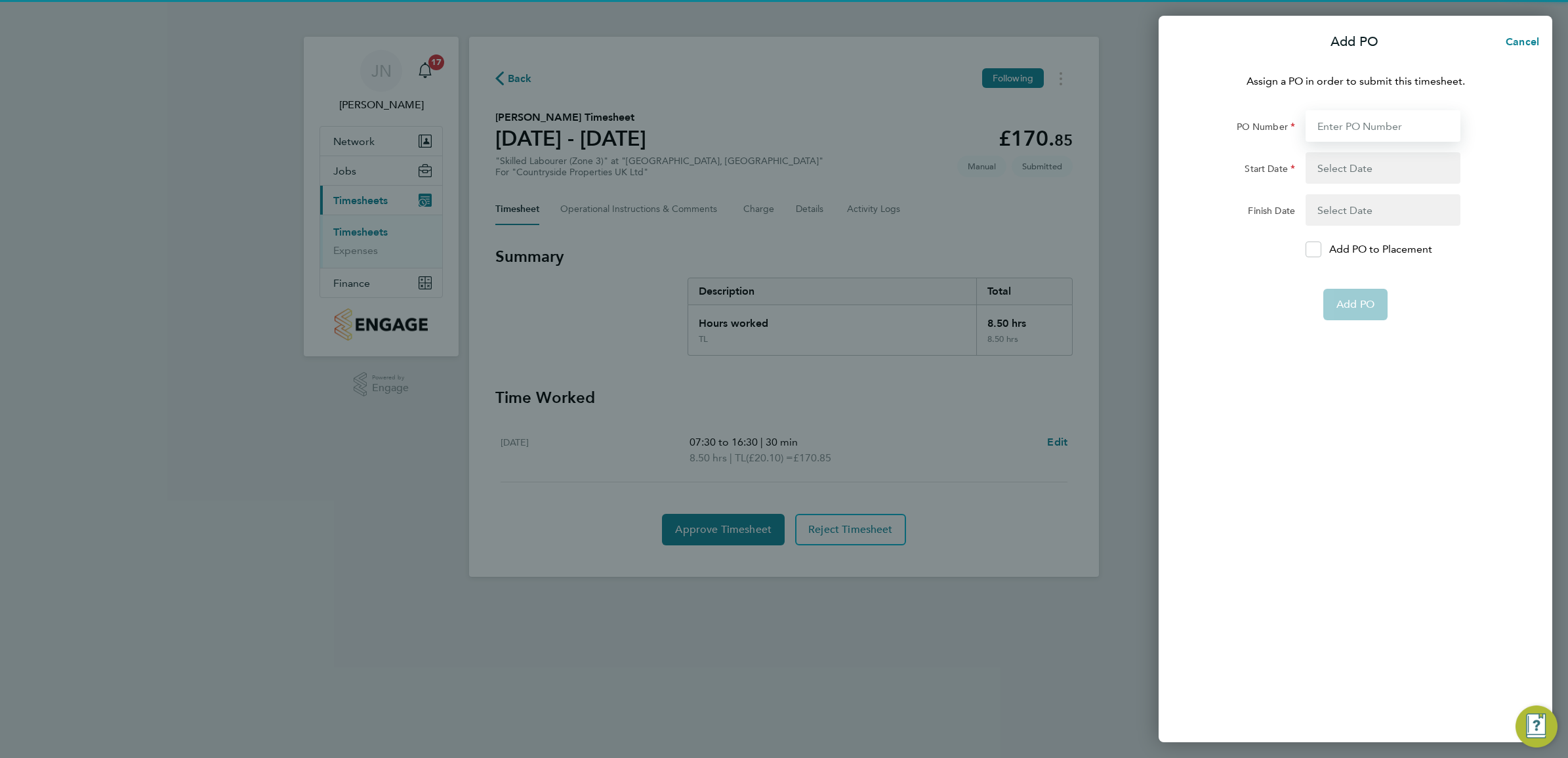
click at [1360, 122] on input "PO Number" at bounding box center [1383, 126] width 155 height 31
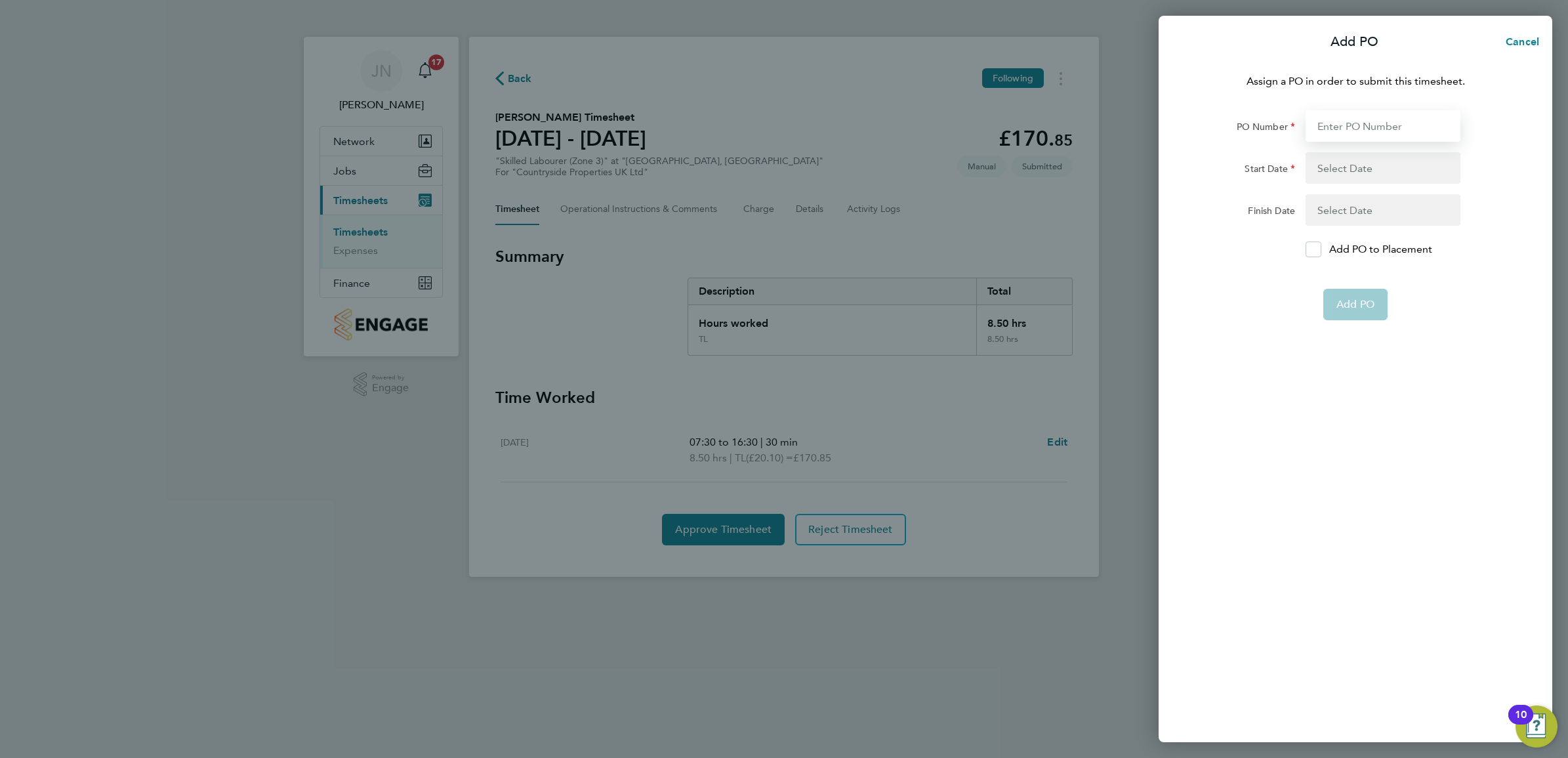
type input "M-MZ524/00856."
type input "[DATE]"
click at [1359, 164] on button "button" at bounding box center [1383, 174] width 155 height 45
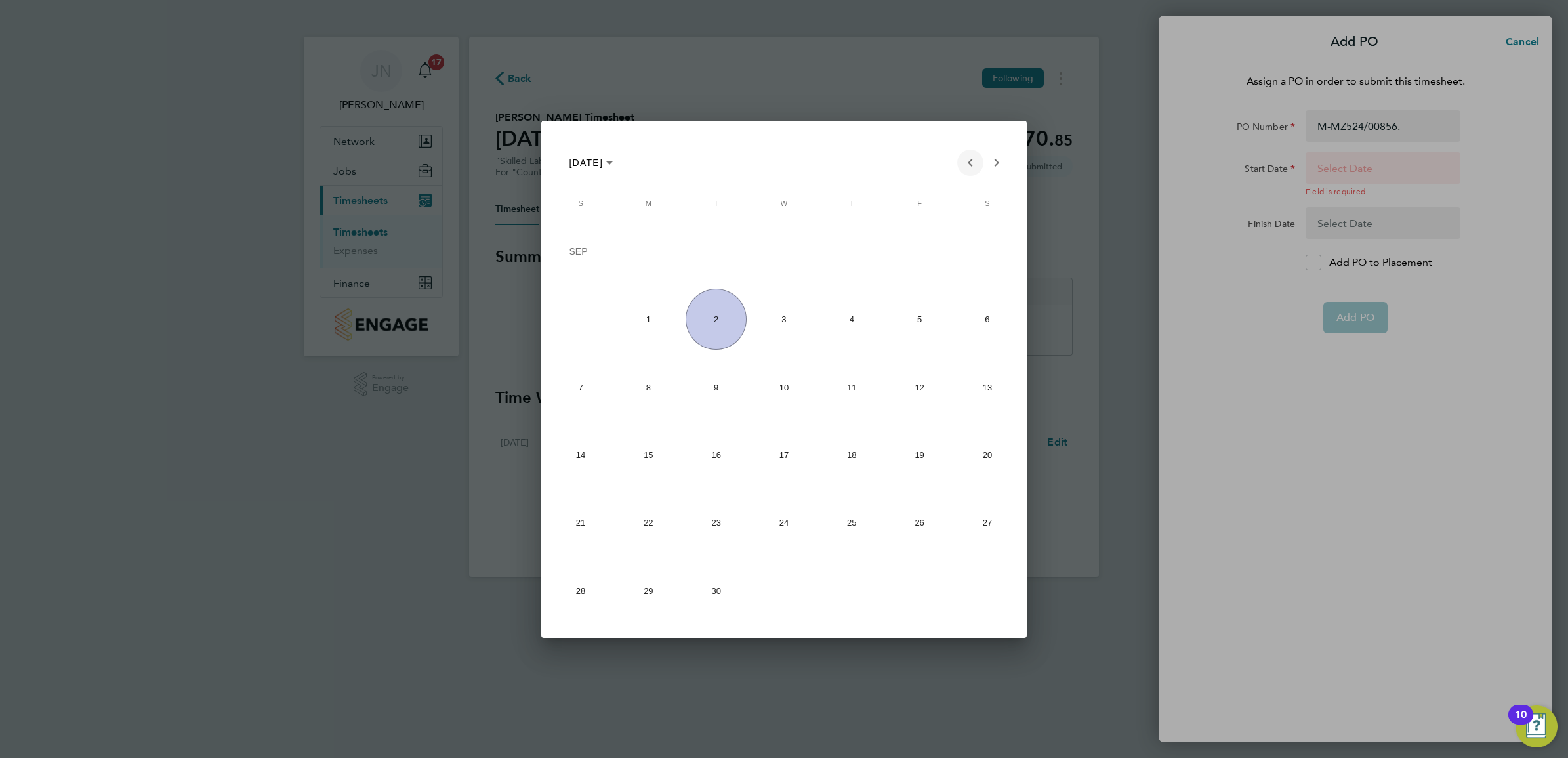
click at [962, 162] on span "Previous month" at bounding box center [970, 162] width 26 height 26
click at [963, 158] on span "Previous month" at bounding box center [970, 162] width 26 height 26
click at [628, 584] on span "28" at bounding box center [648, 590] width 61 height 61
type input "[DATE]"
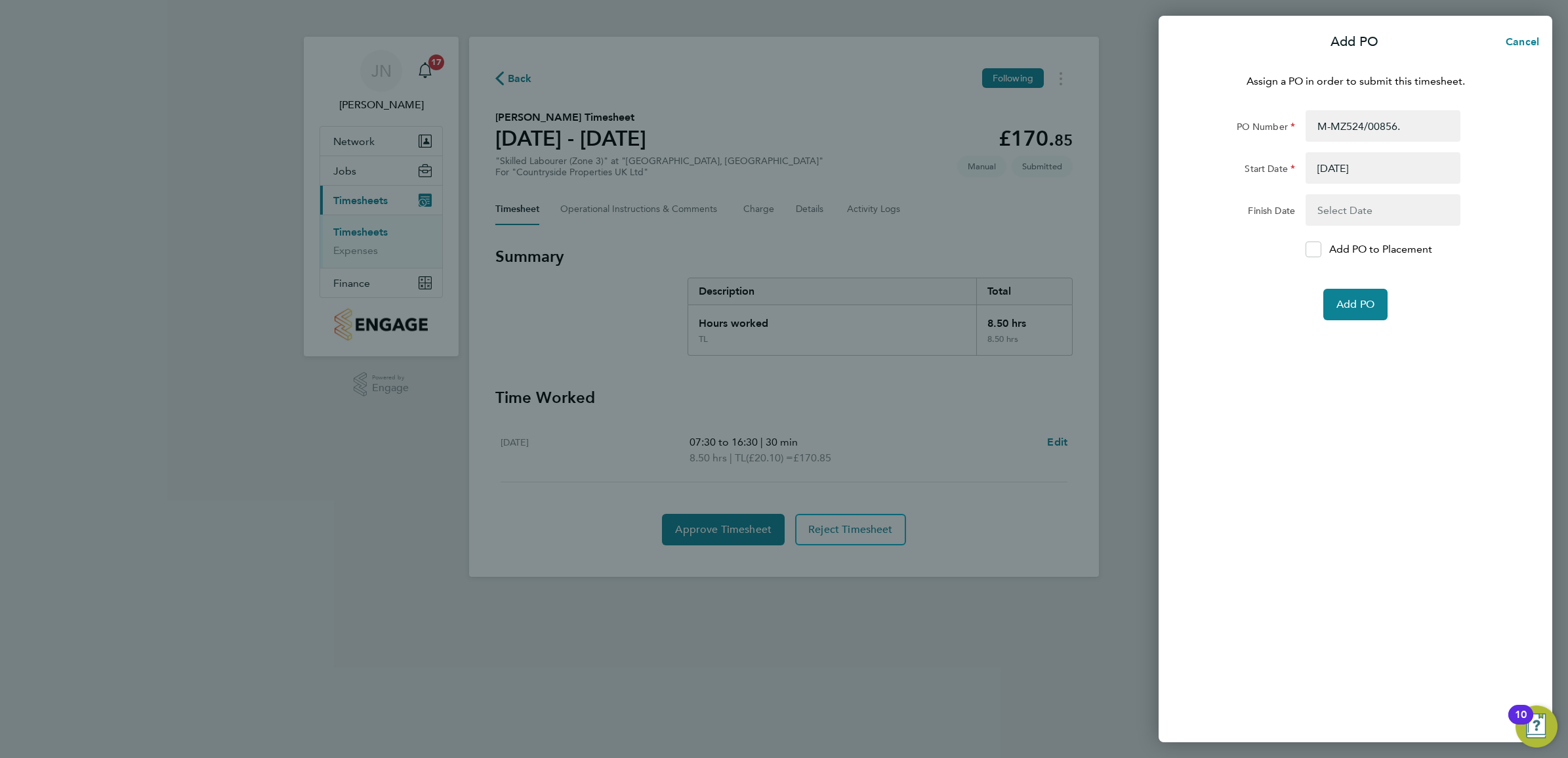
click at [1352, 208] on button "button" at bounding box center [1383, 210] width 155 height 31
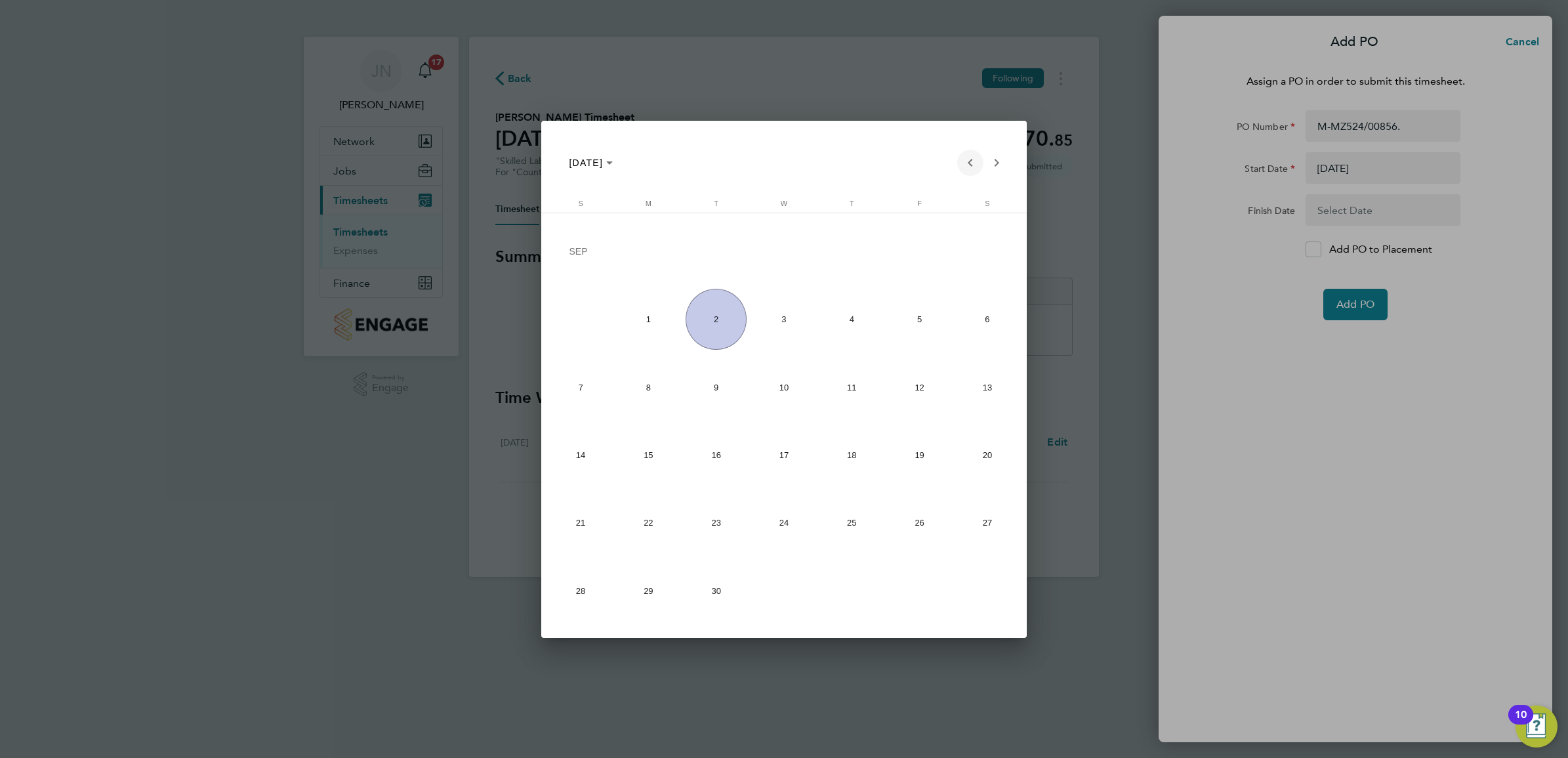
click at [961, 165] on span "Previous month" at bounding box center [970, 162] width 26 height 26
click at [853, 521] on span "28" at bounding box center [852, 526] width 61 height 61
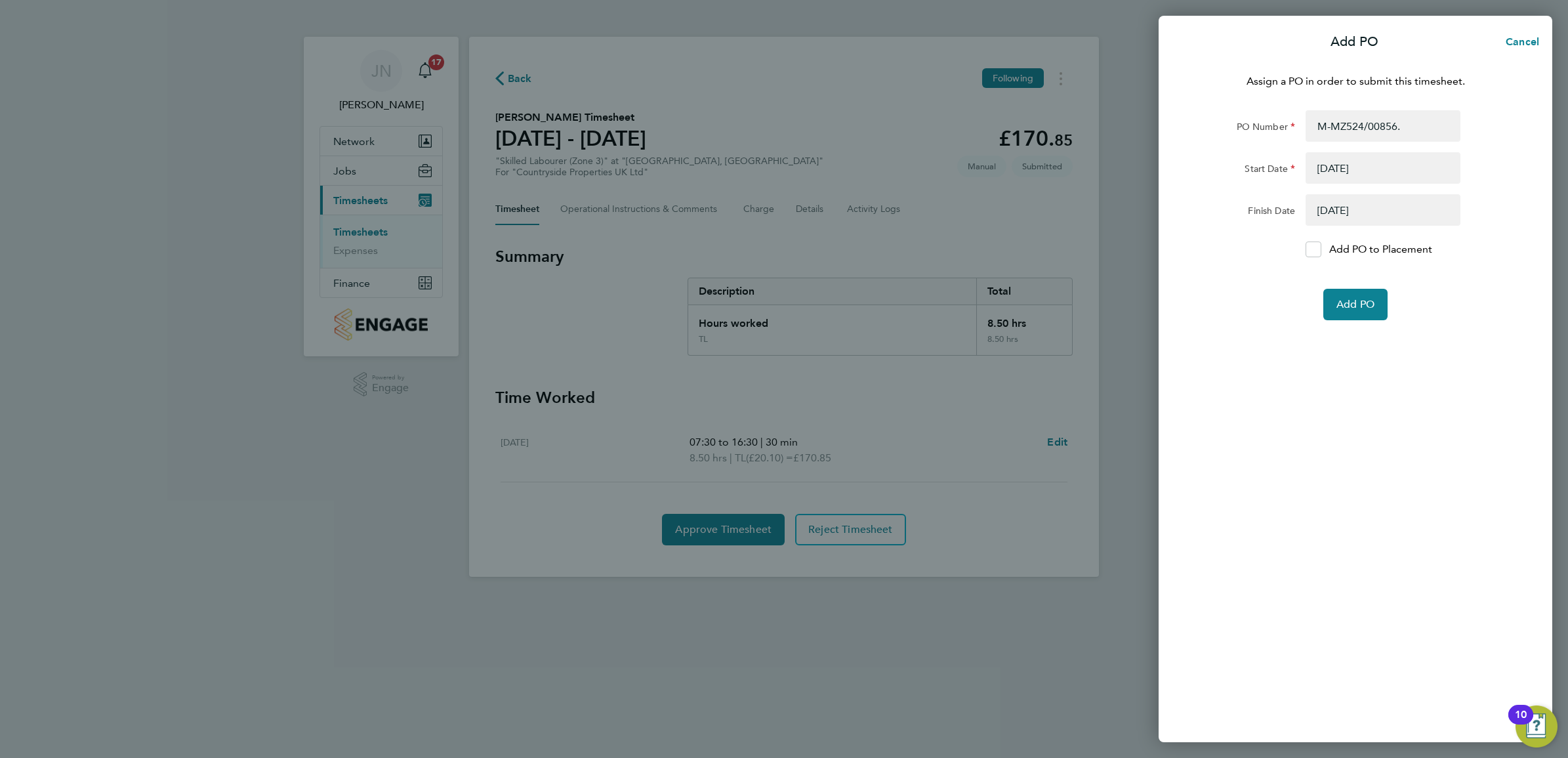
click at [1350, 221] on button "button" at bounding box center [1383, 210] width 155 height 31
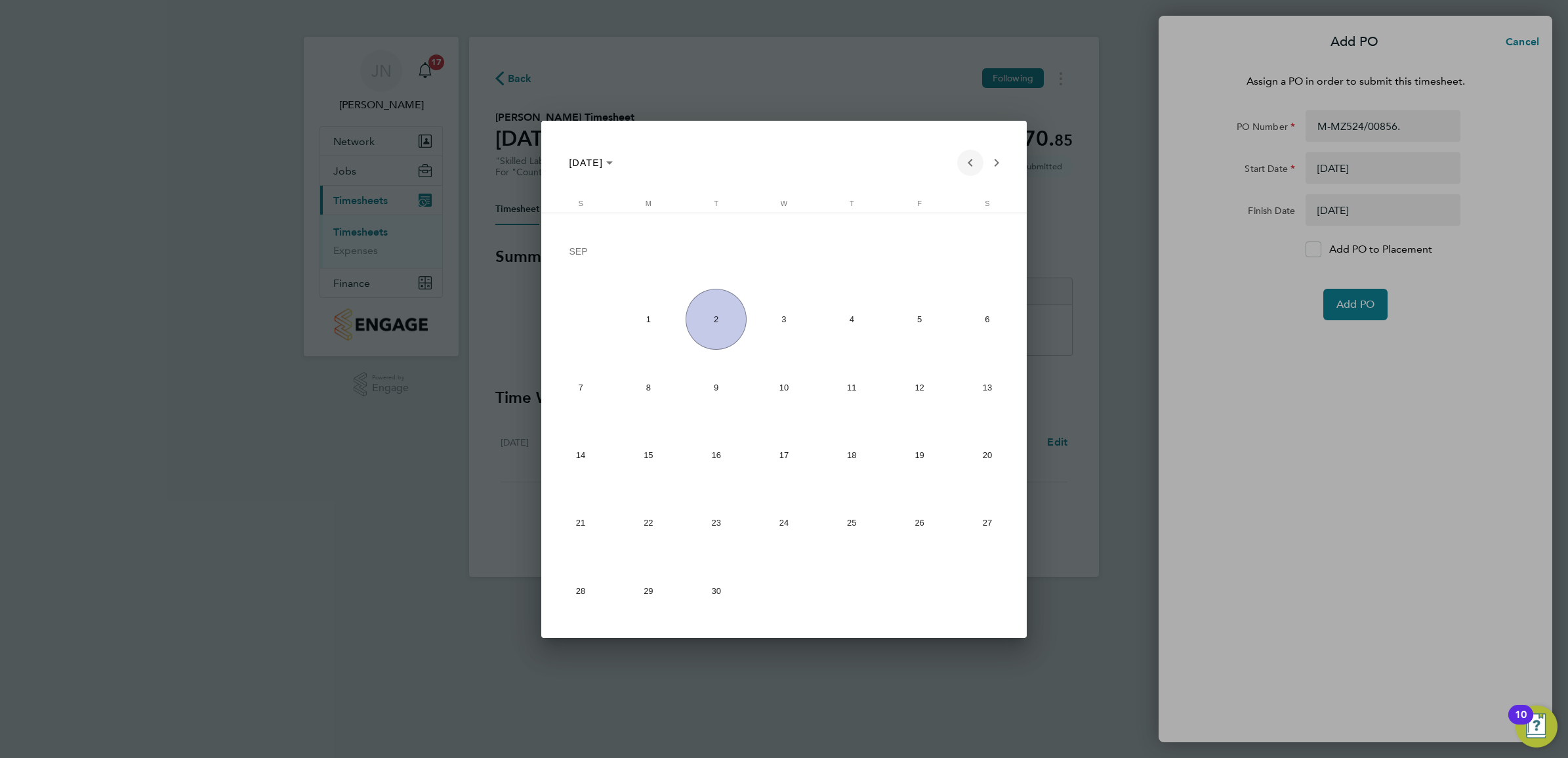
click at [969, 162] on span "Previous month" at bounding box center [970, 162] width 26 height 26
click at [915, 510] on span "29" at bounding box center [920, 526] width 61 height 61
type input "[DATE]"
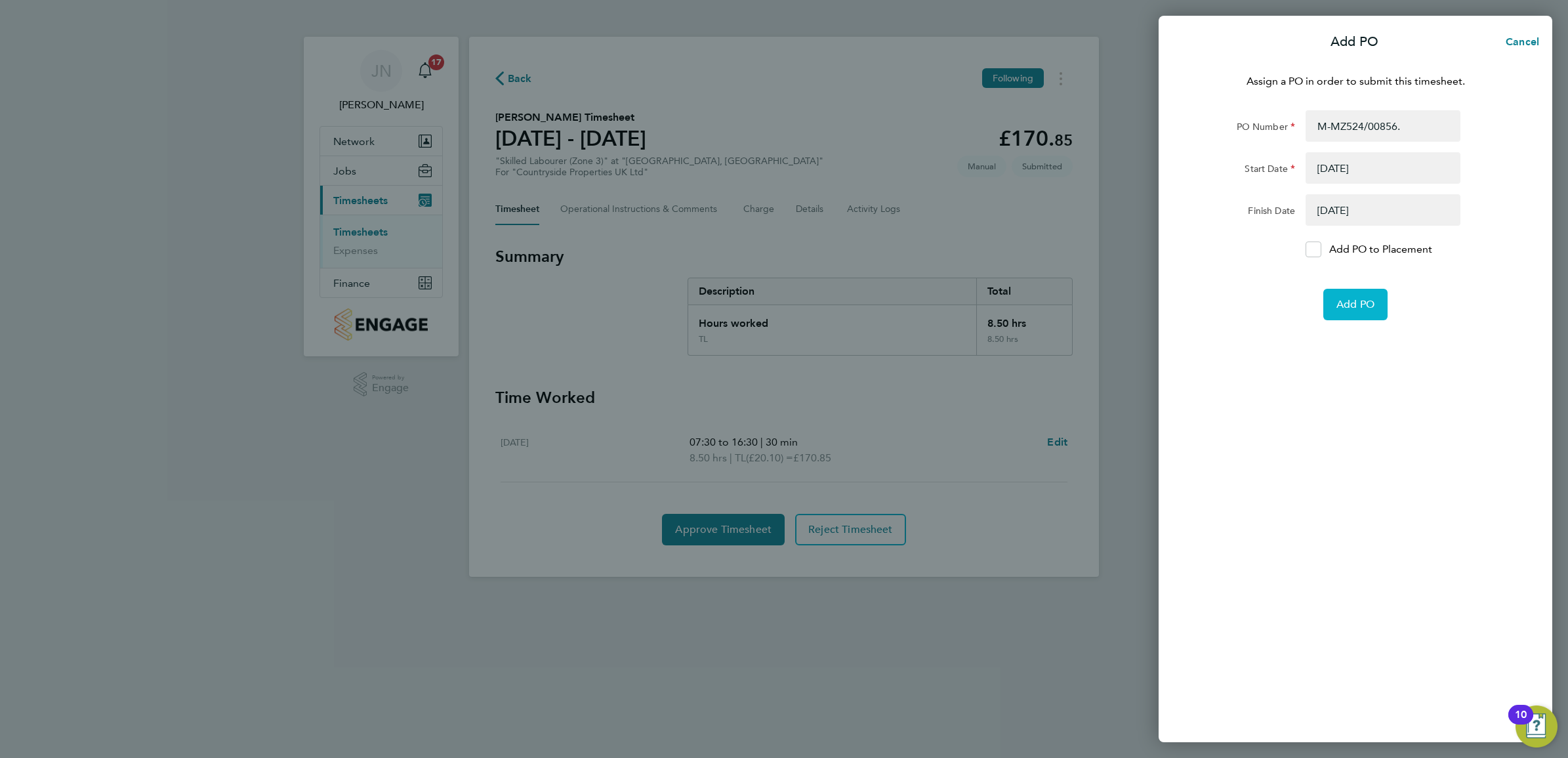
click at [1346, 303] on span "Add PO" at bounding box center [1355, 305] width 38 height 13
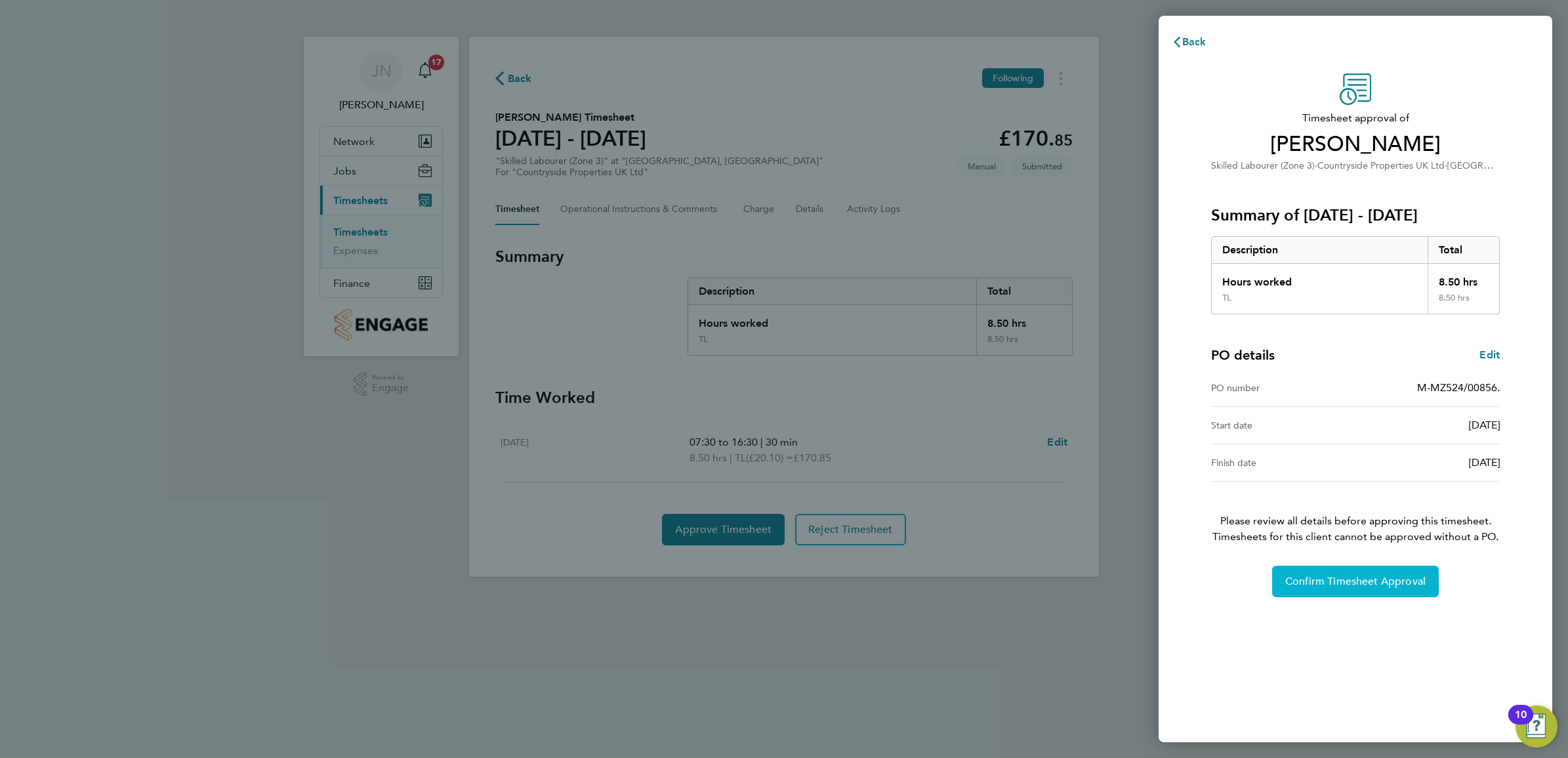
click at [1400, 585] on span "Confirm Timesheet Approval" at bounding box center [1355, 581] width 140 height 13
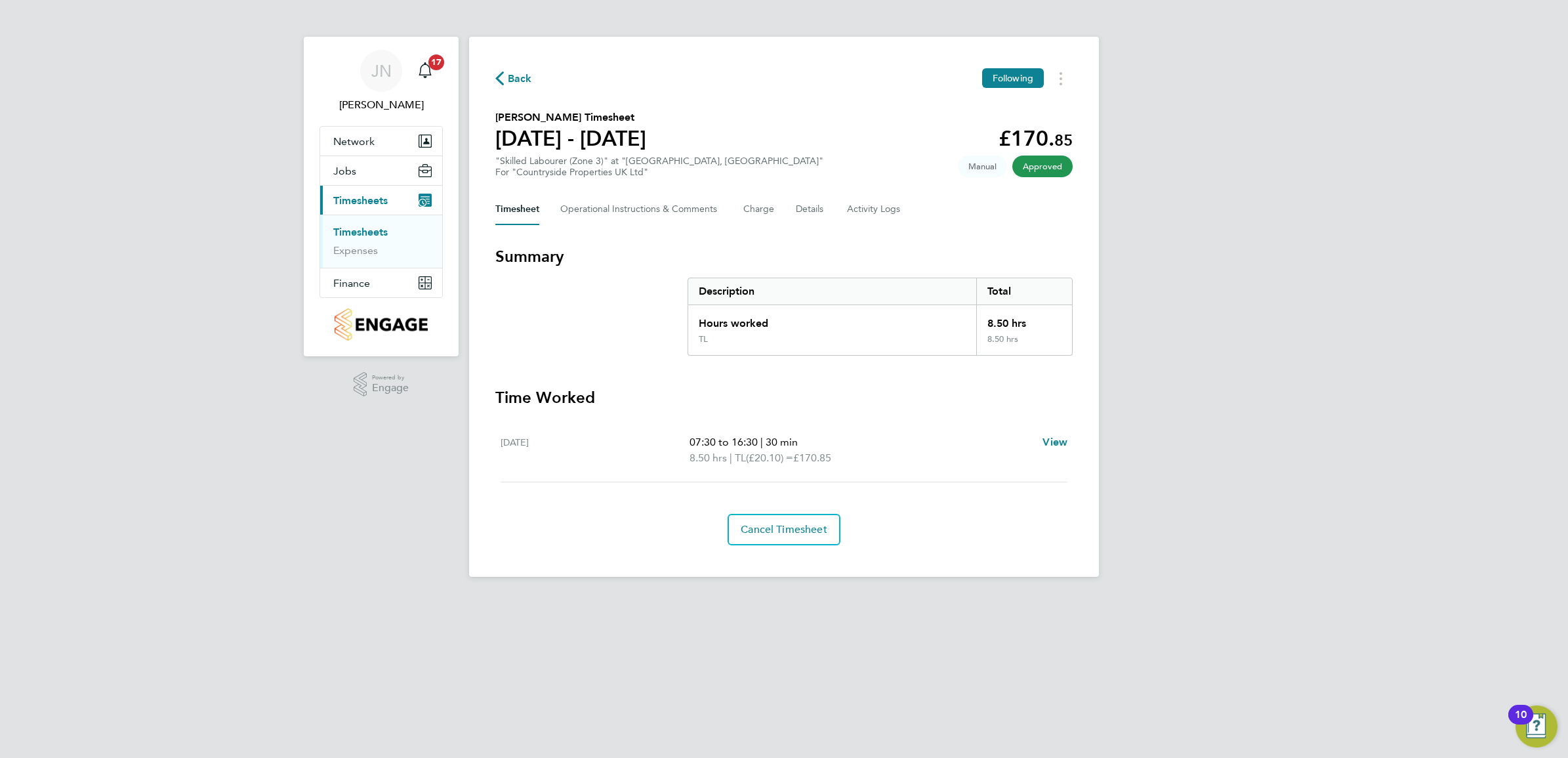
click at [369, 228] on link "Timesheets" at bounding box center [360, 231] width 54 height 13
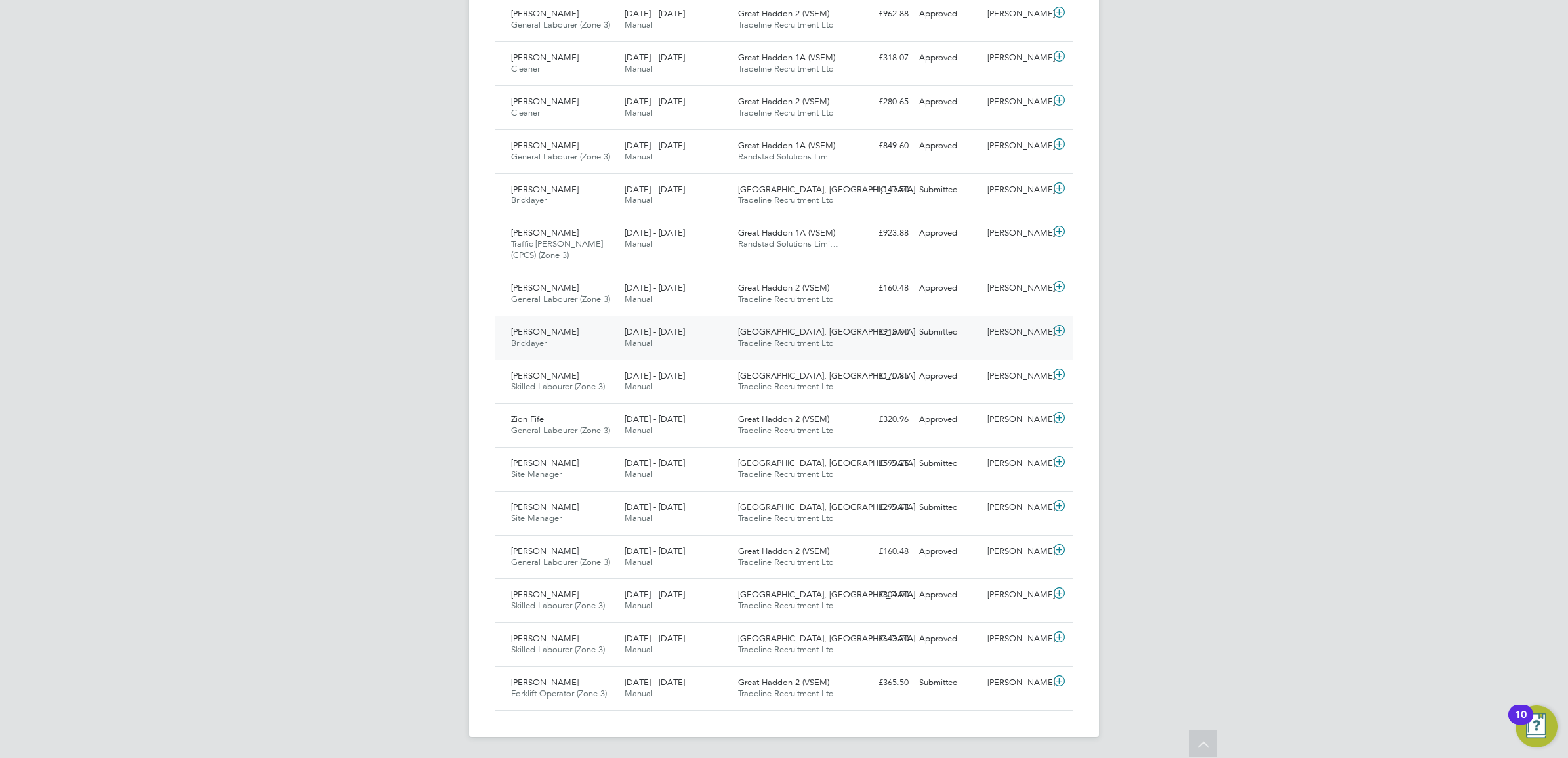
click at [625, 332] on span "[DATE] - [DATE]" at bounding box center [654, 332] width 60 height 11
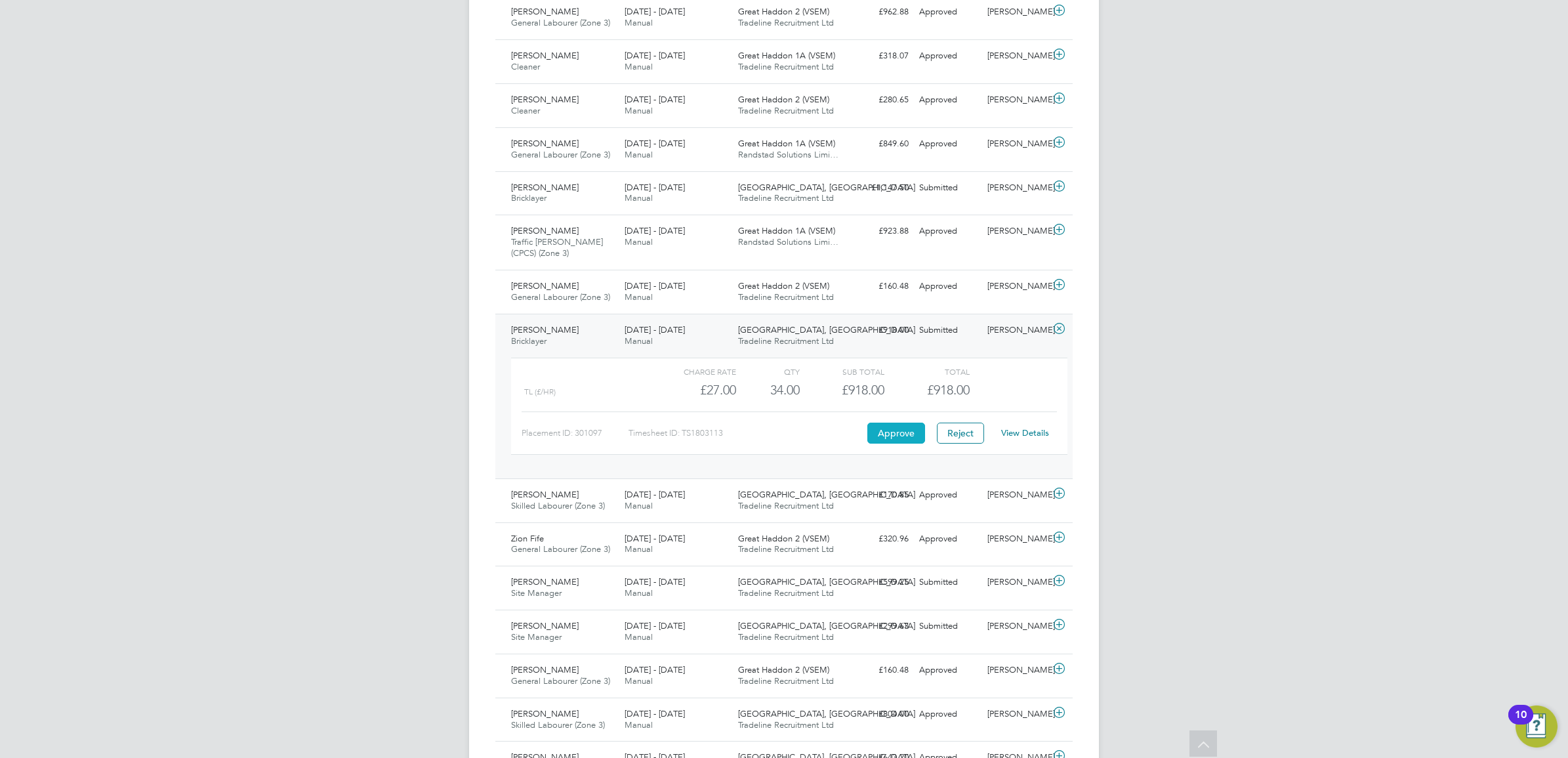
click at [919, 434] on button "Approve" at bounding box center [896, 433] width 58 height 21
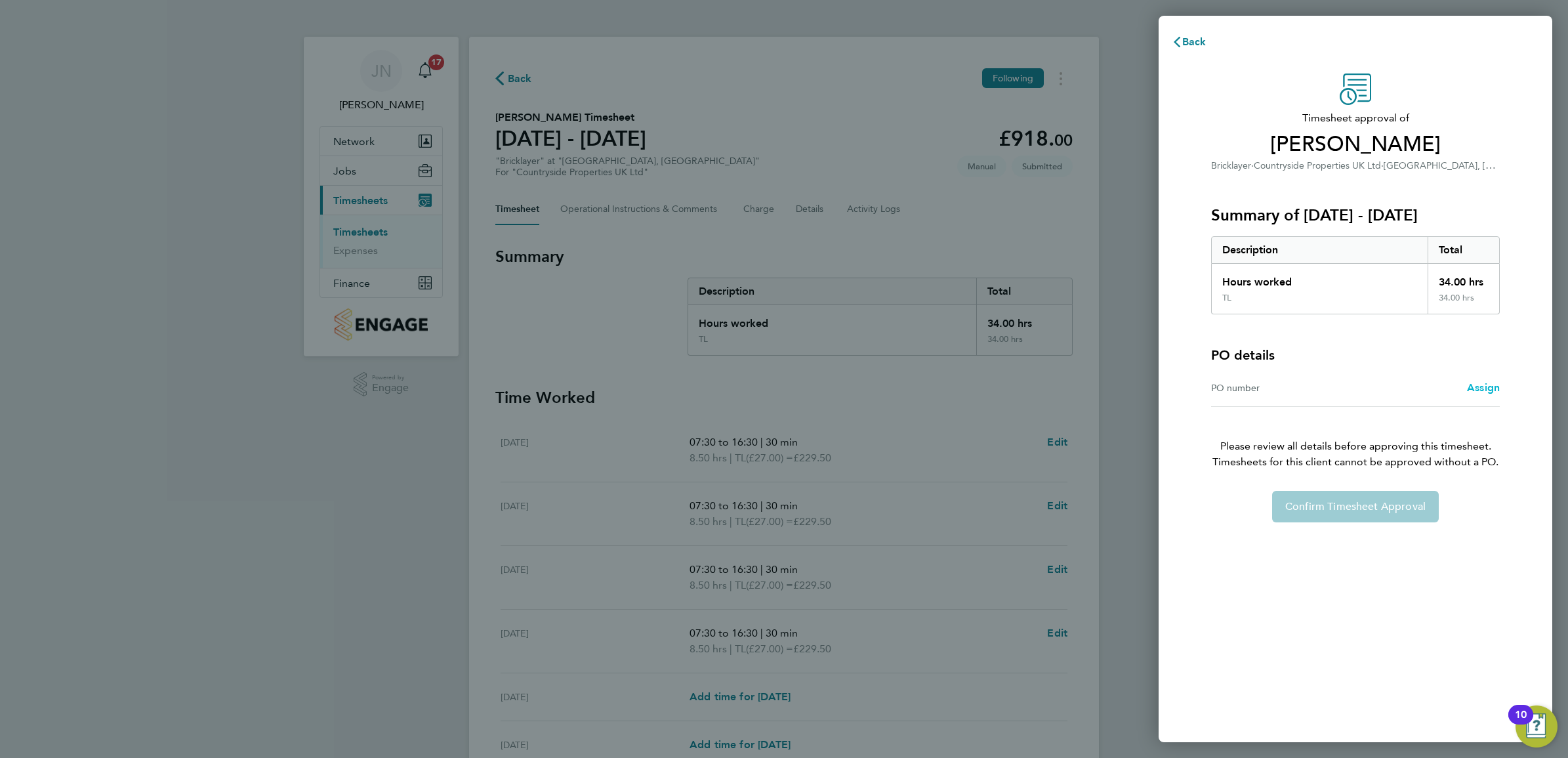
click at [1485, 382] on span "Assign" at bounding box center [1483, 387] width 33 height 13
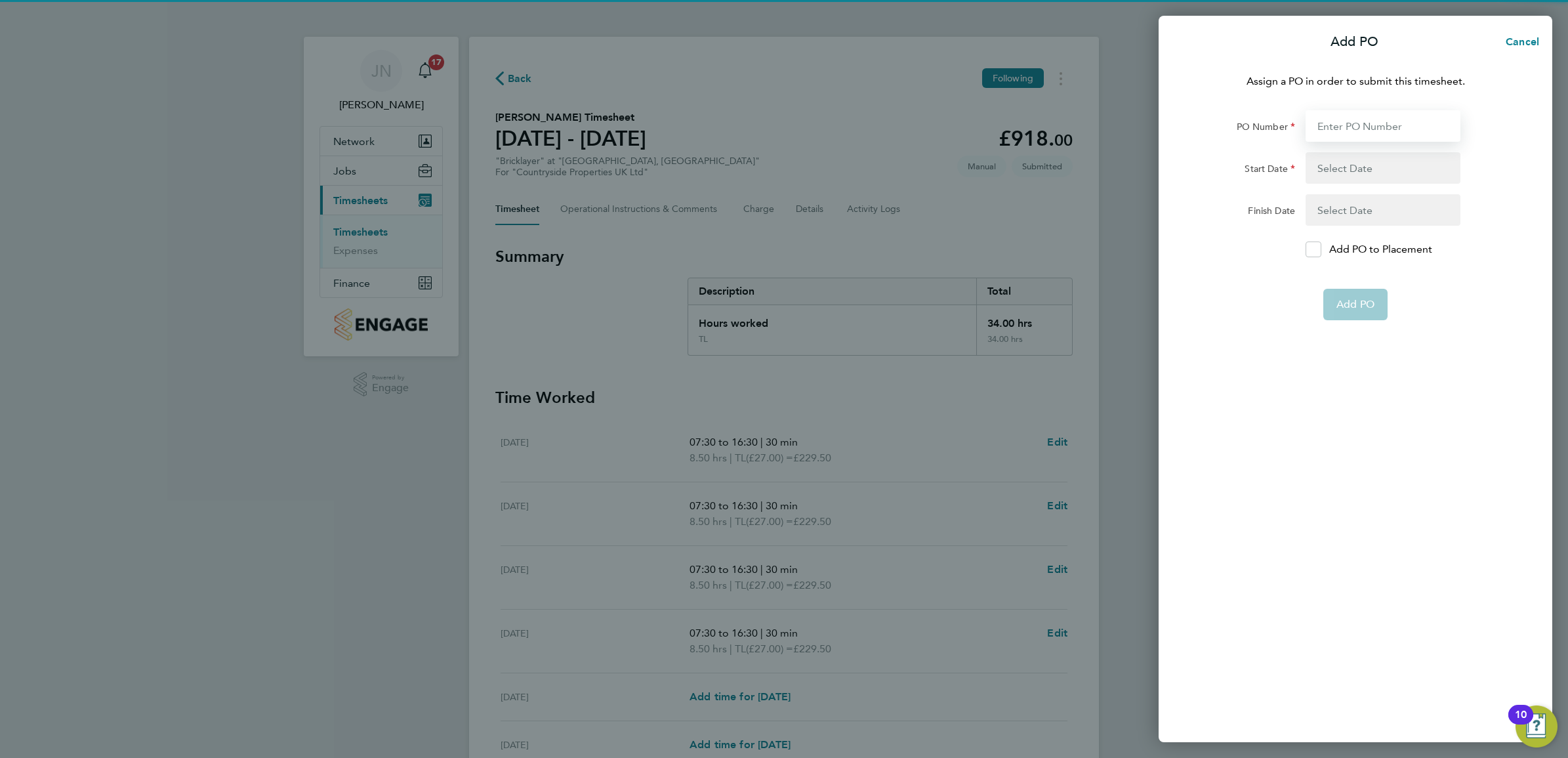
click at [1356, 122] on input "PO Number" at bounding box center [1383, 126] width 155 height 31
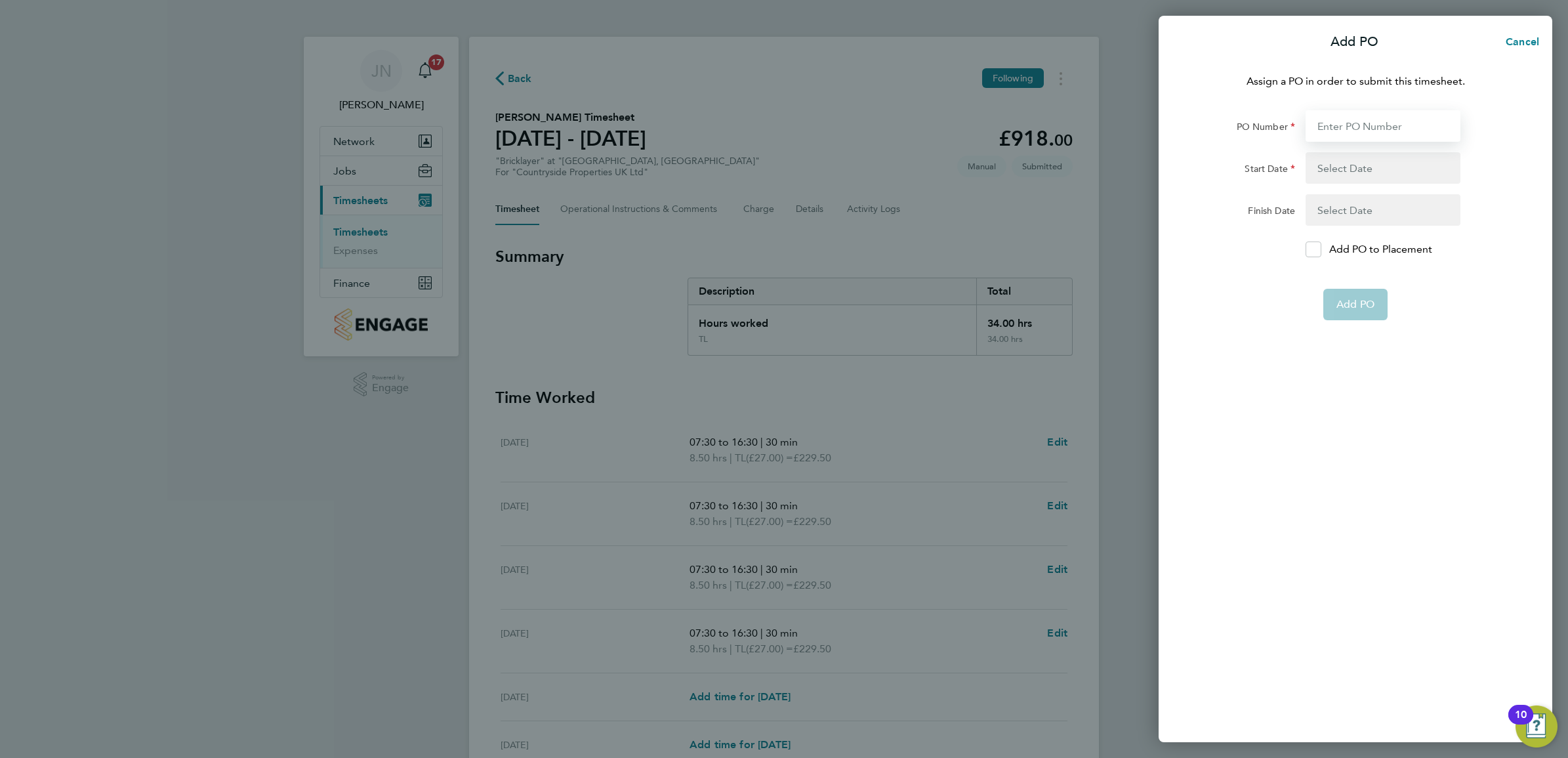
type input "M-MZ524/00856."
type input "[DATE]"
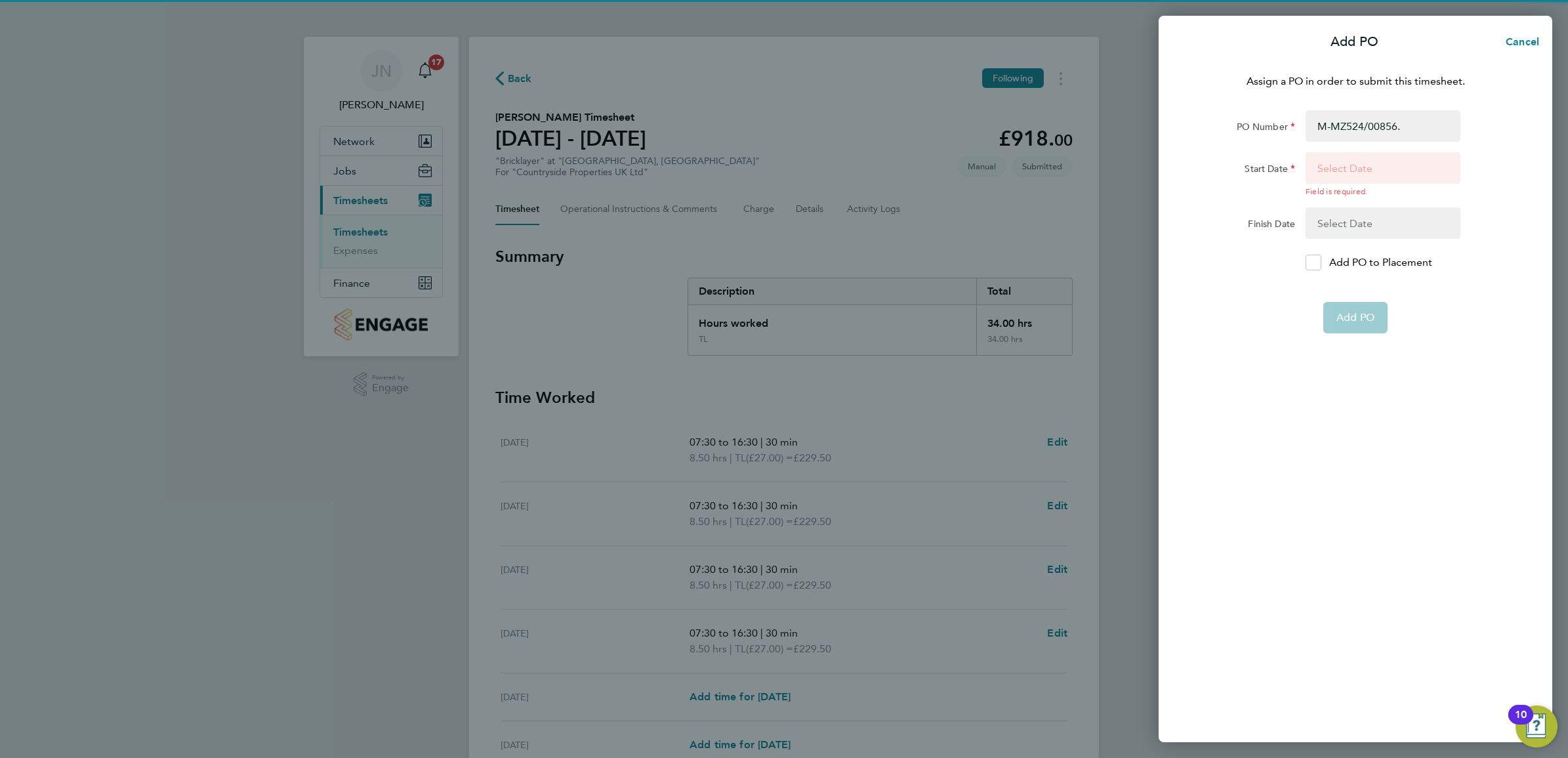
click at [1374, 165] on button "button" at bounding box center [1383, 174] width 155 height 45
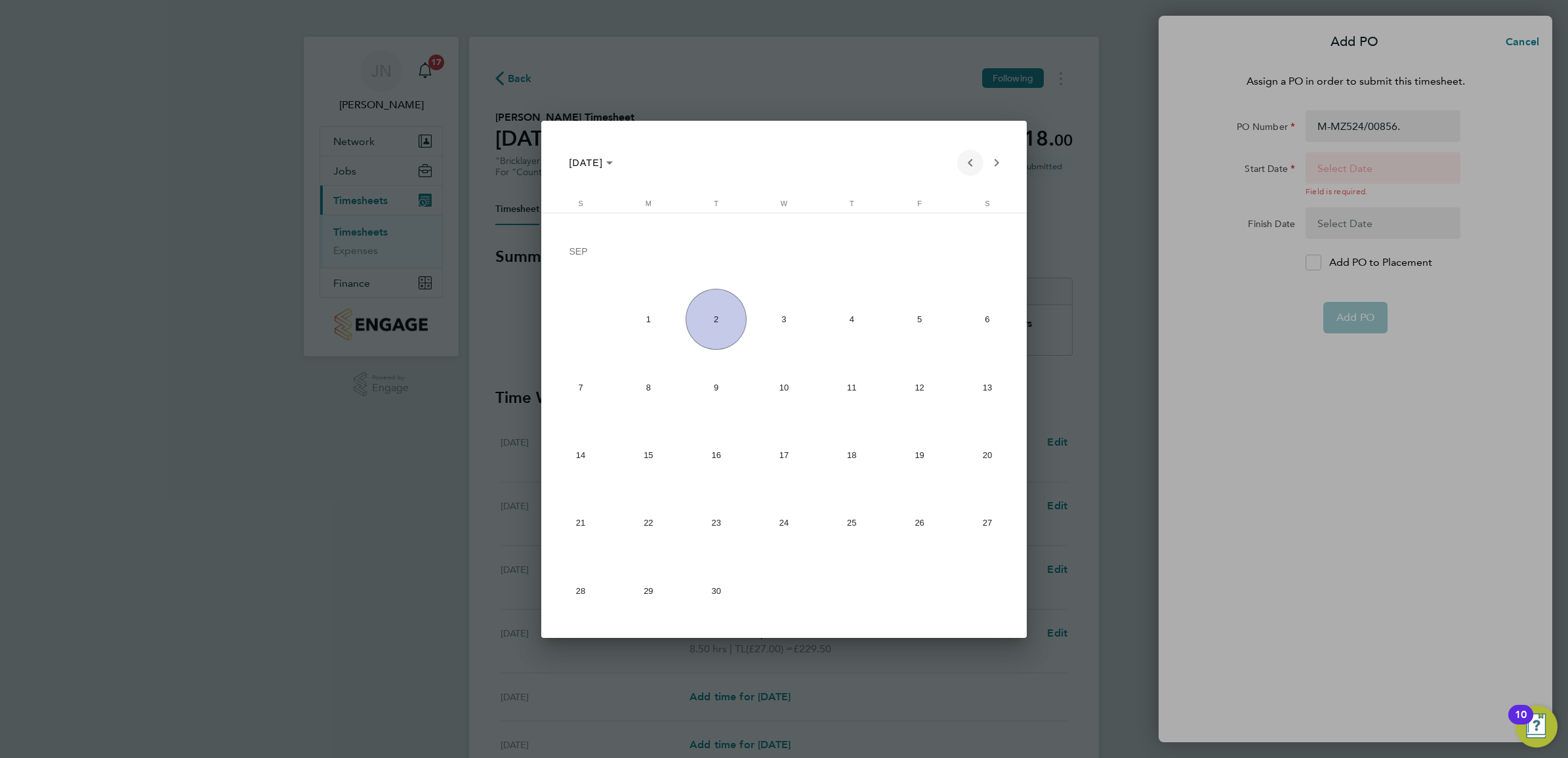
click at [978, 162] on span "Previous month" at bounding box center [970, 162] width 26 height 26
click at [662, 595] on span "28" at bounding box center [648, 590] width 61 height 61
type input "[DATE]"
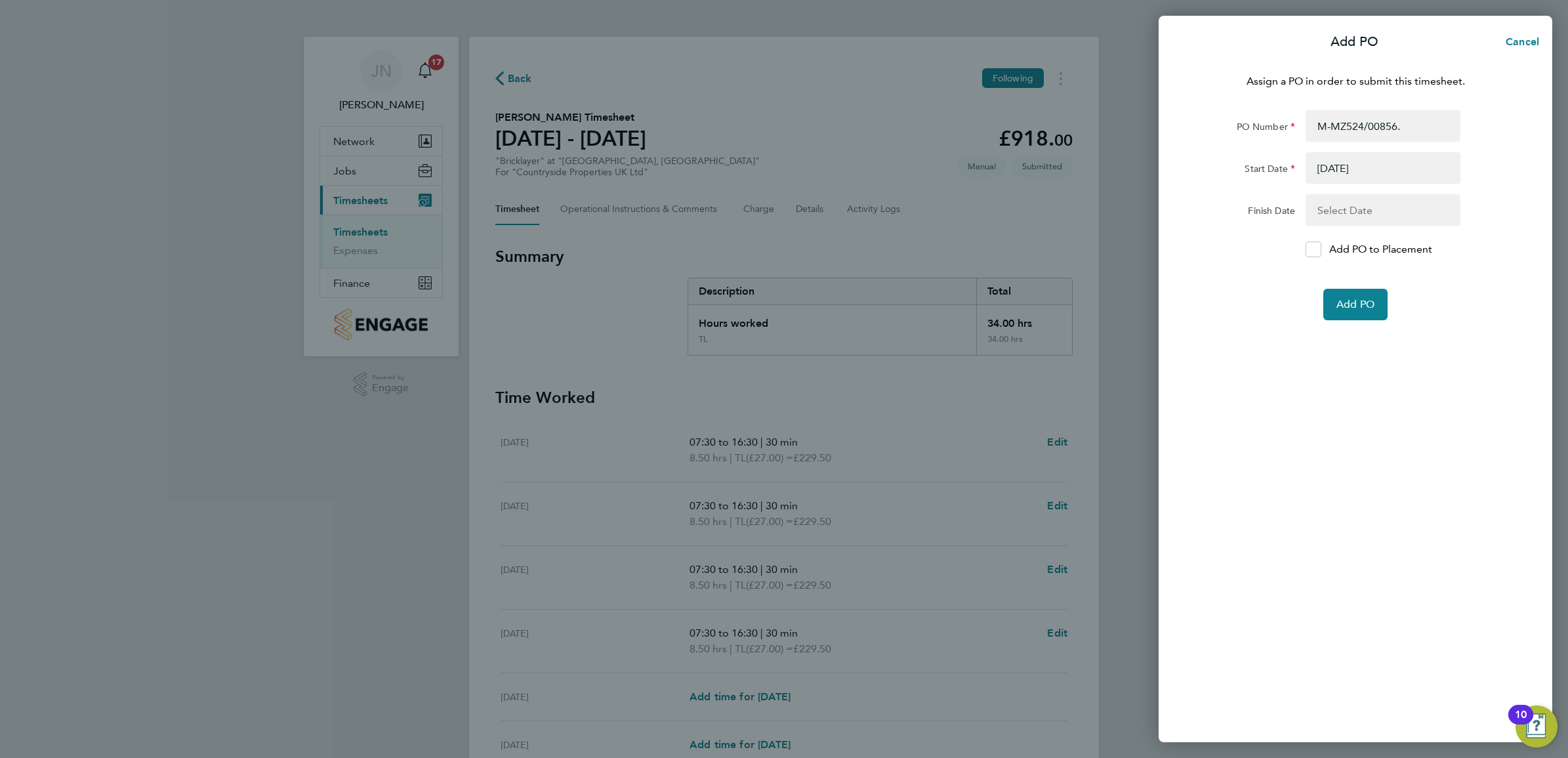
click at [1359, 214] on button "button" at bounding box center [1383, 210] width 155 height 31
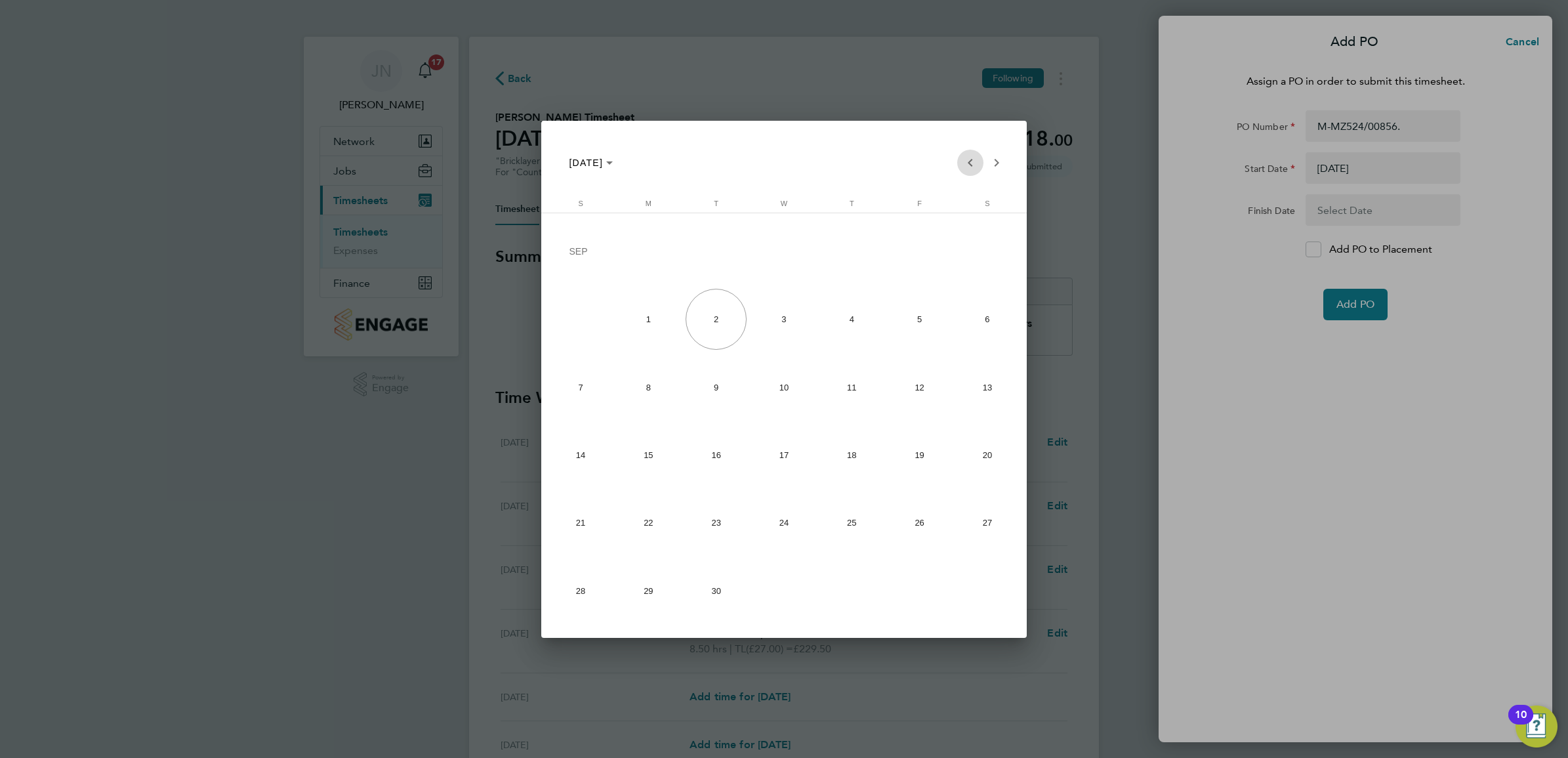
click at [963, 159] on span "Previous month" at bounding box center [970, 162] width 26 height 26
click at [896, 526] on span "29" at bounding box center [920, 526] width 61 height 61
type input "[DATE]"
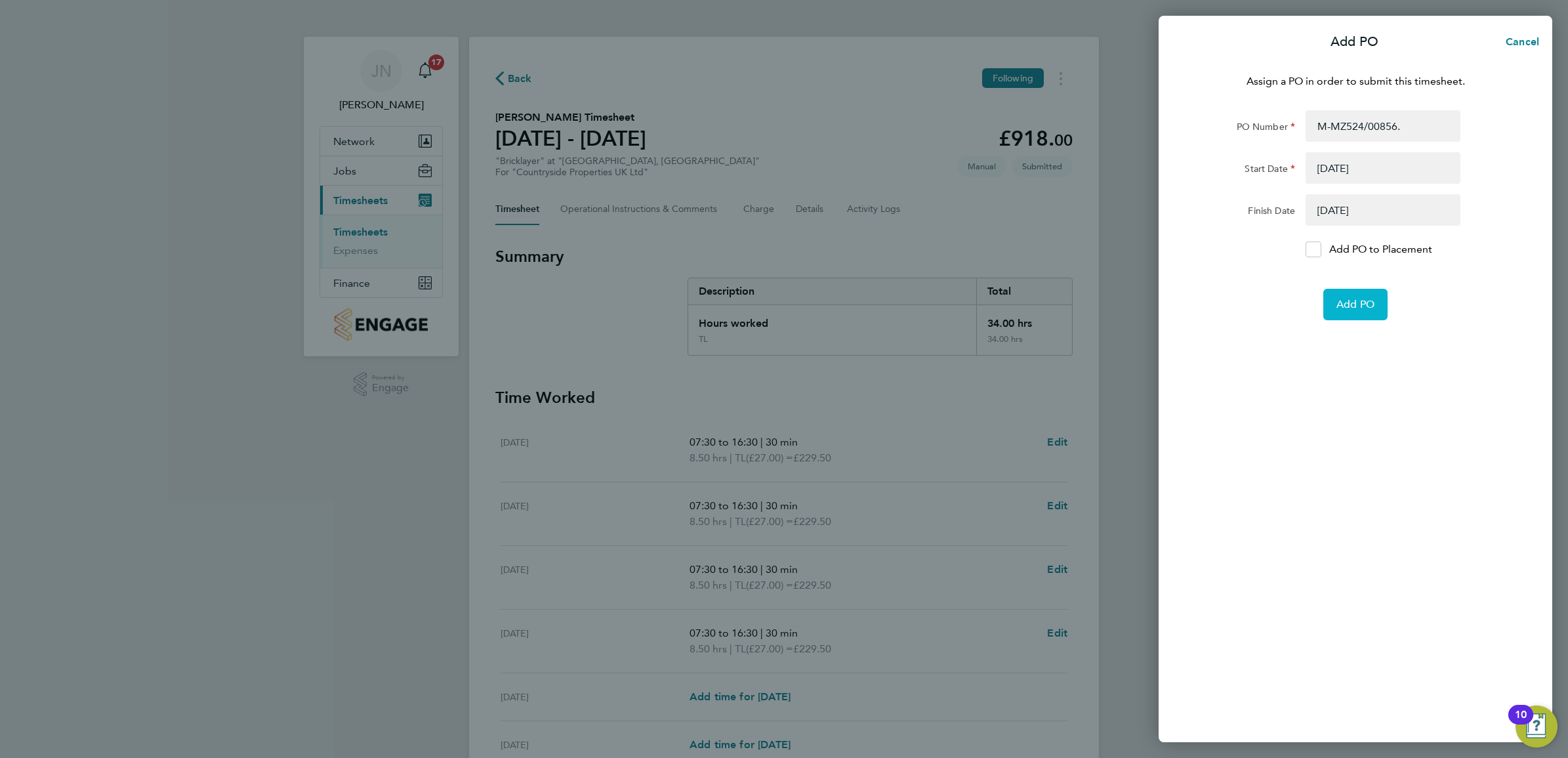
click at [1344, 309] on span "Add PO" at bounding box center [1355, 305] width 38 height 13
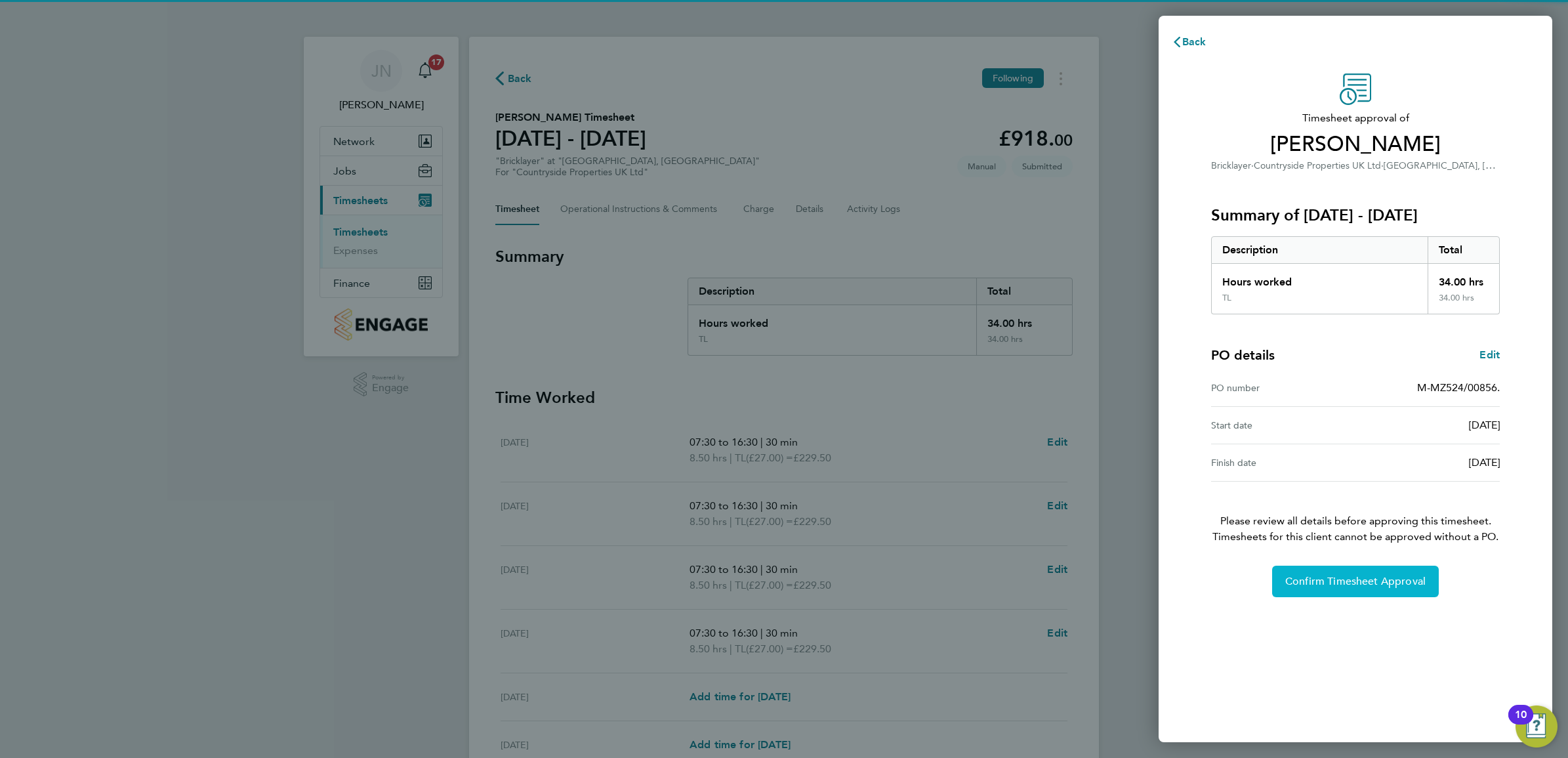
click at [1374, 585] on span "Confirm Timesheet Approval" at bounding box center [1355, 581] width 140 height 13
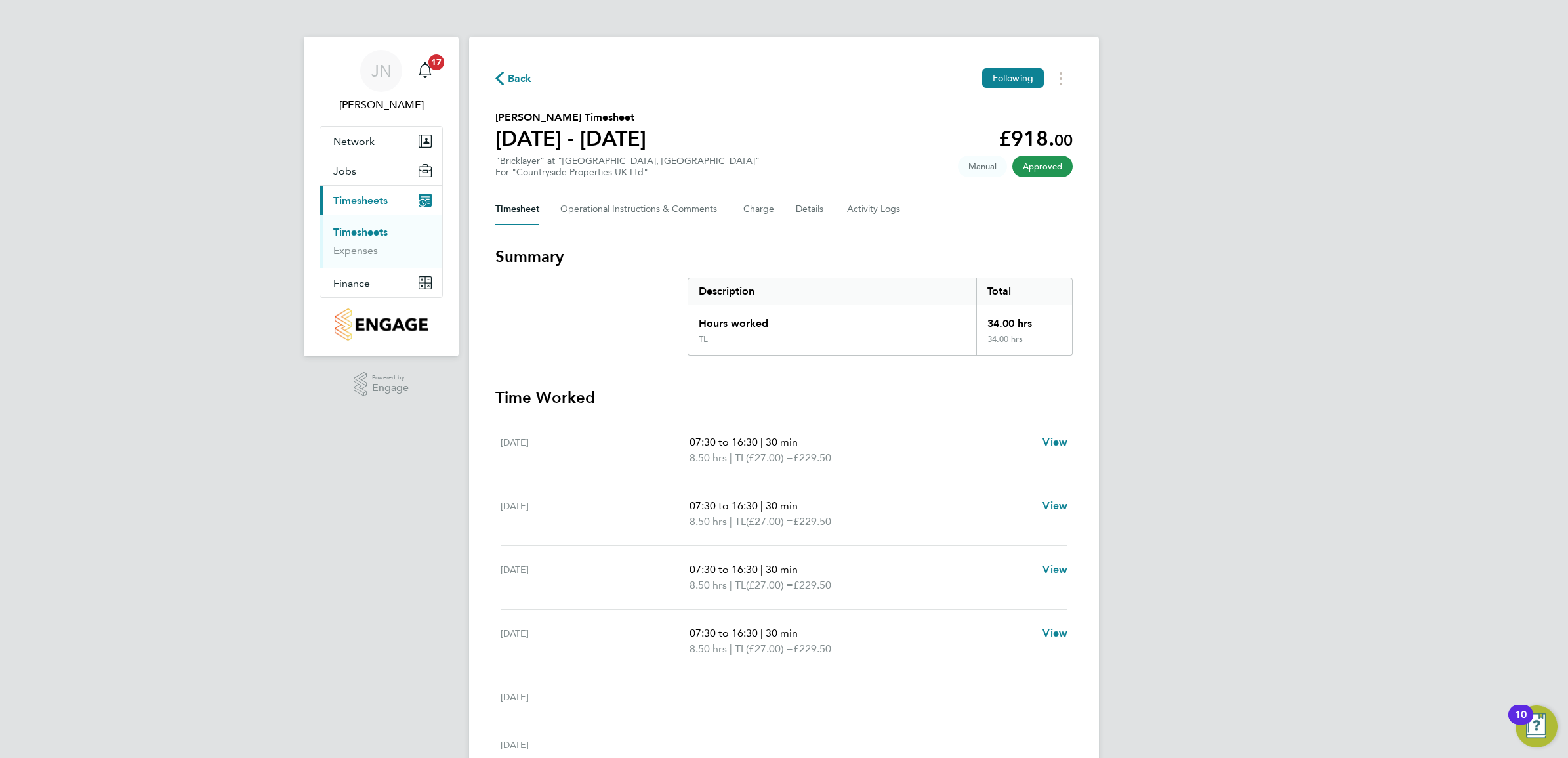
click at [369, 233] on link "Timesheets" at bounding box center [360, 231] width 54 height 13
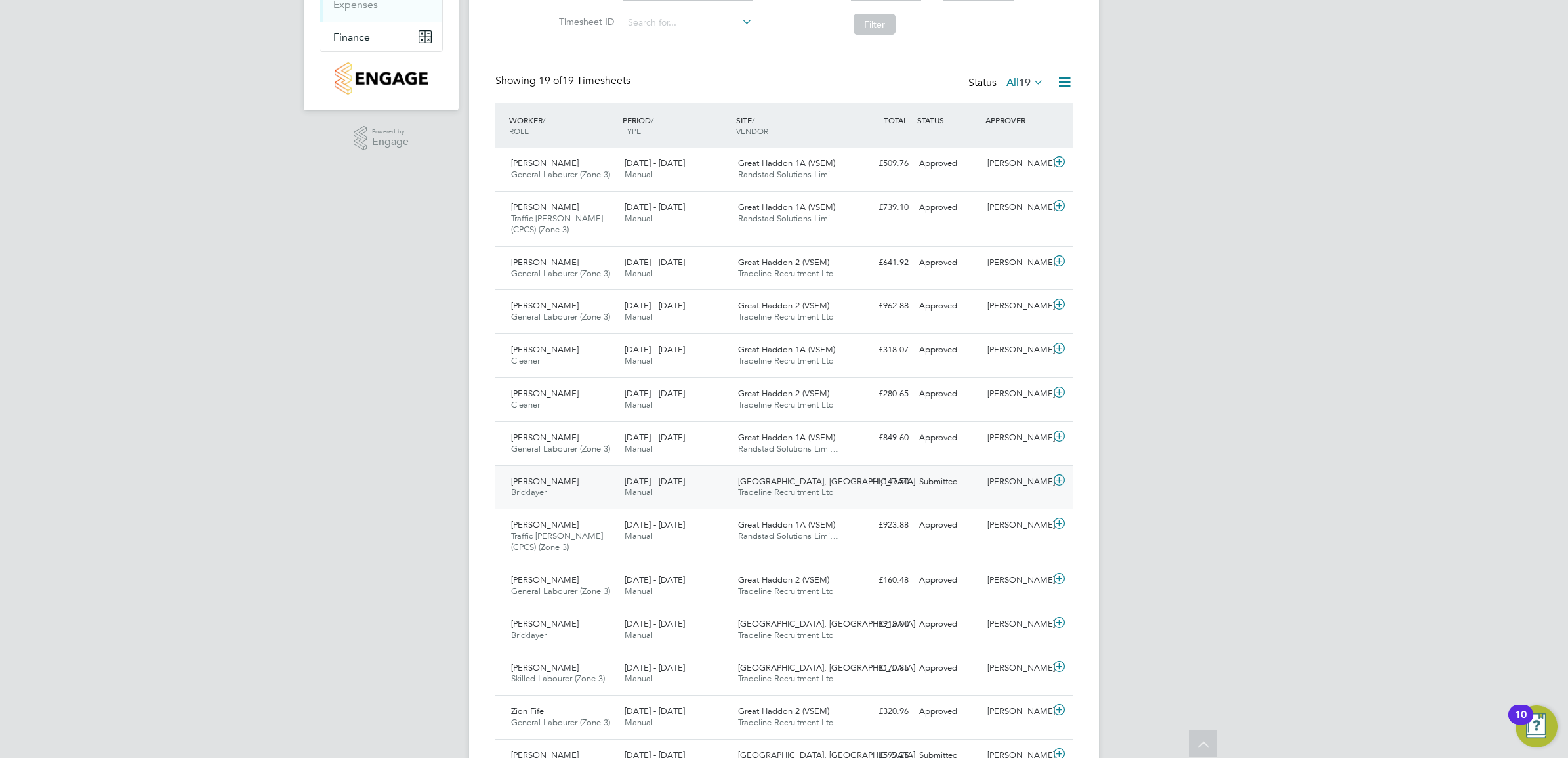
click at [778, 484] on span "[GEOGRAPHIC_DATA], [GEOGRAPHIC_DATA]" at bounding box center [826, 481] width 177 height 11
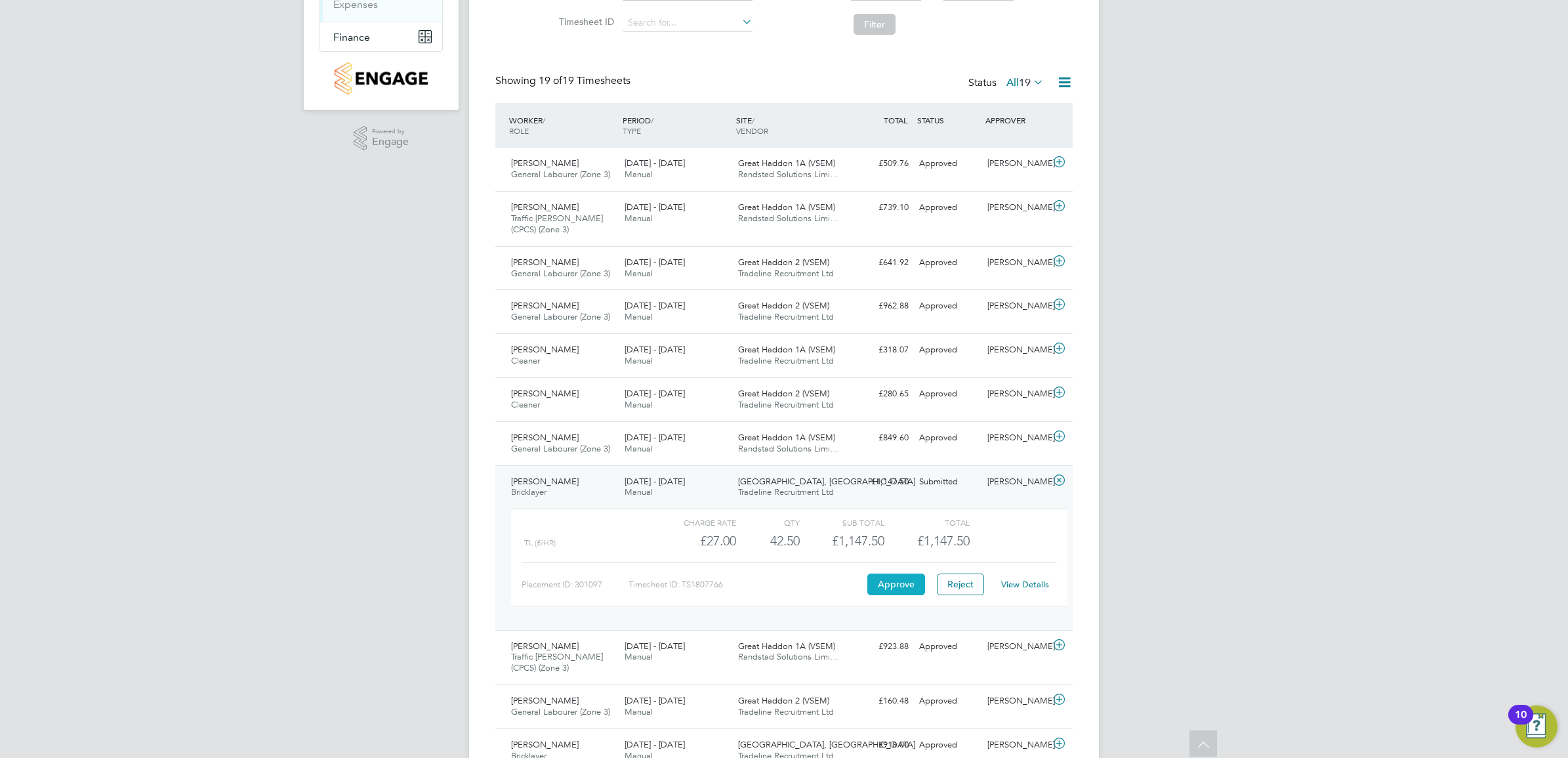
click at [906, 594] on button "Approve" at bounding box center [896, 584] width 58 height 21
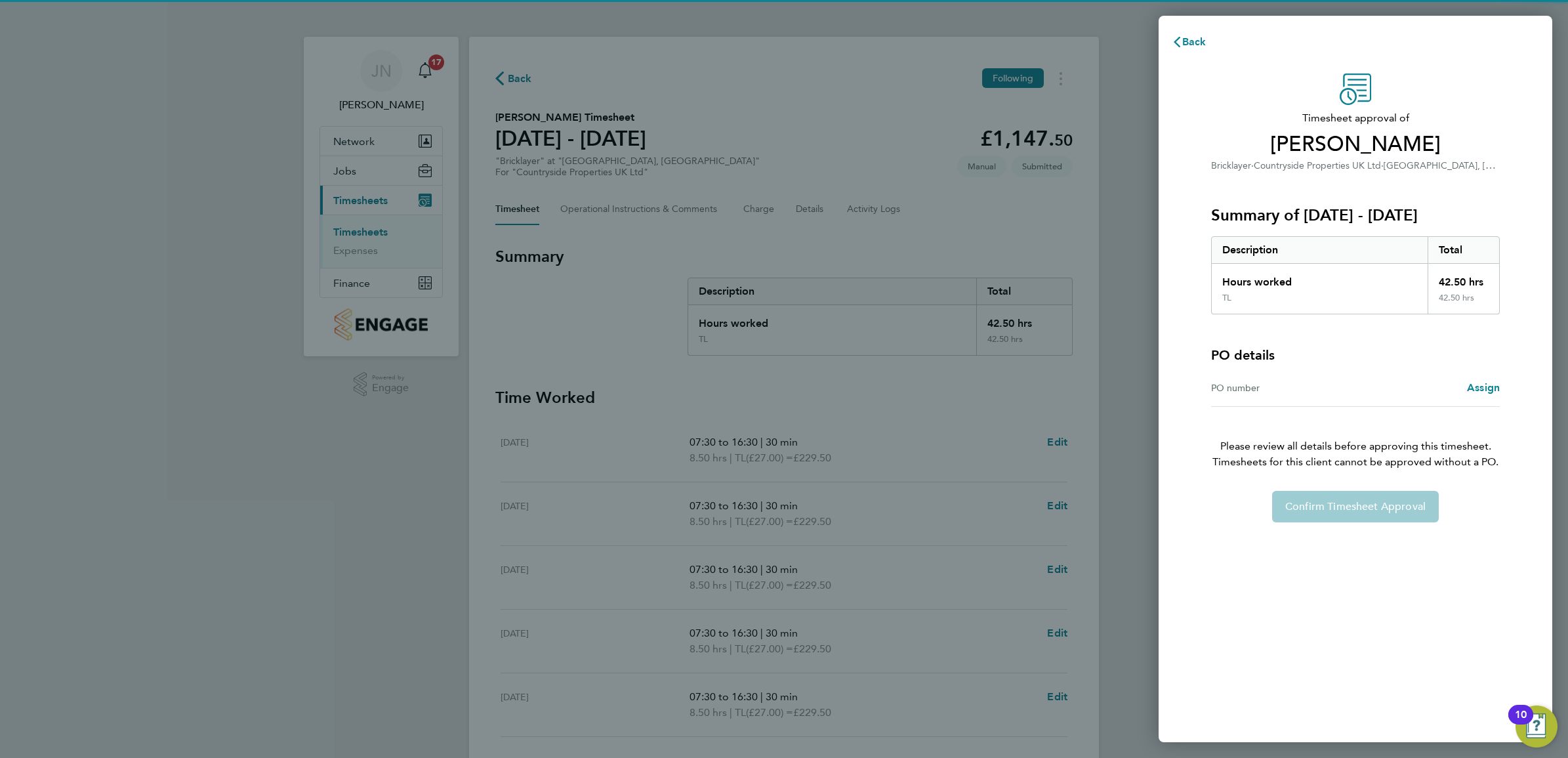
click at [1280, 397] on div "PO number Assign" at bounding box center [1355, 388] width 289 height 37
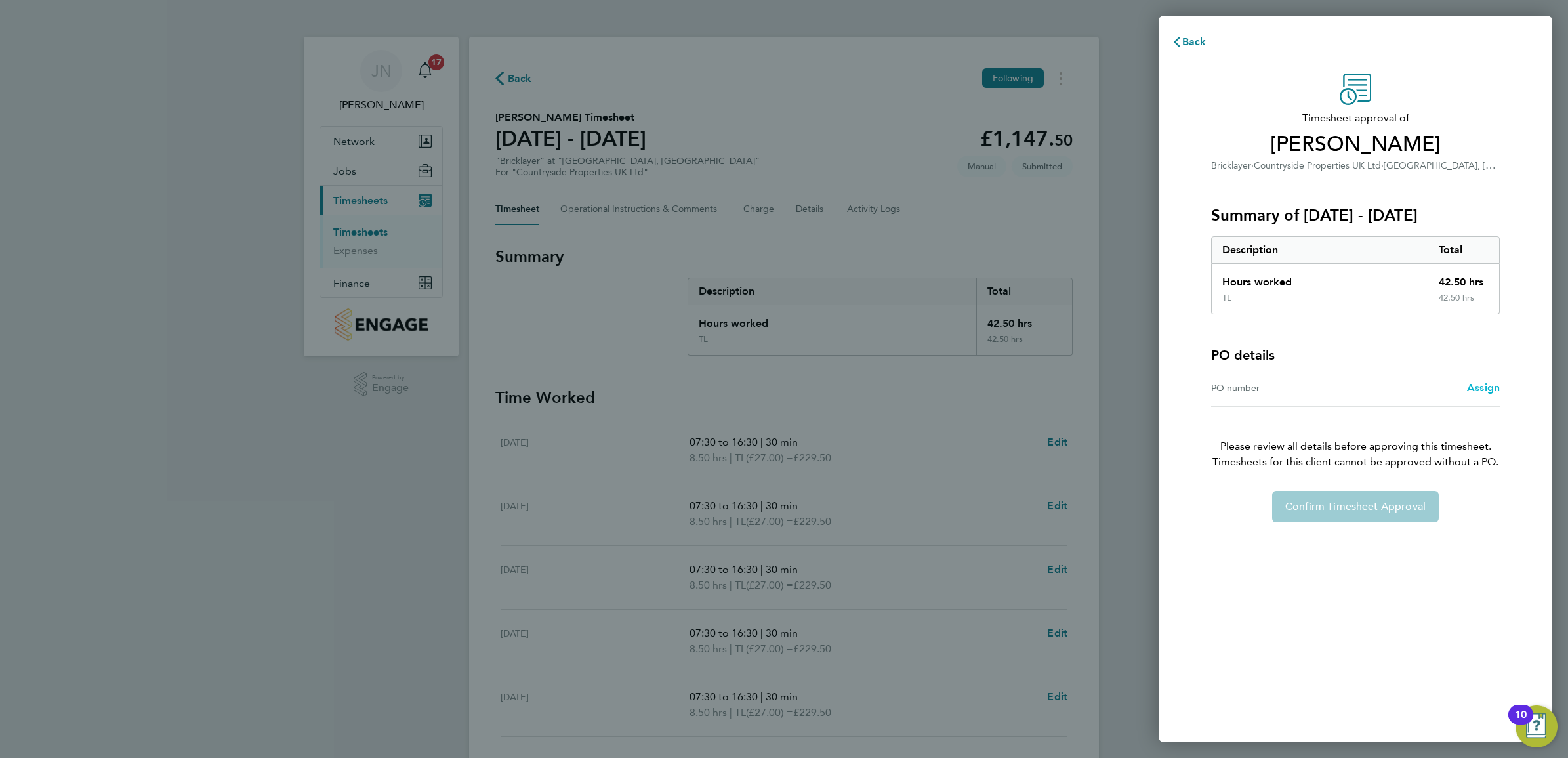
click at [1493, 392] on span "Assign" at bounding box center [1483, 387] width 33 height 13
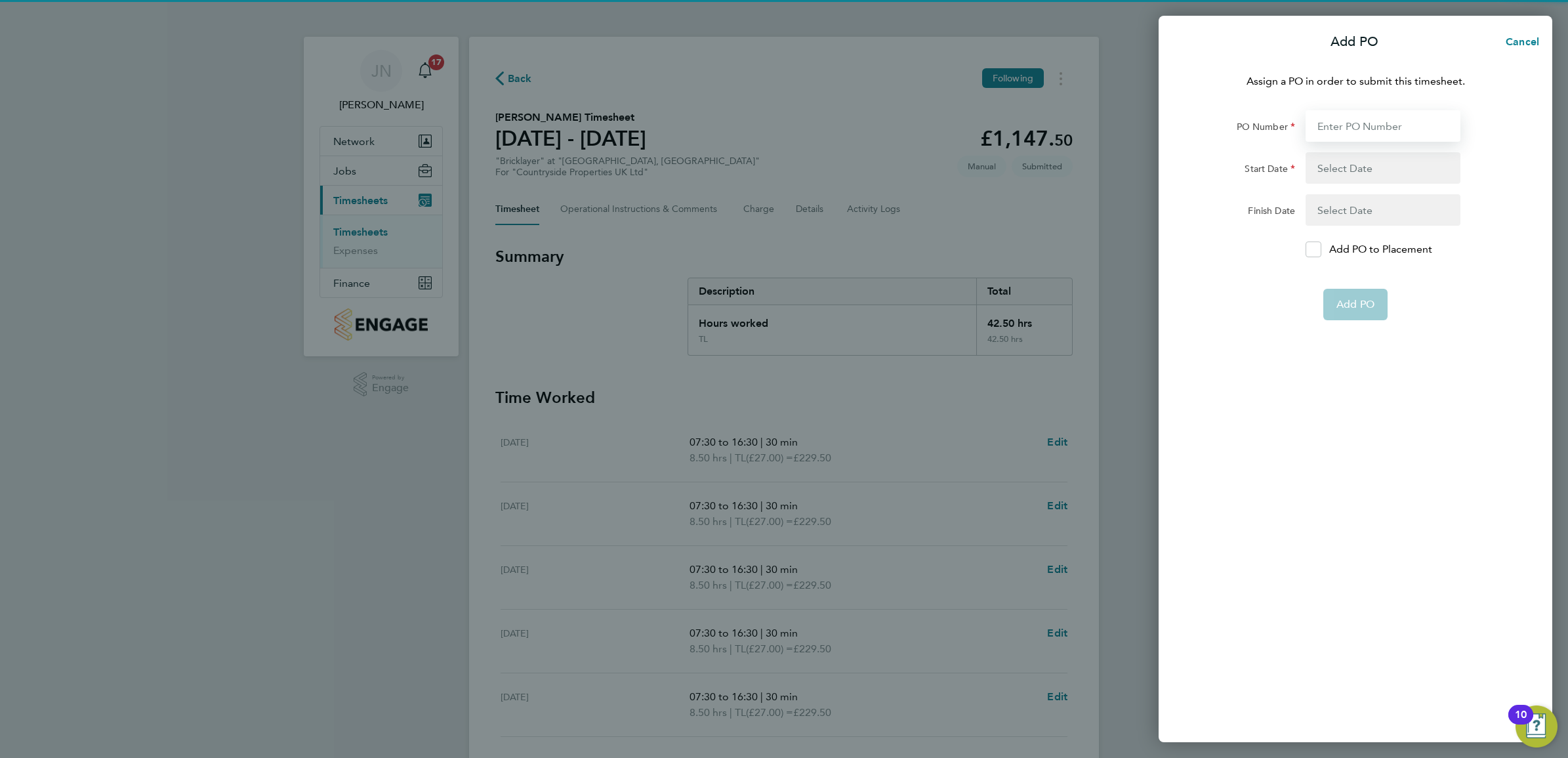
click at [1357, 115] on input "PO Number" at bounding box center [1383, 126] width 155 height 31
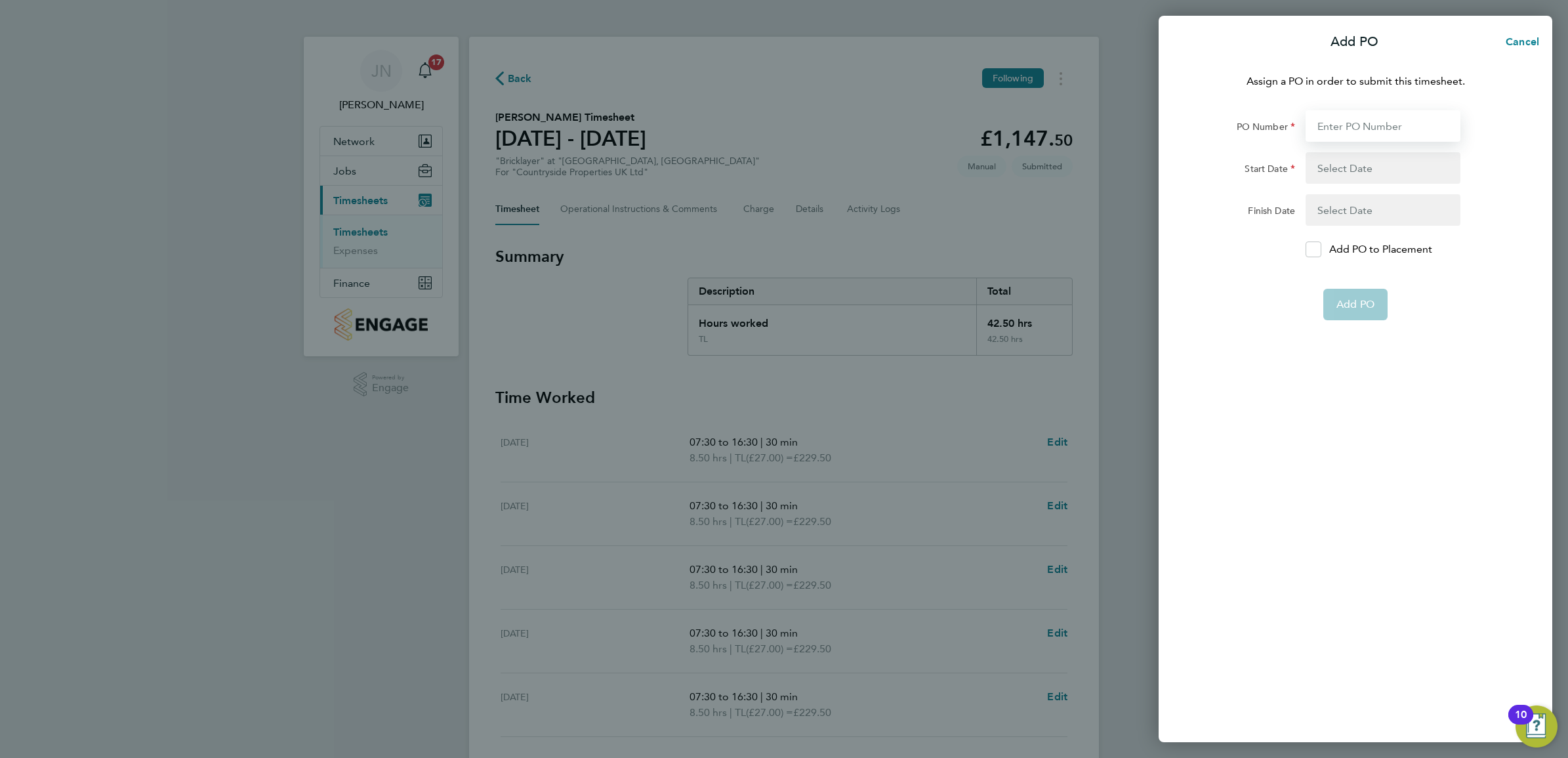
type input "M-MZ524/00856."
type input "[DATE]"
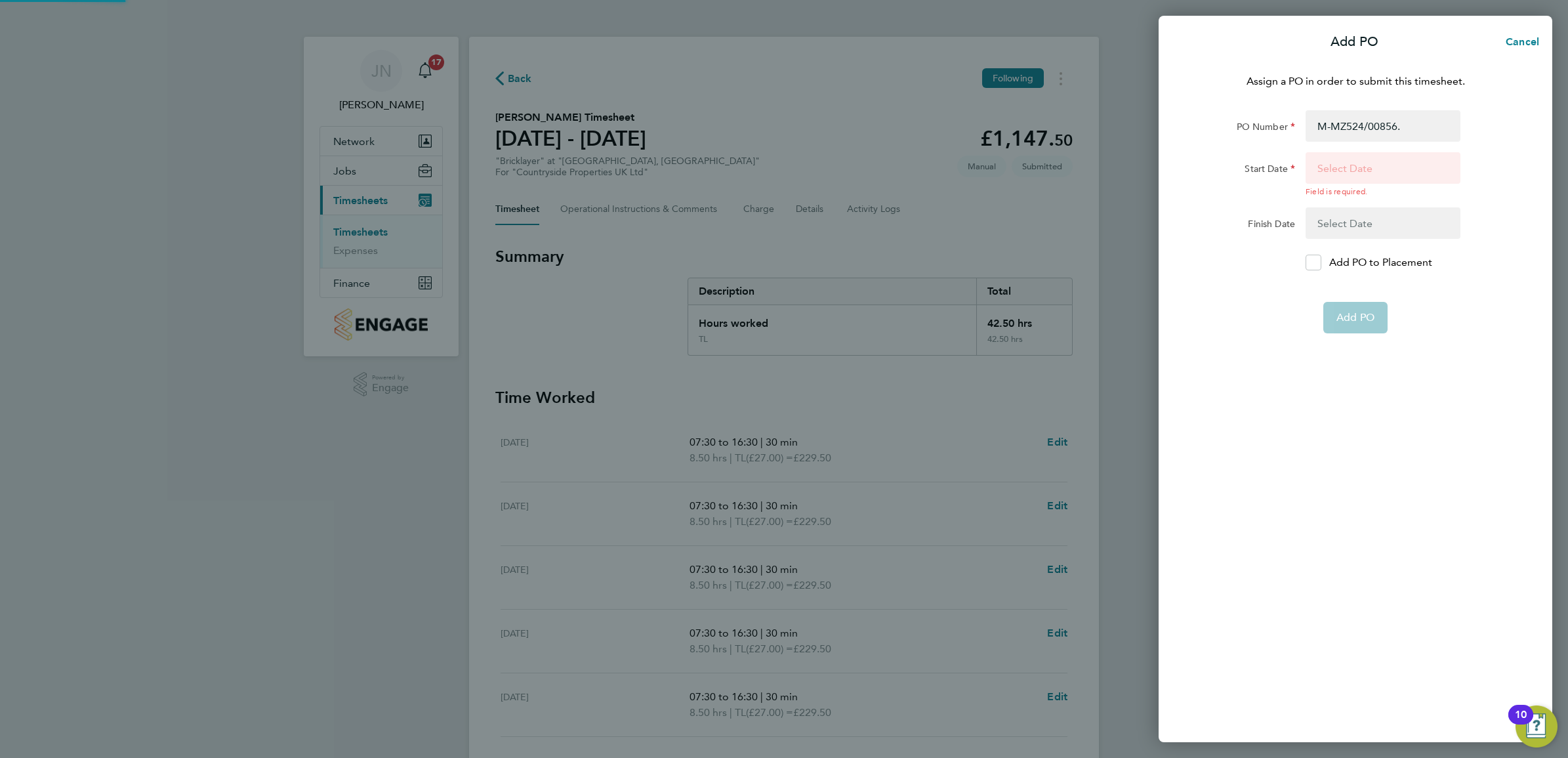
click at [1330, 172] on button "button" at bounding box center [1383, 174] width 155 height 45
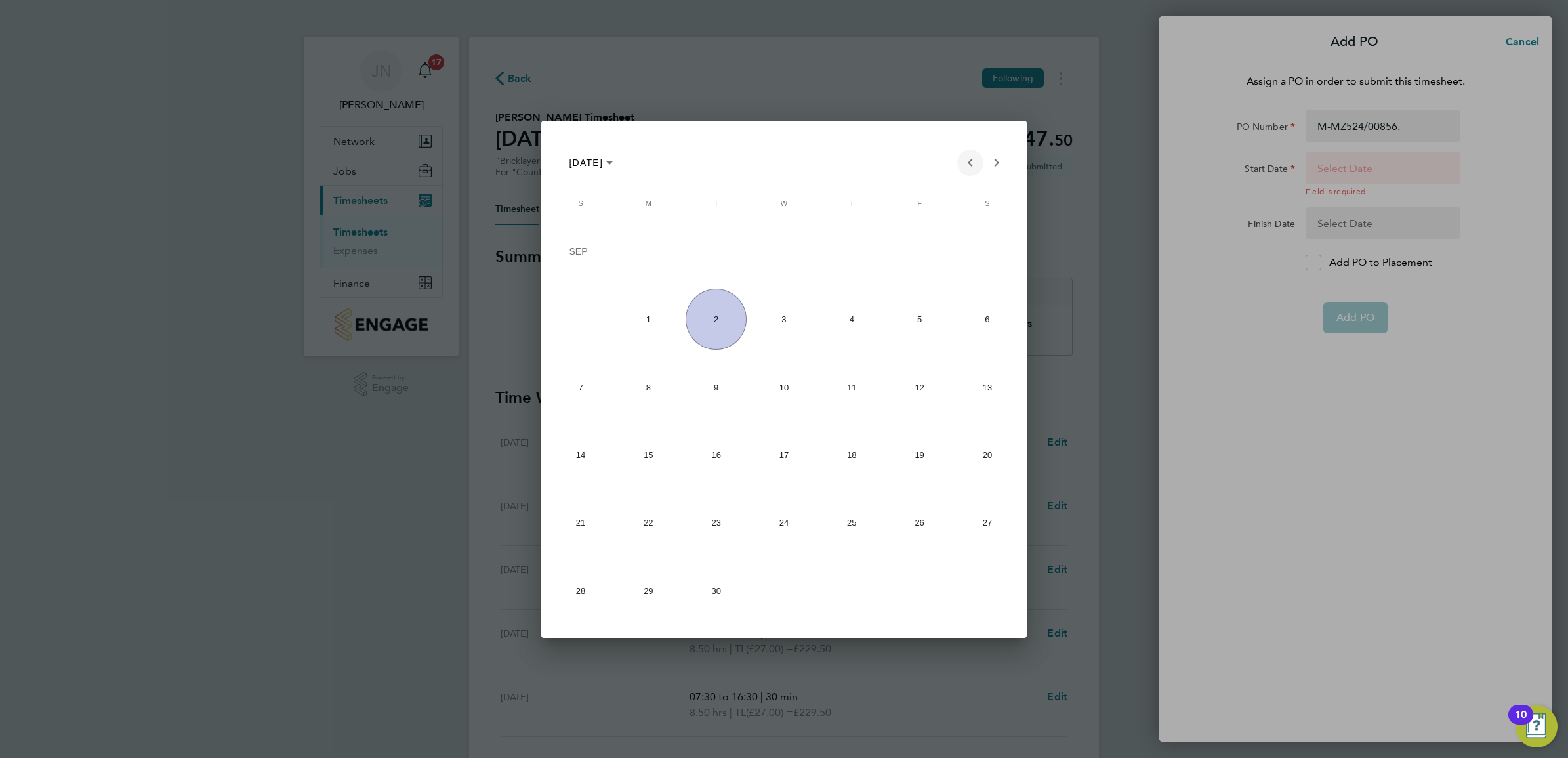
click at [961, 164] on span "Previous month" at bounding box center [970, 162] width 26 height 26
click at [962, 169] on span "Previous month" at bounding box center [970, 162] width 26 height 26
click at [668, 593] on span "28" at bounding box center [648, 590] width 61 height 61
type input "[DATE]"
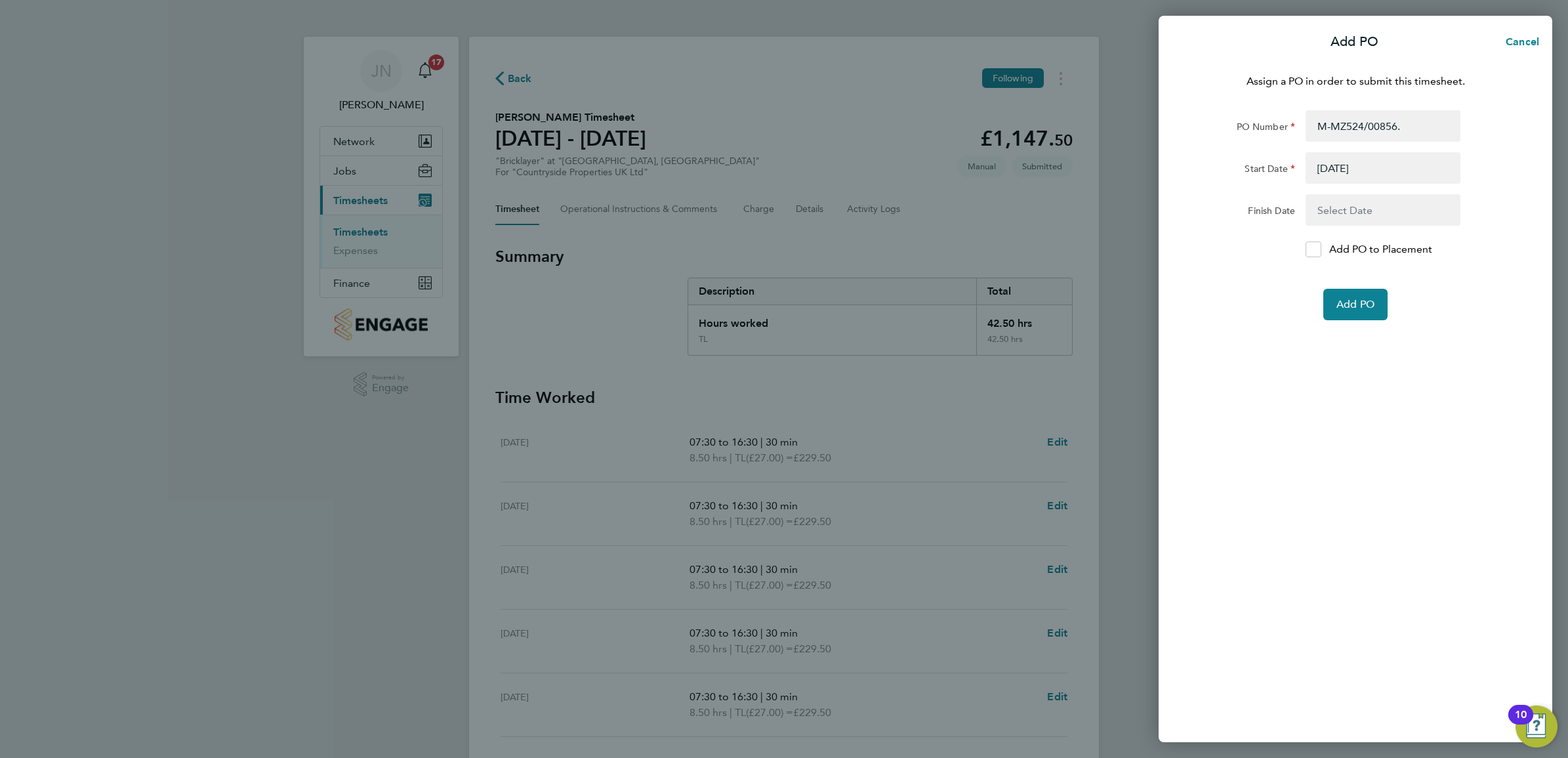
click at [1357, 227] on form "PO Number M-MZ524/00856. Start Date [DATE] Finish Date Add PO to Placement Add …" at bounding box center [1356, 215] width 320 height 210
click at [1368, 205] on button "button" at bounding box center [1383, 210] width 155 height 31
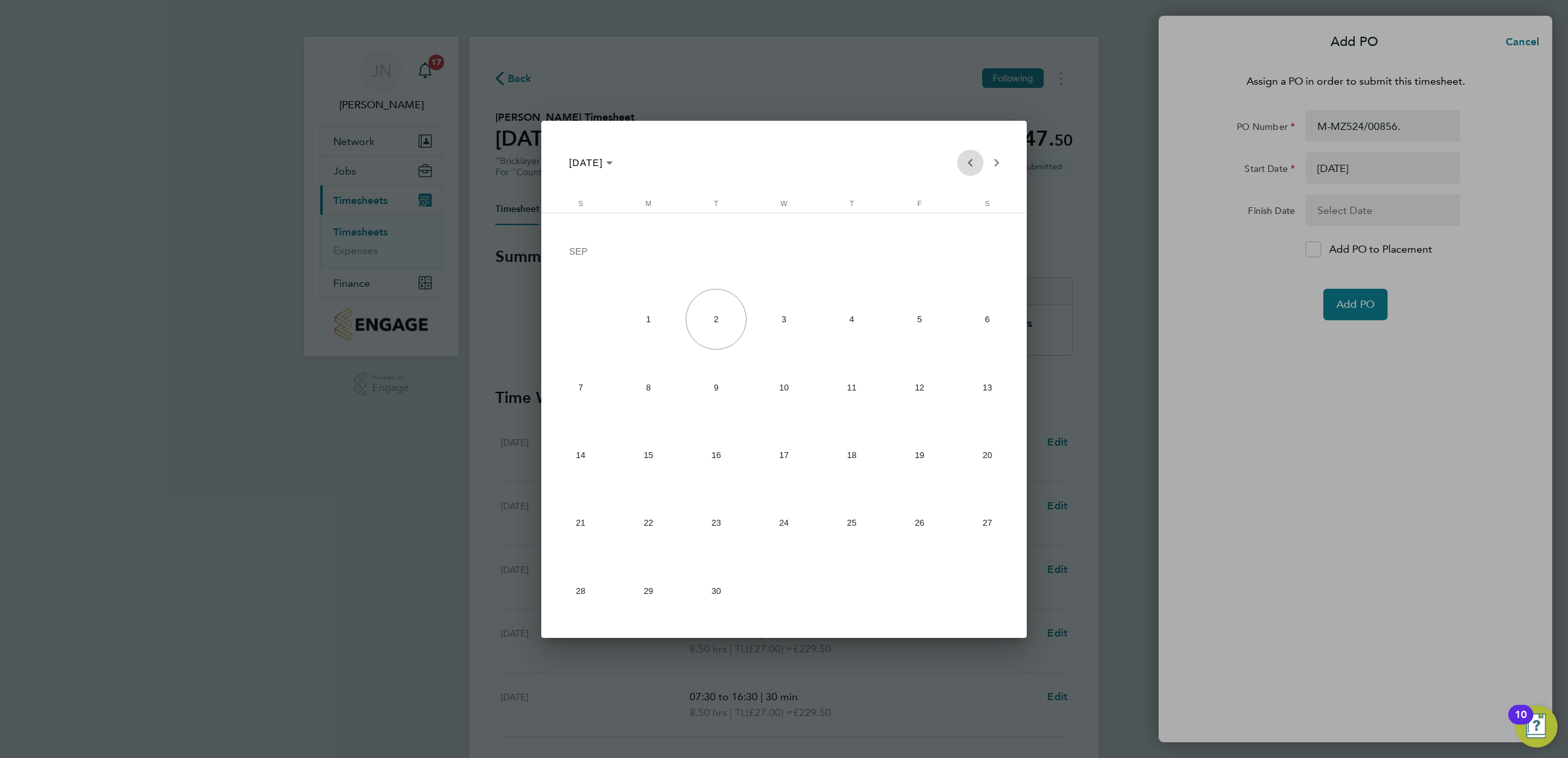
click at [964, 159] on span "Previous month" at bounding box center [970, 162] width 26 height 26
click at [910, 517] on span "29" at bounding box center [920, 526] width 61 height 61
type input "[DATE]"
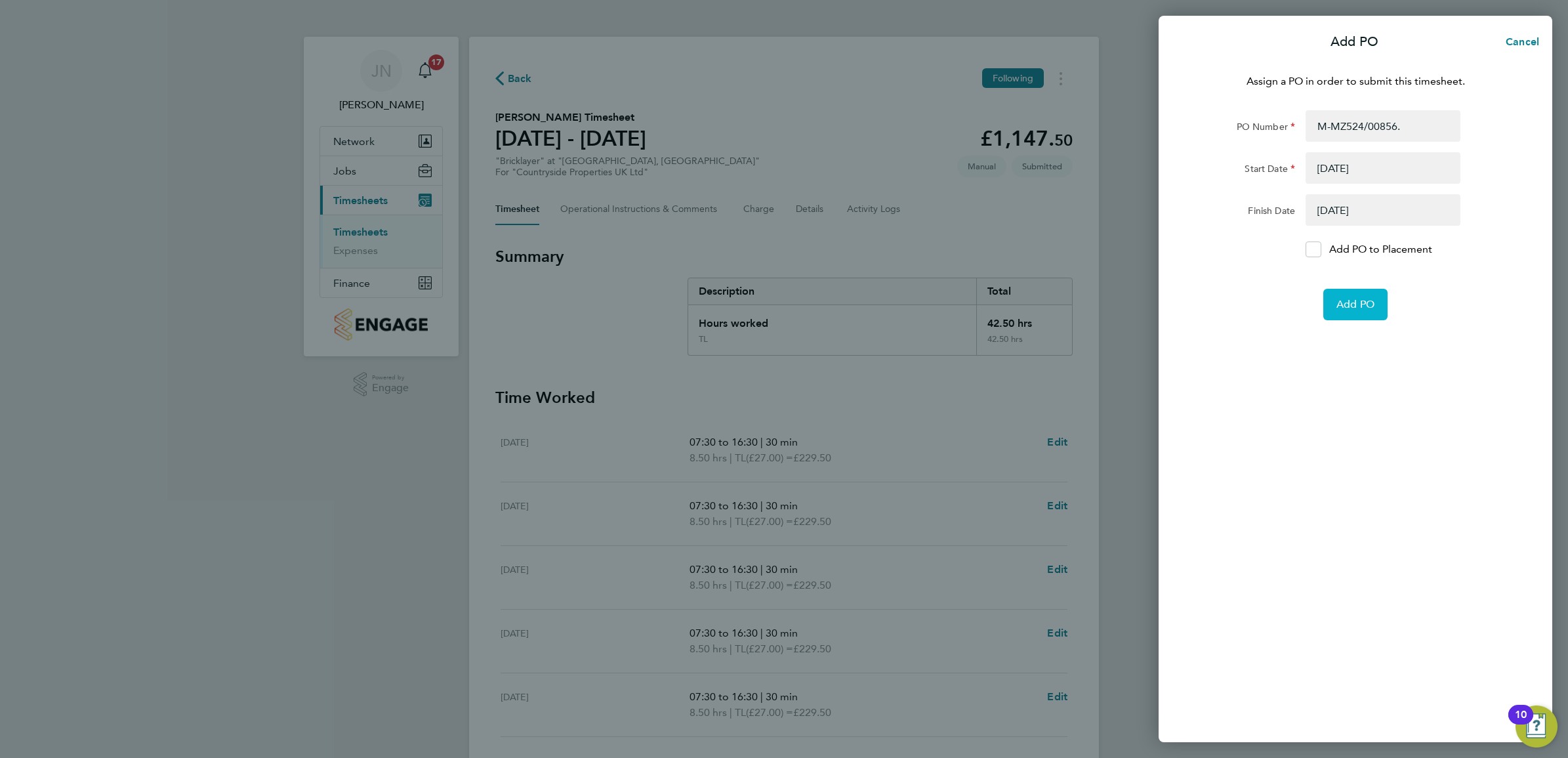
click at [1353, 299] on span "Add PO" at bounding box center [1355, 305] width 38 height 13
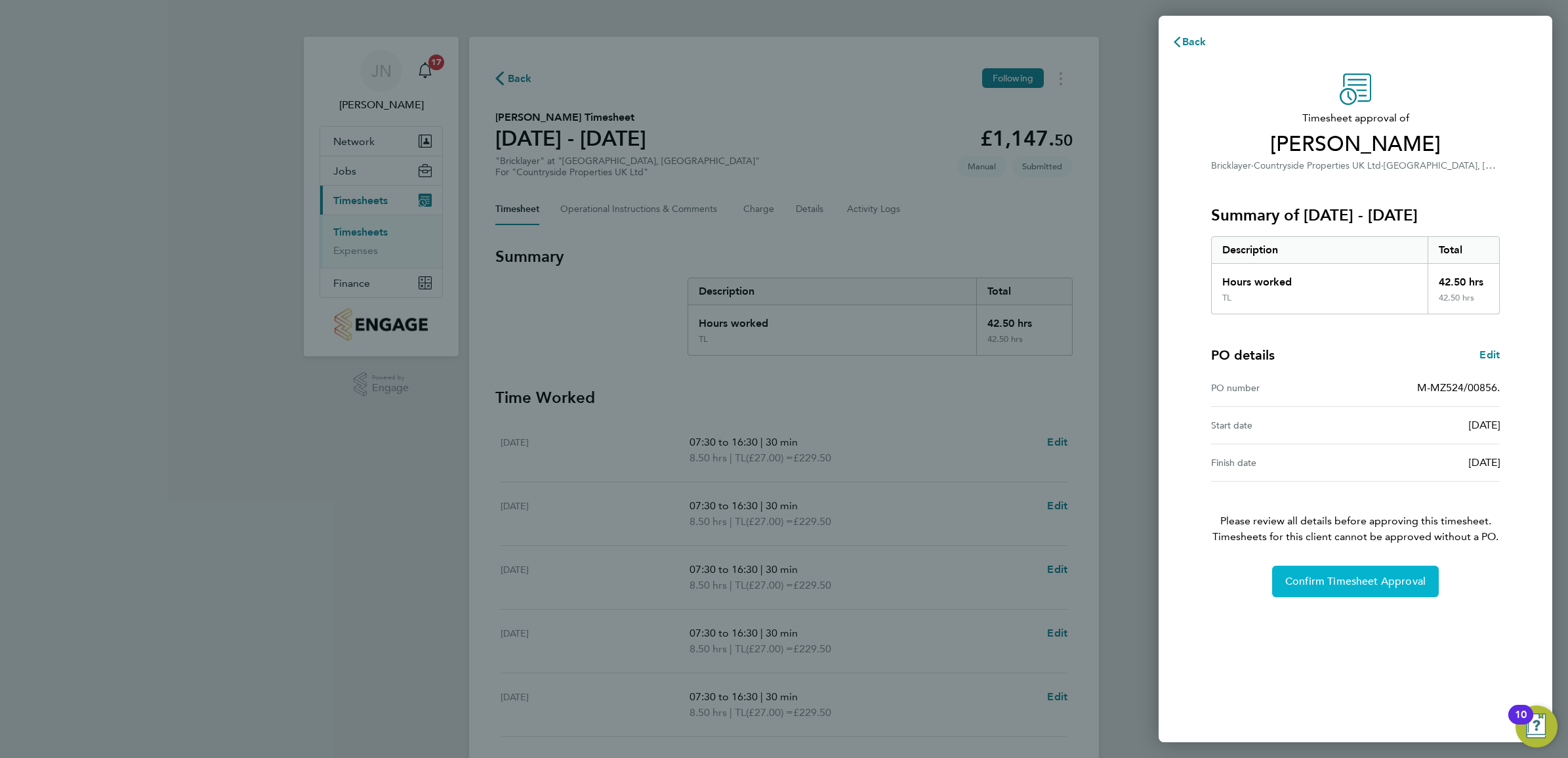
click at [1322, 584] on span "Confirm Timesheet Approval" at bounding box center [1355, 581] width 140 height 13
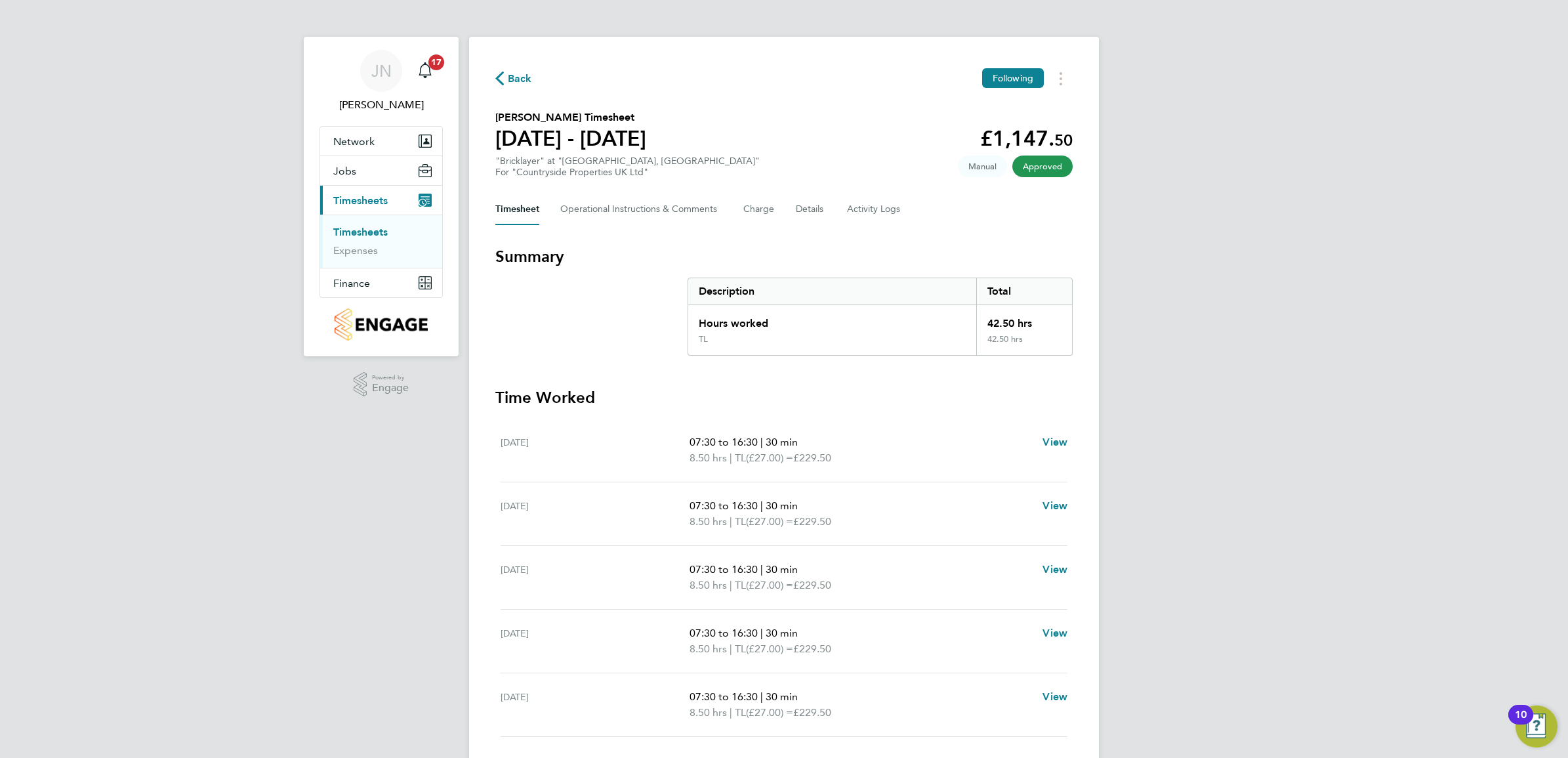
click at [355, 228] on link "Timesheets" at bounding box center [360, 231] width 54 height 13
